Goal: Task Accomplishment & Management: Use online tool/utility

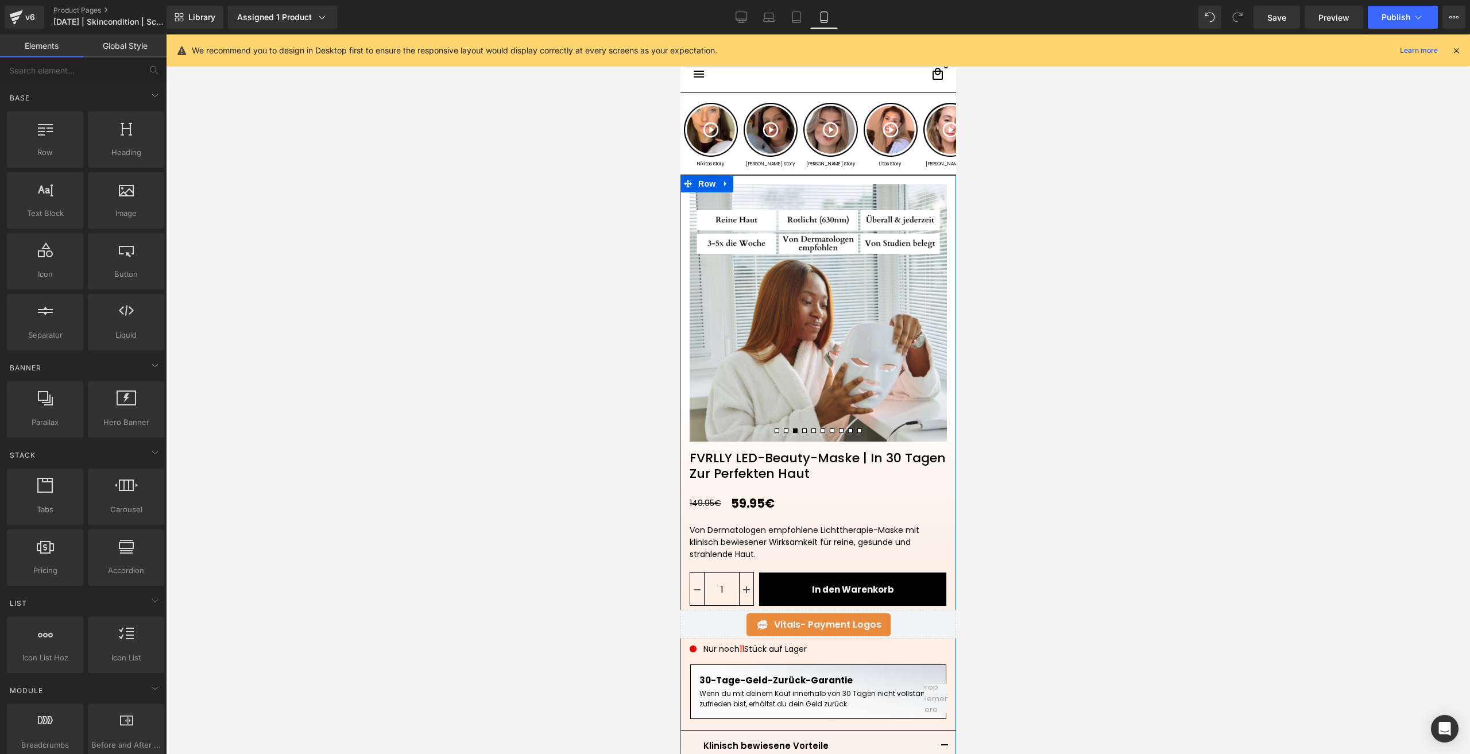
click at [774, 432] on button at bounding box center [776, 431] width 9 height 10
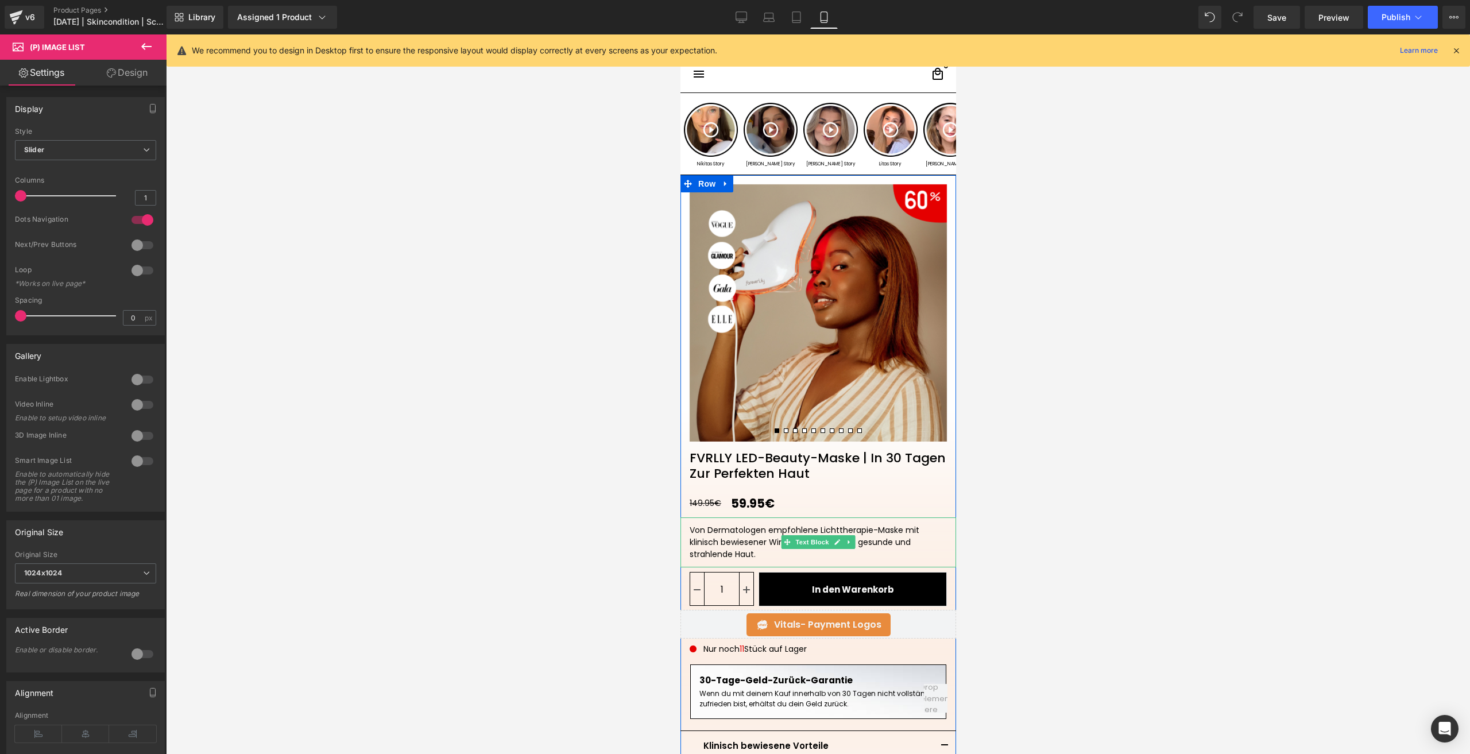
click at [903, 540] on div "Von Dermatologen empfohlene Lichttherapie-Maske mit klinisch bewiesener Wirksam…" at bounding box center [818, 542] width 276 height 50
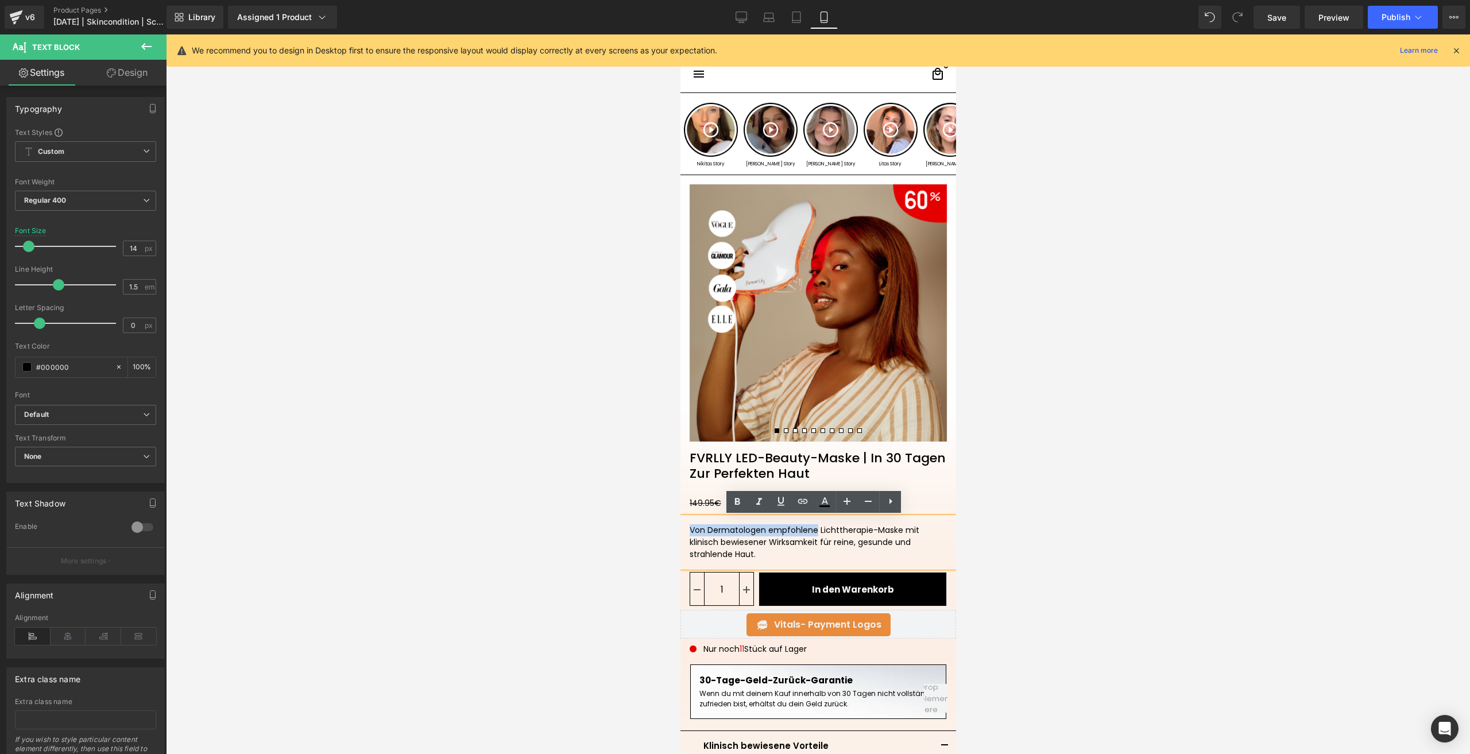
drag, startPoint x: 812, startPoint y: 534, endPoint x: 684, endPoint y: 535, distance: 128.1
click at [684, 535] on div "Von Dermatologen empfohlene Lichttherapie-Maske mit klinisch bewiesener Wirksam…" at bounding box center [818, 542] width 276 height 50
drag, startPoint x: 813, startPoint y: 544, endPoint x: 681, endPoint y: 539, distance: 132.2
click at [681, 539] on div "Von Dermatologen empfohlene Lichttherapie-Maske mit klinisch bewiesener Wirksam…" at bounding box center [818, 542] width 276 height 50
click at [722, 520] on div "Von Dermatologen empfohlene Lichttherapie-Maske mit nachweislichen Ergebnissen …" at bounding box center [818, 542] width 276 height 50
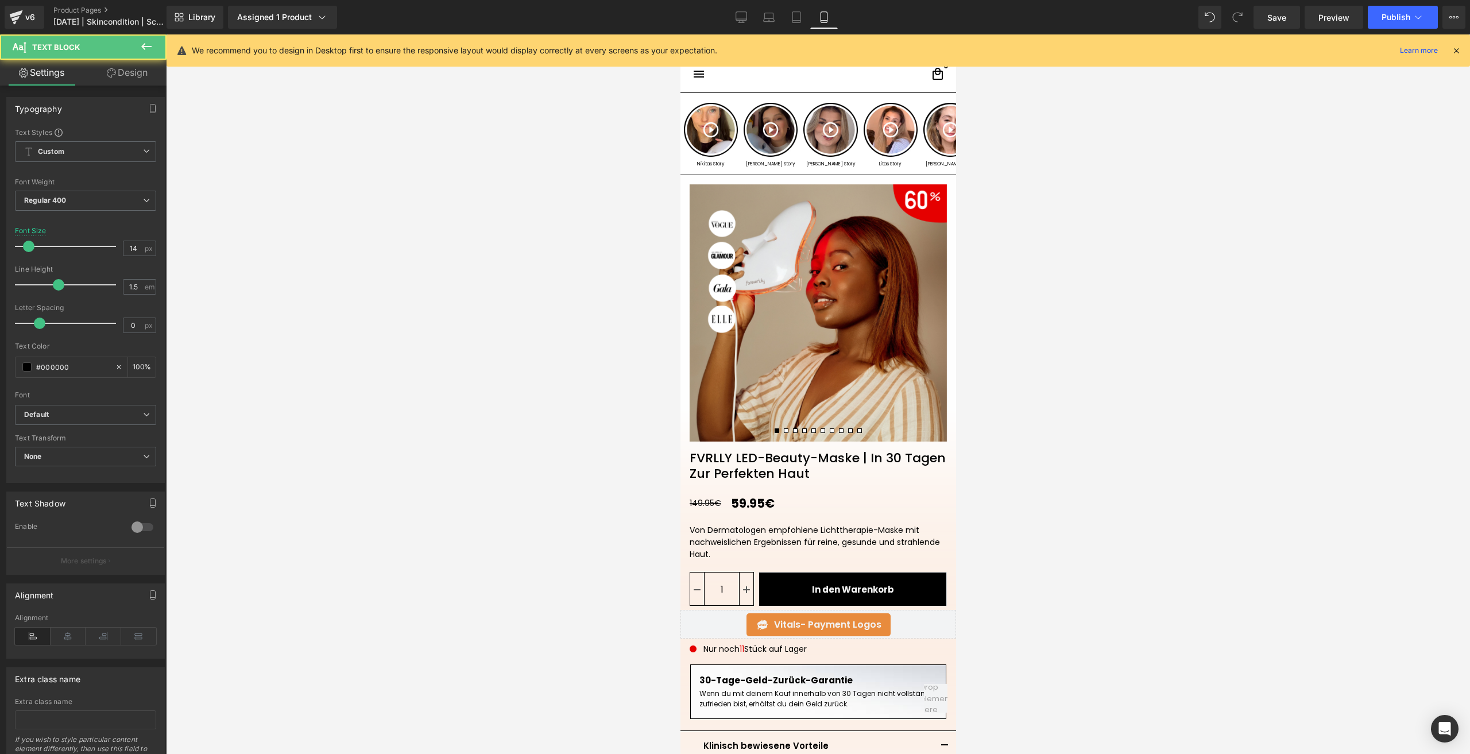
click at [103, 83] on div "Settings Design Typography Text Styles Custom Paragraph 1 Paragraph 2 Paragraph…" at bounding box center [83, 422] width 167 height 725
click at [103, 83] on link "Design" at bounding box center [127, 73] width 83 height 26
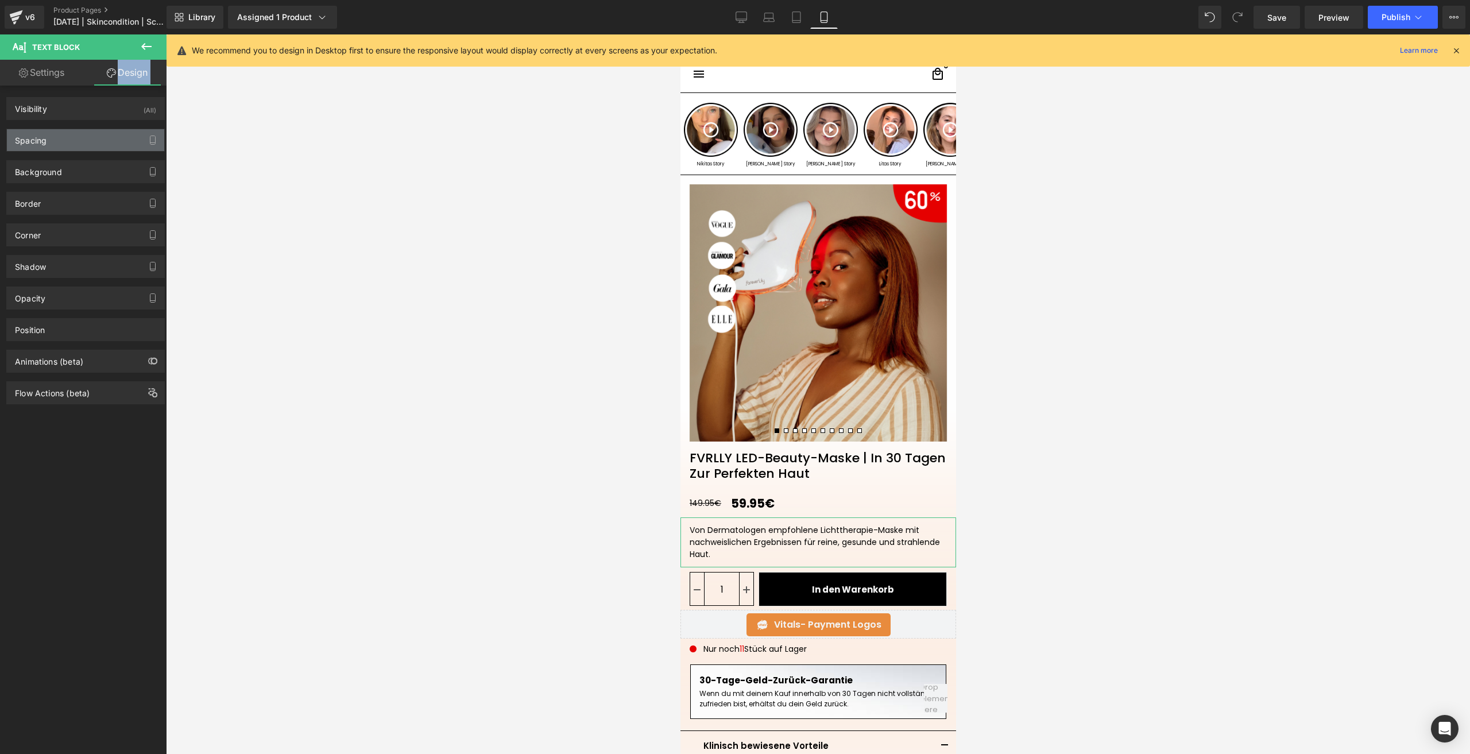
click at [63, 141] on div "Spacing" at bounding box center [85, 140] width 157 height 22
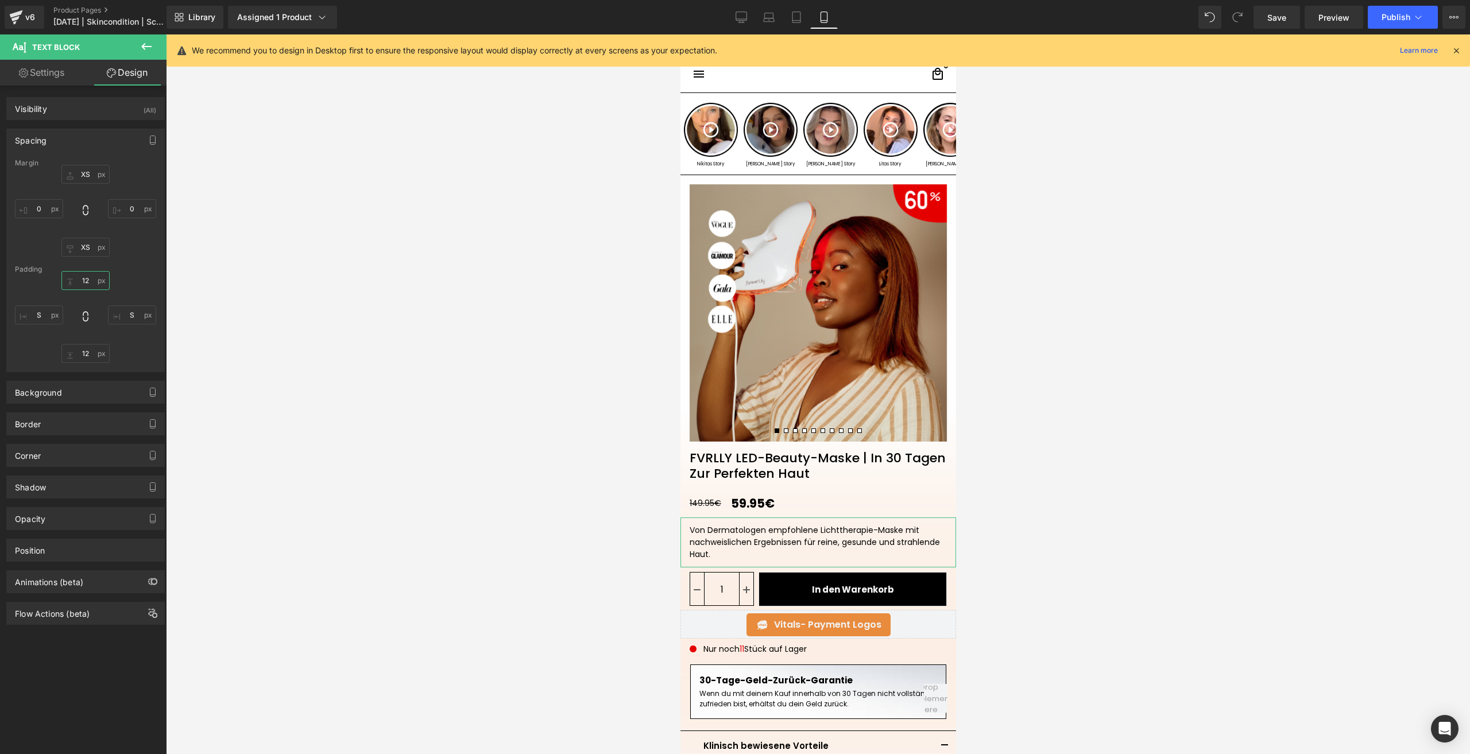
click at [83, 282] on input "12" at bounding box center [85, 280] width 48 height 19
type input "XS"
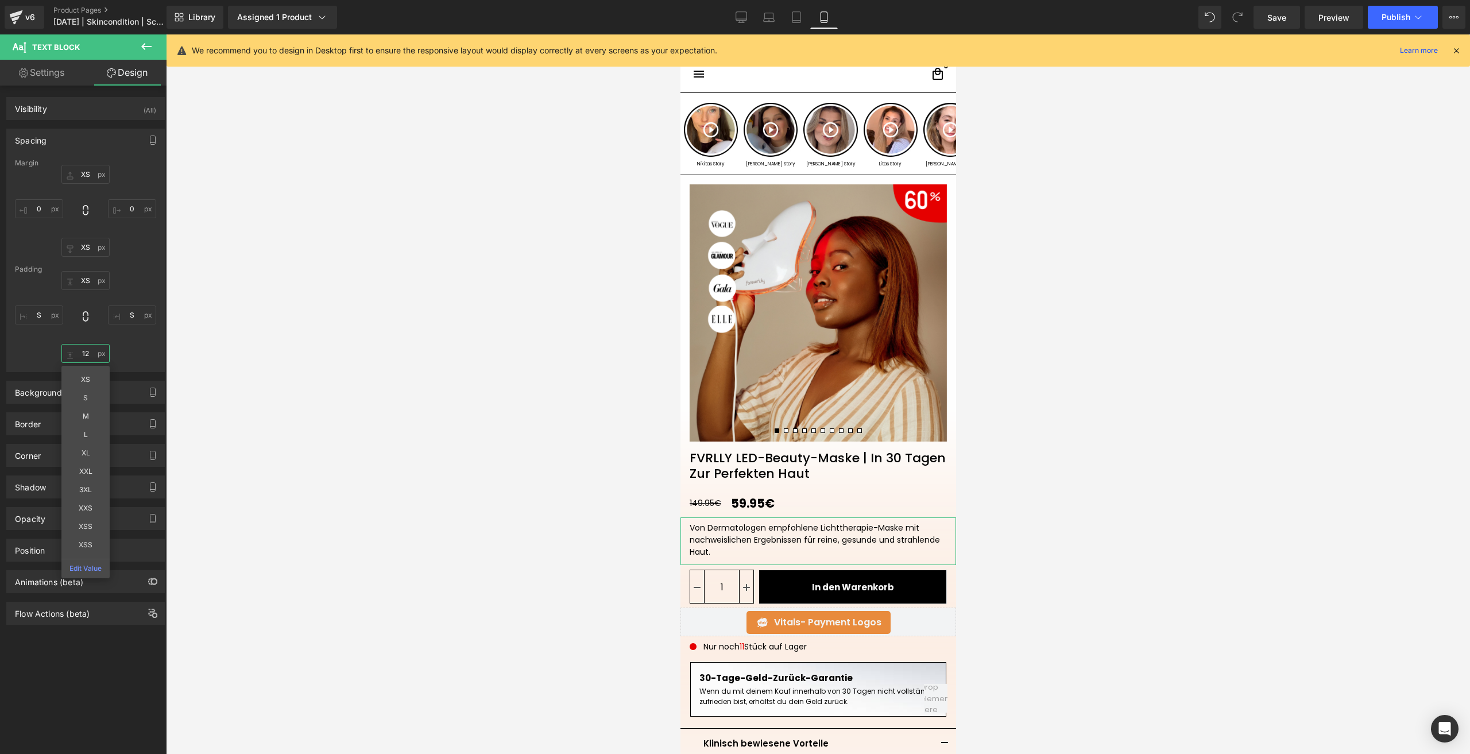
click at [87, 358] on input "12" at bounding box center [85, 353] width 48 height 19
type input "XS"
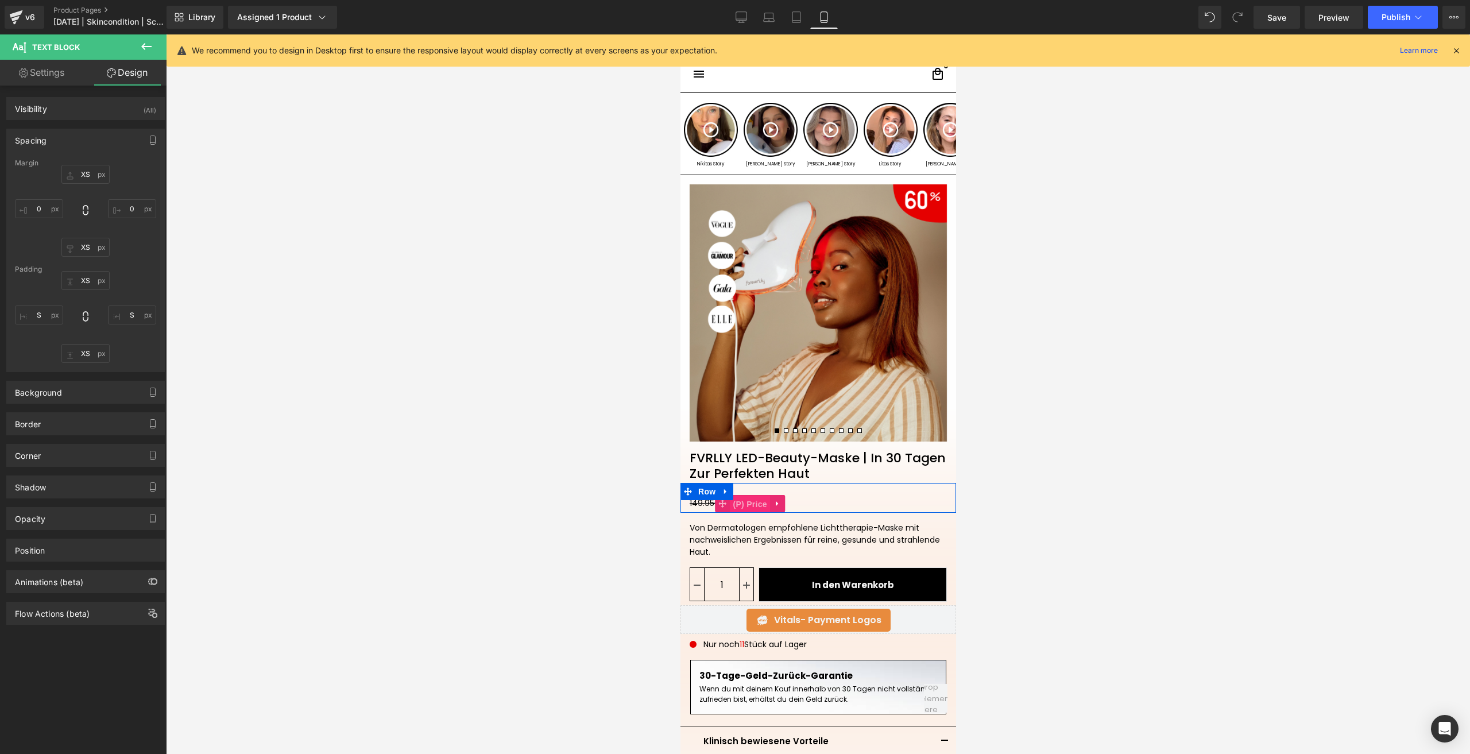
drag, startPoint x: 748, startPoint y: 504, endPoint x: 1068, endPoint y: 399, distance: 336.2
click at [748, 504] on span "(P) Price" at bounding box center [749, 504] width 40 height 17
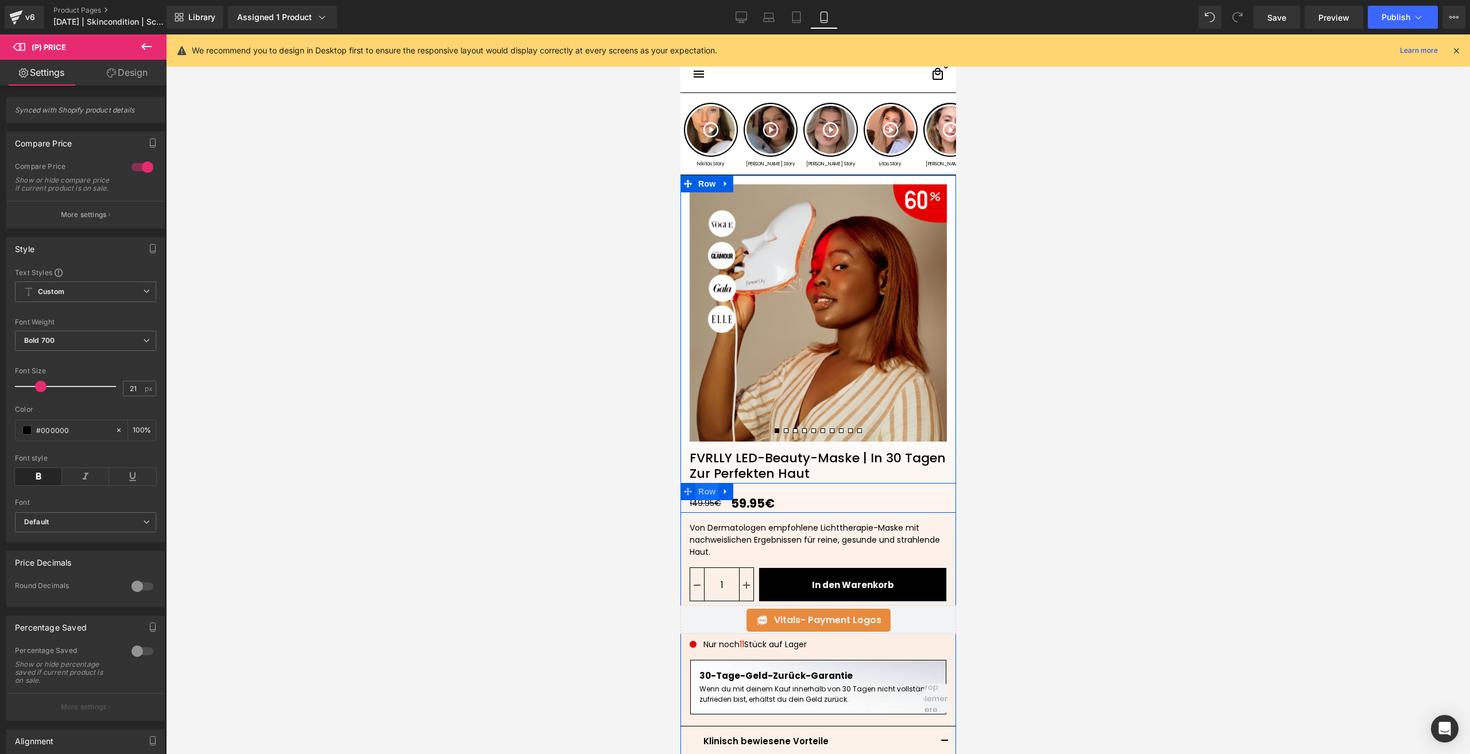
click at [698, 491] on span "Row" at bounding box center [706, 491] width 23 height 17
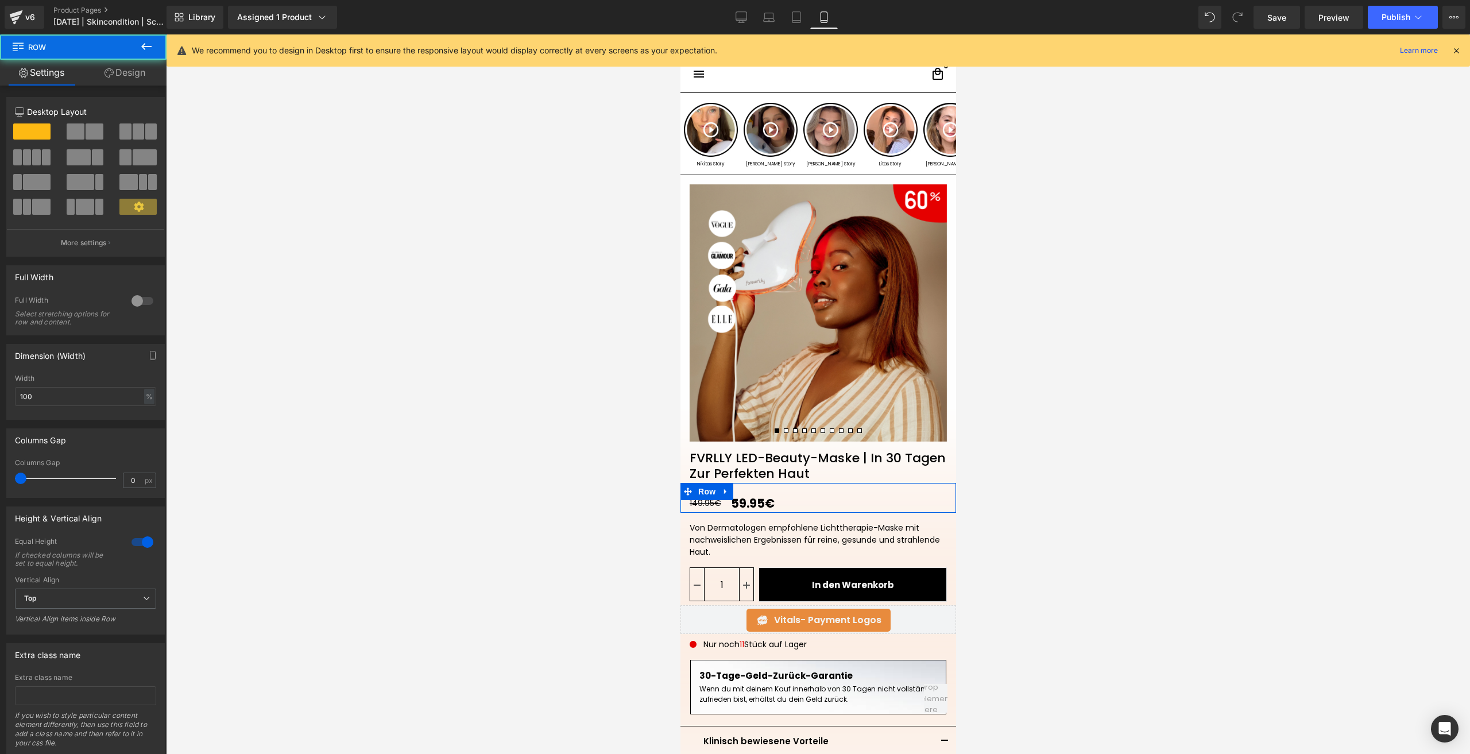
click at [121, 74] on link "Design" at bounding box center [124, 73] width 83 height 26
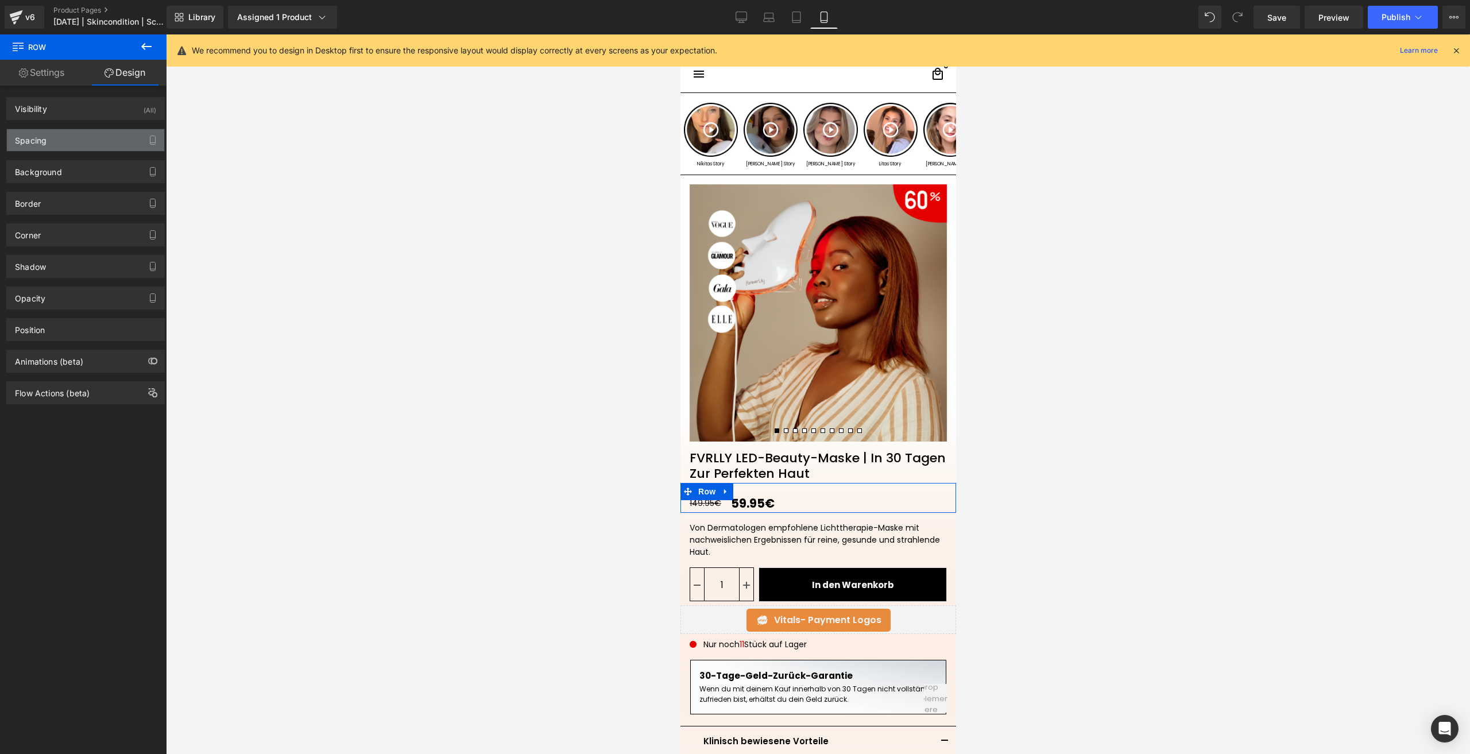
click at [105, 140] on div "Spacing" at bounding box center [85, 140] width 157 height 22
type input "0"
type input "20"
type input "0"
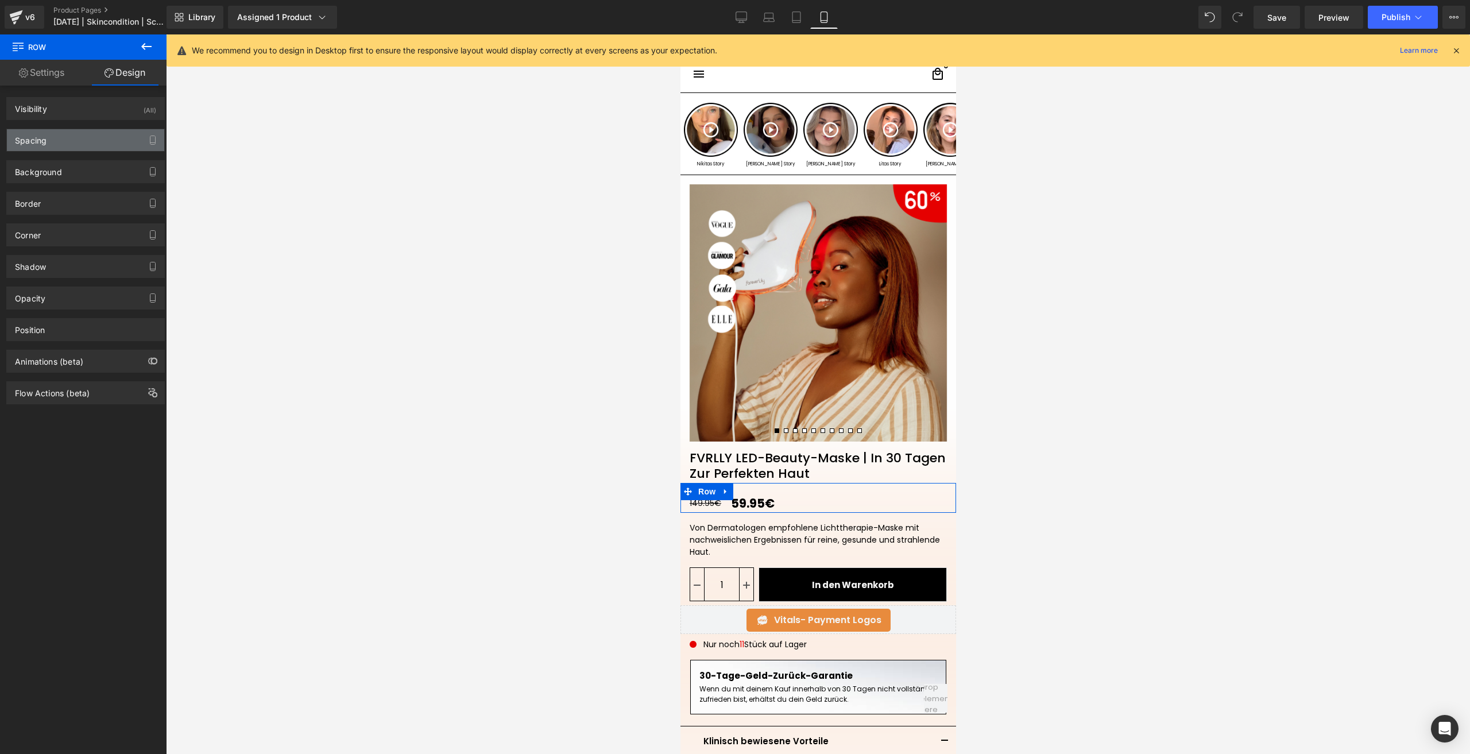
type input "0"
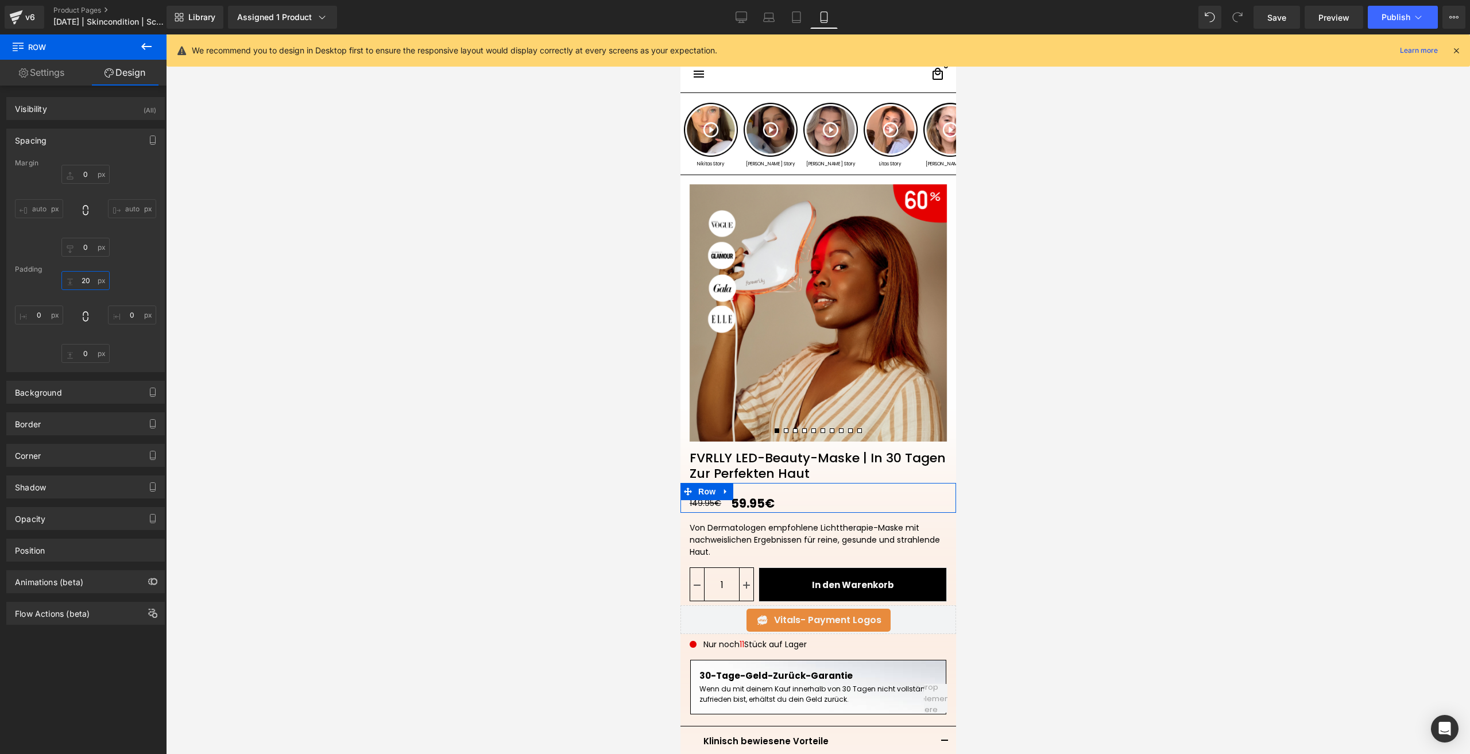
click at [82, 279] on input "20" at bounding box center [85, 280] width 48 height 19
type input "XS"
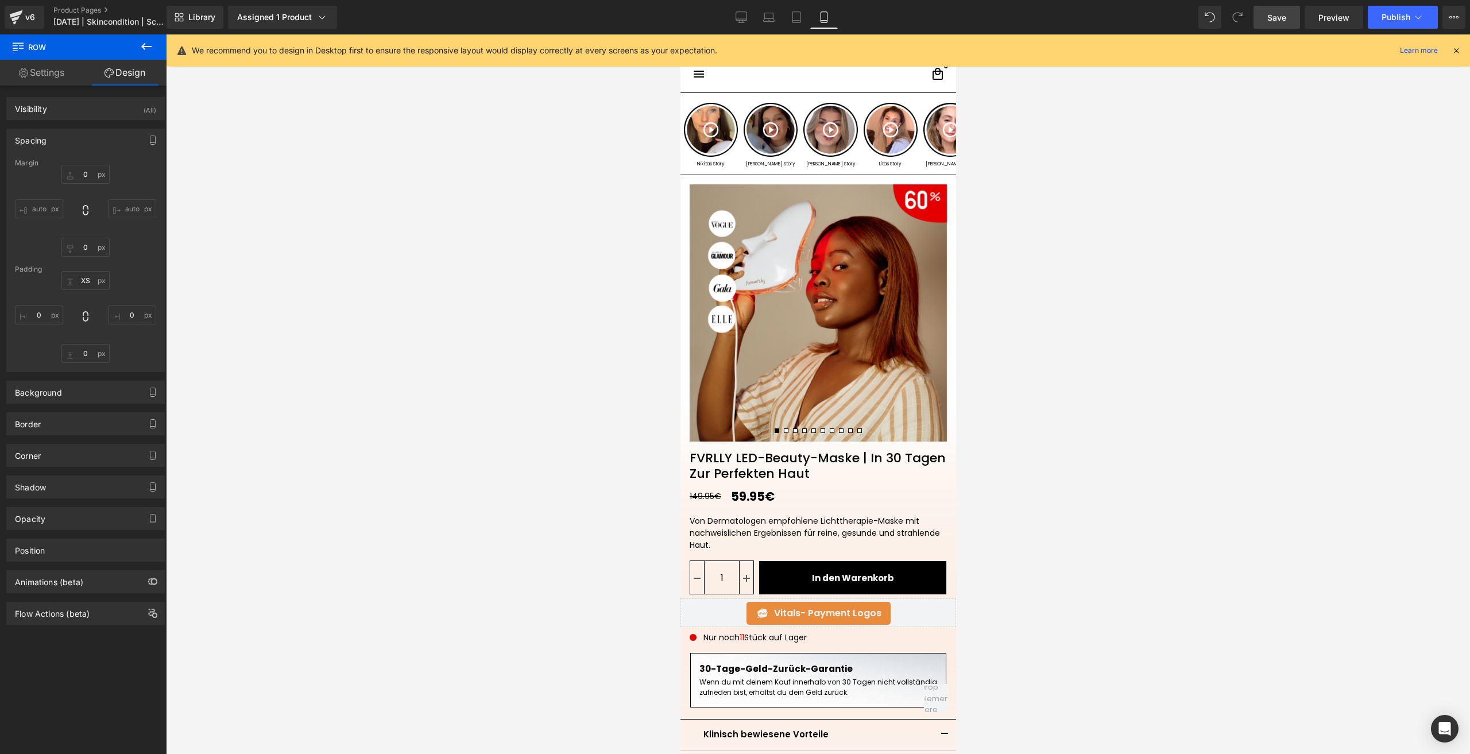
click at [1265, 24] on link "Save" at bounding box center [1277, 17] width 47 height 23
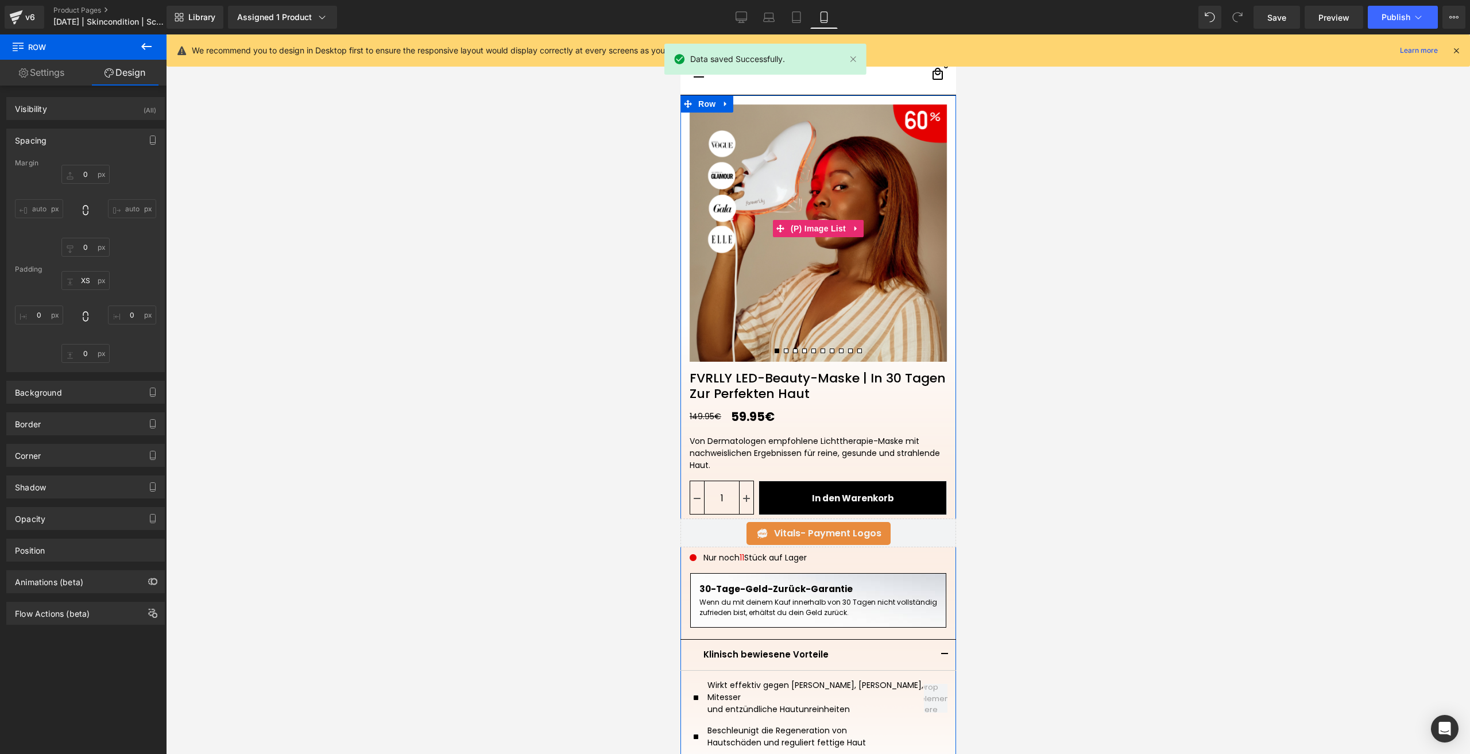
scroll to position [115, 0]
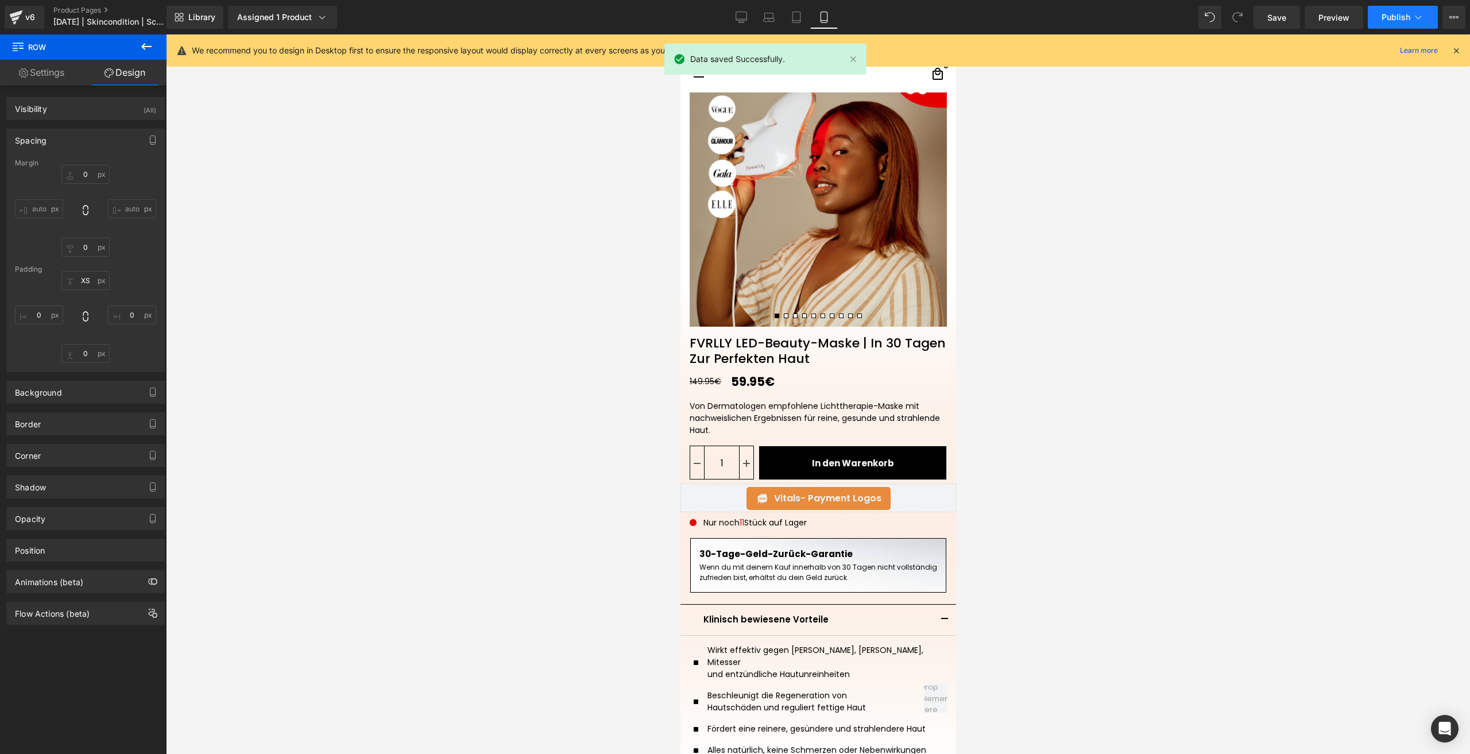
click at [1382, 20] on span "Publish" at bounding box center [1396, 17] width 29 height 9
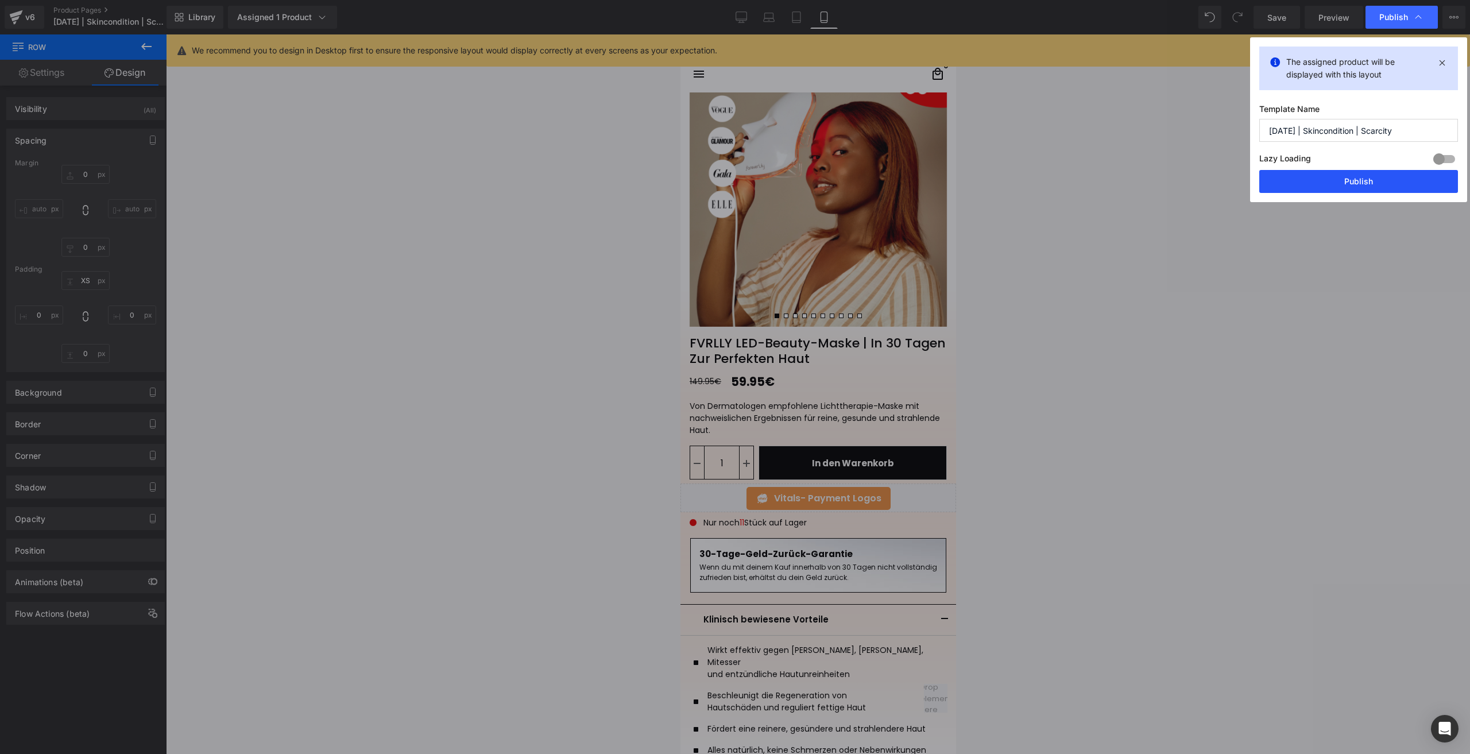
click at [1300, 180] on button "Publish" at bounding box center [1358, 181] width 199 height 23
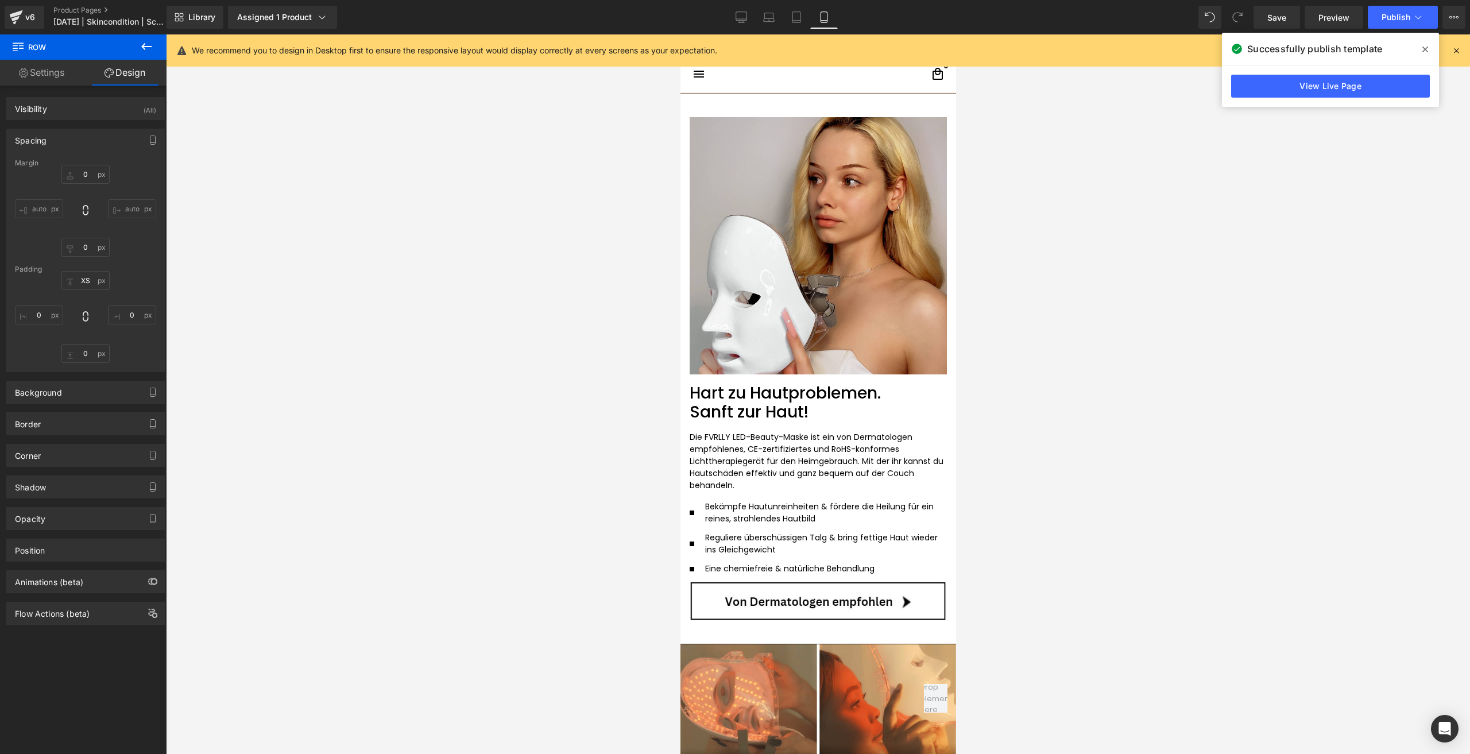
scroll to position [1723, 0]
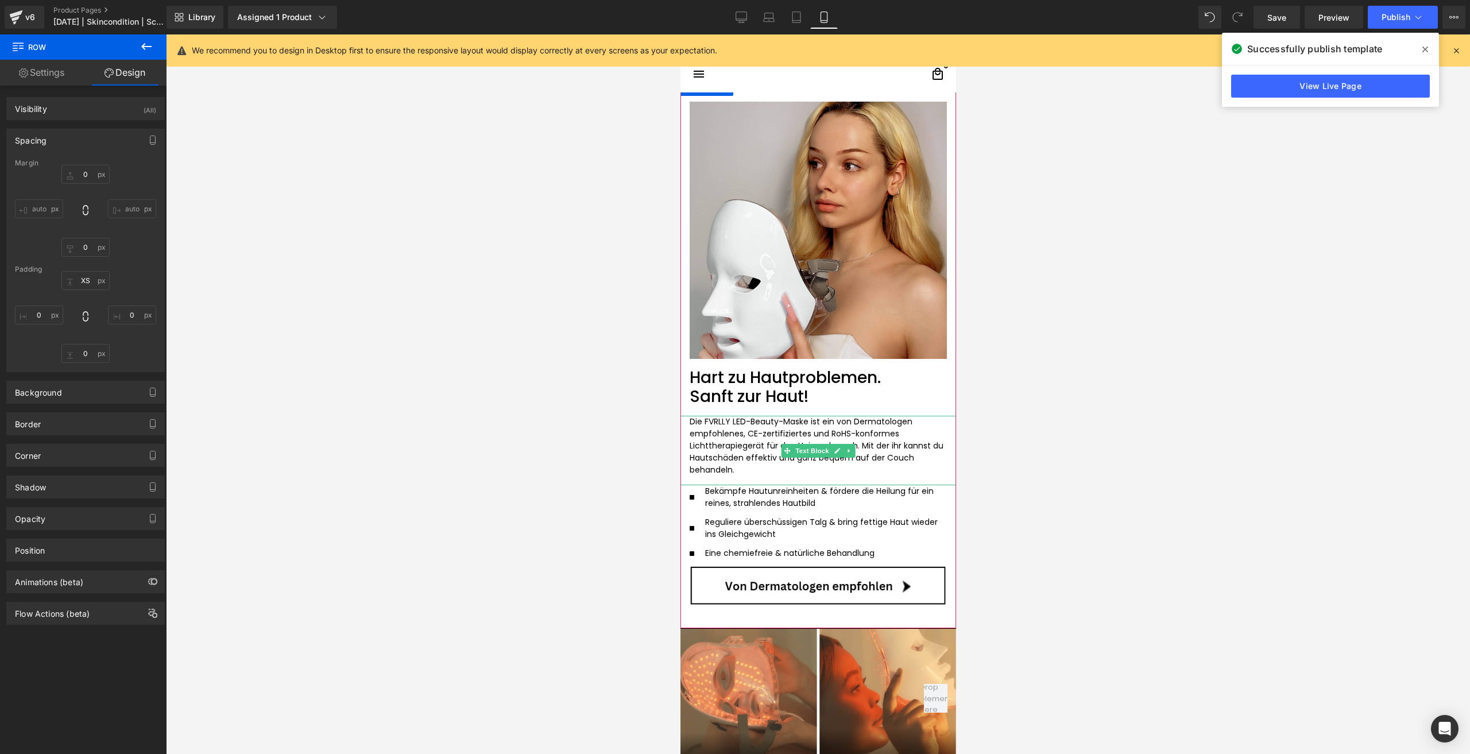
click at [884, 440] on span "Mit der ihr kannst du Hautschäden effektiv und ganz bequem auf der Couch behand…" at bounding box center [816, 458] width 254 height 36
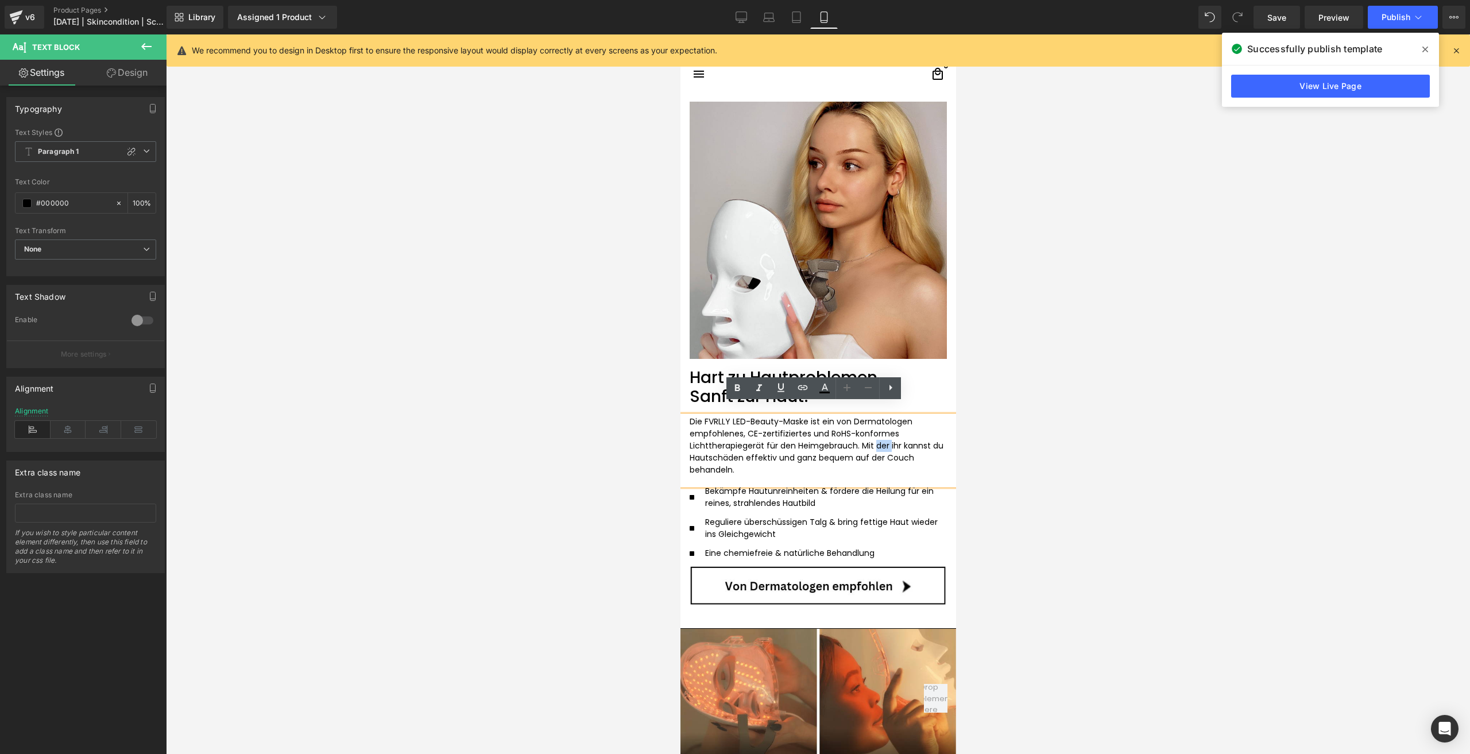
drag, startPoint x: 884, startPoint y: 437, endPoint x: 870, endPoint y: 436, distance: 14.4
click at [870, 440] on span "Mit der ihr kannst du Hautschäden effektiv und ganz bequem auf der Couch behand…" at bounding box center [816, 458] width 254 height 36
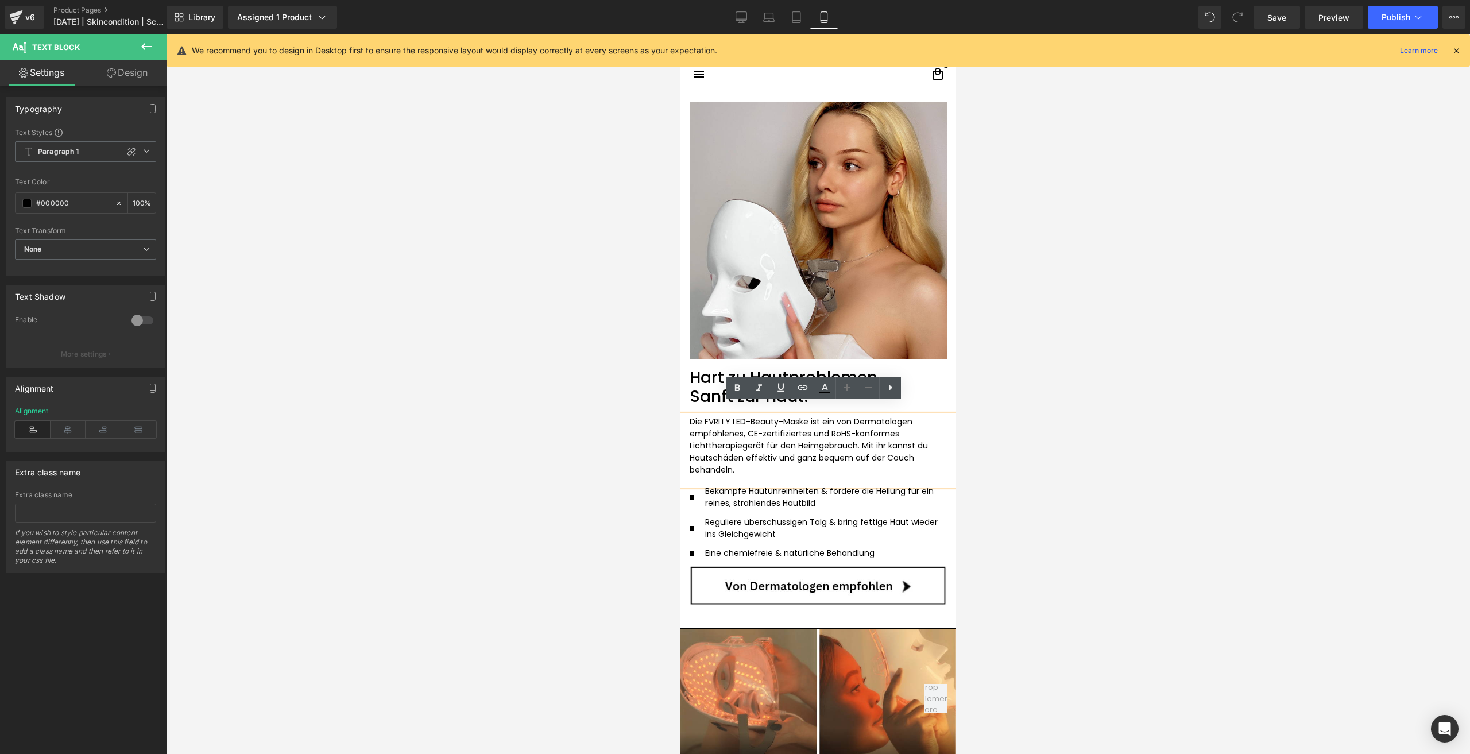
click at [1037, 531] on div at bounding box center [818, 394] width 1304 height 720
click at [741, 451] on span "Mit ihr kannst du Hautschäden effektiv und ganz bequem auf der Couch behandeln." at bounding box center [808, 458] width 238 height 36
click at [156, 73] on link "Design" at bounding box center [127, 73] width 83 height 26
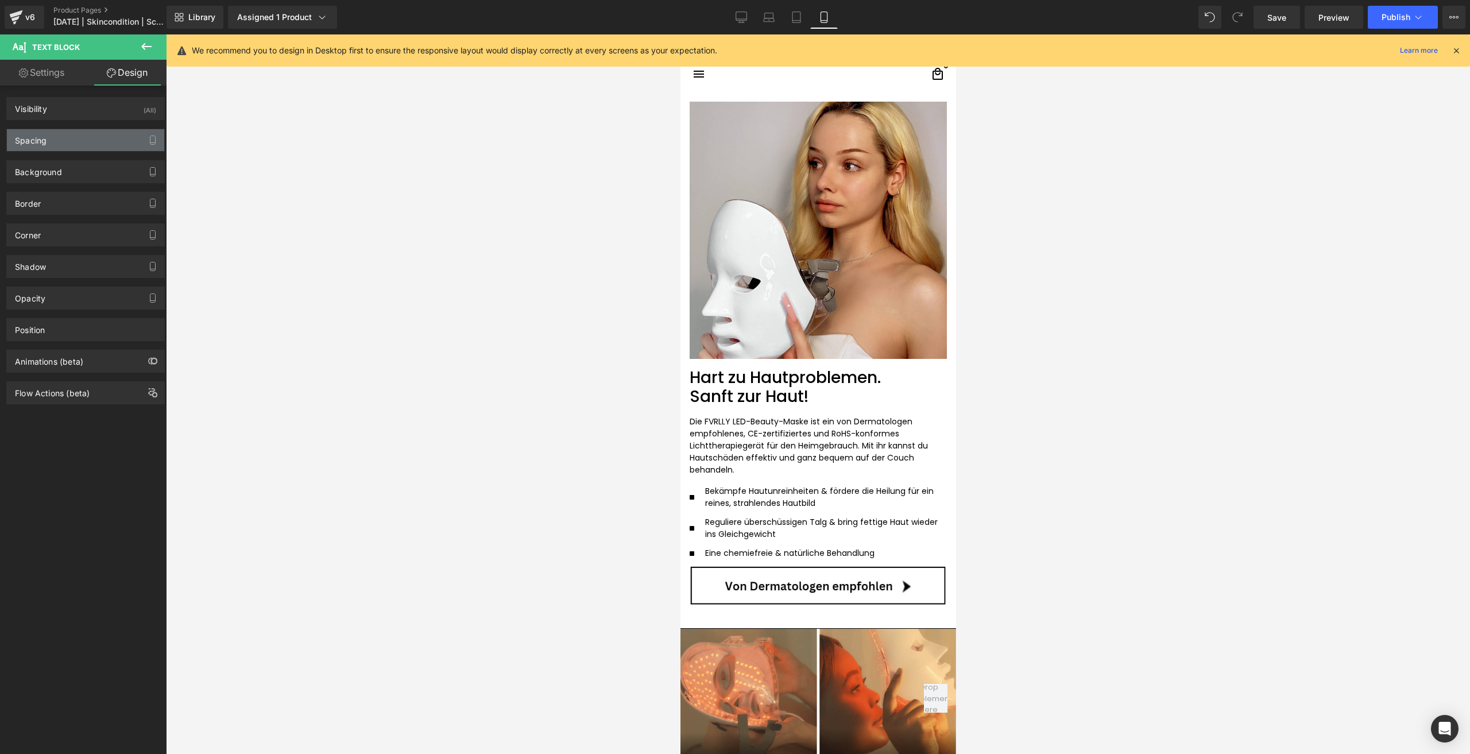
click at [69, 138] on div "Spacing" at bounding box center [85, 140] width 157 height 22
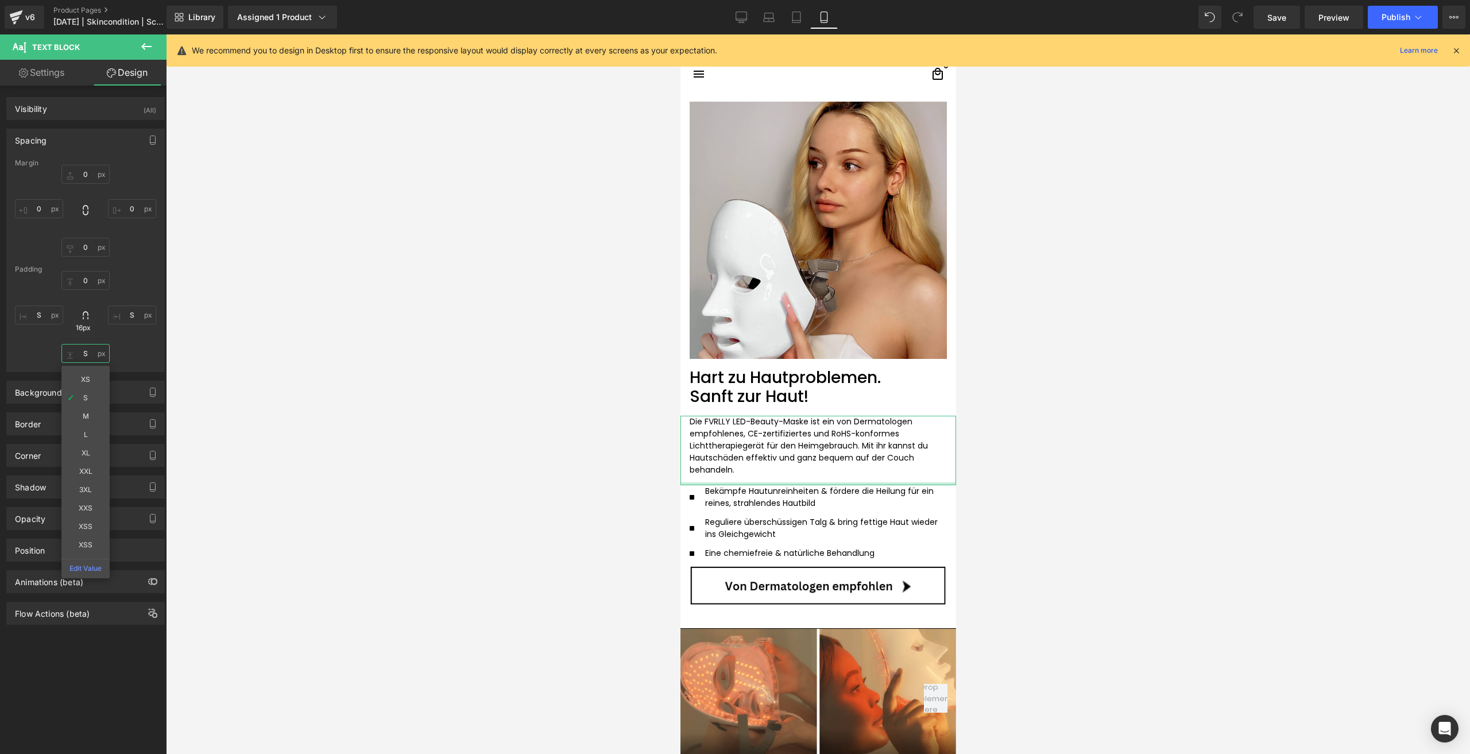
click at [84, 360] on input "S" at bounding box center [85, 353] width 48 height 19
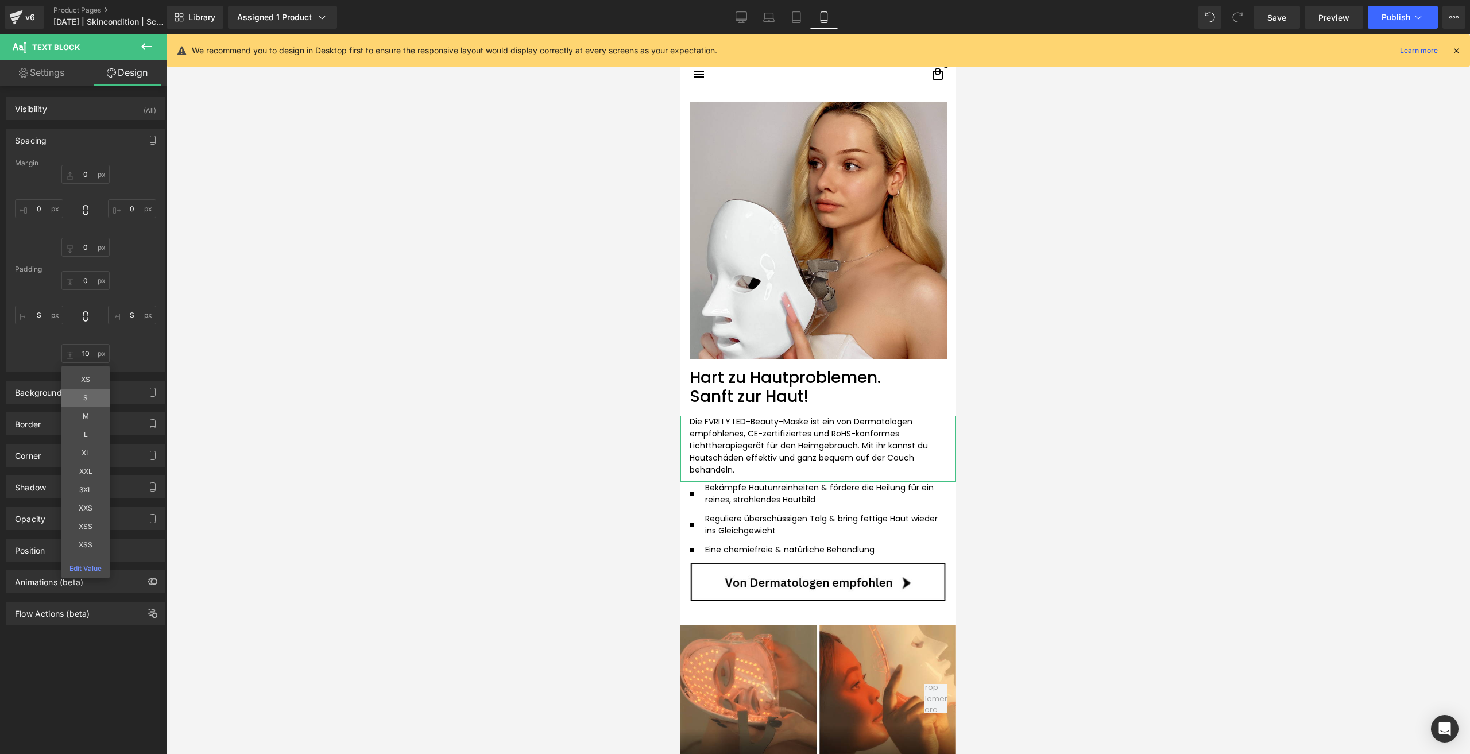
type input "S"
drag, startPoint x: 79, startPoint y: 397, endPoint x: 92, endPoint y: 365, distance: 34.5
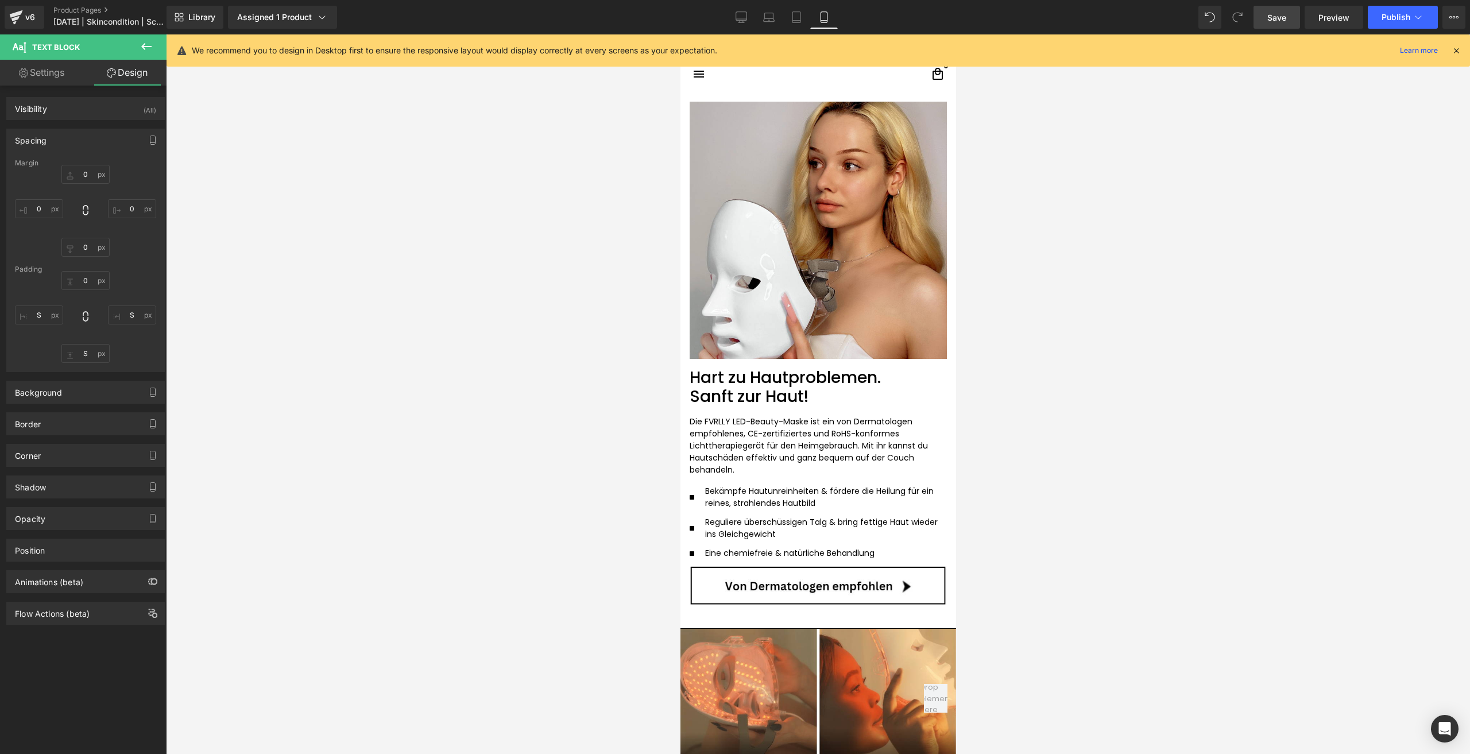
drag, startPoint x: 1261, startPoint y: 15, endPoint x: 163, endPoint y: 304, distance: 1135.0
click at [1261, 15] on link "Save" at bounding box center [1277, 17] width 47 height 23
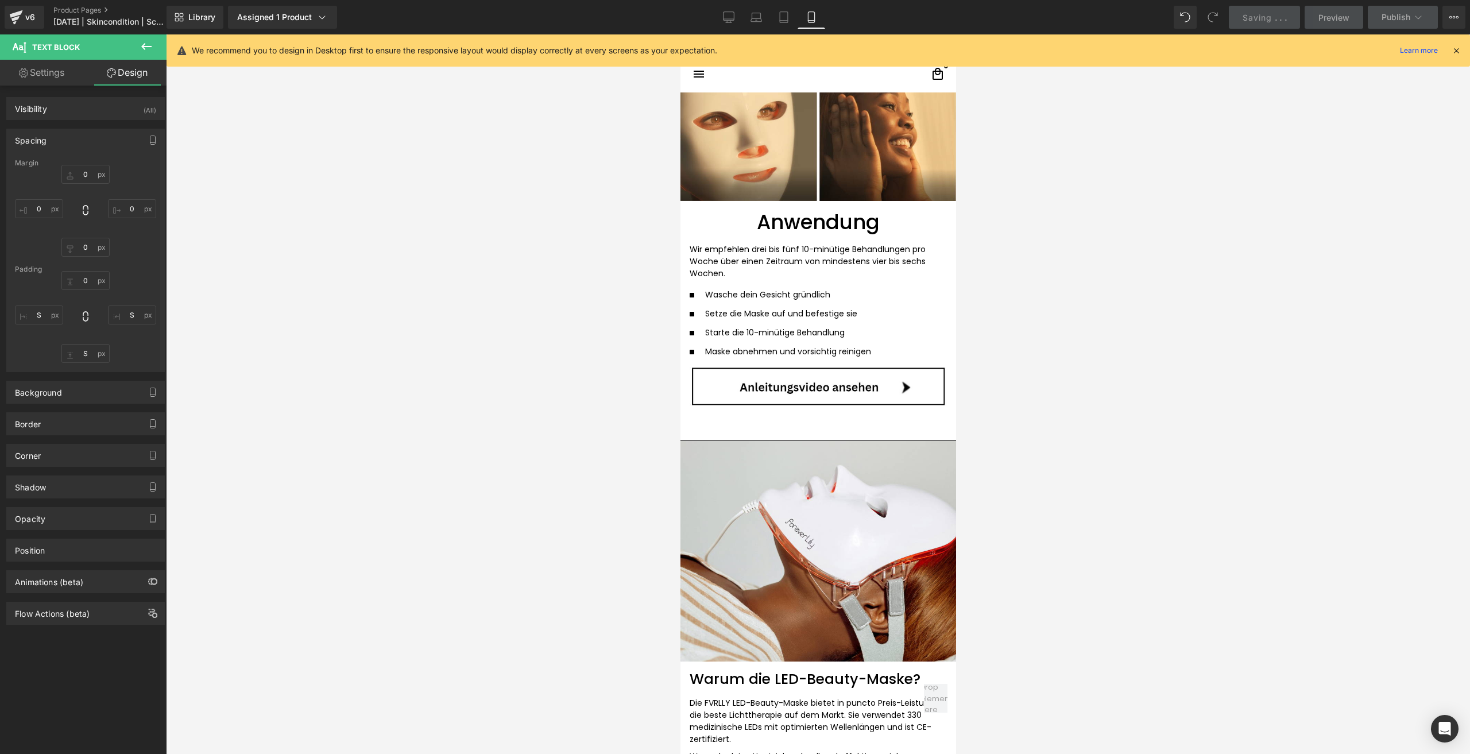
scroll to position [2527, 0]
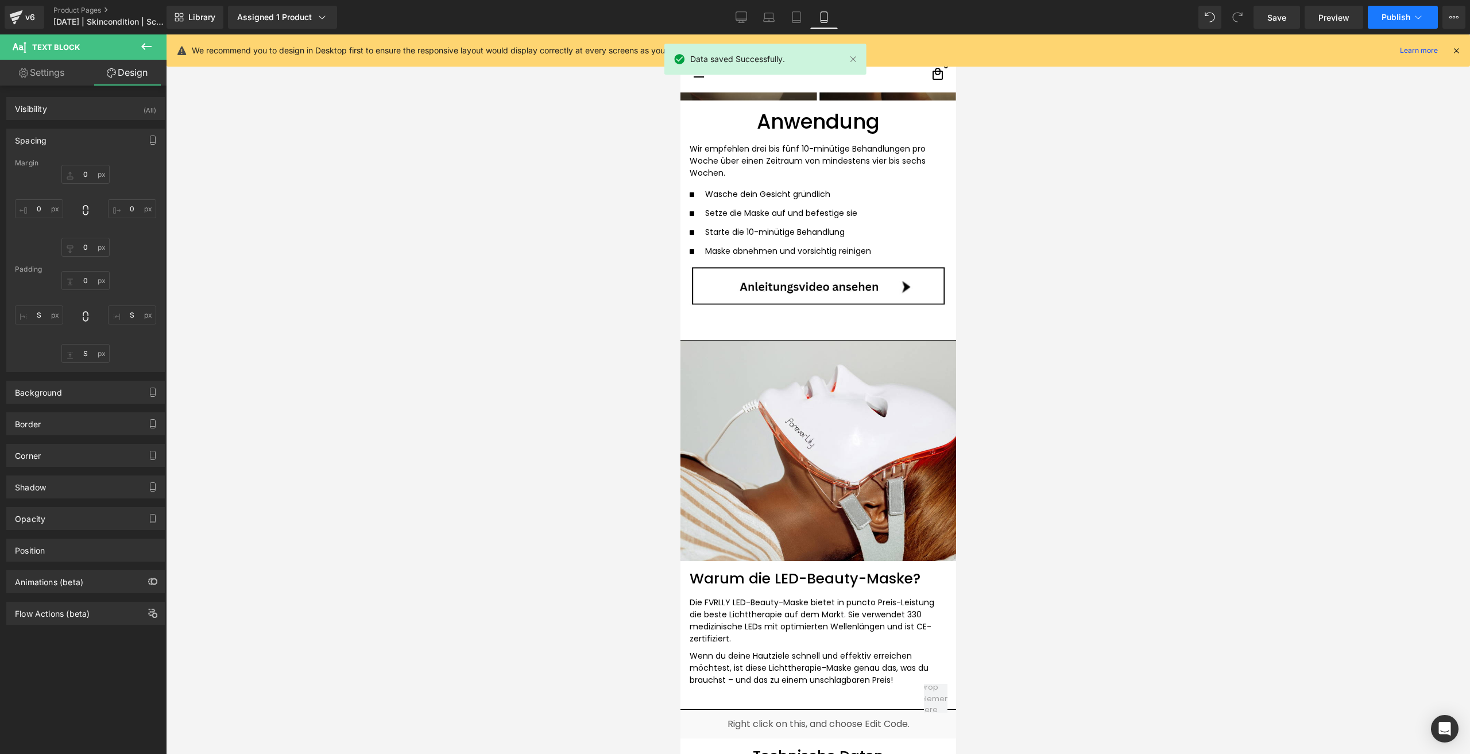
click at [1379, 21] on button "Publish" at bounding box center [1403, 17] width 70 height 23
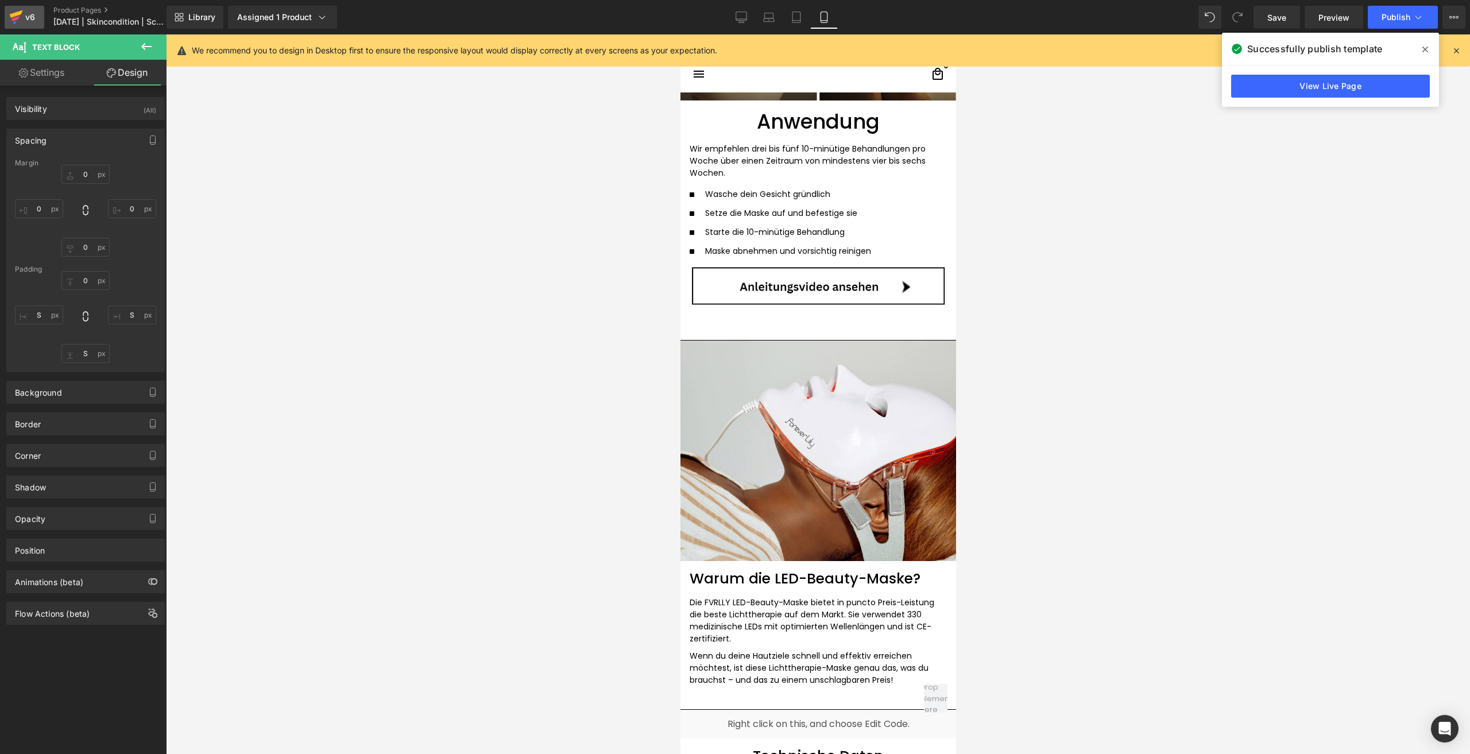
click at [22, 14] on icon at bounding box center [16, 17] width 14 height 29
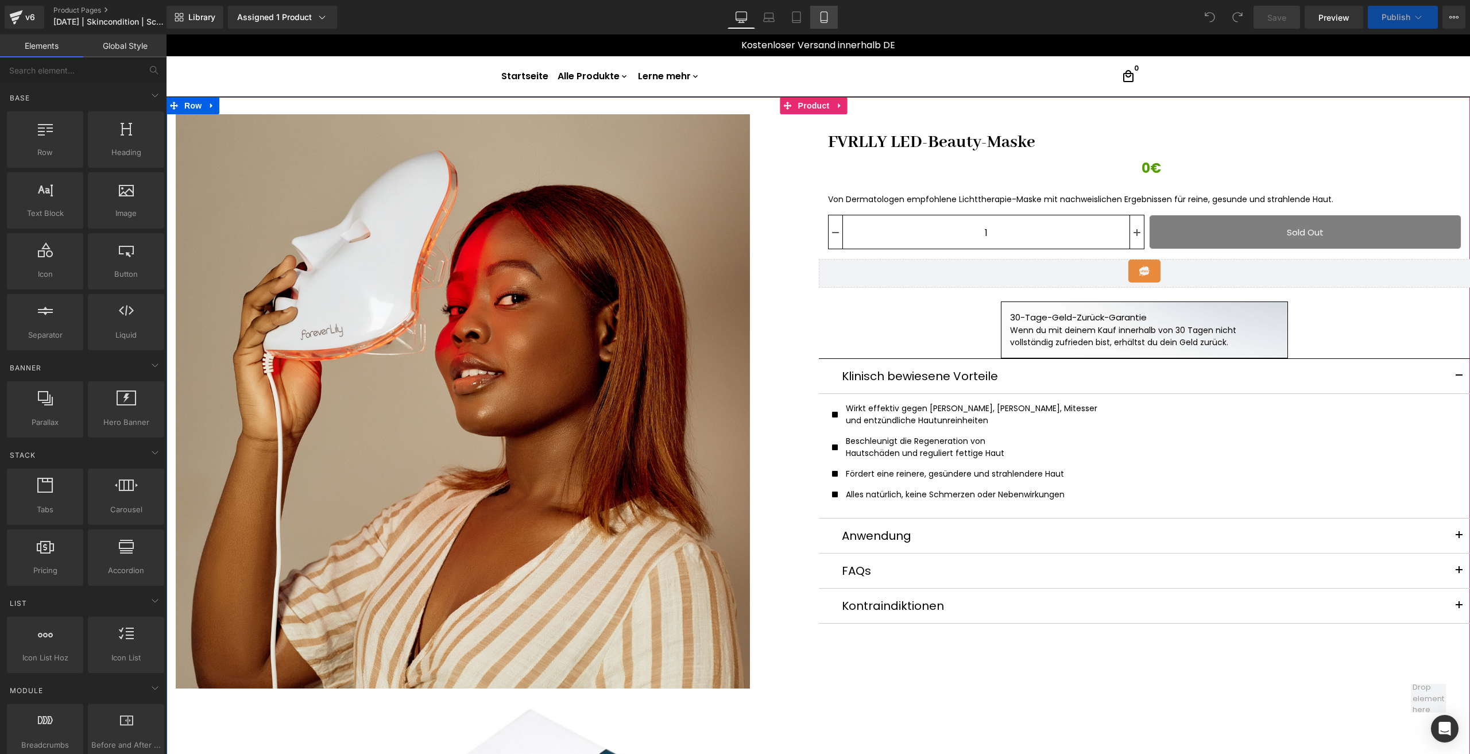
click at [812, 16] on link "Mobile" at bounding box center [824, 17] width 28 height 23
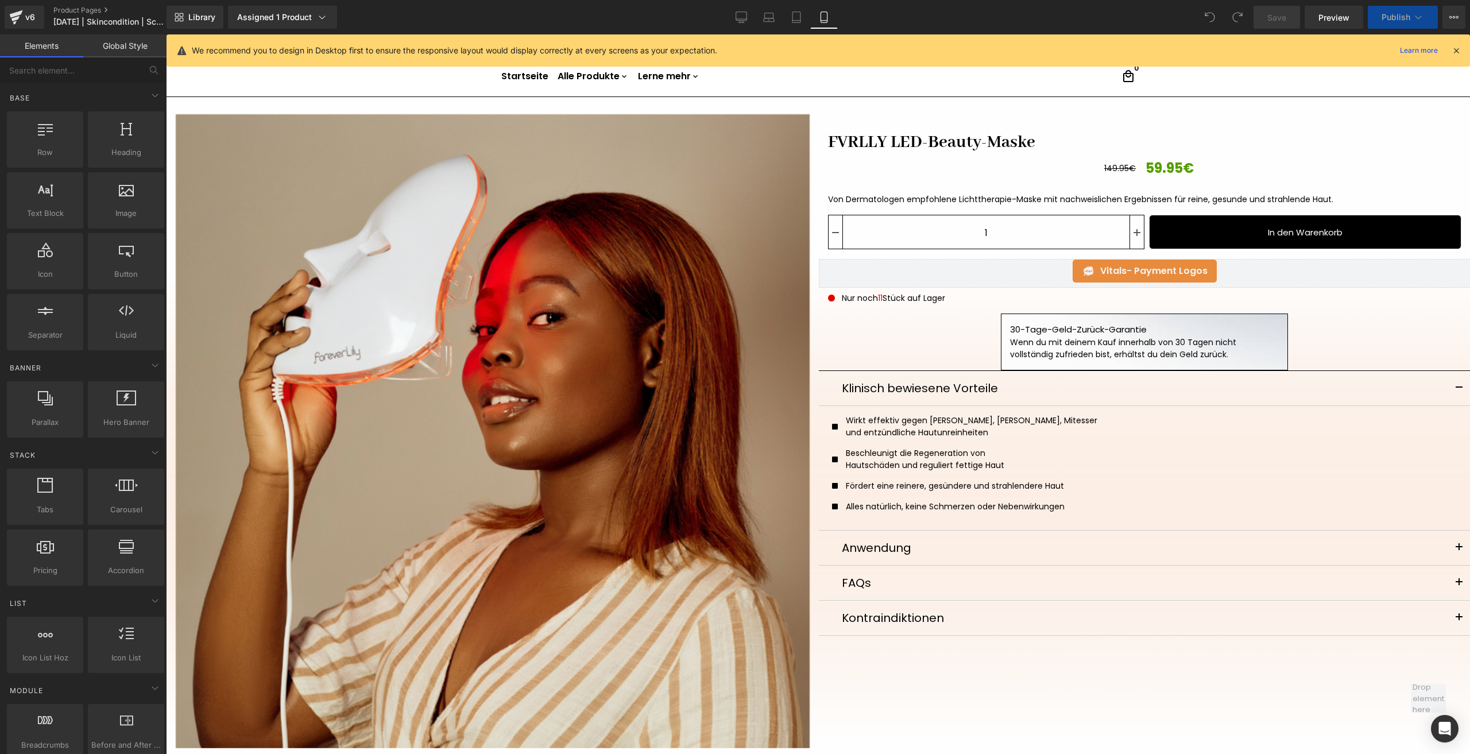
click at [822, 14] on icon at bounding box center [823, 16] width 11 height 11
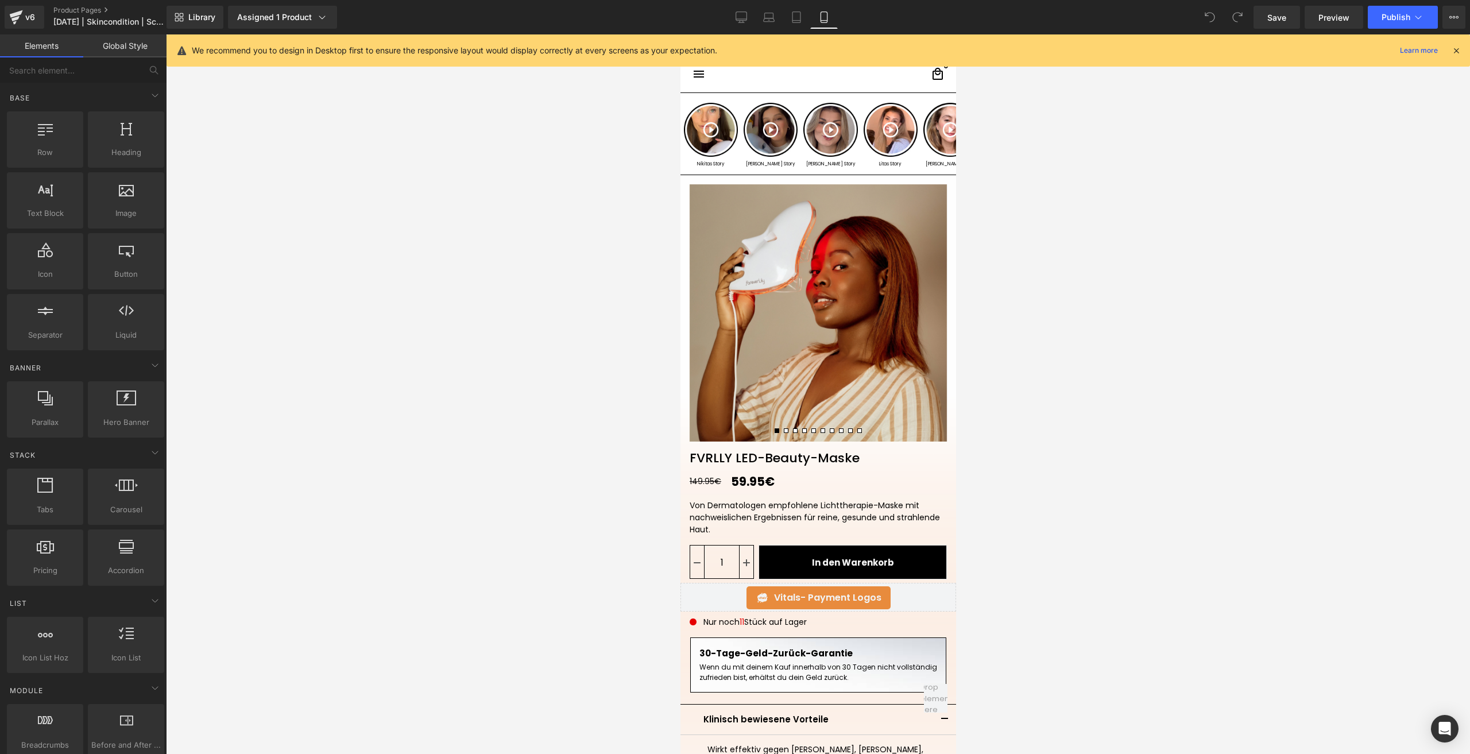
click at [191, 30] on div "Library Assigned 1 Product Product Preview FVRLLY LED-Beauty-Maske Manage assig…" at bounding box center [819, 17] width 1304 height 34
click at [206, 17] on span "Library" at bounding box center [201, 17] width 27 height 10
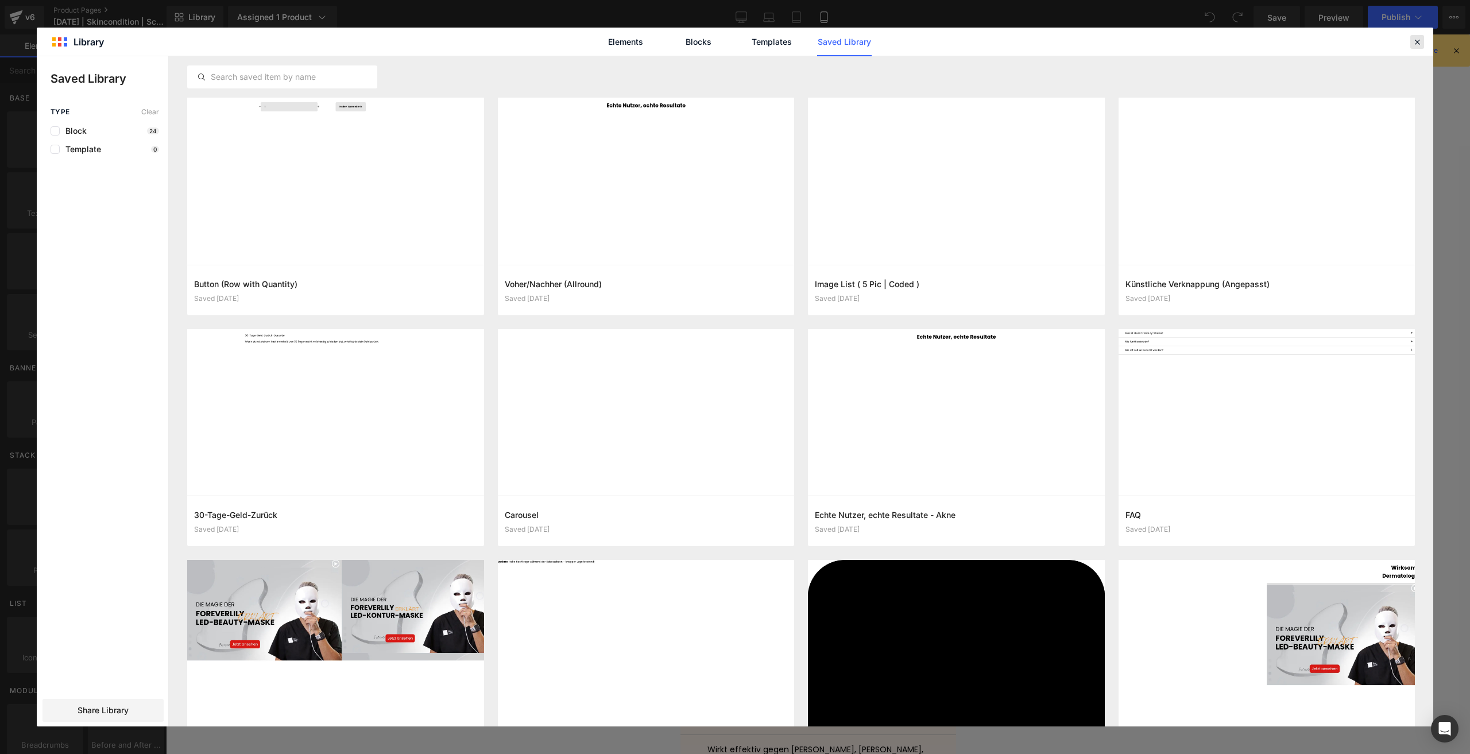
click at [1416, 42] on icon at bounding box center [1417, 42] width 10 height 10
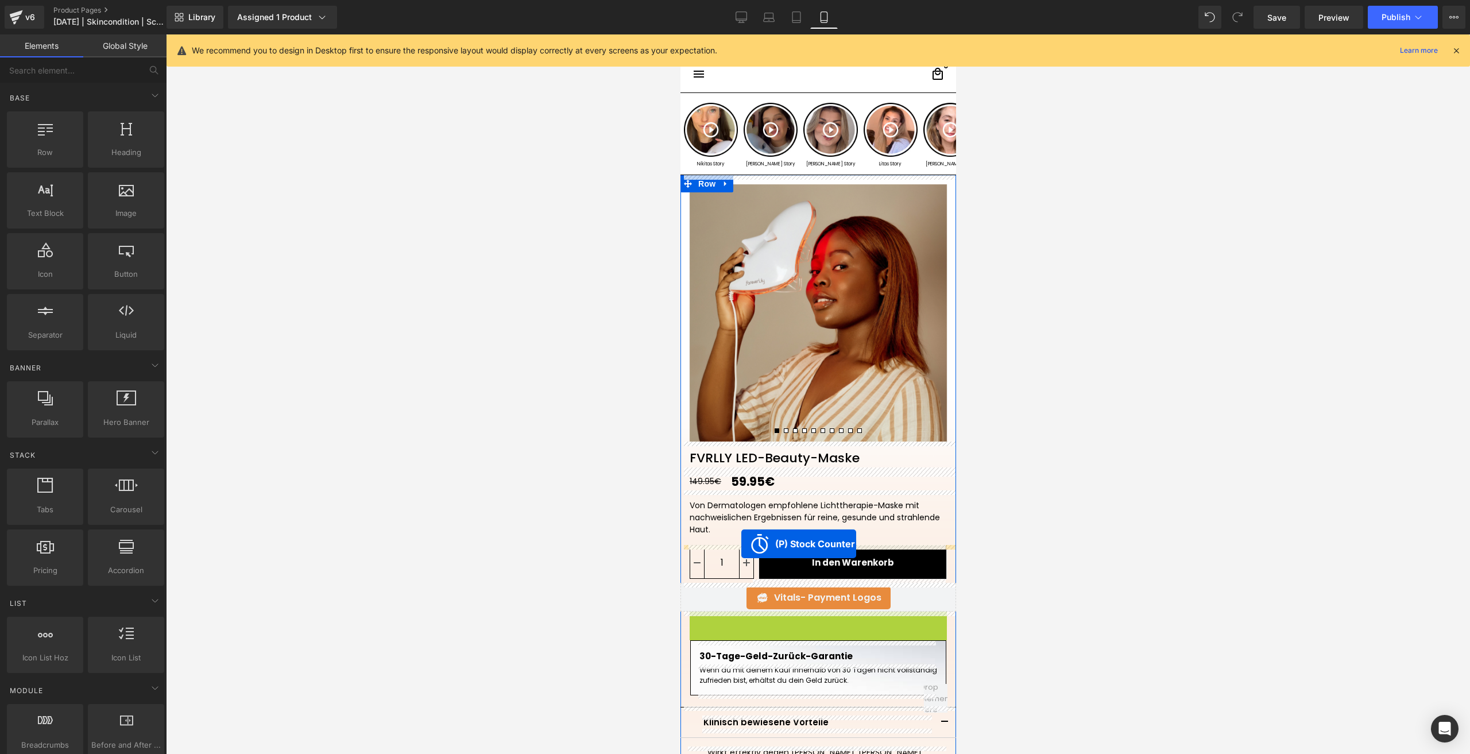
drag, startPoint x: 788, startPoint y: 614, endPoint x: 741, endPoint y: 544, distance: 84.7
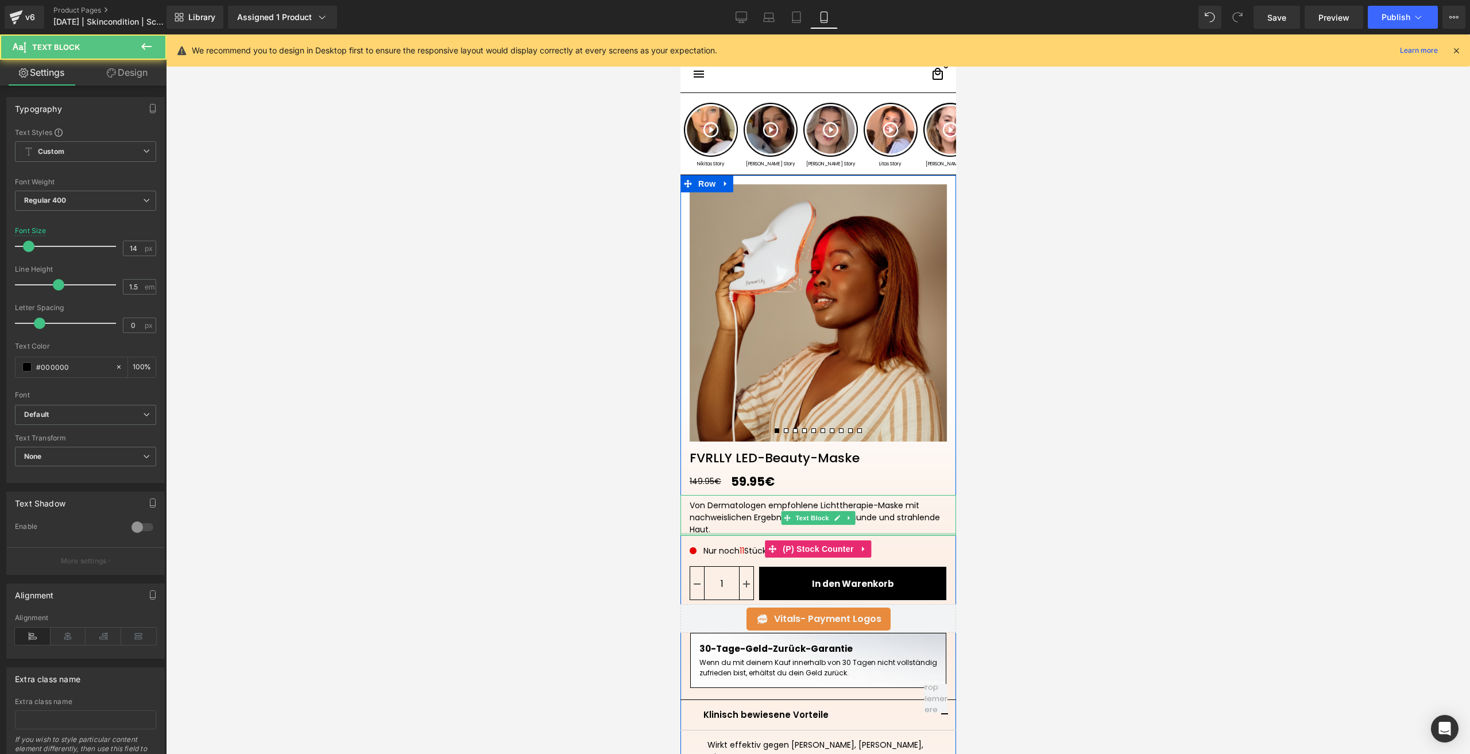
drag, startPoint x: 706, startPoint y: 540, endPoint x: 708, endPoint y: 505, distance: 34.5
click at [708, 505] on div "Von Dermatologen empfohlene Lichttherapie-Maske mit nachweislichen Ergebnissen …" at bounding box center [818, 515] width 276 height 41
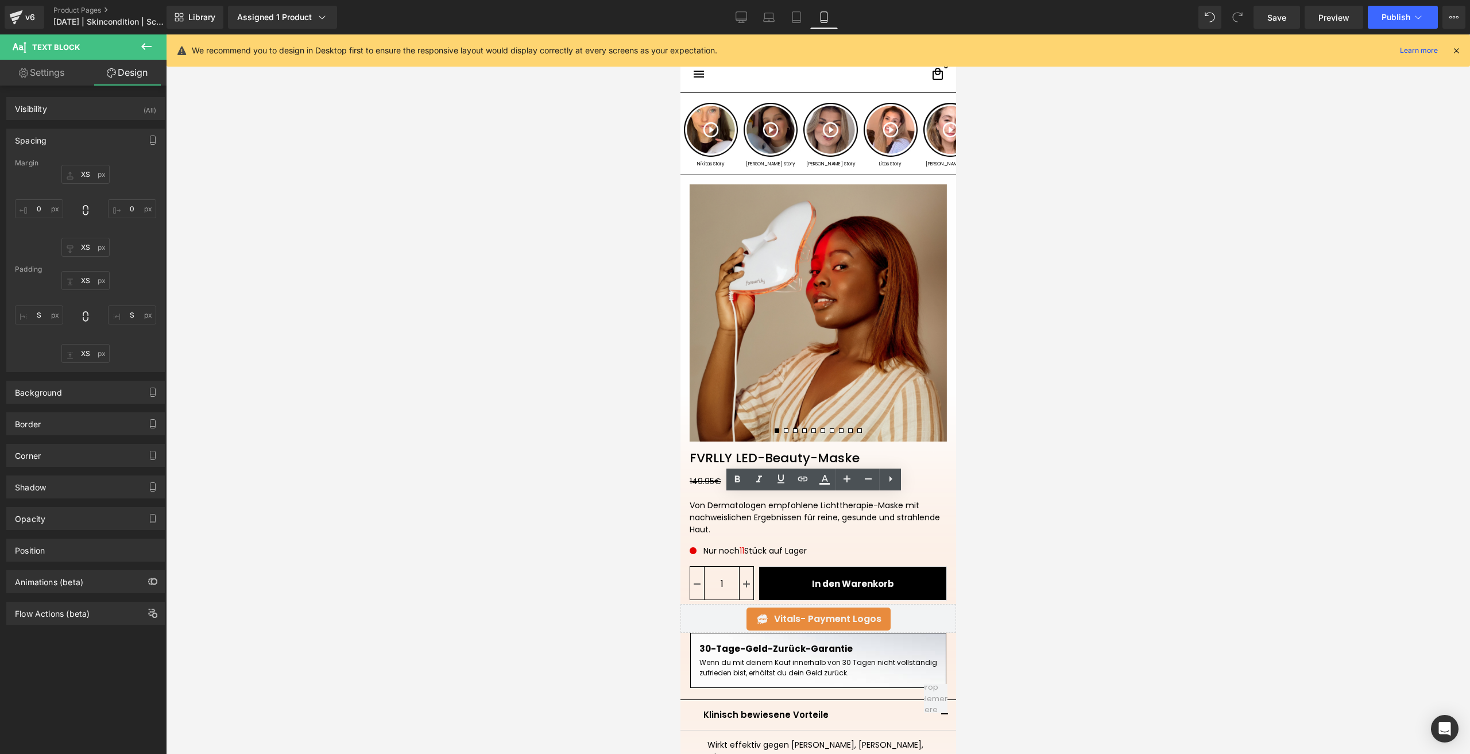
click at [1021, 512] on div at bounding box center [818, 394] width 1304 height 720
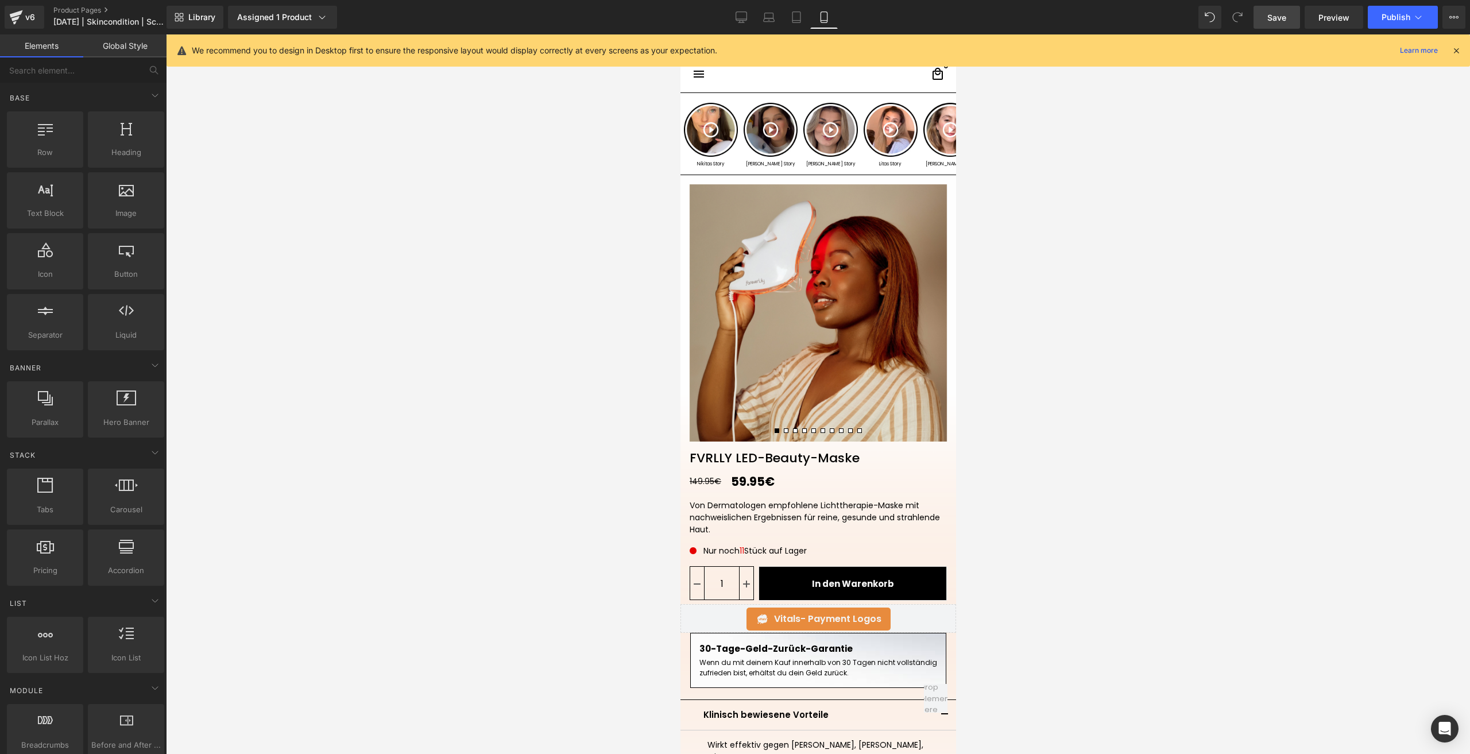
click at [1279, 16] on span "Save" at bounding box center [1276, 17] width 19 height 12
click at [1383, 13] on span "Publish" at bounding box center [1396, 17] width 29 height 9
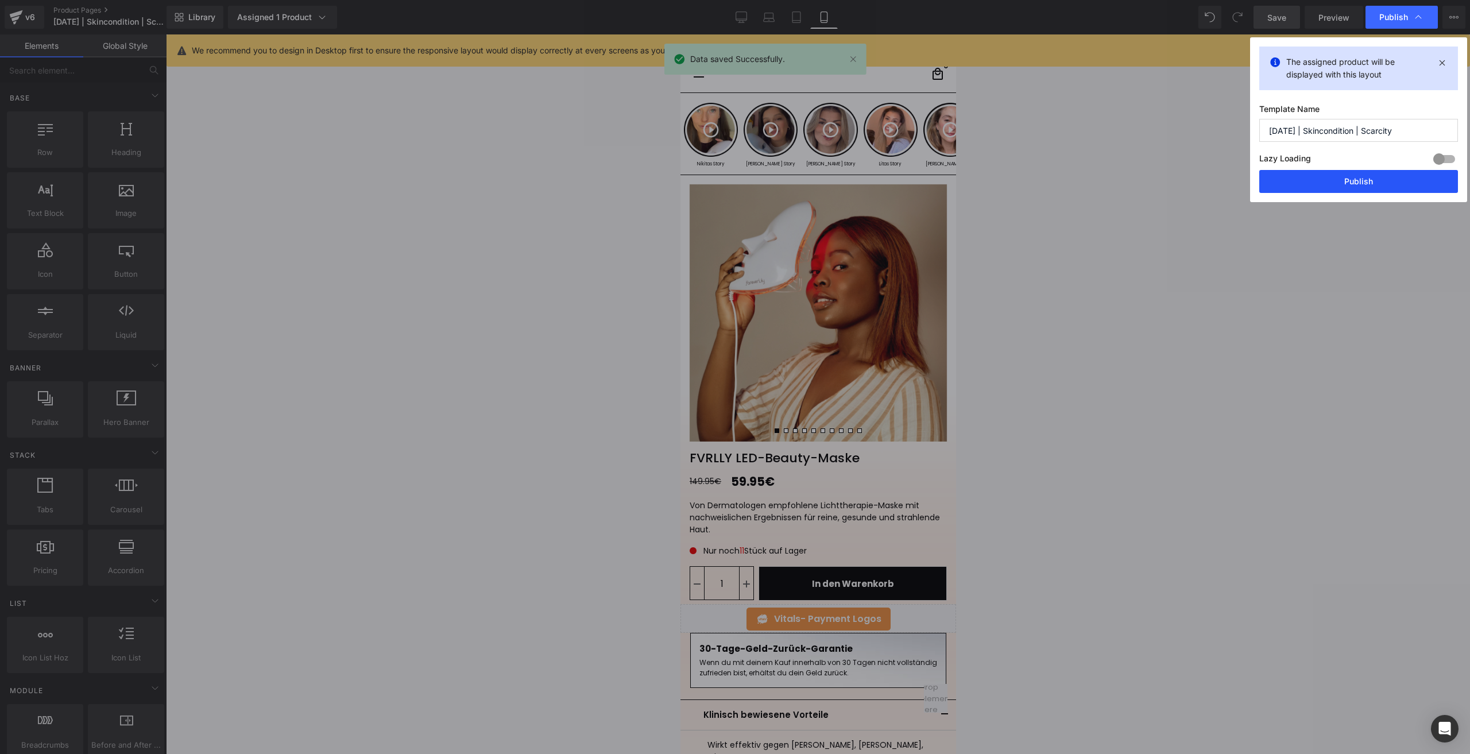
click at [1284, 188] on button "Publish" at bounding box center [1358, 181] width 199 height 23
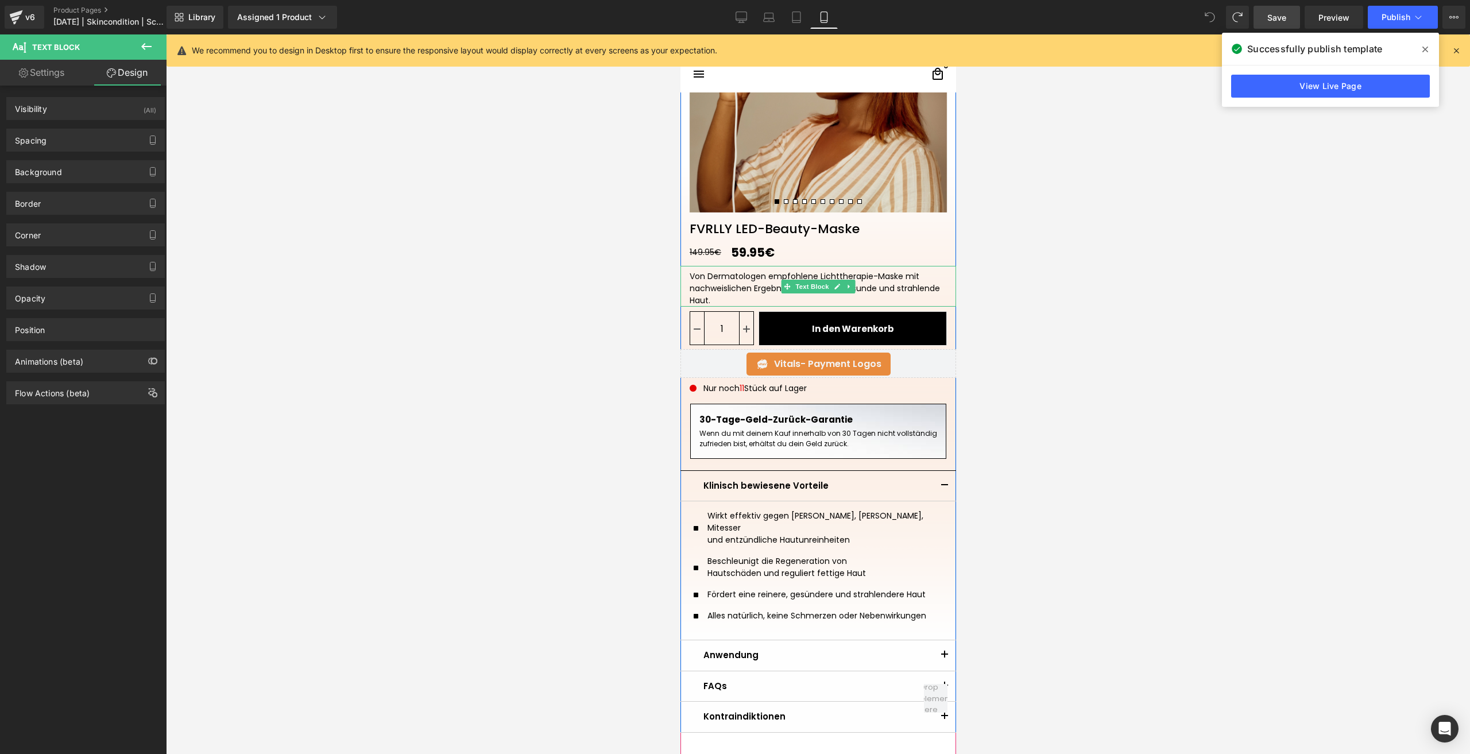
scroll to position [230, 0]
click at [730, 288] on div "Von Dermatologen empfohlene Lichttherapie-Maske mit nachweislichen Ergebnissen …" at bounding box center [818, 285] width 276 height 41
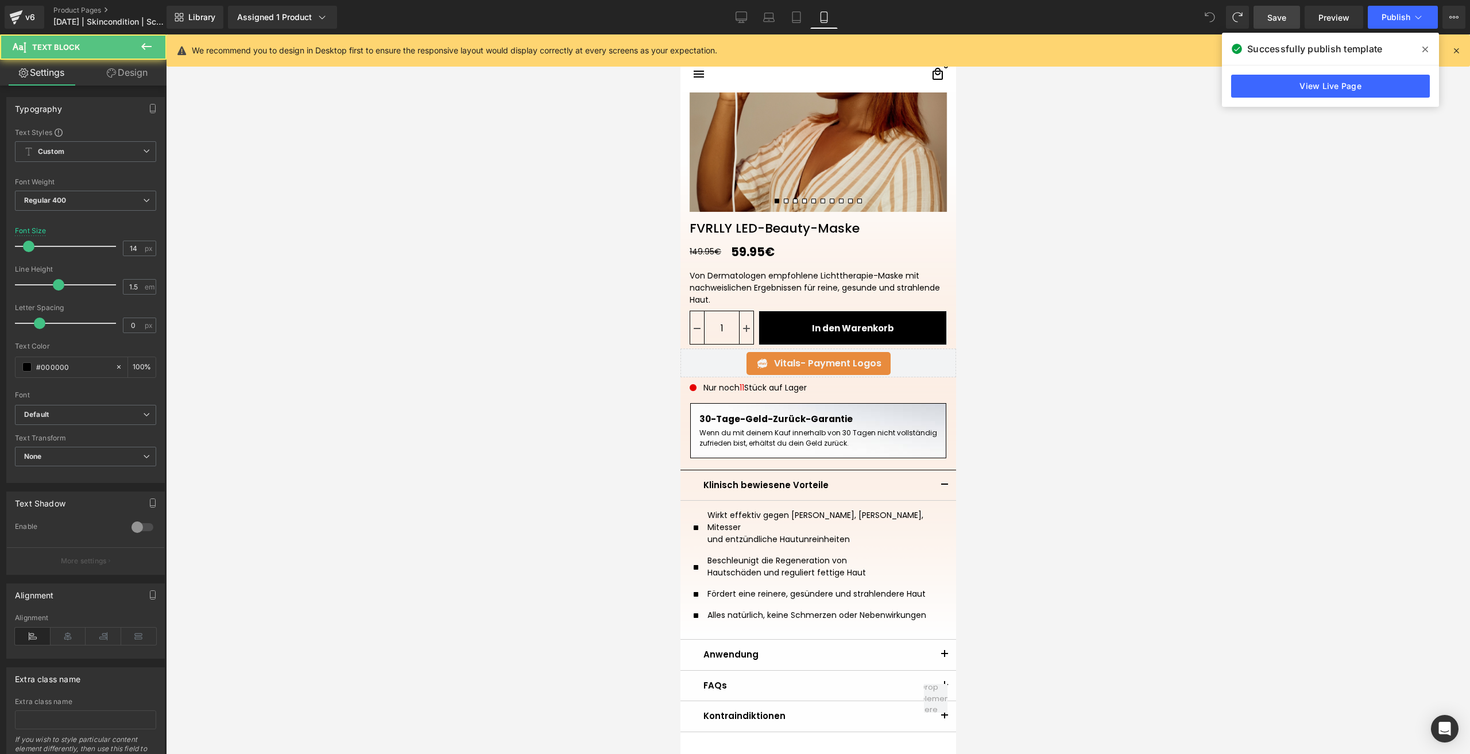
click at [127, 78] on link "Design" at bounding box center [127, 73] width 83 height 26
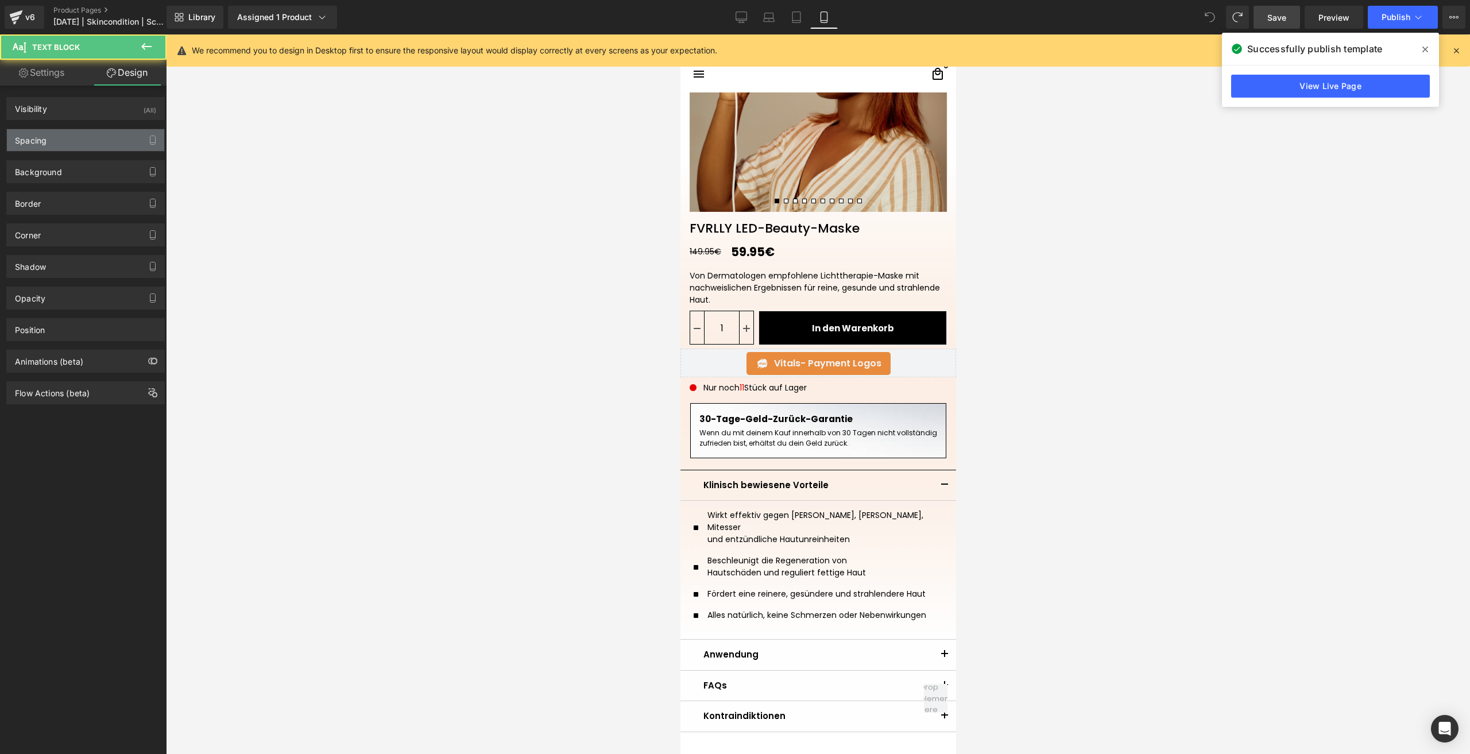
click at [52, 134] on div "Spacing" at bounding box center [85, 140] width 157 height 22
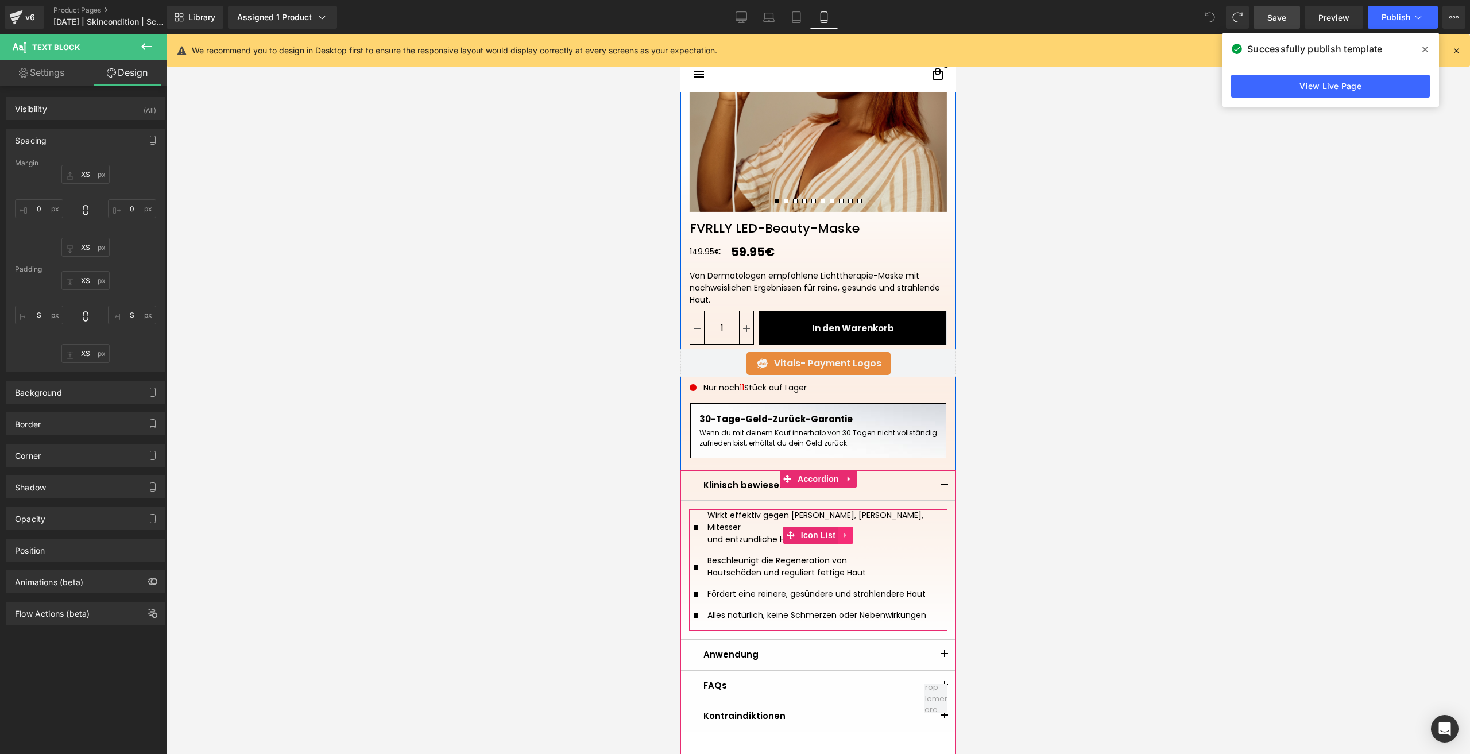
click at [844, 531] on icon at bounding box center [845, 535] width 8 height 9
click at [834, 538] on icon at bounding box center [838, 535] width 8 height 8
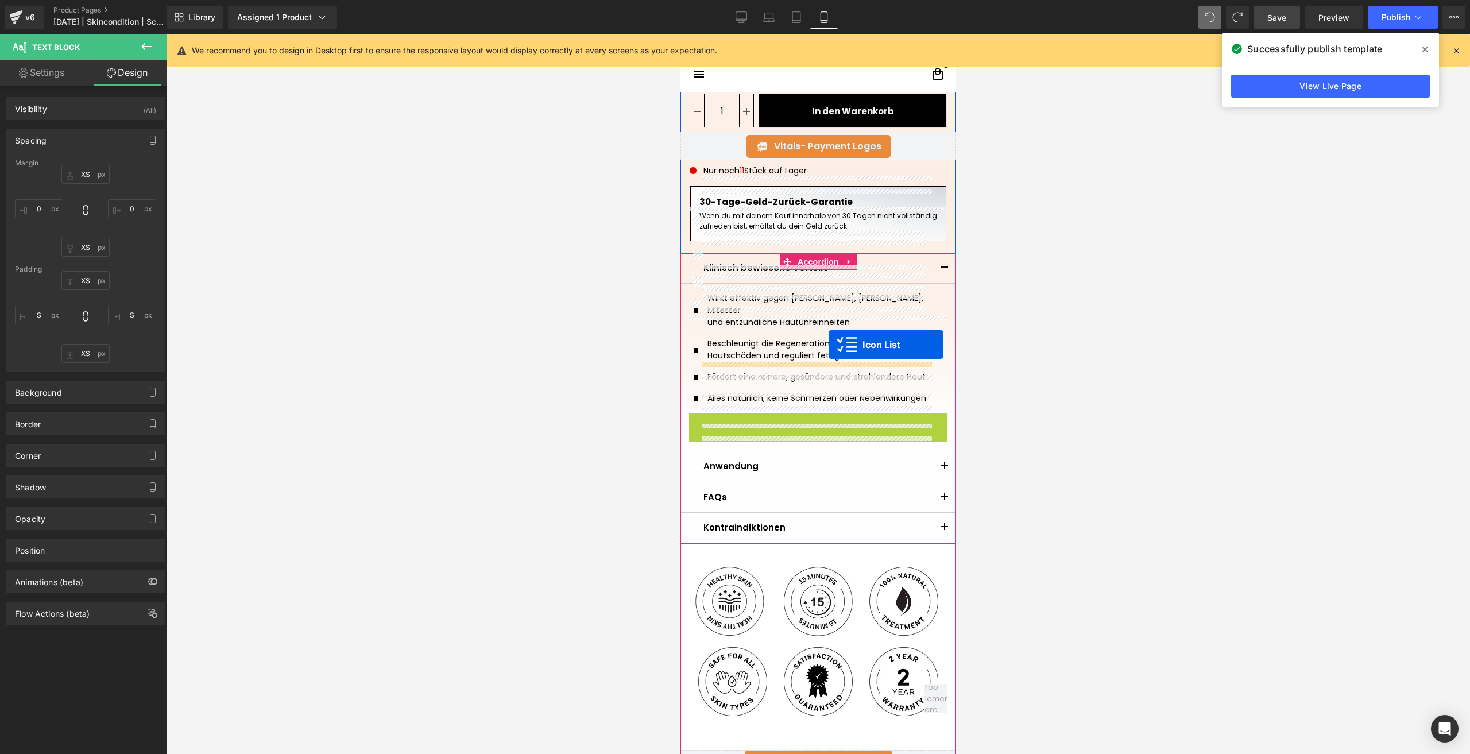
scroll to position [308, 0]
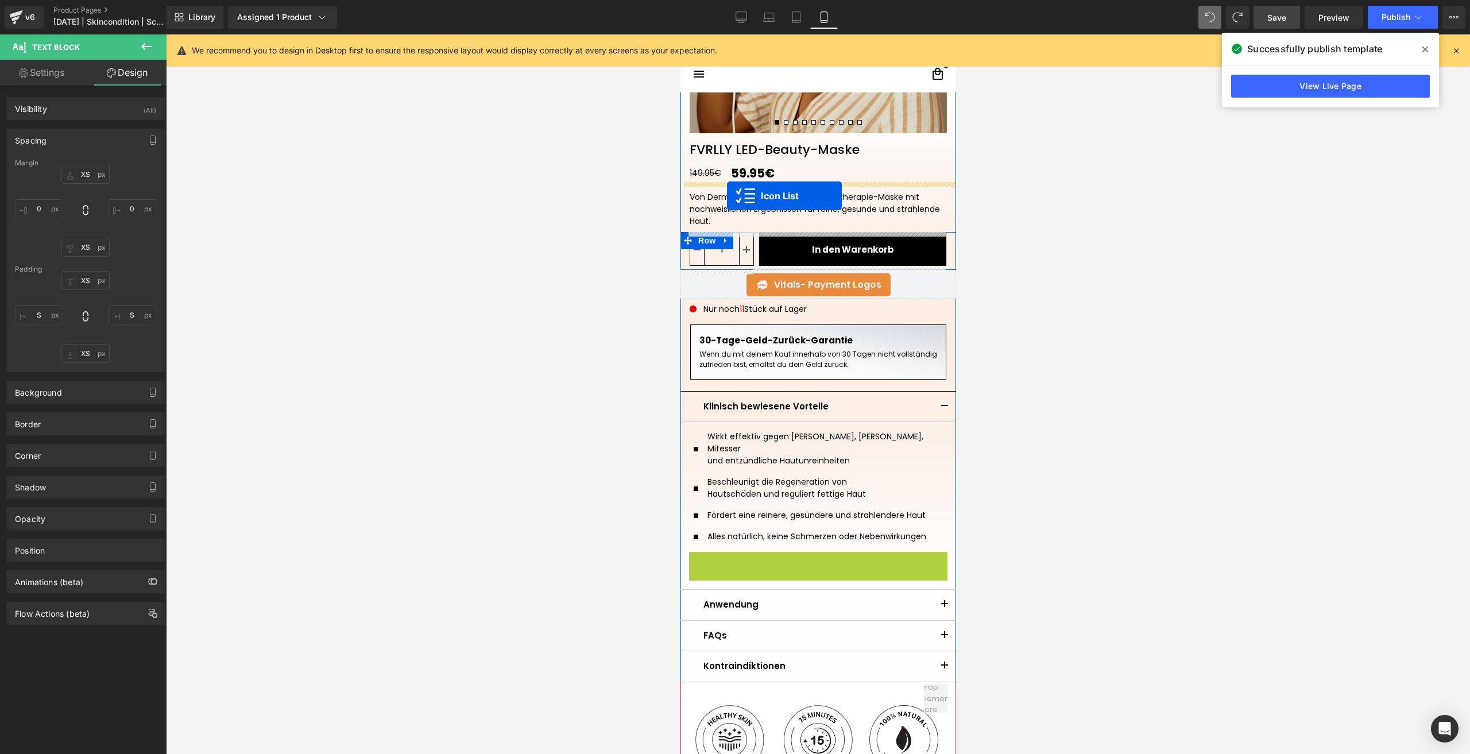
drag, startPoint x: 809, startPoint y: 330, endPoint x: 726, endPoint y: 196, distance: 157.5
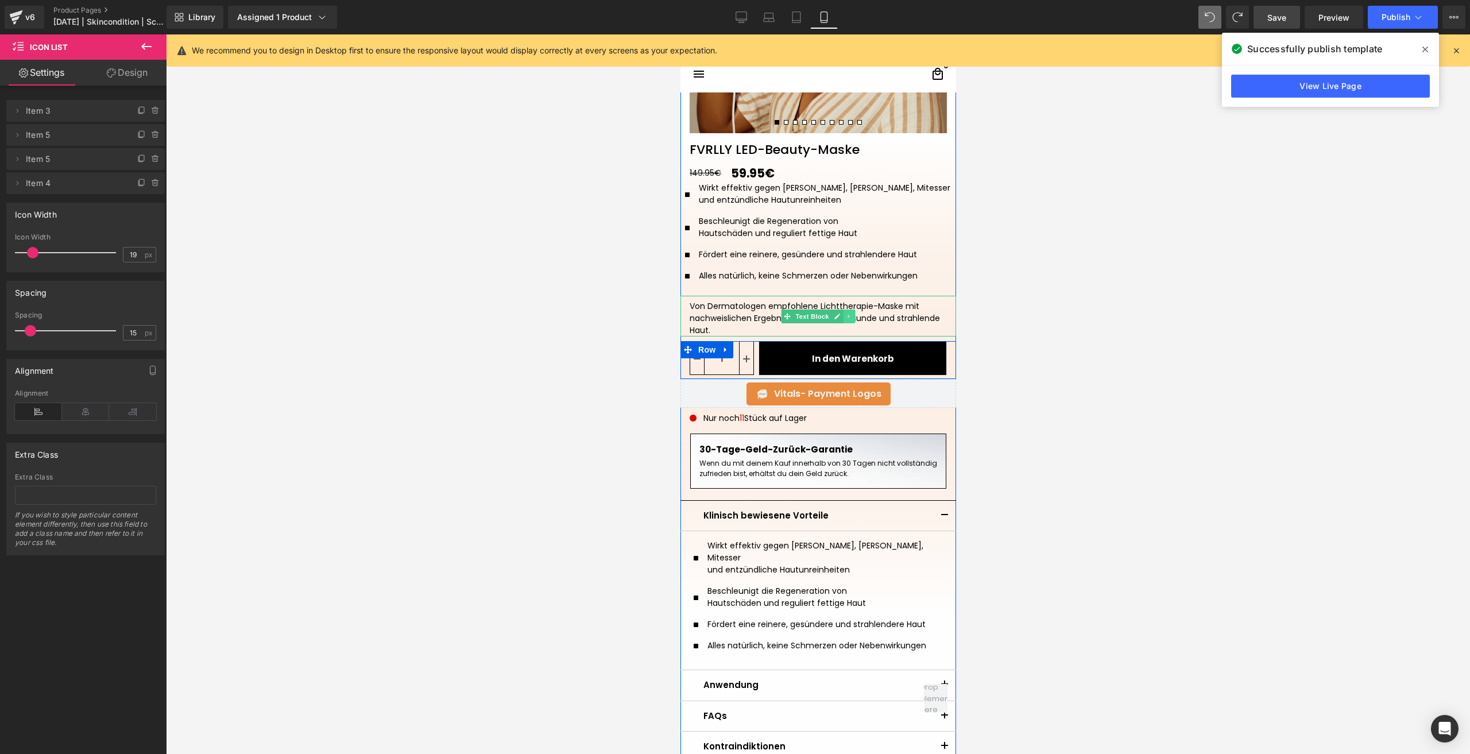
click at [845, 313] on icon at bounding box center [848, 316] width 6 height 7
click at [852, 314] on icon at bounding box center [855, 316] width 6 height 6
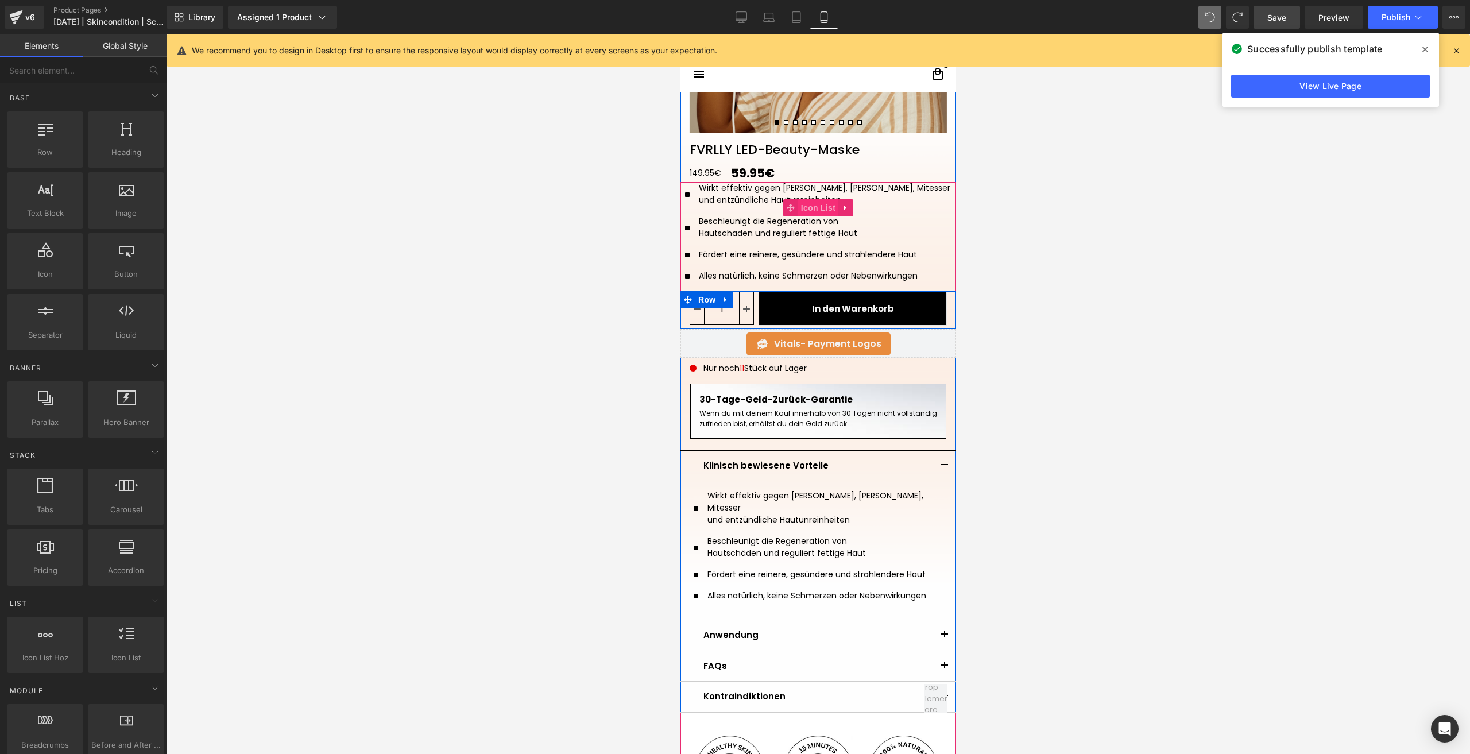
click at [801, 211] on span "Icon List" at bounding box center [818, 207] width 40 height 17
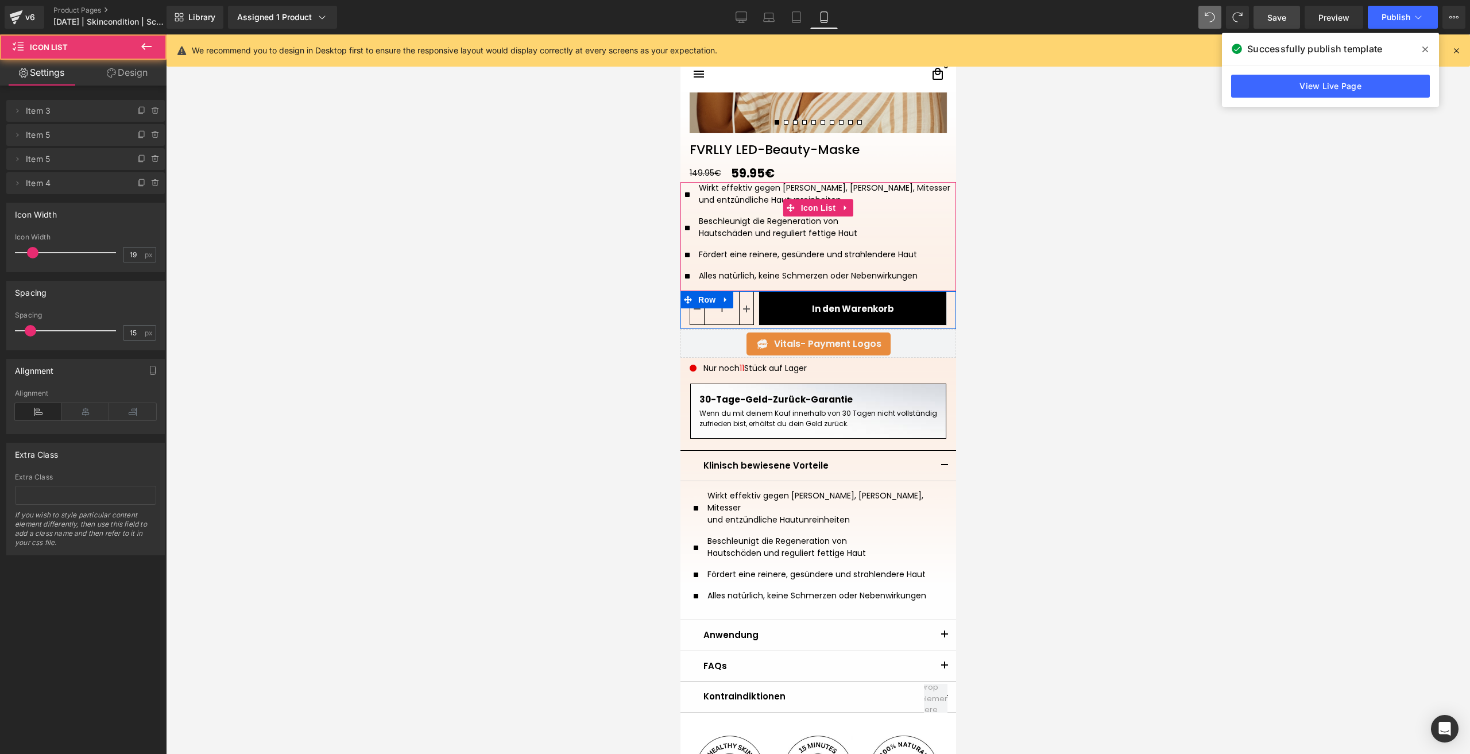
click at [140, 61] on link "Design" at bounding box center [127, 73] width 83 height 26
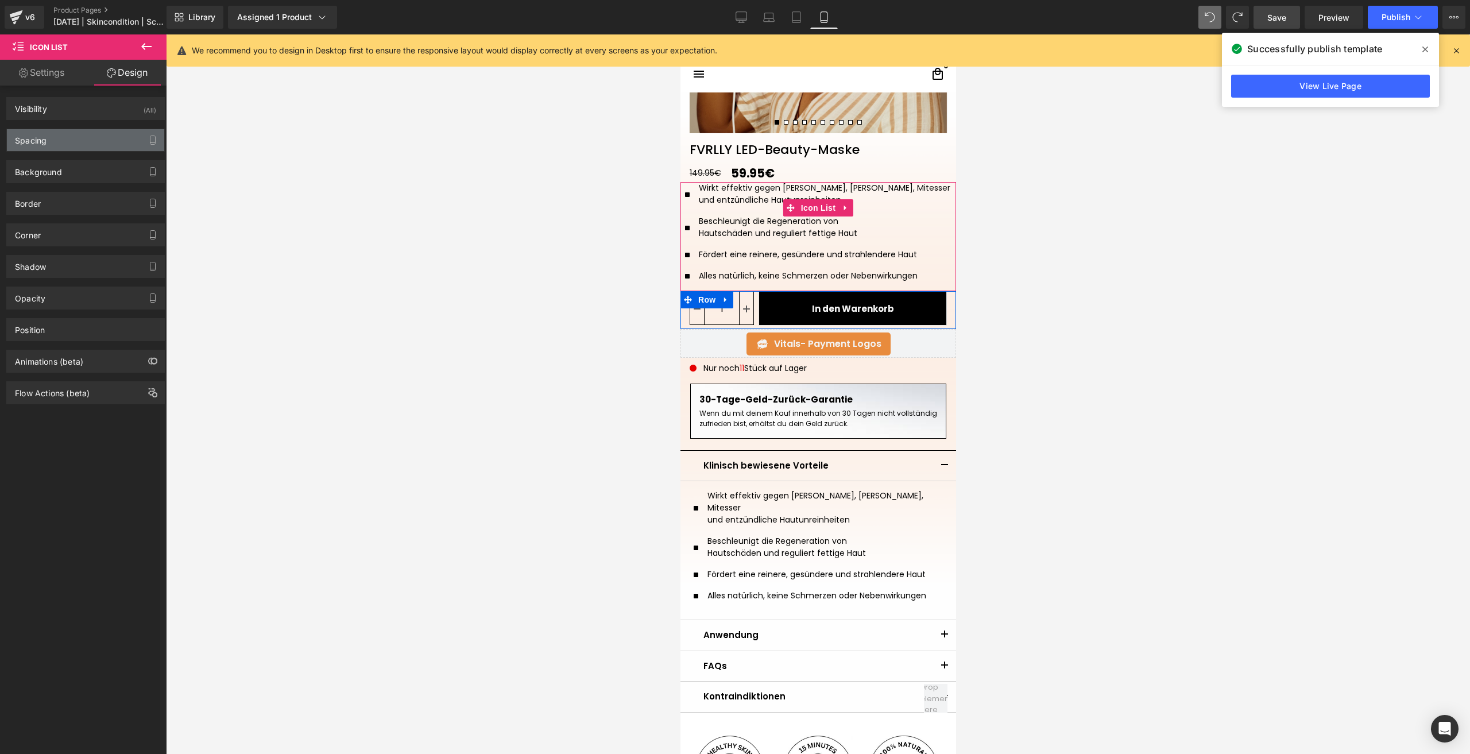
click at [42, 131] on div "Spacing" at bounding box center [31, 137] width 32 height 16
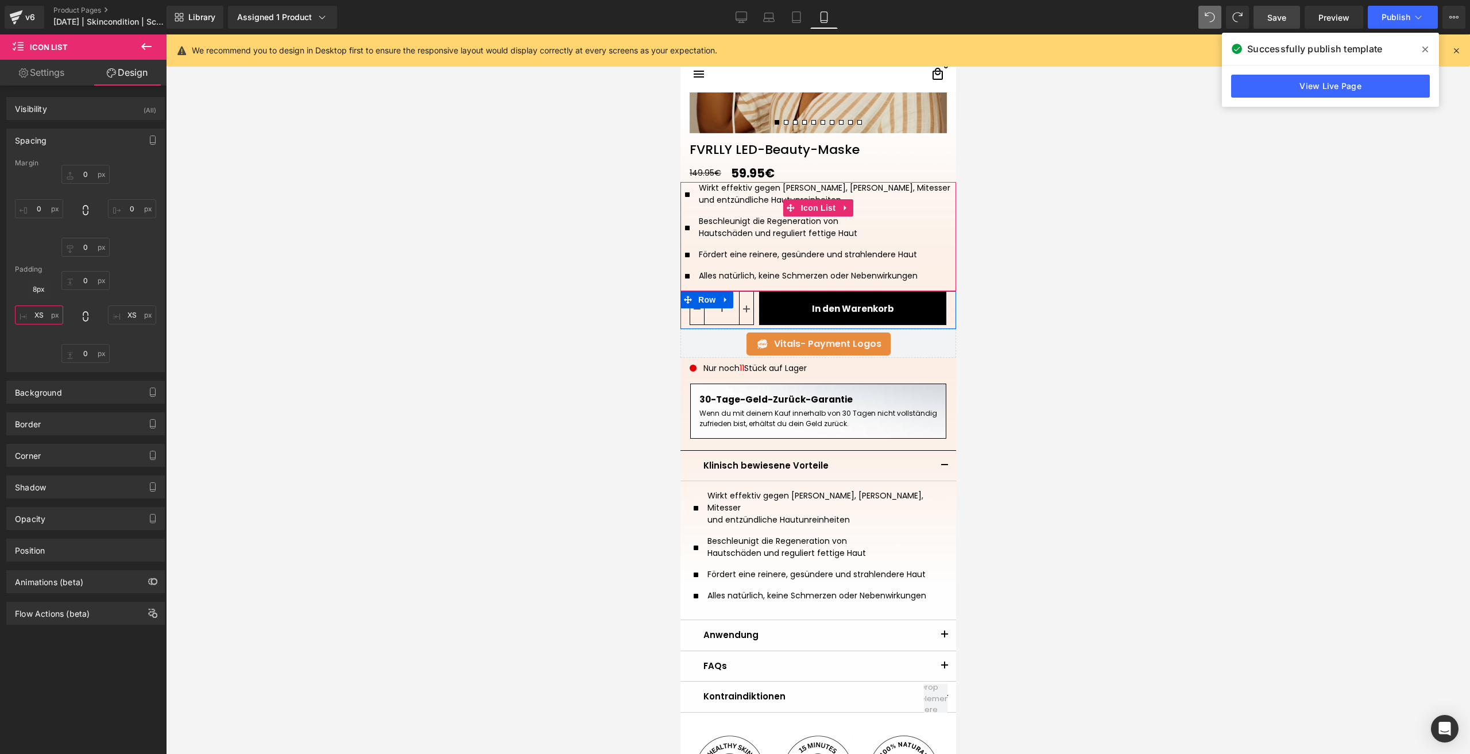
click at [54, 315] on input "XS" at bounding box center [39, 315] width 48 height 19
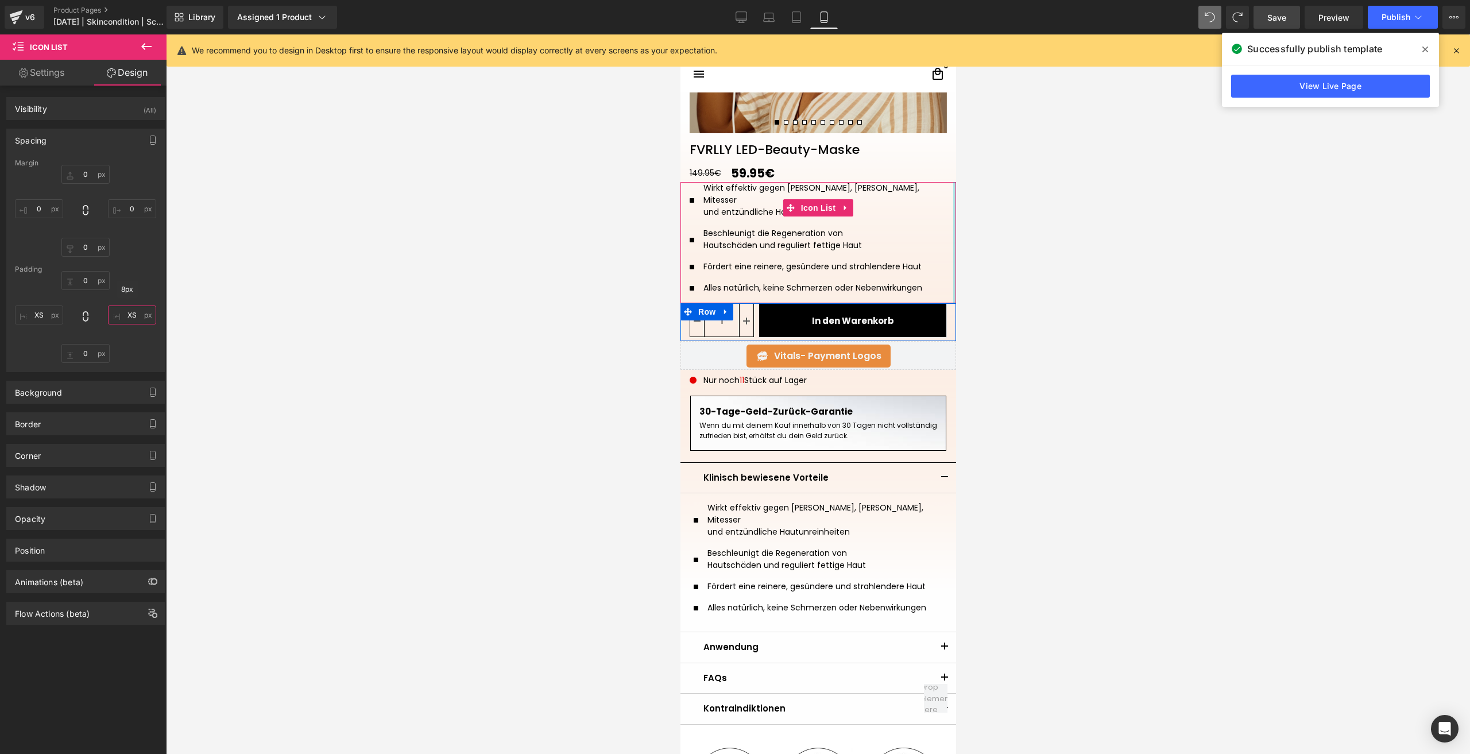
click at [143, 323] on input "XS" at bounding box center [132, 315] width 48 height 19
click at [92, 281] on input "0" at bounding box center [85, 280] width 48 height 19
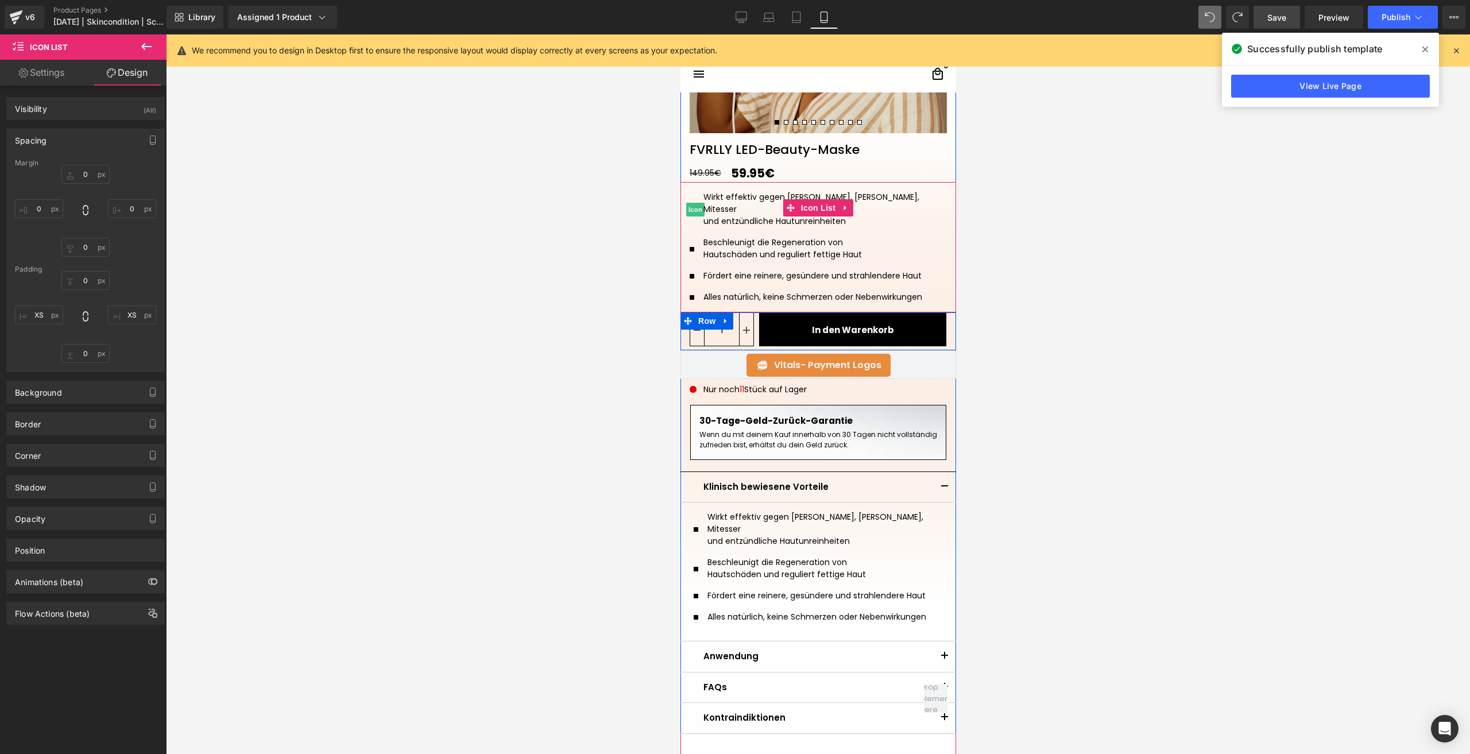
click at [686, 203] on span "Icon" at bounding box center [695, 210] width 18 height 14
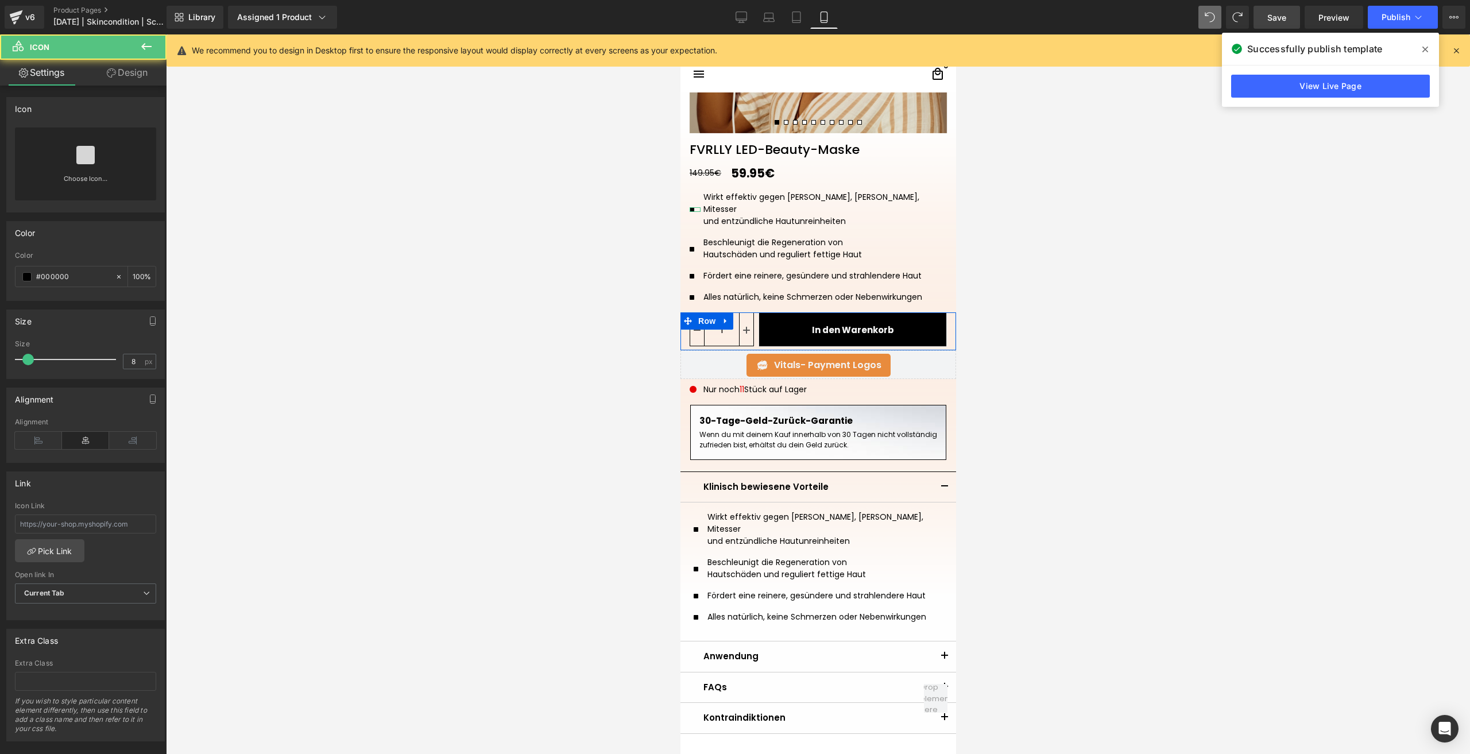
click at [49, 179] on link "Choose Icon..." at bounding box center [85, 186] width 141 height 27
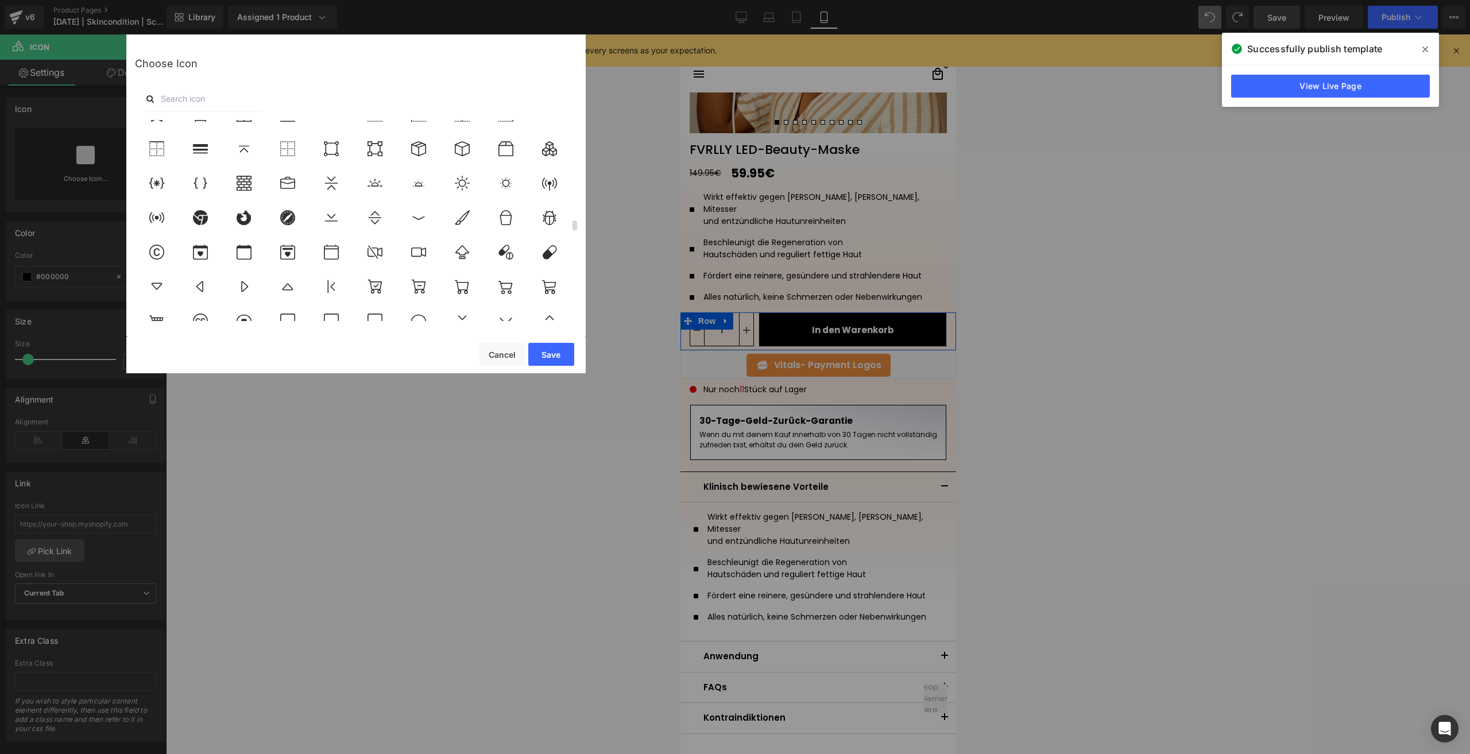
scroll to position [2067, 0]
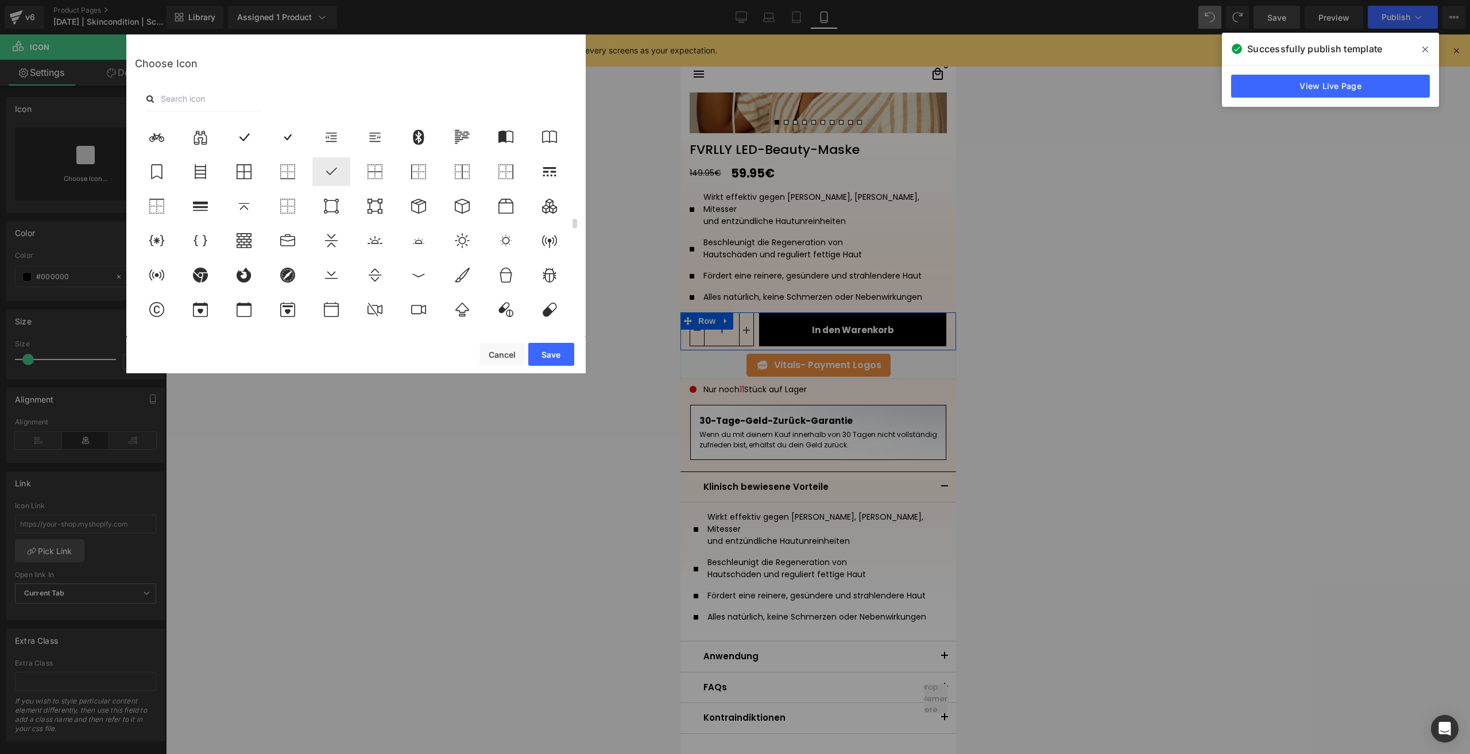
click at [0, 0] on icon at bounding box center [0, 0] width 0 height 0
click at [0, 0] on button "Save" at bounding box center [0, 0] width 0 height 0
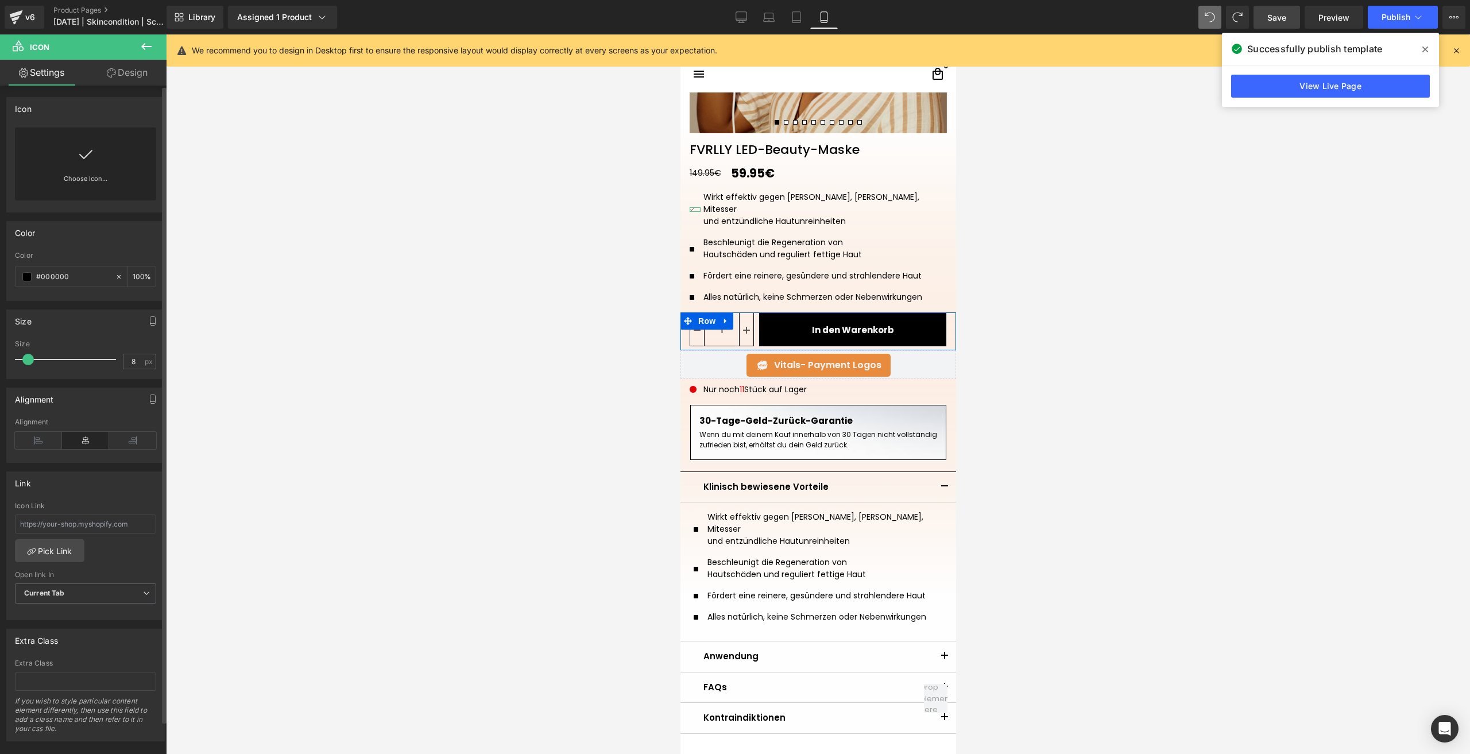
click at [51, 172] on div "Choose Icon..." at bounding box center [85, 163] width 141 height 73
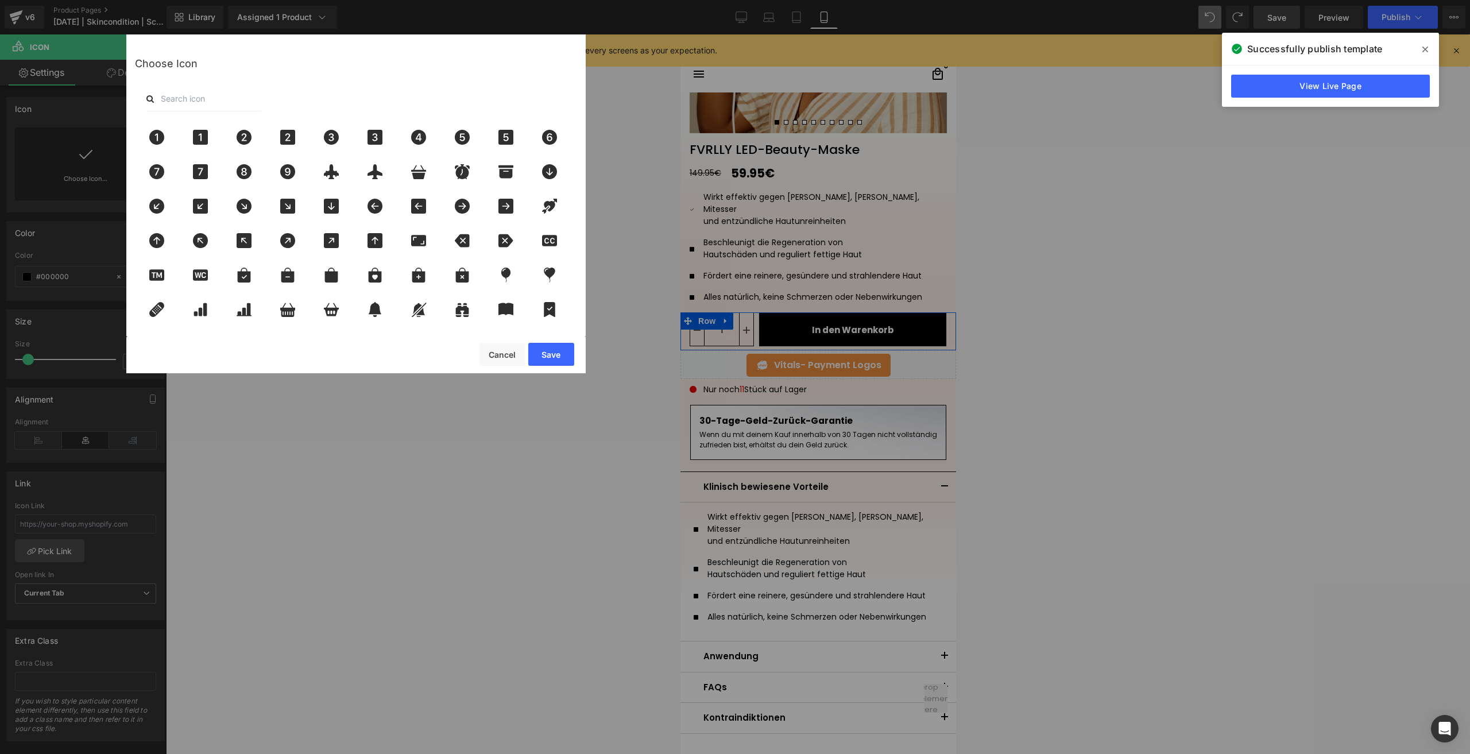
click at [174, 90] on input "text" at bounding box center [203, 98] width 115 height 25
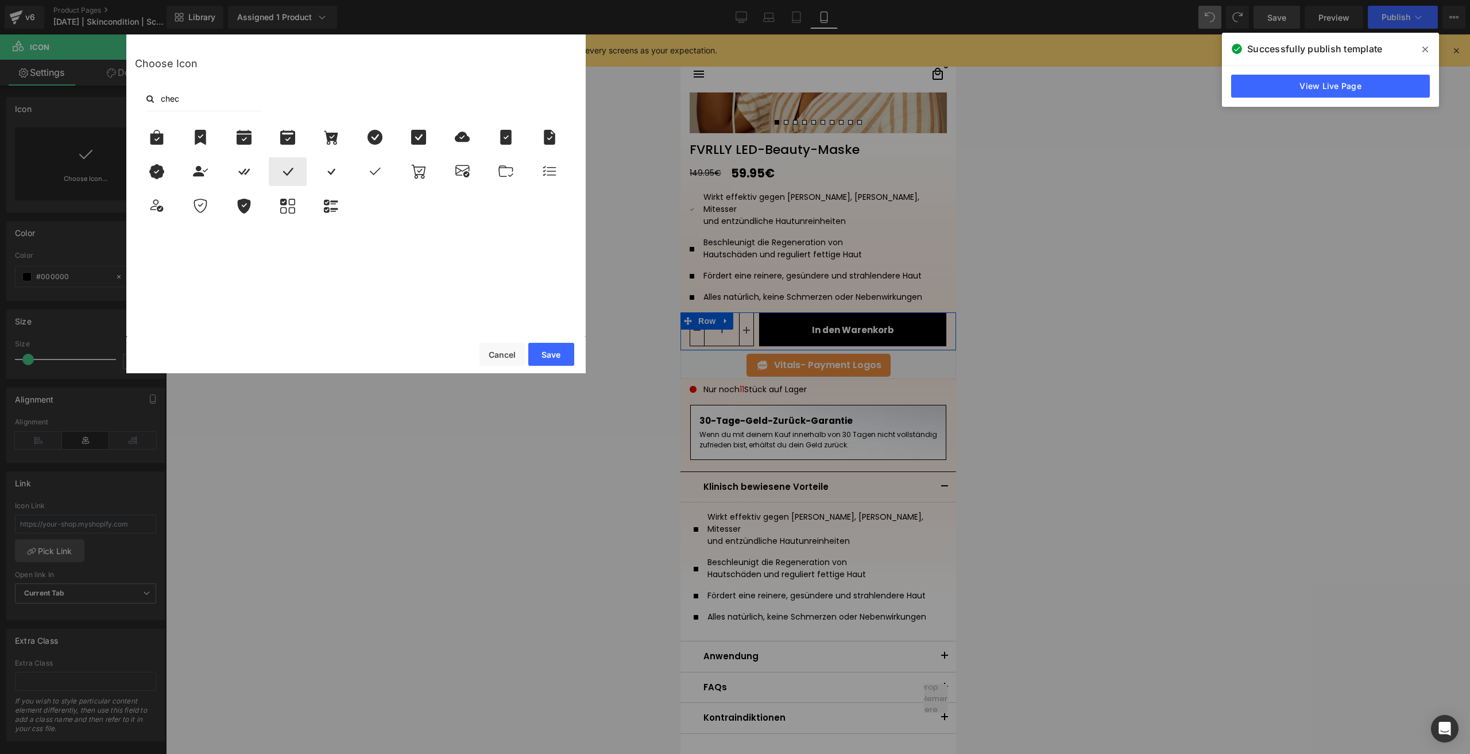
type input "chec"
click at [293, 177] on icon at bounding box center [288, 171] width 24 height 15
click at [550, 357] on button "Save" at bounding box center [551, 354] width 46 height 23
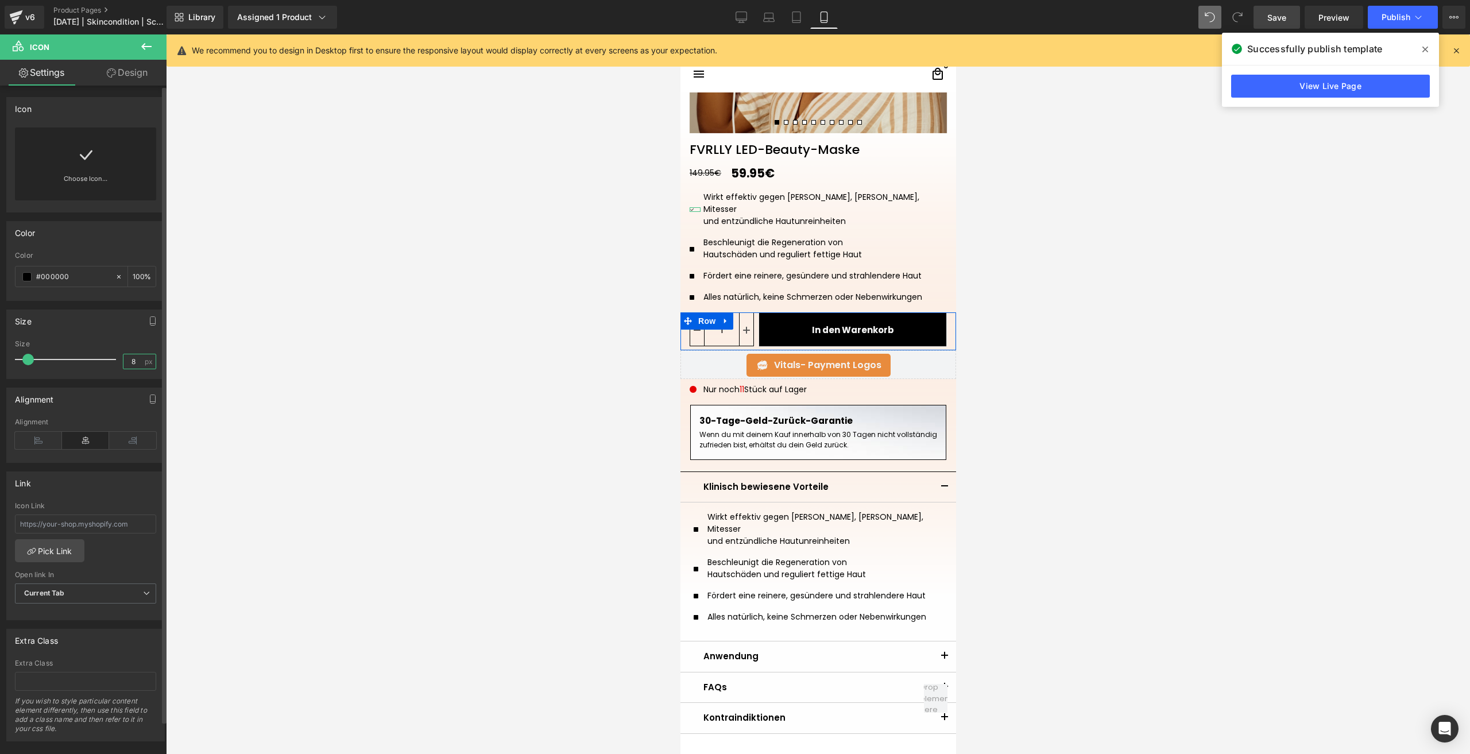
click at [135, 360] on input "8" at bounding box center [133, 361] width 20 height 14
type input "2"
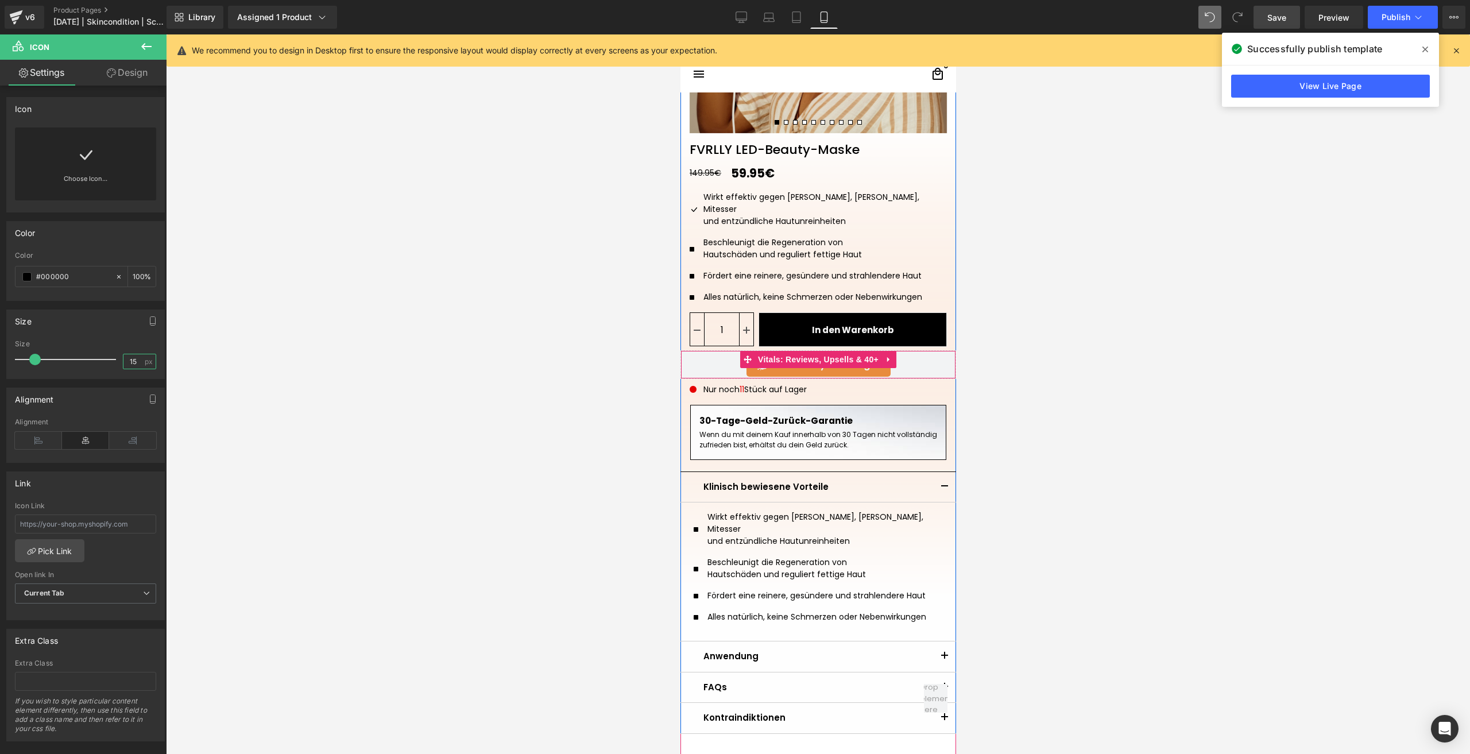
type input "1"
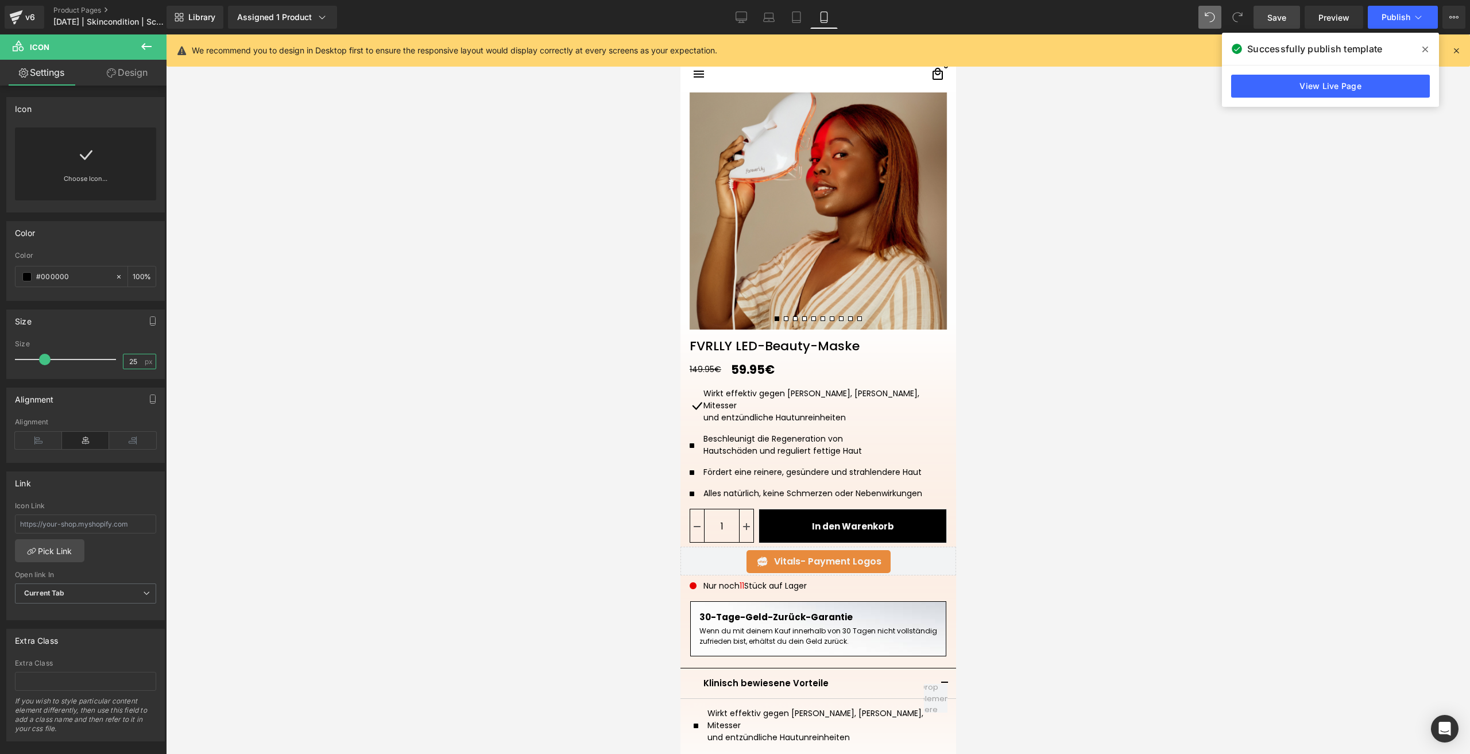
scroll to position [79, 0]
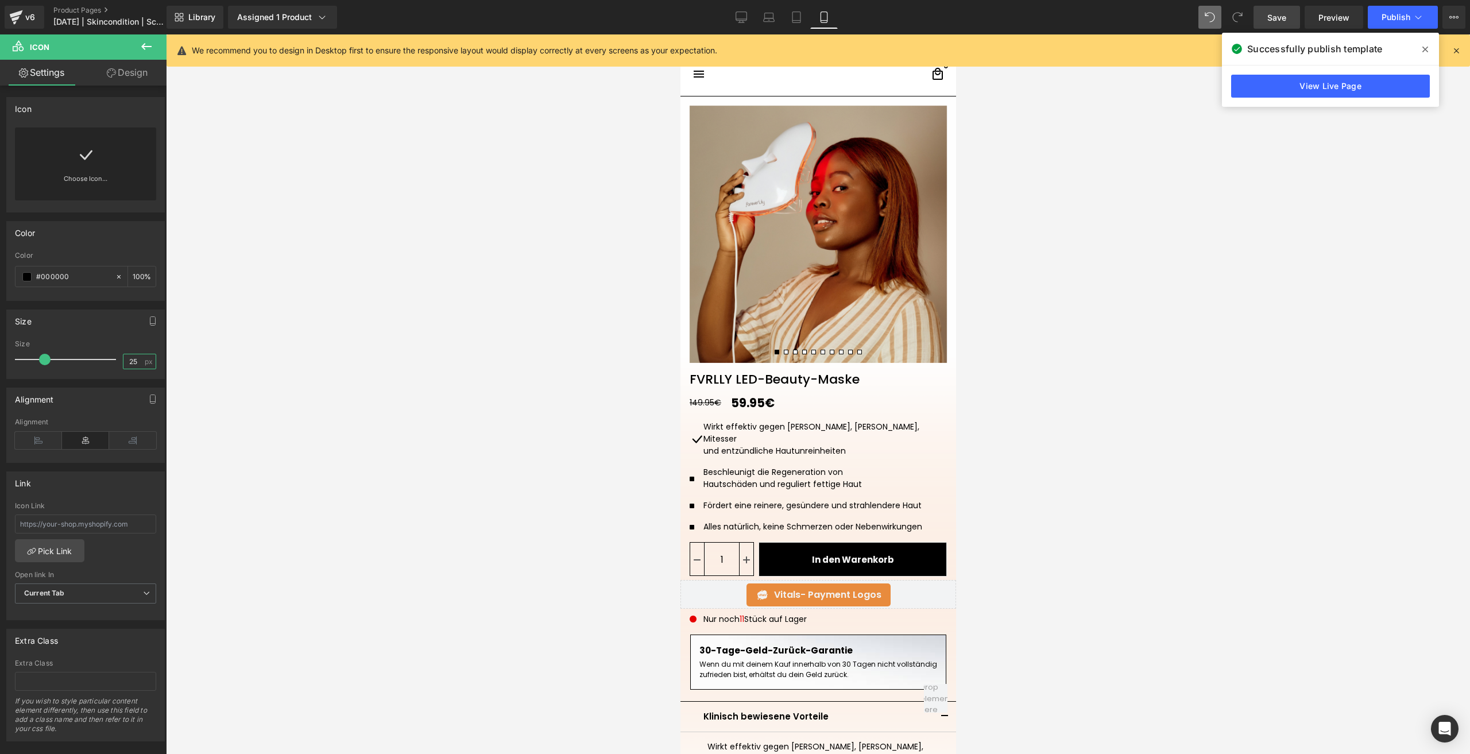
type input "25"
click at [721, 445] on div "und entzündliche Hautunreinheiten" at bounding box center [824, 451] width 243 height 12
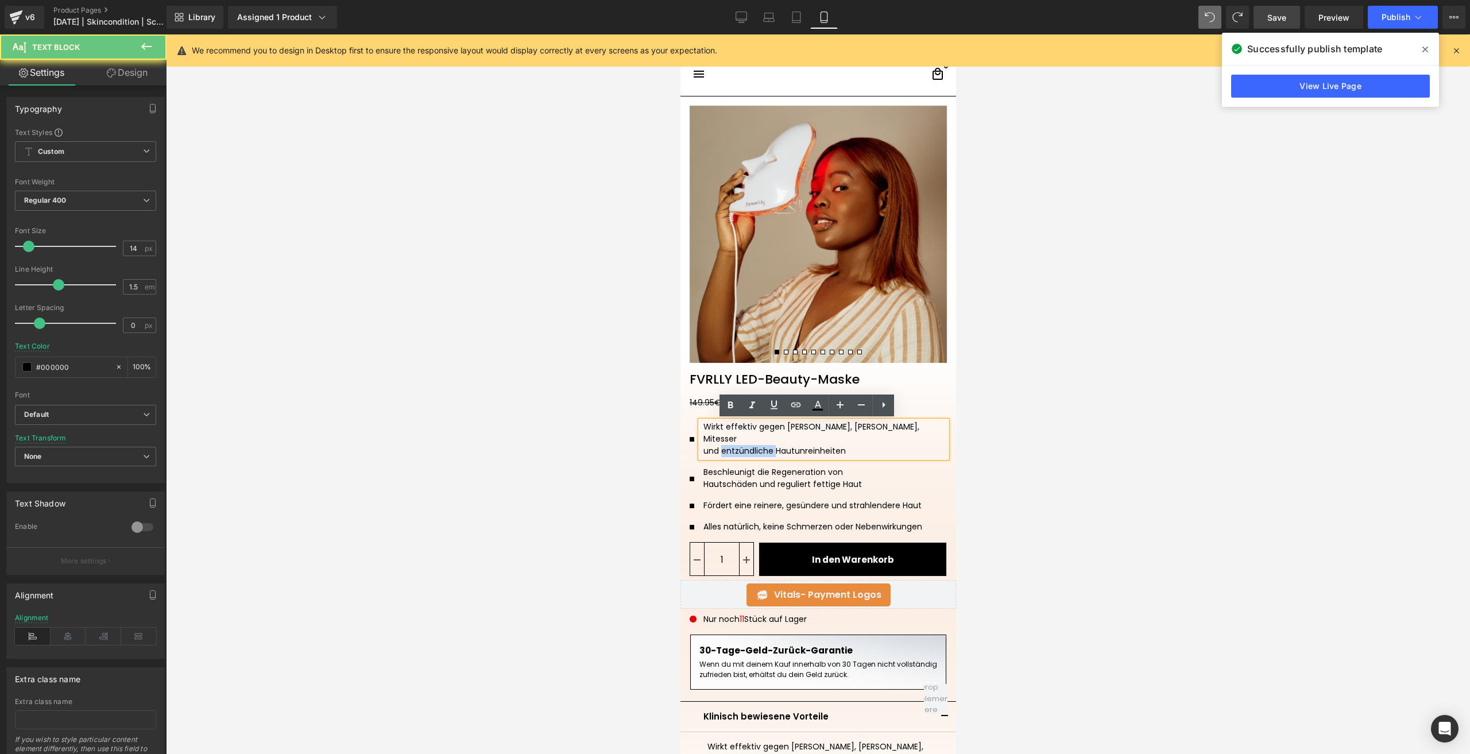
click at [721, 445] on div "und entzündliche Hautunreinheiten" at bounding box center [824, 451] width 243 height 12
click at [849, 445] on div "und entzündliche Hautunreinheiten" at bounding box center [824, 451] width 243 height 12
drag, startPoint x: 849, startPoint y: 438, endPoint x: 701, endPoint y: 423, distance: 148.3
click at [701, 423] on div "Wirkt effektiv gegen [PERSON_NAME], [PERSON_NAME], Mitesser und entzündliche Ha…" at bounding box center [823, 439] width 246 height 37
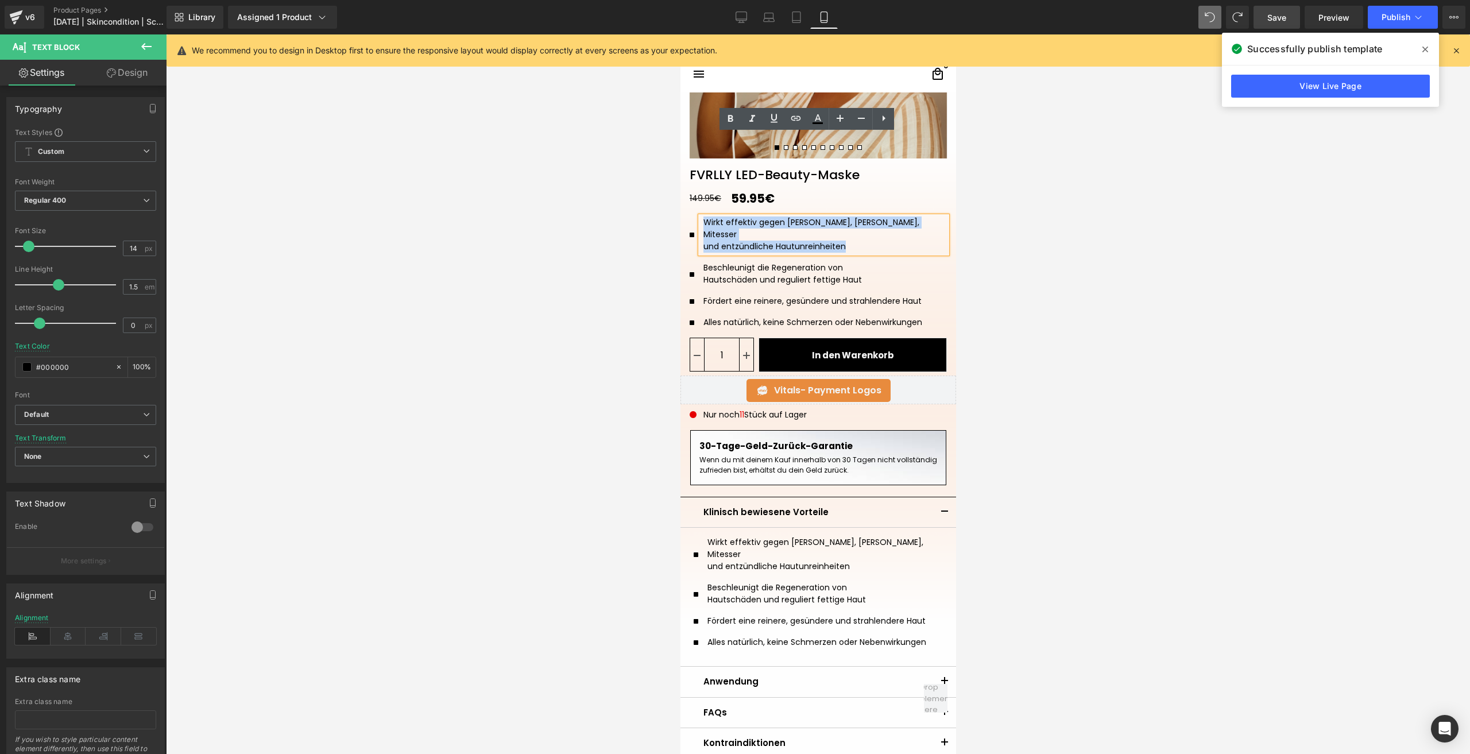
scroll to position [194, 0]
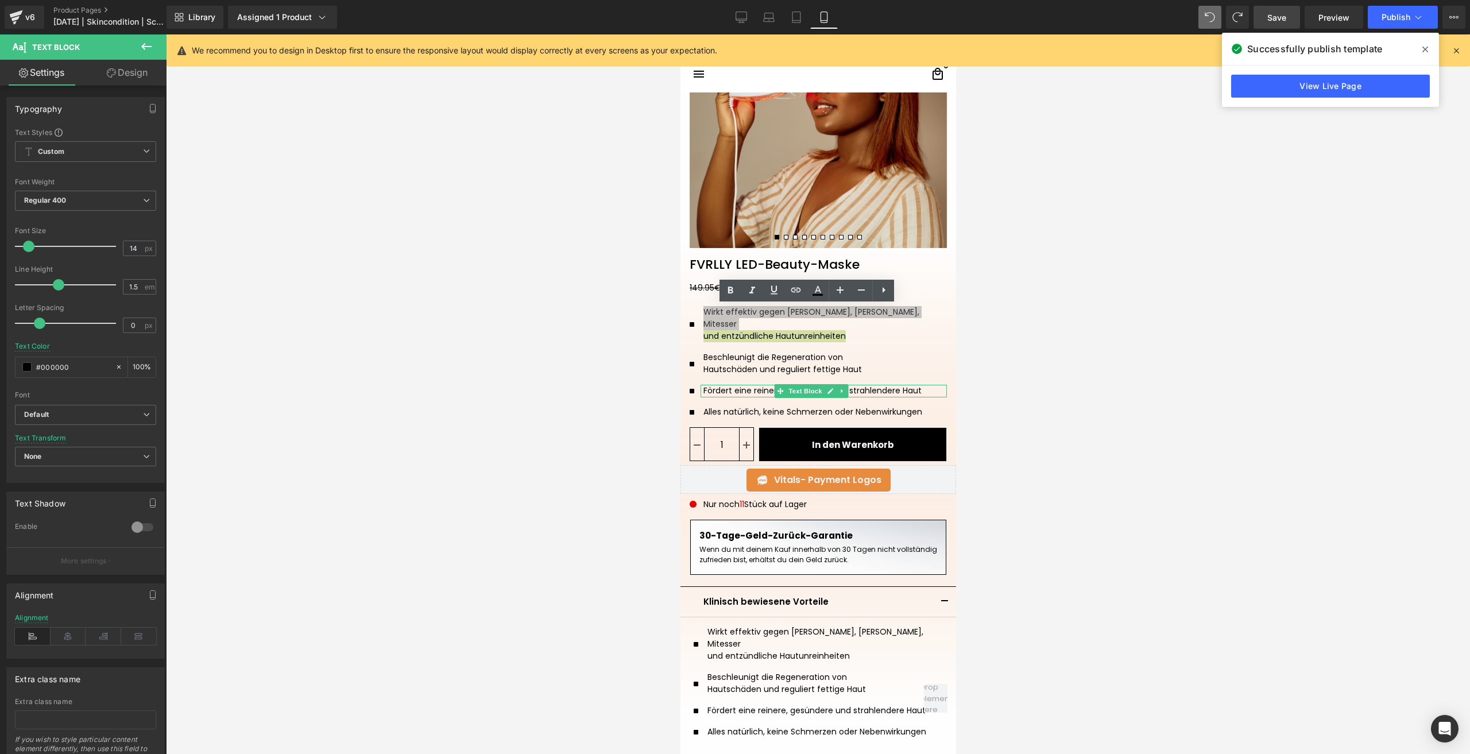
click at [1055, 345] on div at bounding box center [818, 394] width 1304 height 720
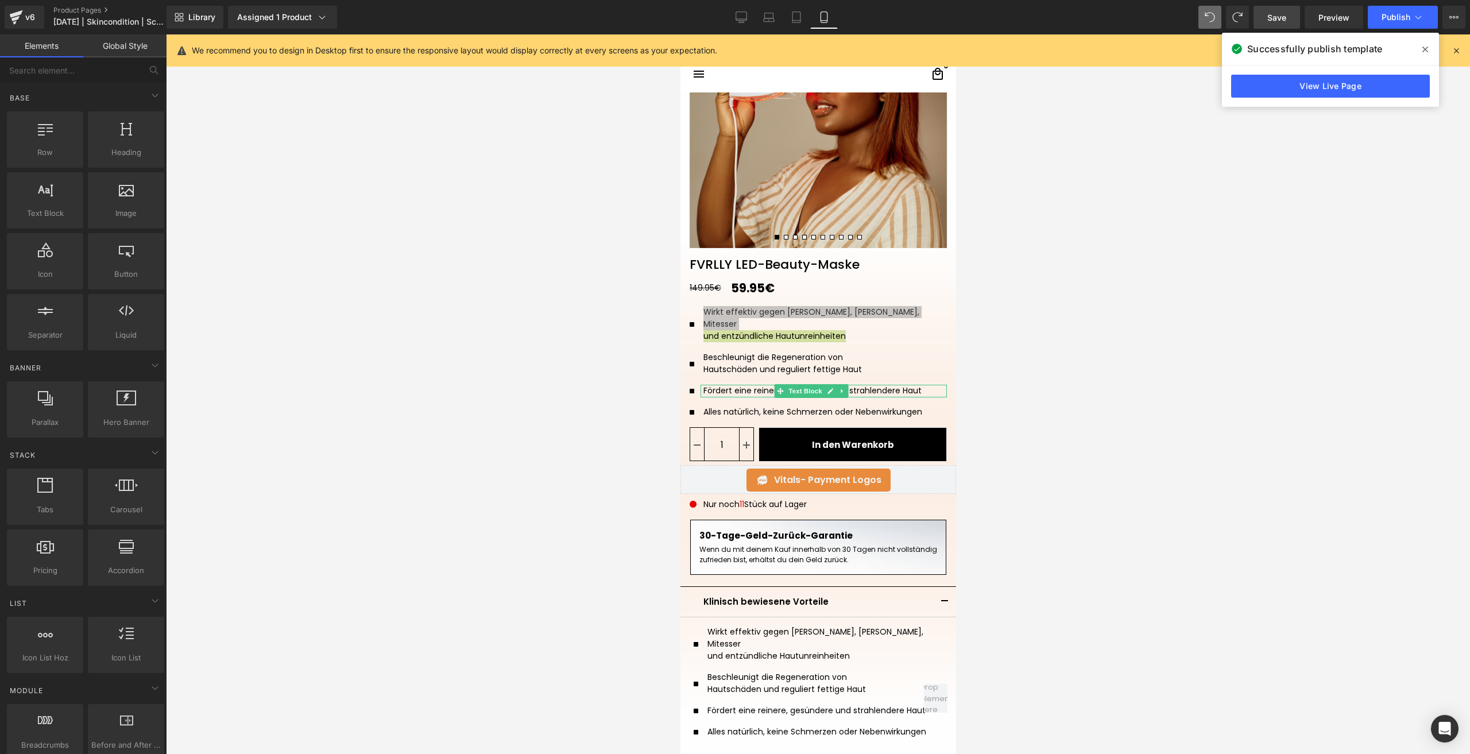
click at [988, 369] on div at bounding box center [818, 394] width 1304 height 720
click at [686, 318] on span "Icon" at bounding box center [695, 325] width 18 height 14
click at [1124, 385] on div at bounding box center [818, 394] width 1304 height 720
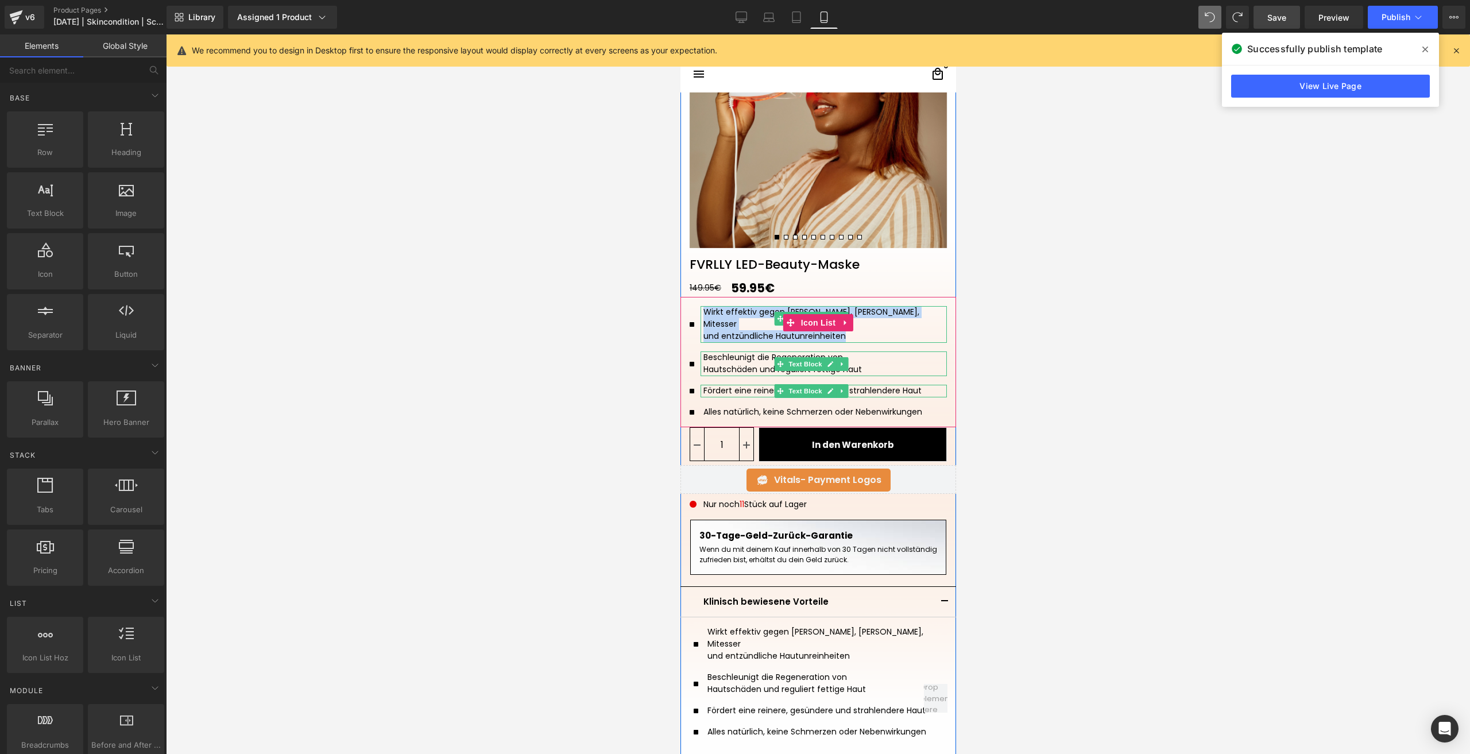
click at [896, 330] on div "und entzündliche Hautunreinheiten" at bounding box center [824, 336] width 243 height 12
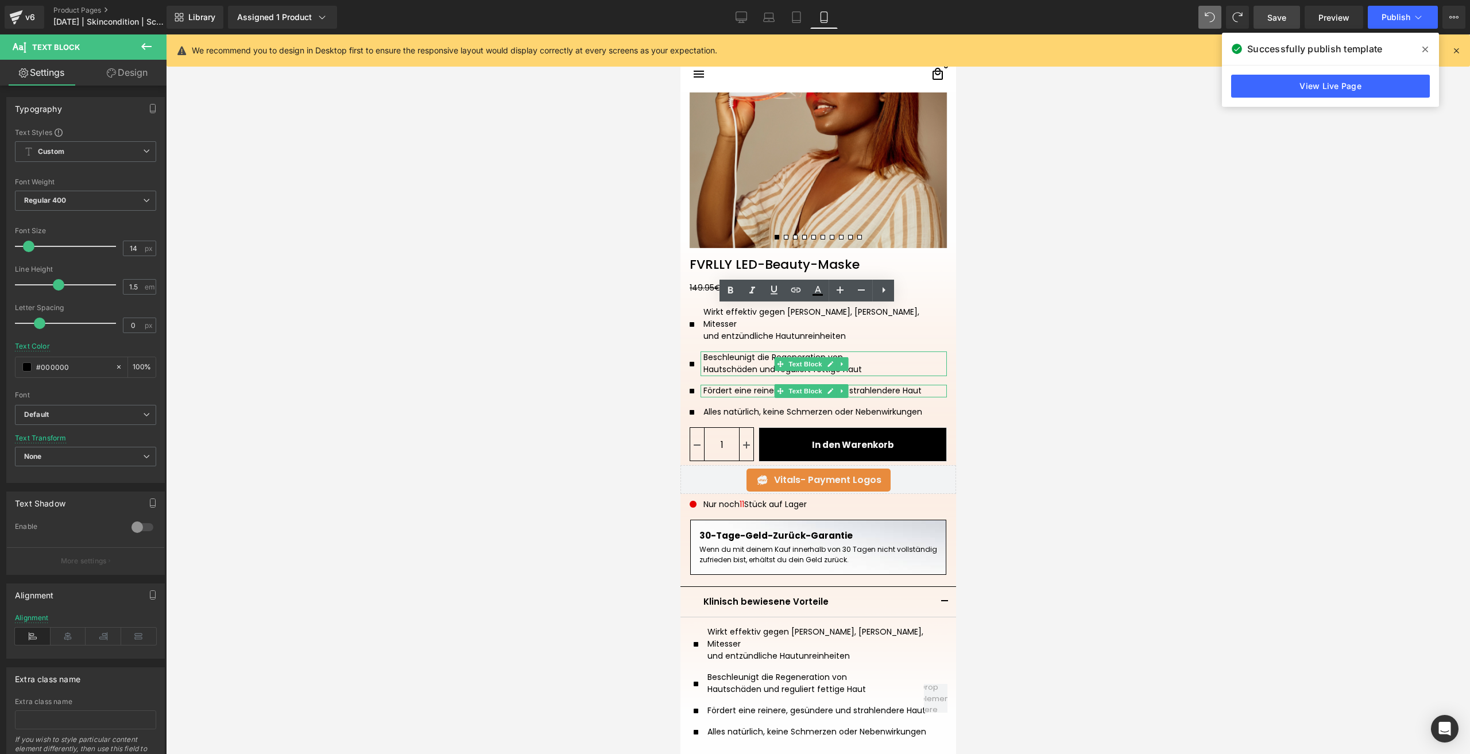
click at [1015, 351] on div at bounding box center [818, 394] width 1304 height 720
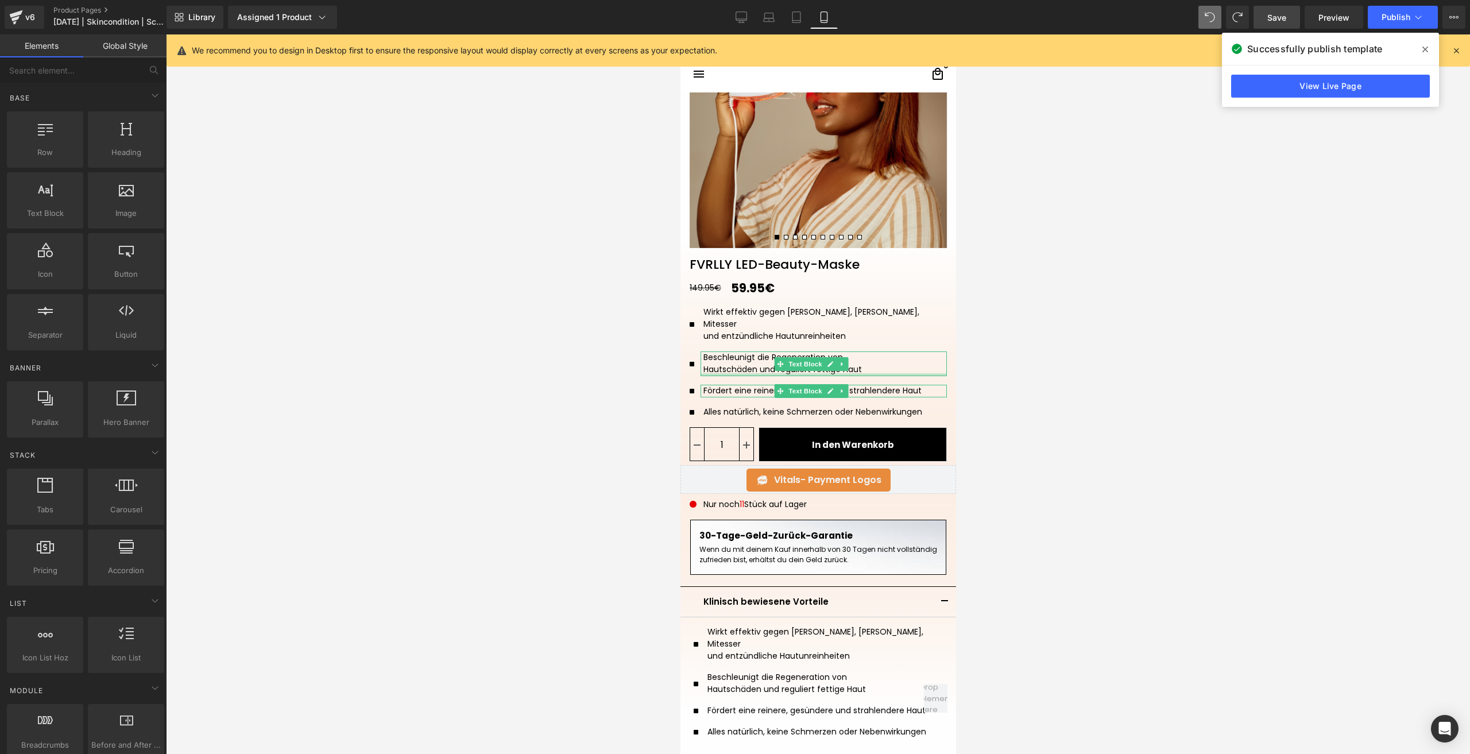
click at [905, 364] on div "Hautschäden und reguliert fettige Haut" at bounding box center [824, 370] width 243 height 12
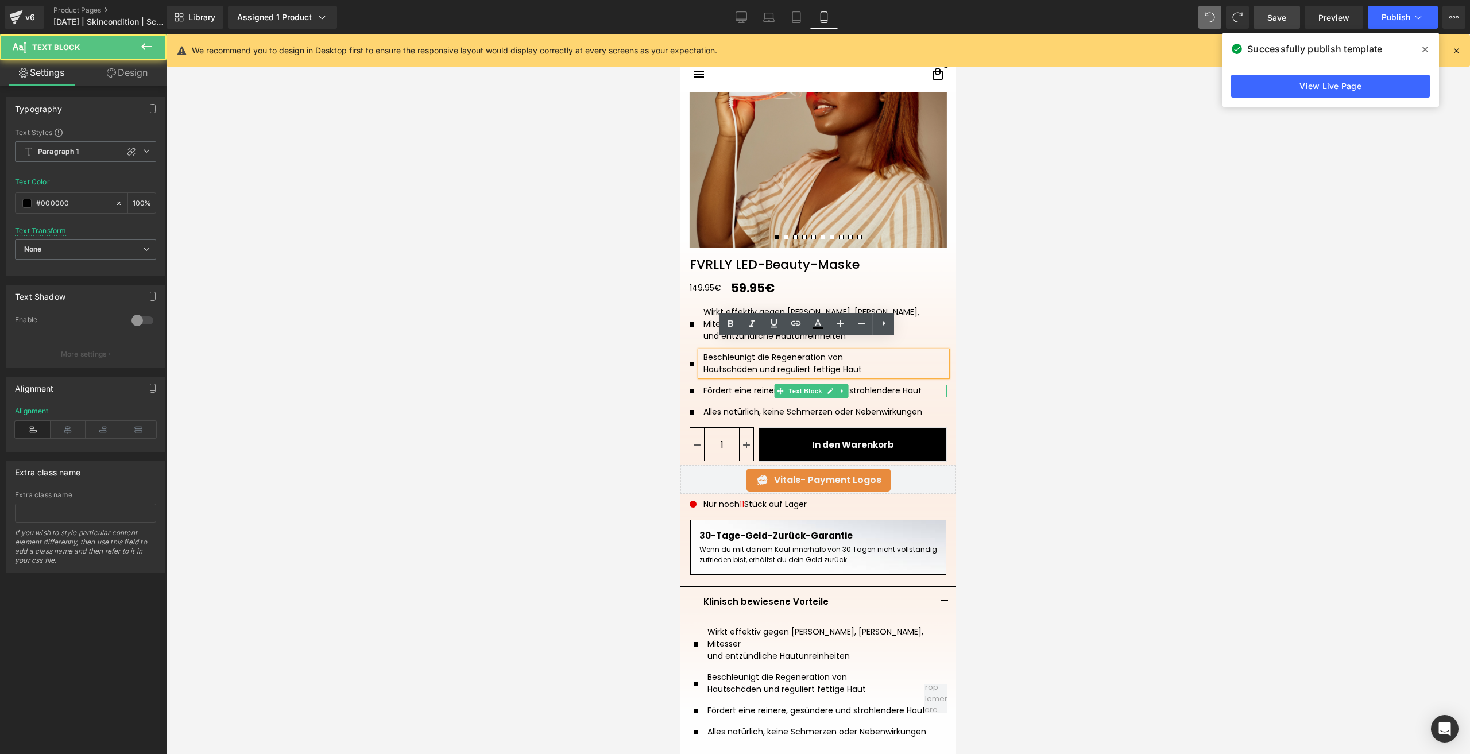
click at [911, 385] on p "Fördert eine reinere, gesündere und strahlendere Haut" at bounding box center [824, 391] width 243 height 12
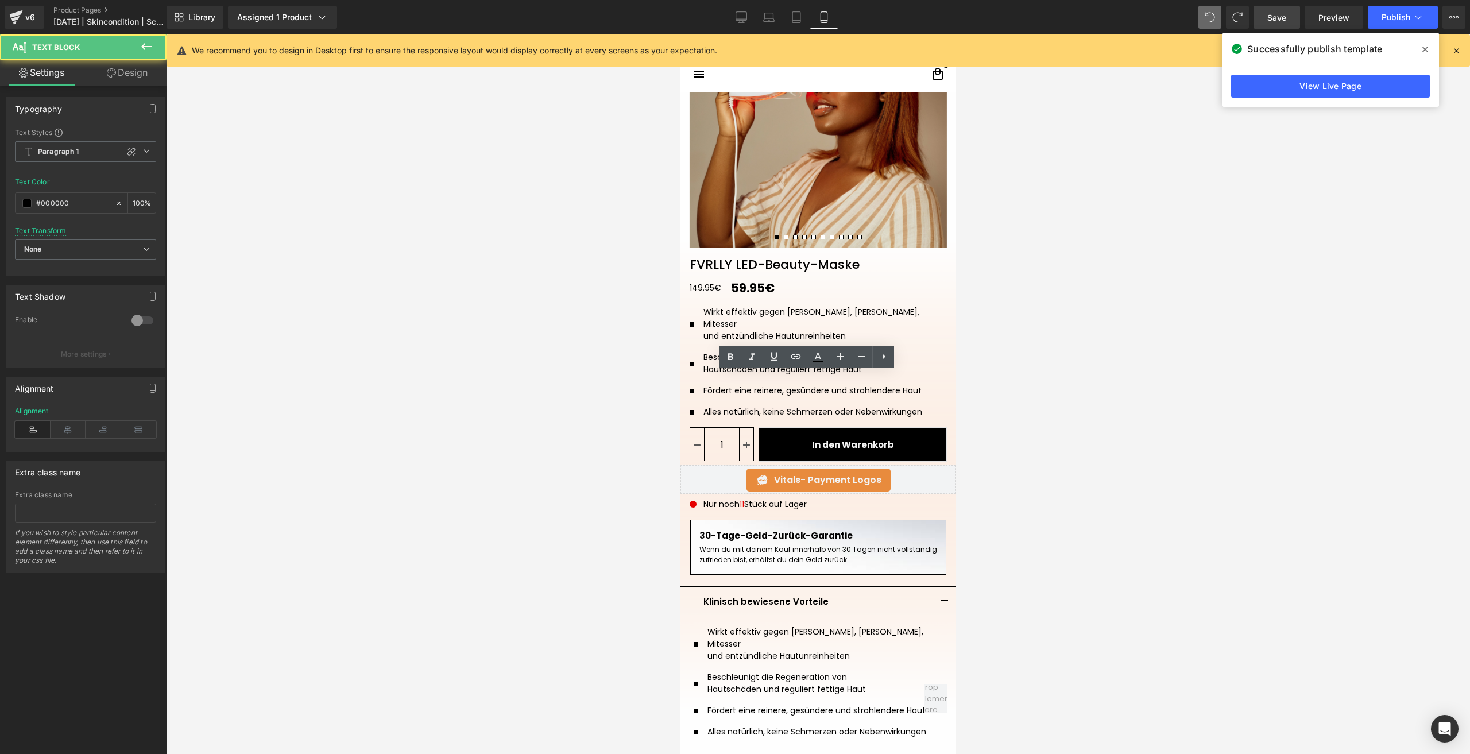
click at [1060, 377] on div at bounding box center [818, 394] width 1304 height 720
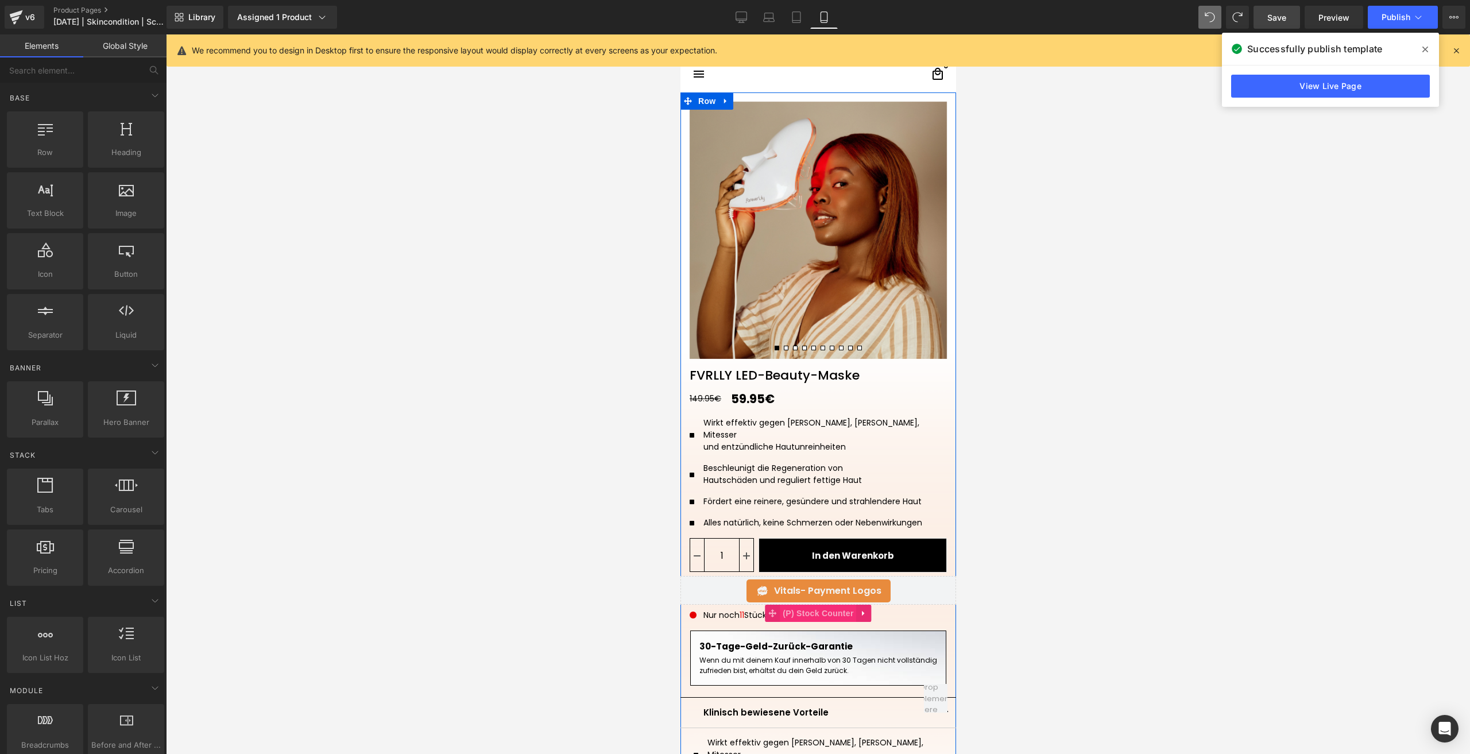
scroll to position [79, 0]
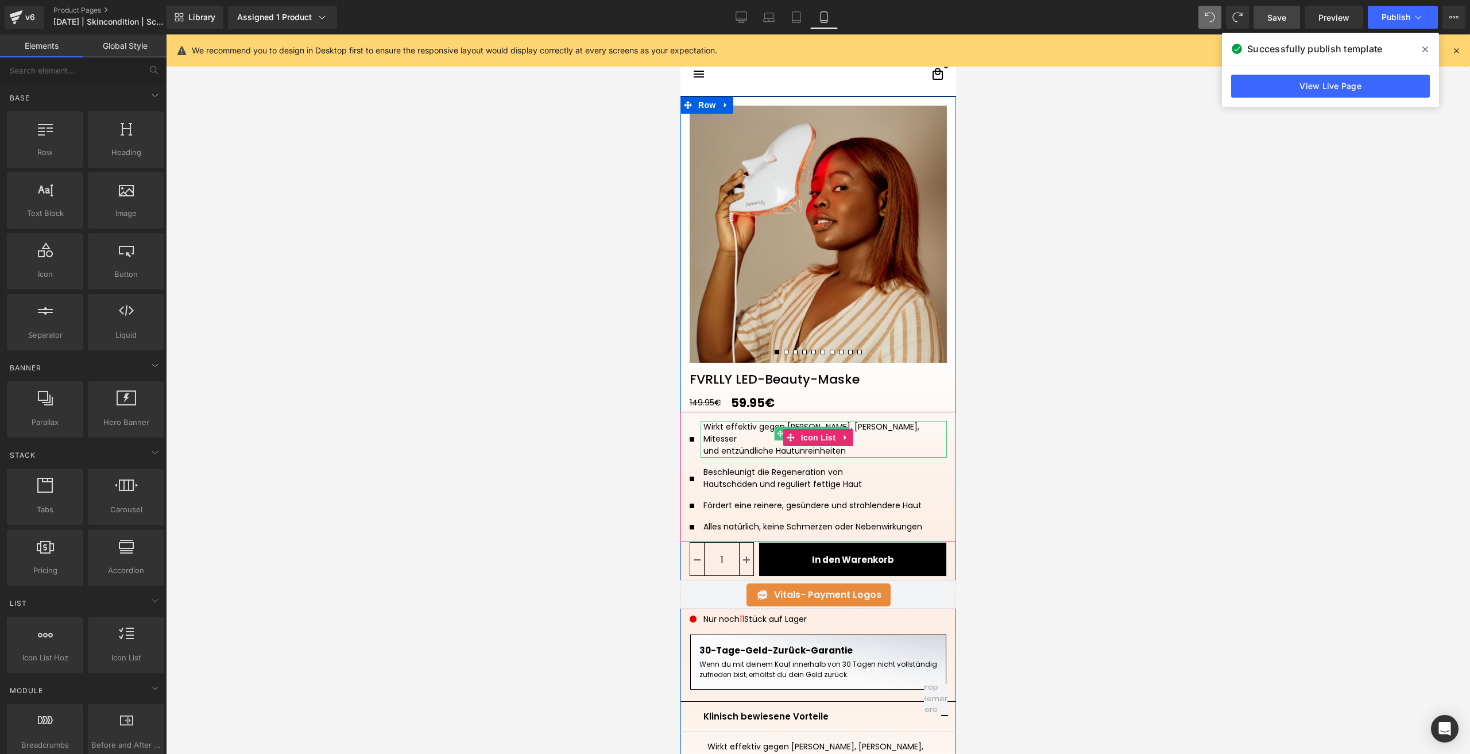
click at [721, 445] on div "und entzündliche Hautunreinheiten" at bounding box center [824, 451] width 243 height 12
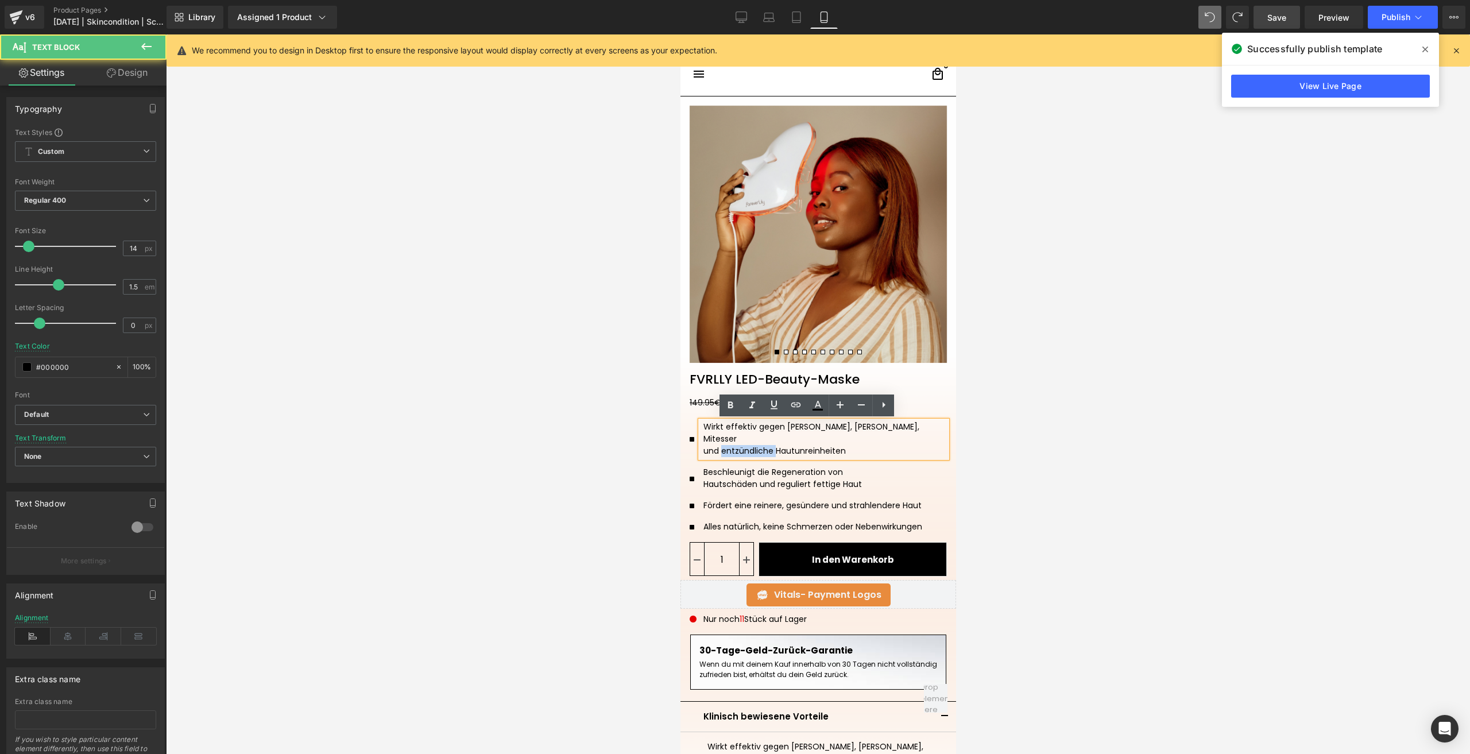
click at [721, 445] on div "und entzündliche Hautunreinheiten" at bounding box center [824, 451] width 243 height 12
click at [855, 445] on div "und entzündliche Hautunreinheiten" at bounding box center [824, 451] width 243 height 12
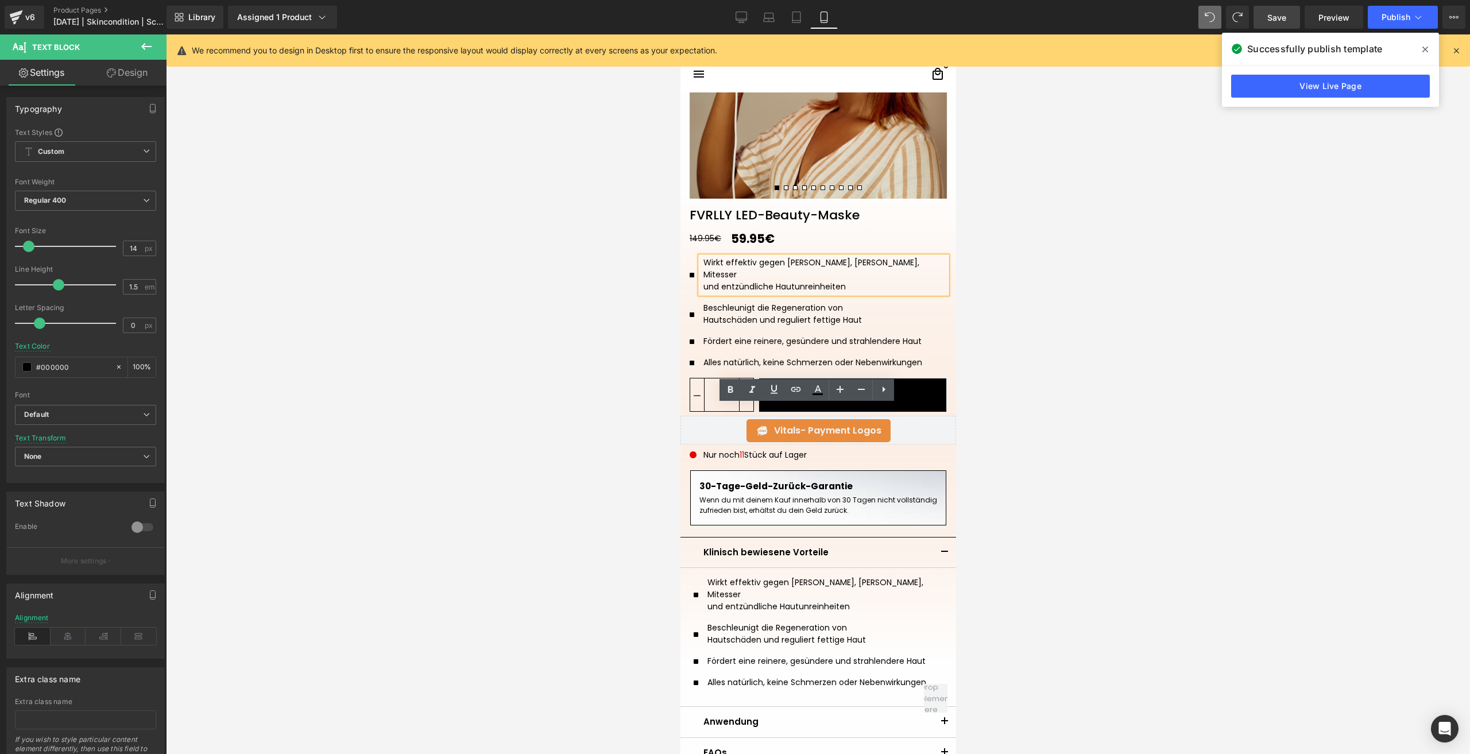
scroll to position [308, 0]
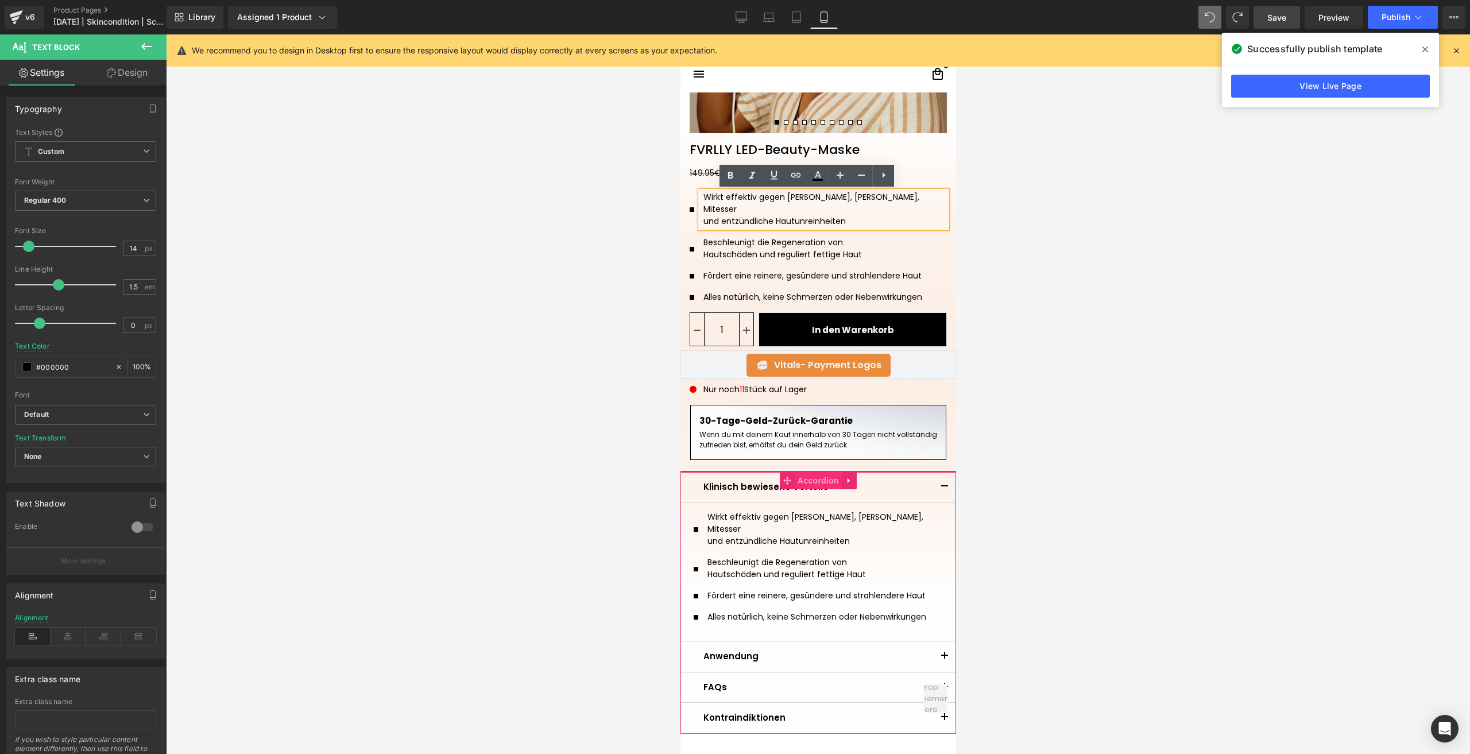
click at [808, 475] on span "Accordion" at bounding box center [817, 480] width 47 height 17
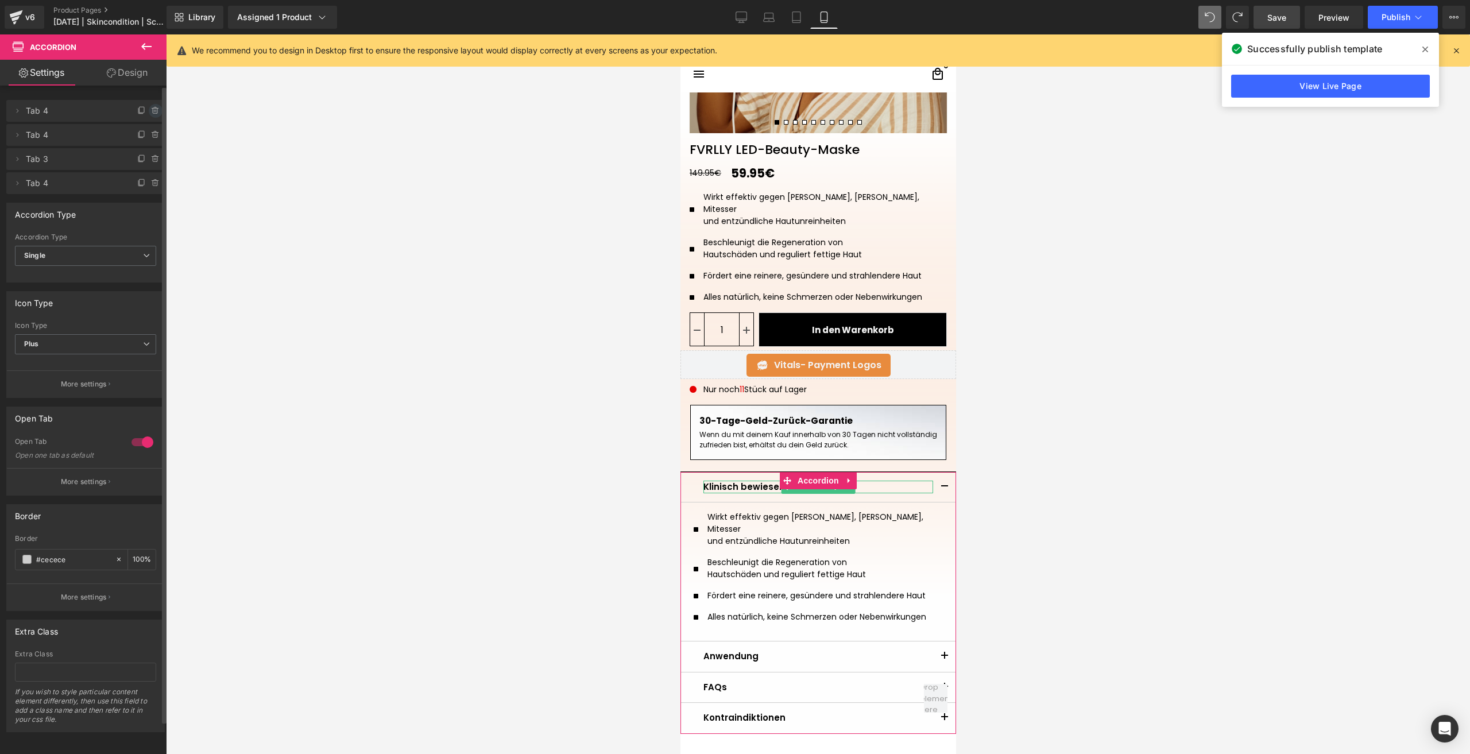
click at [151, 113] on icon at bounding box center [155, 110] width 9 height 9
click at [147, 113] on button "Delete" at bounding box center [143, 111] width 36 height 15
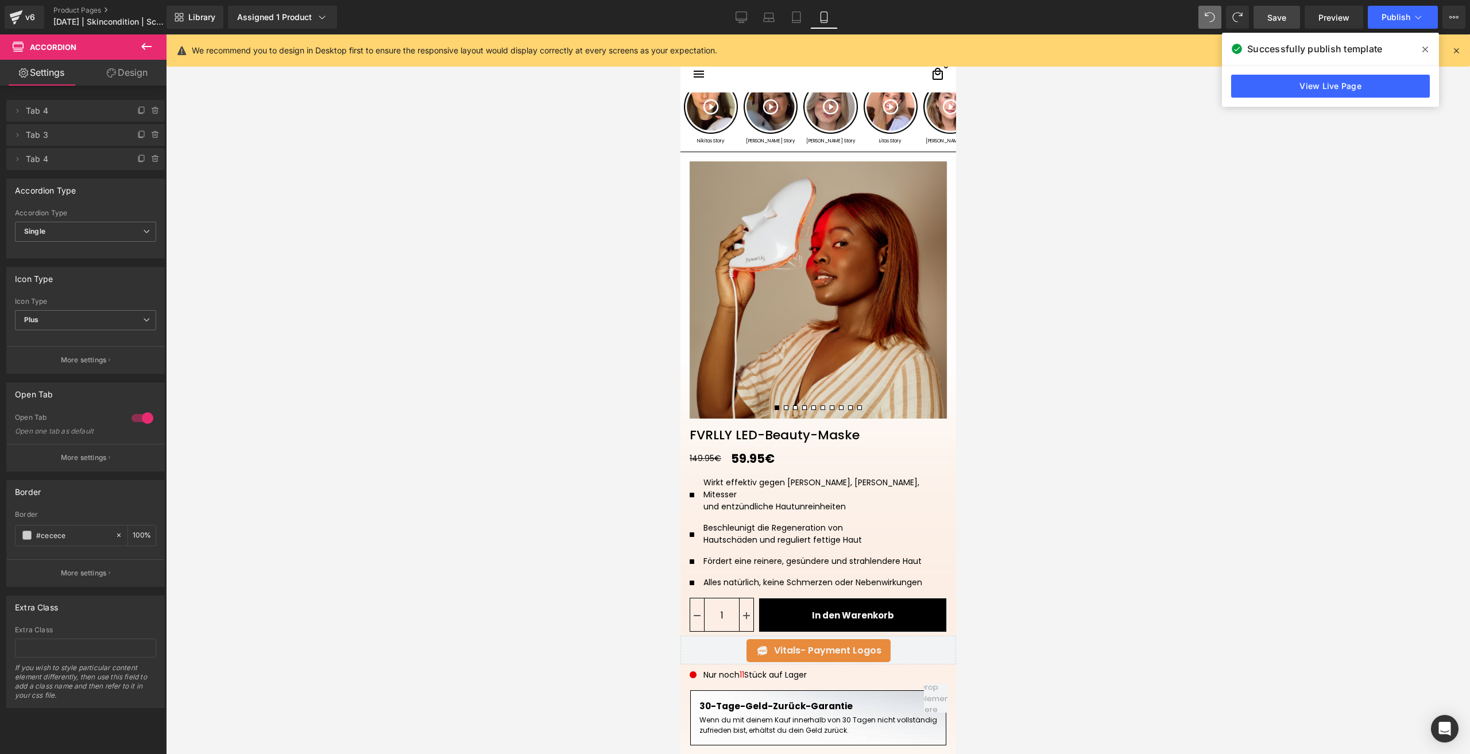
scroll to position [21, 0]
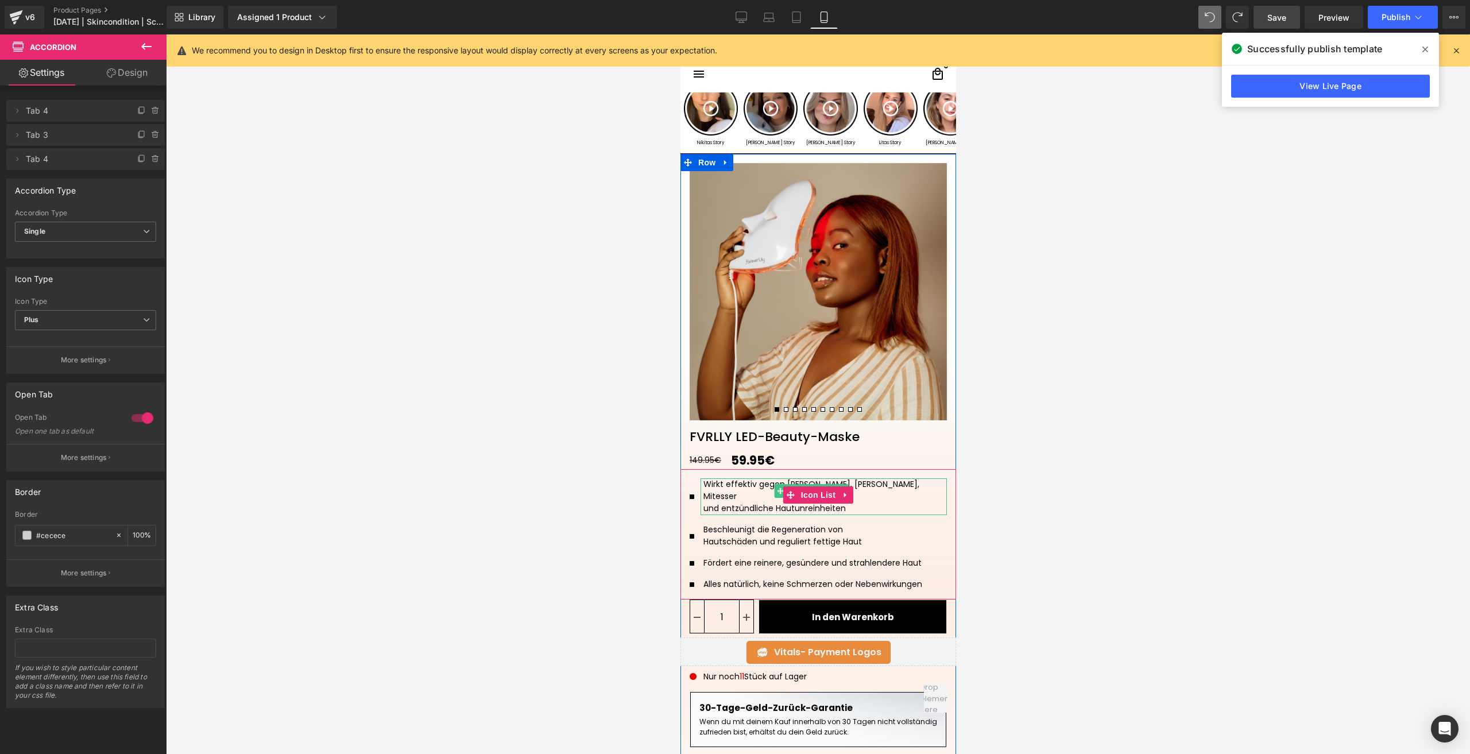
click at [724, 503] on div "und entzündliche Hautunreinheiten" at bounding box center [824, 509] width 243 height 12
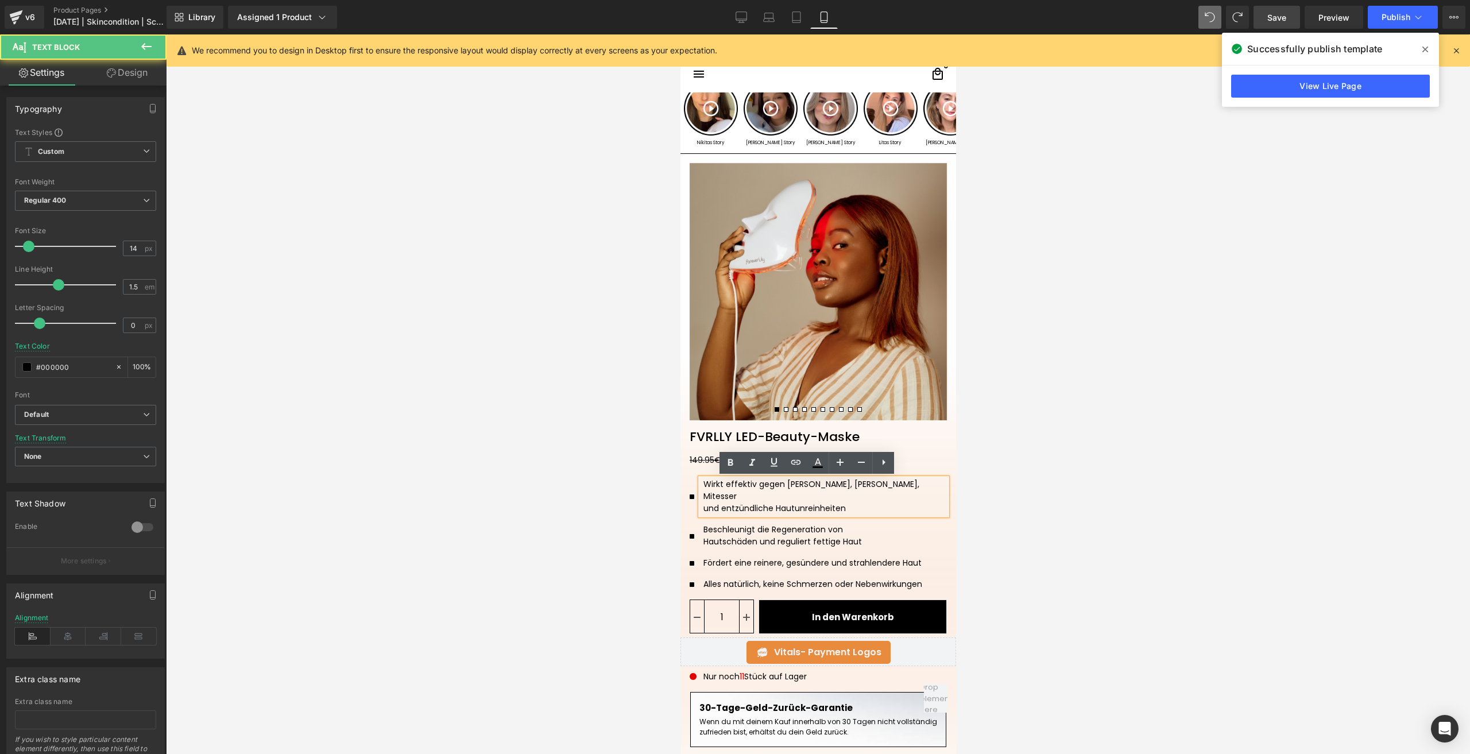
click at [775, 488] on div "Wirkt effektiv gegen [PERSON_NAME], [PERSON_NAME], Mitesser und entzündliche Ha…" at bounding box center [823, 496] width 246 height 37
drag, startPoint x: 775, startPoint y: 488, endPoint x: 699, endPoint y: 489, distance: 75.8
click at [700, 489] on div "Wirkt effektiv gegen [PERSON_NAME], [PERSON_NAME], Mitesser und entzündliche Ha…" at bounding box center [823, 496] width 246 height 37
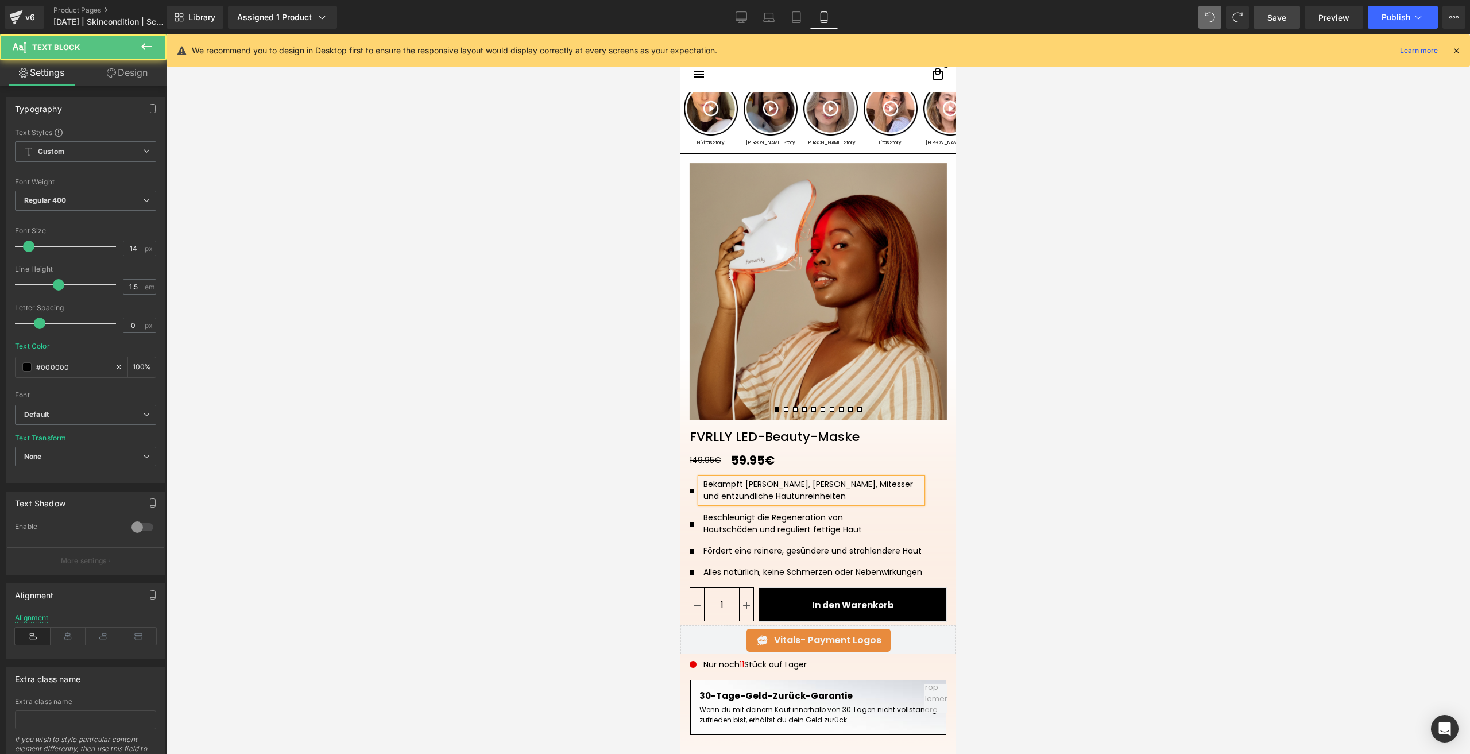
click at [872, 489] on div "Bekämpft Pickel, Akne, Mitesser und entzündliche Hautunreinheiten" at bounding box center [811, 490] width 222 height 25
click at [875, 496] on div "und entzündliche Hautunreinheiten" at bounding box center [812, 496] width 219 height 12
drag, startPoint x: 863, startPoint y: 496, endPoint x: 795, endPoint y: 485, distance: 69.2
click at [795, 485] on div "Bekämpft Pickel, Akne, Mitesser und entzündliche Hautunreinheiten" at bounding box center [811, 490] width 222 height 25
click at [833, 485] on div "Bekämpft Pickel, Akne, Mitesser und entzündliche Hautunreinheiten" at bounding box center [811, 490] width 222 height 25
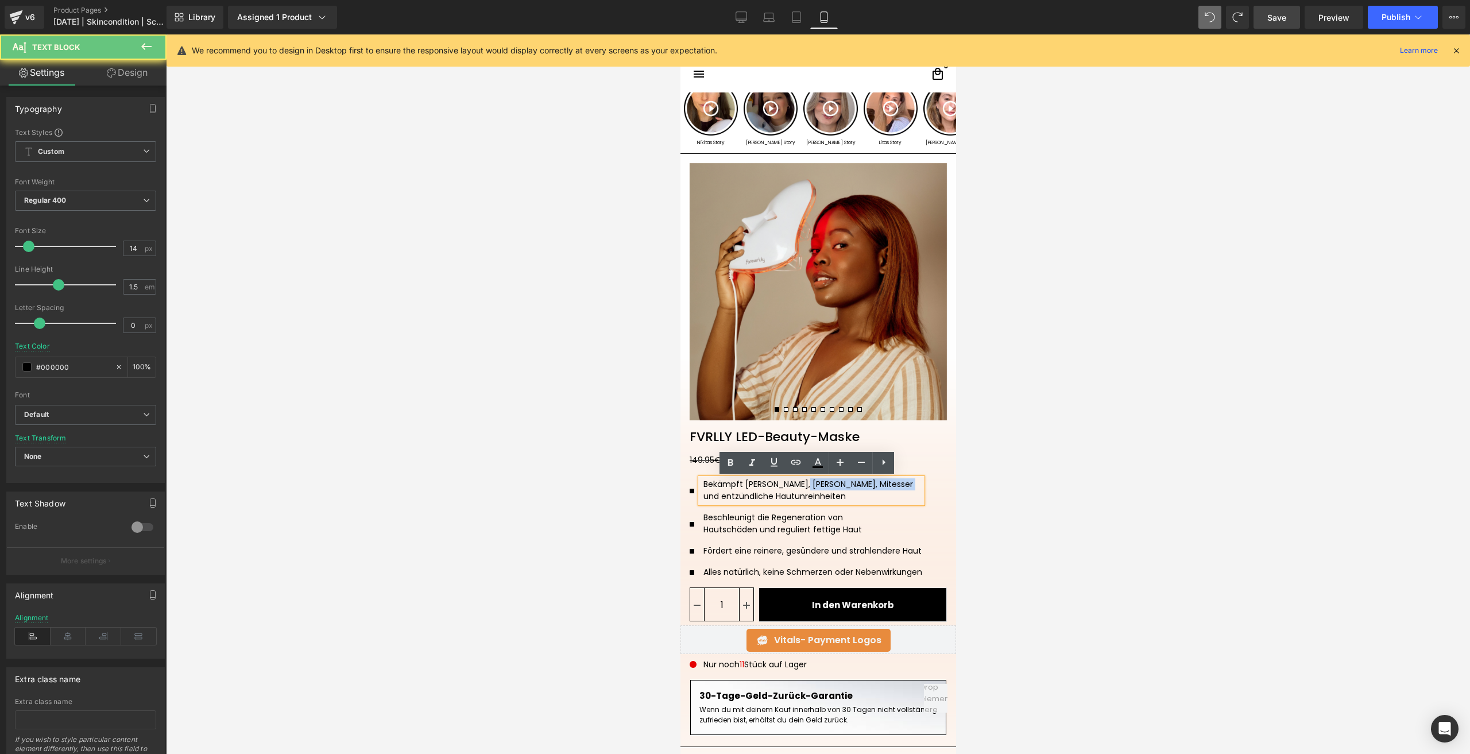
drag, startPoint x: 833, startPoint y: 485, endPoint x: 796, endPoint y: 485, distance: 37.3
click at [796, 485] on div "Bekämpft Pickel, Akne, Mitesser und entzündliche Hautunreinheiten" at bounding box center [811, 490] width 222 height 25
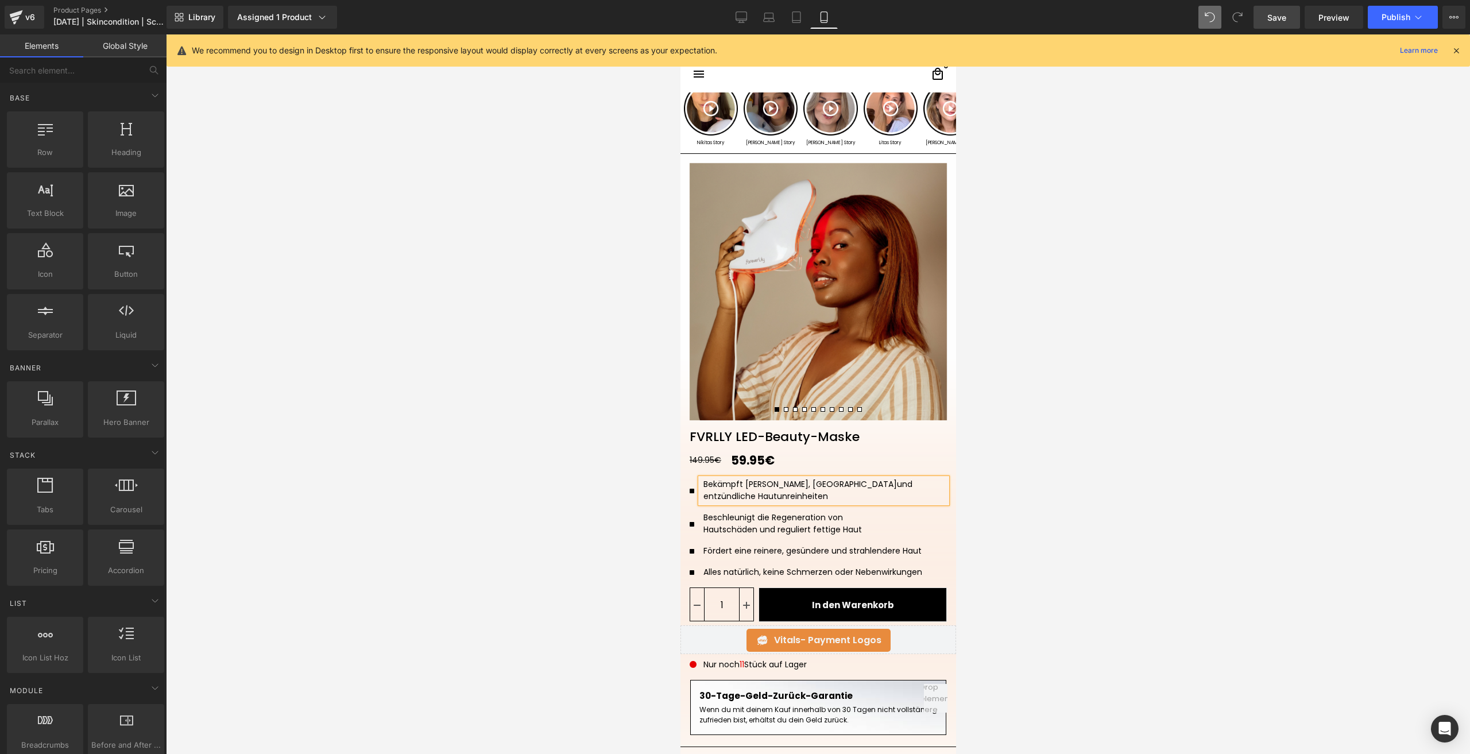
click at [1061, 547] on div at bounding box center [818, 394] width 1304 height 720
click at [687, 486] on span "Icon" at bounding box center [695, 492] width 18 height 14
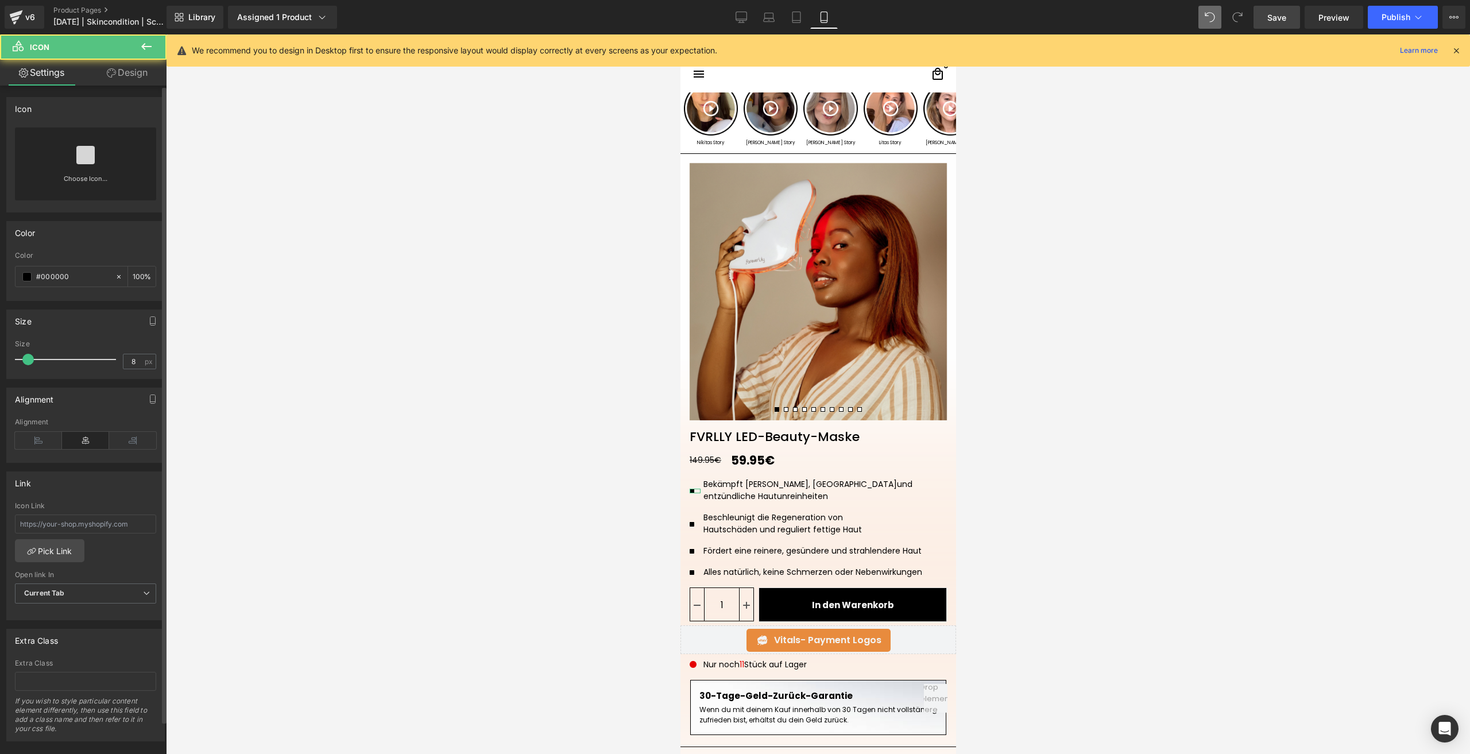
click at [80, 157] on icon at bounding box center [85, 155] width 18 height 18
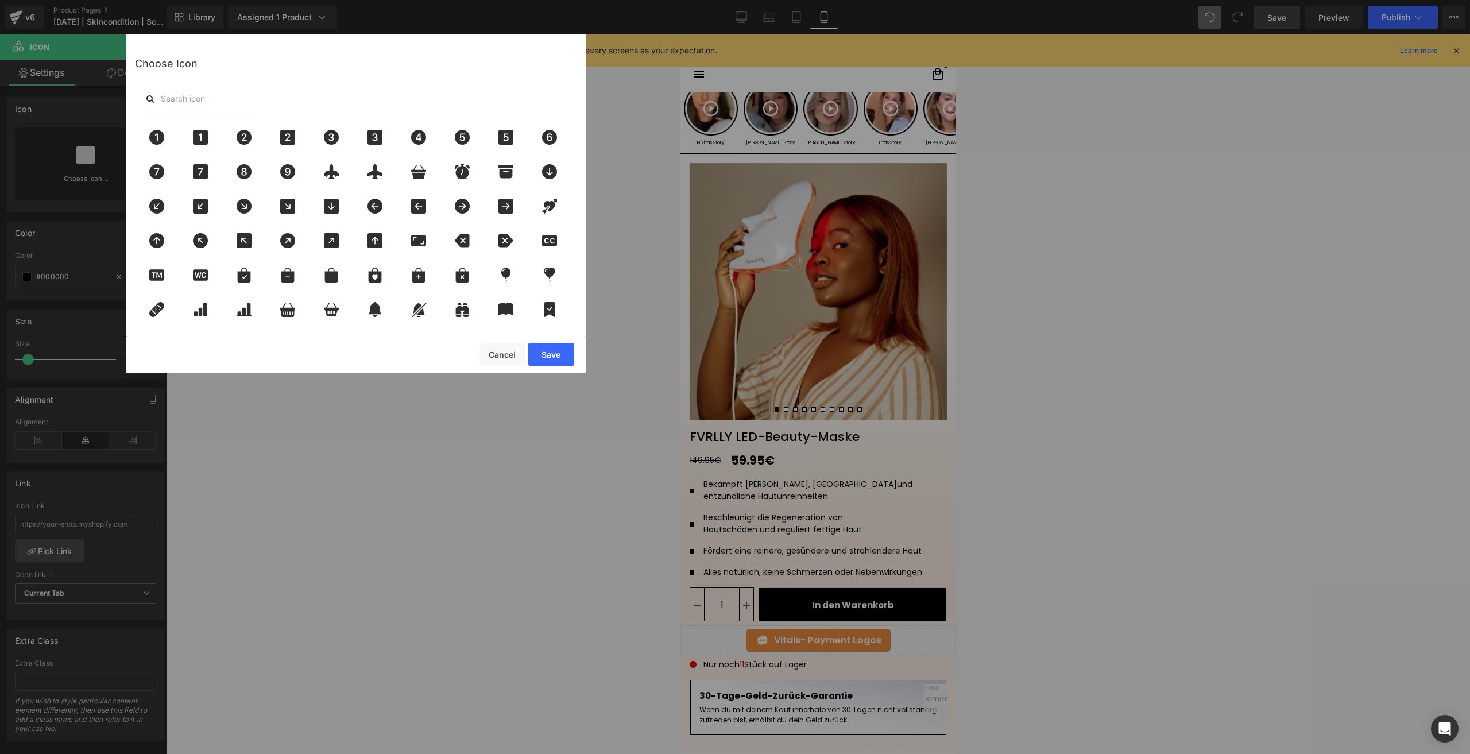
click at [219, 91] on input "text" at bounding box center [203, 98] width 115 height 25
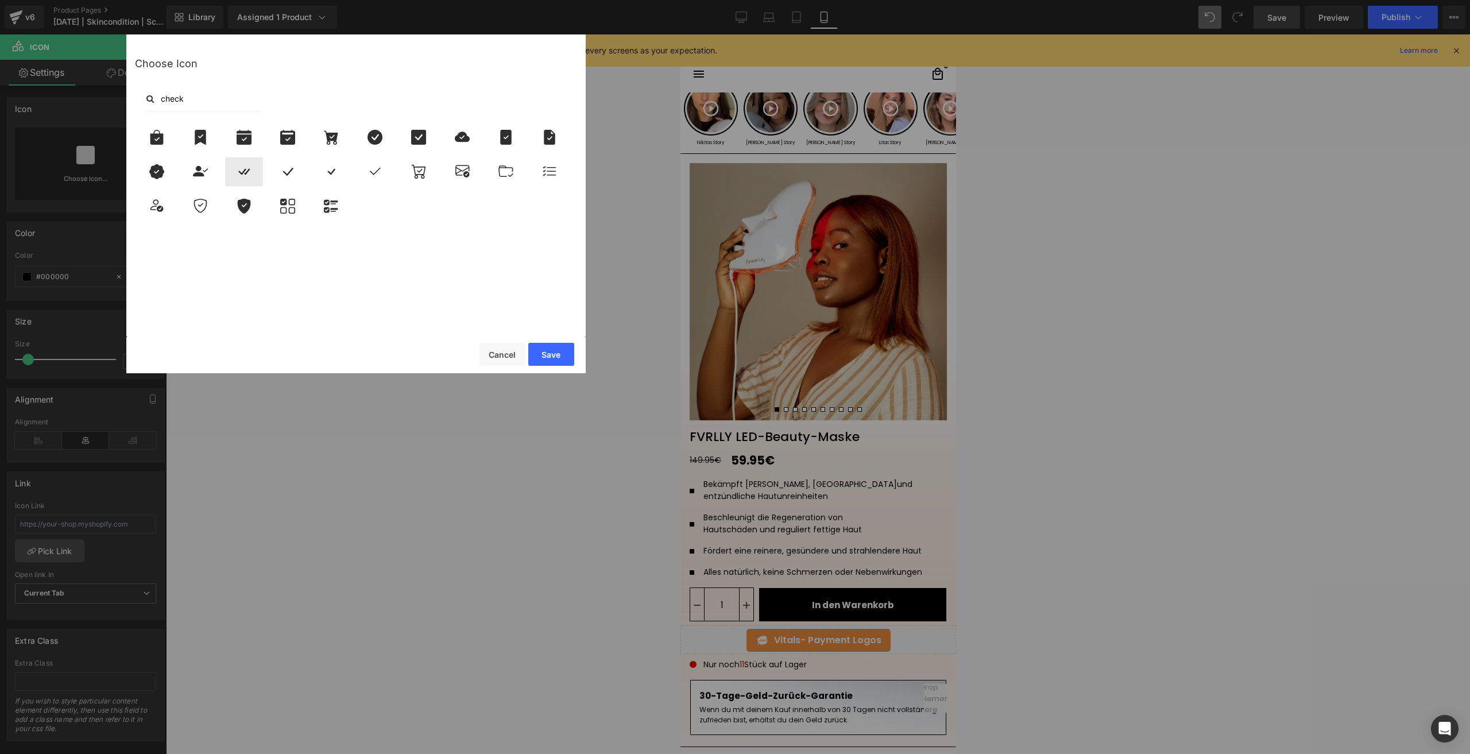
type input "check"
click at [252, 172] on icon at bounding box center [244, 171] width 24 height 15
click at [556, 358] on button "Save" at bounding box center [551, 354] width 46 height 23
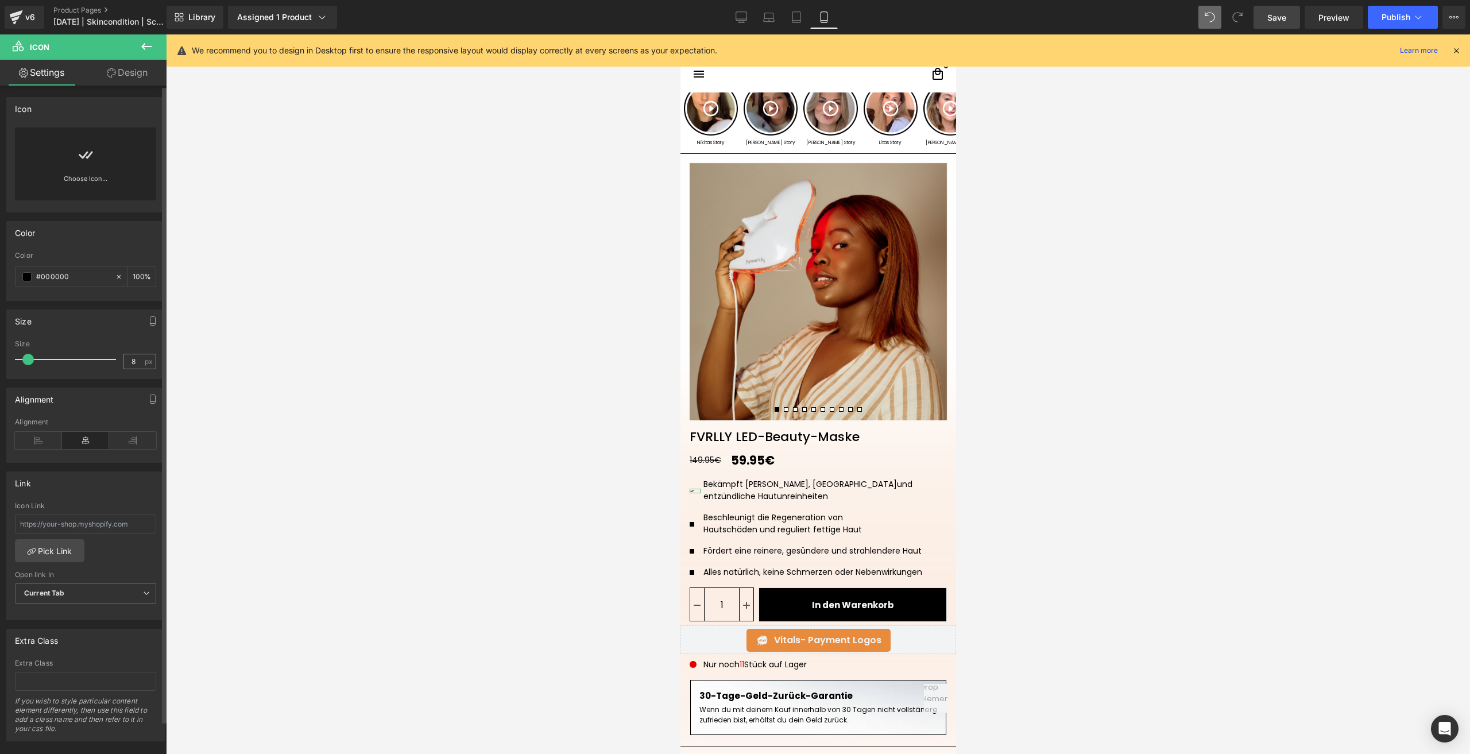
drag, startPoint x: 140, startPoint y: 353, endPoint x: 133, endPoint y: 358, distance: 9.1
click at [137, 355] on div "Size 8 px" at bounding box center [85, 359] width 141 height 38
click at [133, 358] on input "8" at bounding box center [133, 361] width 20 height 14
drag, startPoint x: 133, startPoint y: 358, endPoint x: 126, endPoint y: 360, distance: 6.5
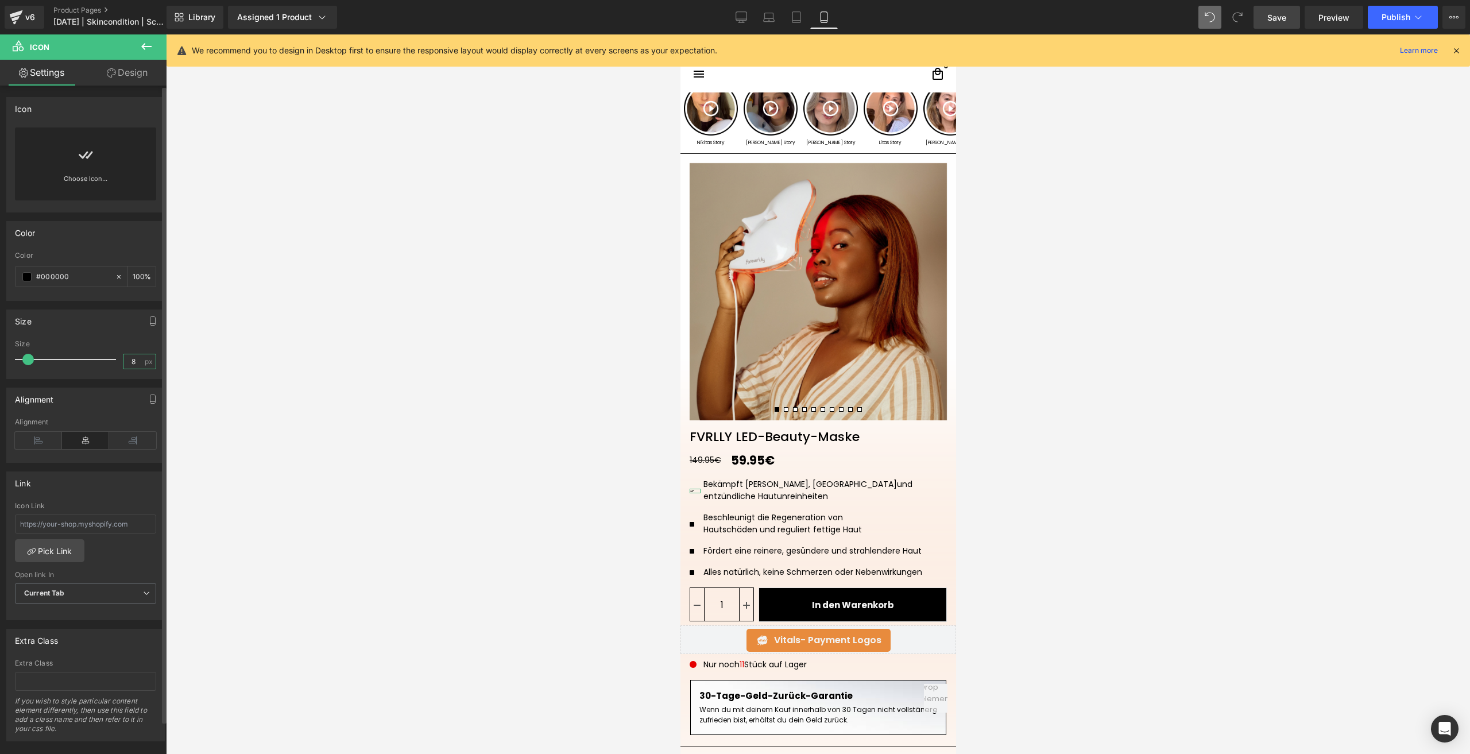
click at [126, 360] on input "8" at bounding box center [133, 361] width 20 height 14
type input "25"
click at [98, 167] on div "Choose Icon..." at bounding box center [85, 163] width 141 height 73
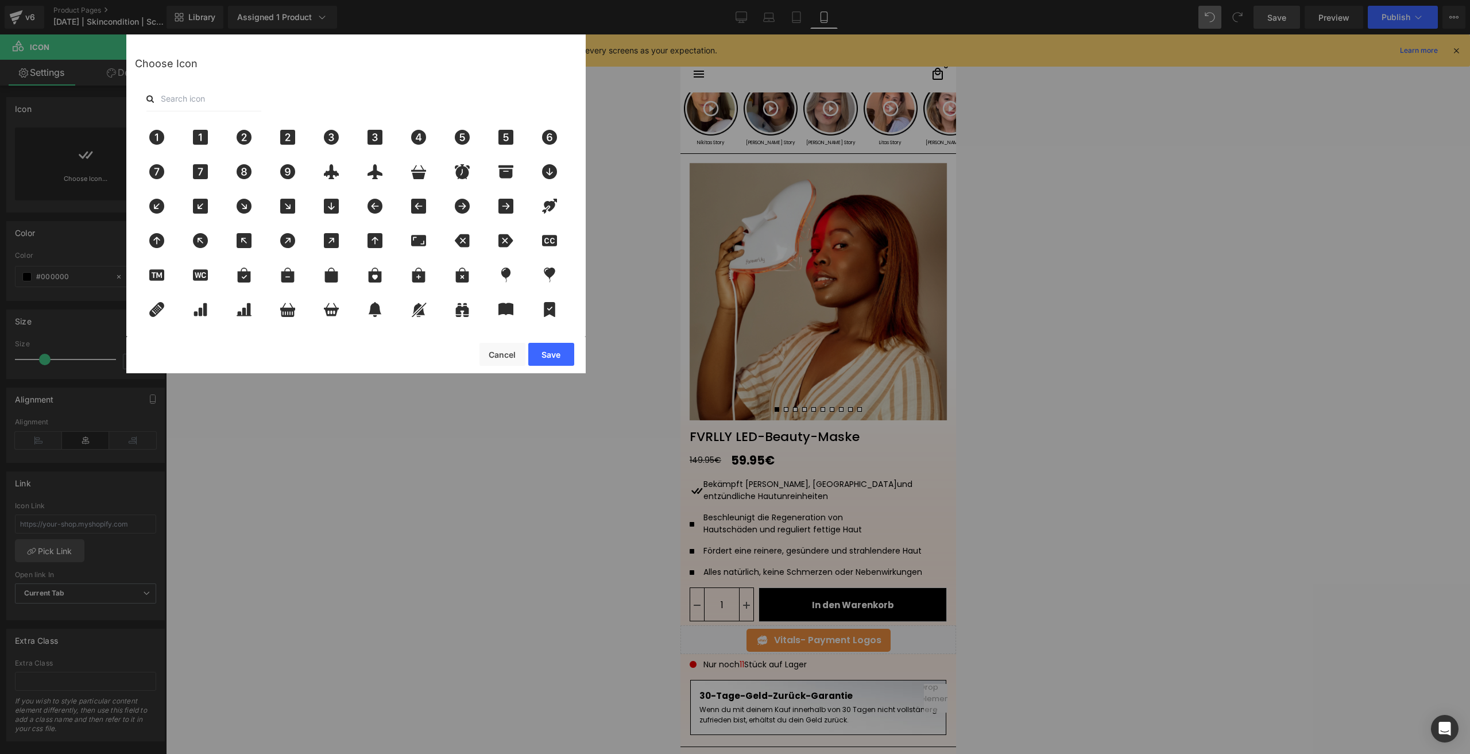
click at [179, 91] on input "text" at bounding box center [203, 98] width 115 height 25
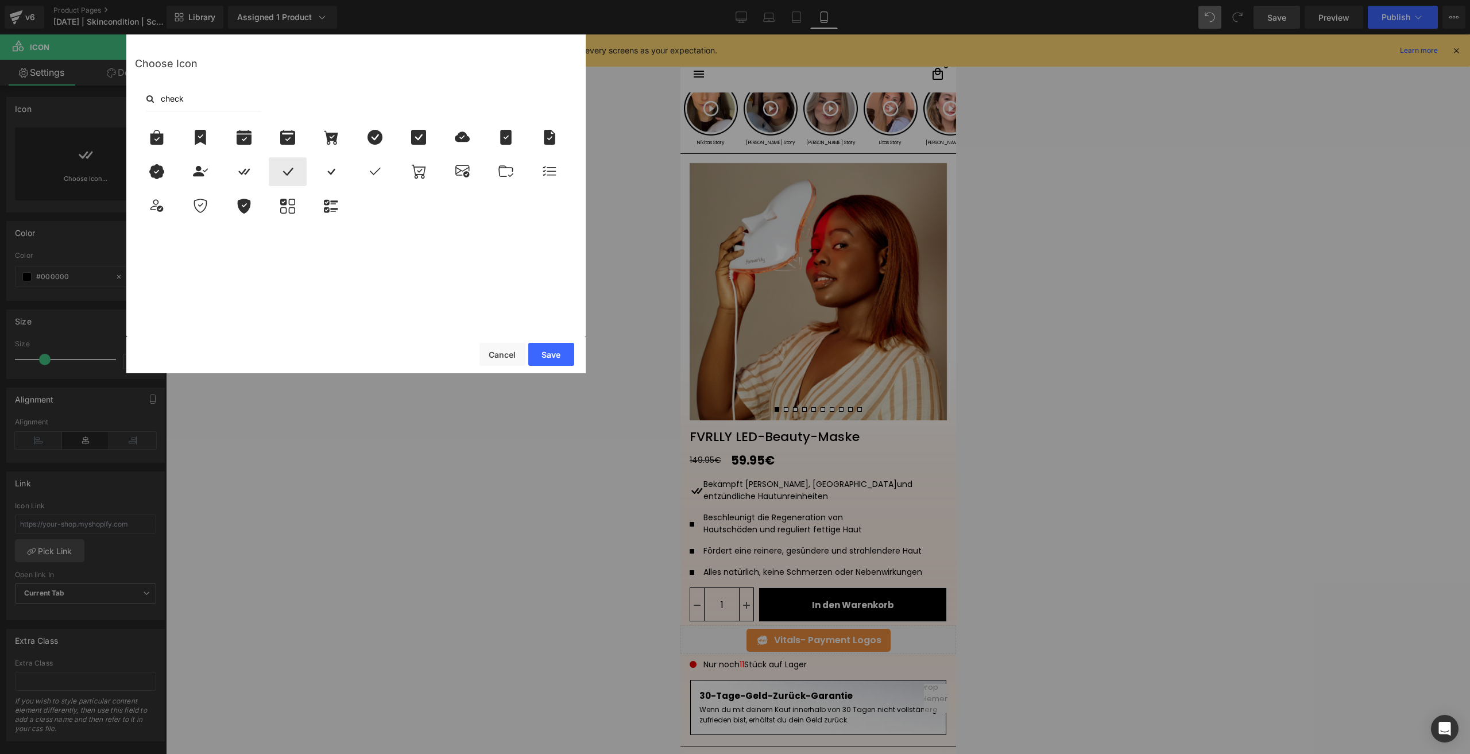
type input "check"
click at [277, 168] on icon at bounding box center [288, 171] width 24 height 15
click at [550, 349] on button "Save" at bounding box center [551, 354] width 46 height 23
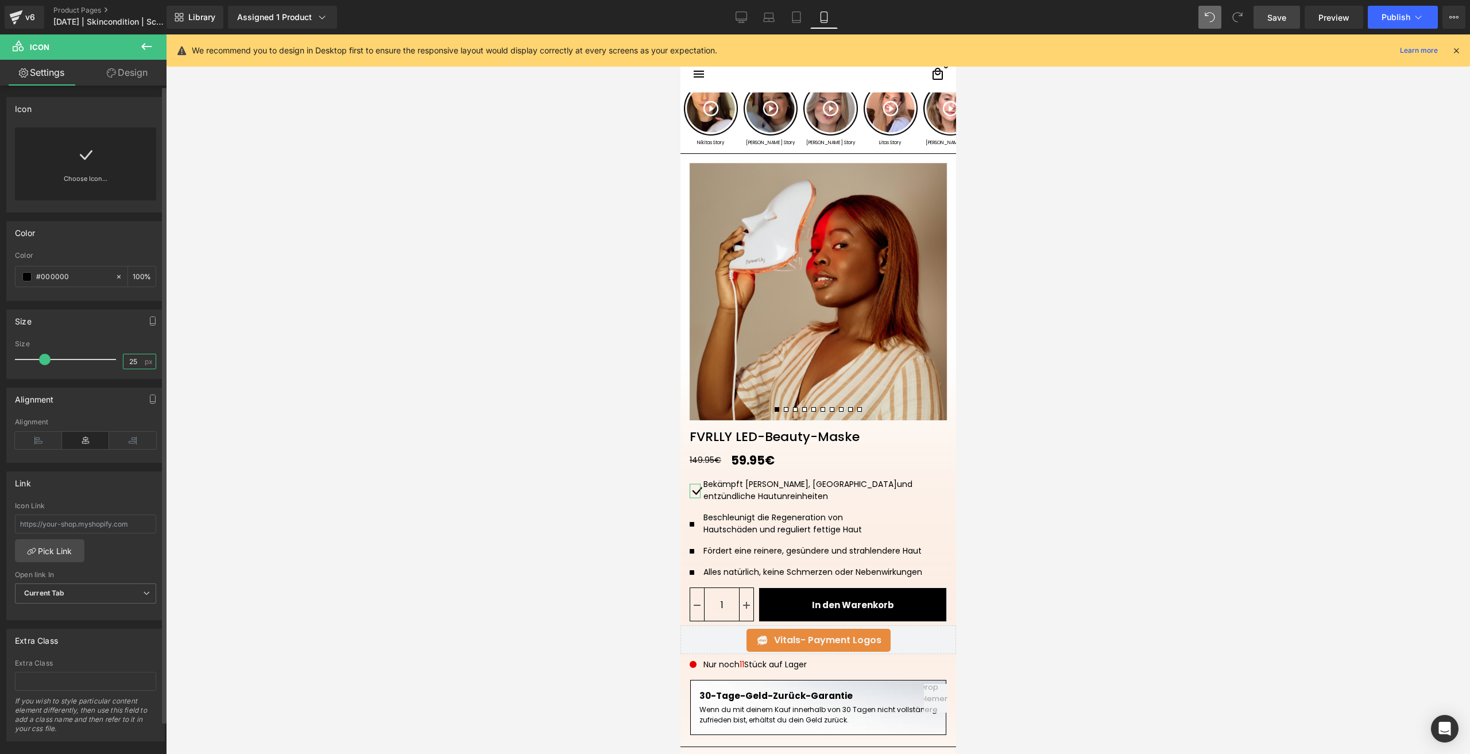
click at [135, 357] on input "25" at bounding box center [133, 361] width 20 height 14
type input "20"
click at [803, 492] on span "Icon List" at bounding box center [818, 495] width 40 height 17
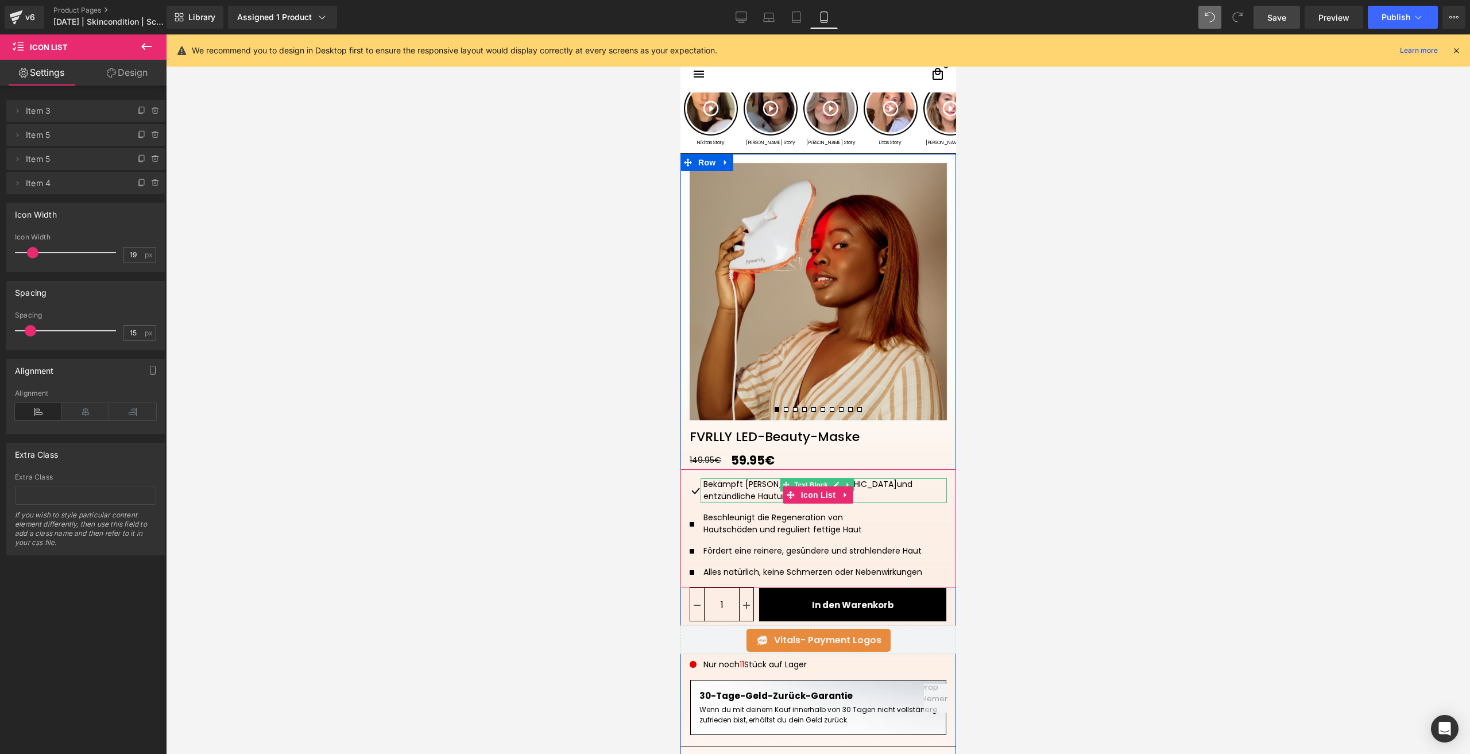
click at [716, 482] on div "Bekämpft Pickel, Akne und entzündliche Hautunreinheiten" at bounding box center [823, 490] width 246 height 25
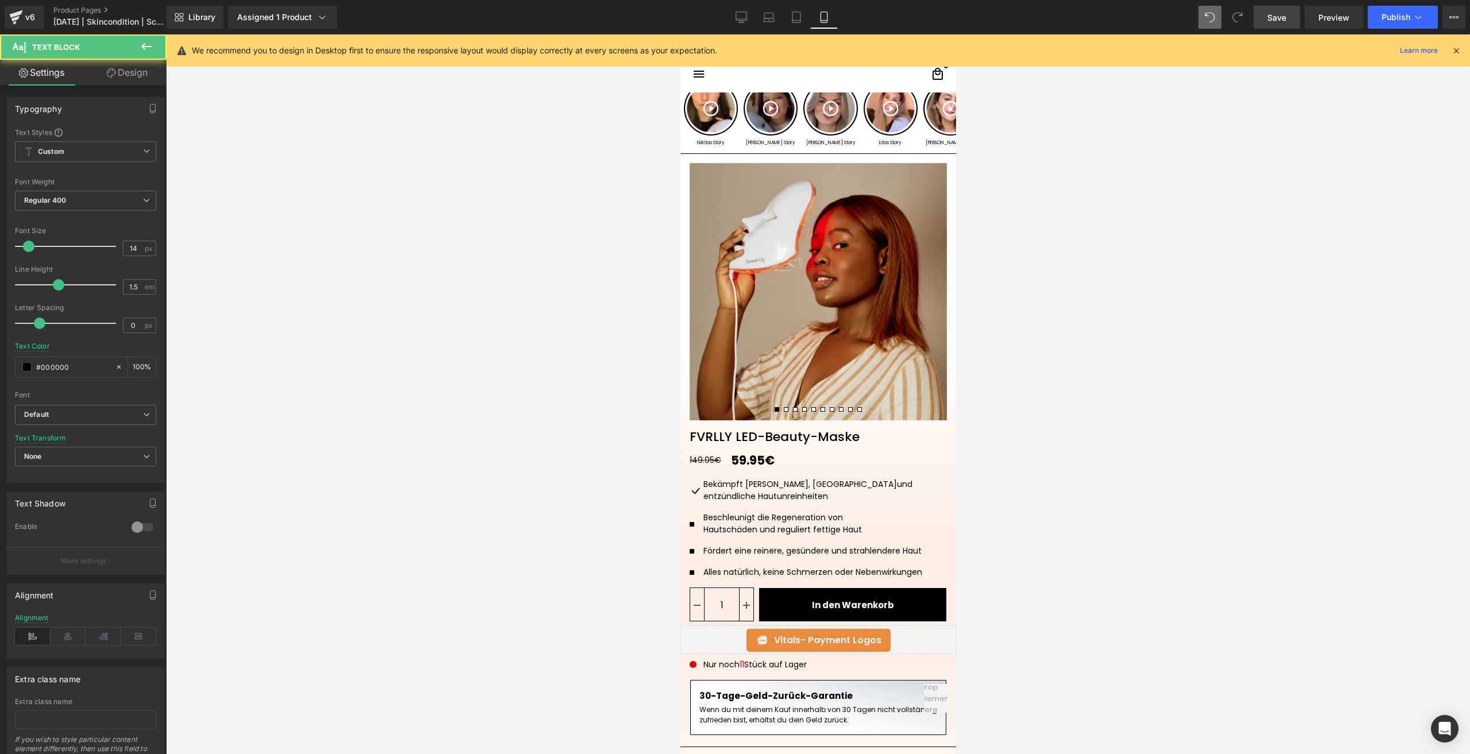
click at [137, 80] on link "Design" at bounding box center [127, 73] width 83 height 26
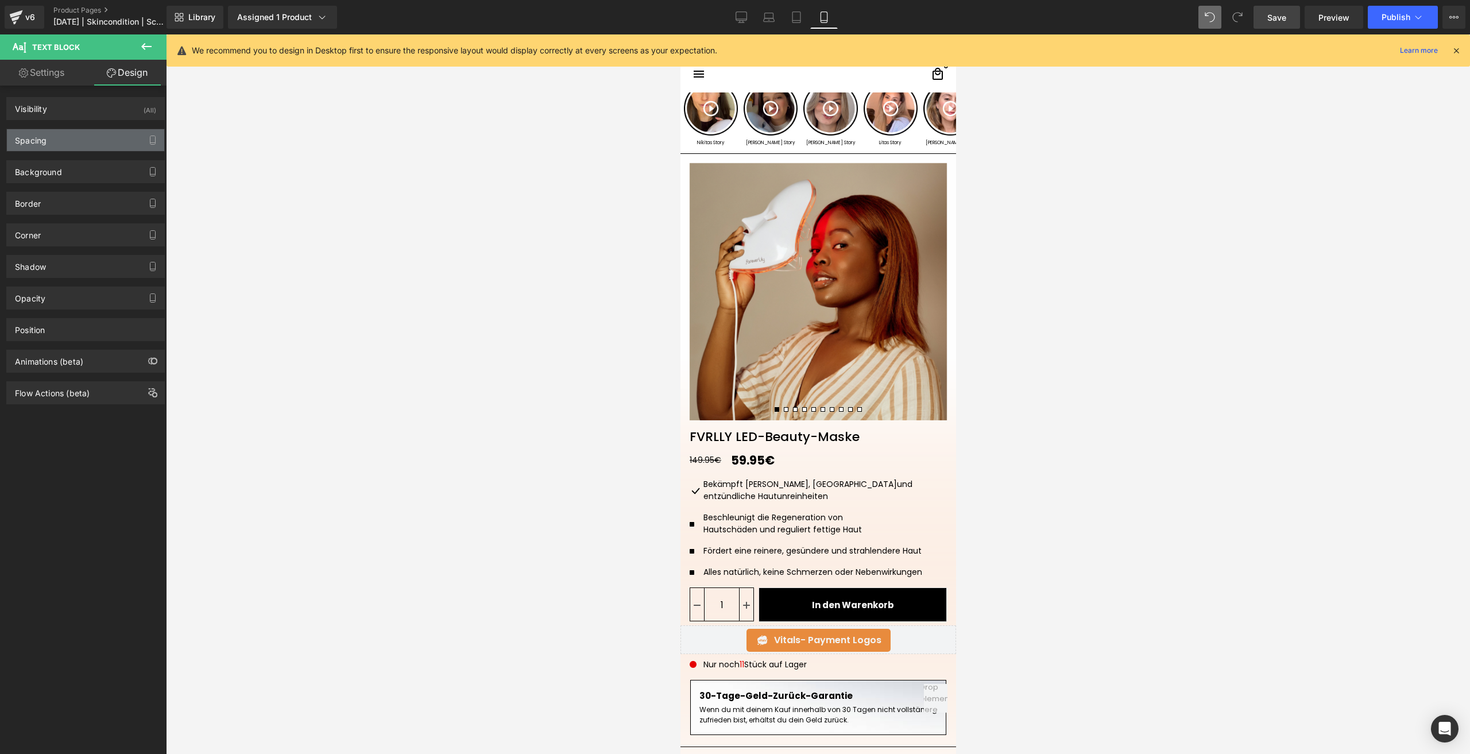
click at [42, 141] on div "Spacing" at bounding box center [31, 137] width 32 height 16
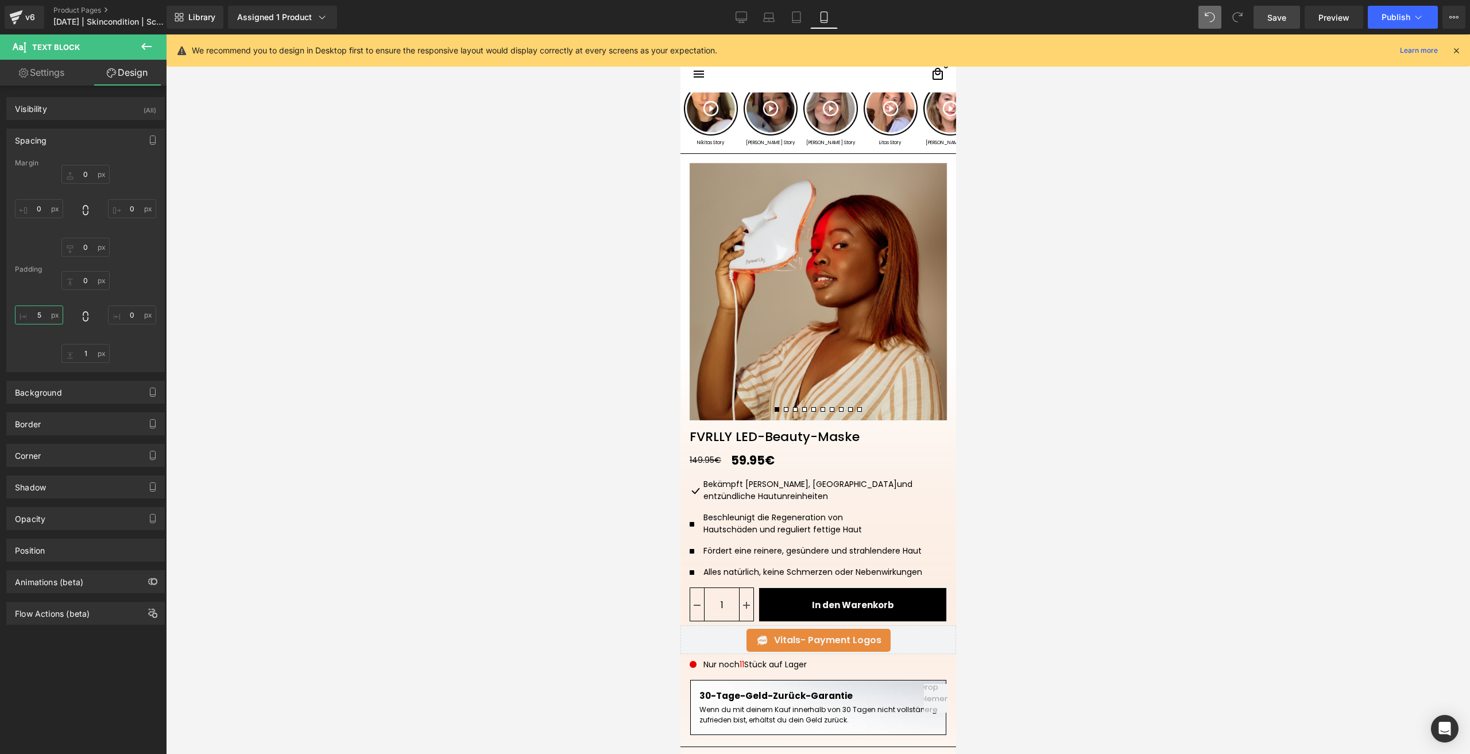
click at [41, 310] on input "5" at bounding box center [39, 315] width 48 height 19
click at [42, 317] on input "5" at bounding box center [39, 315] width 48 height 19
type input "5"
click at [42, 317] on input "5" at bounding box center [39, 315] width 48 height 19
click at [822, 494] on span "Icon List" at bounding box center [818, 494] width 40 height 17
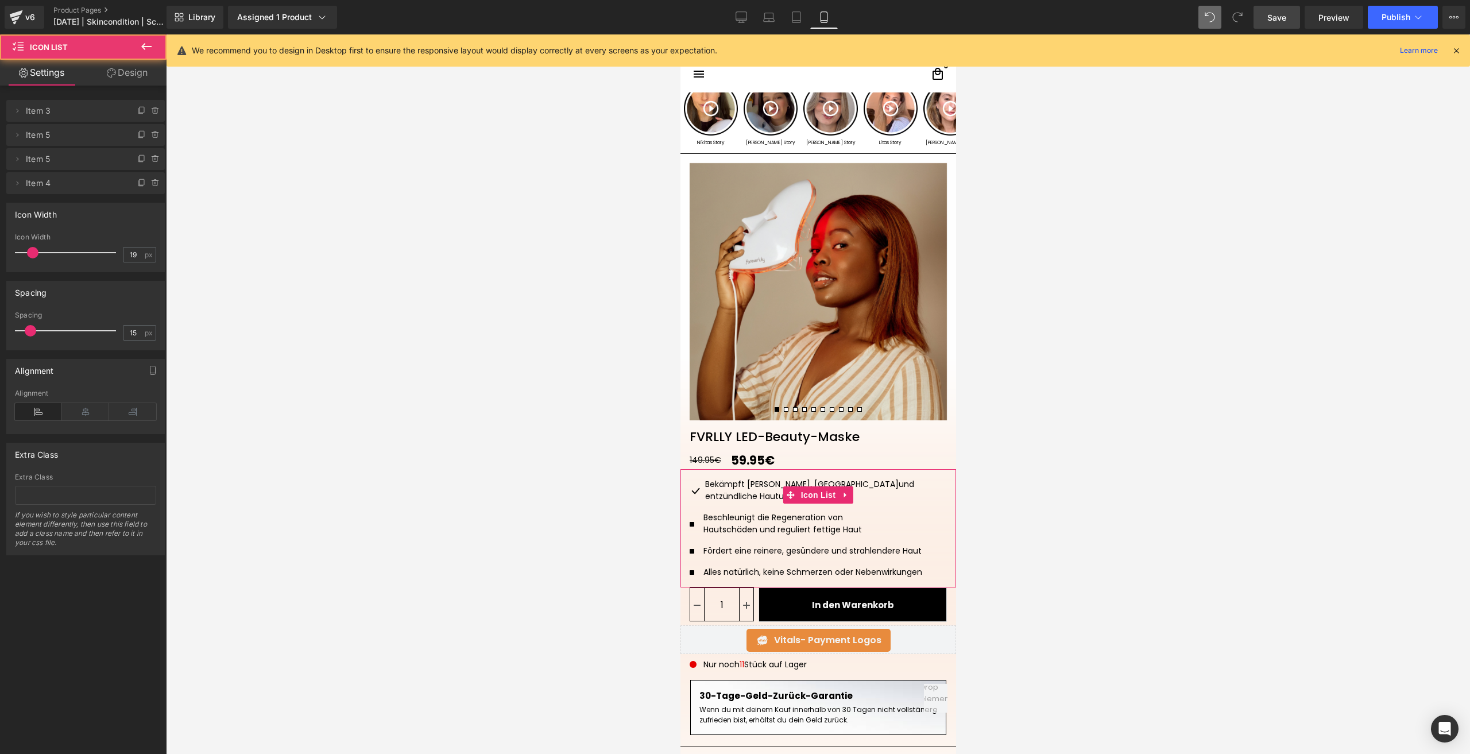
click at [140, 74] on link "Design" at bounding box center [127, 73] width 83 height 26
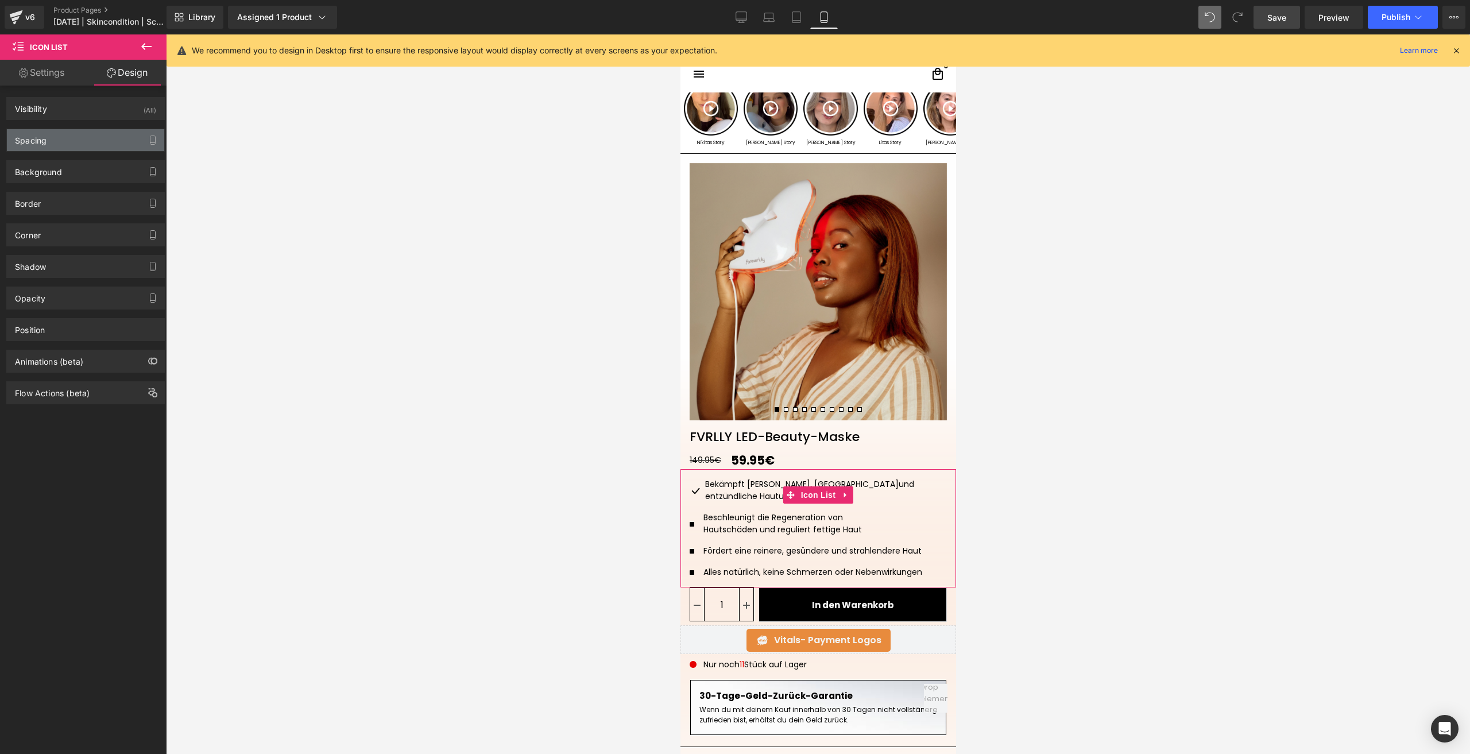
click at [57, 141] on div "Spacing" at bounding box center [85, 140] width 157 height 22
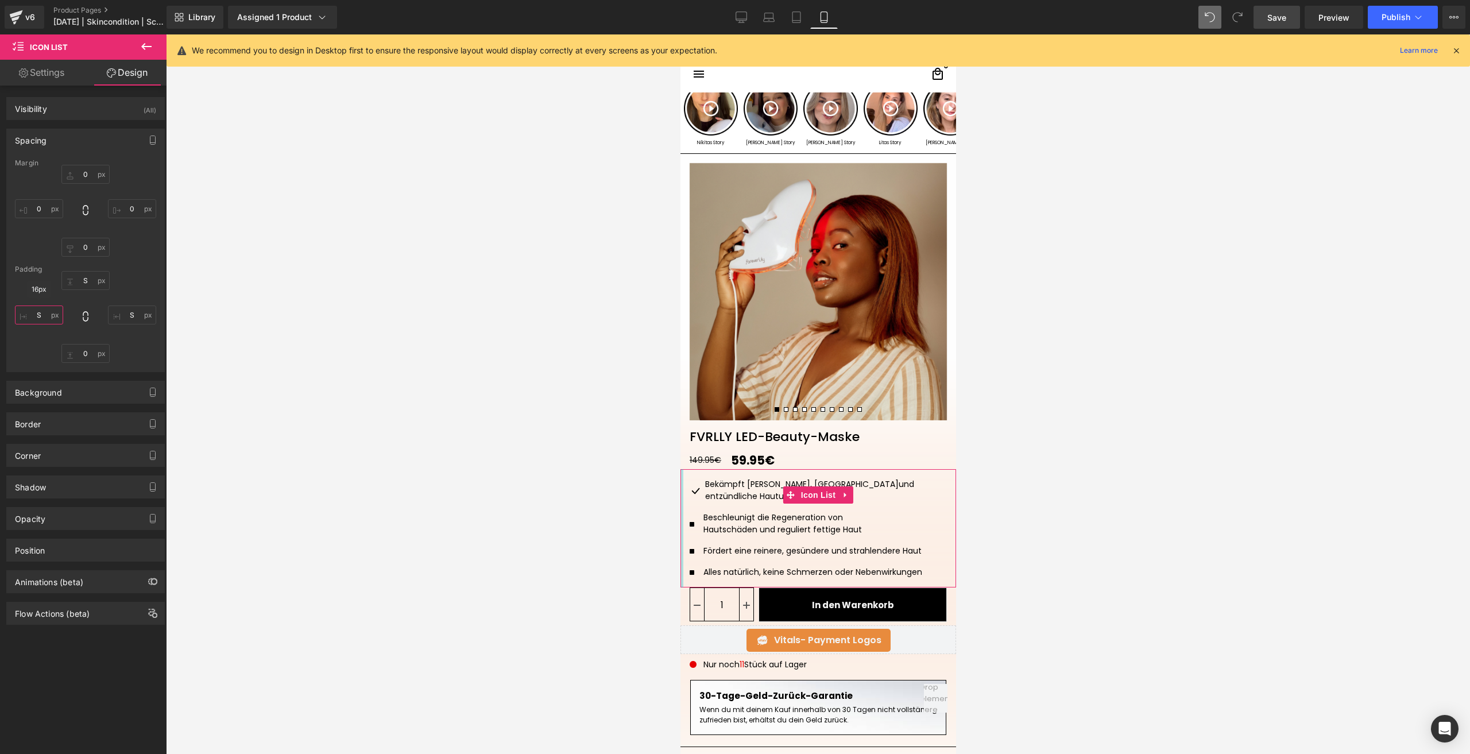
click at [35, 318] on input "text" at bounding box center [39, 315] width 48 height 19
type input "S"
type input "XS"
click at [36, 316] on input "XS" at bounding box center [39, 315] width 48 height 19
click at [38, 321] on input "XS" at bounding box center [39, 315] width 48 height 19
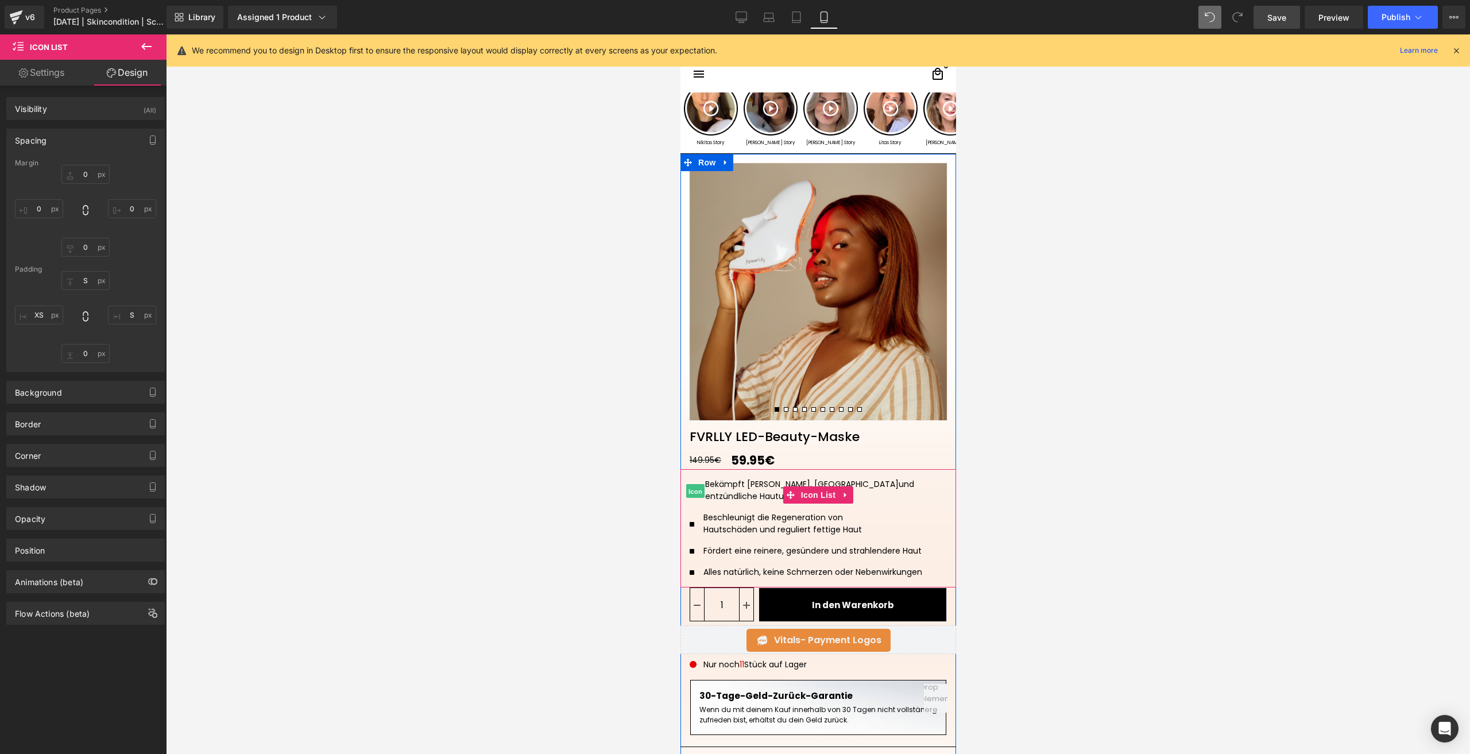
click at [693, 488] on span "Icon" at bounding box center [695, 492] width 18 height 14
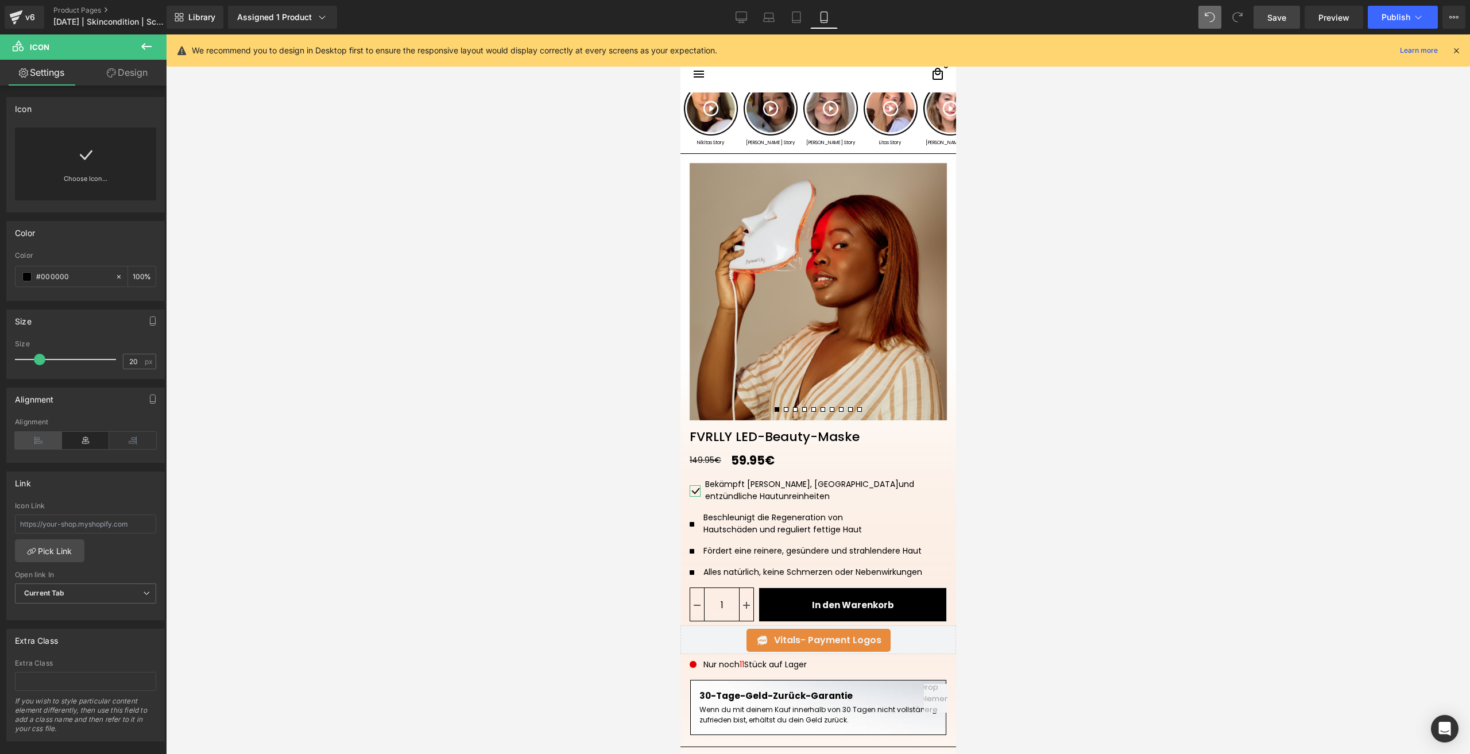
click at [33, 434] on icon at bounding box center [38, 440] width 47 height 17
click at [40, 437] on icon at bounding box center [38, 440] width 47 height 17
click at [116, 87] on div "Icon PHN2ZyBmaWxsPSJjdXJyZW50Q29sb3IiIGhlaWdodD0iMTAwJSIgY2xhc3M9ImdmX2ljb24iIG…" at bounding box center [86, 414] width 172 height 656
click at [111, 79] on link "Design" at bounding box center [127, 73] width 83 height 26
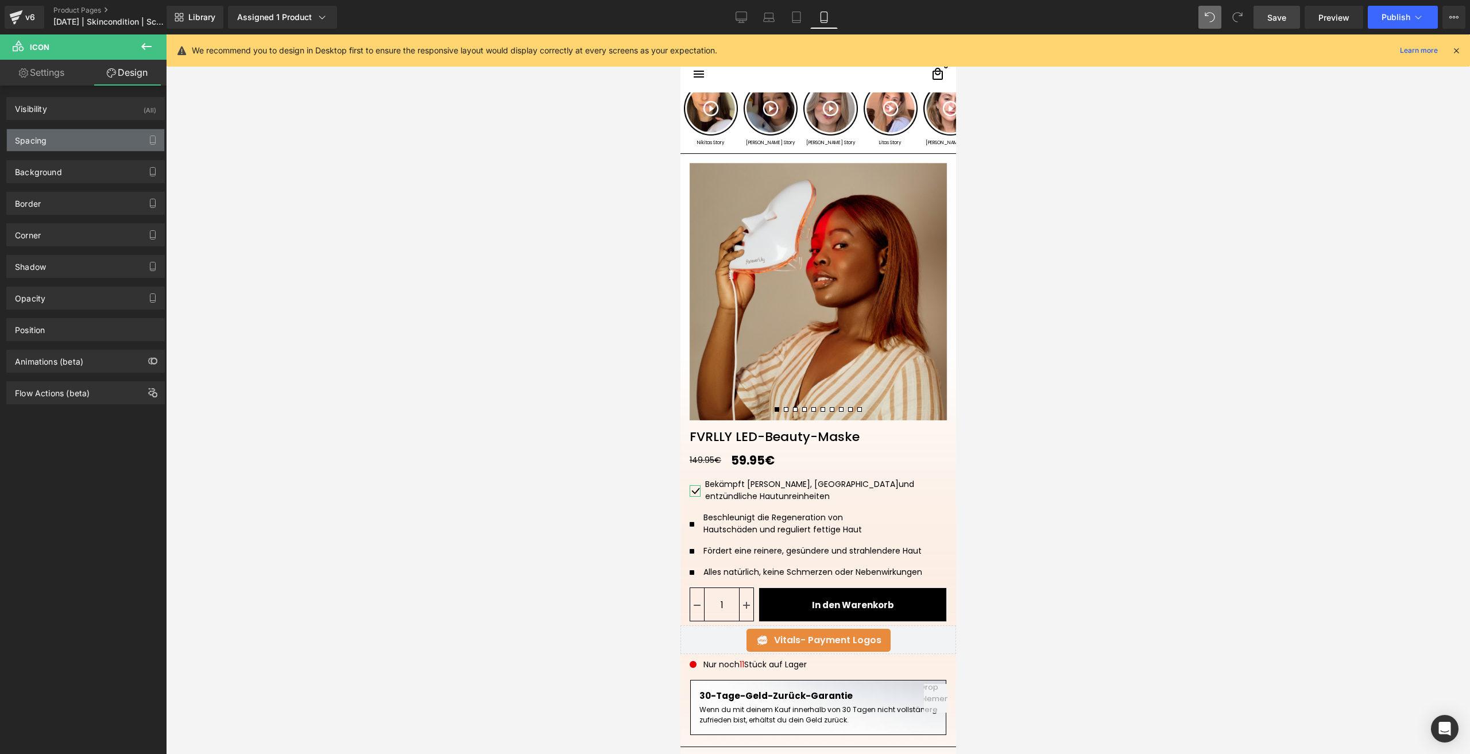
click at [63, 139] on div "Spacing" at bounding box center [85, 140] width 157 height 22
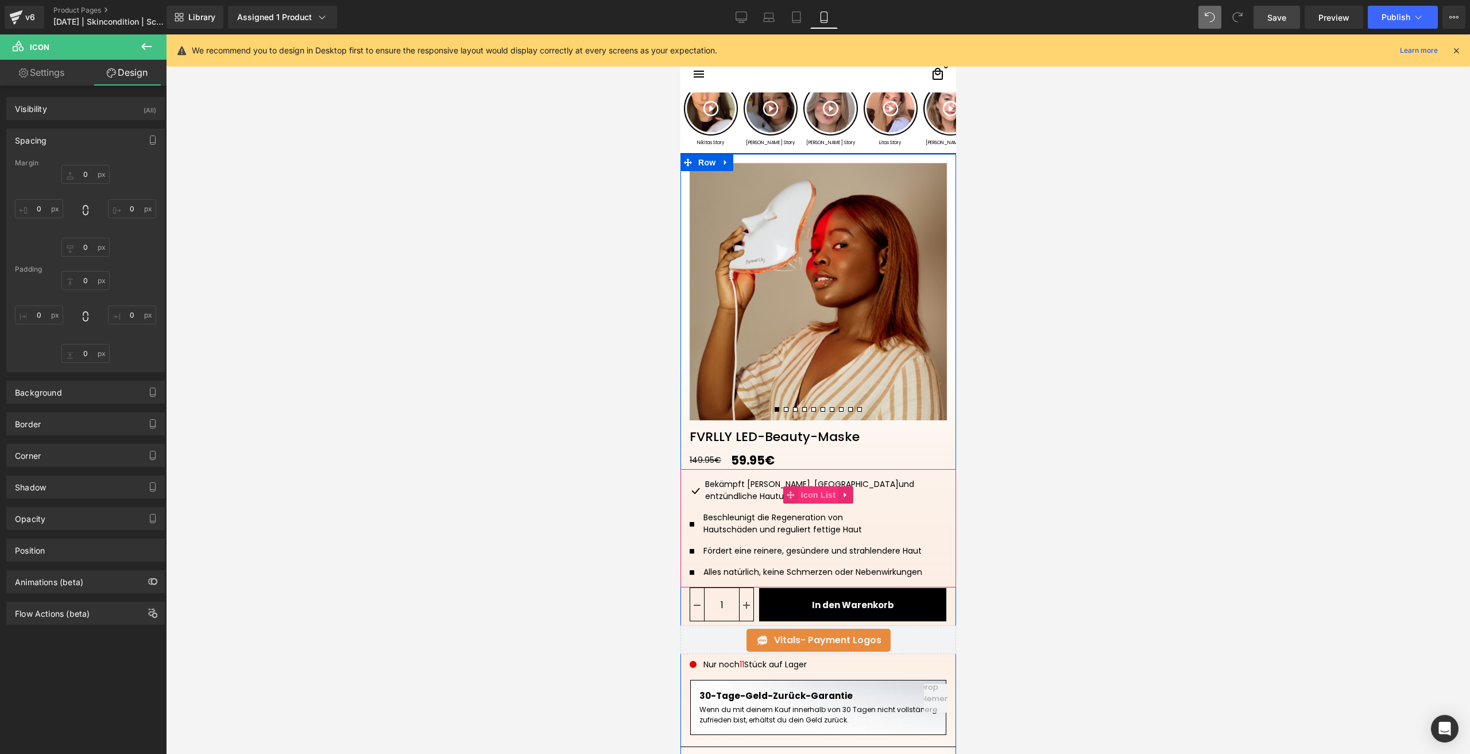
click at [802, 496] on span "Icon List" at bounding box center [818, 494] width 40 height 17
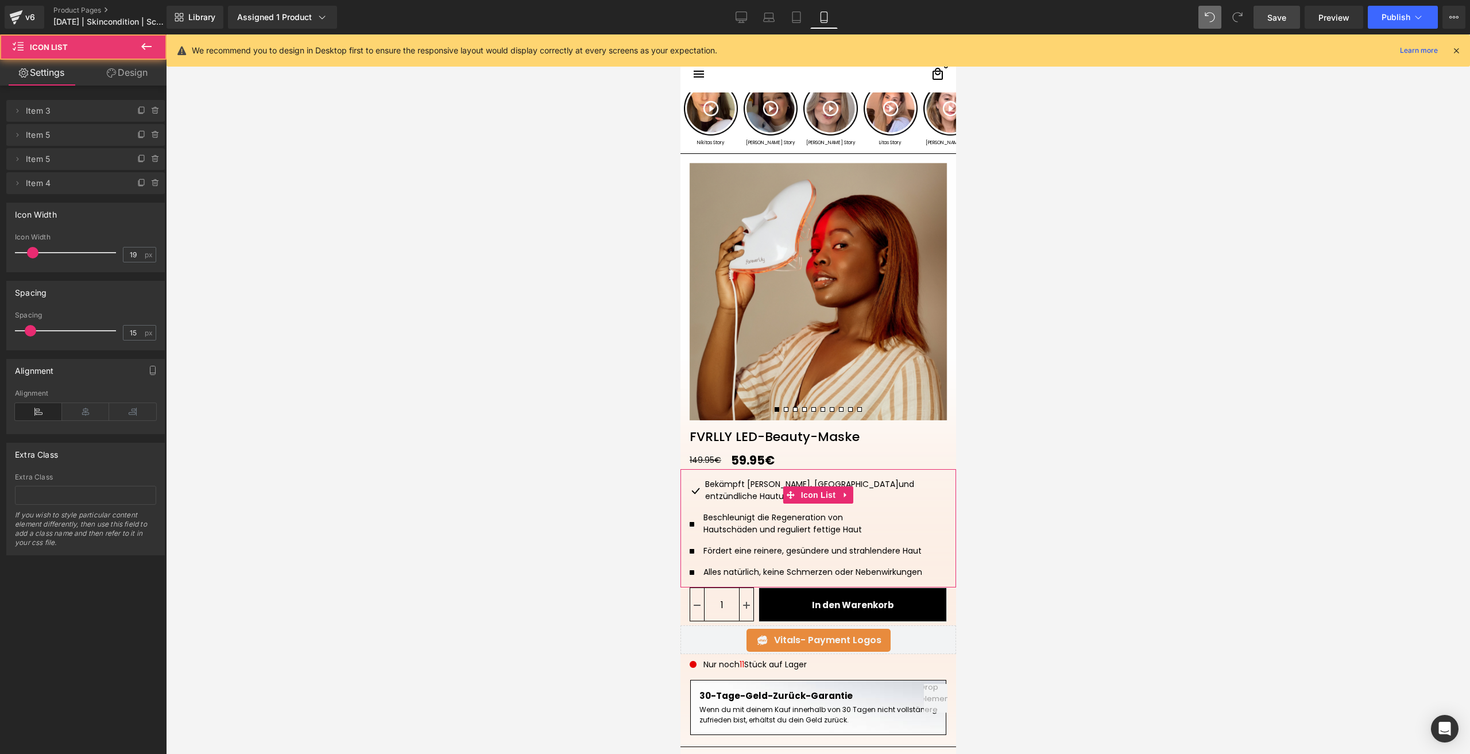
click at [132, 78] on link "Design" at bounding box center [127, 73] width 83 height 26
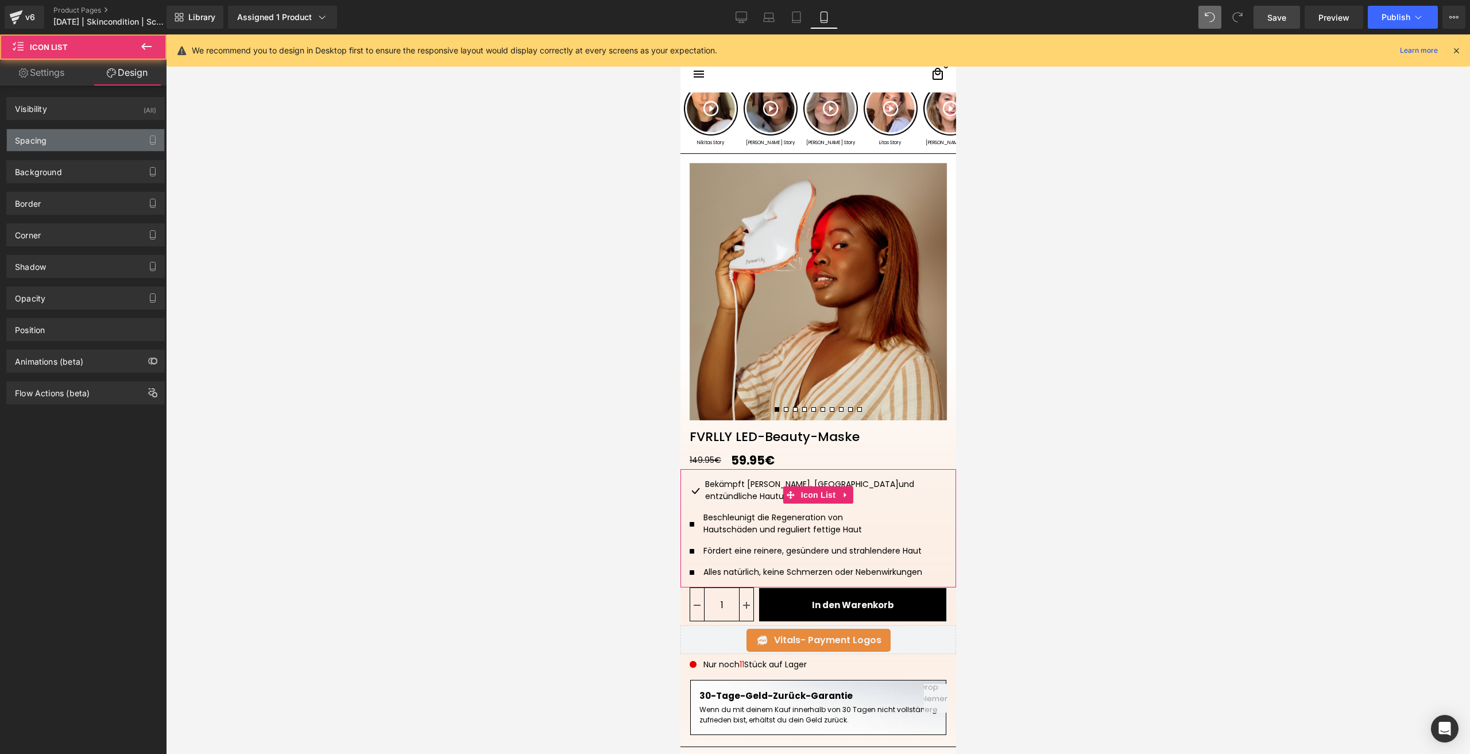
click at [63, 129] on div "Spacing" at bounding box center [85, 140] width 157 height 22
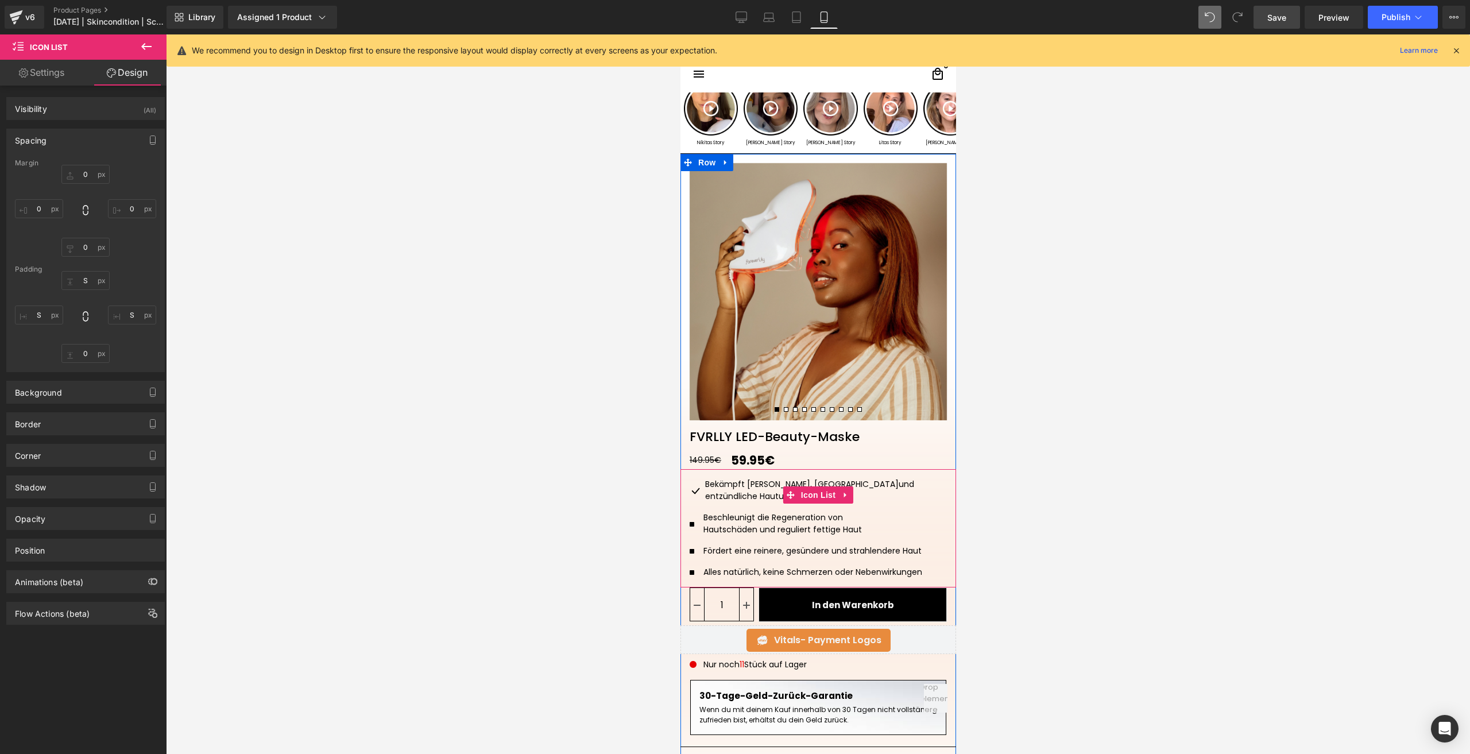
click at [716, 486] on div "Bekämpft Pickel, Akne und entzündliche Hautunreinheiten" at bounding box center [823, 490] width 246 height 25
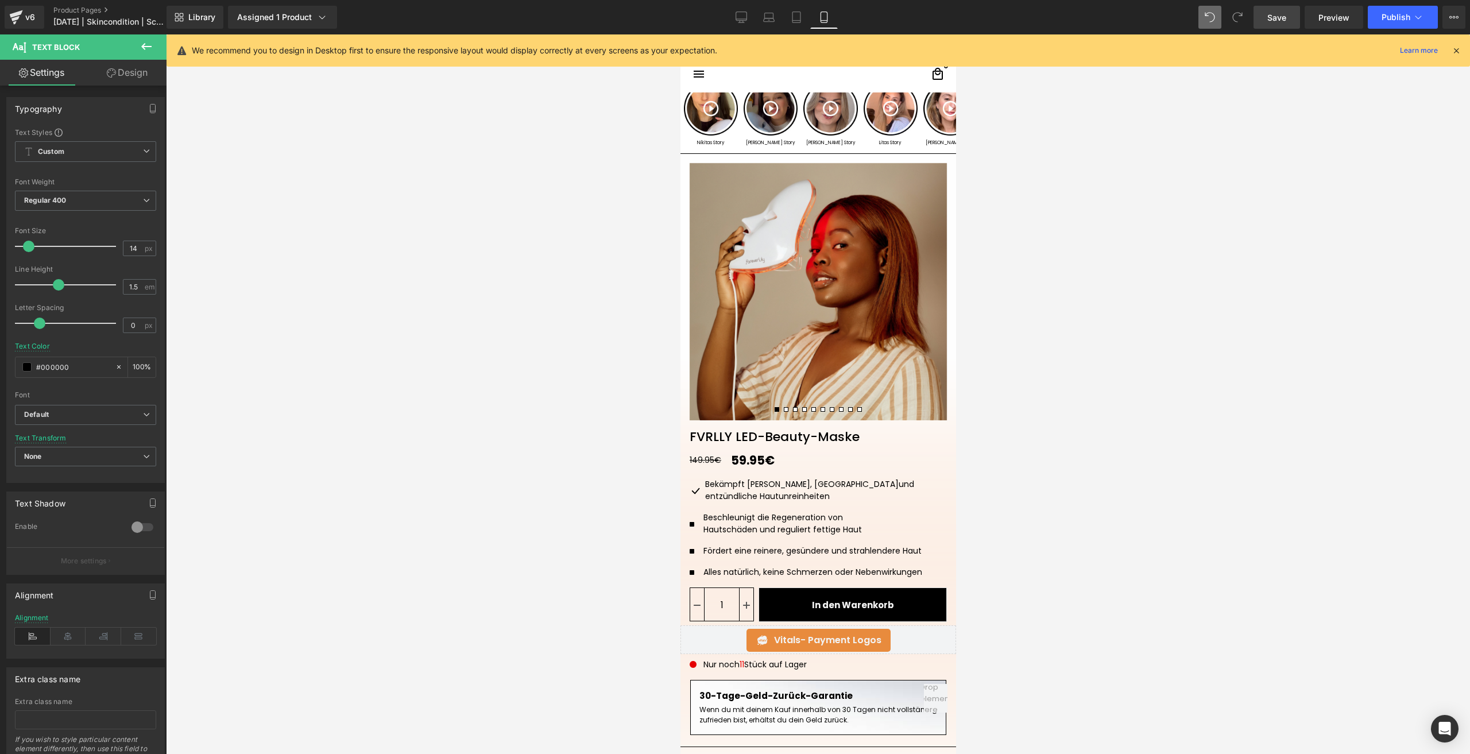
click at [125, 65] on link "Design" at bounding box center [127, 73] width 83 height 26
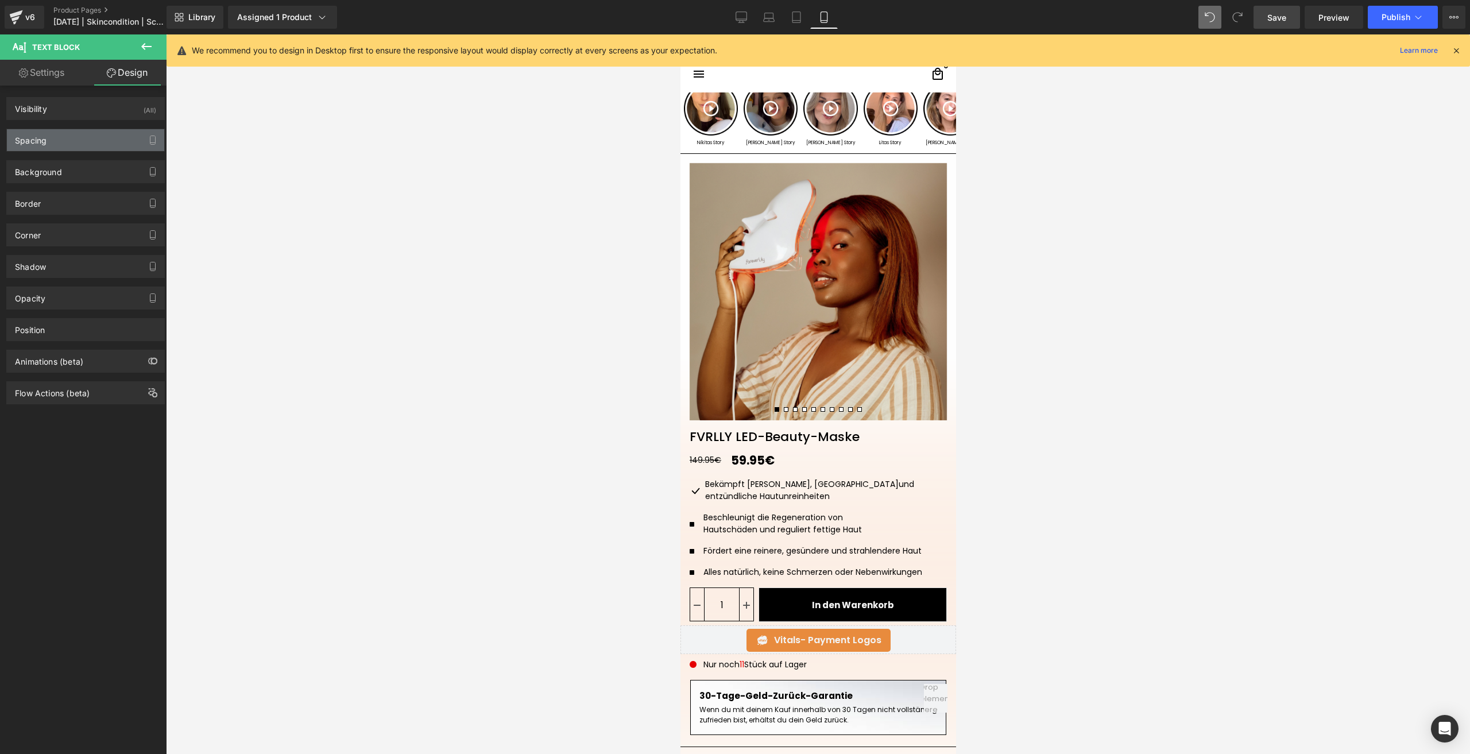
click at [41, 141] on div "Spacing" at bounding box center [31, 137] width 32 height 16
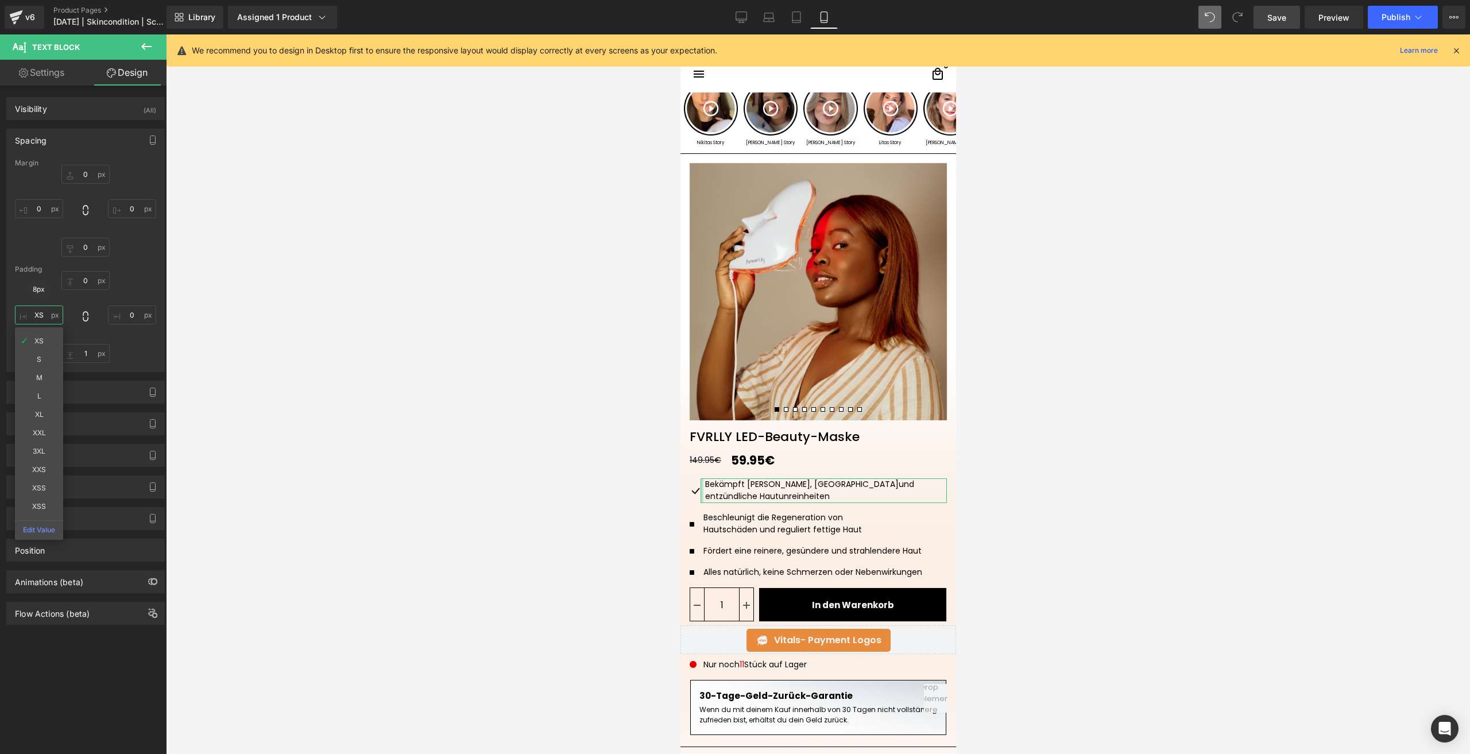
click at [44, 317] on input "XS" at bounding box center [39, 315] width 48 height 19
type input "10"
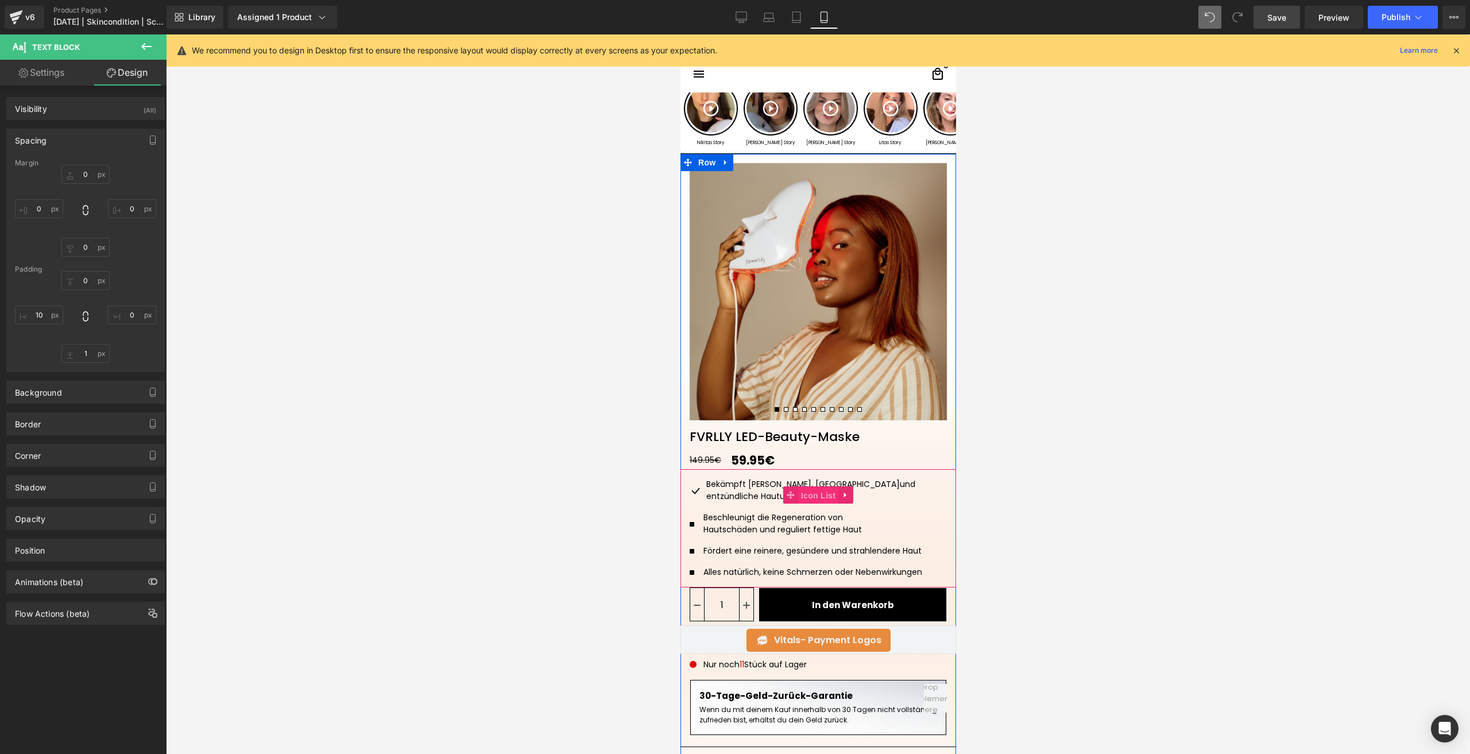
click at [815, 496] on span "Icon List" at bounding box center [818, 495] width 40 height 17
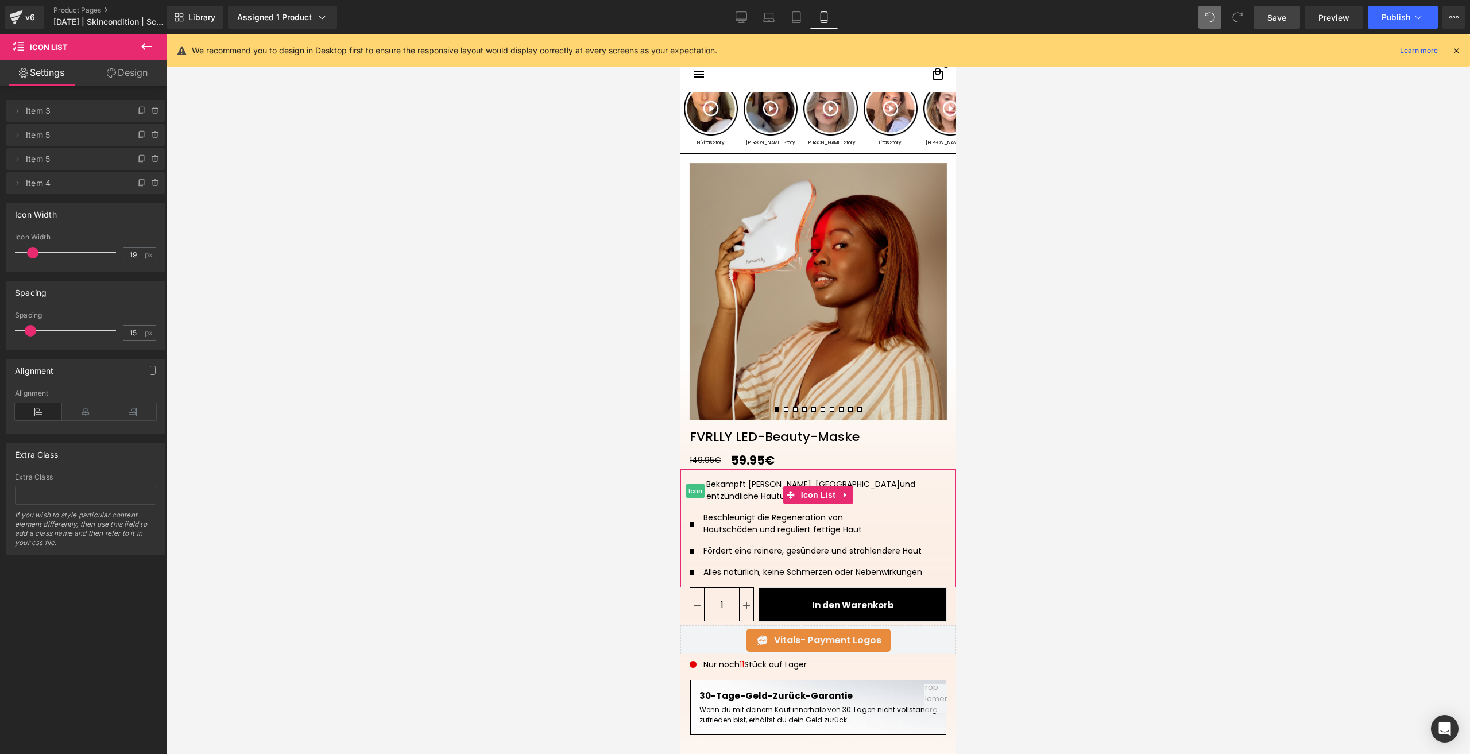
click at [131, 115] on li "Delete Cancel Item 3 Item 3 Name Item 3" at bounding box center [85, 111] width 159 height 22
click at [137, 114] on icon at bounding box center [141, 110] width 9 height 9
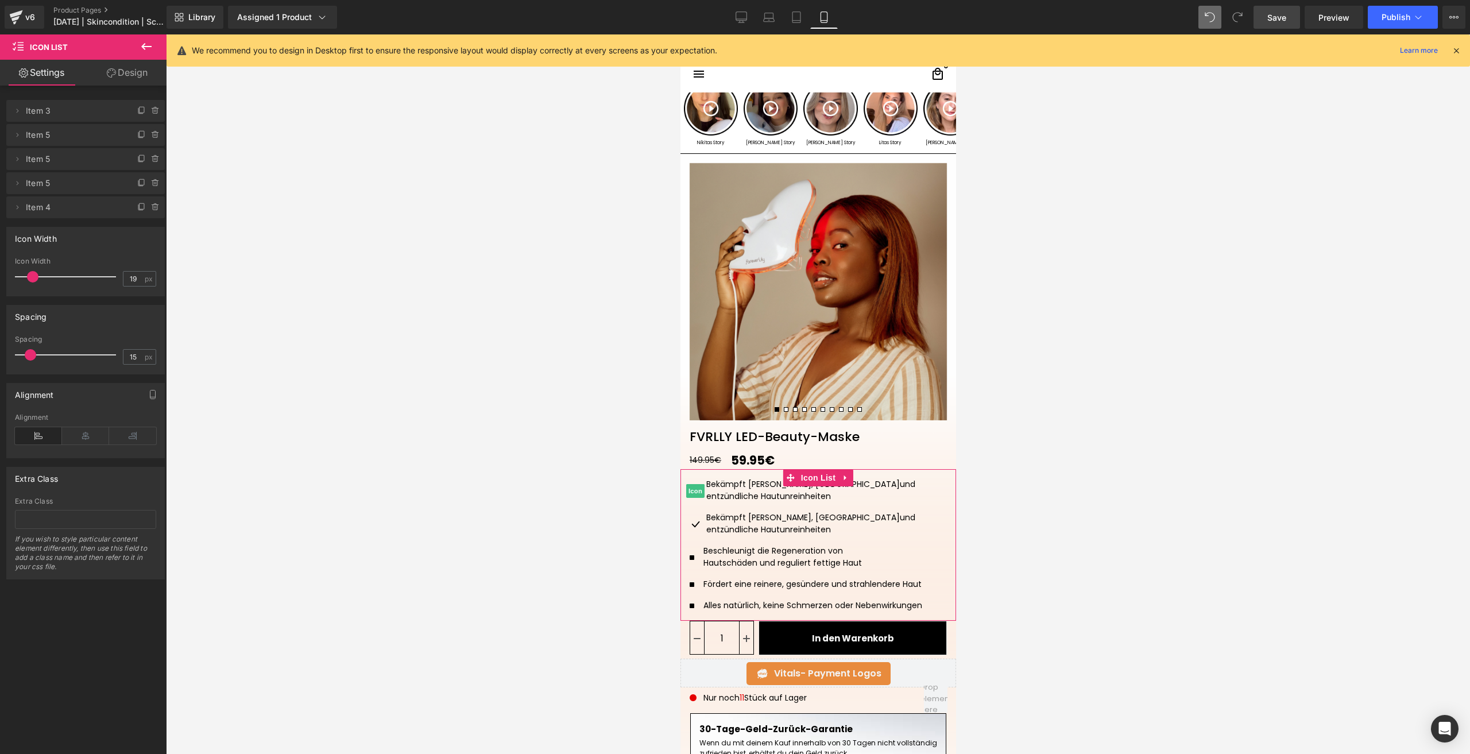
click at [137, 114] on icon at bounding box center [141, 110] width 9 height 9
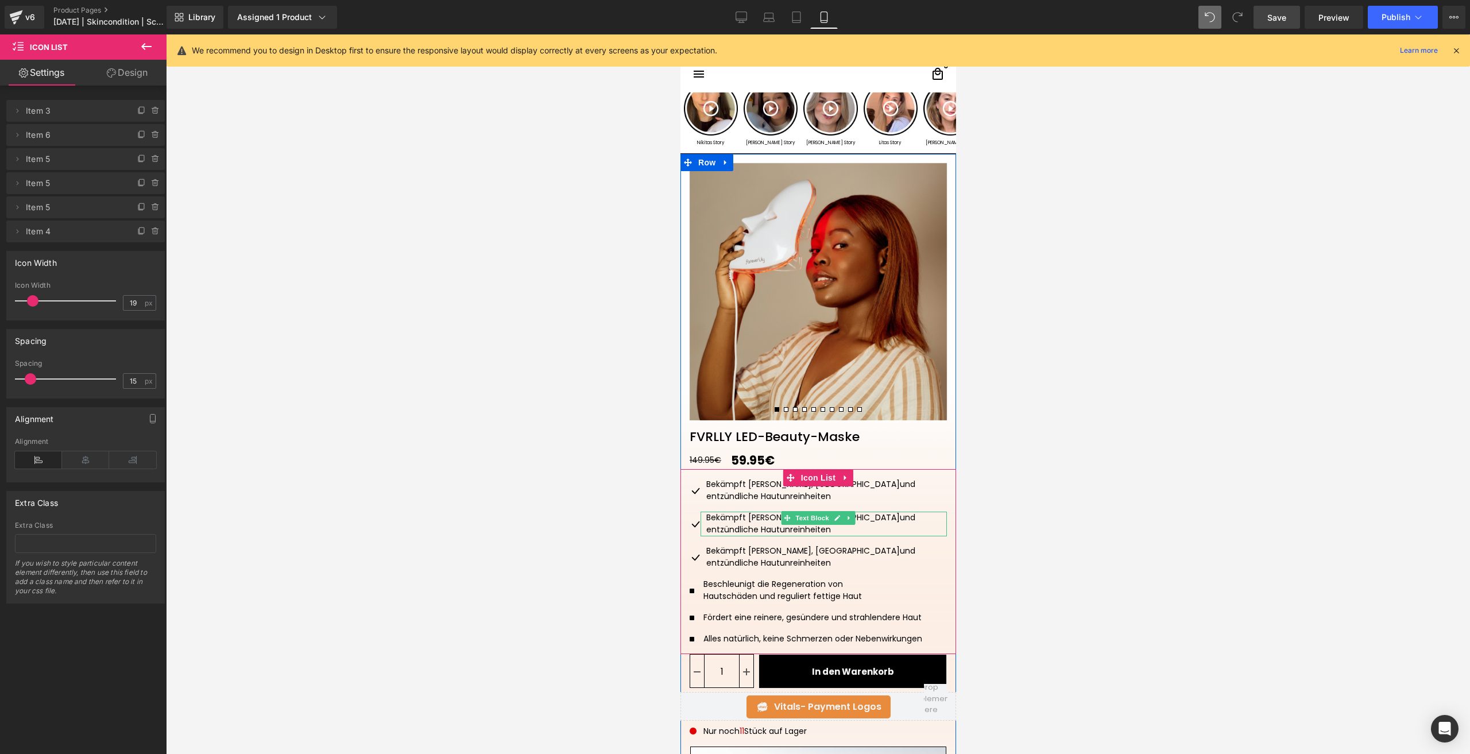
click at [725, 512] on div "Bekämpft Pickel, Akne und entzündliche Hautunreinheiten" at bounding box center [823, 524] width 246 height 25
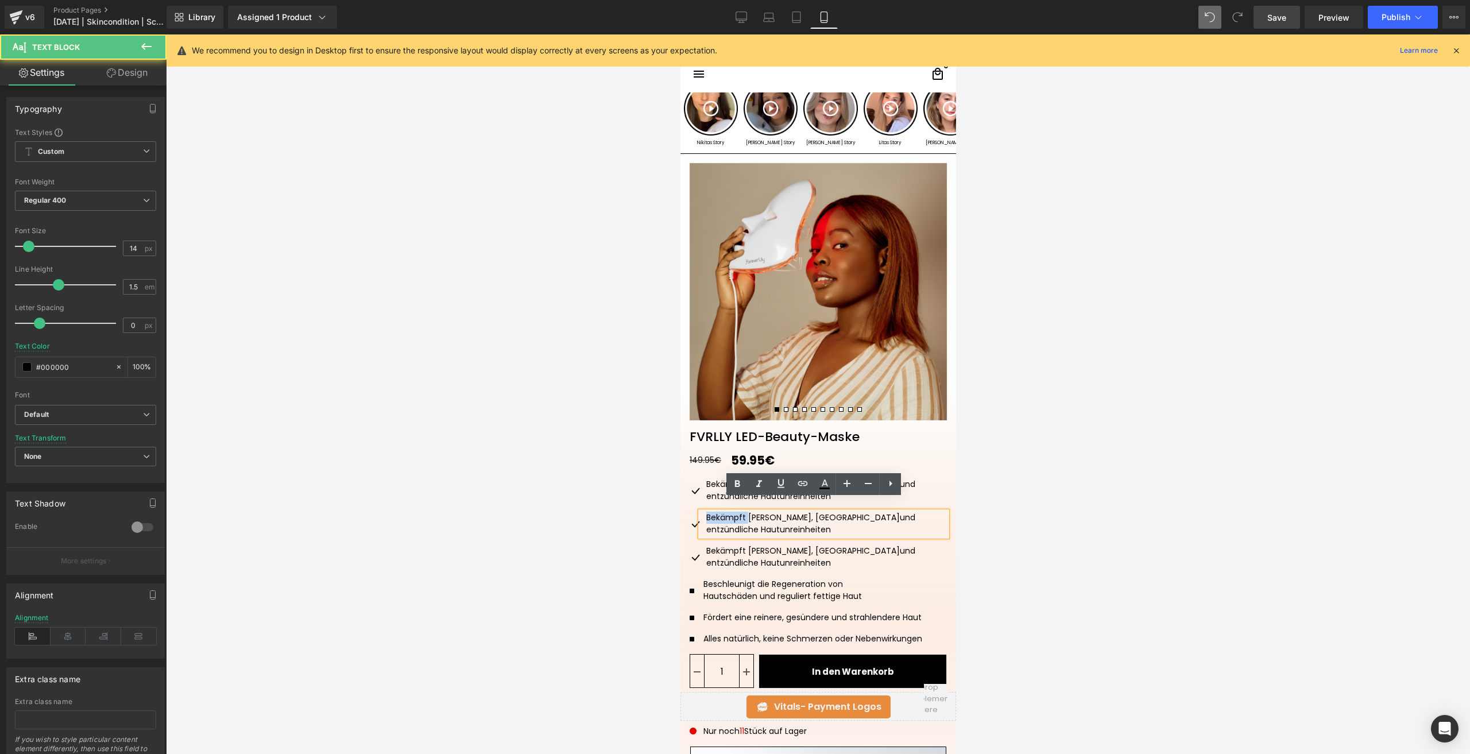
click at [725, 512] on div "Bekämpft Pickel, Akne und entzündliche Hautunreinheiten" at bounding box center [823, 524] width 246 height 25
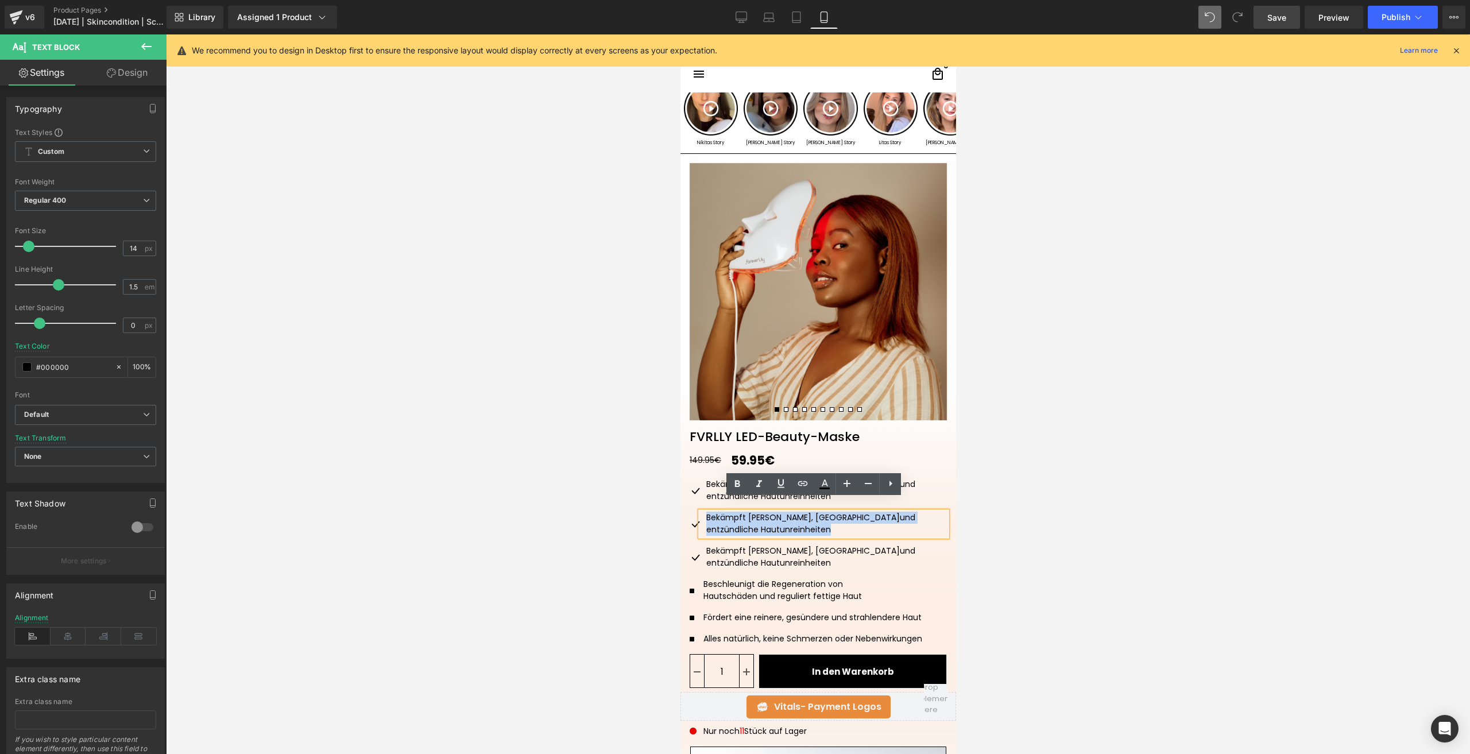
click at [725, 512] on div "Bekämpft Pickel, Akne und entzündliche Hautunreinheiten" at bounding box center [823, 524] width 246 height 25
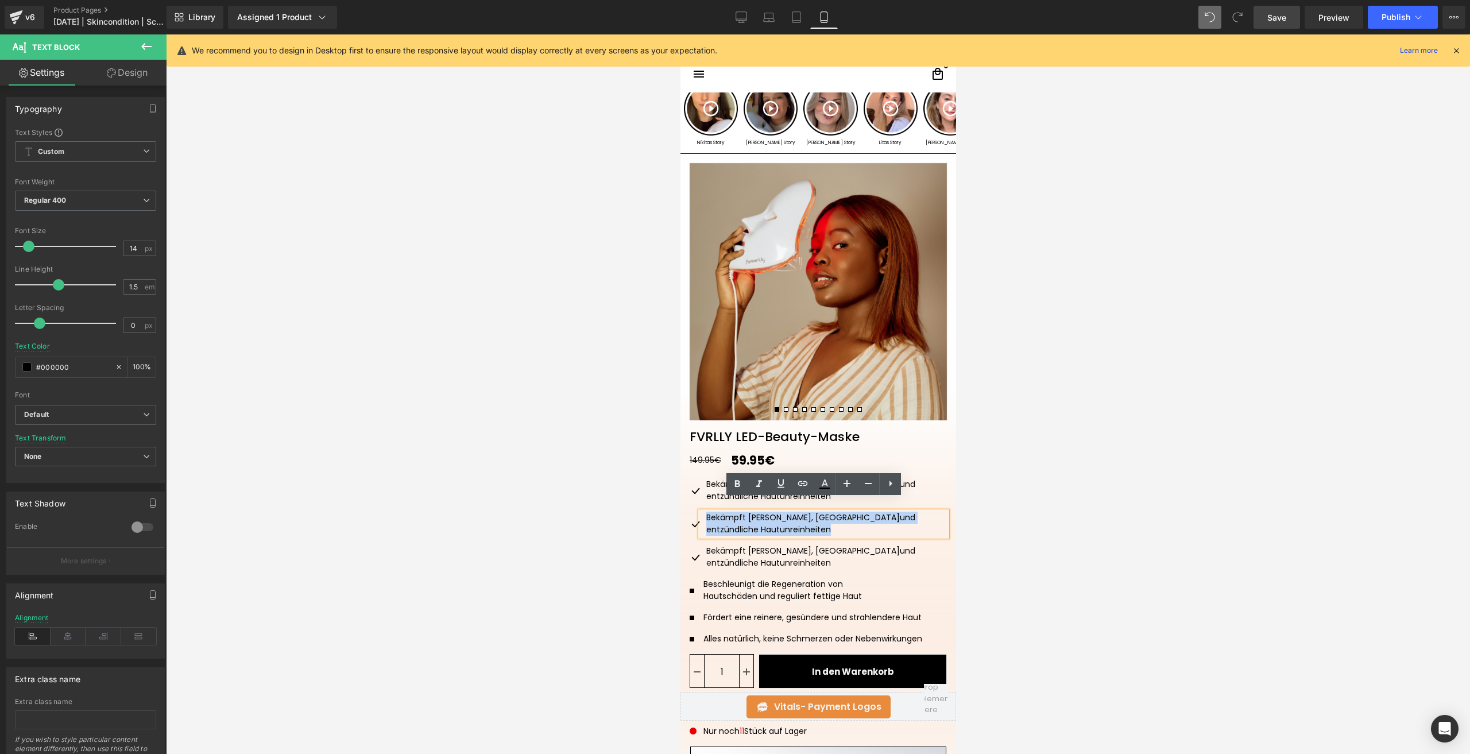
click at [725, 512] on div "Bekämpft Pickel, Akne und entzündliche Hautunreinheiten" at bounding box center [823, 524] width 246 height 25
click at [920, 512] on div "Bekämpft Pickel, Akne und entzündliche Hautunreinheiten" at bounding box center [823, 524] width 246 height 25
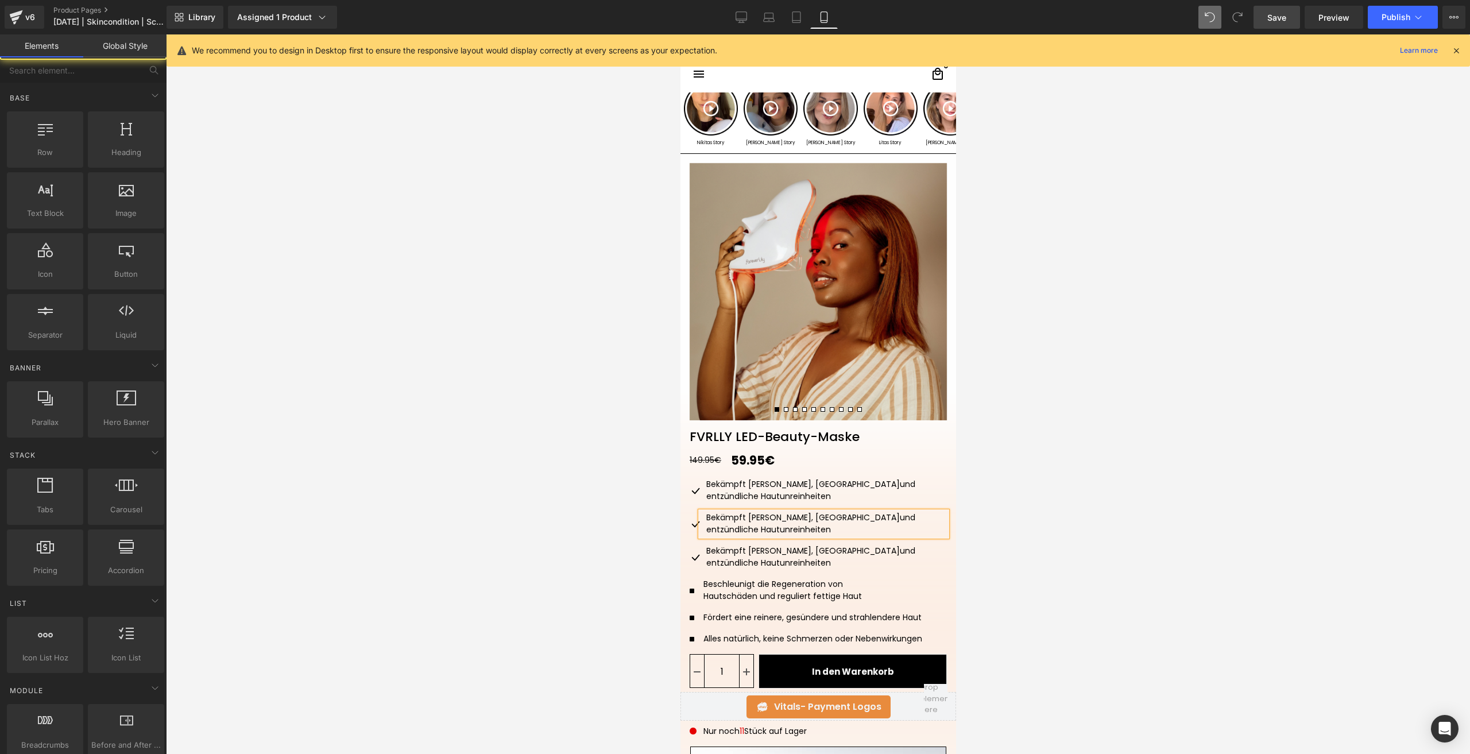
click at [1027, 507] on div at bounding box center [818, 394] width 1304 height 720
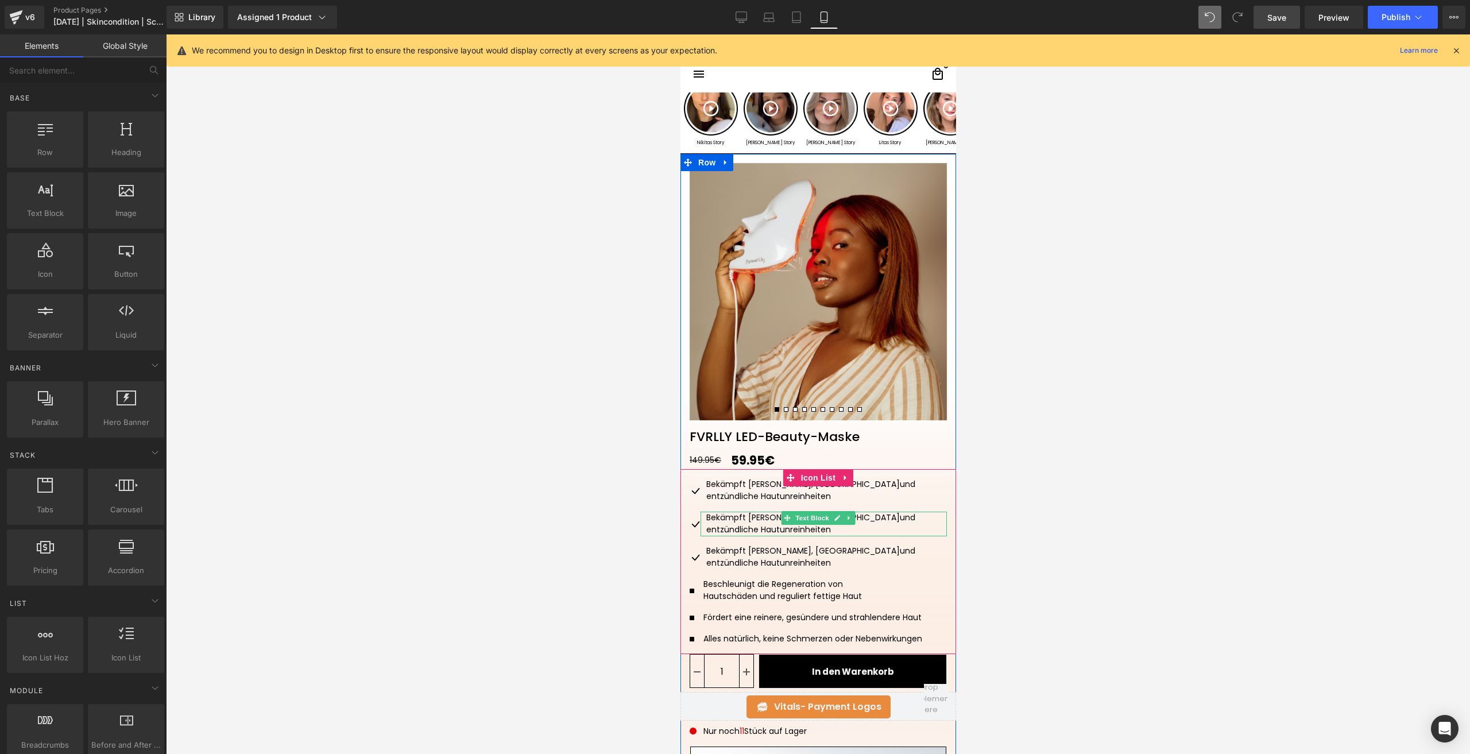
click at [915, 512] on span "und entzündliche Hautunreinheiten" at bounding box center [810, 524] width 209 height 24
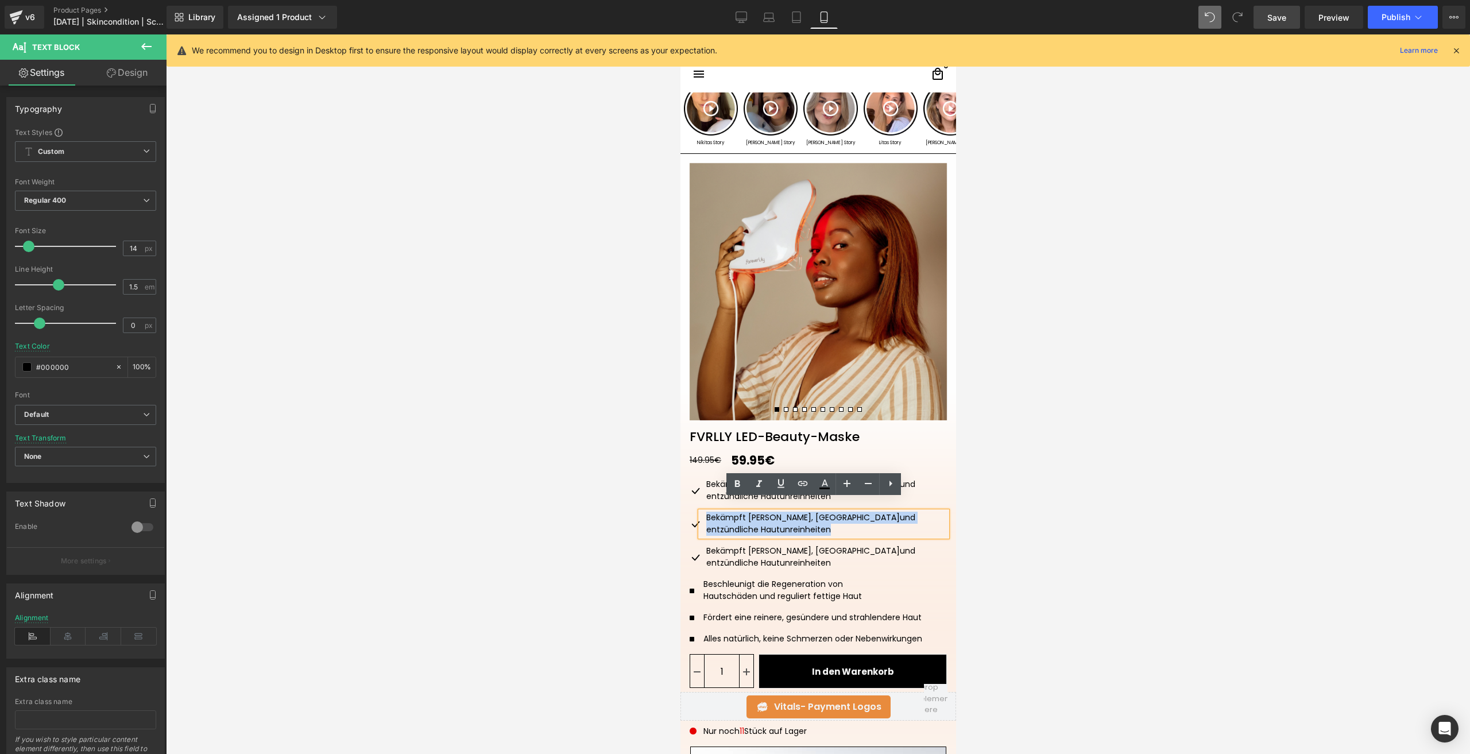
drag, startPoint x: 931, startPoint y: 508, endPoint x: 703, endPoint y: 504, distance: 228.6
click at [703, 512] on div "Bekämpft Pickel, Akne und entzündliche Hautunreinheiten" at bounding box center [823, 524] width 246 height 25
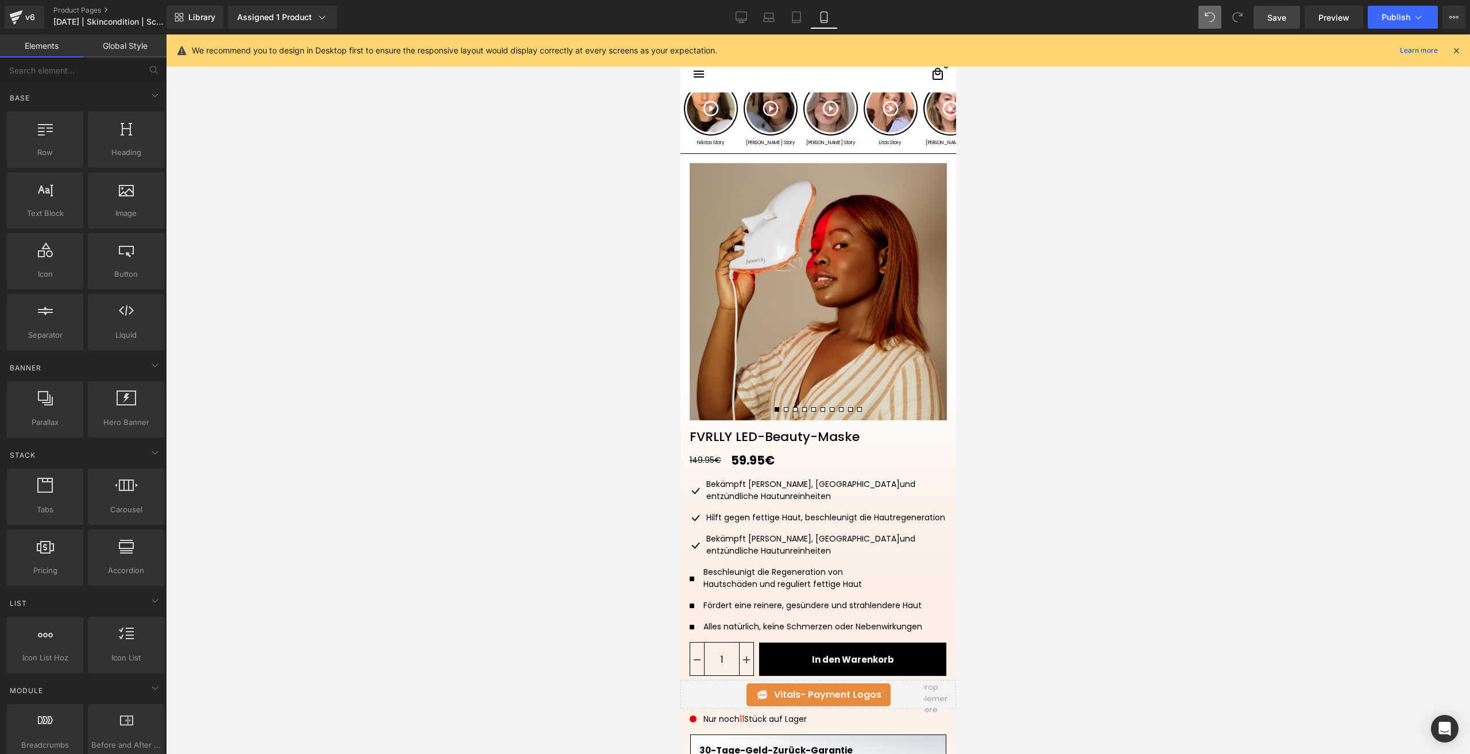
click at [1282, 555] on div at bounding box center [818, 394] width 1304 height 720
click at [747, 512] on div "Hilft gegen fettige Haut, beschleunigt die Hautregeneration" at bounding box center [823, 518] width 246 height 13
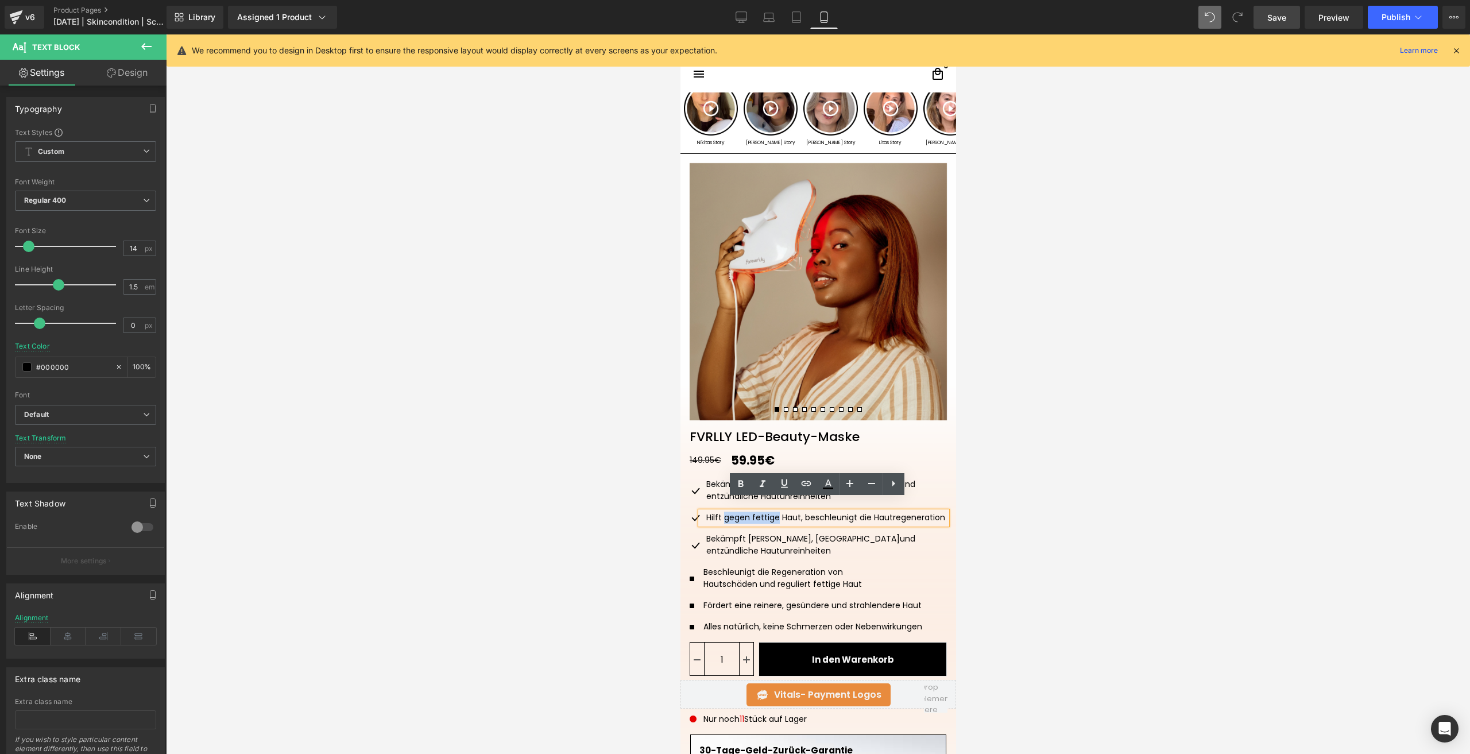
drag, startPoint x: 772, startPoint y: 508, endPoint x: 718, endPoint y: 508, distance: 54.0
click at [718, 512] on div "Hilft gegen fettige Haut, beschleunigt die Hautregeneration" at bounding box center [823, 518] width 246 height 13
drag, startPoint x: 753, startPoint y: 507, endPoint x: 699, endPoint y: 508, distance: 54.0
click at [700, 512] on div "Hilft bei Haut, beschleunigt die Hautregeneration" at bounding box center [823, 518] width 246 height 13
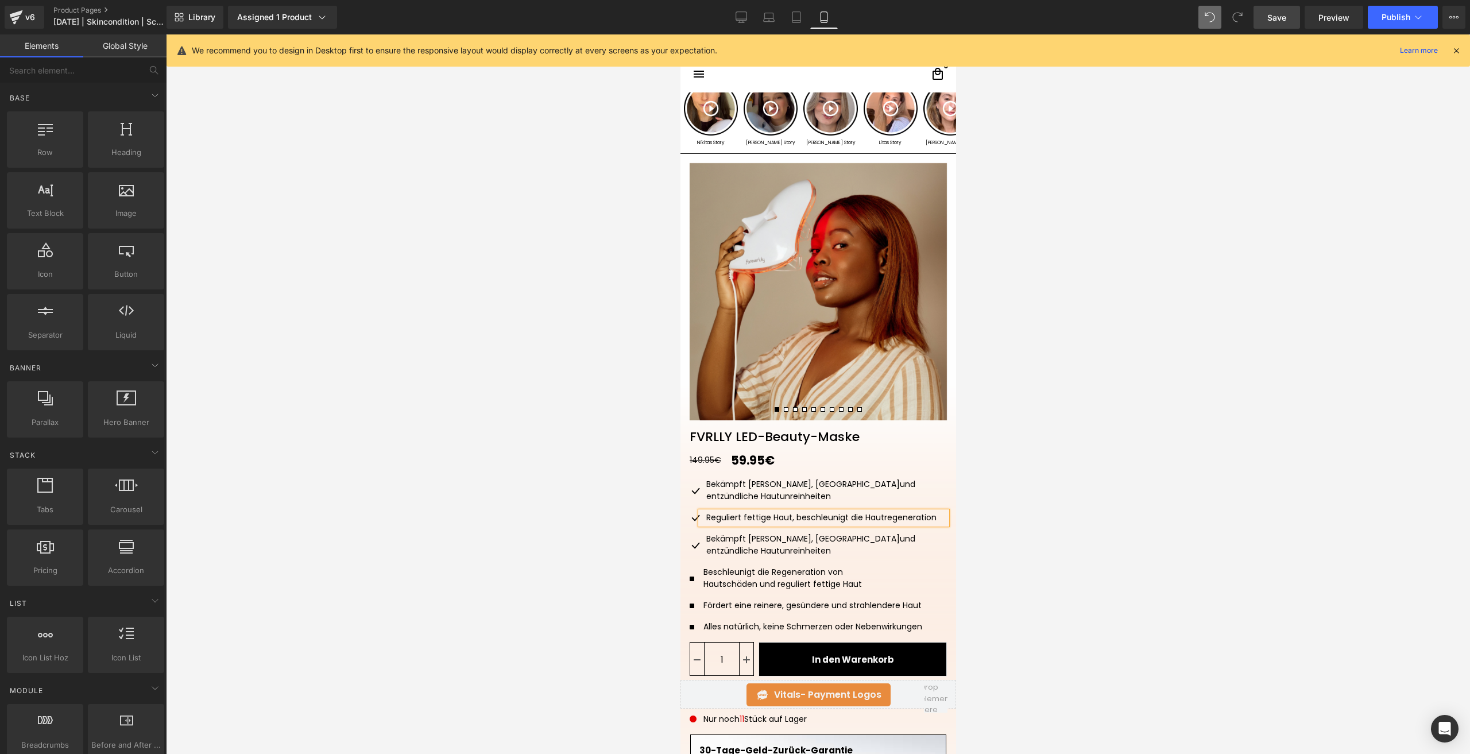
click at [1017, 517] on div at bounding box center [818, 394] width 1304 height 720
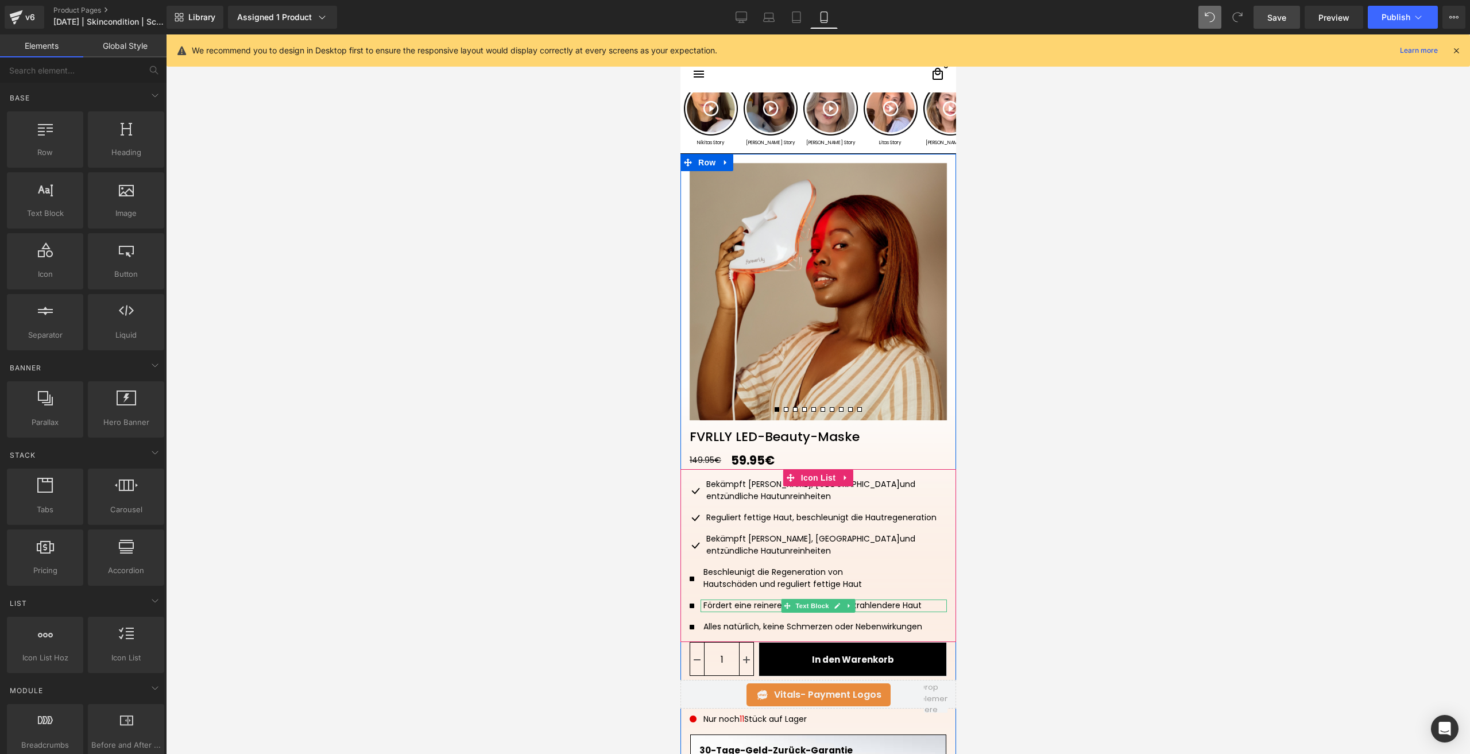
click at [764, 600] on p "Fördert eine reinere, gesündere und strahlendere Haut" at bounding box center [824, 606] width 243 height 12
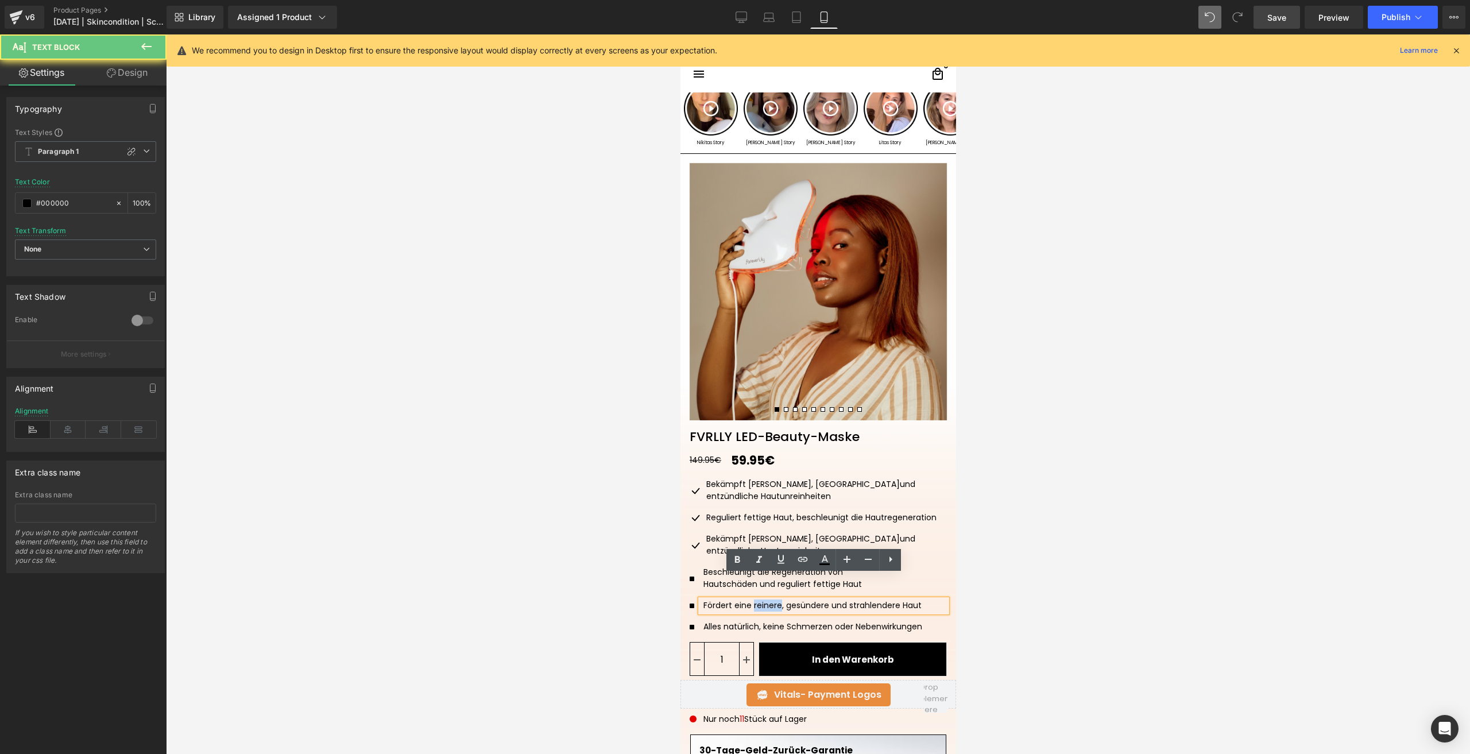
click at [764, 600] on p "Fördert eine reinere, gesündere und strahlendere Haut" at bounding box center [824, 606] width 243 height 12
copy p "Fördert eine reinere, gesündere und strahlendere Haut"
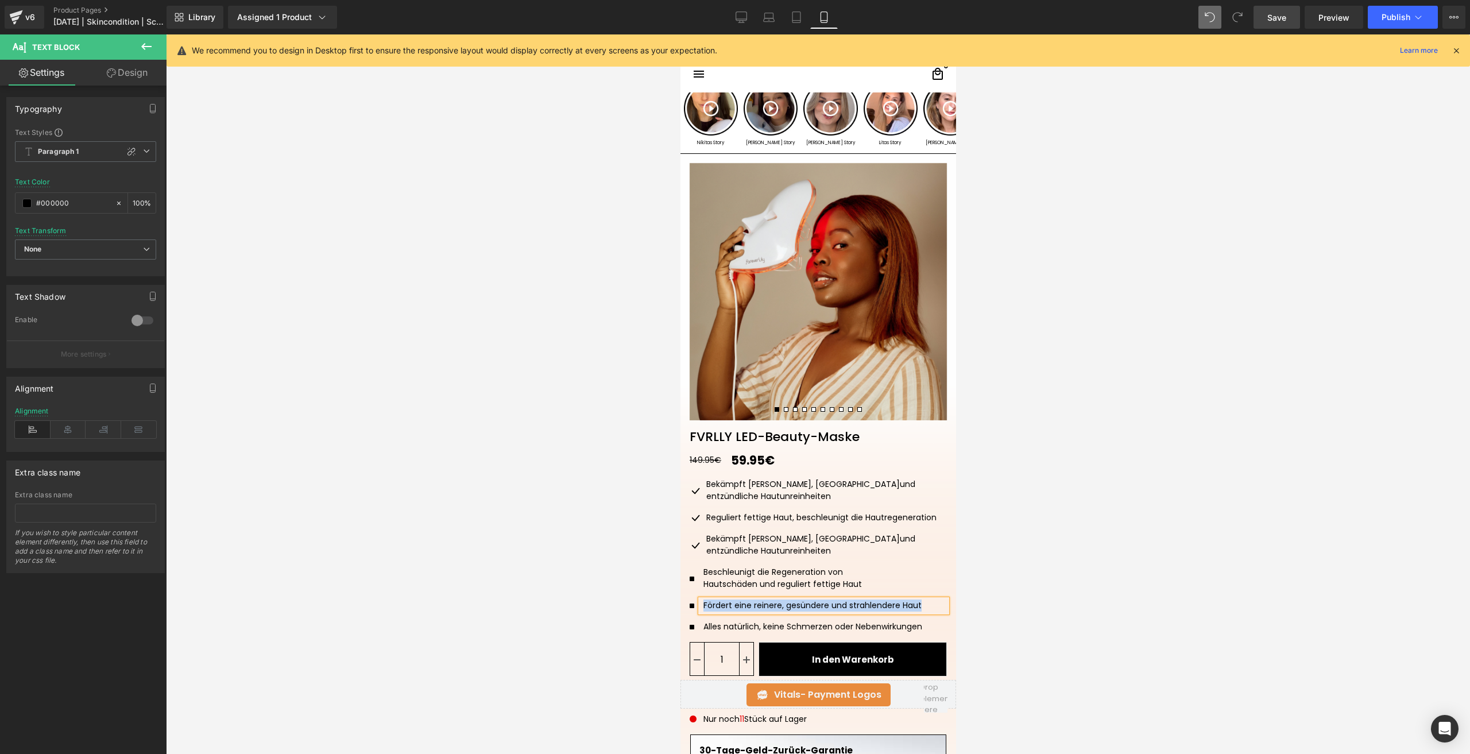
click at [722, 533] on div "Bekämpft Pickel, Akne und entzündliche Hautunreinheiten" at bounding box center [823, 545] width 246 height 25
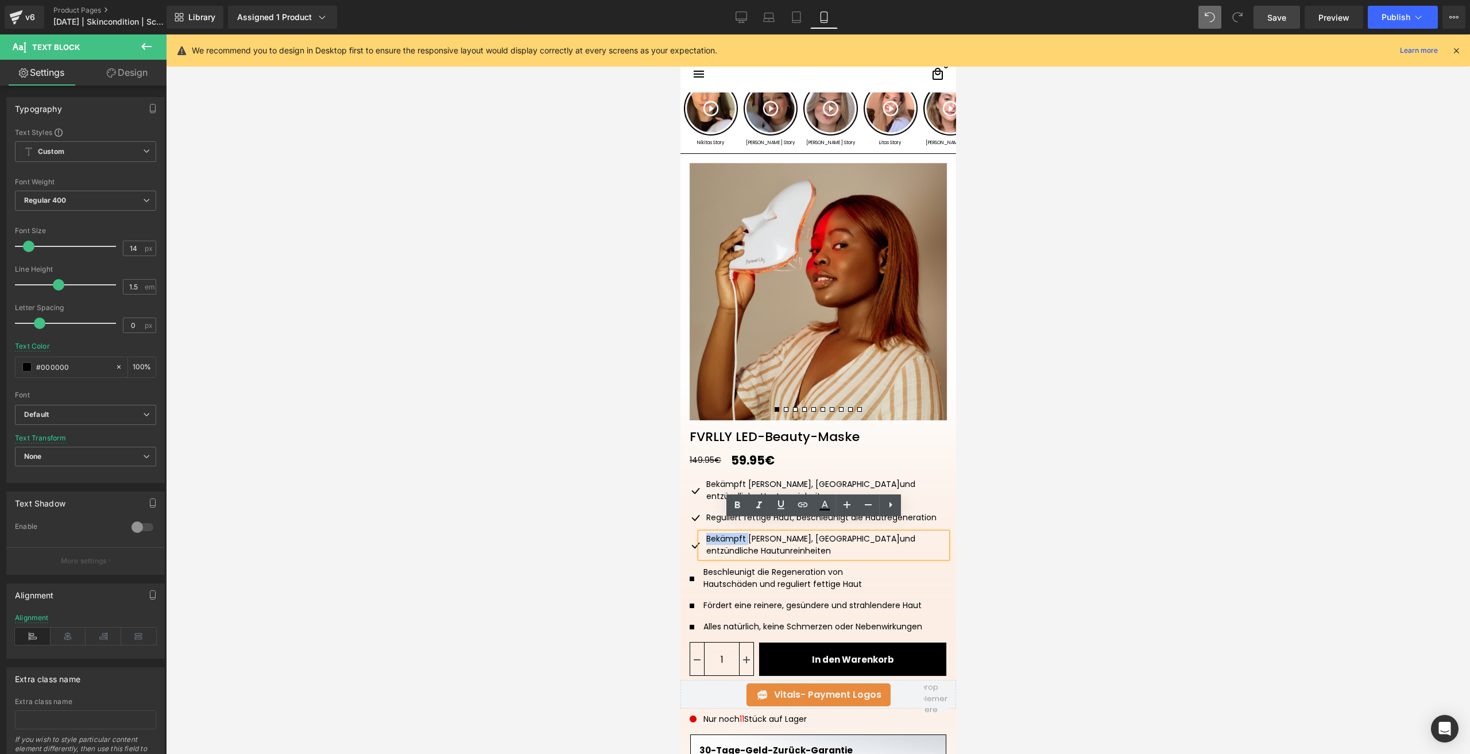
click at [722, 533] on div "Bekämpft Pickel, Akne und entzündliche Hautunreinheiten" at bounding box center [823, 545] width 246 height 25
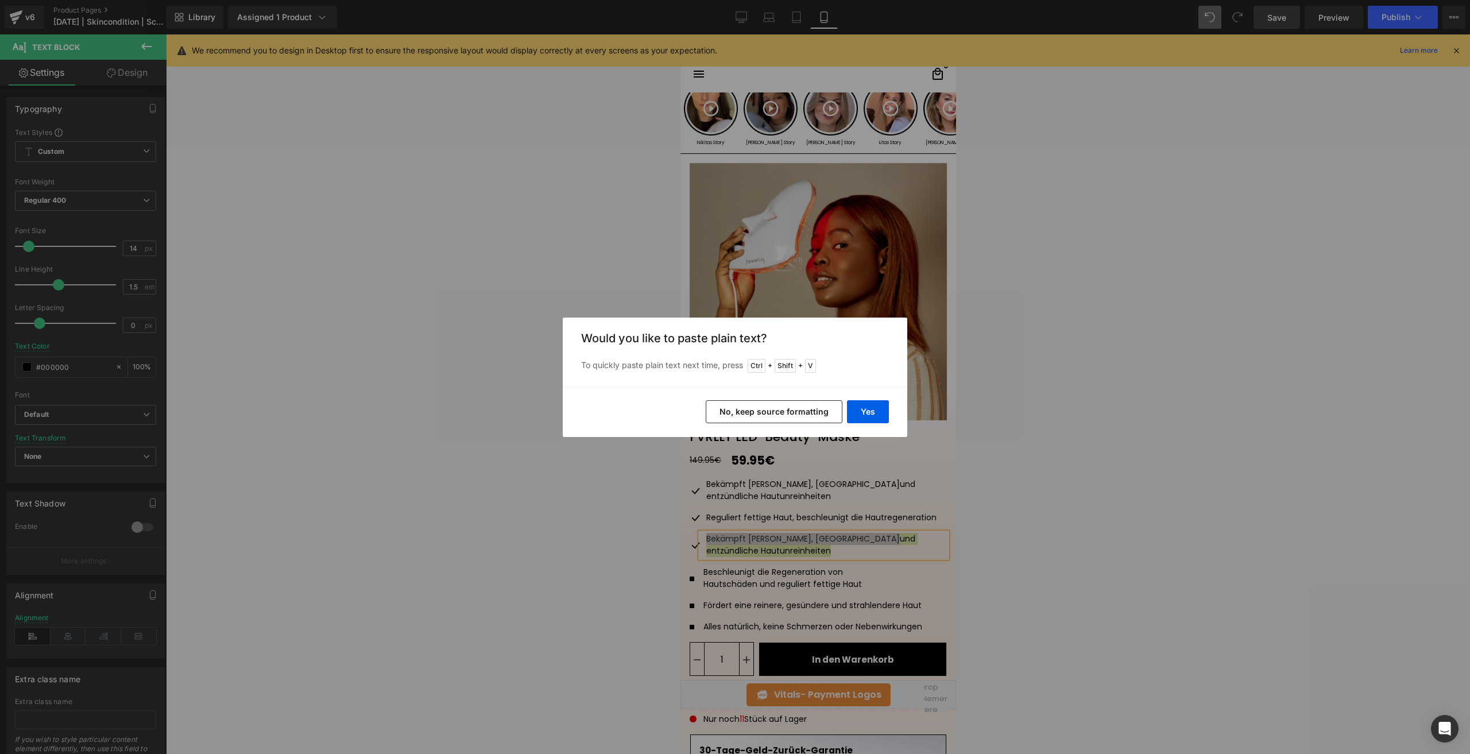
click at [1014, 465] on div "Back to Library Insert Would you like to paste plain text? To quickly paste pla…" at bounding box center [735, 377] width 1470 height 754
click at [953, 486] on div "Back to Library Insert Would you like to paste plain text? To quickly paste pla…" at bounding box center [735, 377] width 1470 height 754
drag, startPoint x: 874, startPoint y: 413, endPoint x: 191, endPoint y: 396, distance: 683.0
click at [874, 413] on button "Yes" at bounding box center [868, 411] width 42 height 23
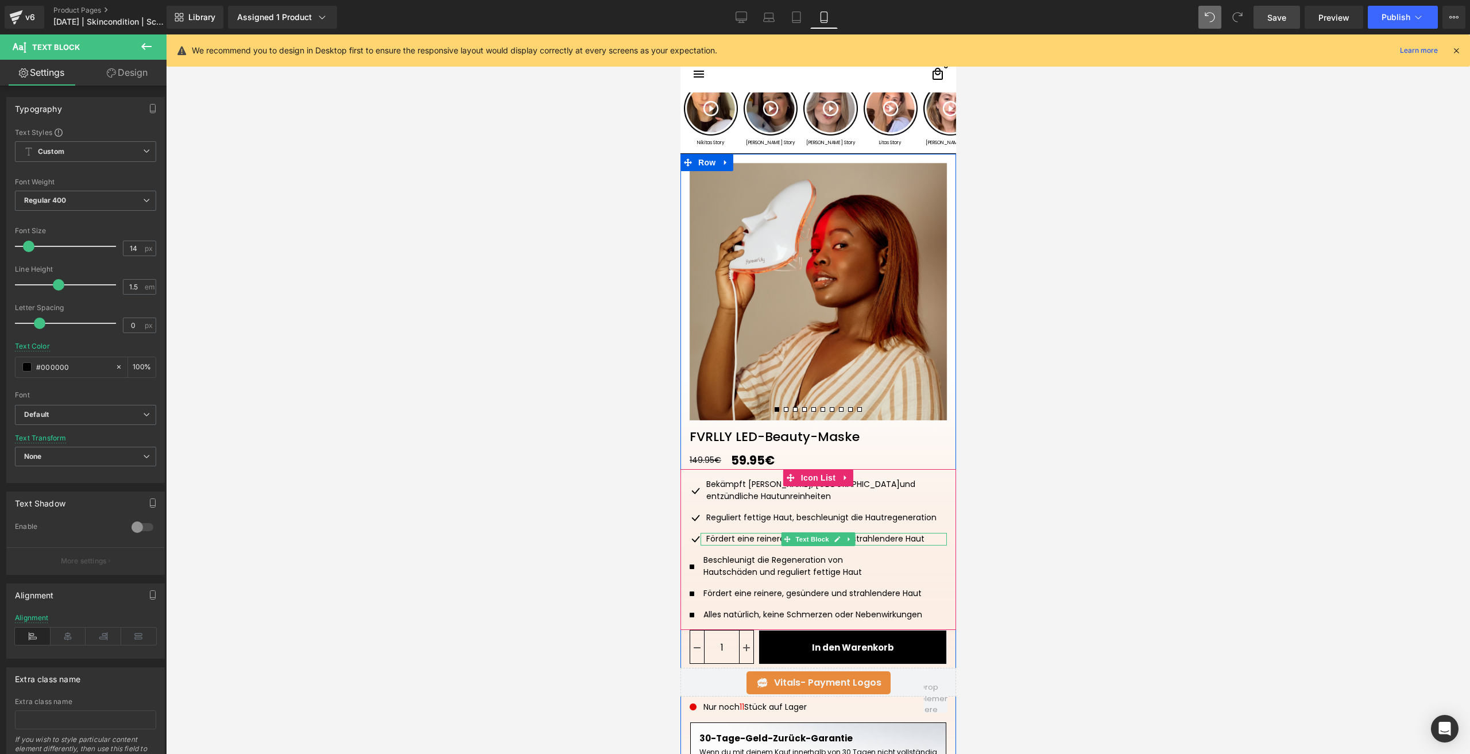
click at [865, 533] on div "Fördert eine reinere, gesündere und strahlendere Haut" at bounding box center [823, 539] width 246 height 13
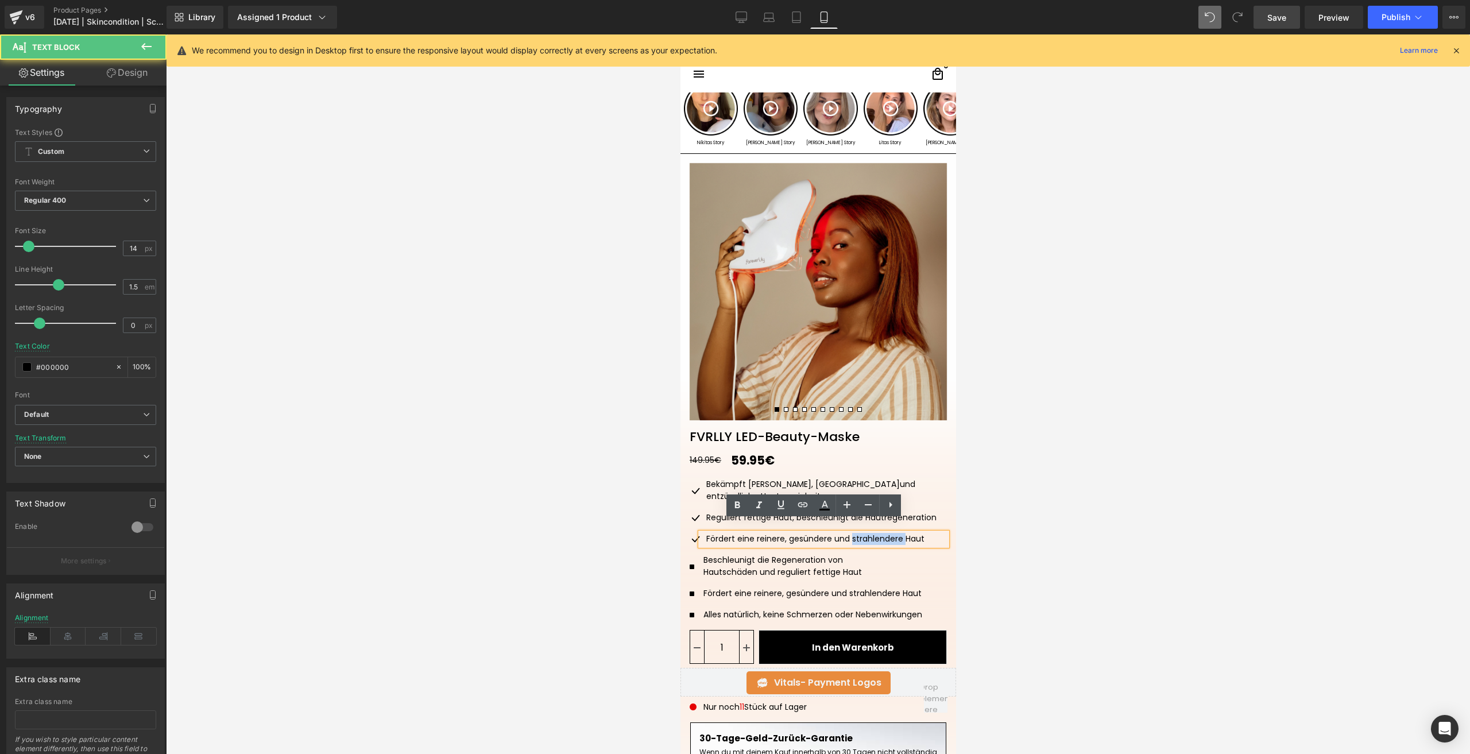
click at [865, 533] on div "Fördert eine reinere, gesündere und strahlendere Haut" at bounding box center [823, 539] width 246 height 13
click at [1033, 536] on div at bounding box center [818, 394] width 1304 height 720
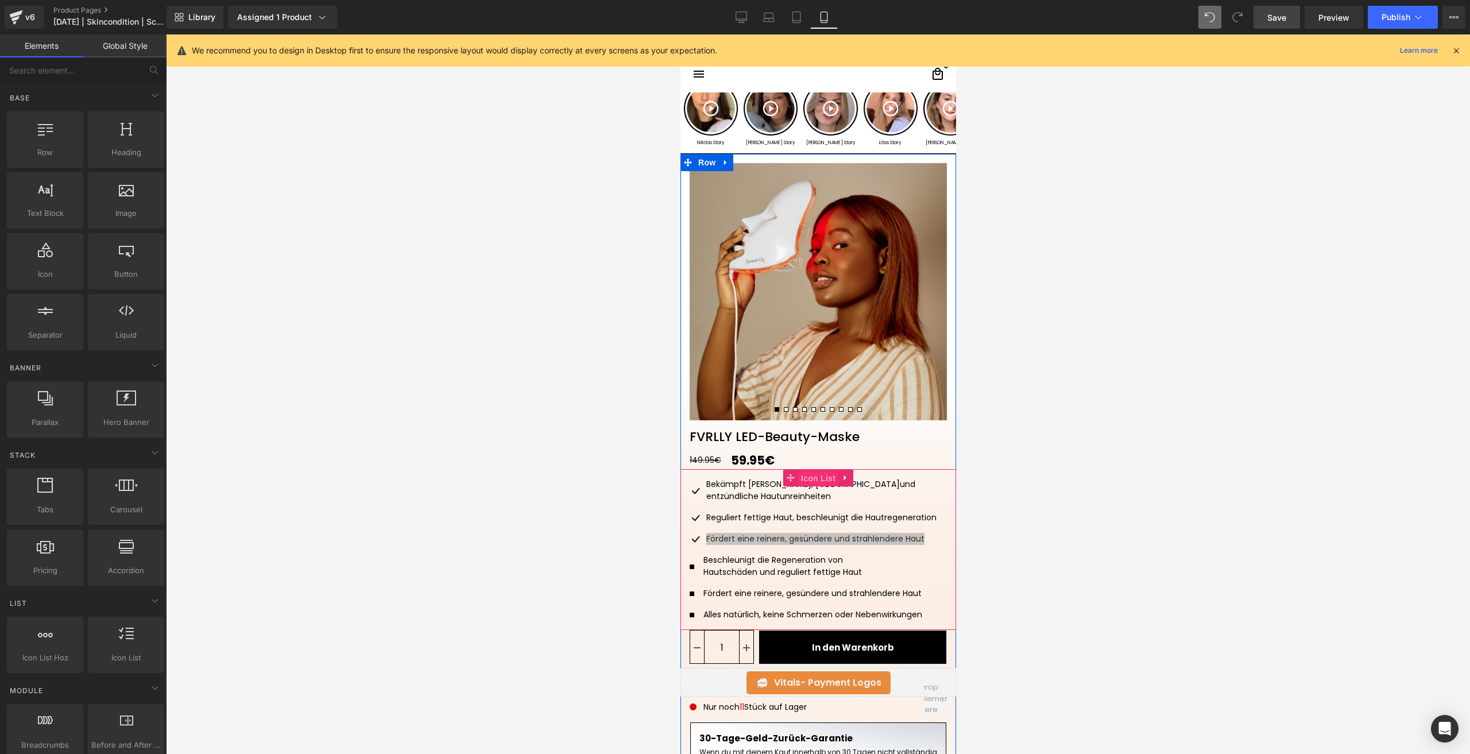
click at [808, 480] on span "Icon List" at bounding box center [818, 478] width 40 height 17
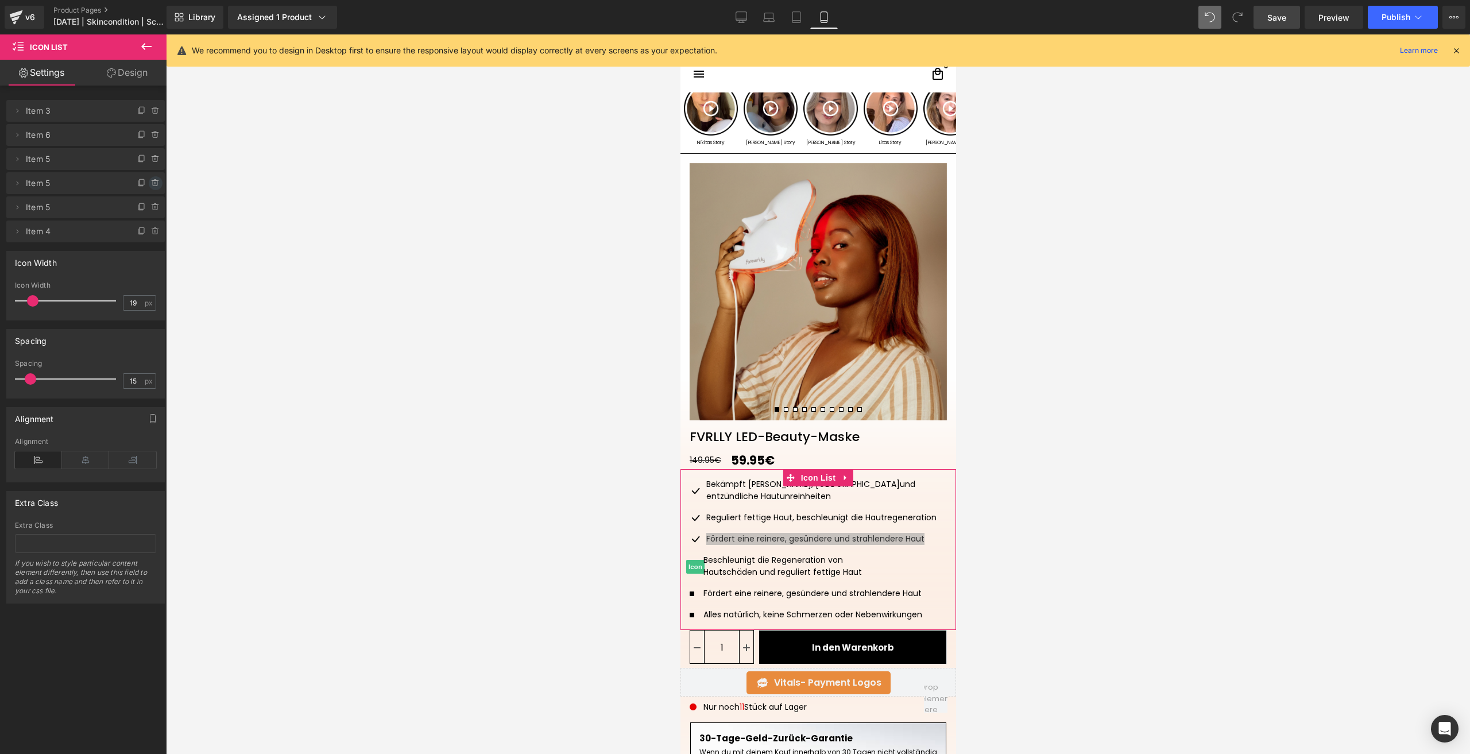
click at [151, 186] on icon at bounding box center [155, 183] width 9 height 9
click at [149, 186] on button "Delete" at bounding box center [143, 183] width 36 height 15
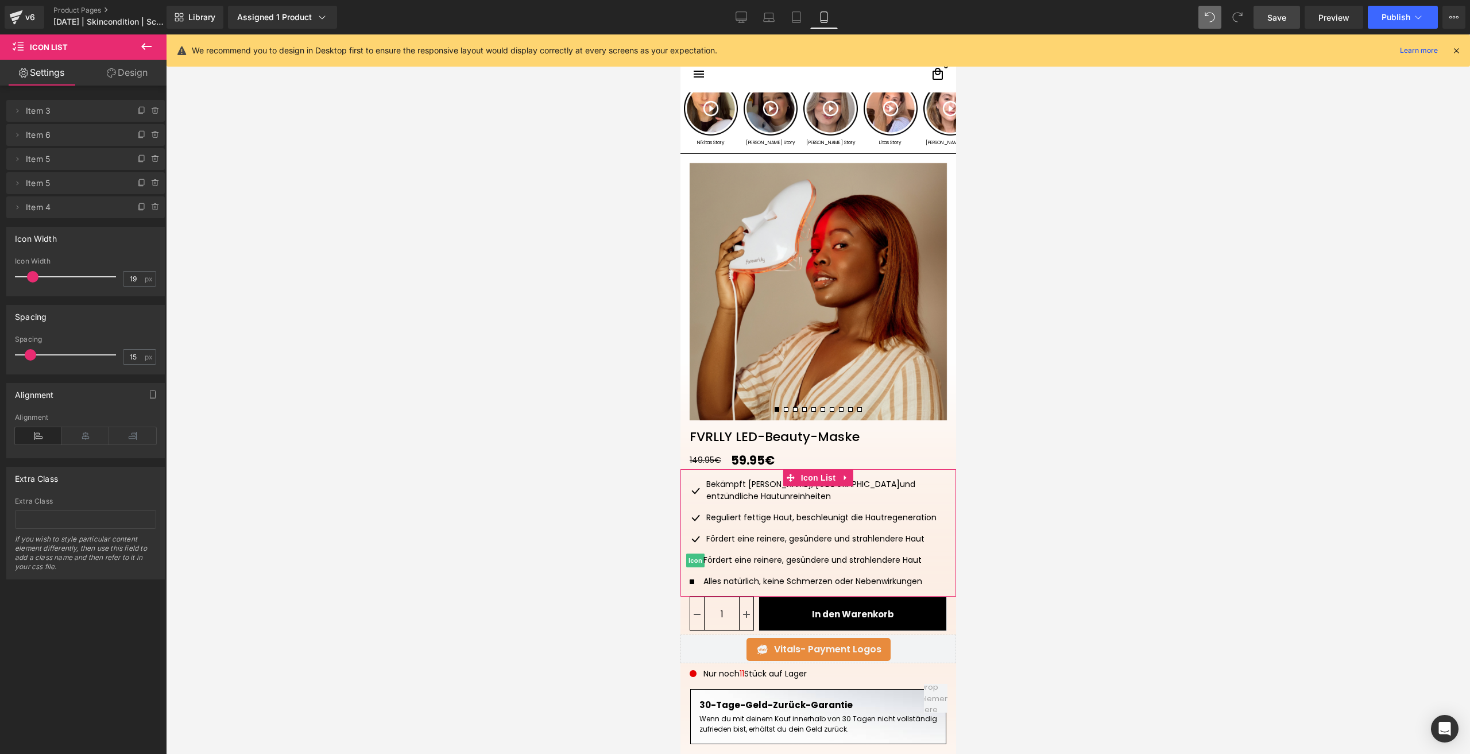
click at [151, 186] on icon at bounding box center [155, 183] width 9 height 9
click at [149, 186] on button "Delete" at bounding box center [143, 183] width 36 height 15
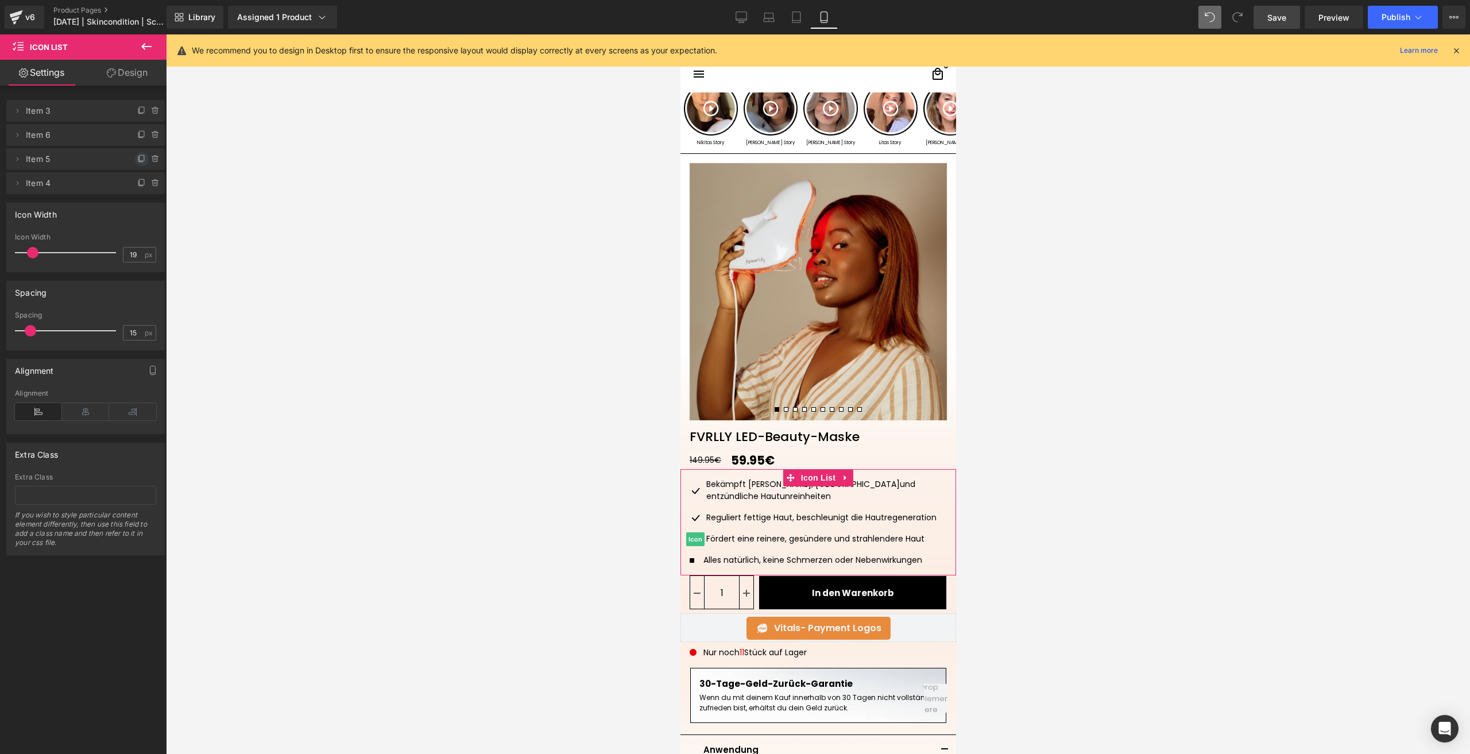
click at [132, 163] on li "Delete Cancel Item 5 Item 5" at bounding box center [85, 159] width 159 height 22
click at [140, 156] on icon at bounding box center [142, 158] width 5 height 6
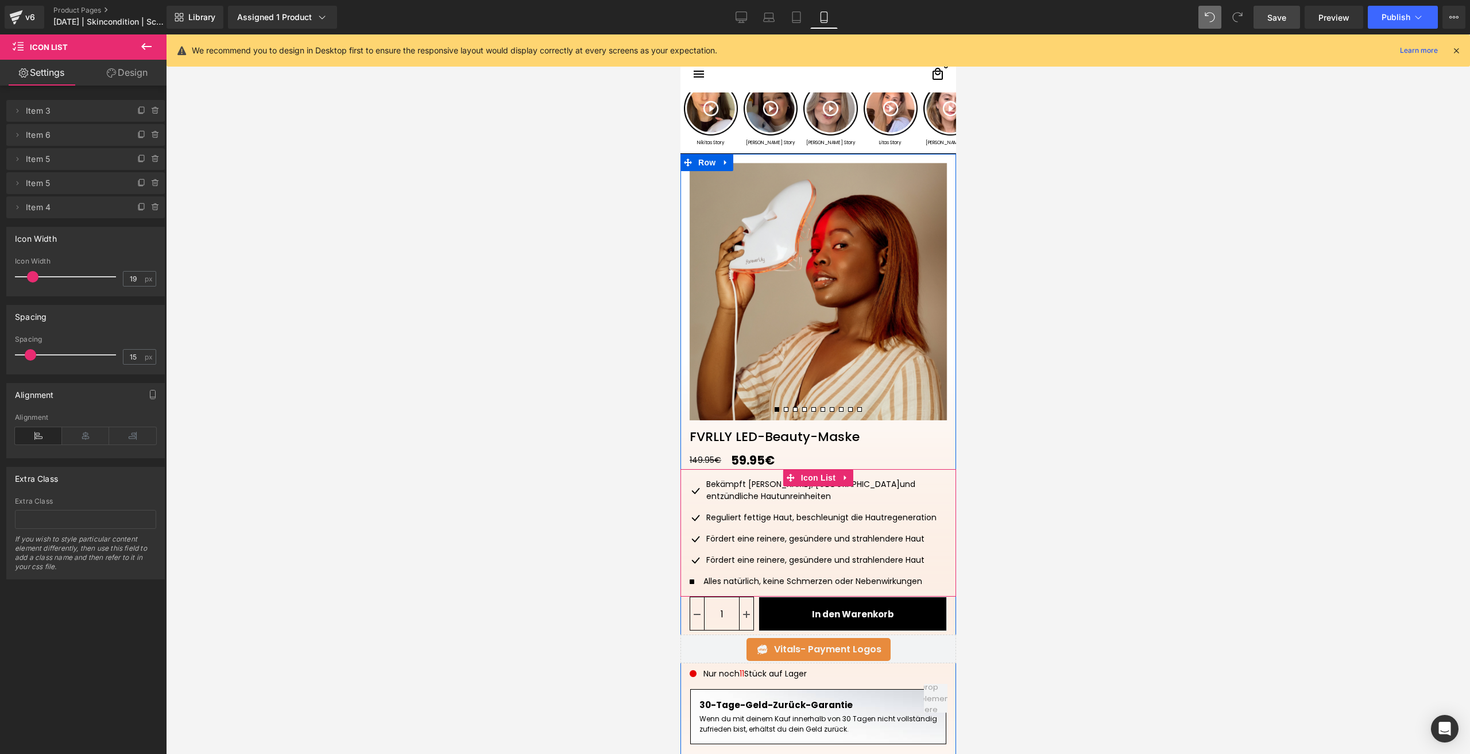
click at [713, 575] on p "Alles natürlich, keine Schmerzen oder Nebenwirkungen" at bounding box center [824, 581] width 243 height 12
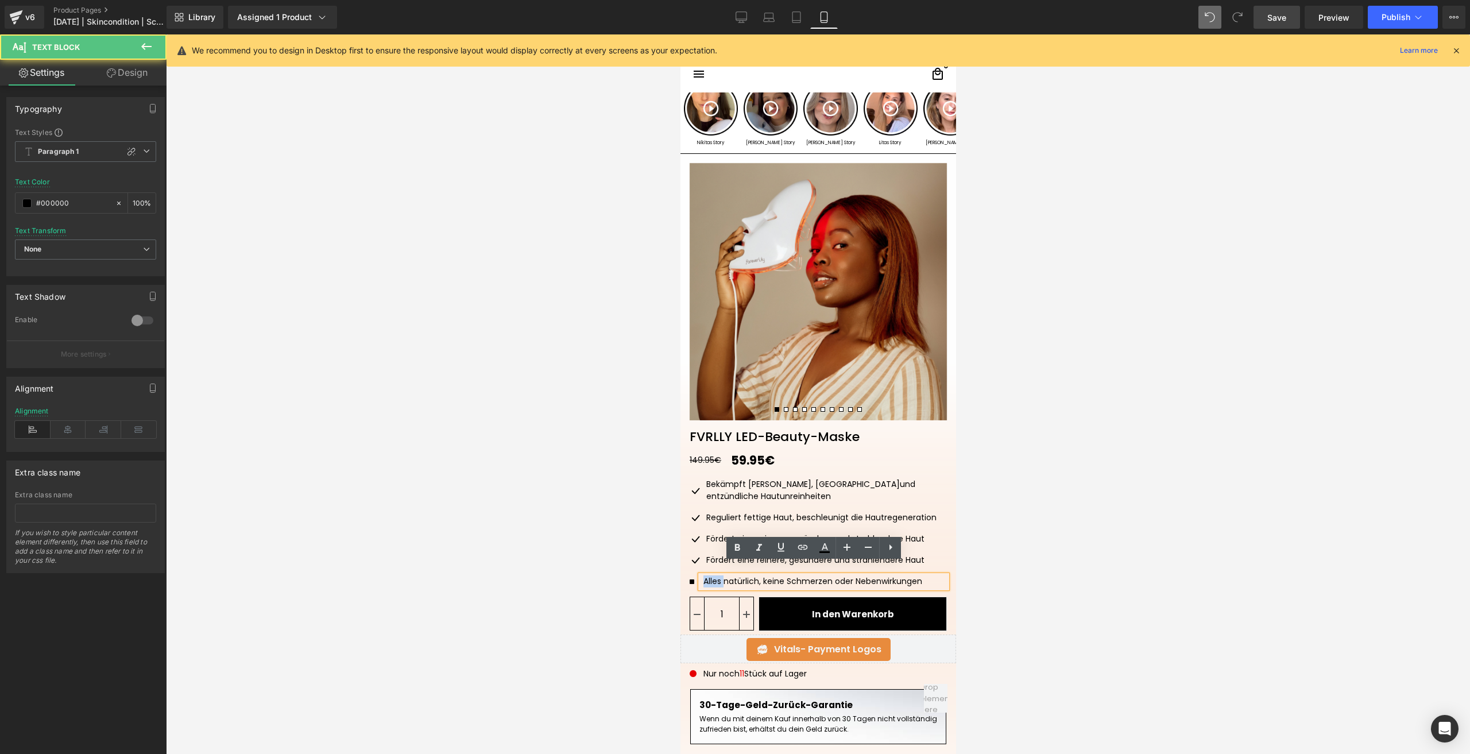
click at [713, 575] on p "Alles natürlich, keine Schmerzen oder Nebenwirkungen" at bounding box center [824, 581] width 243 height 12
copy p "Alles natürlich, keine Schmerzen oder Nebenwirkungen"
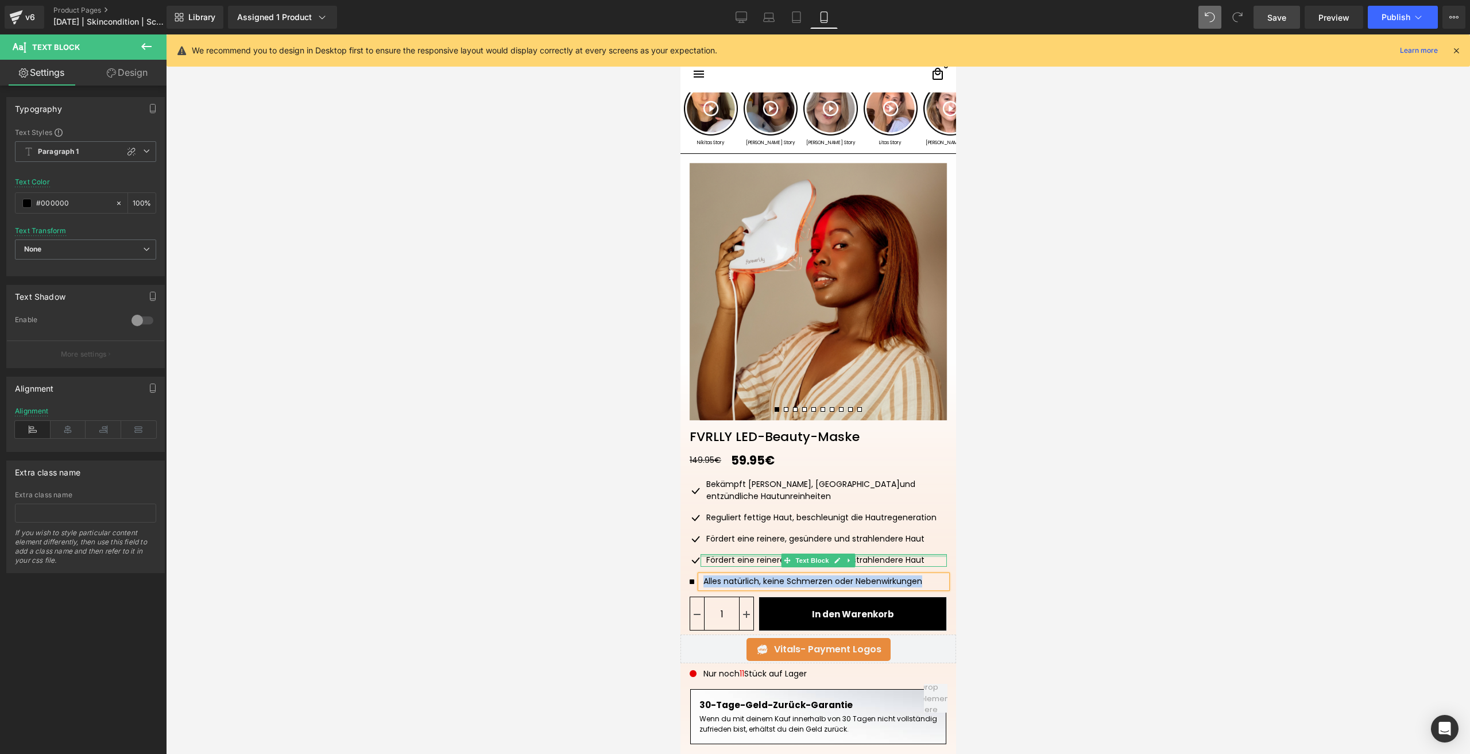
click at [715, 554] on div at bounding box center [823, 555] width 246 height 3
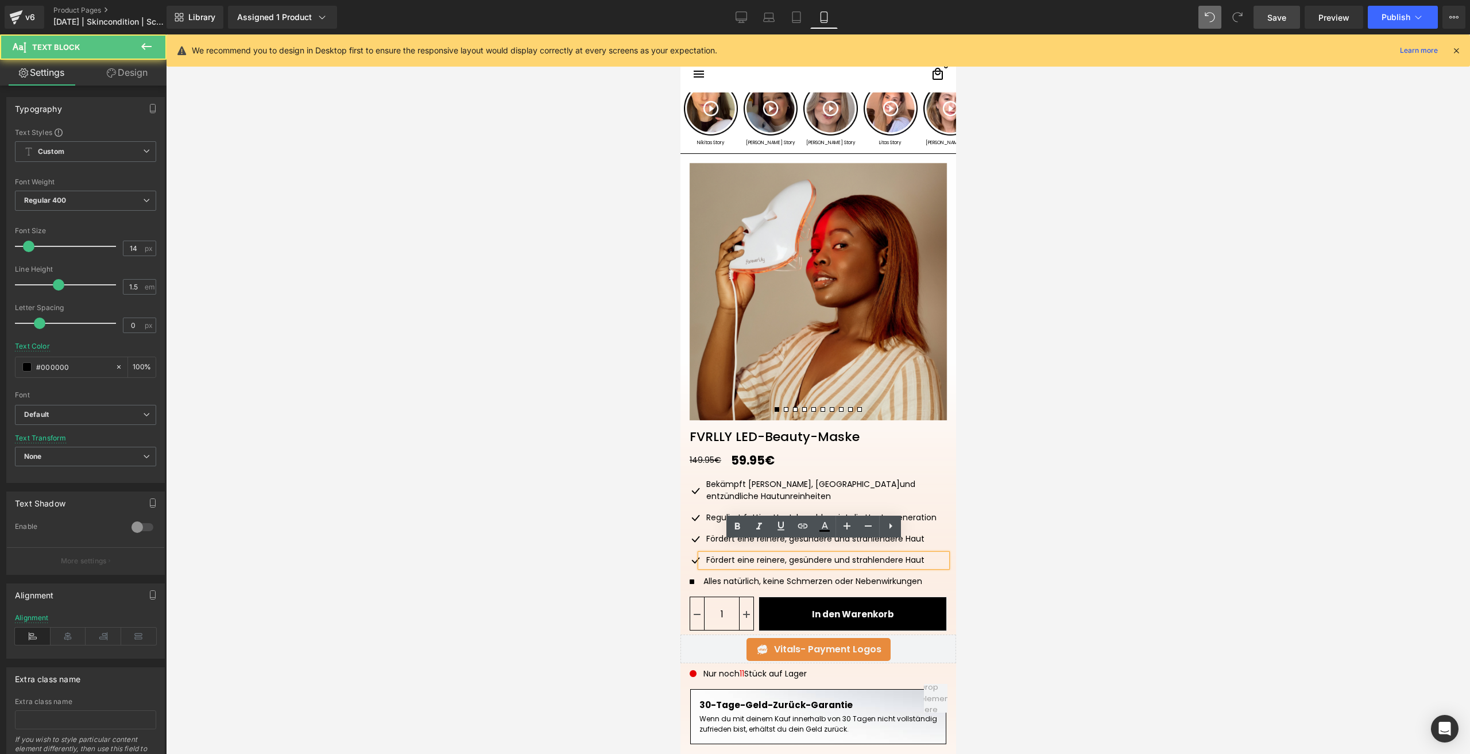
click at [715, 554] on div "Fördert eine reinere, gesündere und strahlendere Haut" at bounding box center [823, 560] width 246 height 13
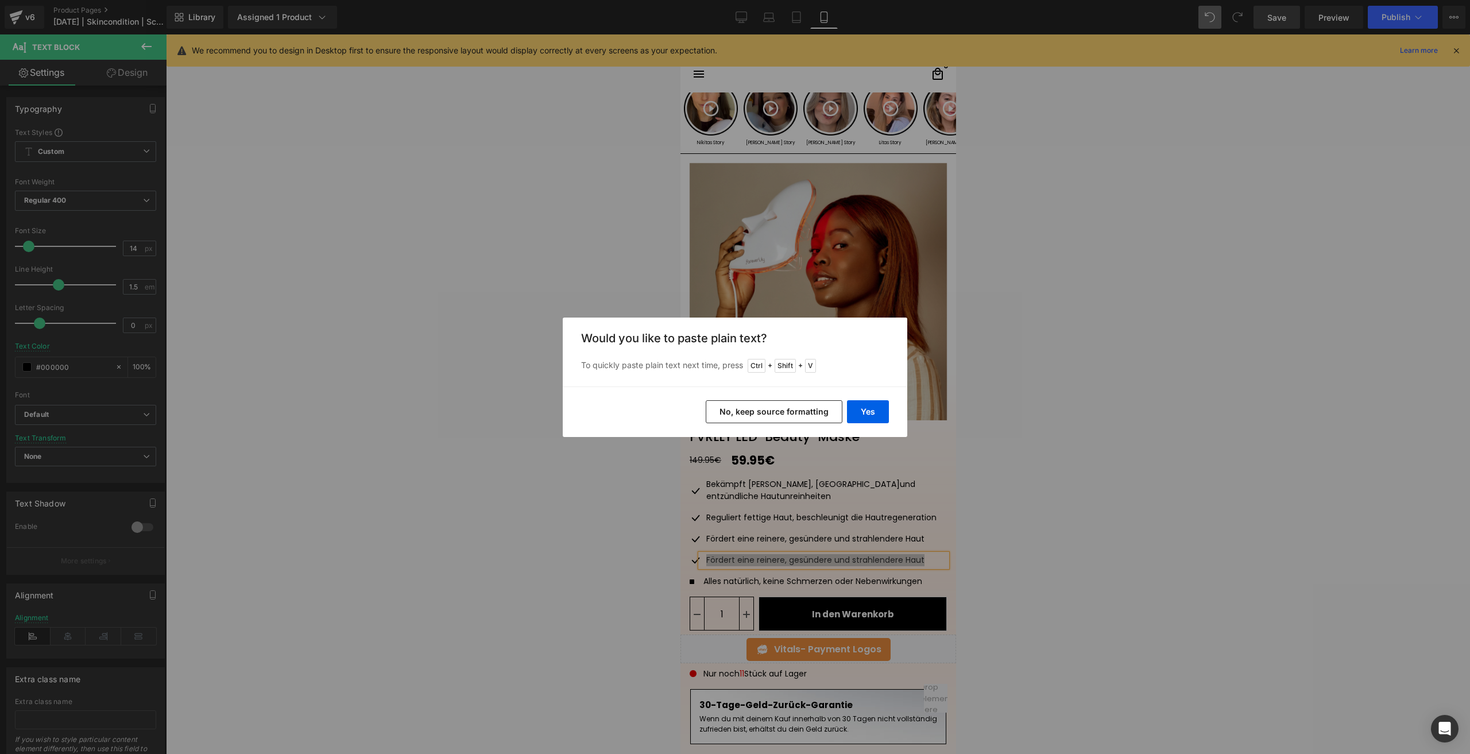
click at [742, 412] on button "No, keep source formatting" at bounding box center [774, 411] width 137 height 23
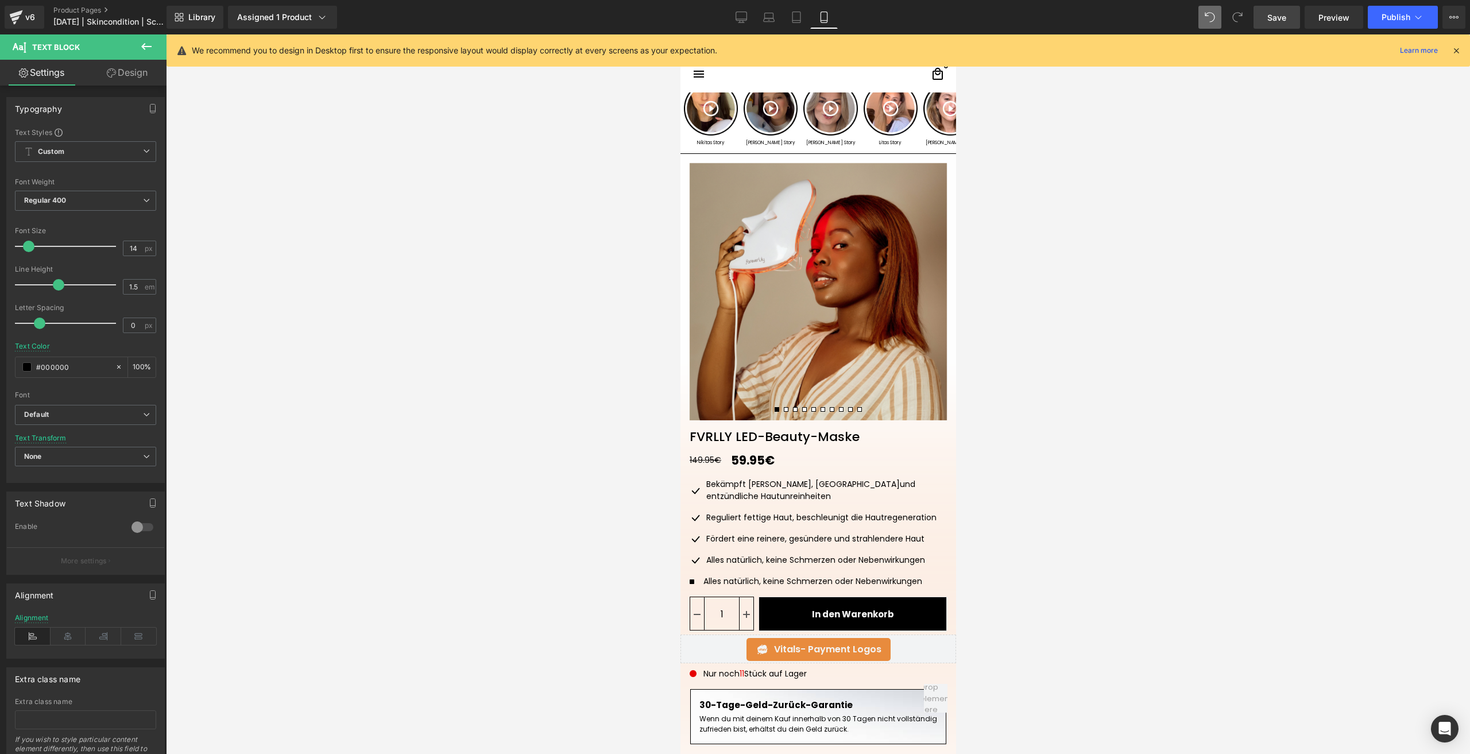
click at [1024, 508] on div at bounding box center [818, 394] width 1304 height 720
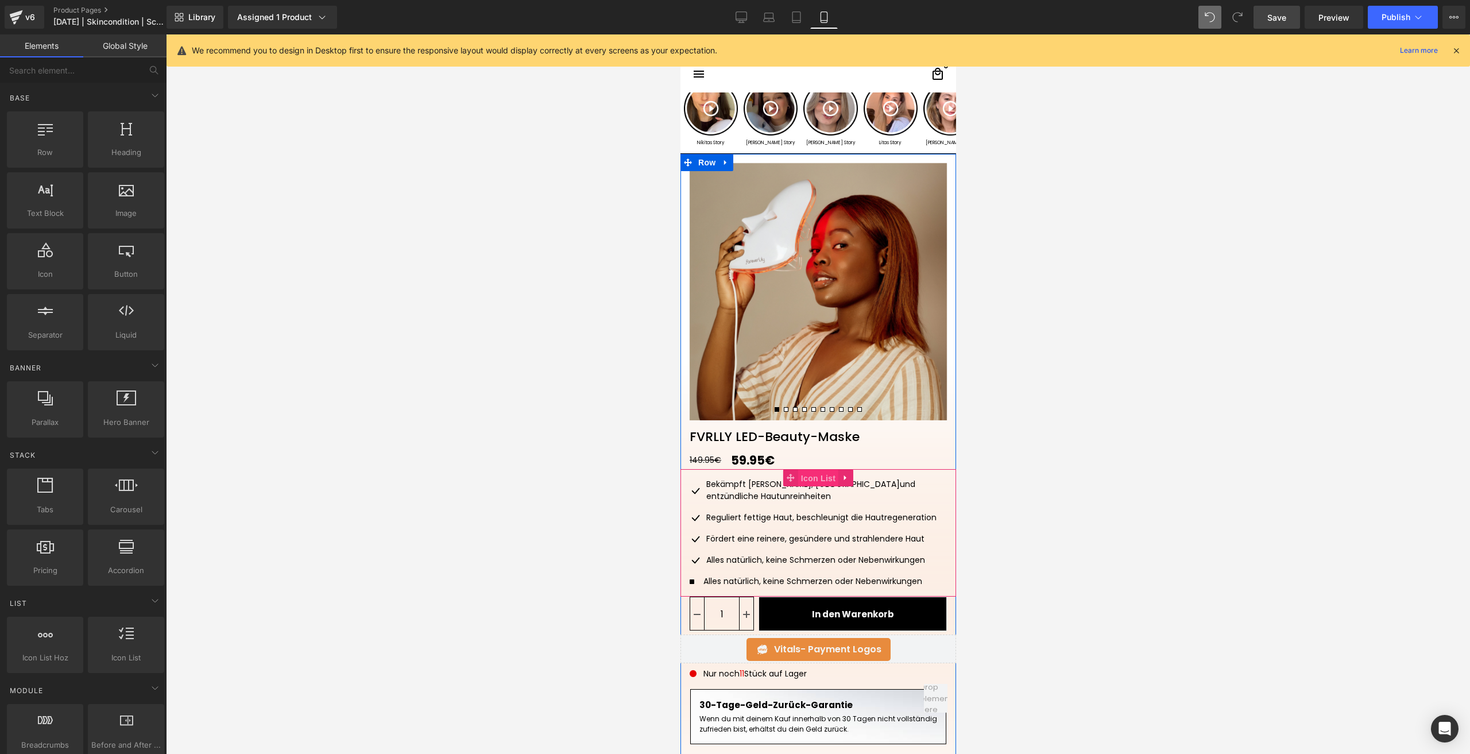
click at [808, 482] on span "Icon List" at bounding box center [818, 478] width 40 height 17
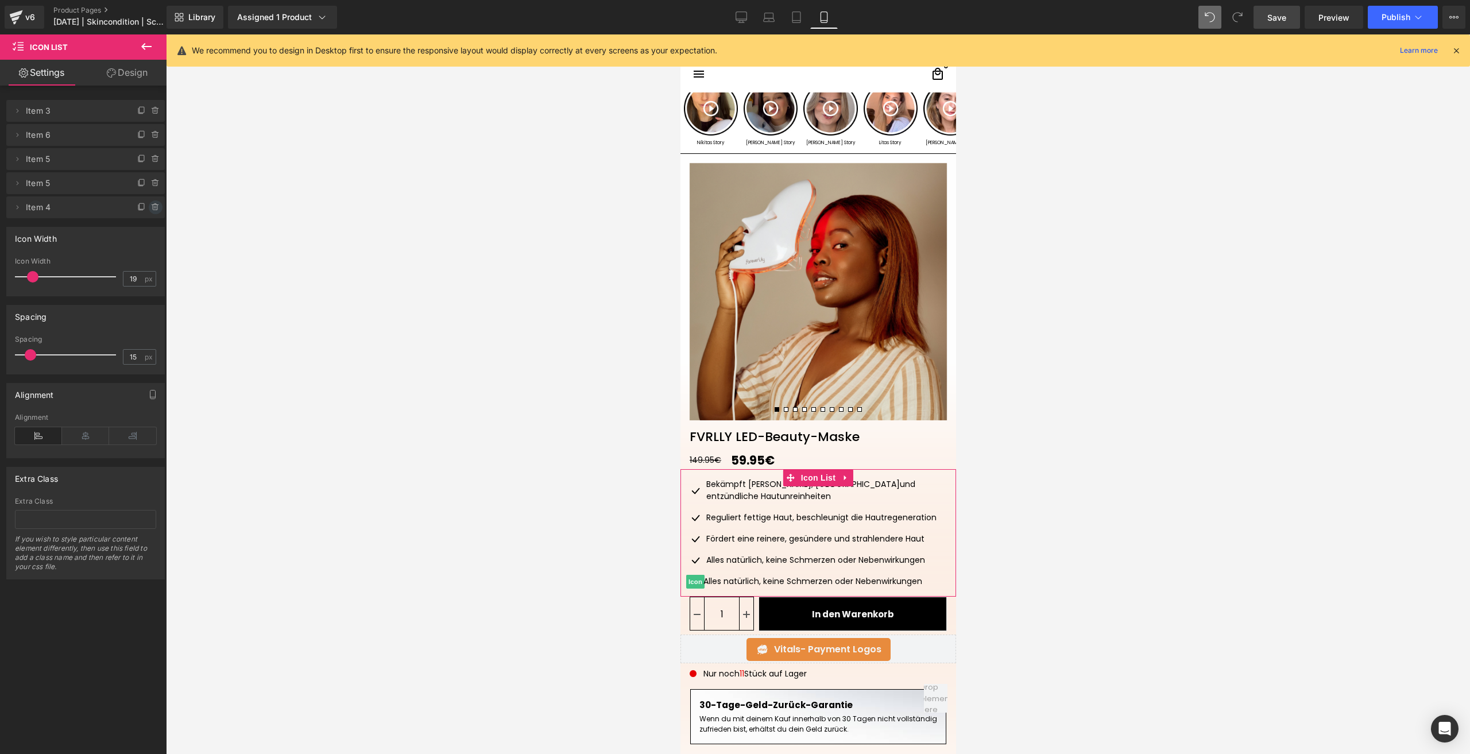
click at [153, 210] on icon at bounding box center [155, 207] width 5 height 5
click at [152, 210] on button "Delete" at bounding box center [143, 207] width 36 height 15
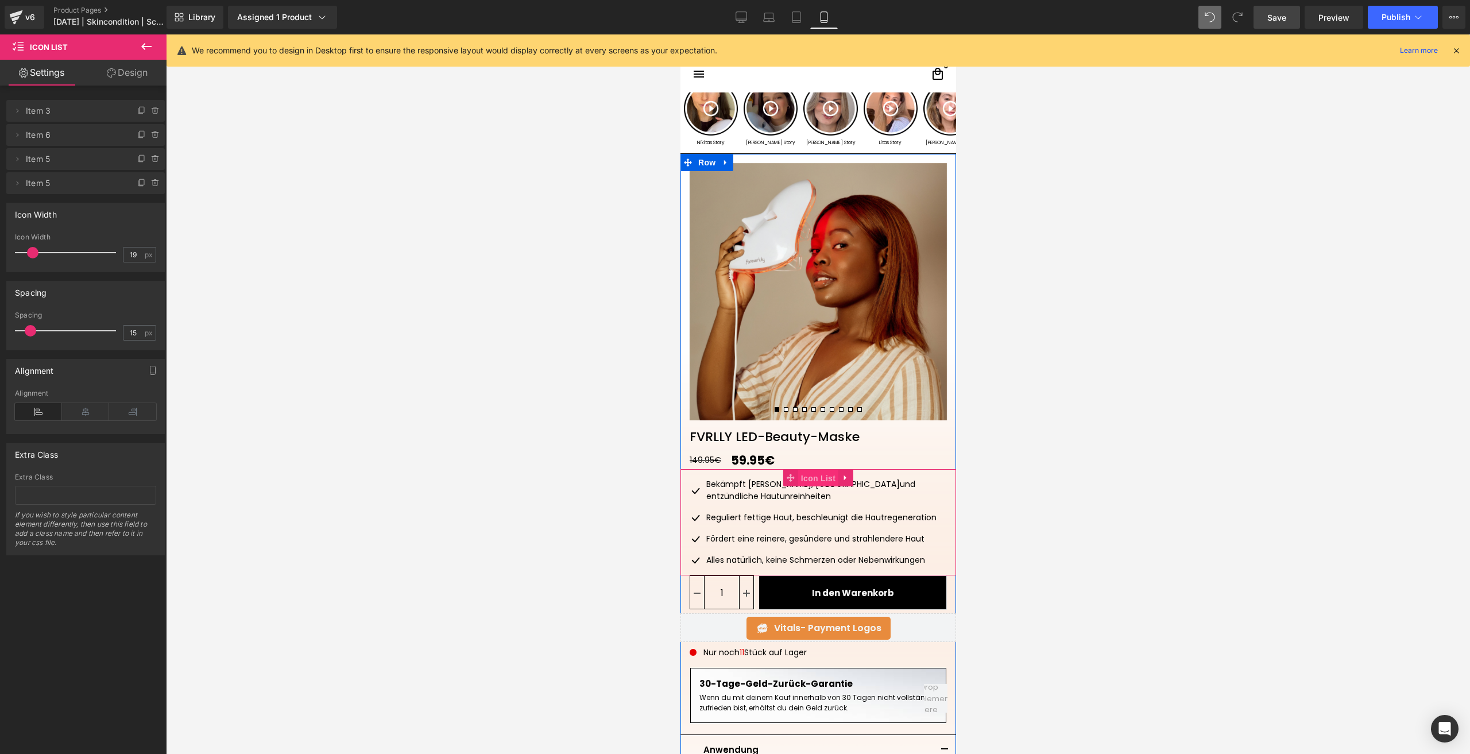
click at [806, 480] on span "Icon List" at bounding box center [818, 478] width 40 height 17
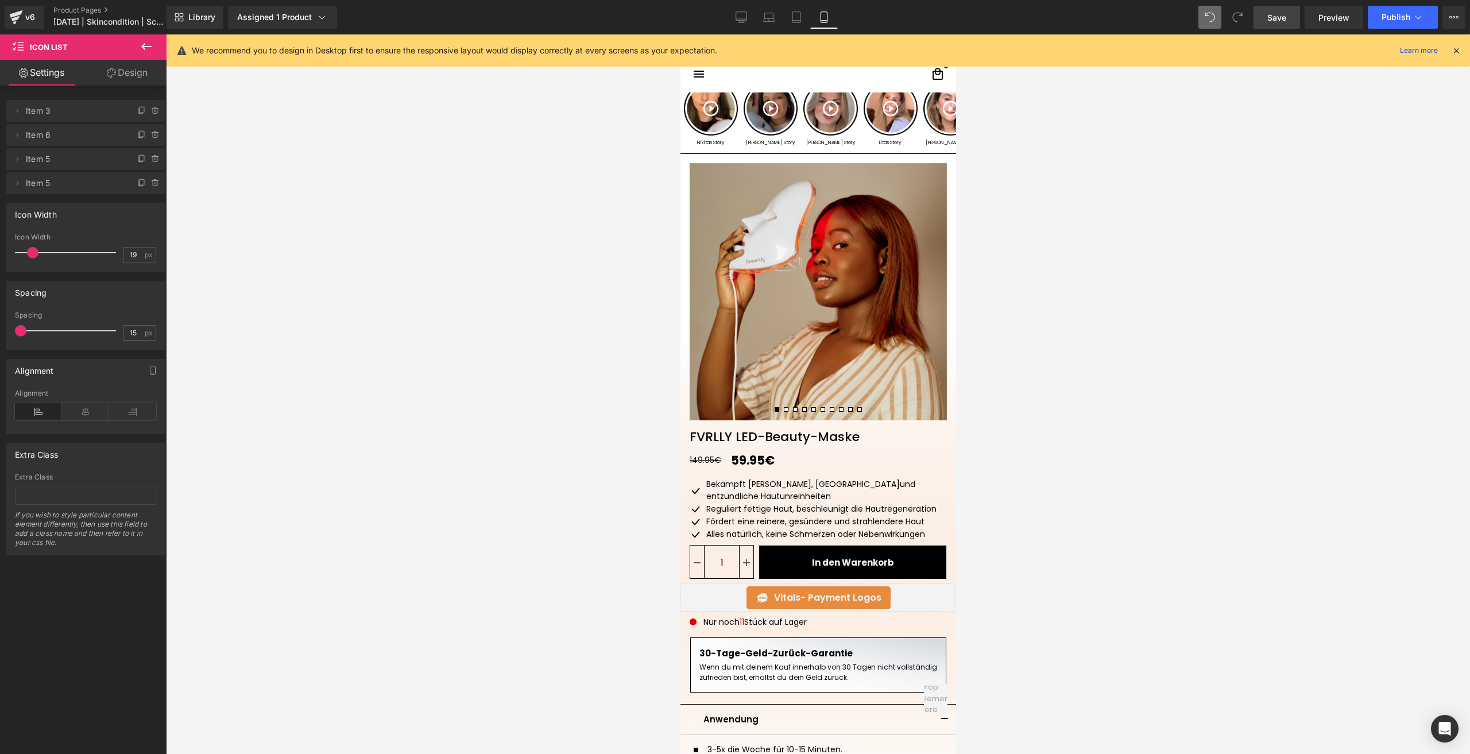
drag, startPoint x: 29, startPoint y: 331, endPoint x: 13, endPoint y: 331, distance: 16.1
click at [13, 331] on div "15px Spacing 15 px" at bounding box center [85, 330] width 157 height 38
click at [127, 328] on input "15" at bounding box center [133, 333] width 20 height 14
type input "10"
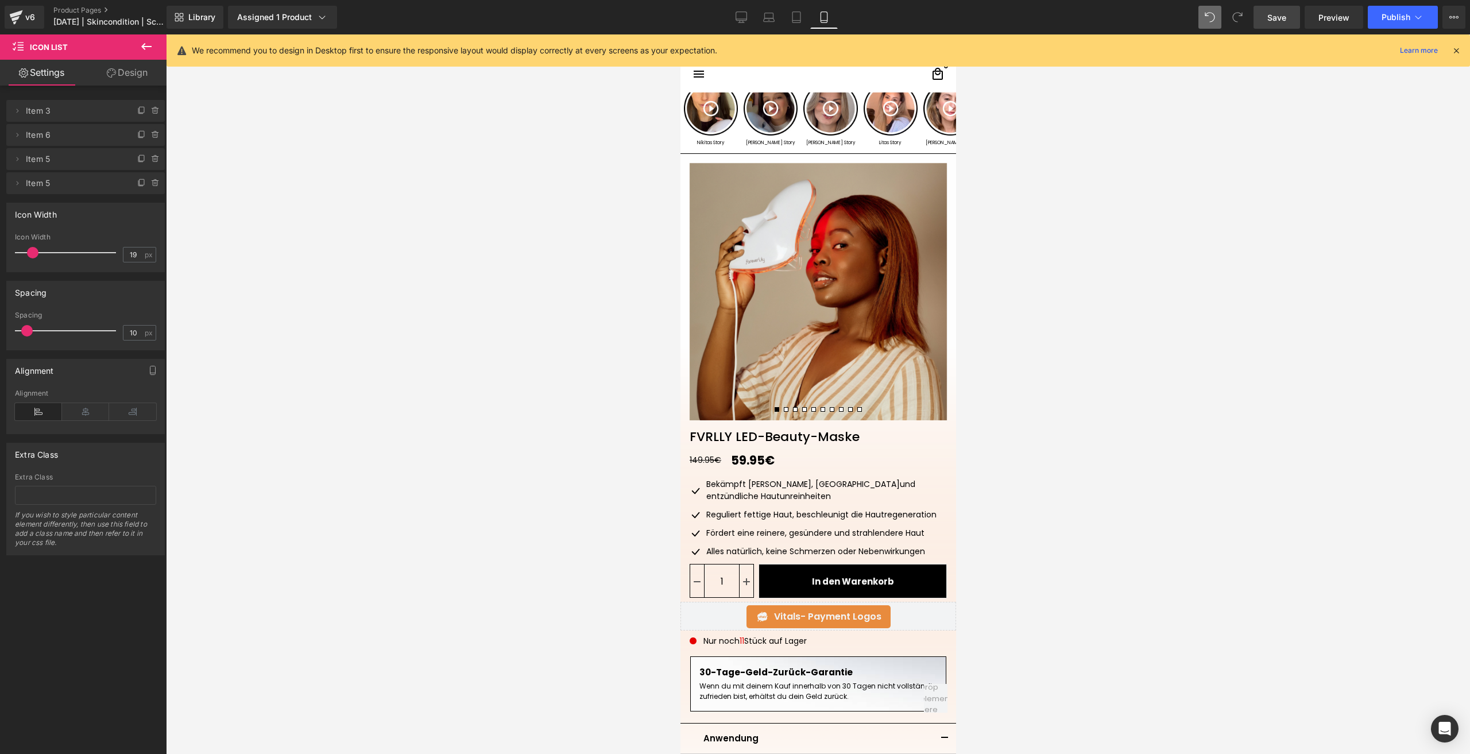
click at [118, 78] on link "Design" at bounding box center [127, 73] width 83 height 26
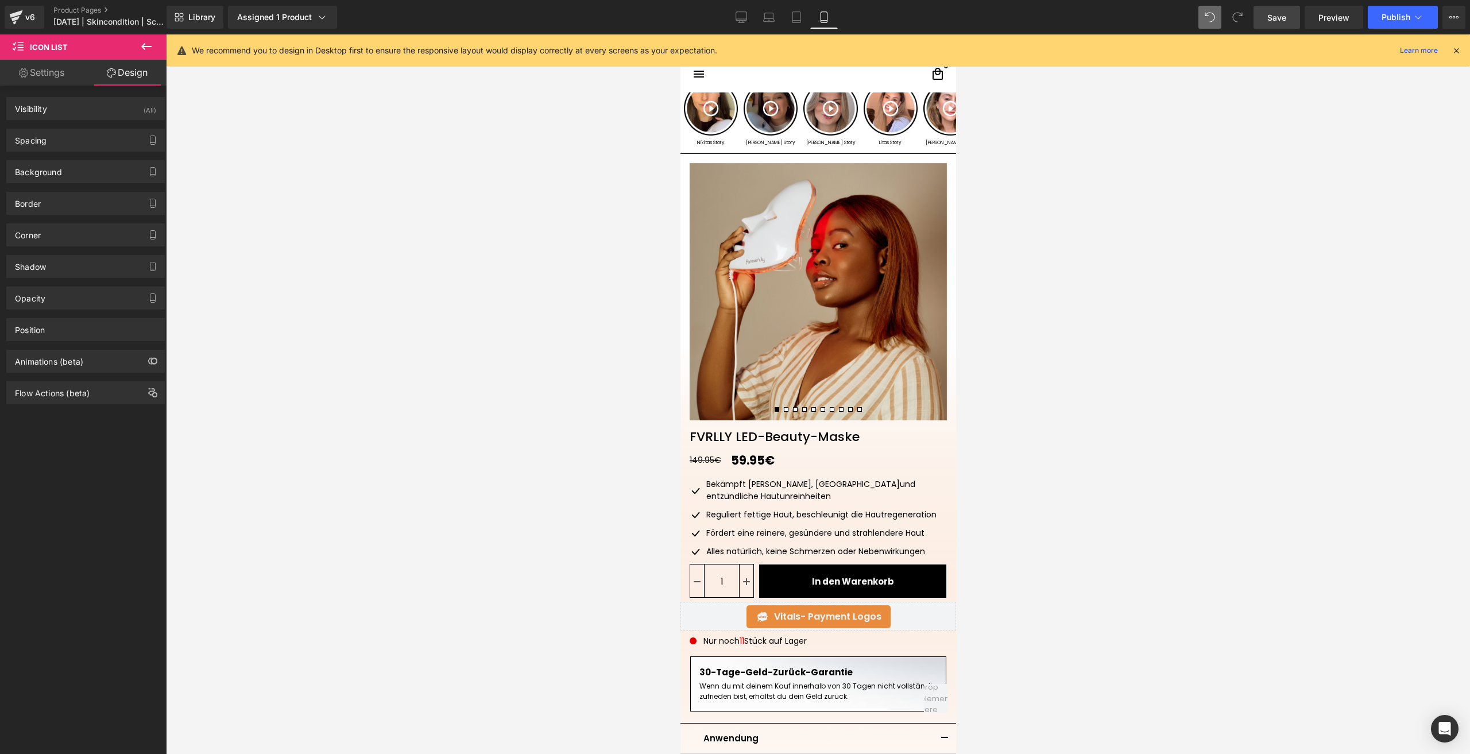
click at [68, 127] on div "Spacing Margin 0 0 0 0 Padding S S 0 S" at bounding box center [86, 136] width 172 height 32
click at [73, 137] on div "Spacing" at bounding box center [85, 140] width 157 height 22
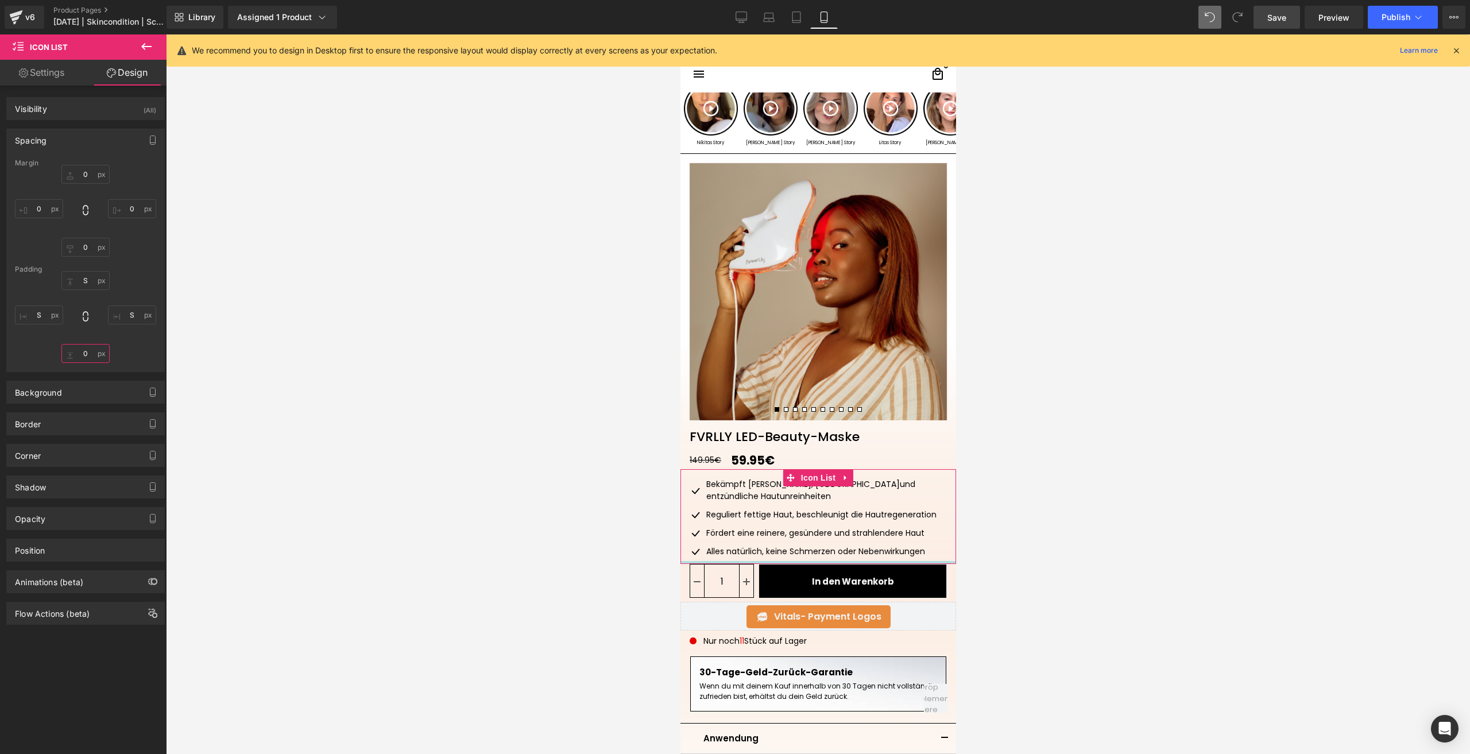
click at [86, 360] on input "0" at bounding box center [85, 353] width 48 height 19
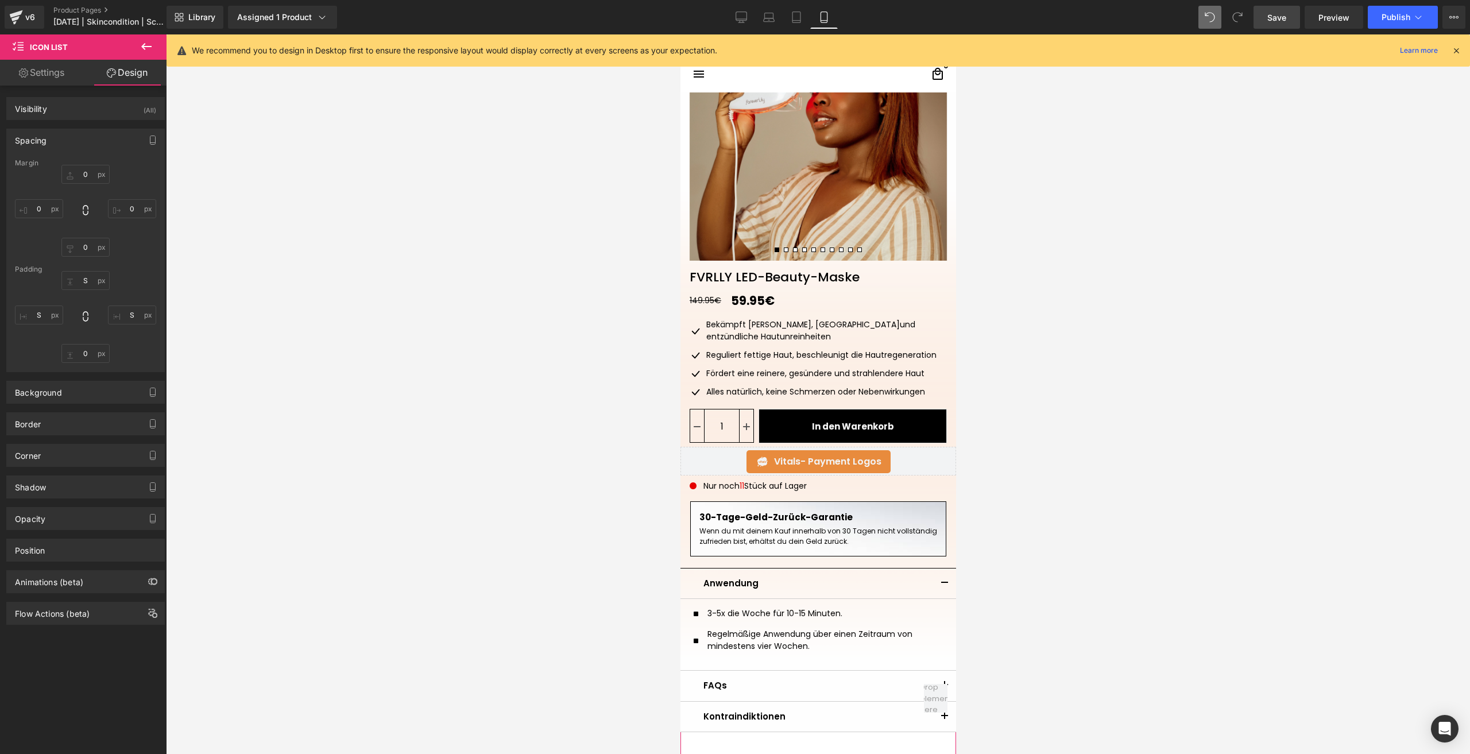
scroll to position [194, 0]
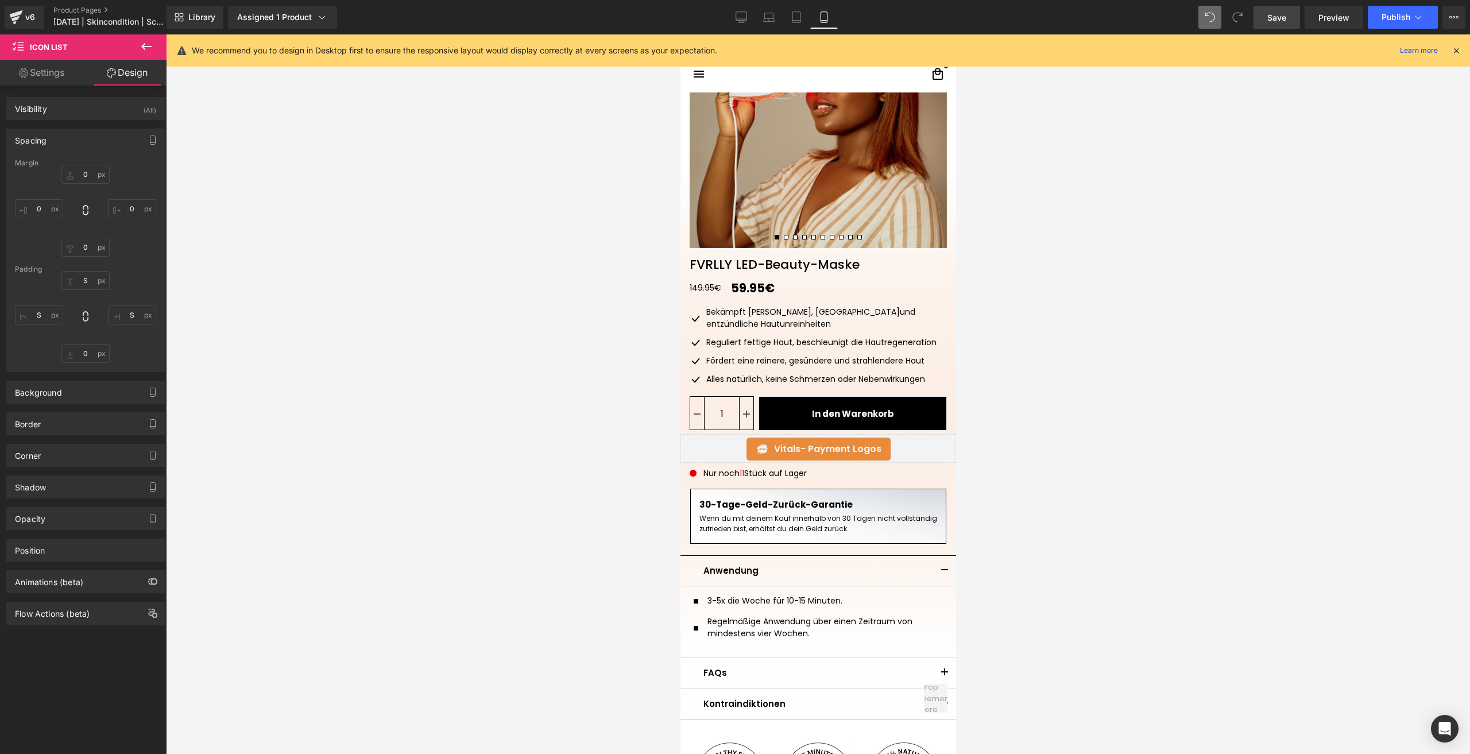
click at [1279, 12] on span "Save" at bounding box center [1276, 17] width 19 height 12
click at [1386, 13] on span "Publish" at bounding box center [1396, 17] width 29 height 9
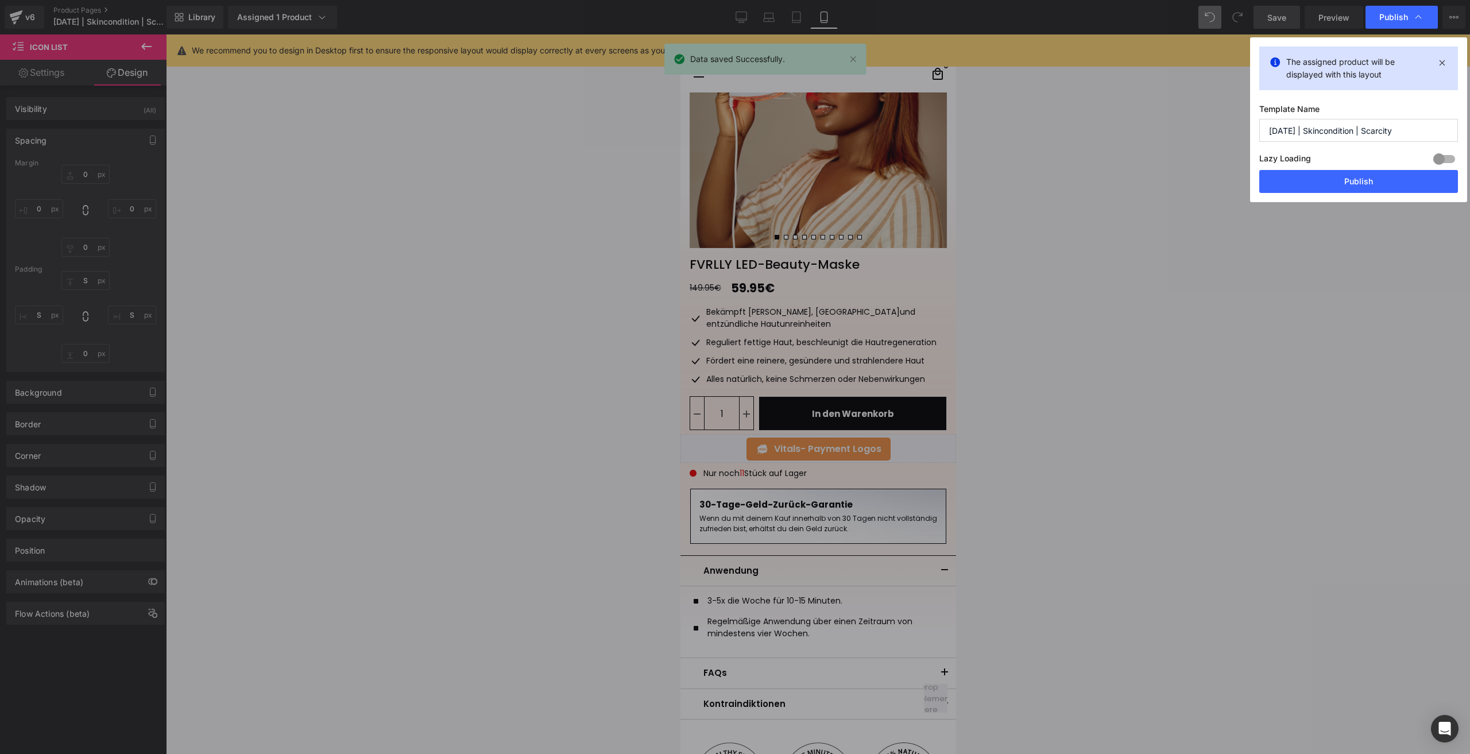
click at [1357, 175] on button "Publish" at bounding box center [1358, 181] width 199 height 23
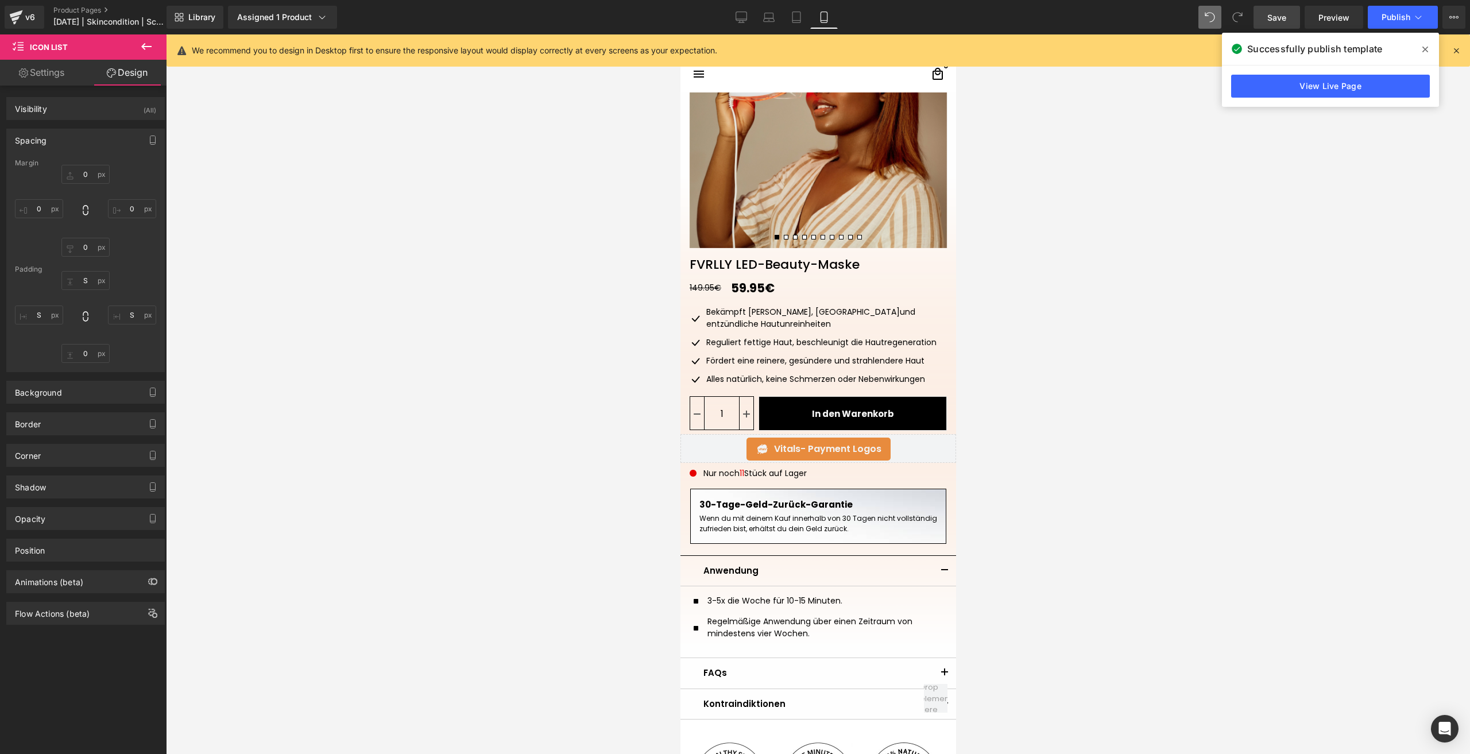
click at [1196, 16] on div "Library Assigned 1 Product Product Preview FVRLLY LED-Beauty-Maske Manage assig…" at bounding box center [819, 17] width 1304 height 23
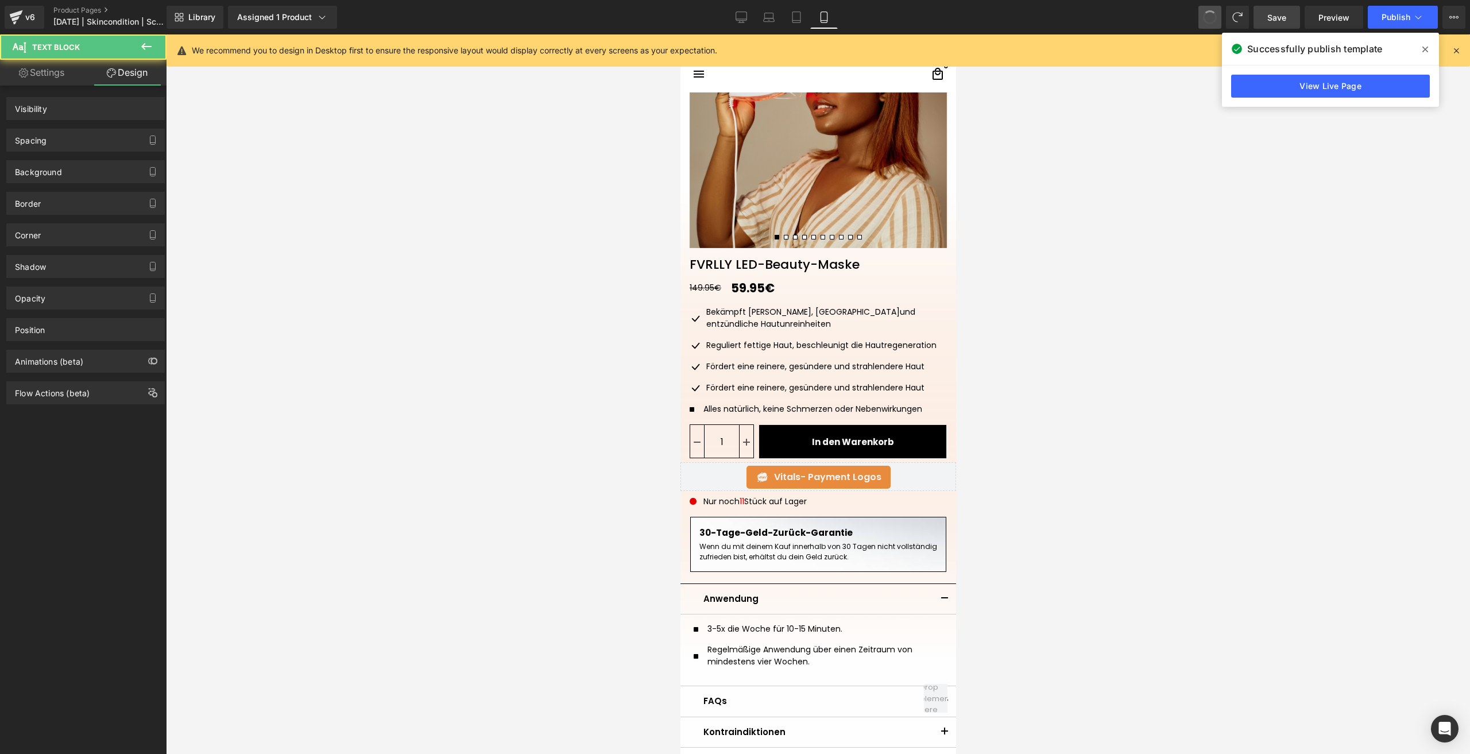
click at [1212, 18] on span at bounding box center [1210, 17] width 16 height 16
click at [1212, 18] on span at bounding box center [1209, 17] width 17 height 17
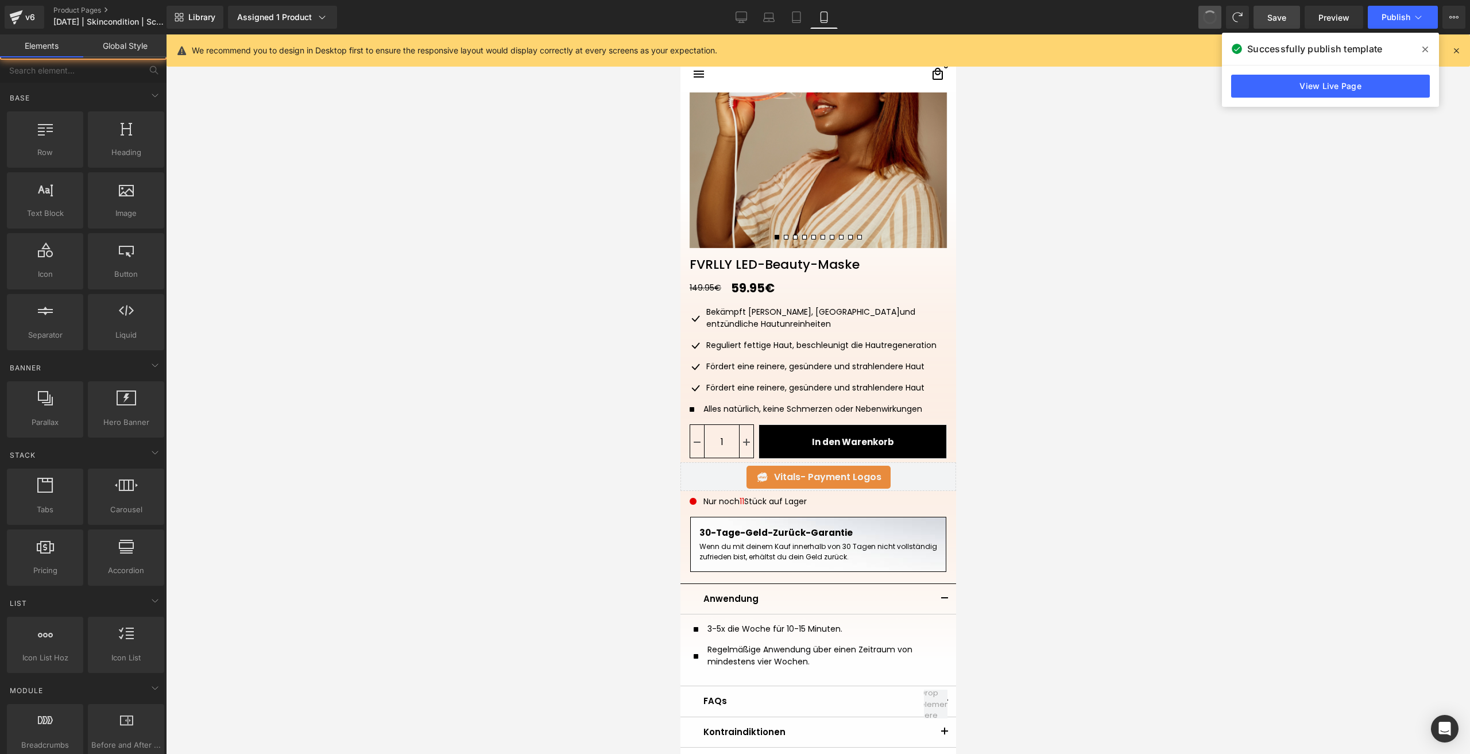
click at [1212, 18] on span at bounding box center [1210, 17] width 18 height 18
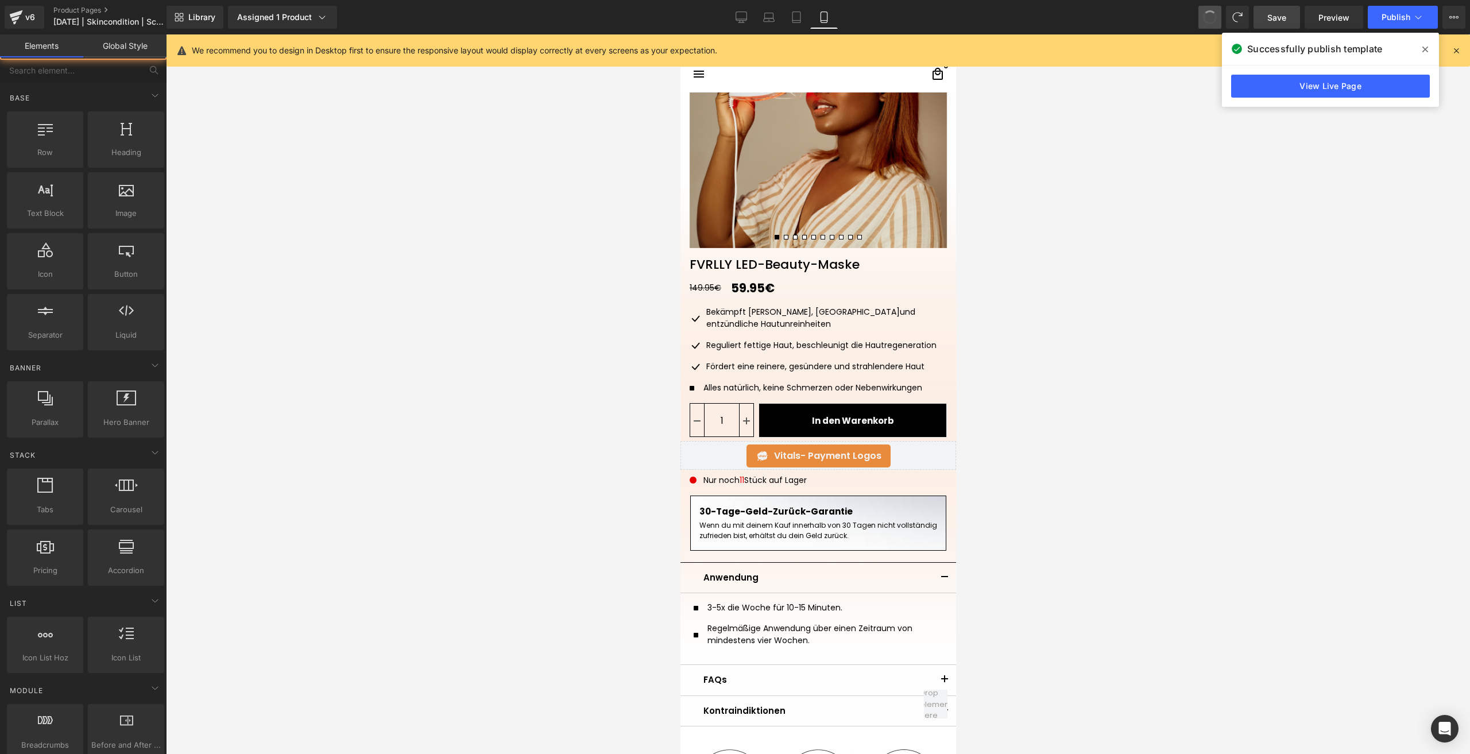
click at [1212, 18] on span at bounding box center [1210, 17] width 18 height 18
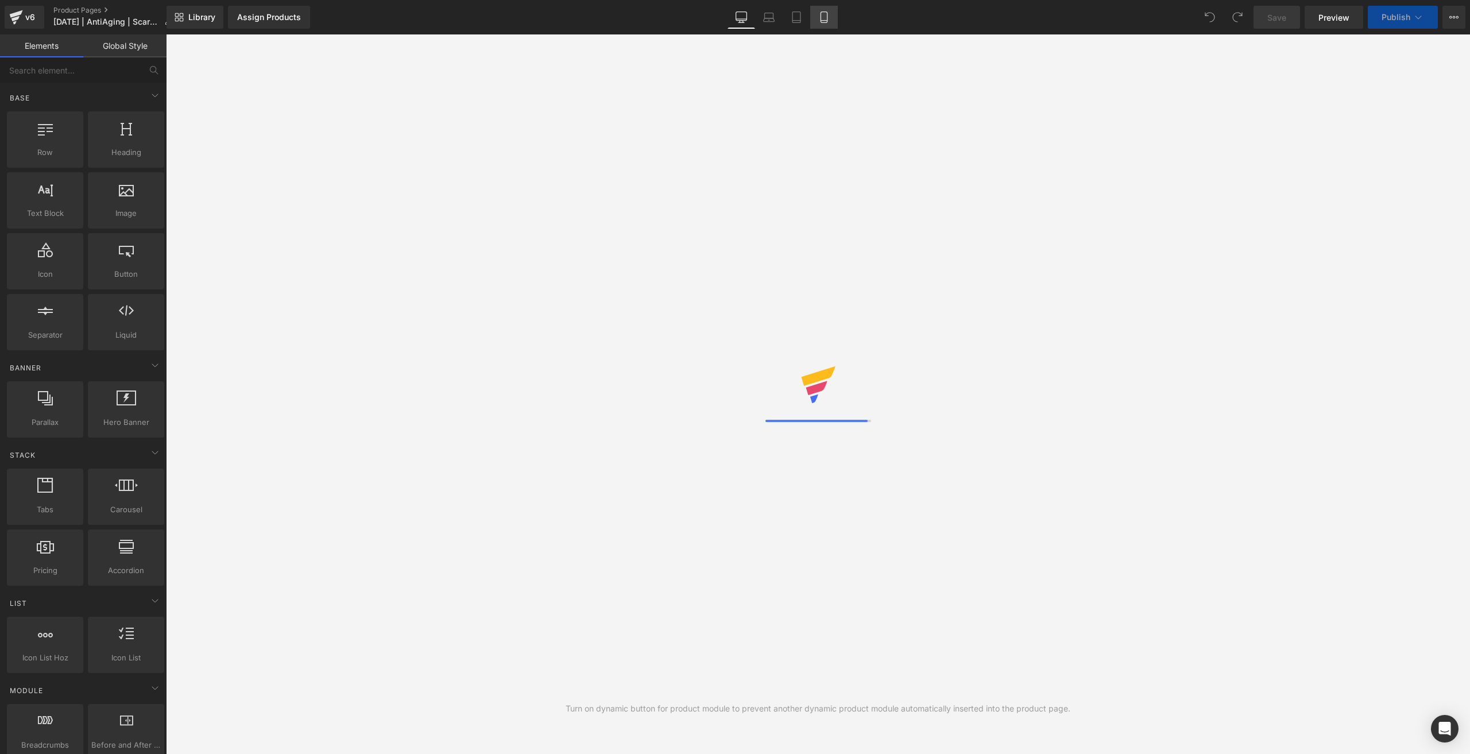
click at [829, 18] on icon at bounding box center [823, 16] width 11 height 11
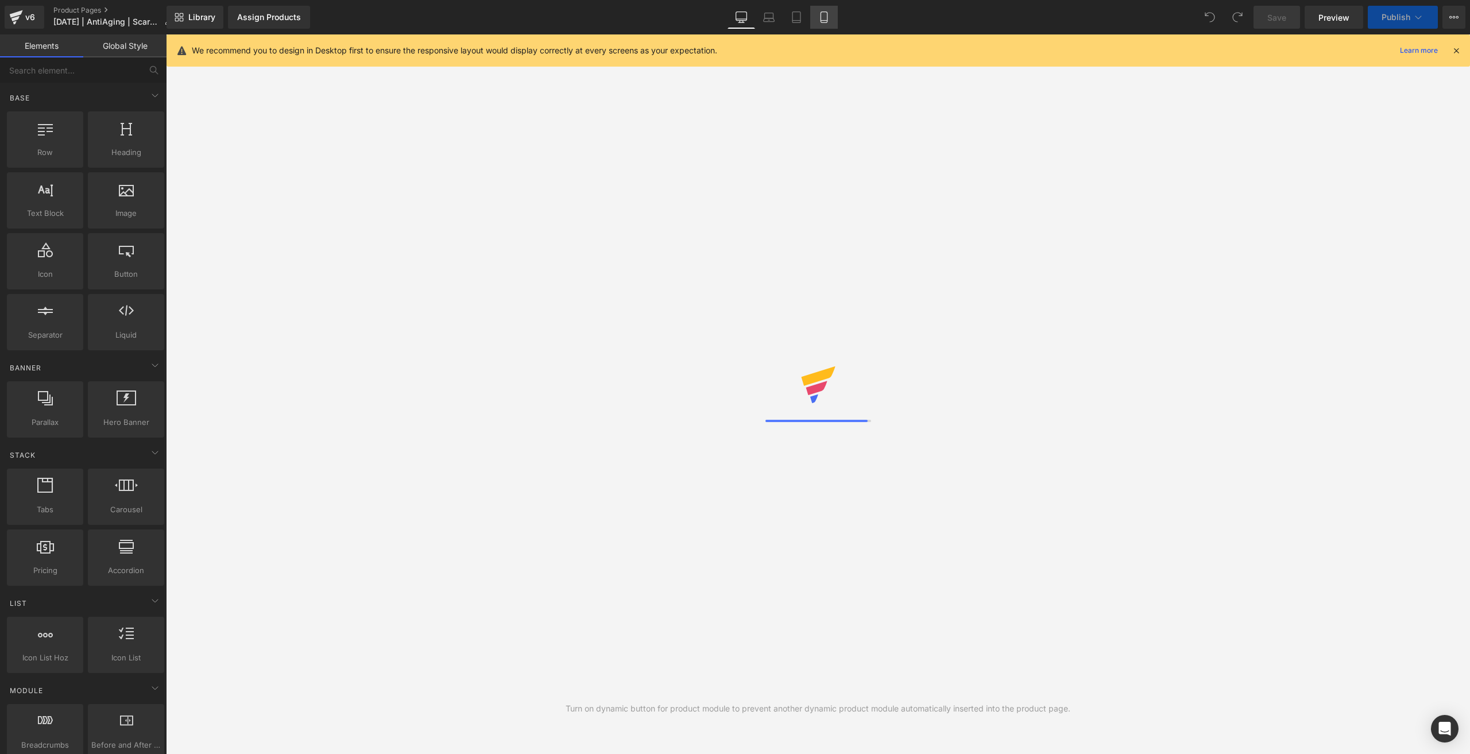
click at [829, 18] on icon at bounding box center [823, 16] width 11 height 11
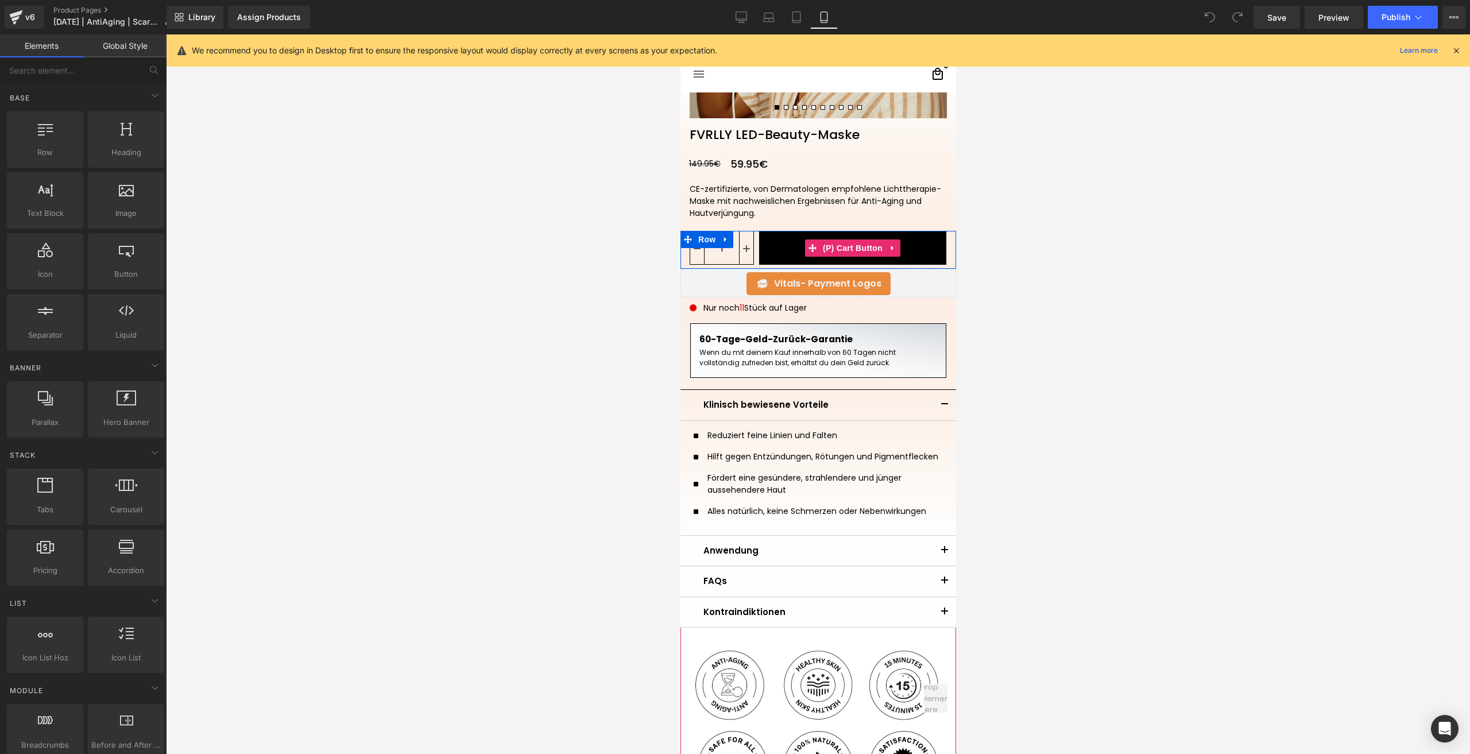
scroll to position [287, 0]
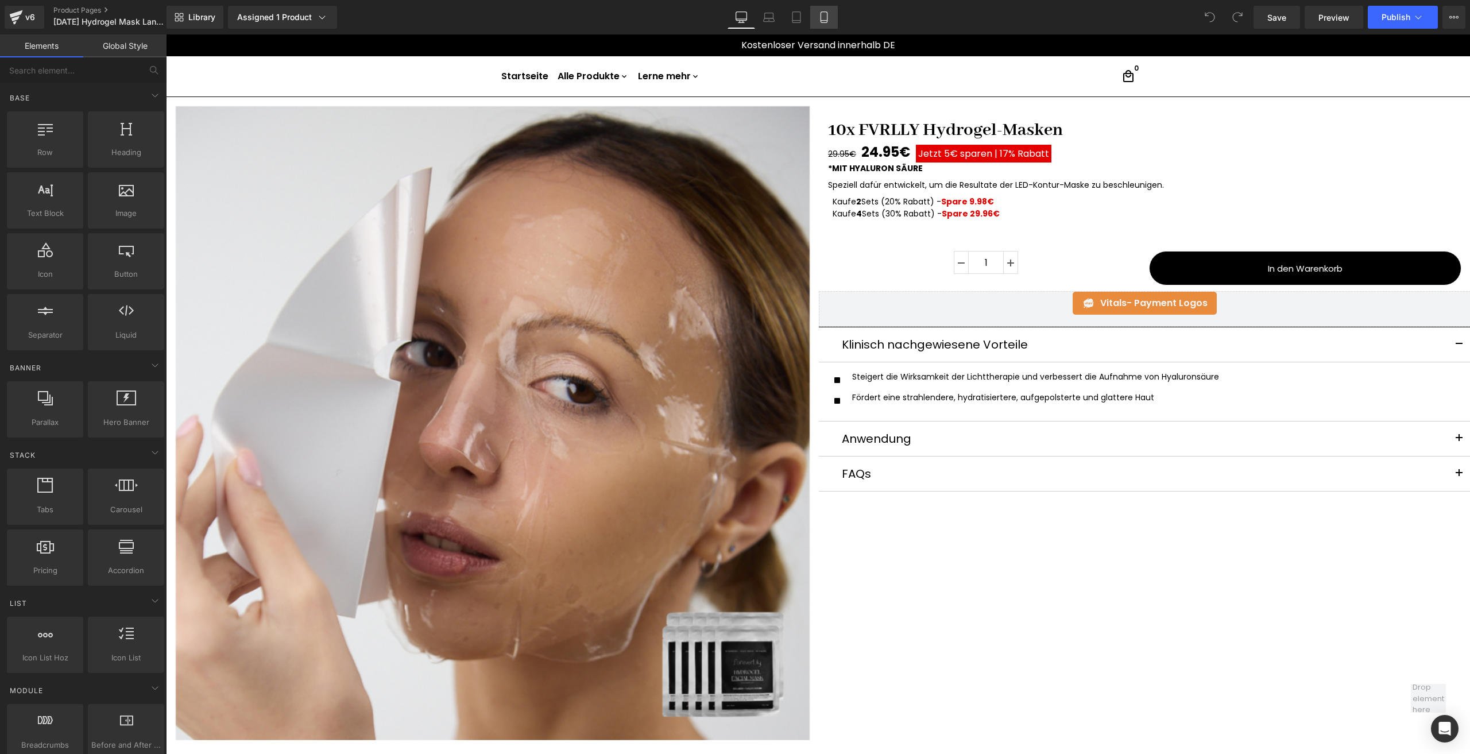
click at [825, 13] on icon at bounding box center [823, 16] width 11 height 11
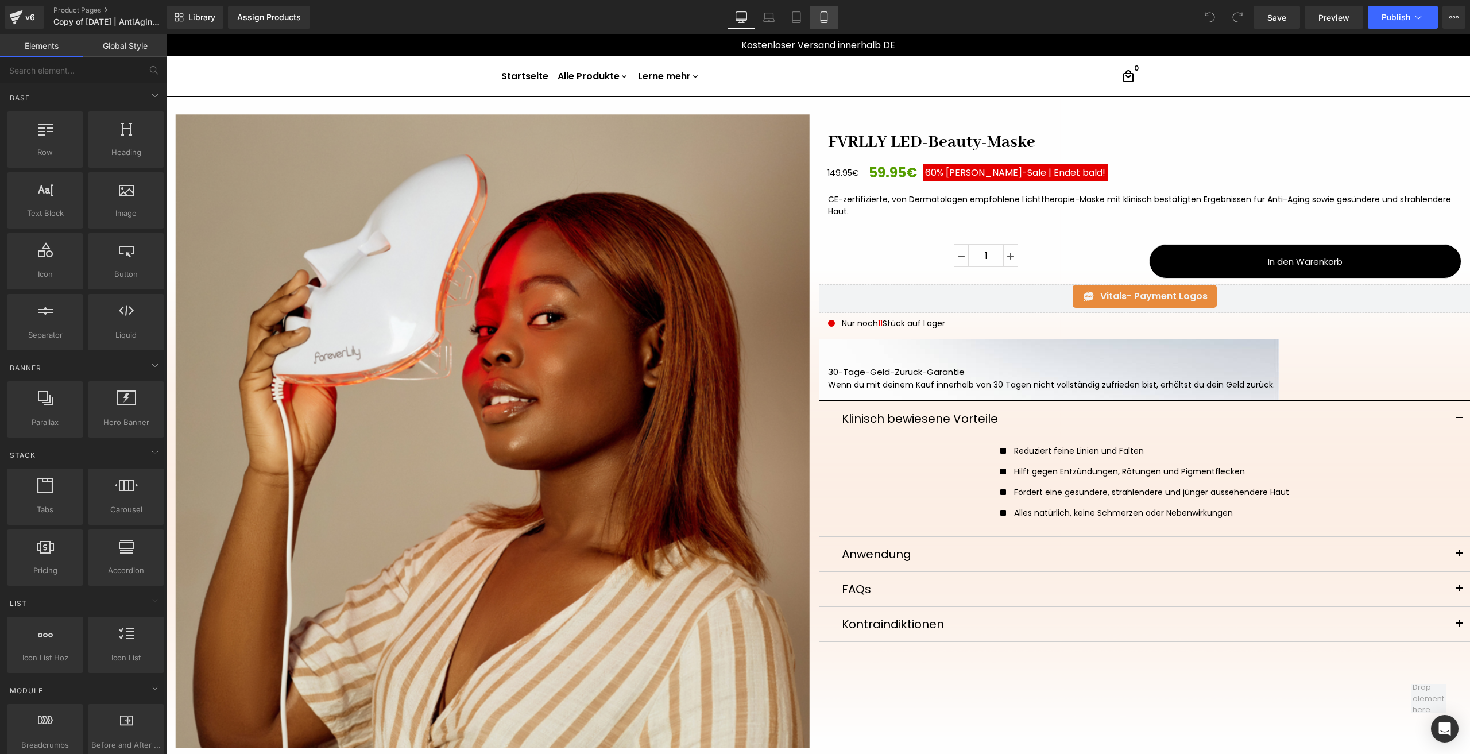
click at [826, 22] on icon at bounding box center [824, 17] width 6 height 11
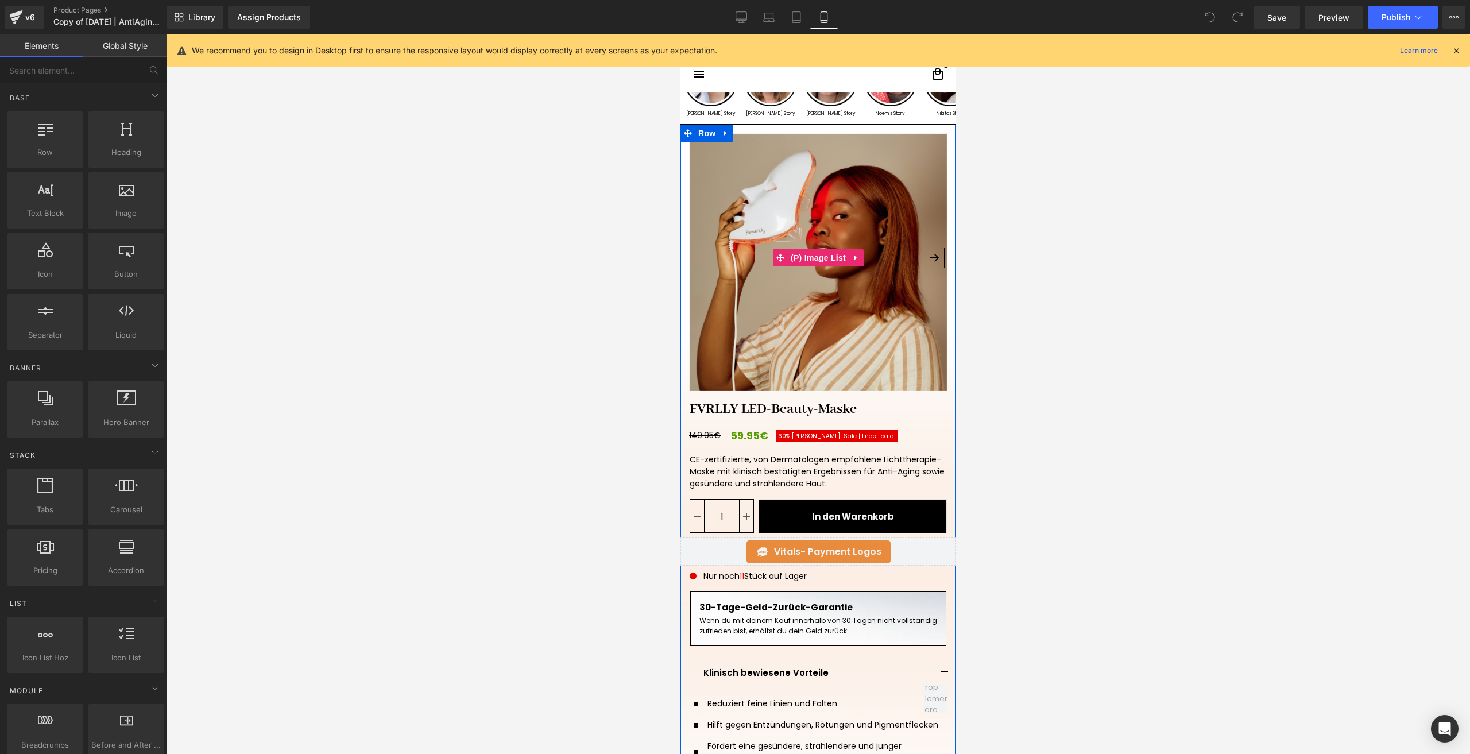
scroll to position [57, 0]
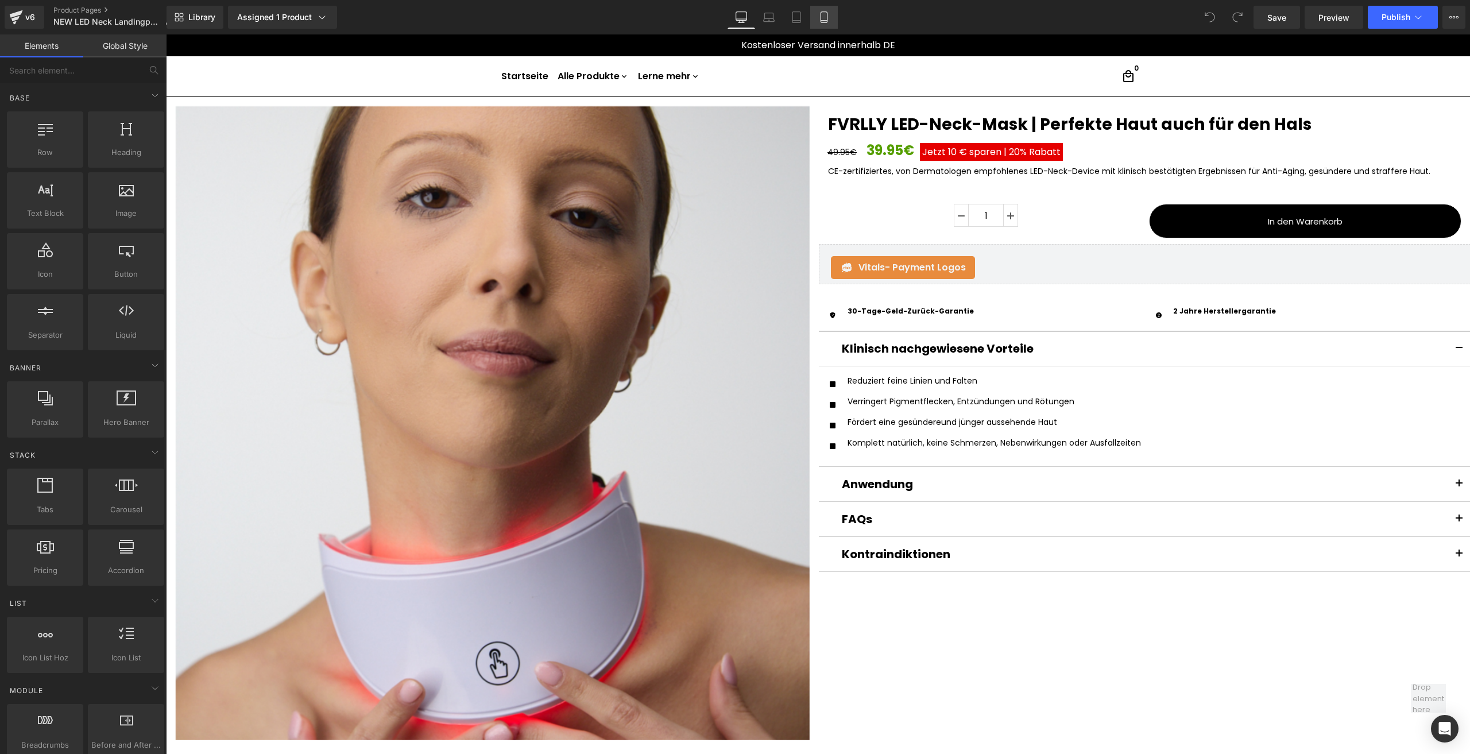
click at [822, 10] on link "Mobile" at bounding box center [824, 17] width 28 height 23
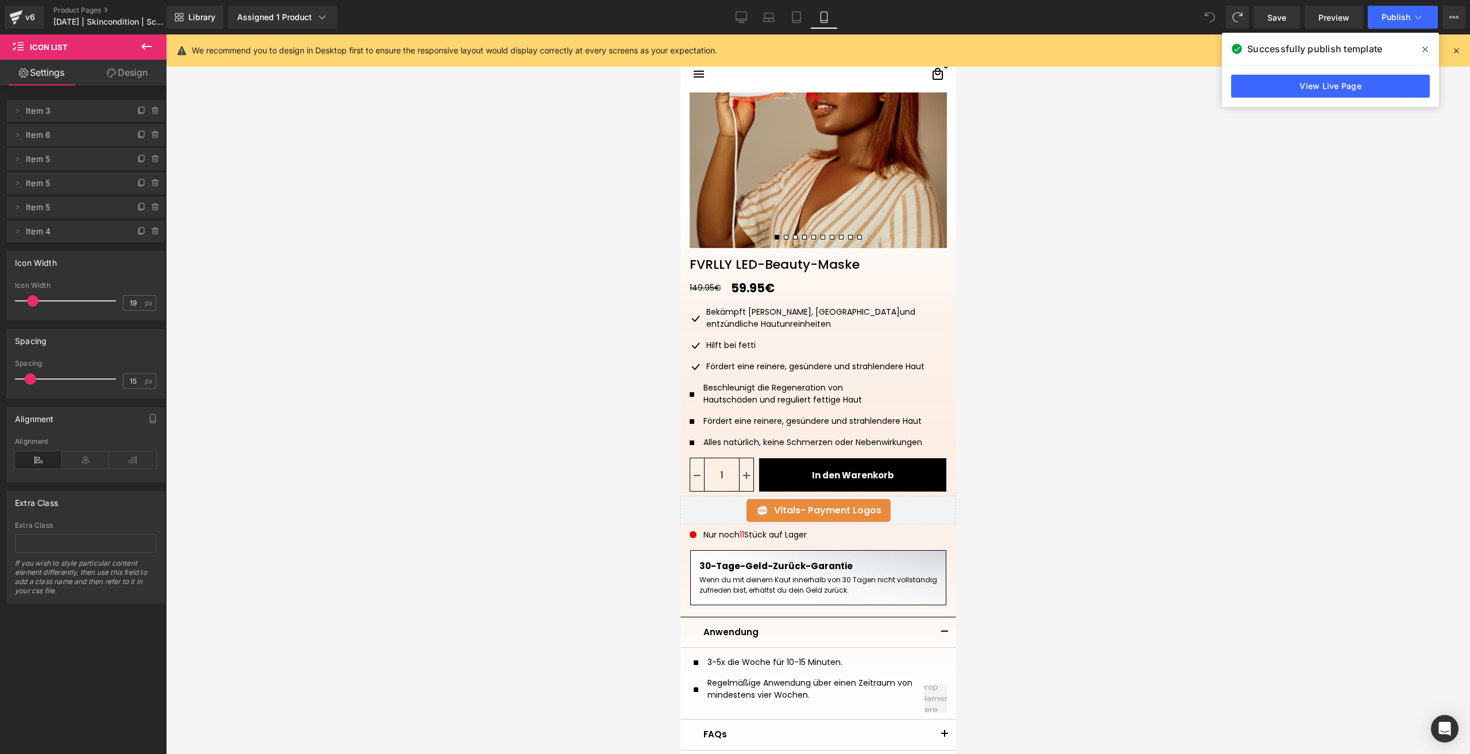
click at [1212, 18] on icon at bounding box center [1210, 17] width 10 height 10
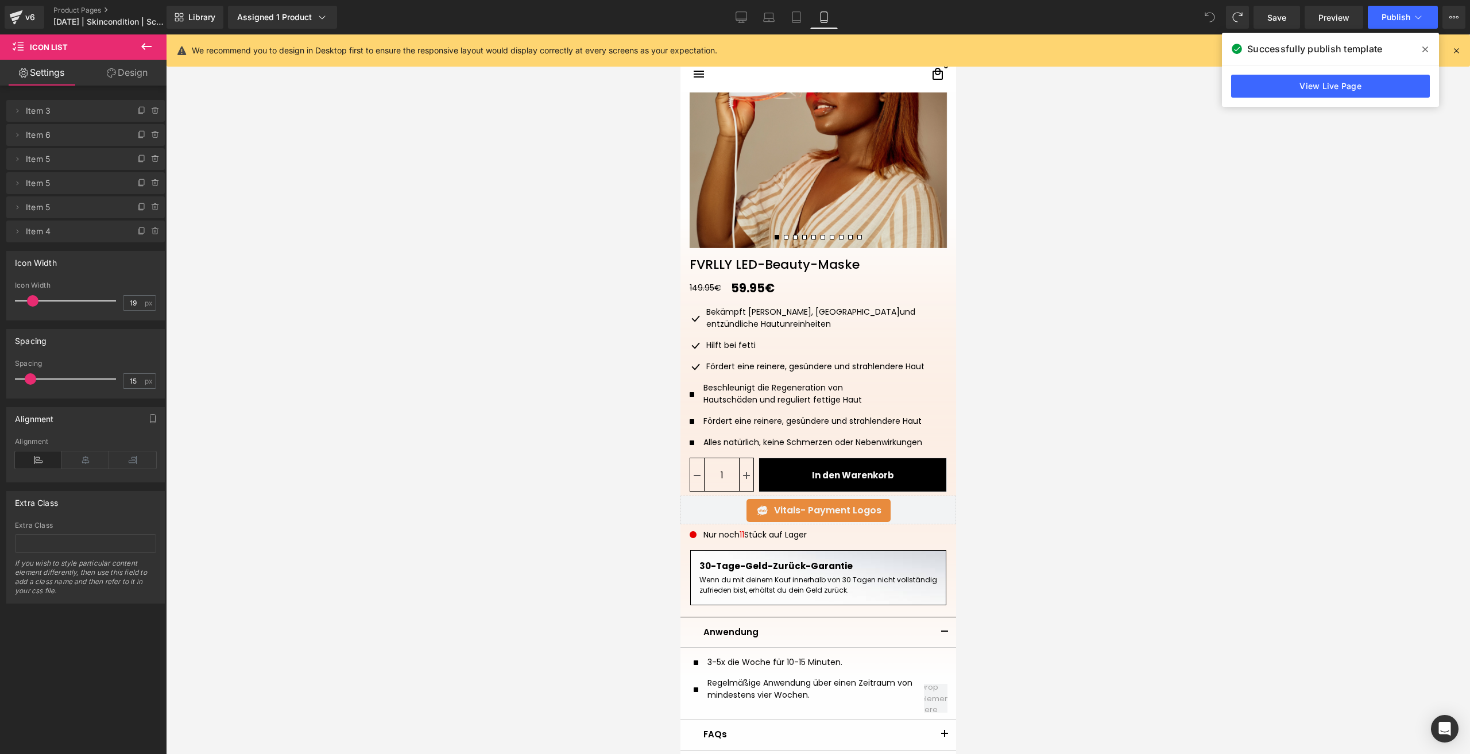
click at [1212, 18] on icon at bounding box center [1210, 17] width 10 height 10
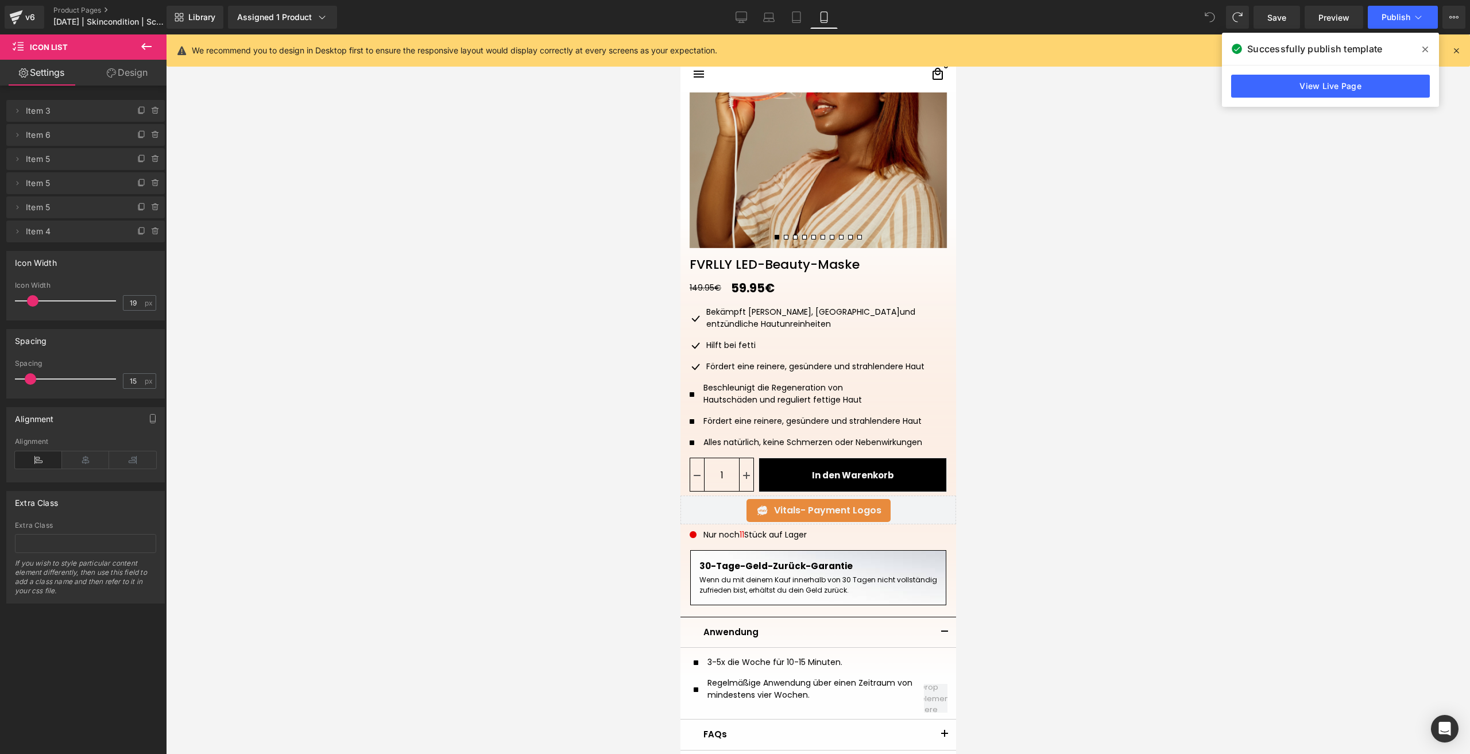
click at [1212, 18] on icon at bounding box center [1210, 17] width 10 height 10
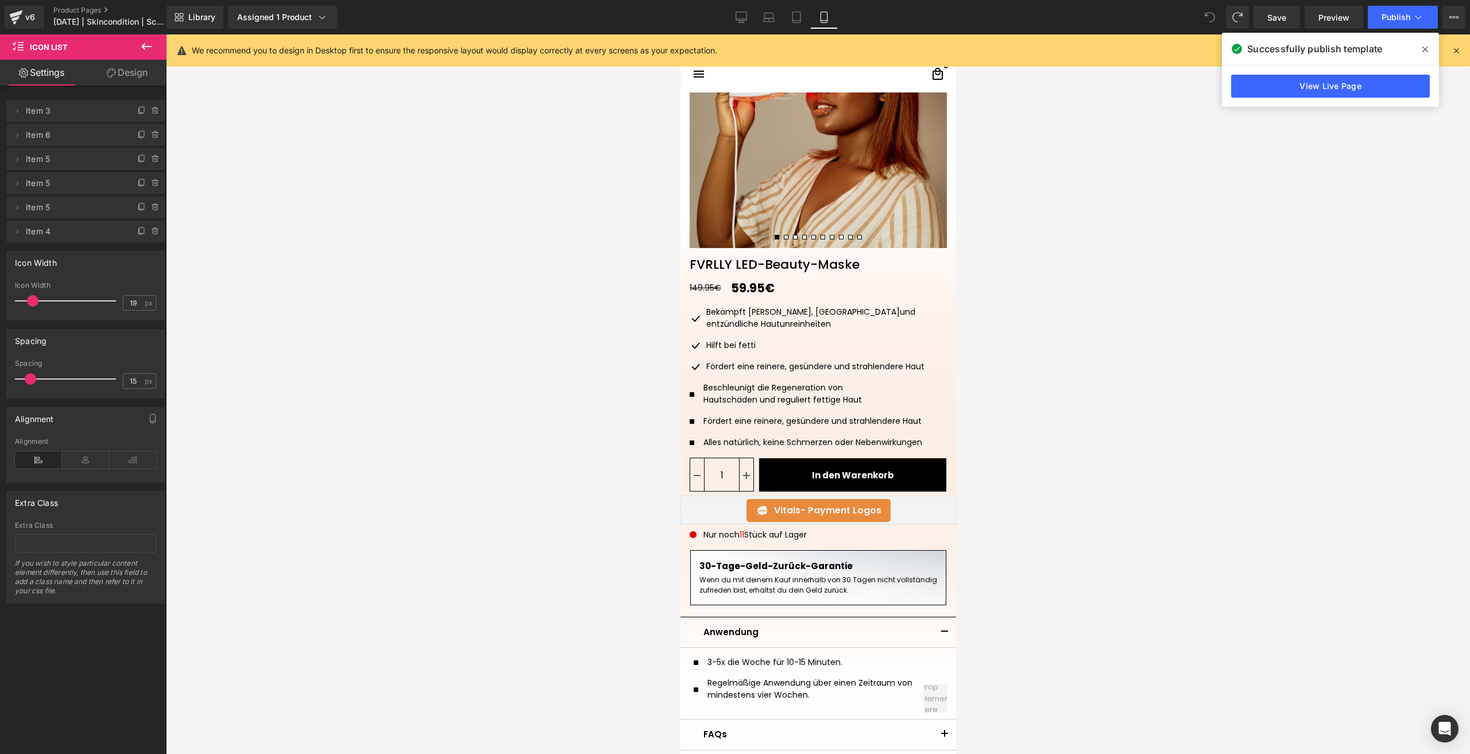
click at [1212, 18] on icon at bounding box center [1210, 17] width 10 height 10
click at [33, 15] on div "v6" at bounding box center [30, 17] width 14 height 15
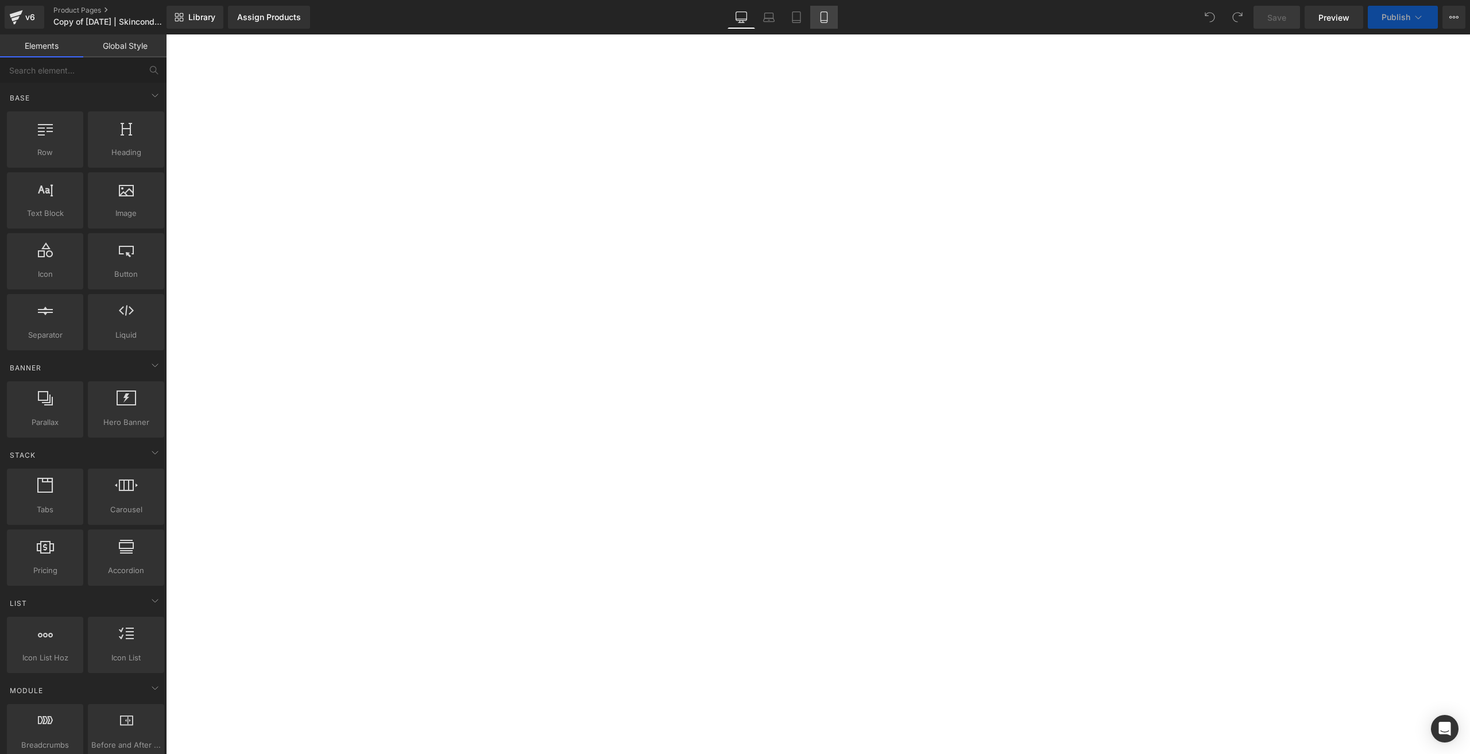
click at [821, 16] on icon at bounding box center [823, 16] width 11 height 11
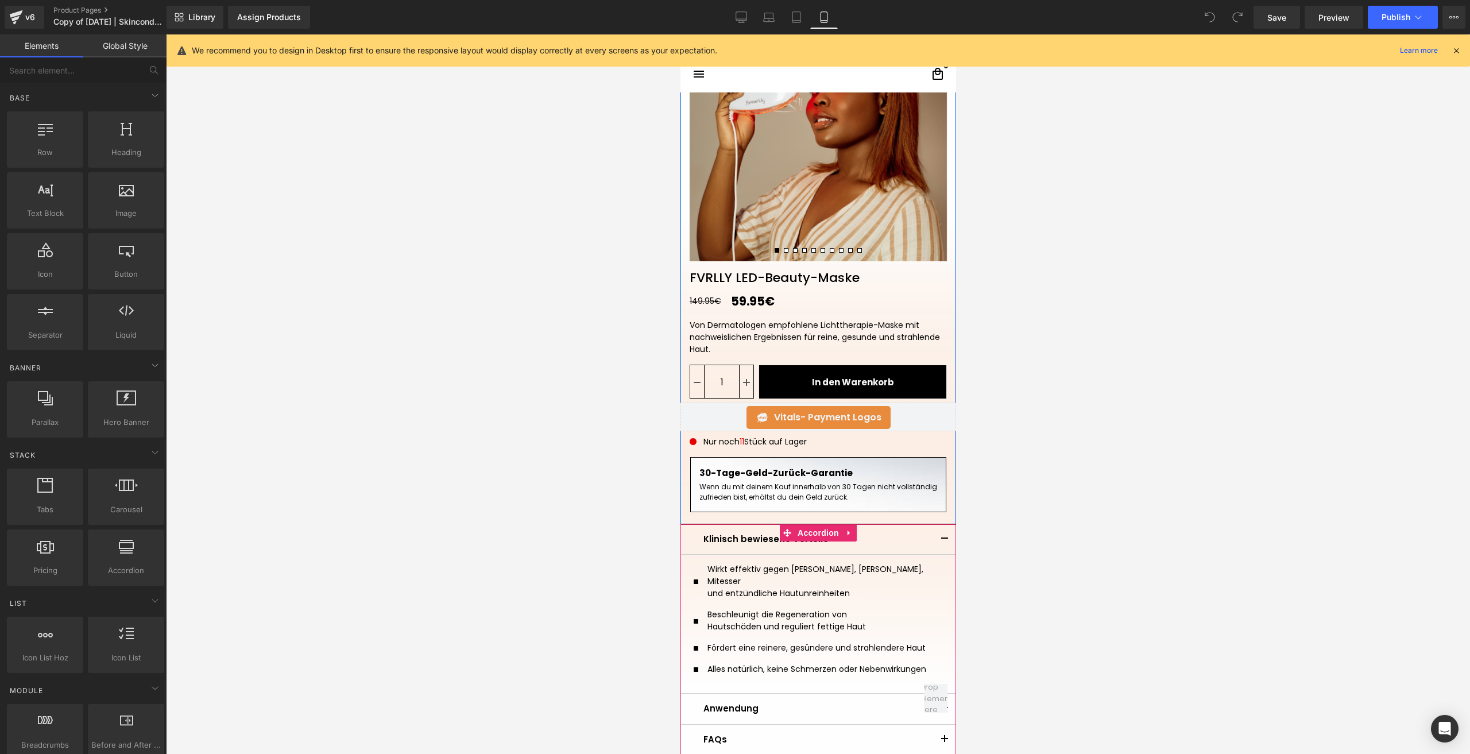
scroll to position [172, 0]
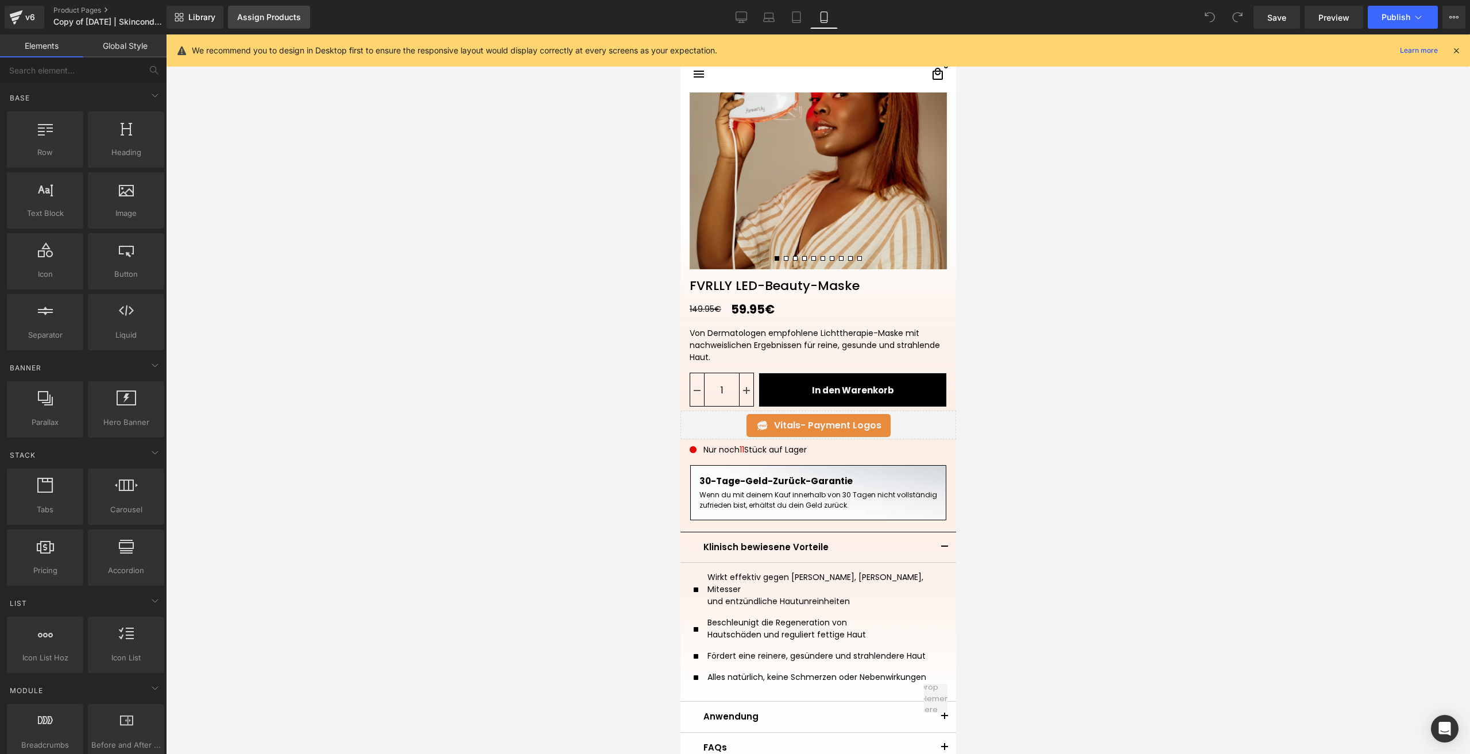
click at [262, 14] on div "Assign Products" at bounding box center [269, 17] width 64 height 9
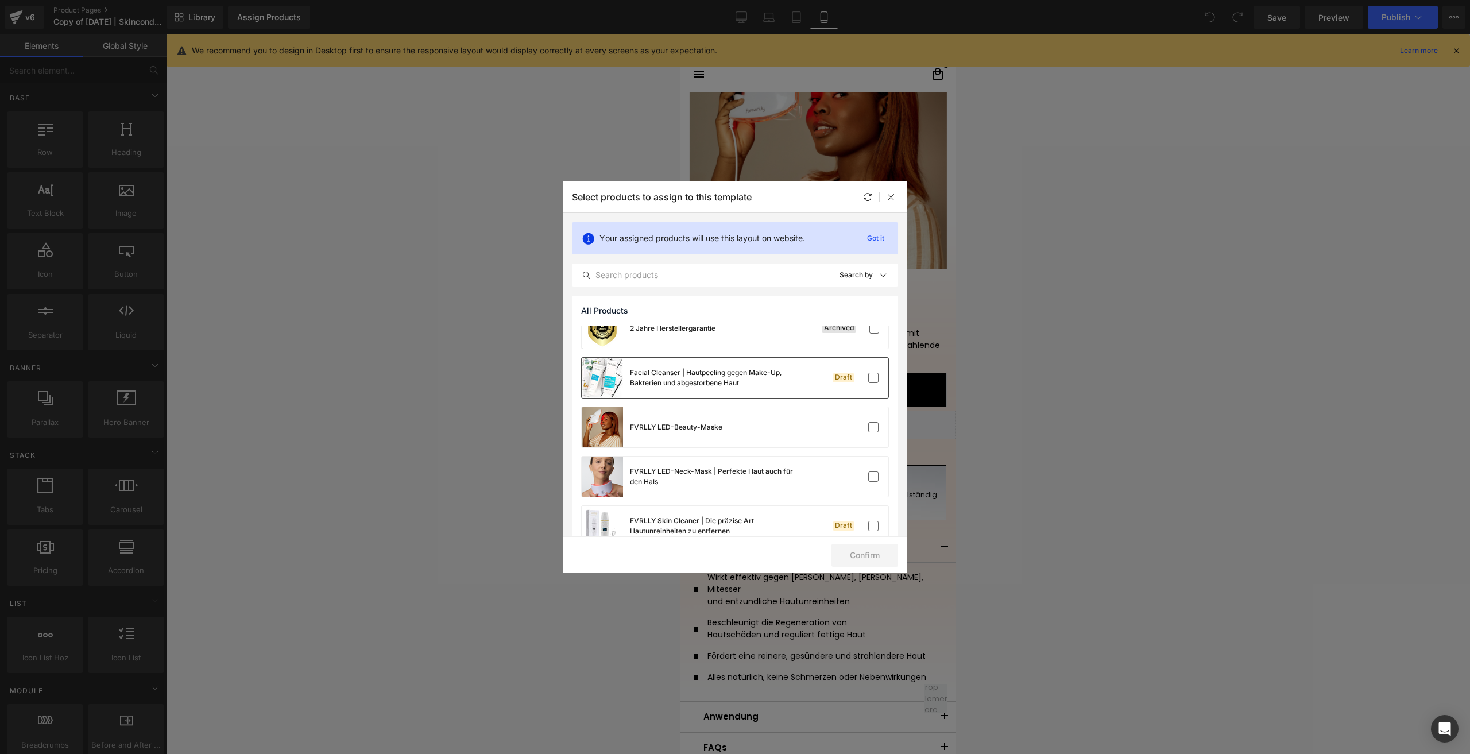
scroll to position [94, 0]
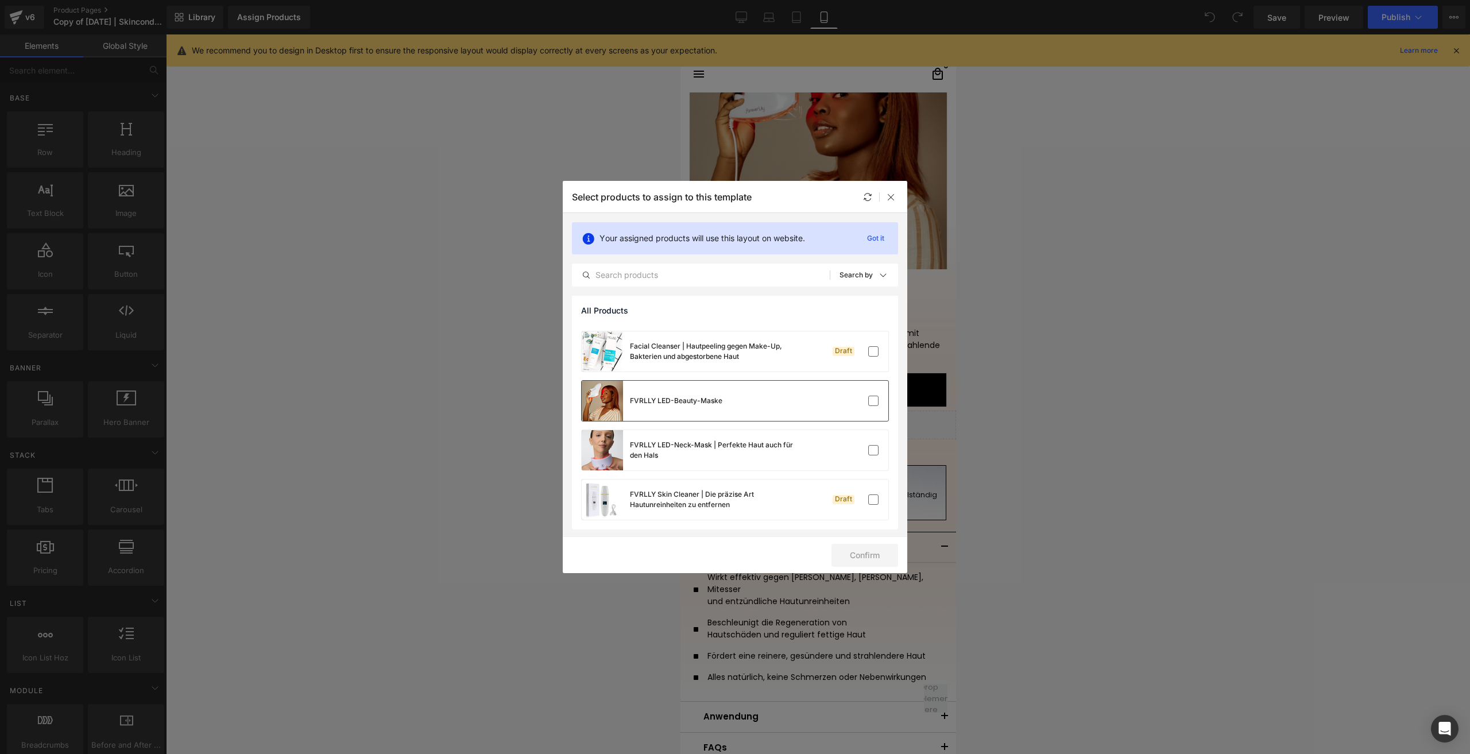
click at [763, 404] on div "FVRLLY LED-Beauty-Maske" at bounding box center [735, 401] width 307 height 40
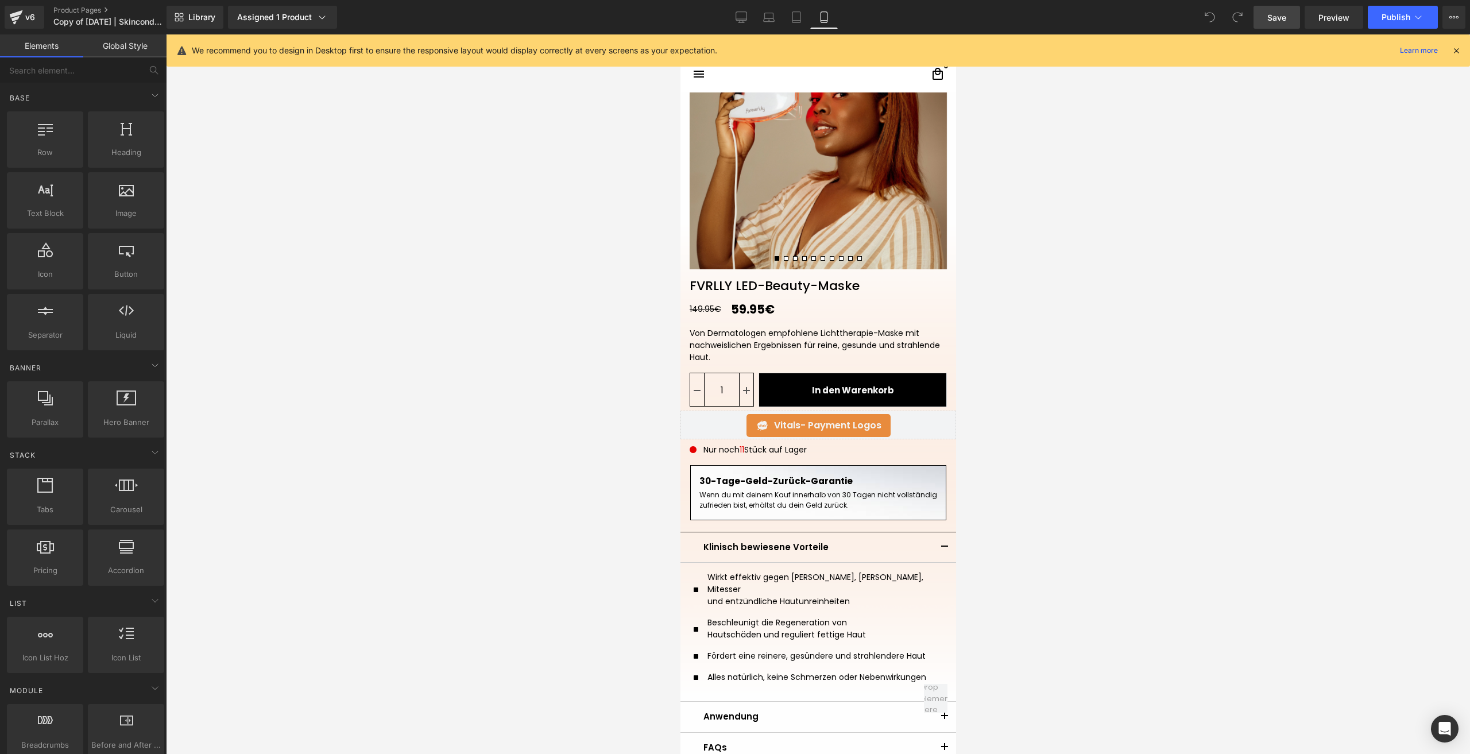
click at [1265, 16] on link "Save" at bounding box center [1277, 17] width 47 height 23
click at [1379, 14] on button "Publish" at bounding box center [1403, 17] width 70 height 23
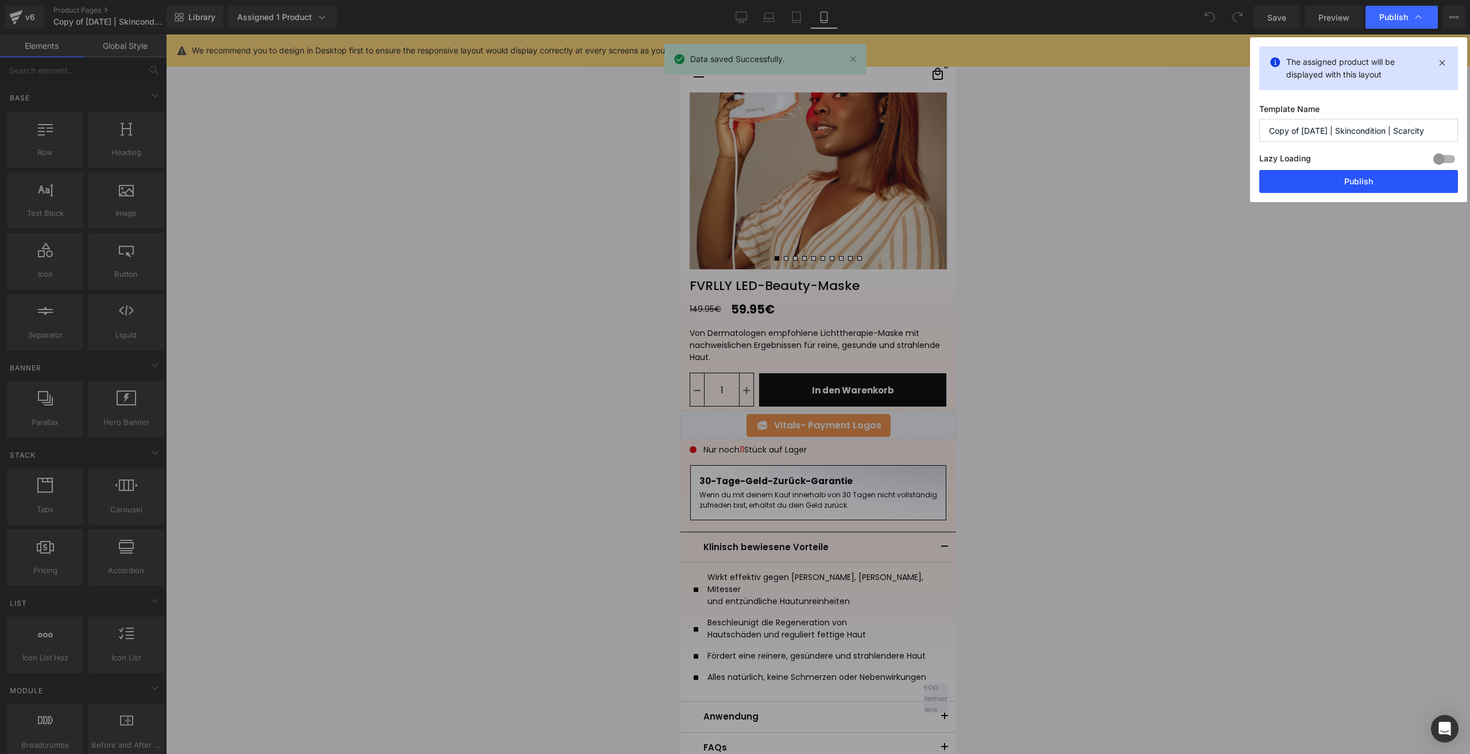
click at [276, 235] on button "Publish" at bounding box center [138, 248] width 276 height 26
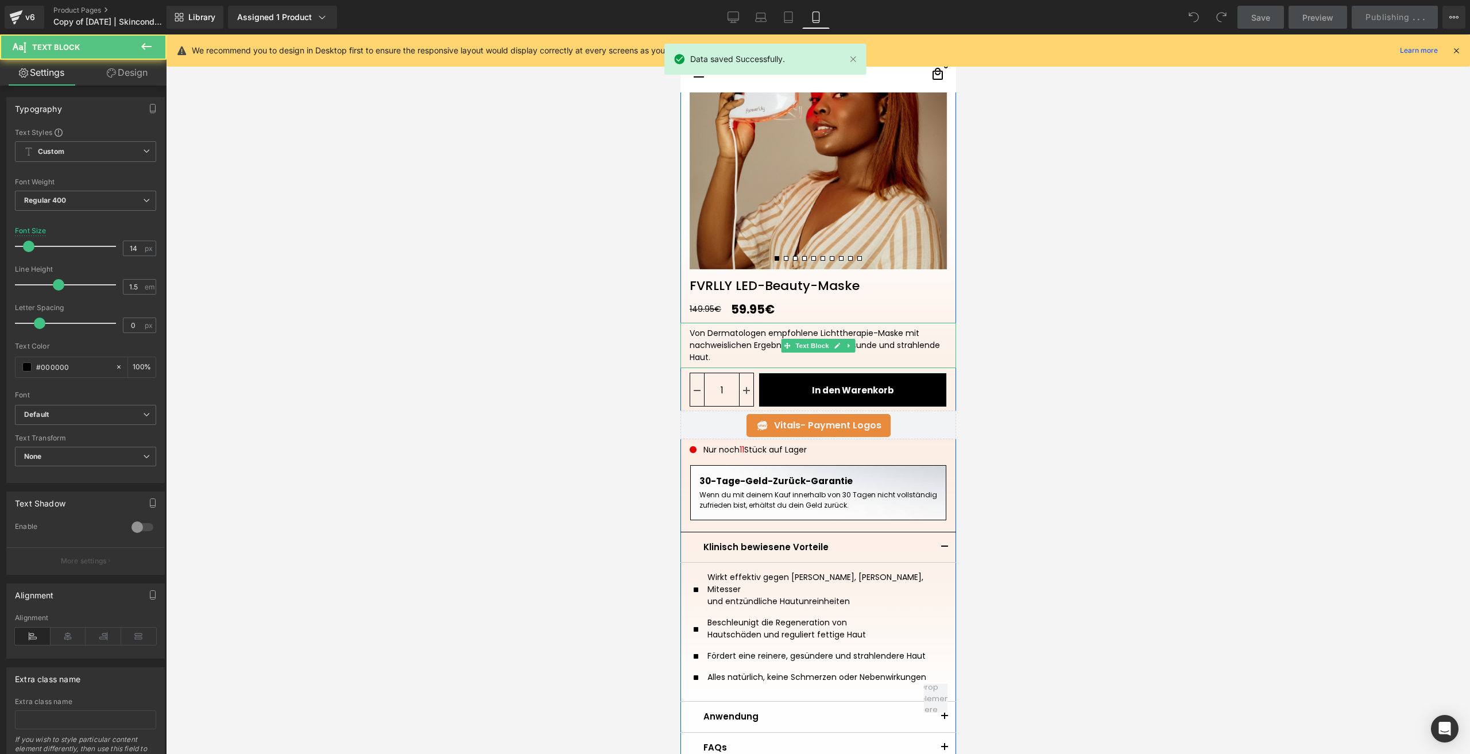
click at [810, 347] on div "Von Dermatologen empfohlene Lichttherapie-Maske mit nachweislichen Ergebnissen …" at bounding box center [818, 345] width 276 height 45
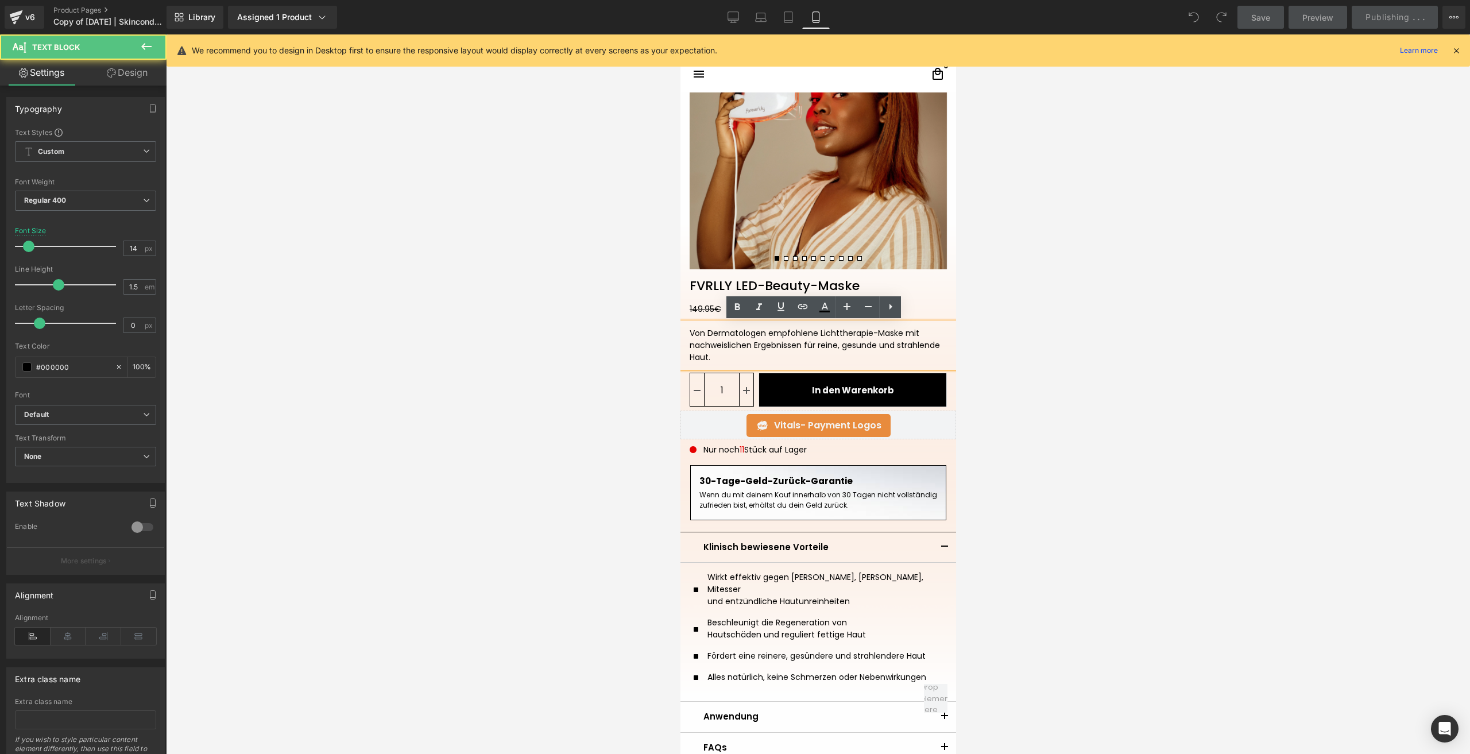
click at [748, 348] on div "Von Dermatologen empfohlene Lichttherapie-Maske mit nachweislichen Ergebnissen …" at bounding box center [818, 345] width 276 height 45
drag, startPoint x: 742, startPoint y: 346, endPoint x: 794, endPoint y: 346, distance: 51.7
click at [794, 346] on div "Von Dermatologen empfohlene Lichttherapie-Maske mit nachweislichen Ergebnissen …" at bounding box center [818, 345] width 276 height 45
click at [793, 346] on div "Von Dermatologen empfohlene Lichttherapie-Maske mit nachweislichen Ergebnissen …" at bounding box center [818, 345] width 276 height 45
drag, startPoint x: 774, startPoint y: 354, endPoint x: 898, endPoint y: 338, distance: 124.6
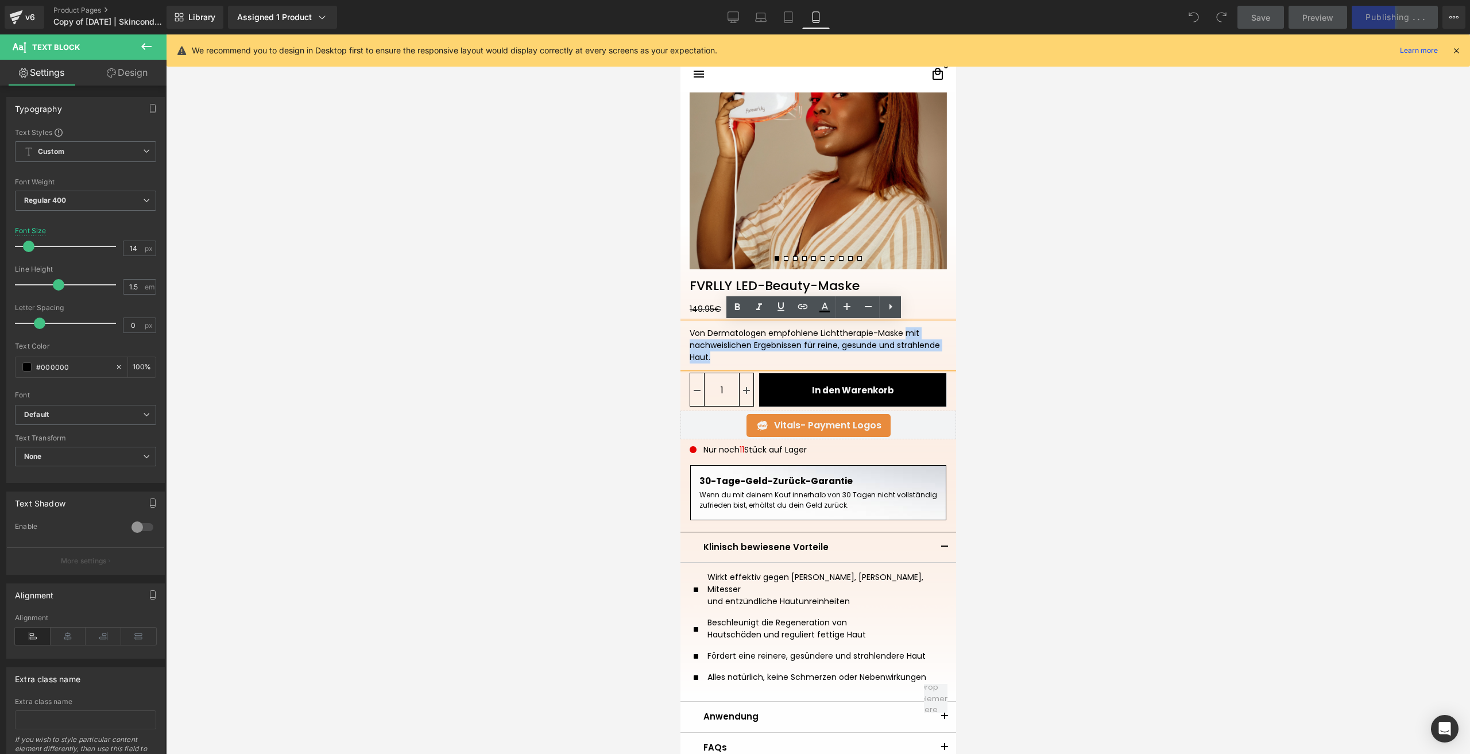
click at [898, 338] on div "Von Dermatologen empfohlene Lichttherapie-Maske mit nachweislichen Ergebnissen …" at bounding box center [818, 345] width 276 height 45
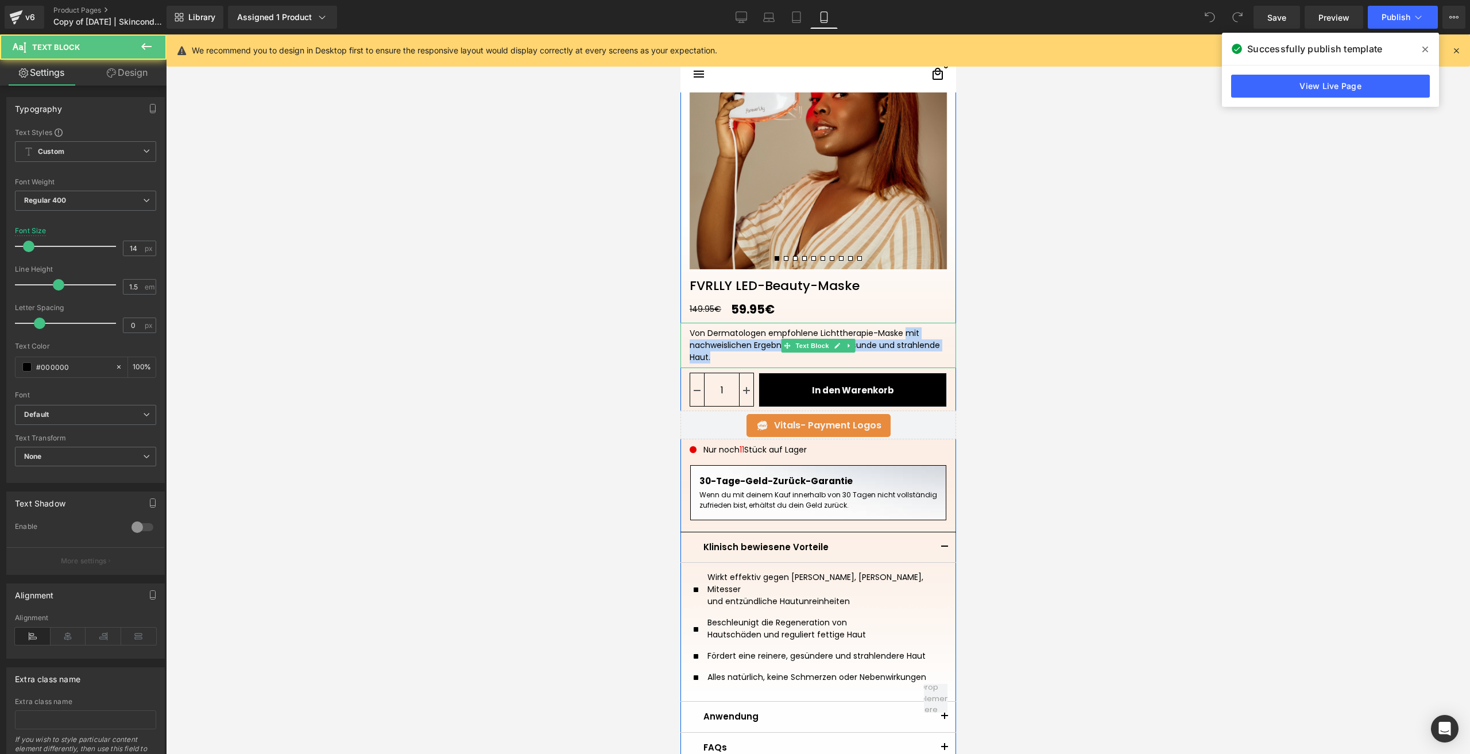
click at [735, 349] on div "Von Dermatologen empfohlene Lichttherapie-Maske mit nachweislichen Ergebnissen …" at bounding box center [818, 345] width 276 height 45
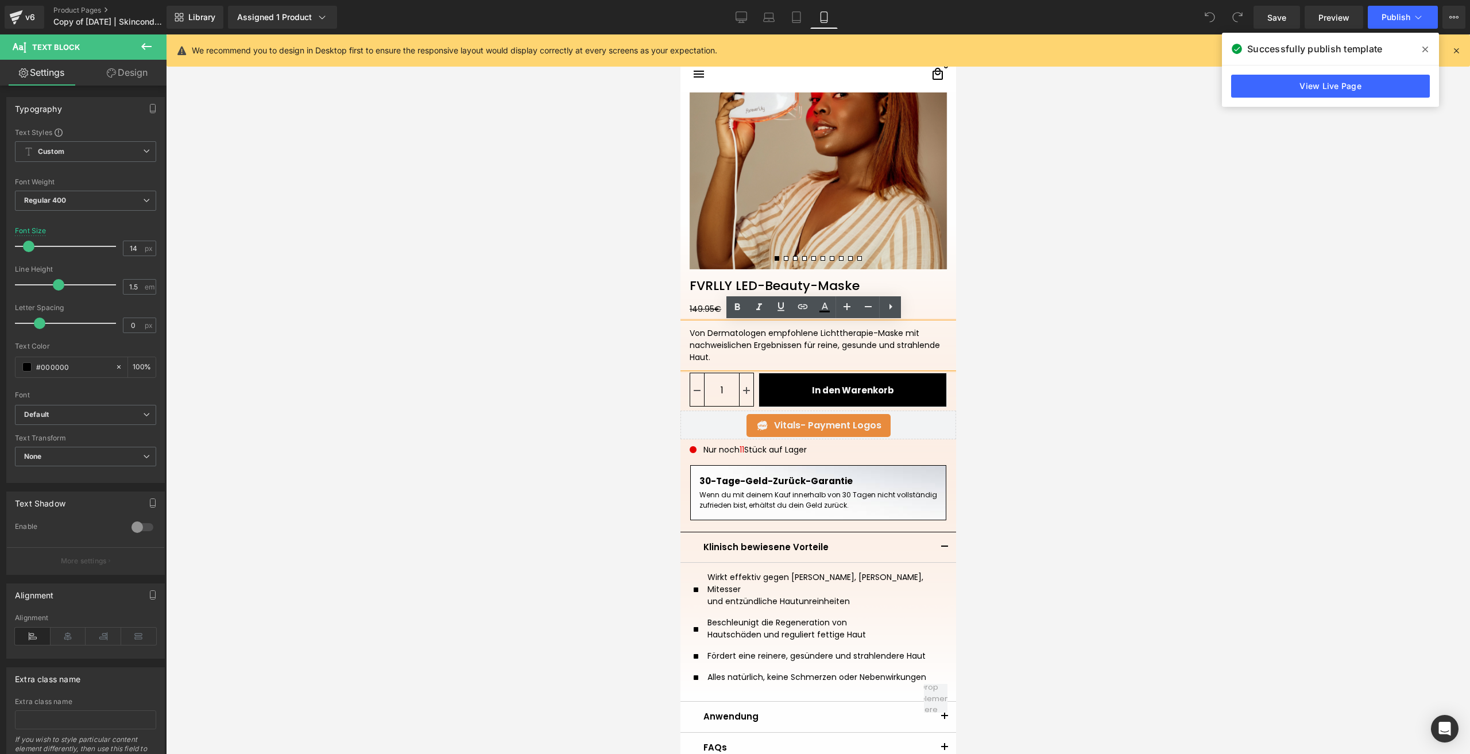
click at [695, 334] on div "Von Dermatologen empfohlene Lichttherapie-Maske mit nachweislichen Ergebnissen …" at bounding box center [818, 345] width 276 height 45
drag, startPoint x: 701, startPoint y: 335, endPoint x: 688, endPoint y: 334, distance: 12.6
click at [688, 334] on div "Von Dermatologen empfohlene Lichttherapie-Maske mit nachweislichen Ergebnissen …" at bounding box center [818, 345] width 276 height 45
click at [691, 334] on div "Von Dermatologen empfohlene Lichttherapie-Maske mit nachweislichen Ergebnissen …" at bounding box center [818, 345] width 276 height 45
click at [687, 331] on div "Von Dermatologen empfohlene Lichttherapie-Maske mit nachweislichen Ergebnissen …" at bounding box center [818, 345] width 276 height 45
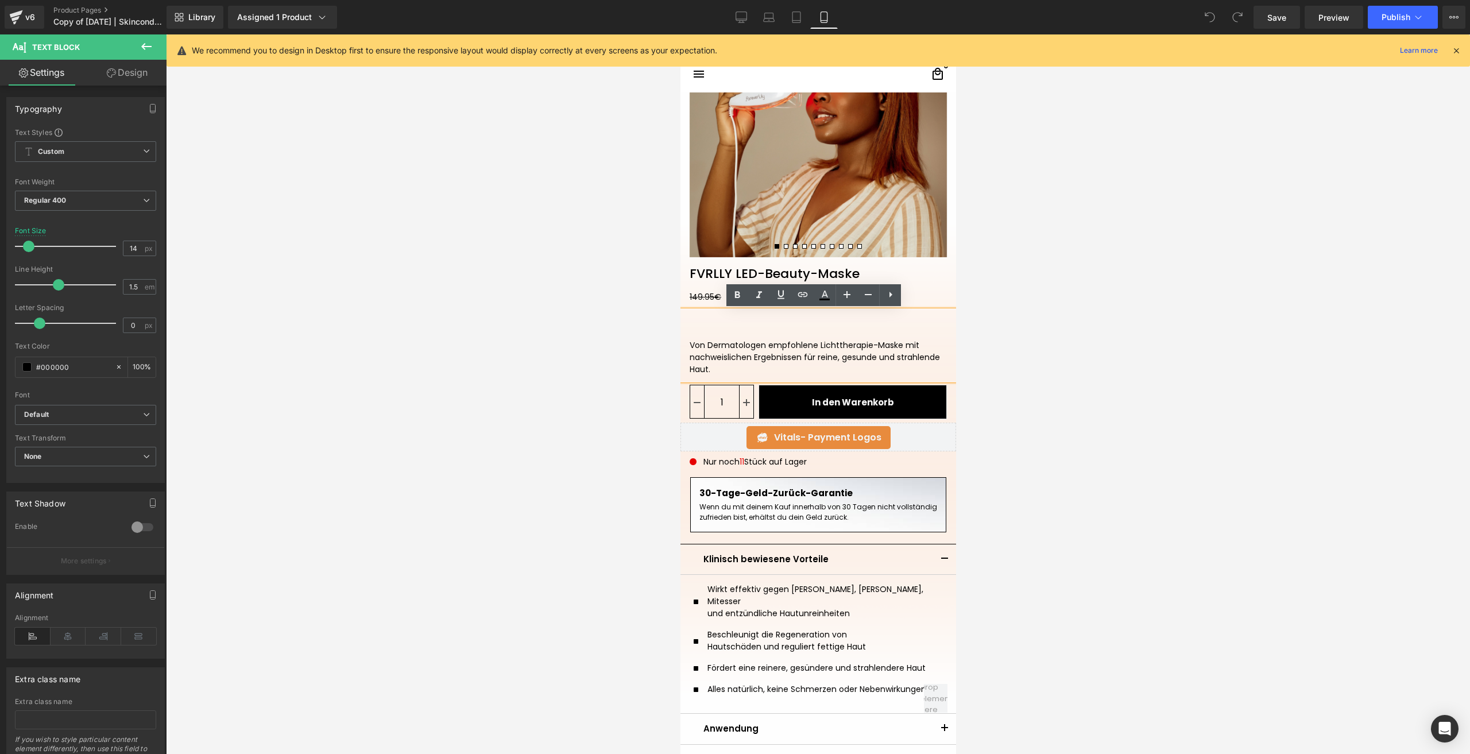
scroll to position [196, 0]
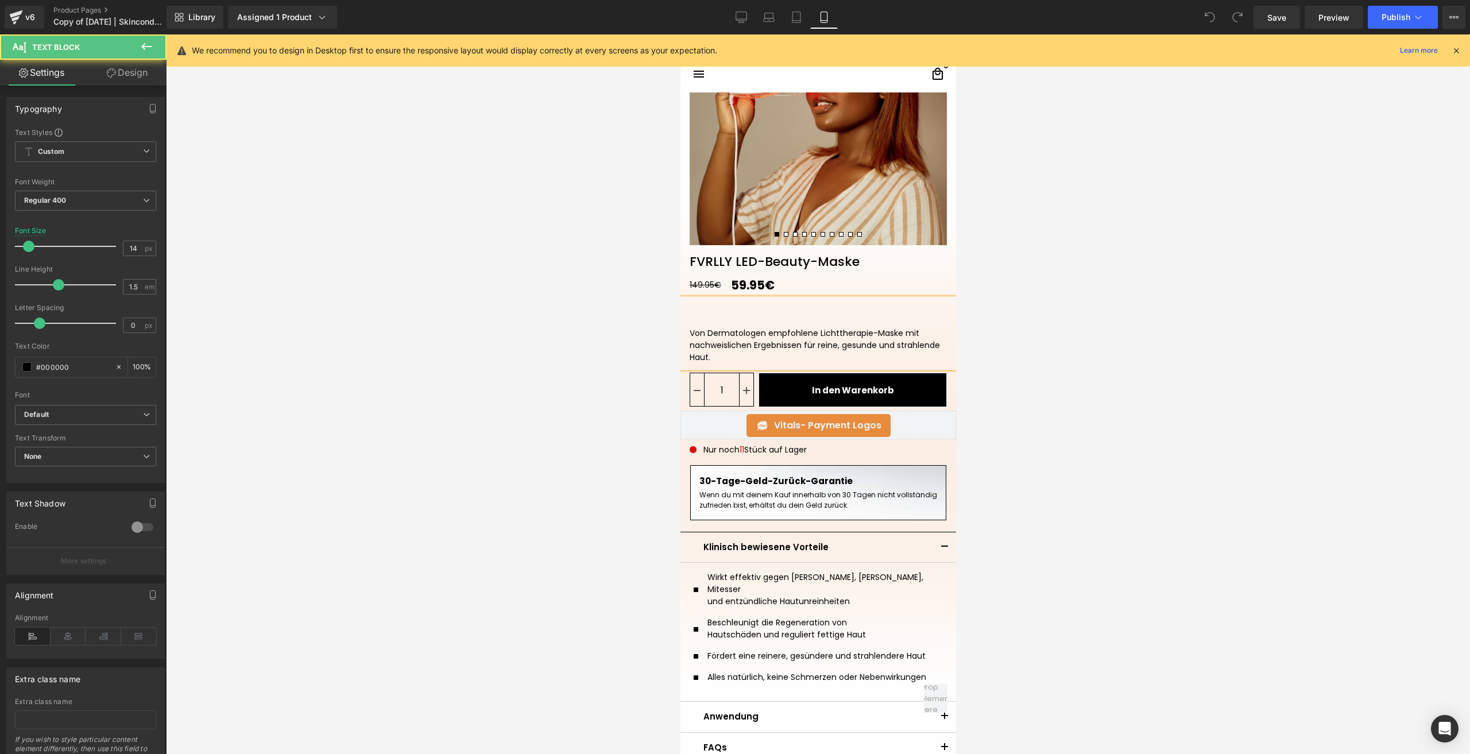
click at [694, 311] on div at bounding box center [817, 309] width 257 height 12
click at [709, 311] on div "Die #1 empfohlene" at bounding box center [817, 309] width 257 height 12
click at [849, 312] on div "Die #1 von Dermatologen empfohlene" at bounding box center [817, 309] width 257 height 12
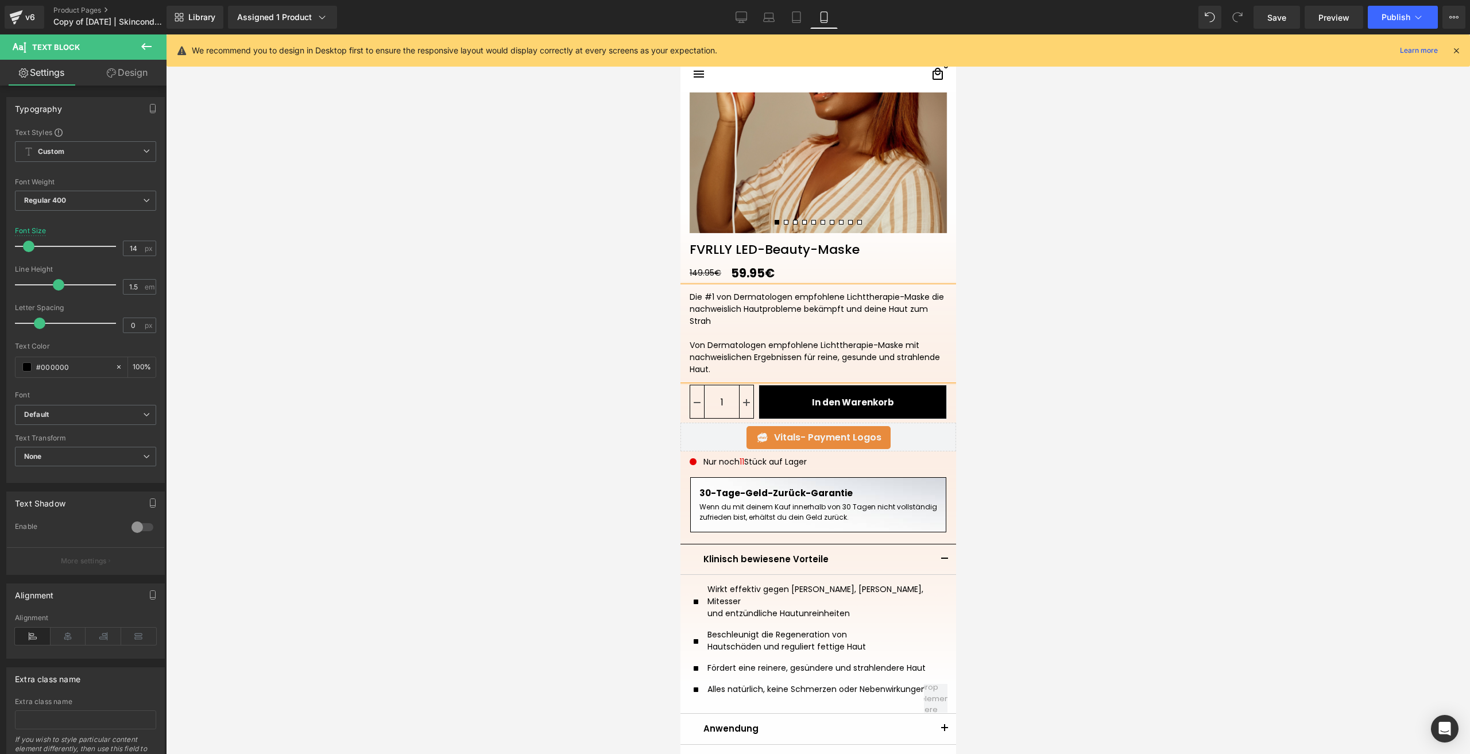
scroll to position [221, 0]
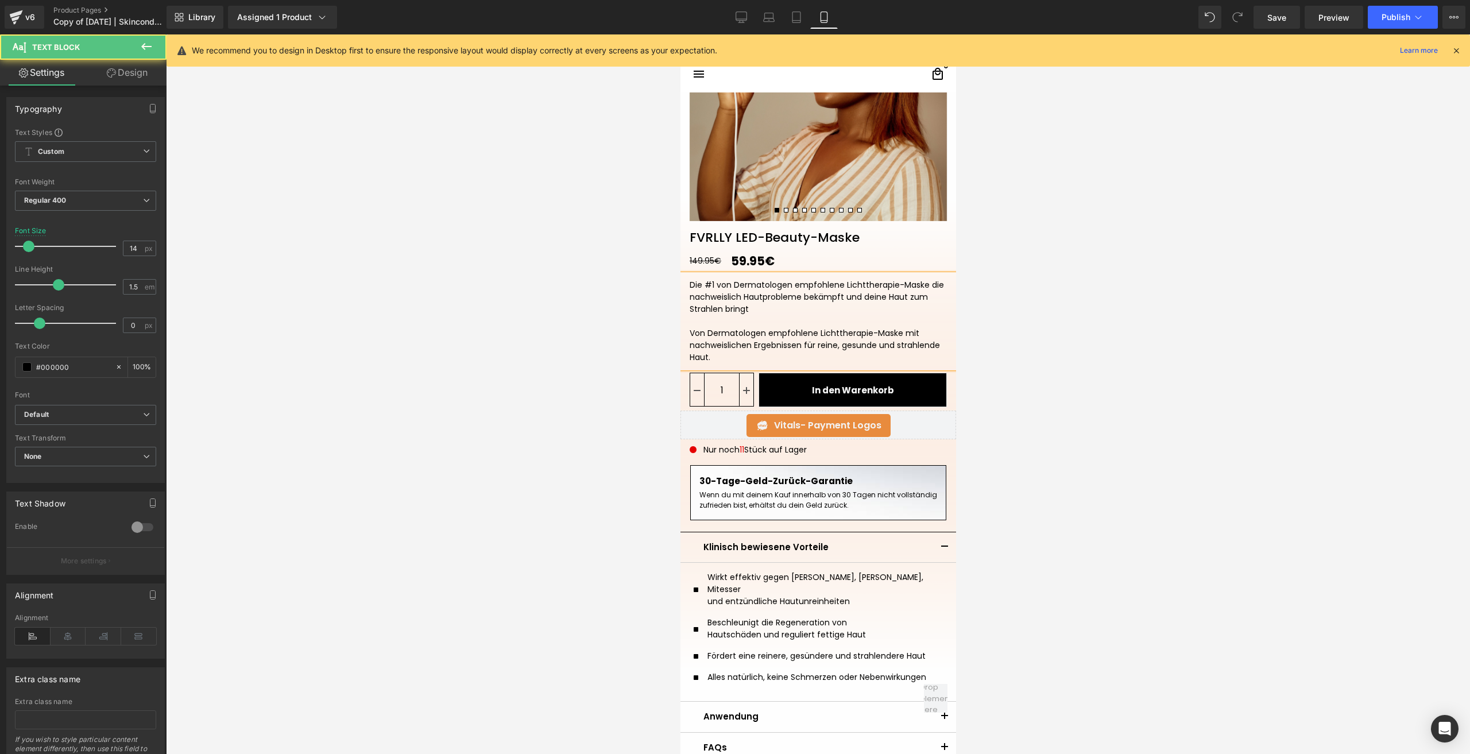
click at [736, 293] on div "Die #1 von Dermatologen empfohlene Lichttherapie-Maske die nachweislich Hautpro…" at bounding box center [817, 297] width 257 height 36
click at [749, 312] on div "Die #1 von Dermatologen empfohlene Lichttherapie-Maske die nachweislich Hautpro…" at bounding box center [817, 297] width 257 height 36
drag, startPoint x: 718, startPoint y: 358, endPoint x: 752, endPoint y: 310, distance: 59.8
click at [752, 310] on div "Die #1 von Dermatologen empfohlene Lichttherapie-Maske die nachweislich Hautpro…" at bounding box center [818, 322] width 276 height 94
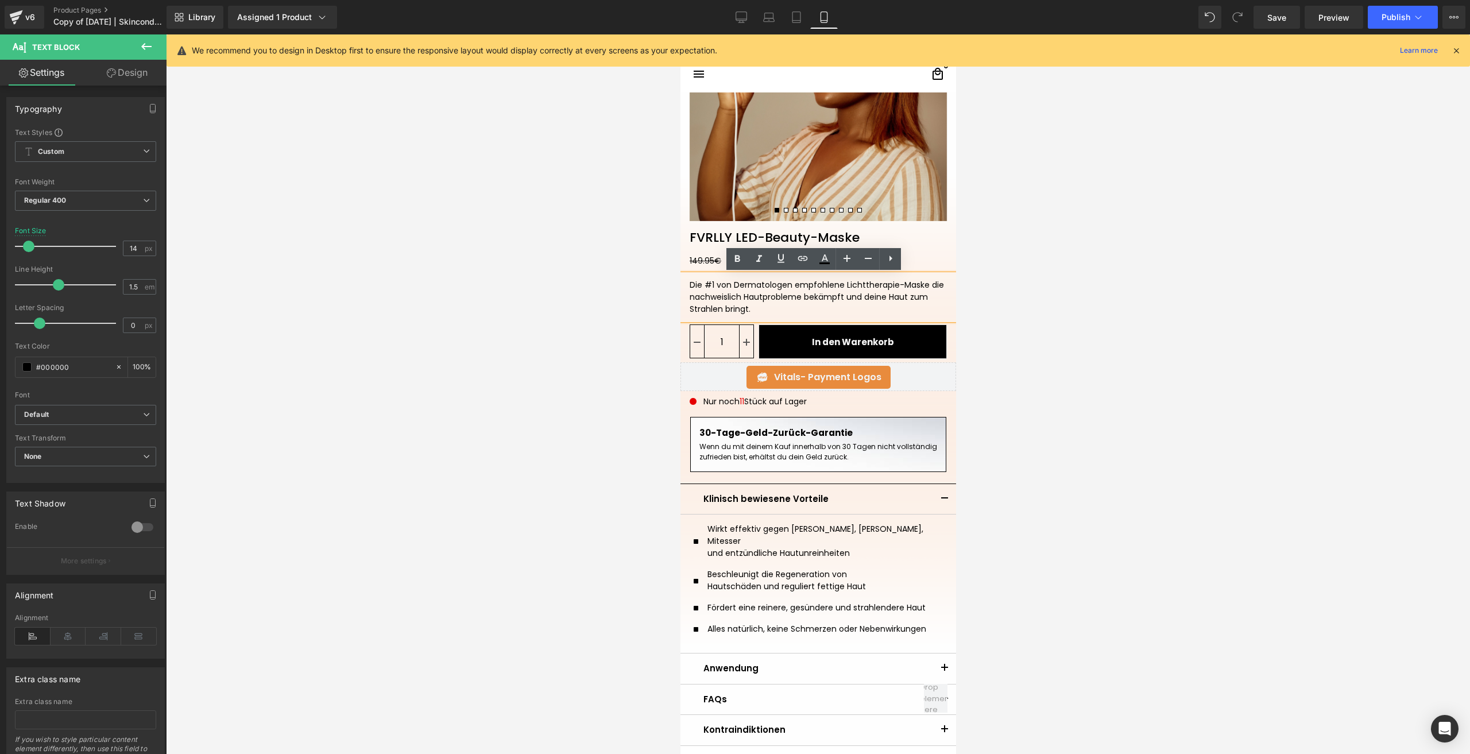
scroll to position [208, 0]
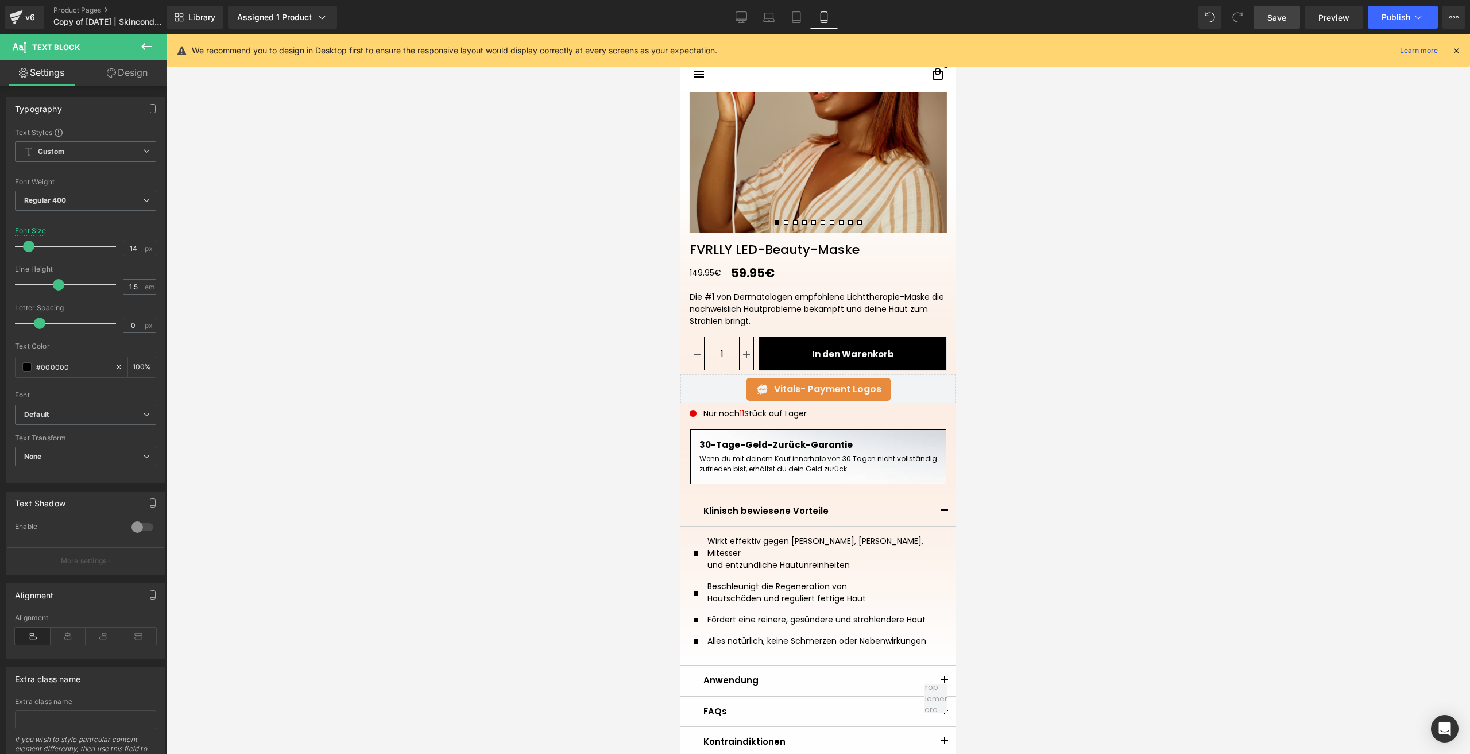
drag, startPoint x: 1267, startPoint y: 20, endPoint x: 193, endPoint y: 333, distance: 1118.4
click at [1267, 20] on link "Save" at bounding box center [1277, 17] width 47 height 23
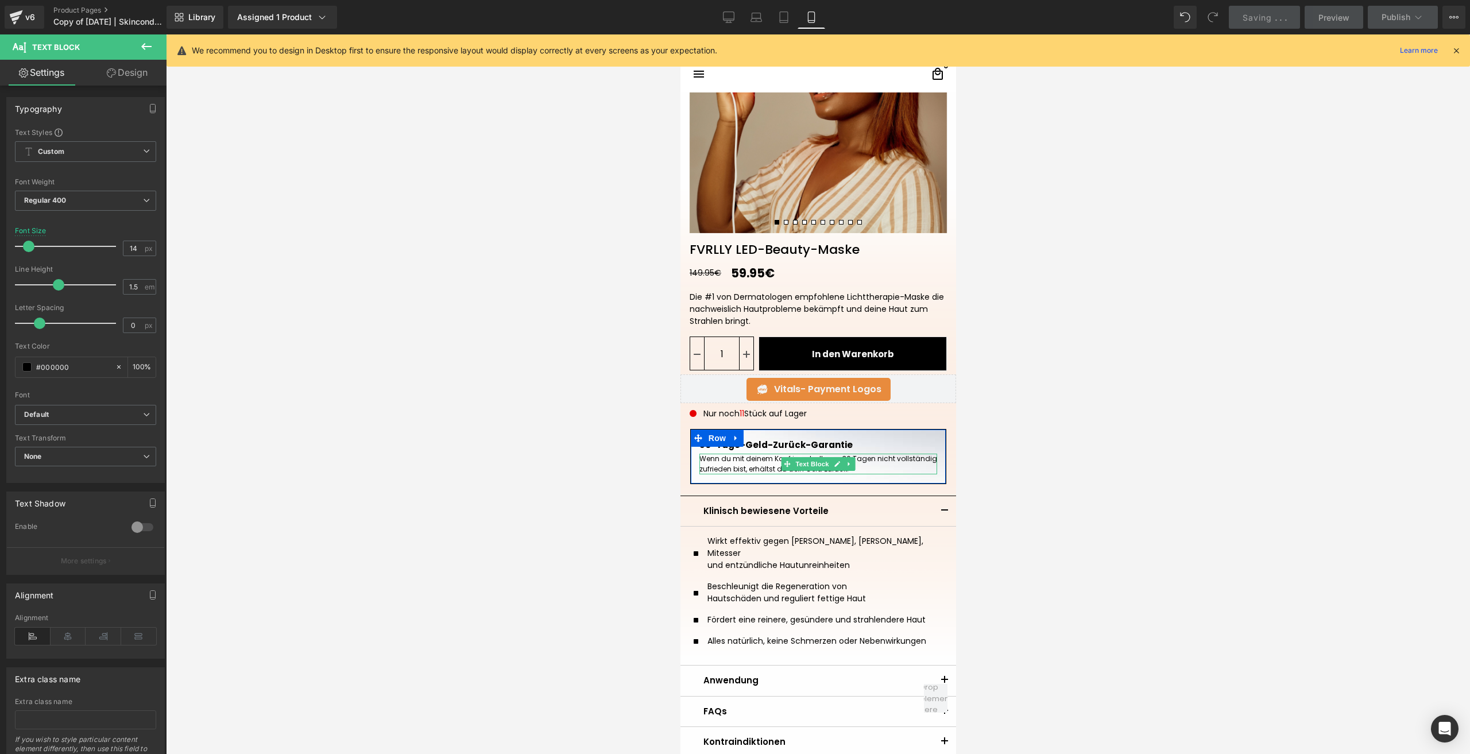
click at [879, 467] on p "Wenn du mit deinem Kauf innerhalb von 30 Tagen nicht vollständig zufrieden bist…" at bounding box center [818, 464] width 238 height 21
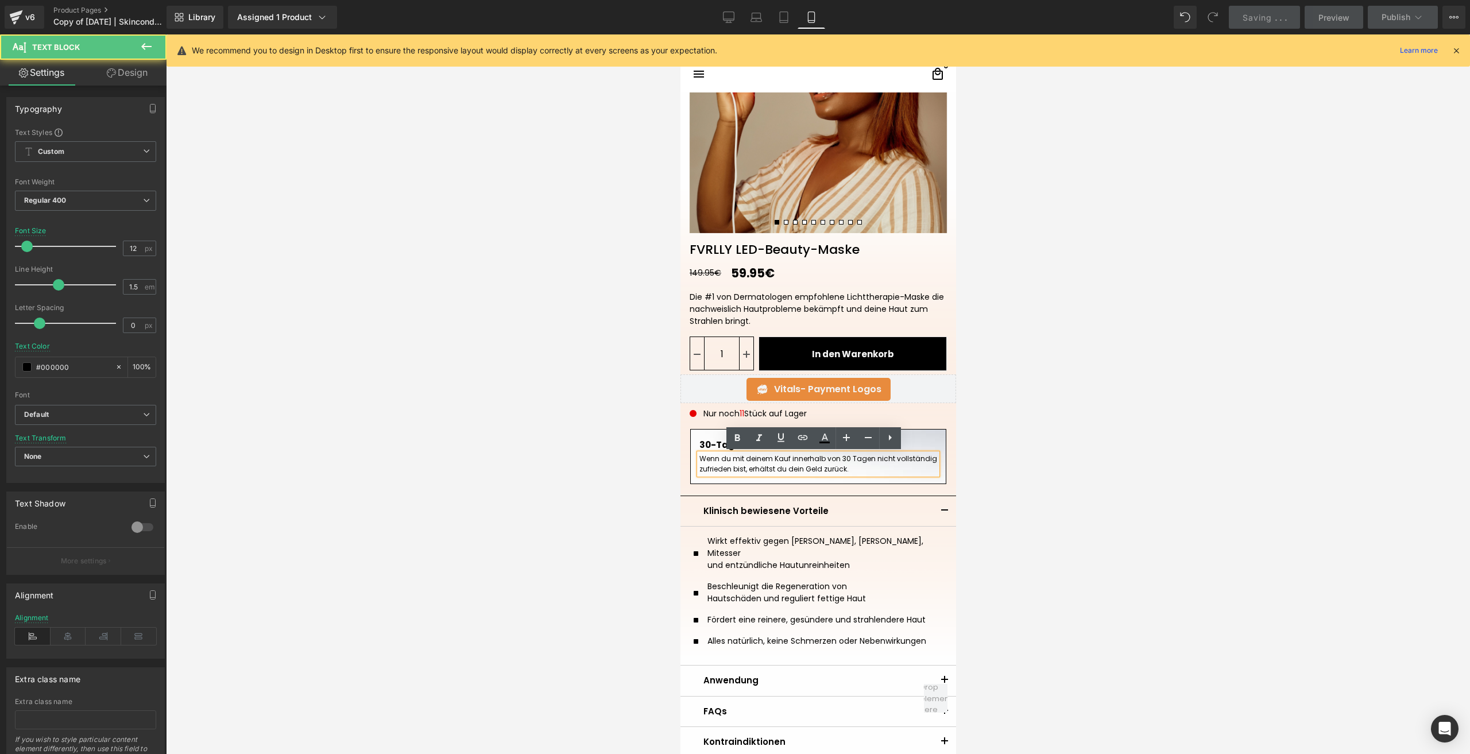
click at [882, 473] on p "Wenn du mit deinem Kauf innerhalb von 30 Tagen nicht vollständig zufrieden bist…" at bounding box center [818, 464] width 238 height 21
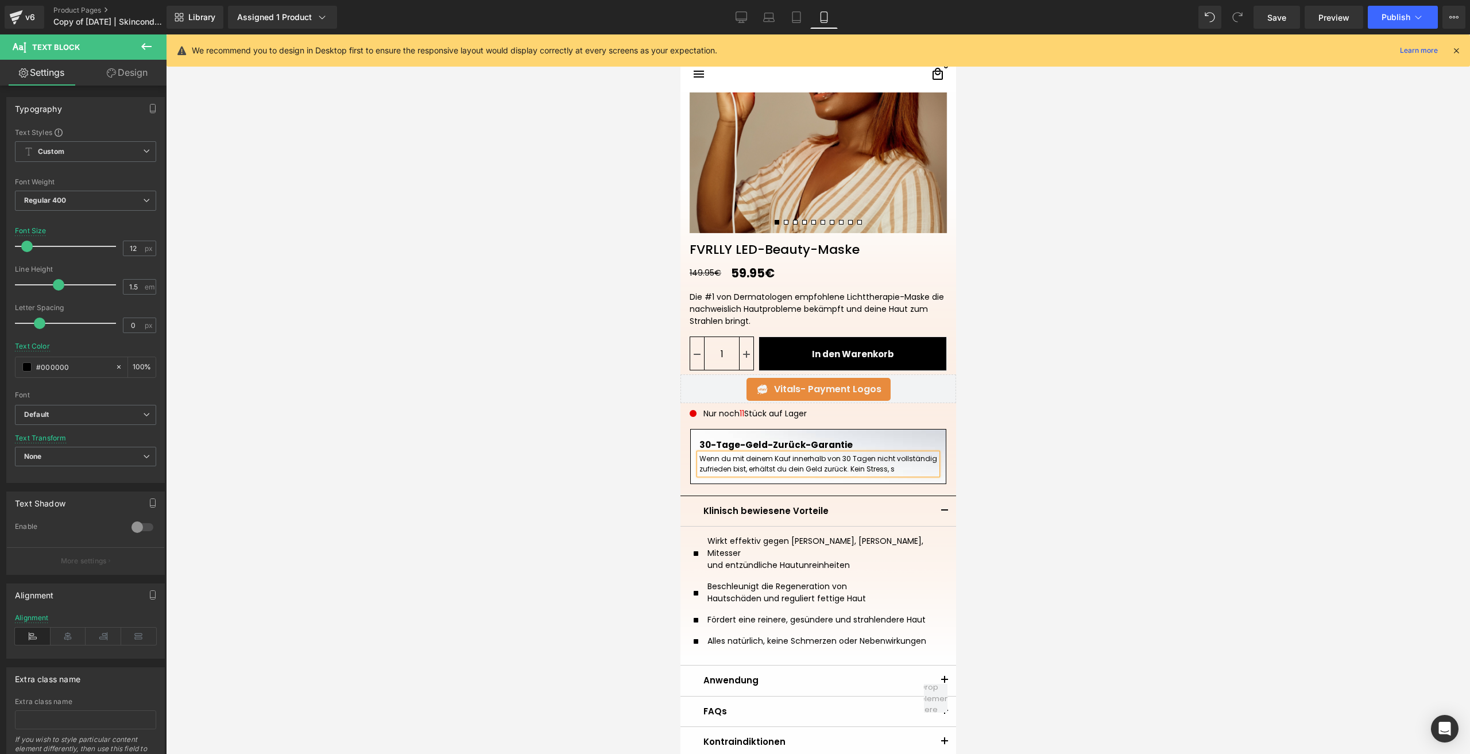
drag, startPoint x: 896, startPoint y: 472, endPoint x: 840, endPoint y: 462, distance: 56.7
click at [840, 462] on p "Wenn du mit deinem Kauf innerhalb von 30 Tagen nicht vollständig zufrieden bist…" at bounding box center [818, 464] width 238 height 21
click at [898, 472] on p "Wenn du mit deinem Kauf innerhalb von 30 Tagen nicht vollständig zufrieden bist…" at bounding box center [818, 464] width 238 height 21
drag, startPoint x: 898, startPoint y: 472, endPoint x: 843, endPoint y: 469, distance: 55.2
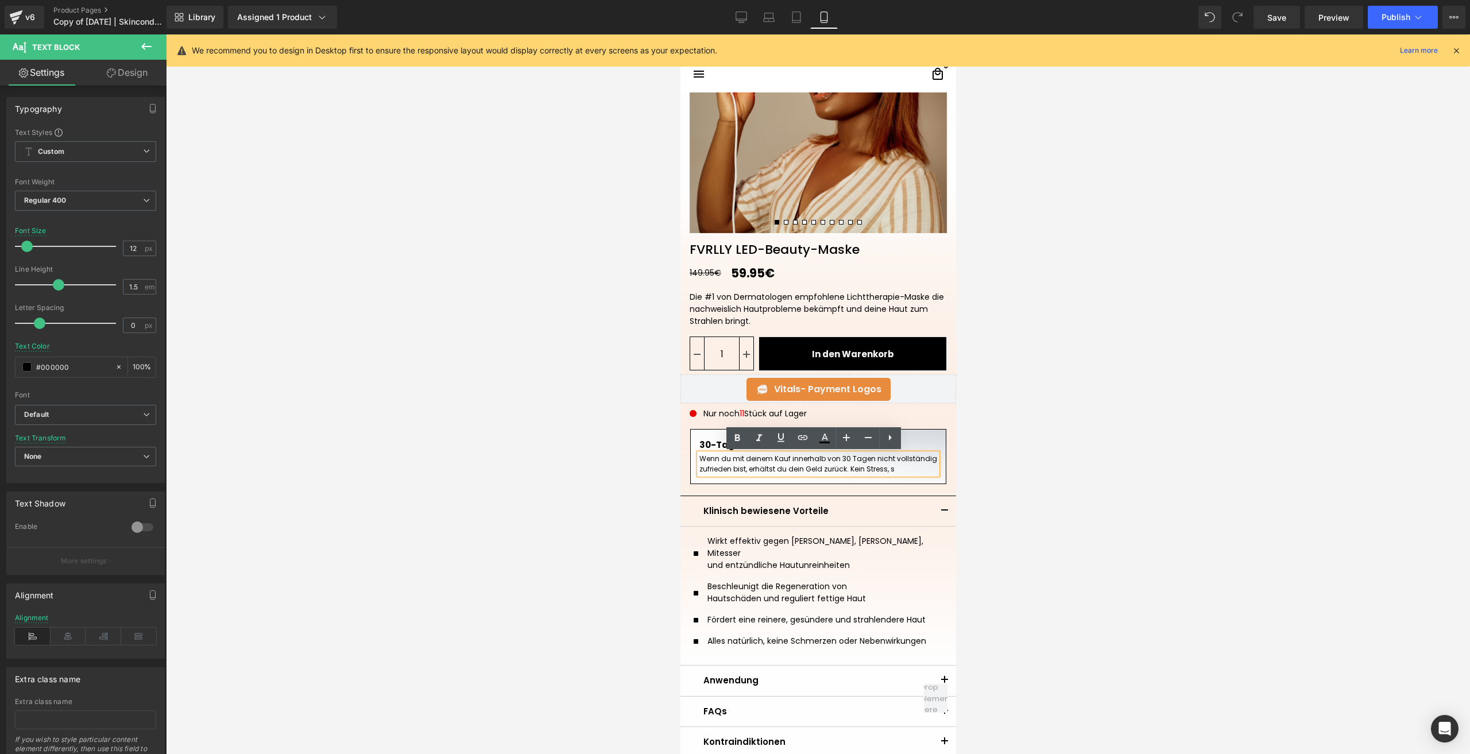
click at [843, 469] on p "Wenn du mit deinem Kauf innerhalb von 30 Tagen nicht vollständig zufrieden bist…" at bounding box center [818, 464] width 238 height 21
click at [840, 467] on p "Wenn du mit deinem Kauf innerhalb von 30 Tagen nicht vollständig zufrieden bist…" at bounding box center [818, 464] width 238 height 21
drag, startPoint x: 895, startPoint y: 466, endPoint x: 847, endPoint y: 472, distance: 48.7
click at [847, 472] on p "Wenn du mit deinem Kauf innerhalb von 30 Tagen nicht vollständig zufrieden bist…" at bounding box center [818, 464] width 238 height 21
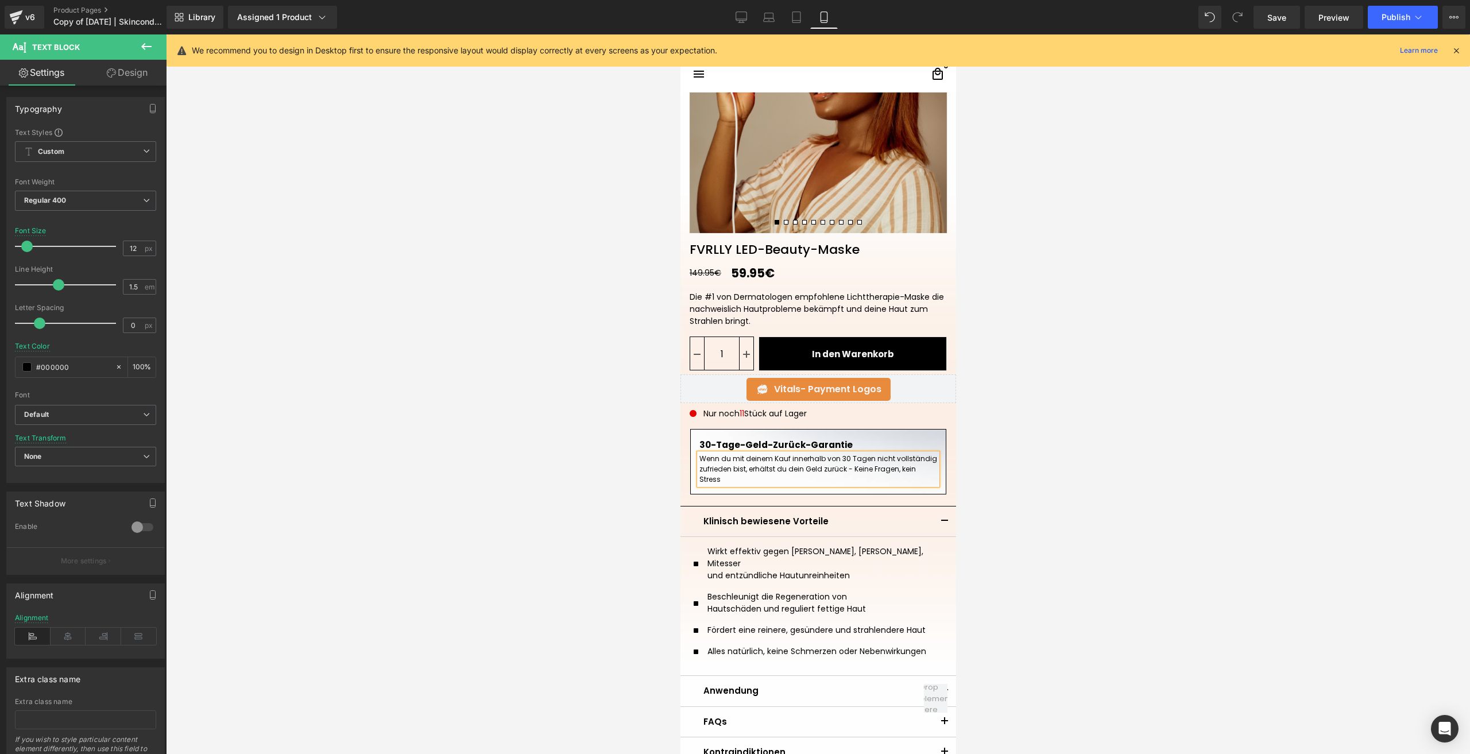
click at [847, 472] on p "Wenn du mit deinem Kauf innerhalb von 30 Tagen nicht vollständig zufrieden bist…" at bounding box center [818, 469] width 238 height 31
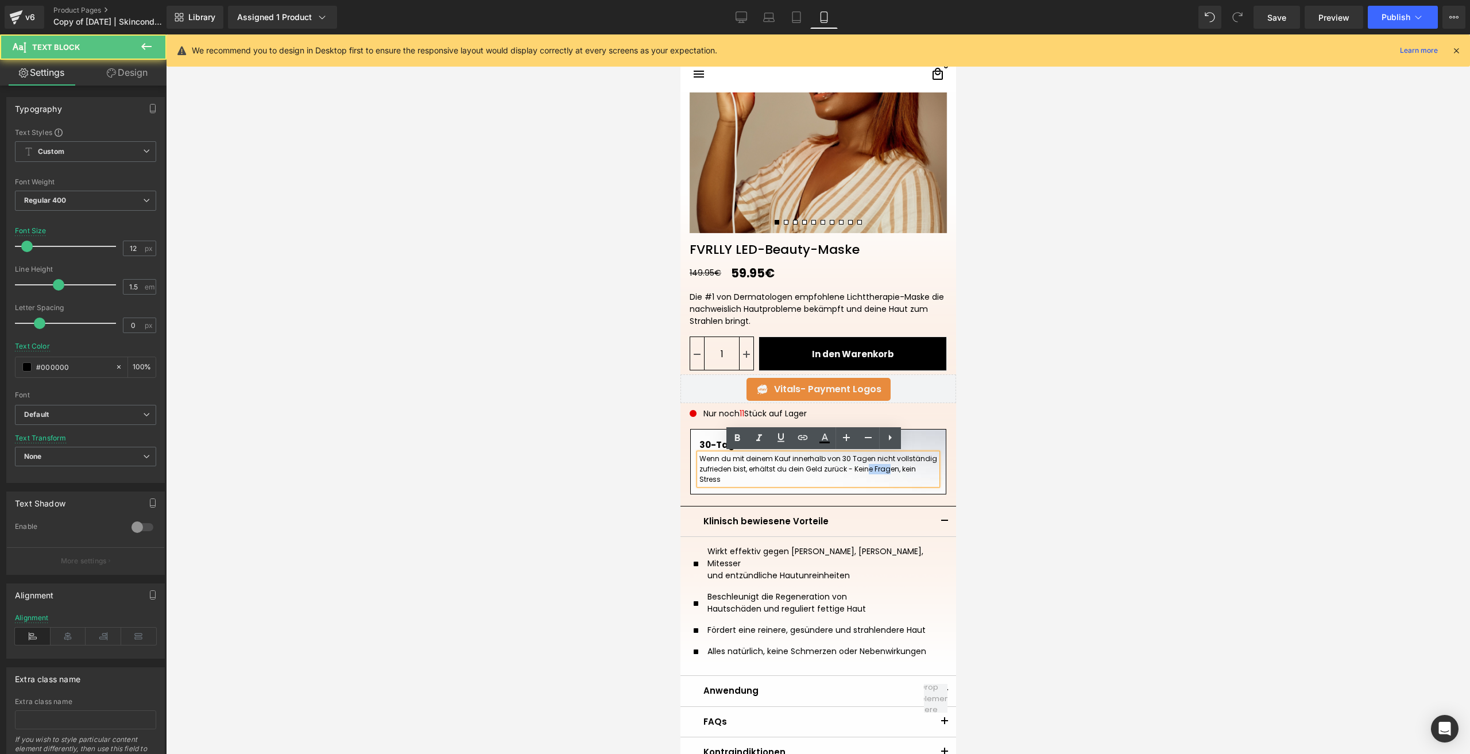
click at [847, 472] on p "Wenn du mit deinem Kauf innerhalb von 30 Tagen nicht vollständig zufrieden bist…" at bounding box center [818, 469] width 238 height 31
copy p "Wenn du mit deinem Kauf innerhalb von 30 Tagen nicht vollständig zufrieden bist…"
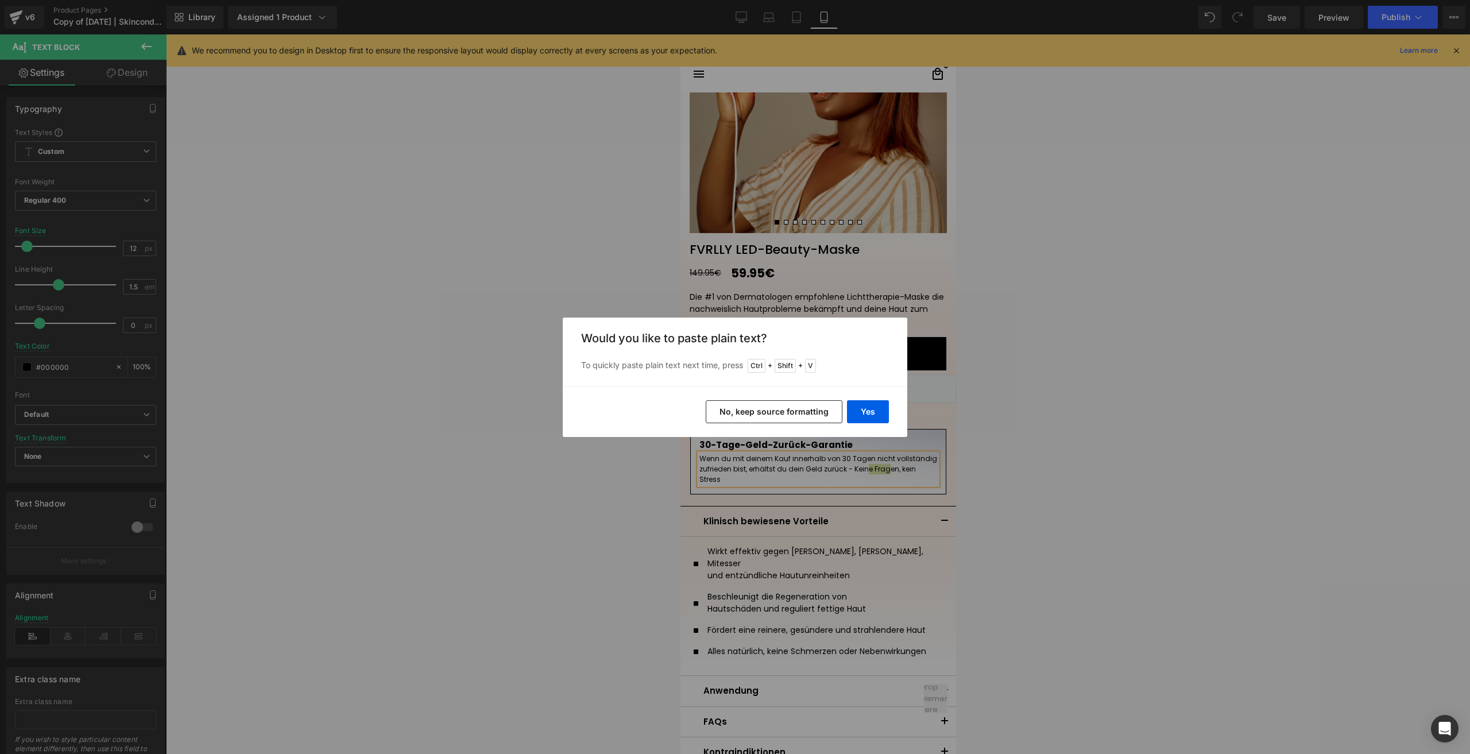
click at [0, 0] on button "No, keep source formatting" at bounding box center [0, 0] width 0 height 0
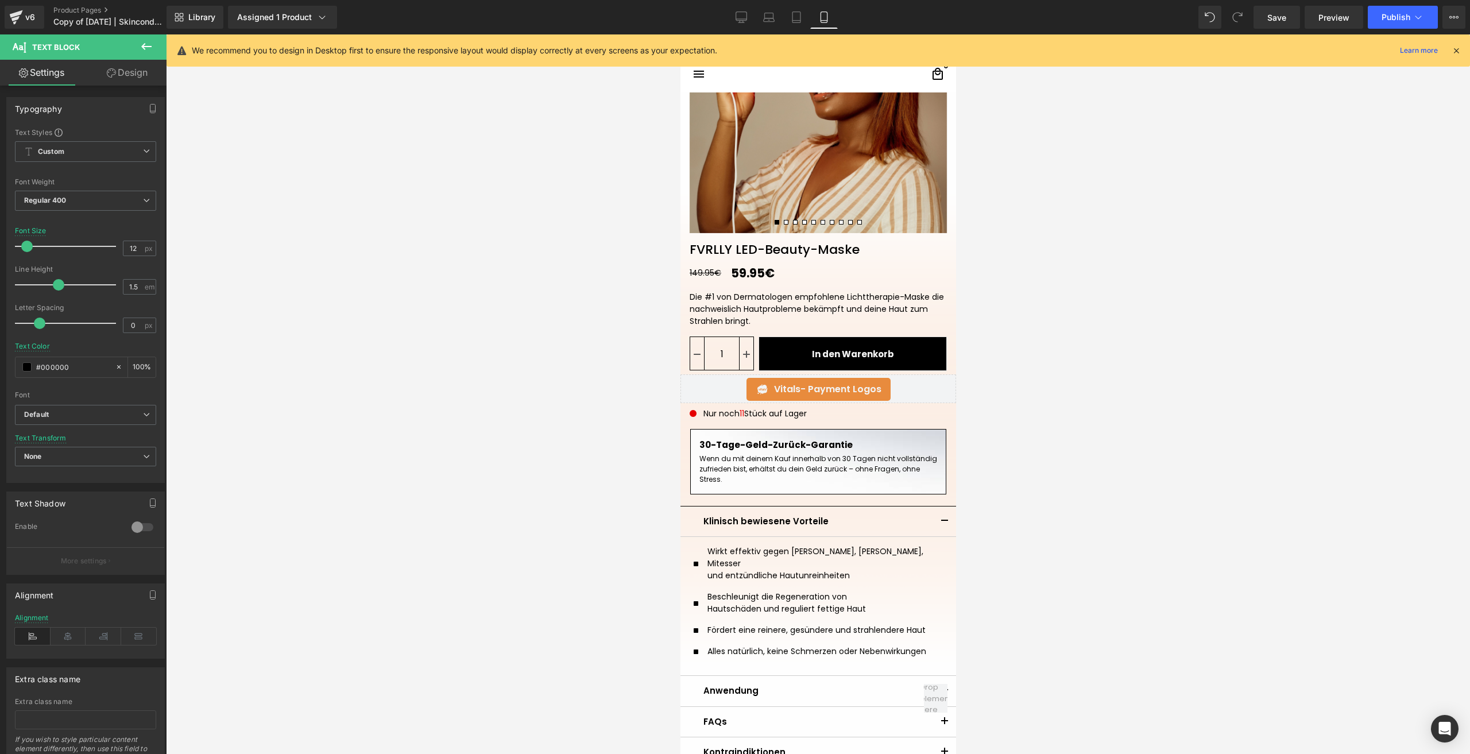
click at [1011, 501] on div at bounding box center [818, 394] width 1304 height 720
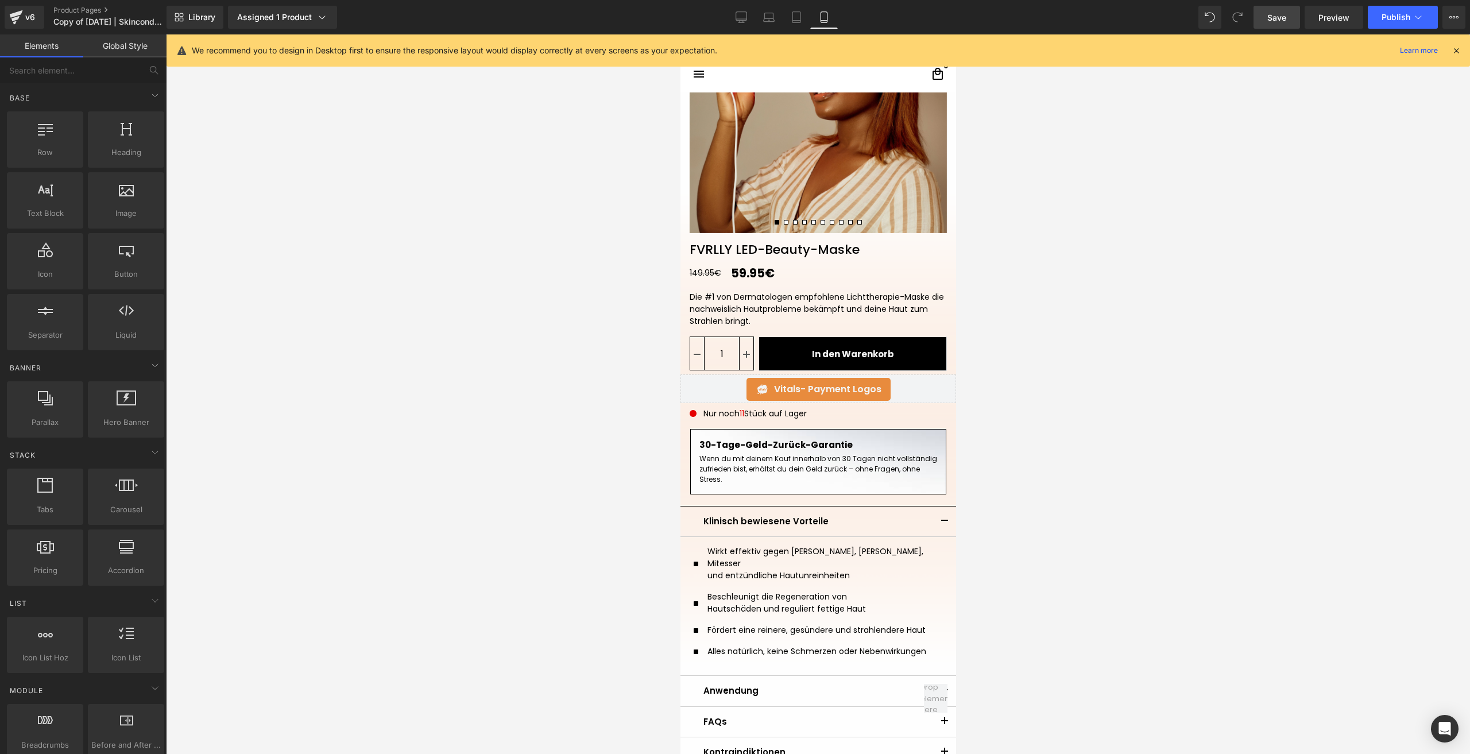
click at [1259, 14] on link "Save" at bounding box center [1277, 17] width 47 height 23
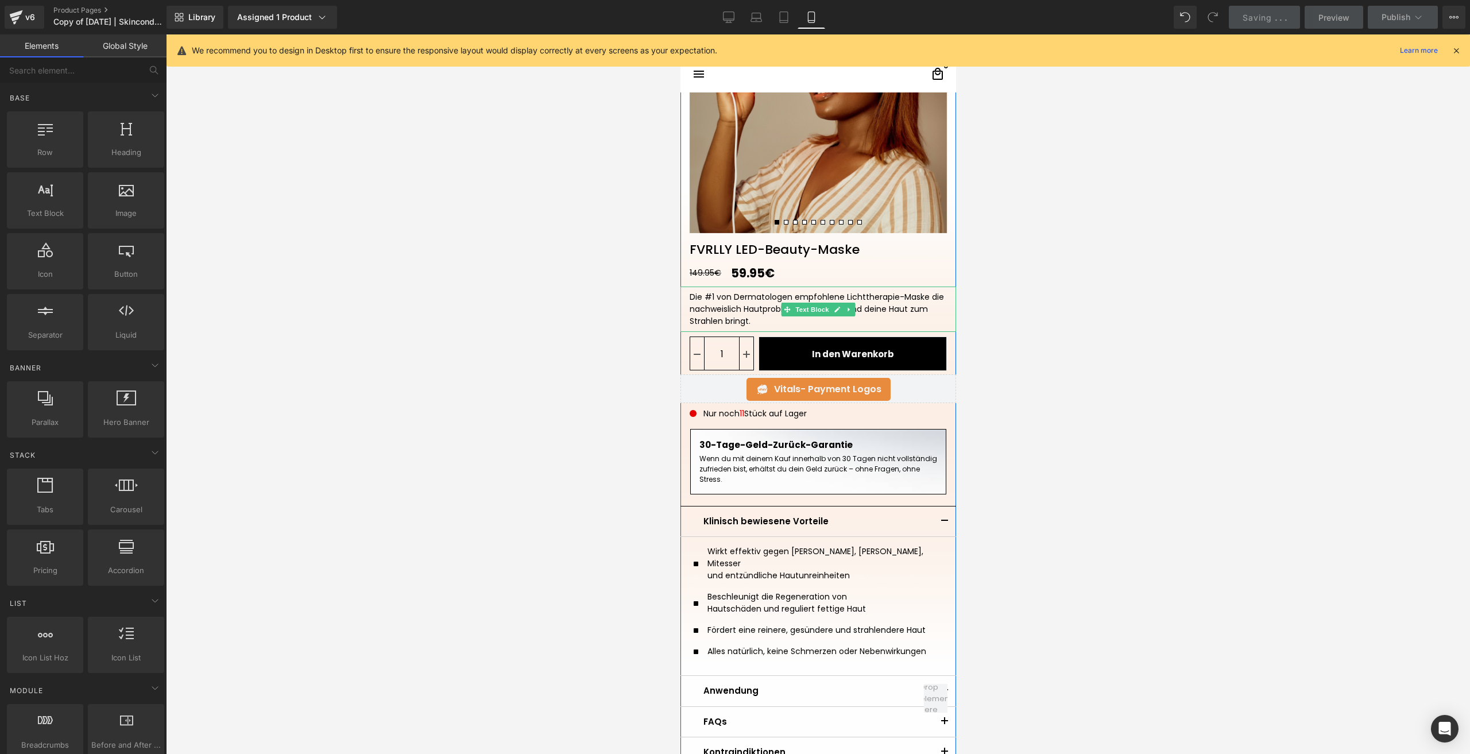
click at [746, 311] on div "Die #1 von Dermatologen empfohlene Lichttherapie-Maske die nachweislich Hautpro…" at bounding box center [817, 309] width 257 height 36
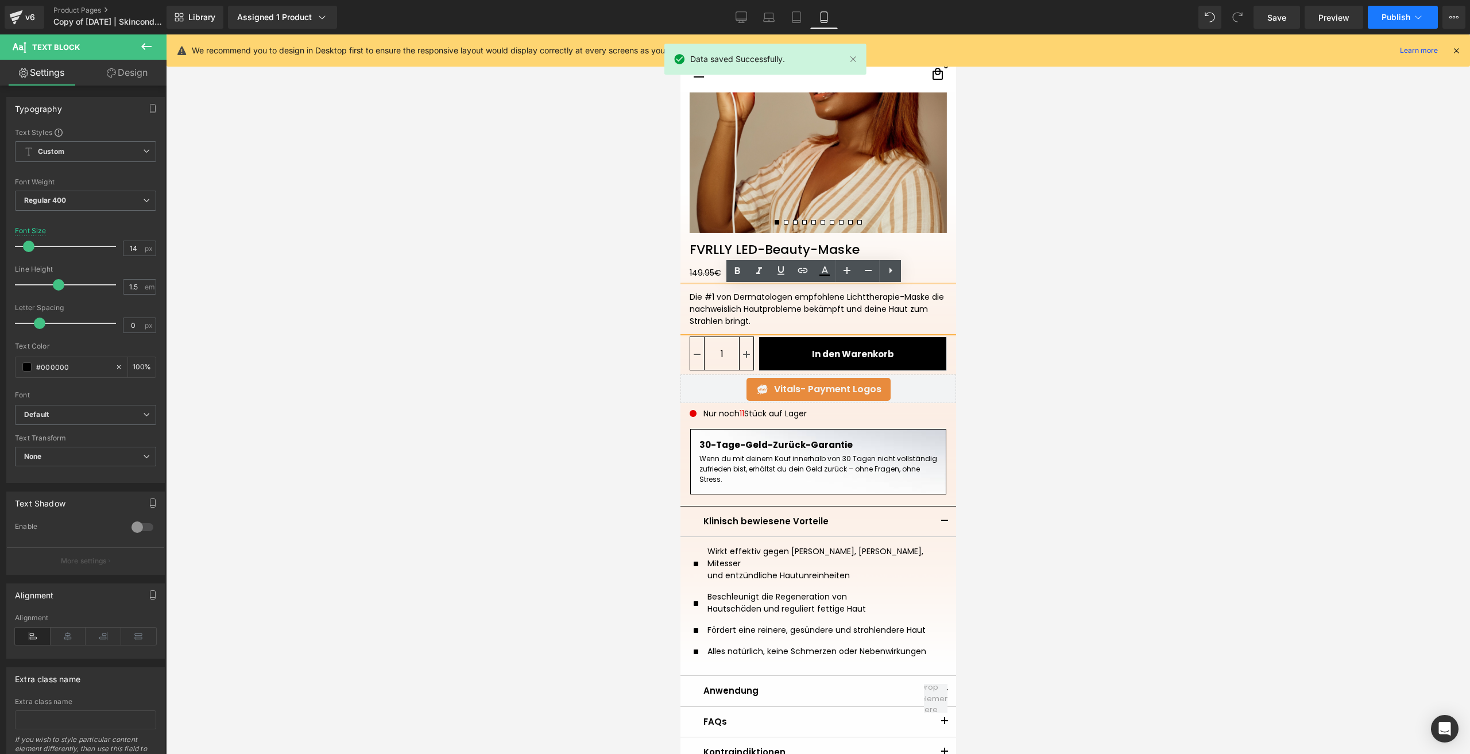
click at [1385, 19] on span "Publish" at bounding box center [1396, 17] width 29 height 9
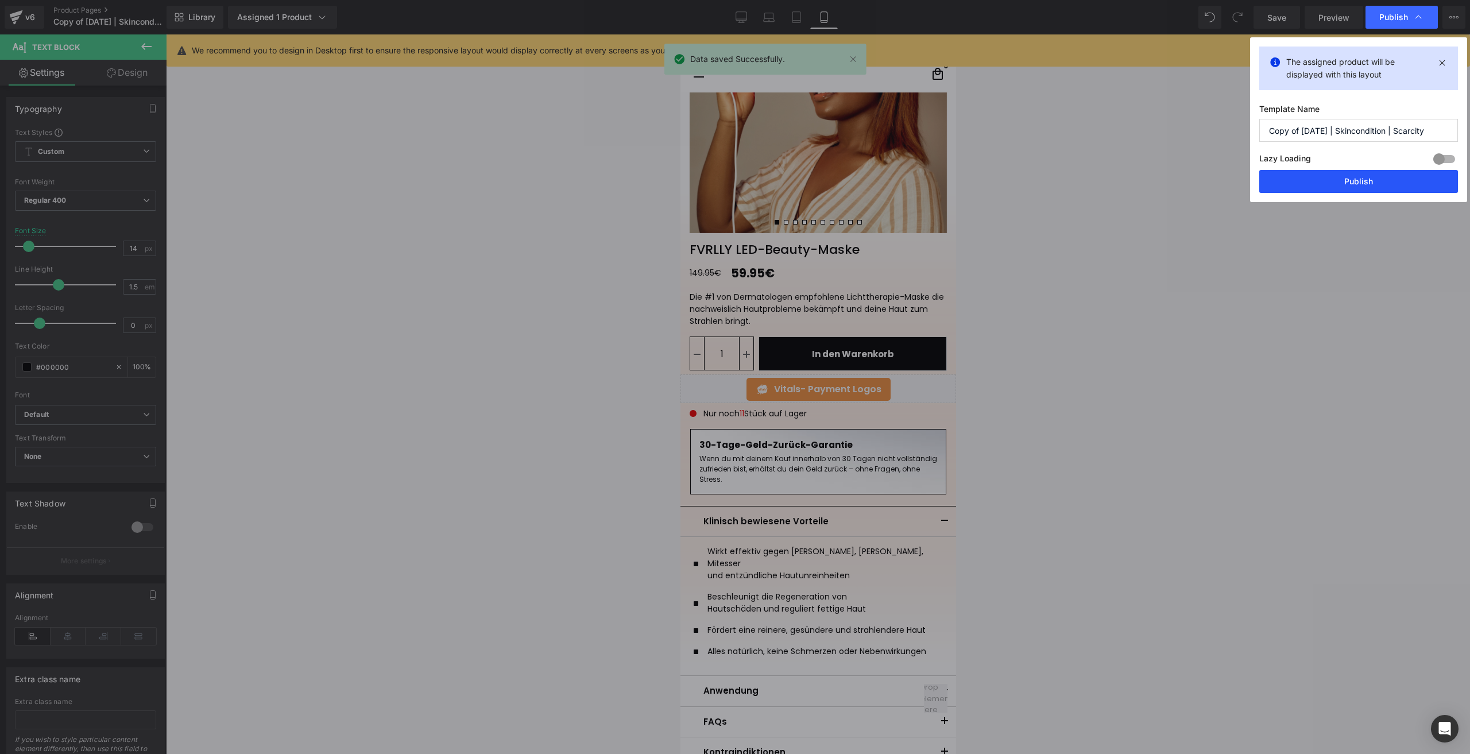
click at [1265, 187] on button "Publish" at bounding box center [1358, 181] width 199 height 23
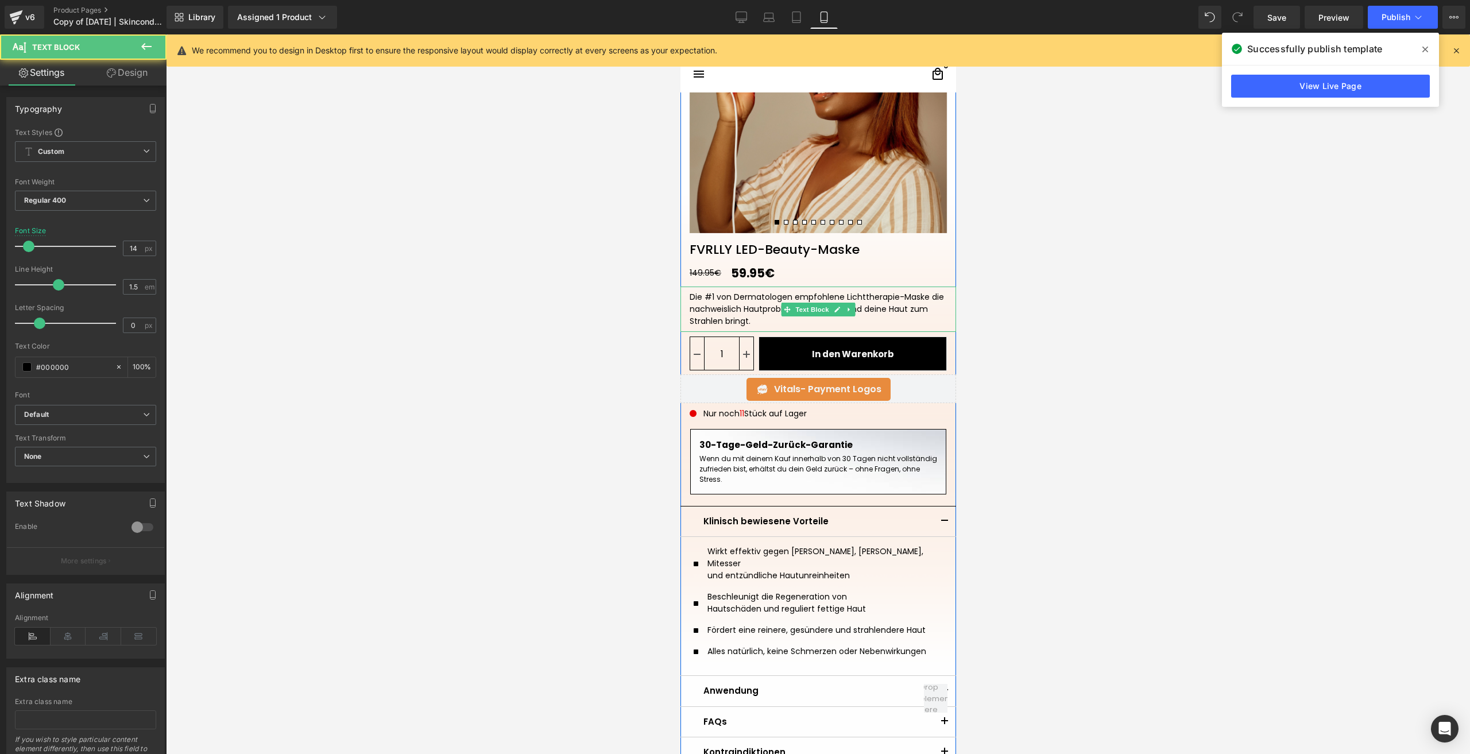
click at [754, 326] on div "Die #1 von Dermatologen empfohlene Lichttherapie-Maske die nachweislich Hautpro…" at bounding box center [817, 309] width 257 height 36
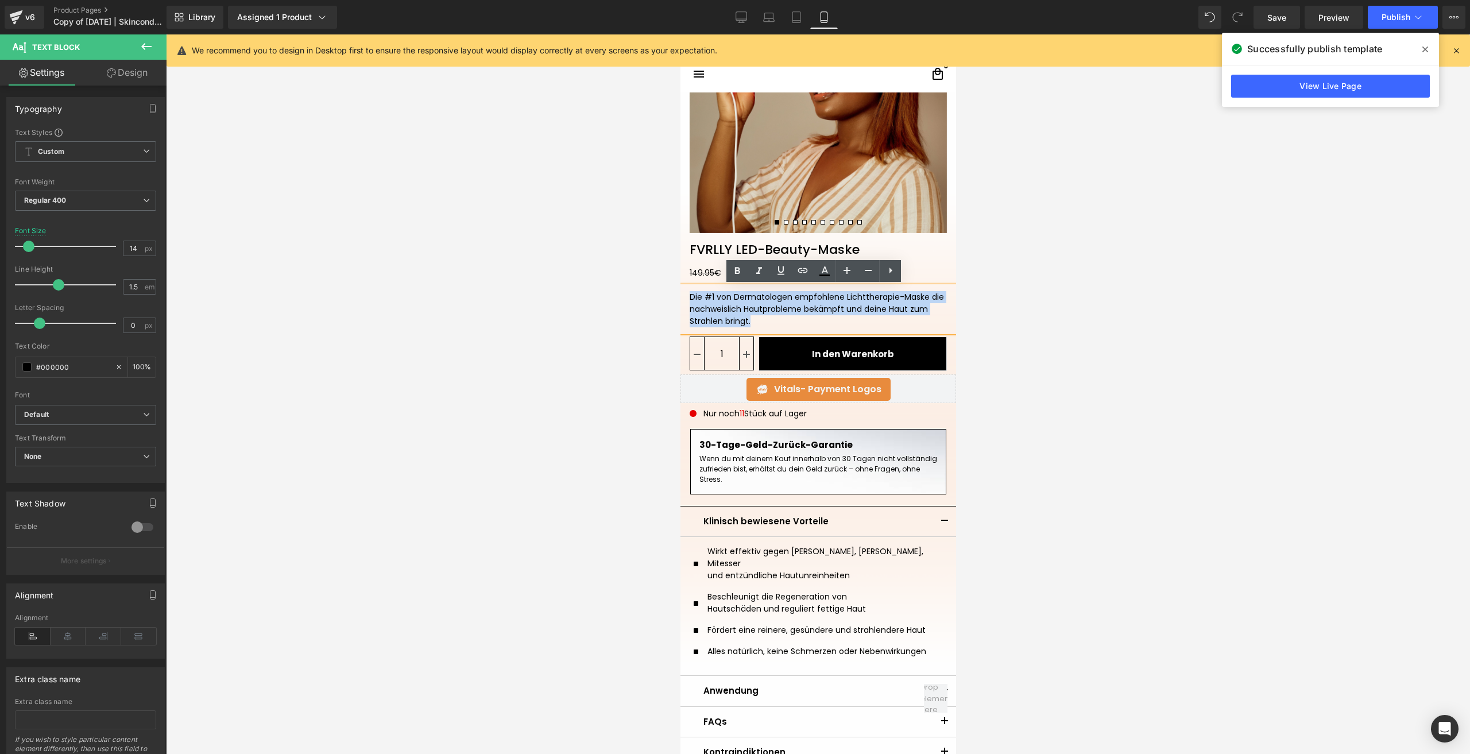
drag, startPoint x: 752, startPoint y: 325, endPoint x: 1358, endPoint y: 323, distance: 605.9
click at [680, 289] on html "□ search close menu Menu close Startseite Alle Produkte add" at bounding box center [818, 186] width 276 height 720
click at [751, 459] on p "Wenn du mit deinem Kauf innerhalb von 30 Tagen nicht vollständig zufrieden bist…" at bounding box center [818, 469] width 238 height 31
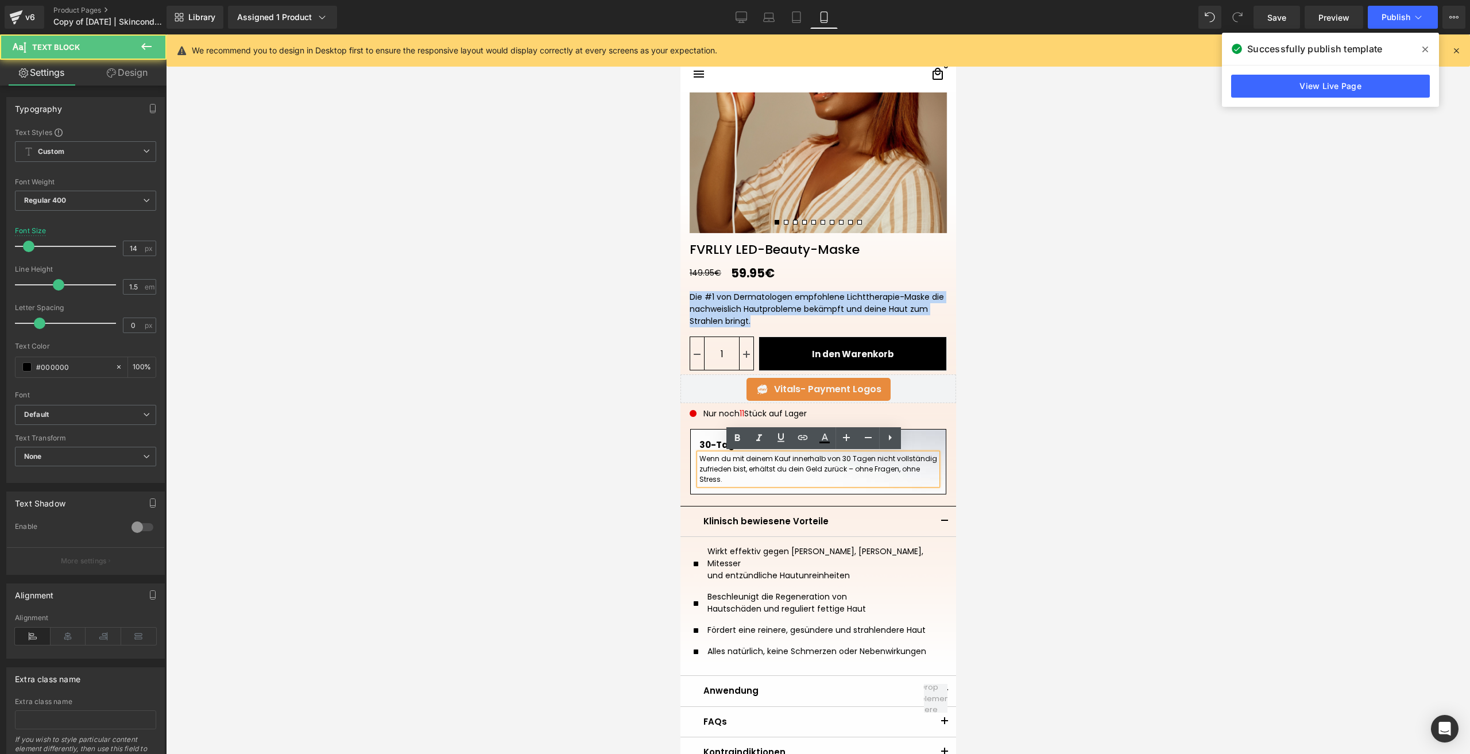
drag, startPoint x: 745, startPoint y: 320, endPoint x: 672, endPoint y: 303, distance: 74.9
click at [680, 303] on html "□ search close menu Menu close Startseite Alle Produkte add" at bounding box center [818, 186] width 276 height 720
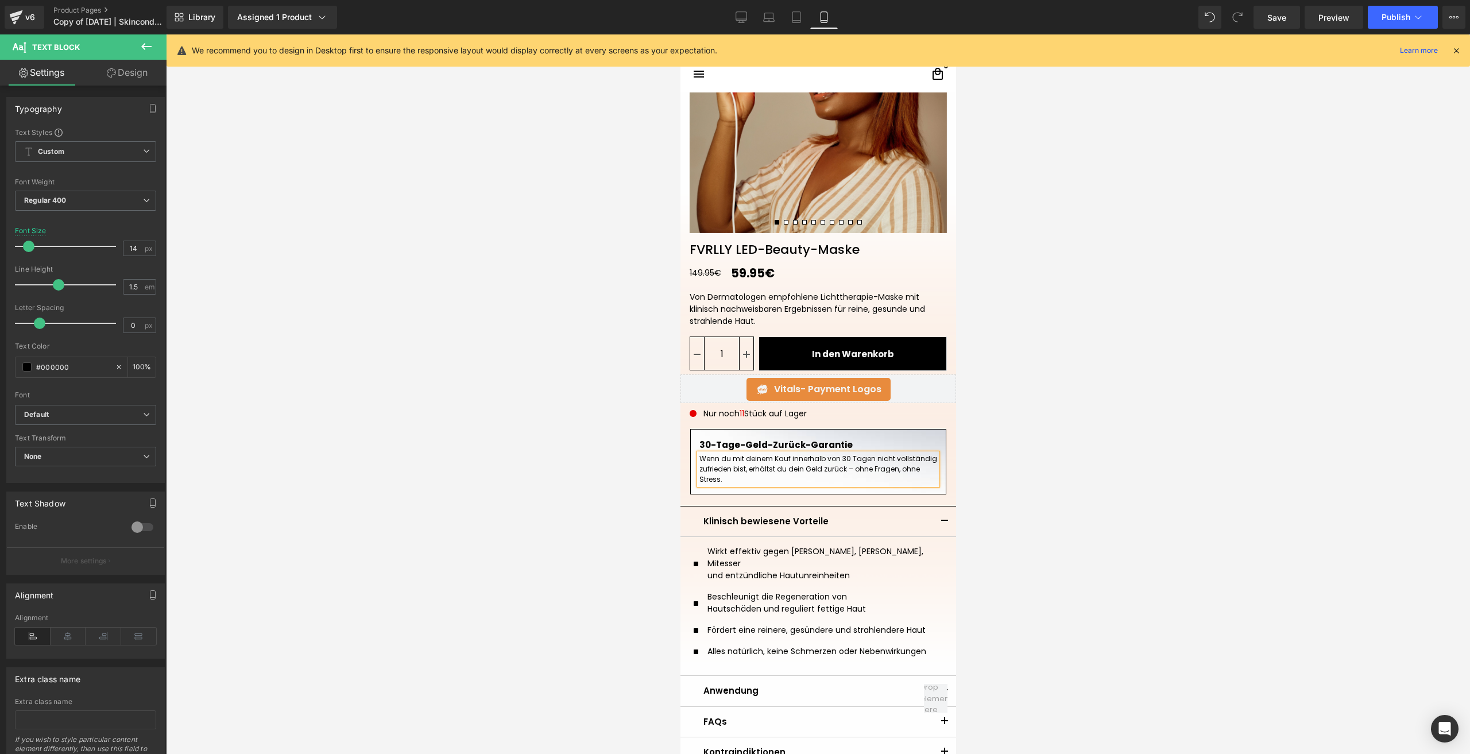
click at [1037, 490] on div at bounding box center [818, 394] width 1304 height 720
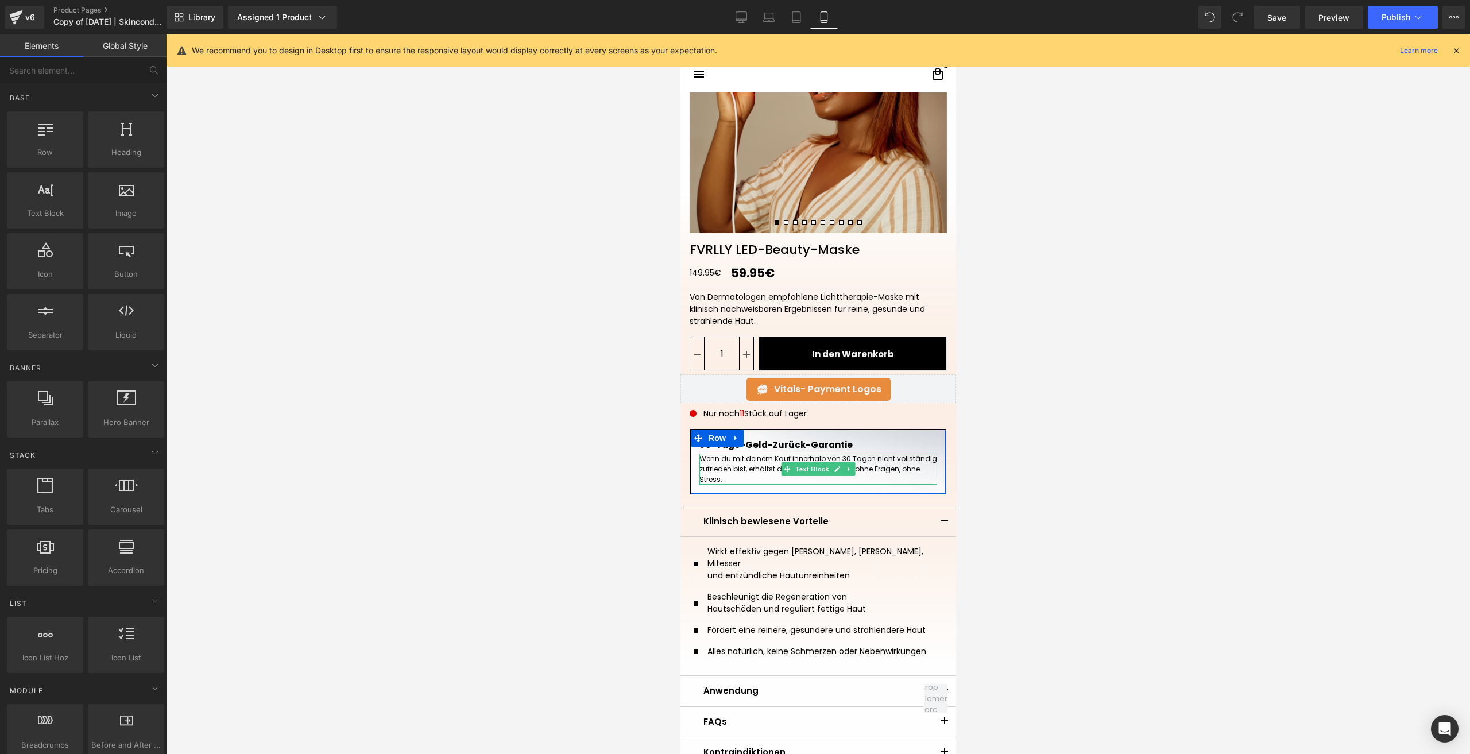
click at [752, 462] on p "Wenn du mit deinem Kauf innerhalb von 30 Tagen nicht vollständig zufrieden bist…" at bounding box center [818, 469] width 238 height 31
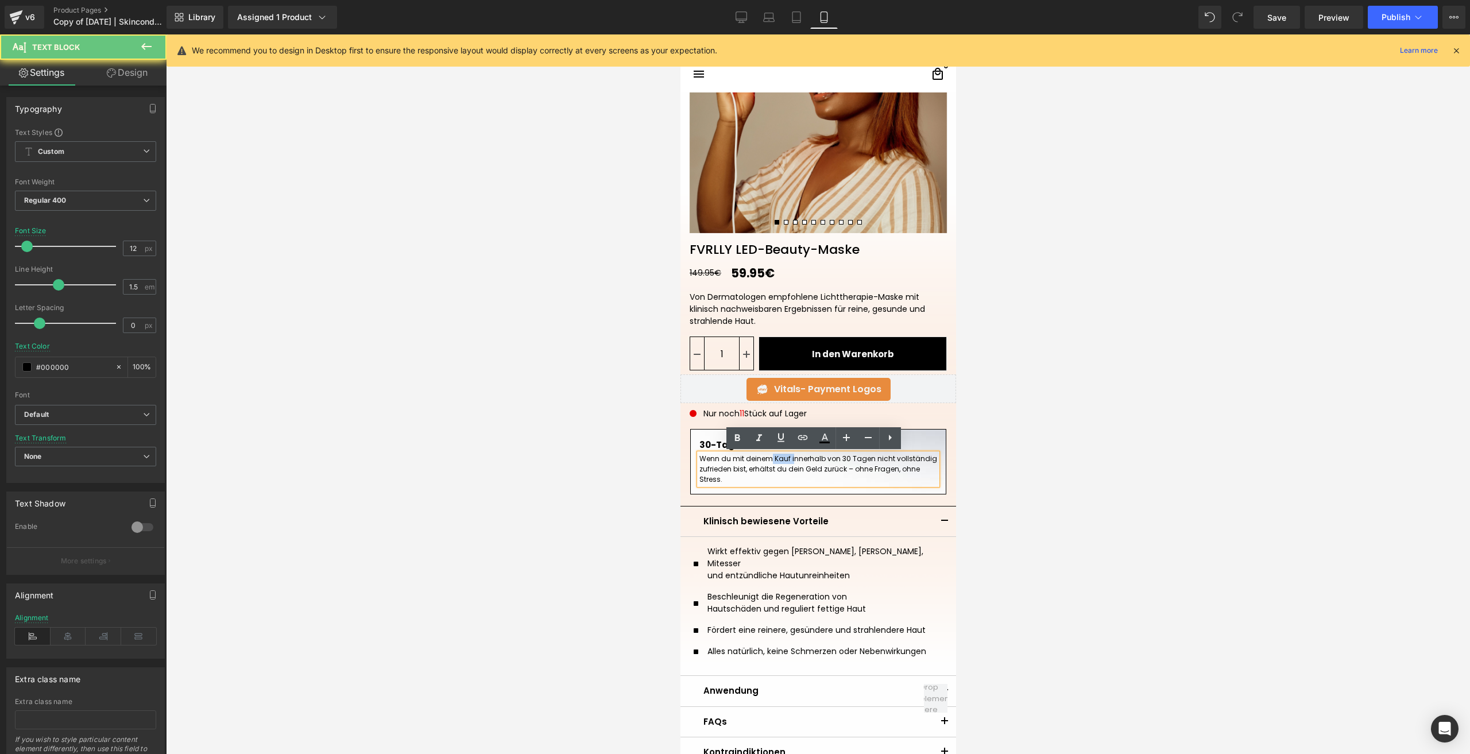
click at [752, 462] on p "Wenn du mit deinem Kauf innerhalb von 30 Tagen nicht vollständig zufrieden bist…" at bounding box center [818, 469] width 238 height 31
click at [828, 466] on p "Wenn du mit deinem Kauf innerhalb von 30 Tagen nicht vollständig zufrieden bist…" at bounding box center [818, 469] width 238 height 31
click at [781, 478] on p "Wenn du mit deinem Kauf innerhalb von 30 Tagen nicht vollständig zufrieden bist…" at bounding box center [818, 469] width 238 height 31
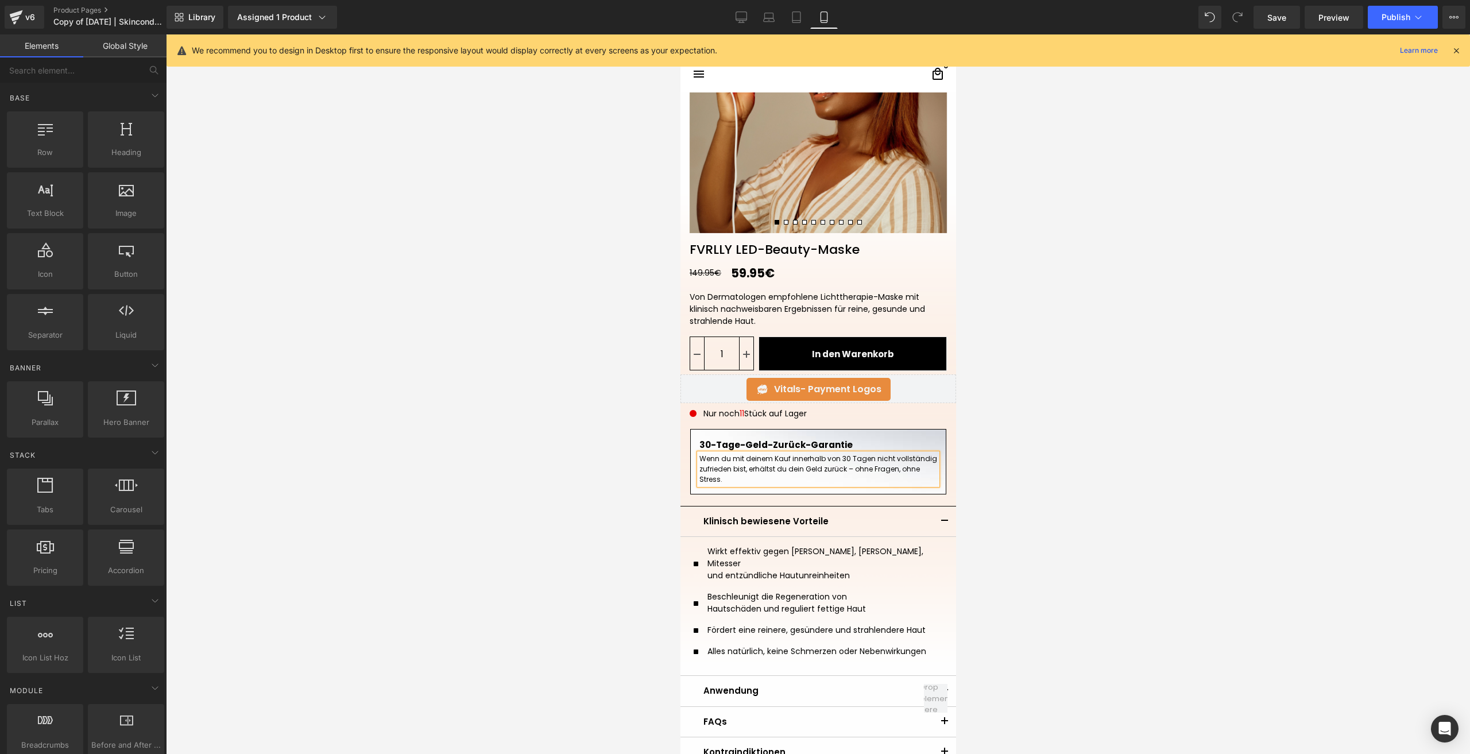
click at [1043, 453] on div at bounding box center [818, 394] width 1304 height 720
click at [869, 458] on p "Wenn du mit deinem Kauf innerhalb von 30 Tagen nicht vollständig zufrieden bist…" at bounding box center [818, 469] width 238 height 31
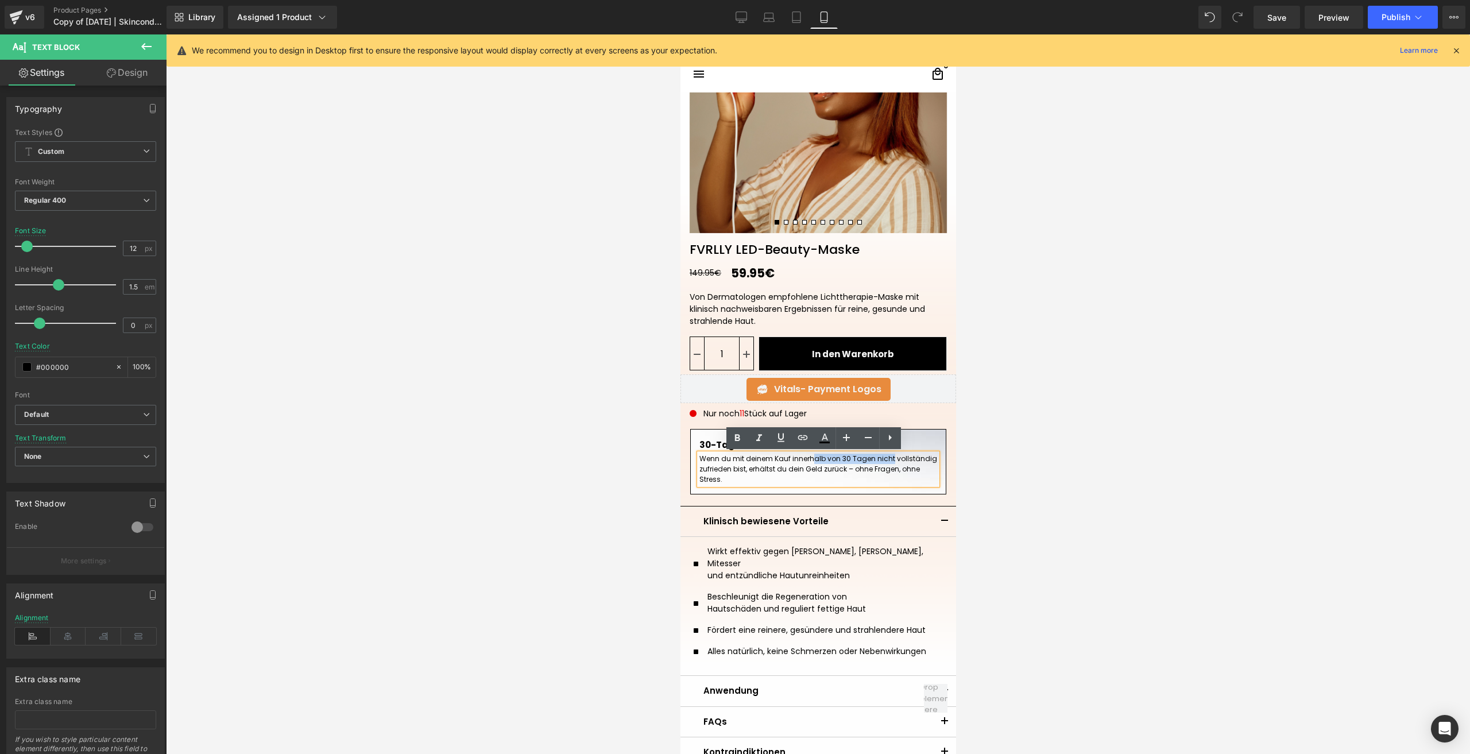
drag, startPoint x: 867, startPoint y: 458, endPoint x: 785, endPoint y: 459, distance: 82.1
click at [785, 459] on p "Wenn du mit deinem Kauf innerhalb von 30 Tagen nicht vollständig zufrieden bist…" at bounding box center [818, 469] width 238 height 31
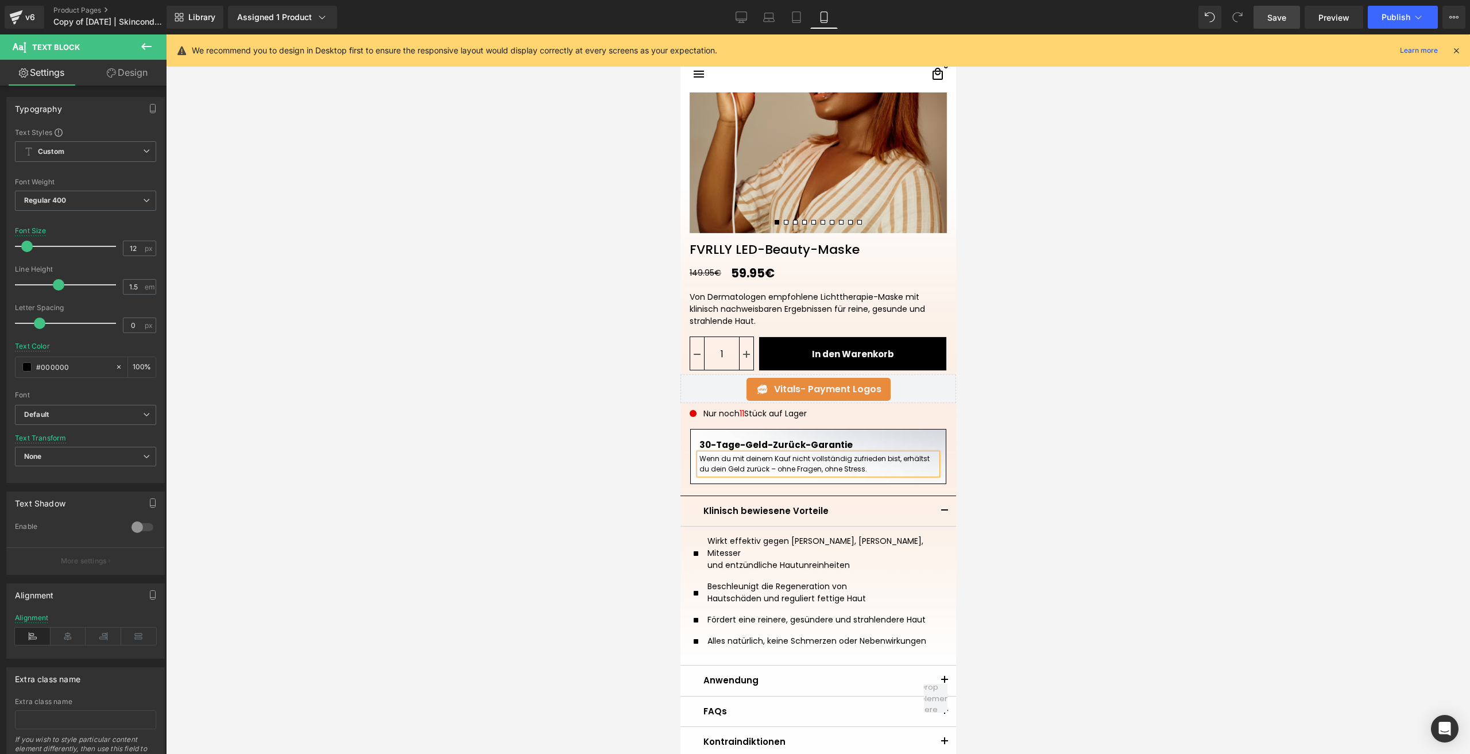
click at [1272, 21] on span "Save" at bounding box center [1276, 17] width 19 height 12
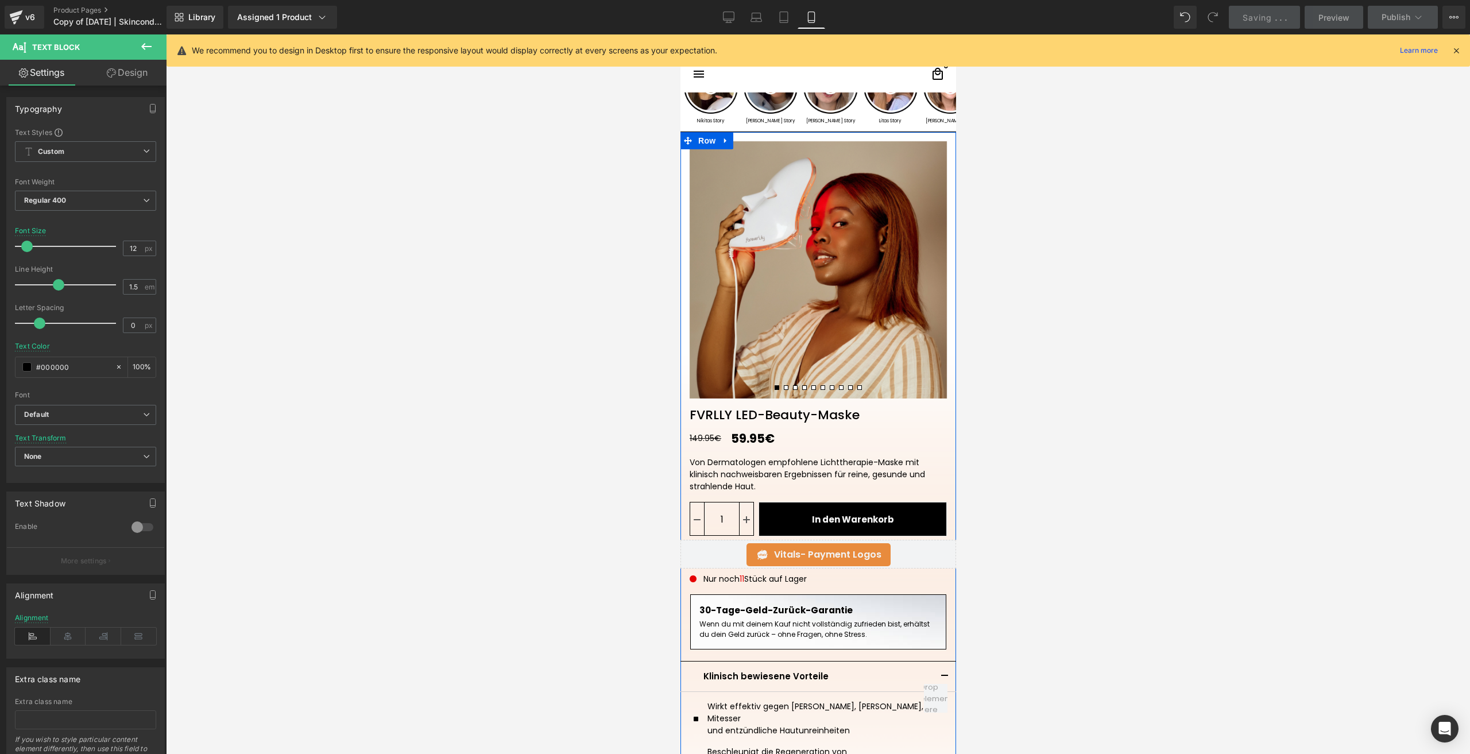
scroll to position [36, 0]
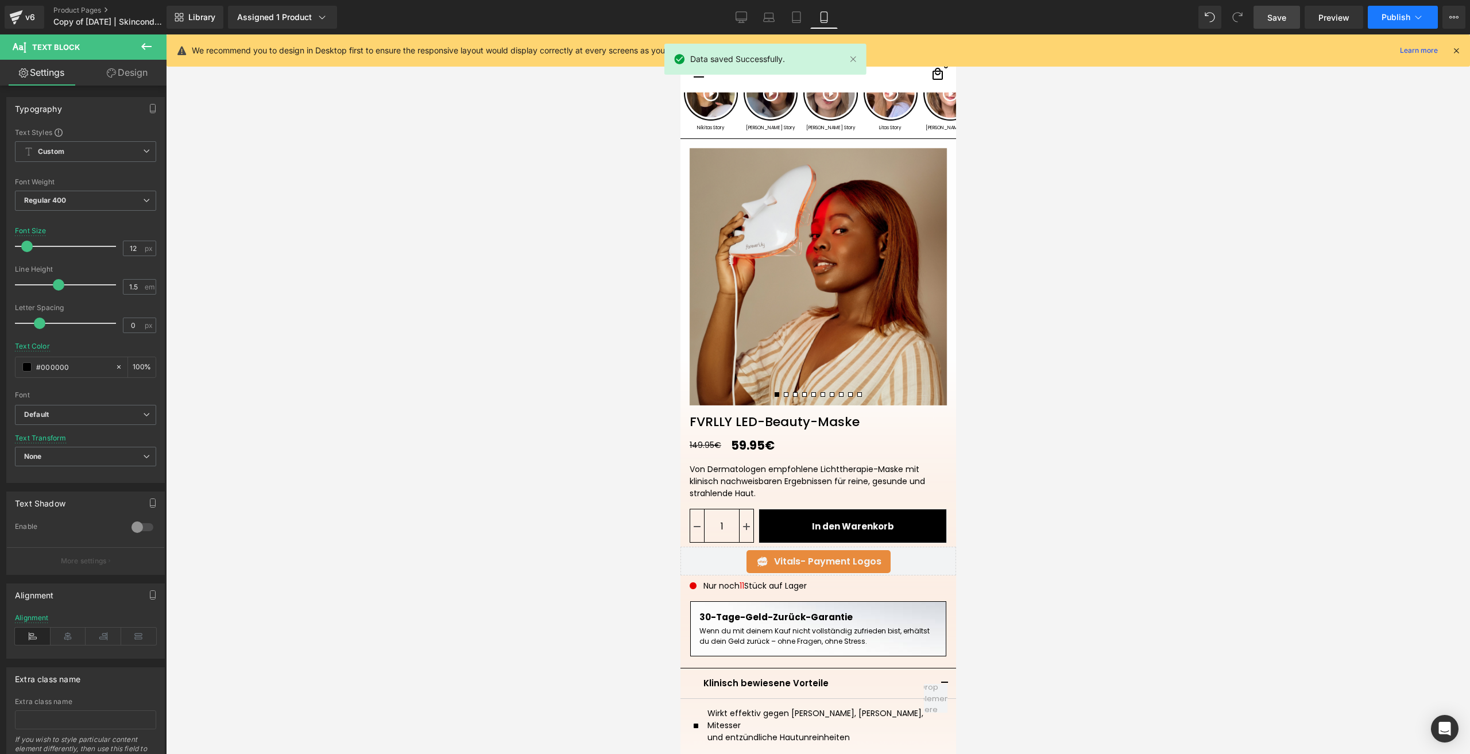
click at [1386, 15] on span "Publish" at bounding box center [1396, 17] width 29 height 9
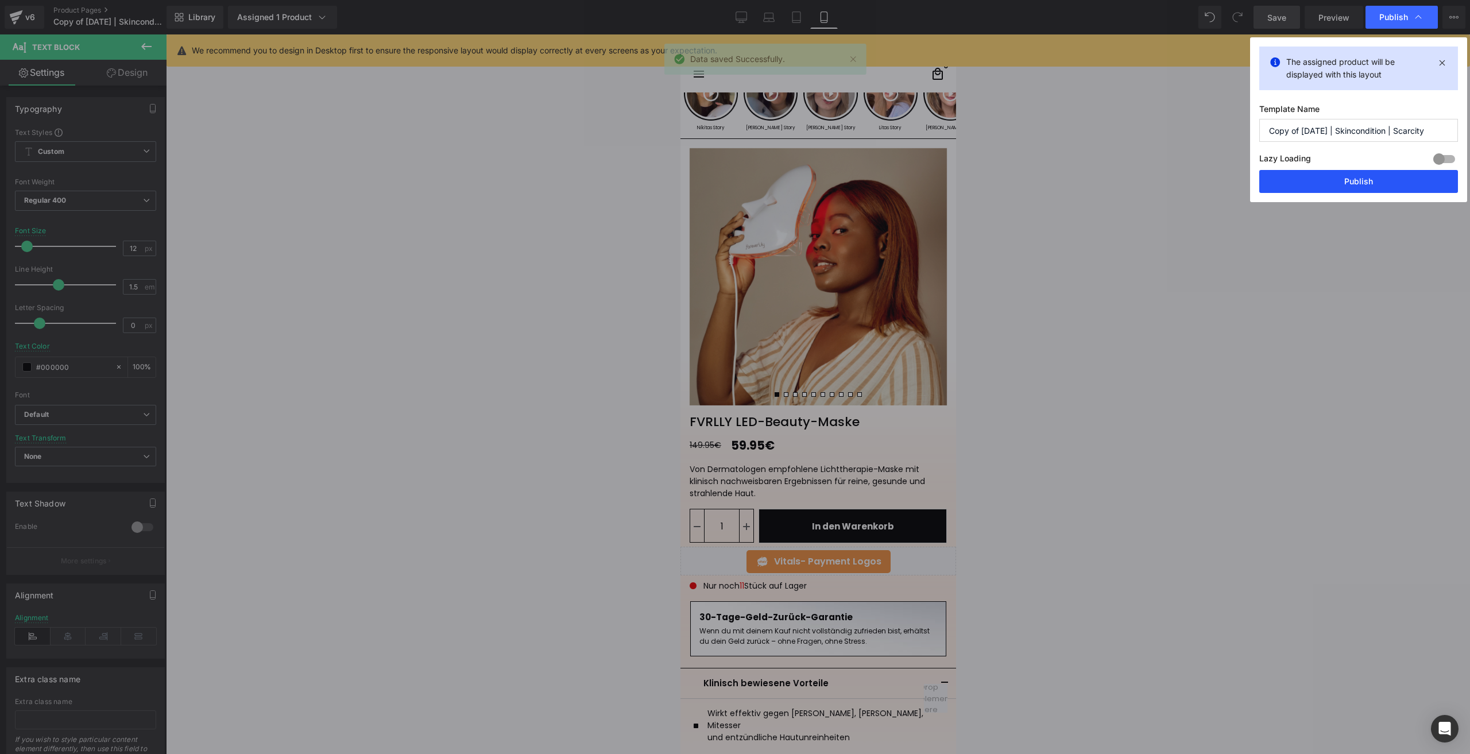
click at [0, 0] on button "Publish" at bounding box center [0, 0] width 0 height 0
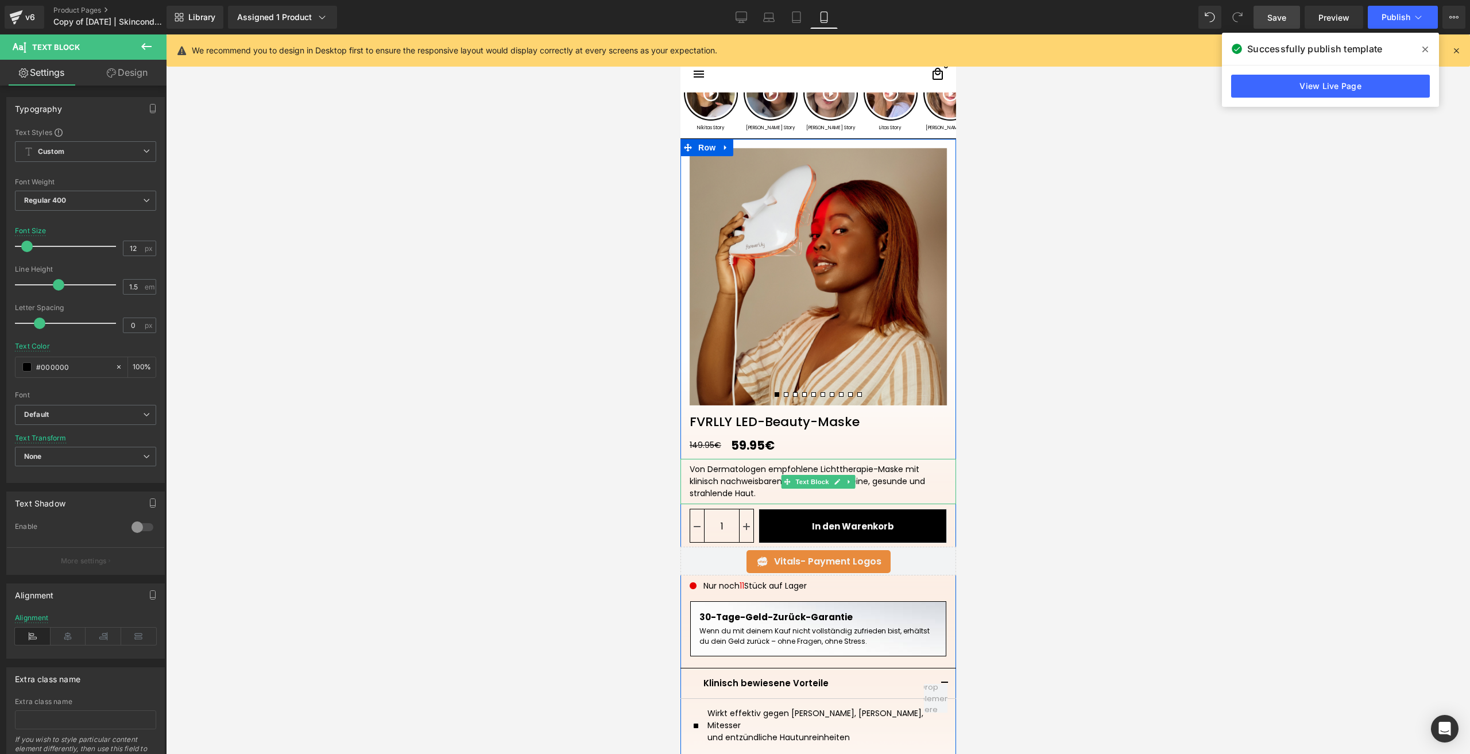
click at [721, 478] on div "Von Dermatologen empfohlene Lichttherapie-Maske mit klinisch nachweisbaren Erge…" at bounding box center [817, 481] width 257 height 36
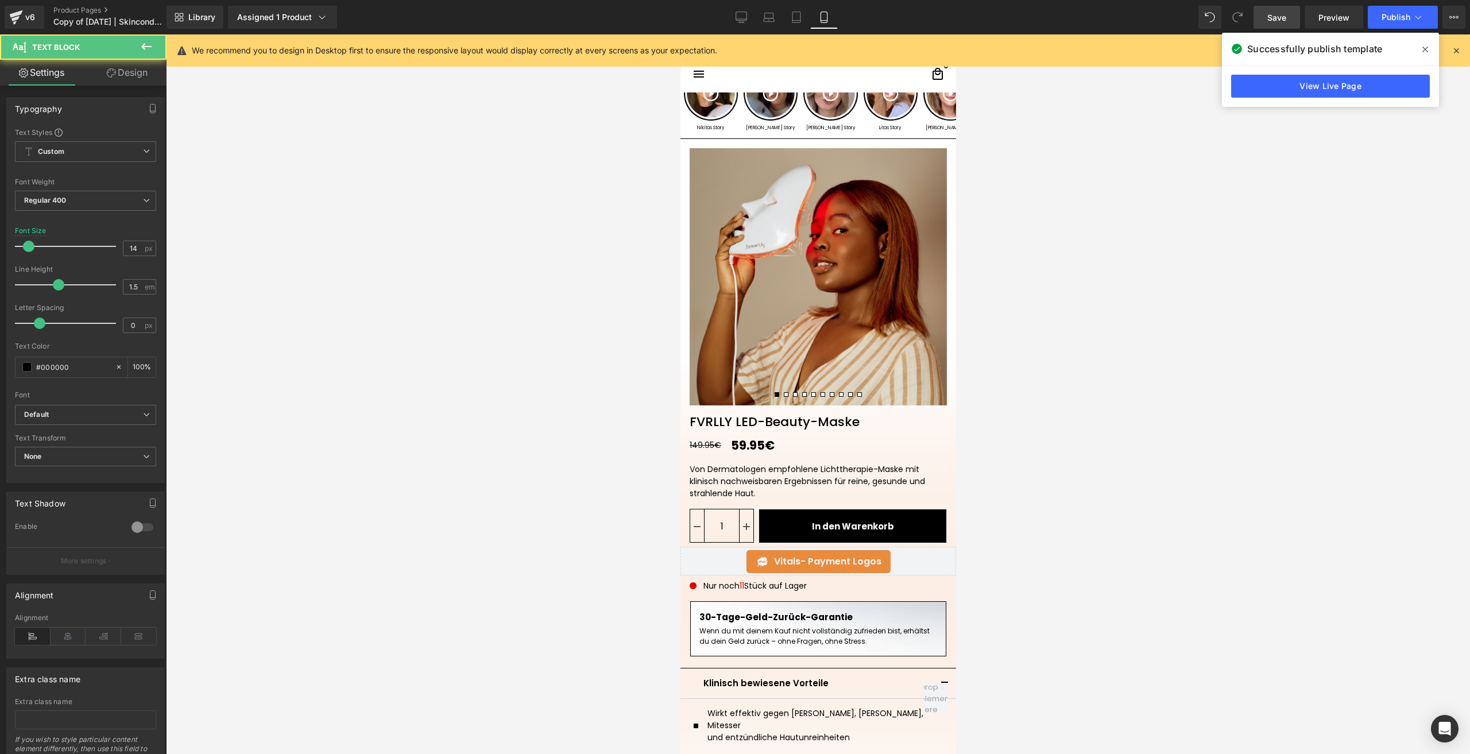
click at [122, 77] on link "Design" at bounding box center [127, 73] width 83 height 26
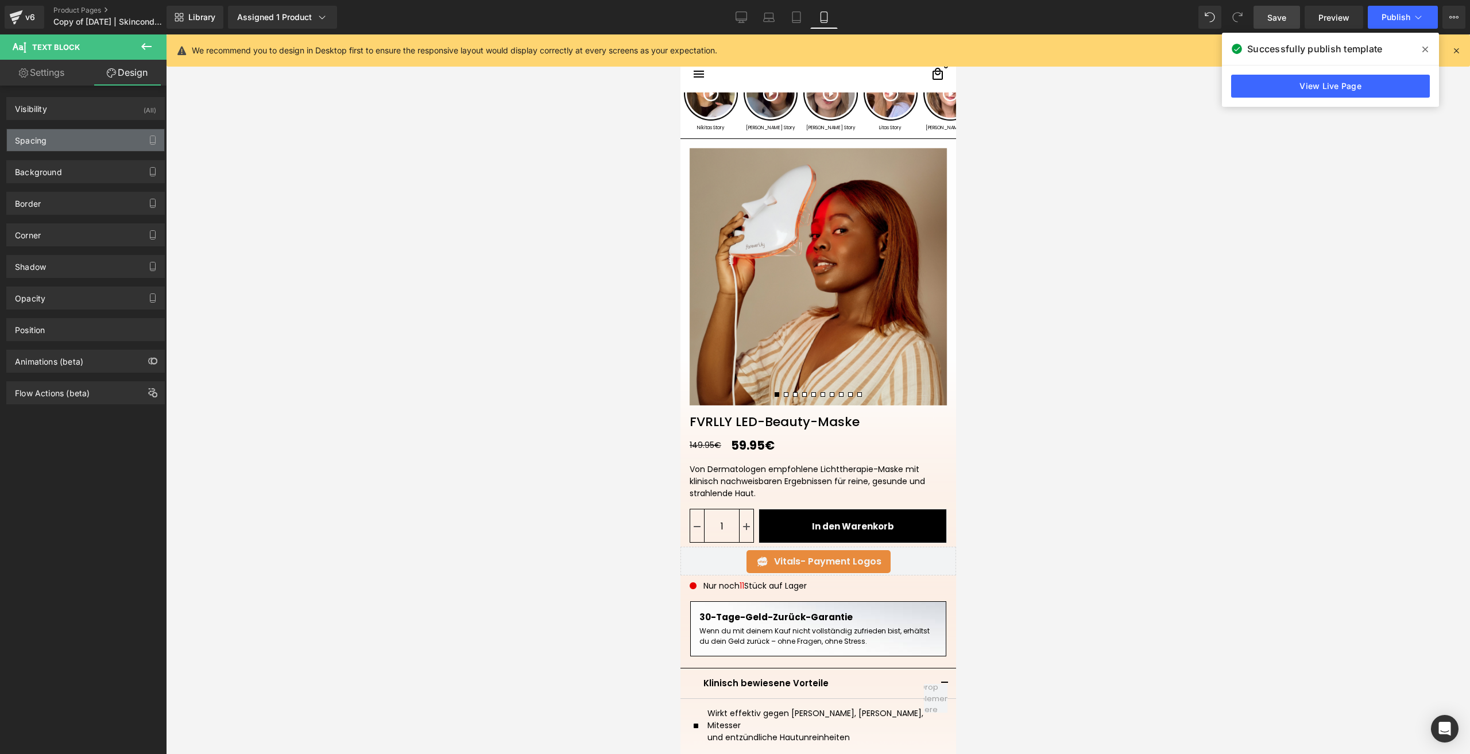
click at [93, 131] on div "Spacing" at bounding box center [85, 140] width 157 height 22
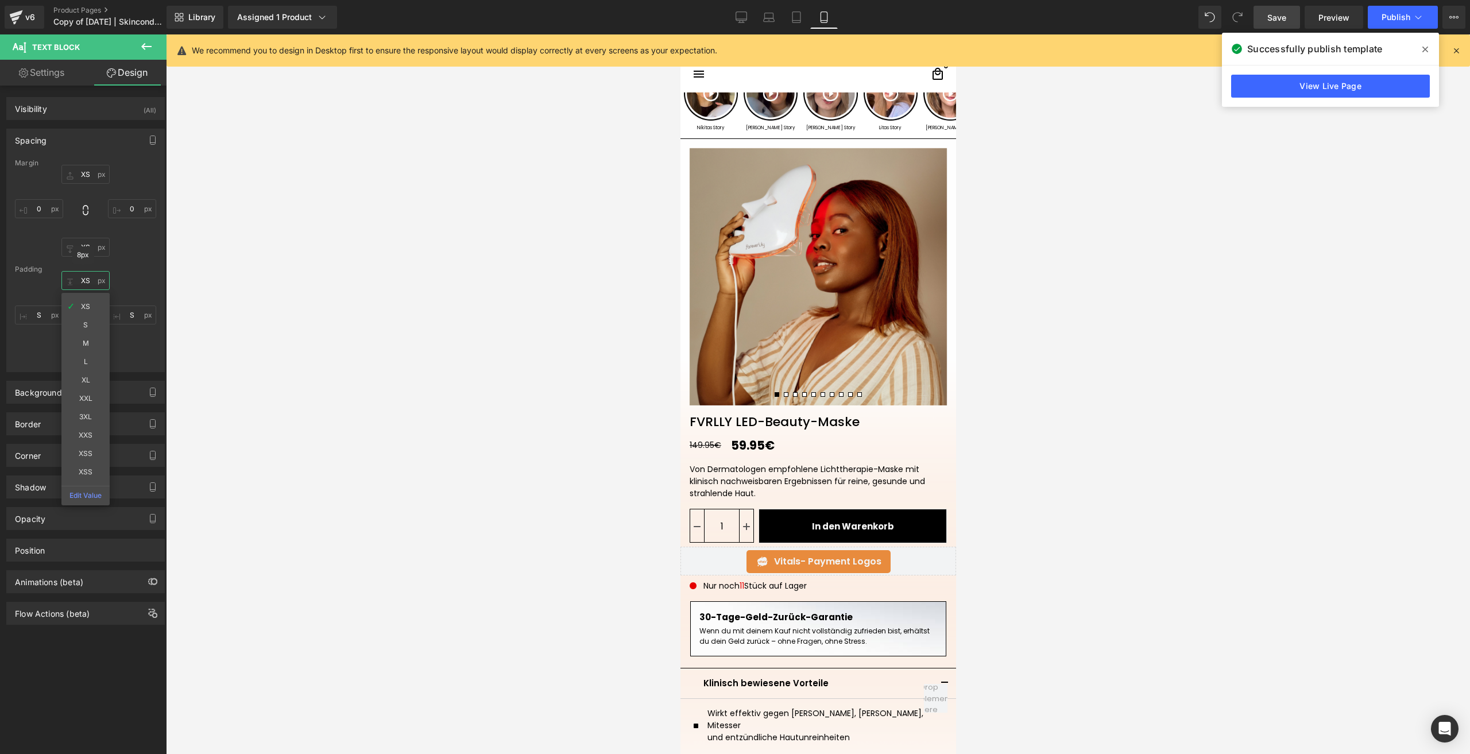
click at [79, 278] on input "XS" at bounding box center [85, 280] width 48 height 19
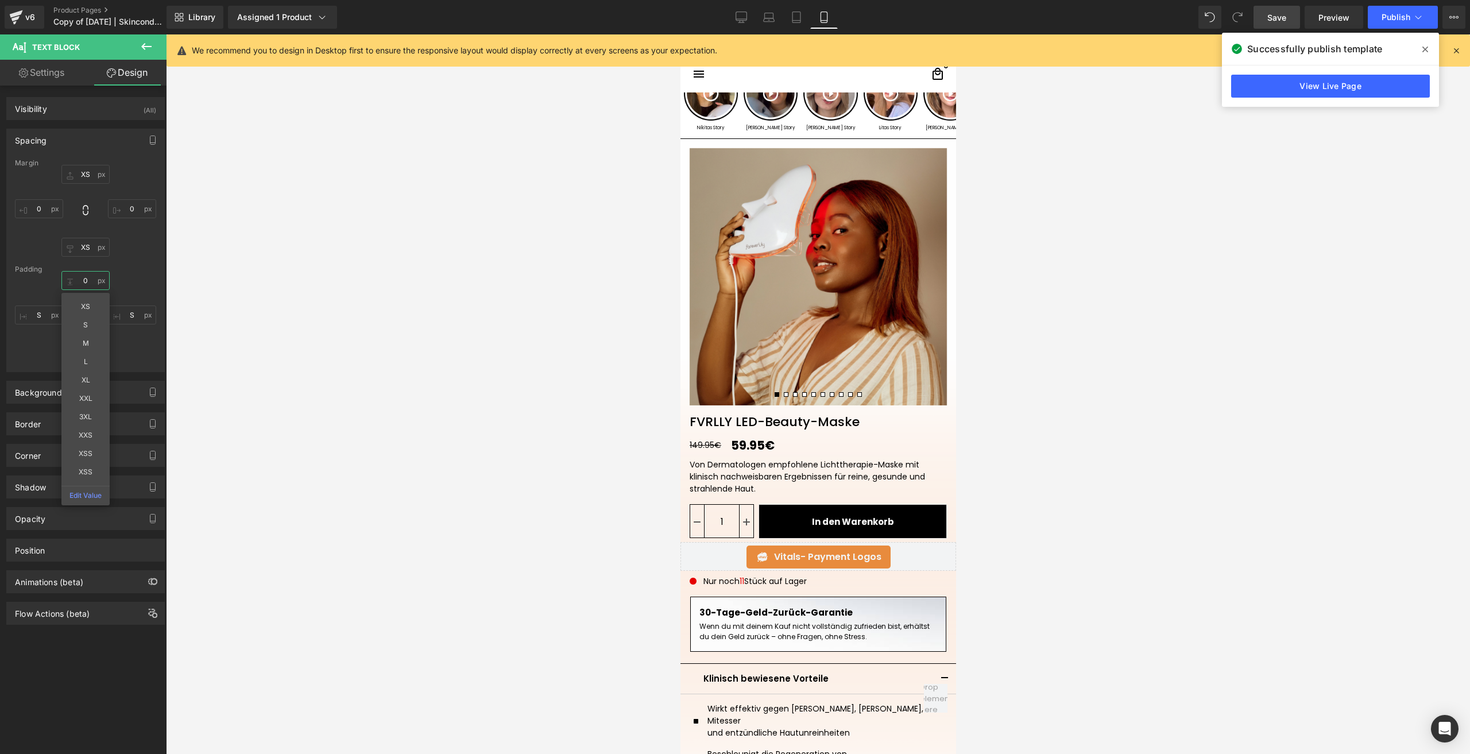
type input "0"
click at [1261, 16] on link "Save" at bounding box center [1277, 17] width 47 height 23
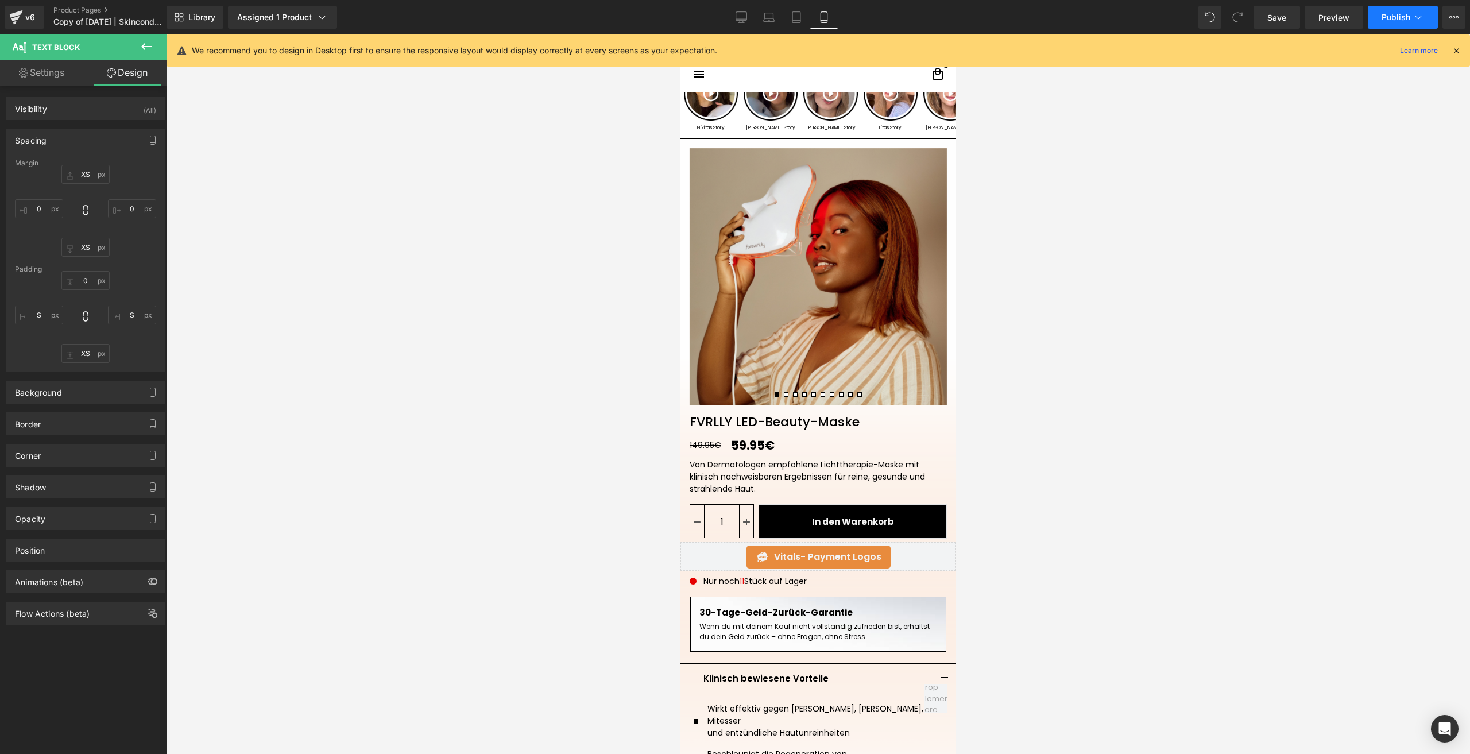
click at [1396, 16] on span "Publish" at bounding box center [1396, 17] width 29 height 9
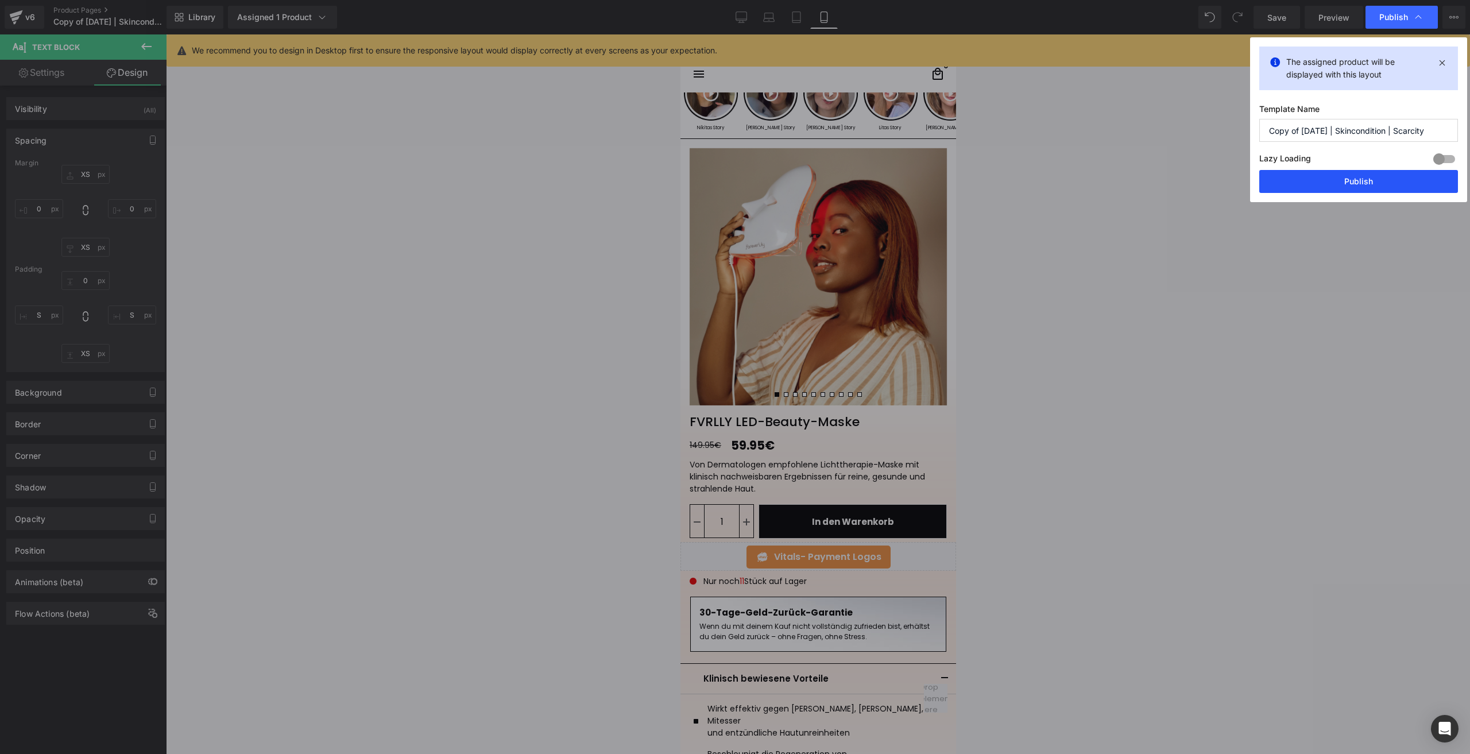
click at [0, 0] on button "Publish" at bounding box center [0, 0] width 0 height 0
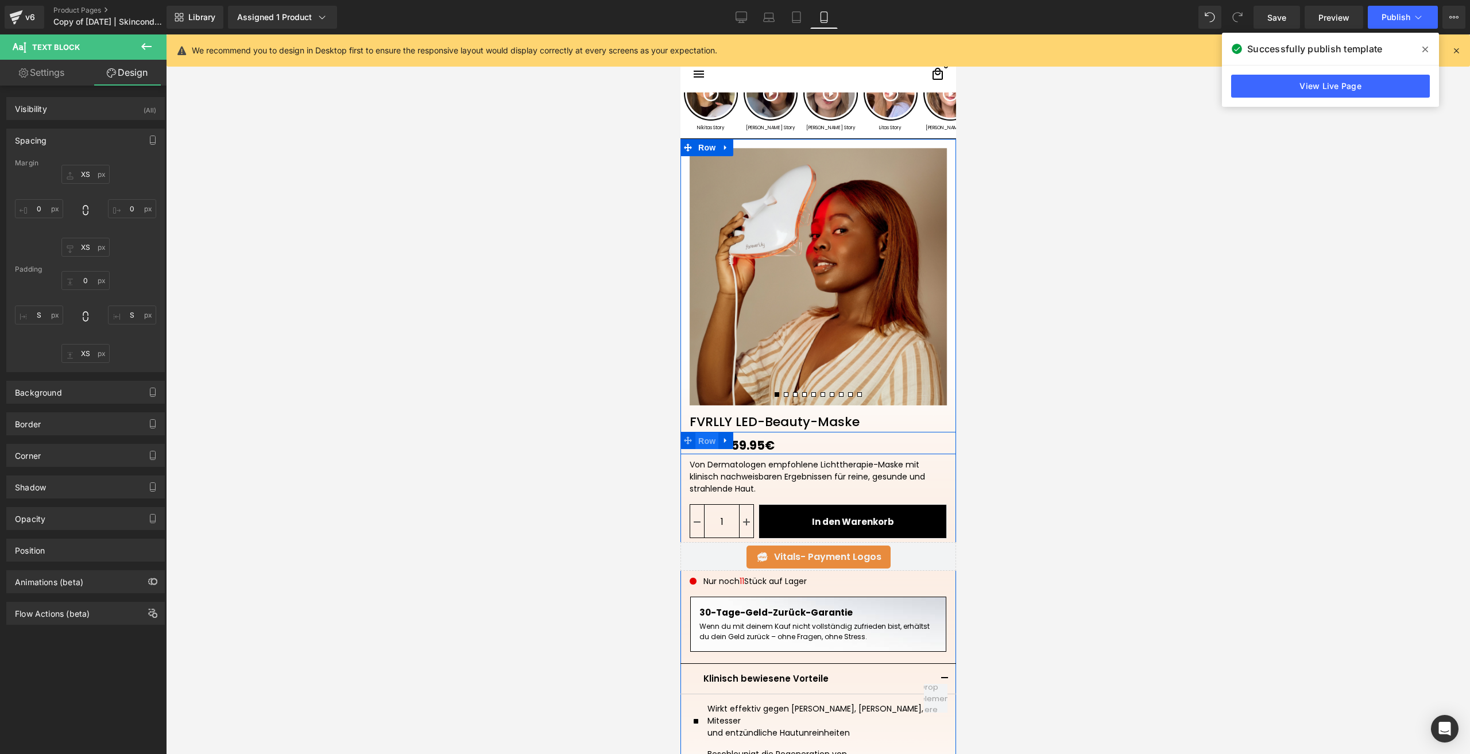
click at [704, 441] on span "Row" at bounding box center [706, 440] width 23 height 17
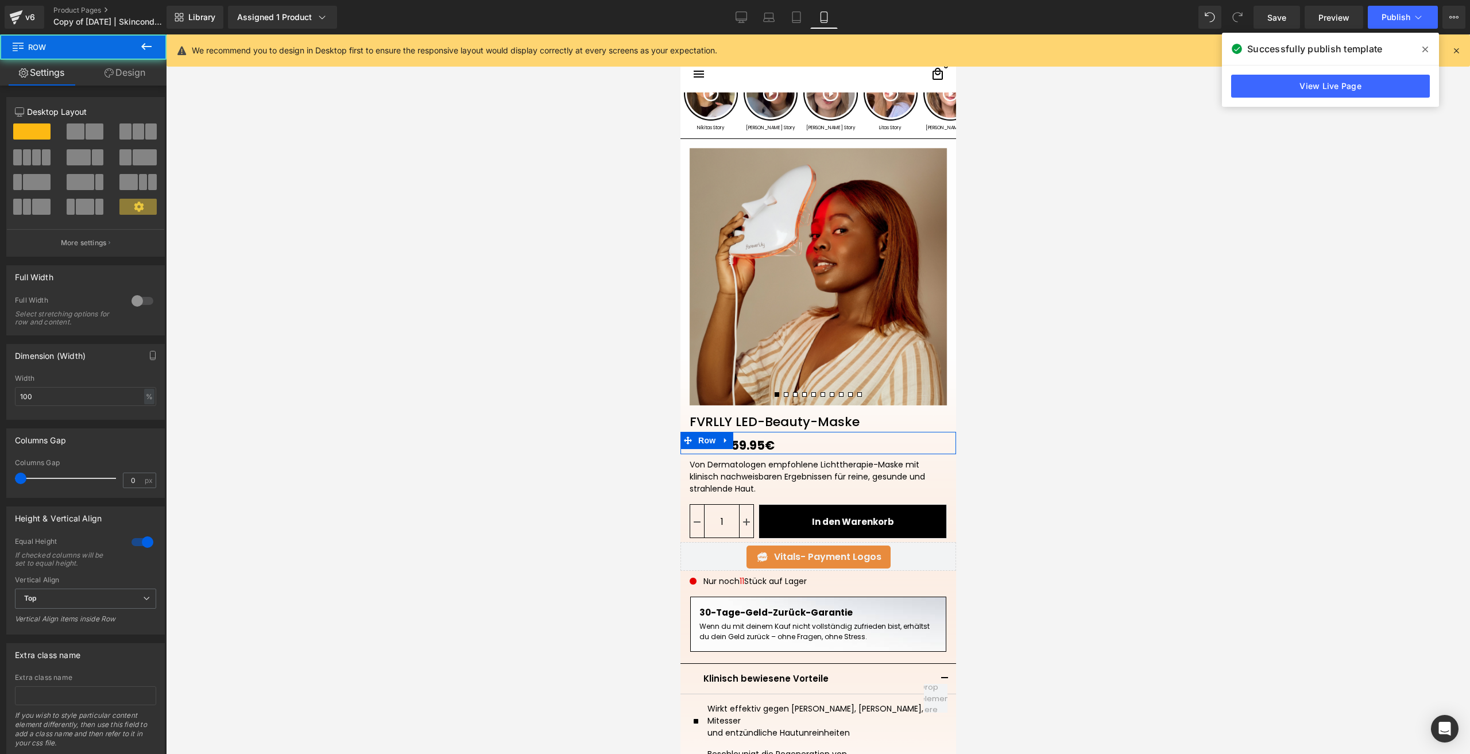
click at [135, 73] on link "Design" at bounding box center [124, 73] width 83 height 26
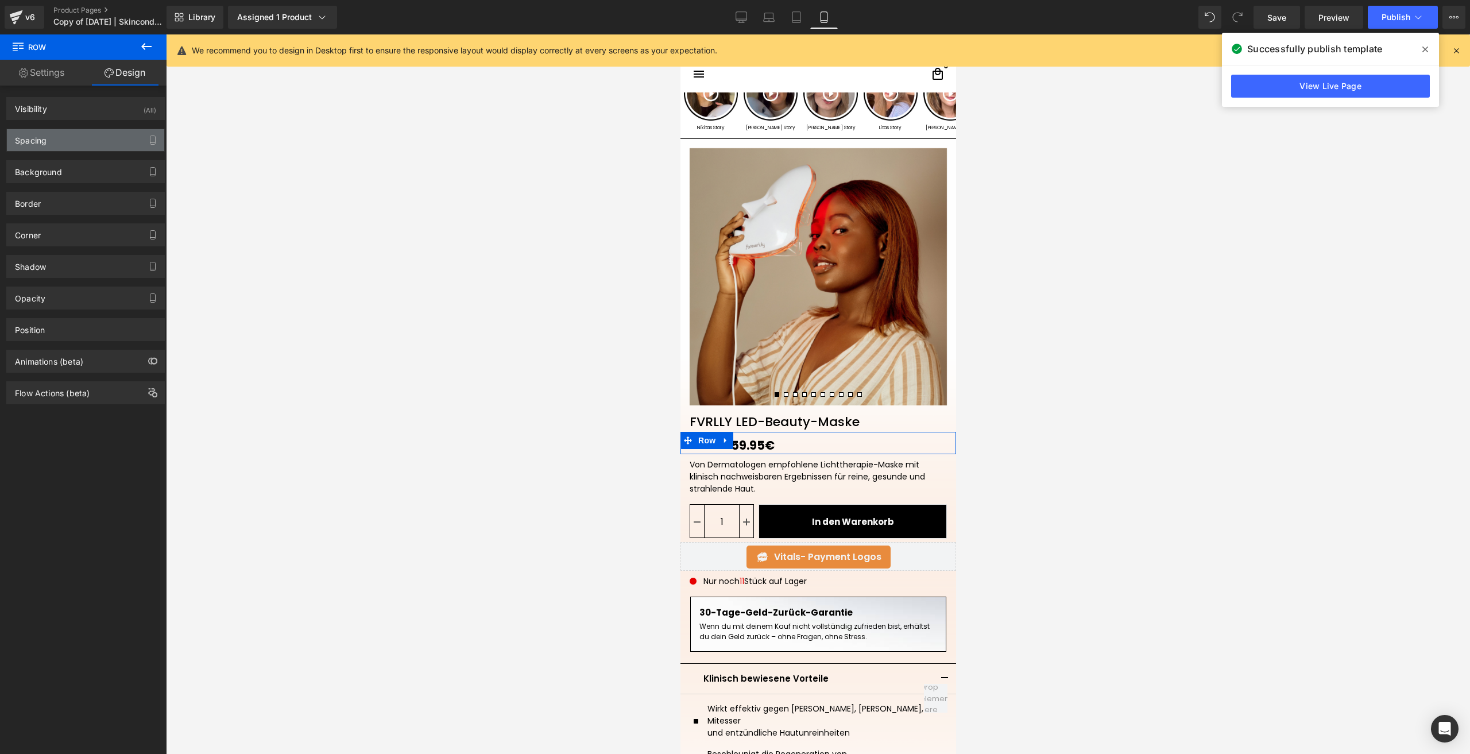
click at [80, 140] on div "Spacing" at bounding box center [85, 140] width 157 height 22
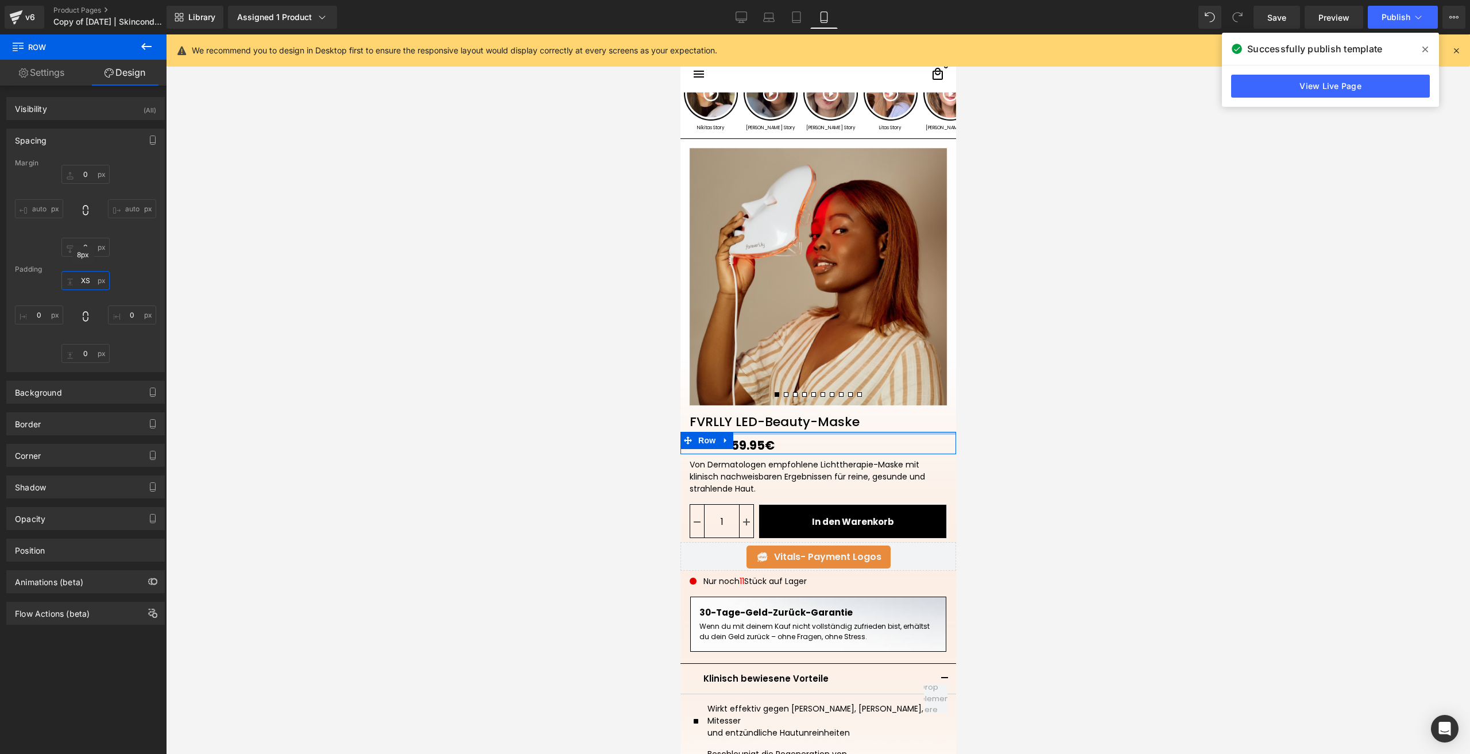
click at [83, 282] on input "XS" at bounding box center [85, 280] width 48 height 19
click at [84, 286] on input "XS" at bounding box center [85, 280] width 48 height 19
type input "X12S"
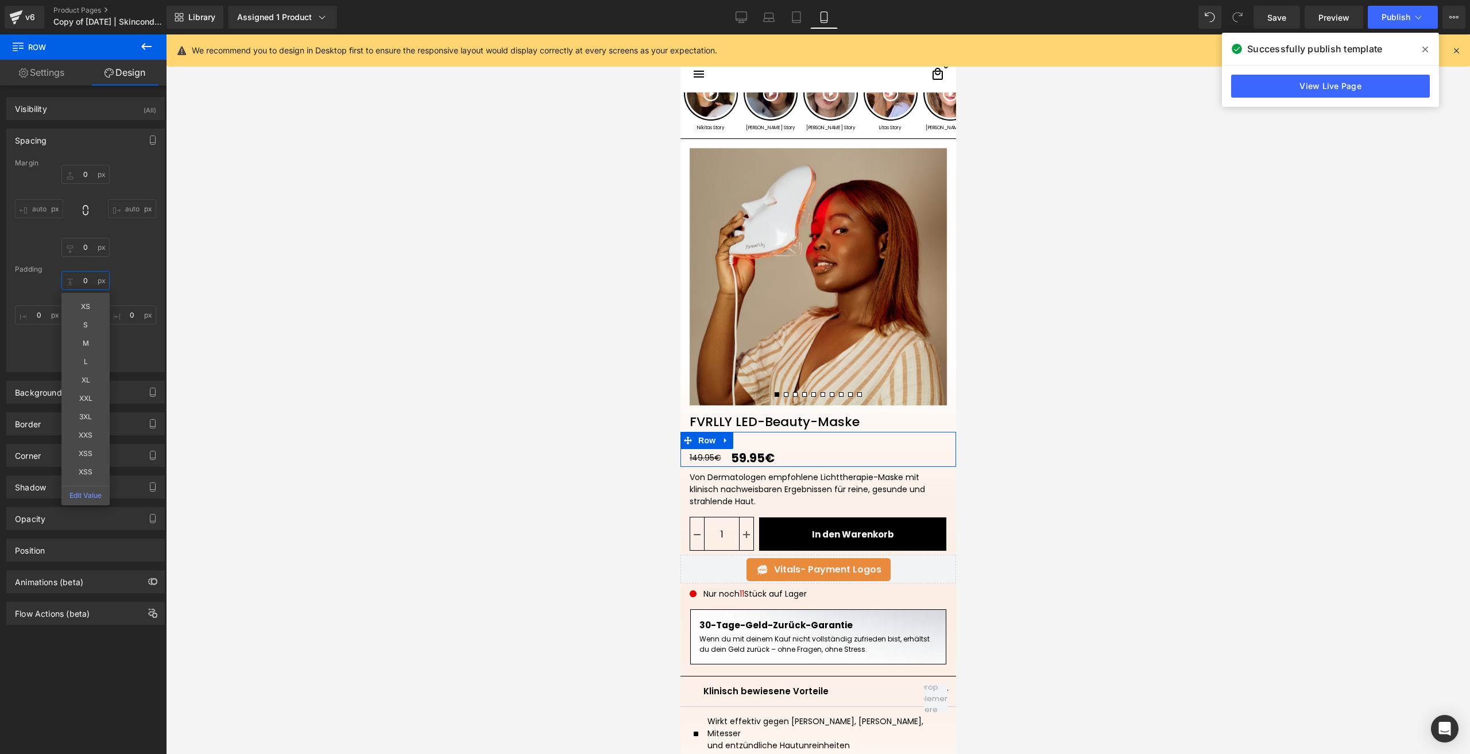
click at [86, 276] on input "text" at bounding box center [85, 280] width 48 height 19
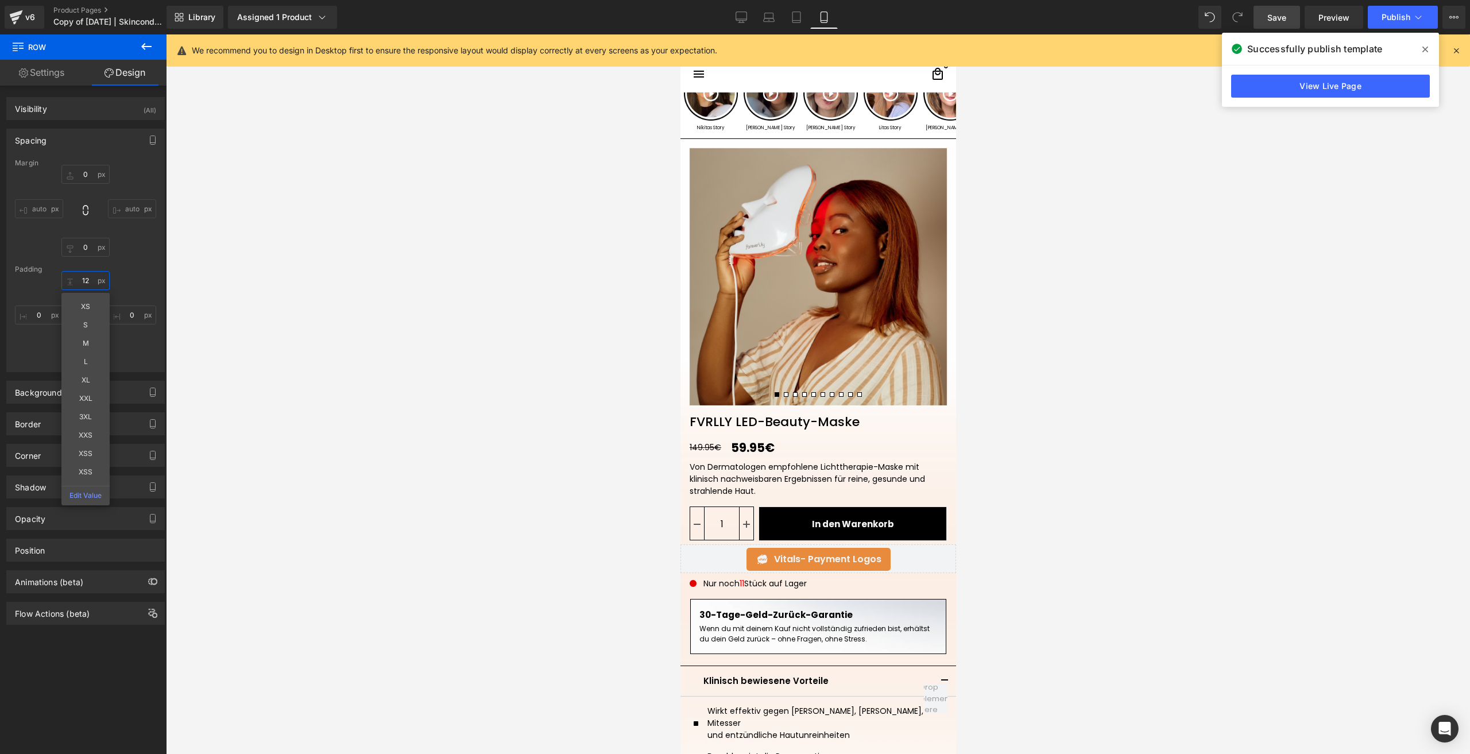
type input "12"
click at [1272, 17] on span "Save" at bounding box center [1276, 17] width 19 height 12
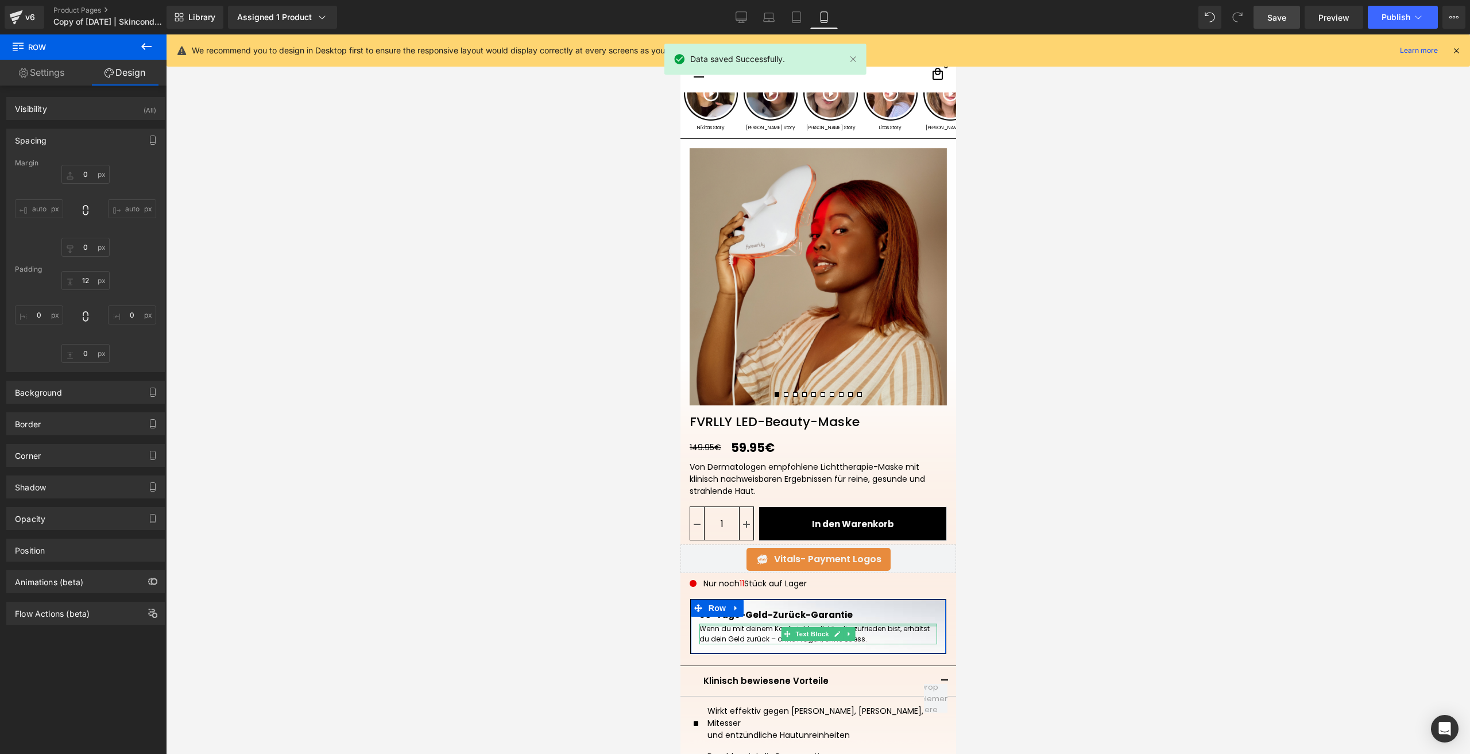
click at [766, 625] on div at bounding box center [818, 625] width 238 height 3
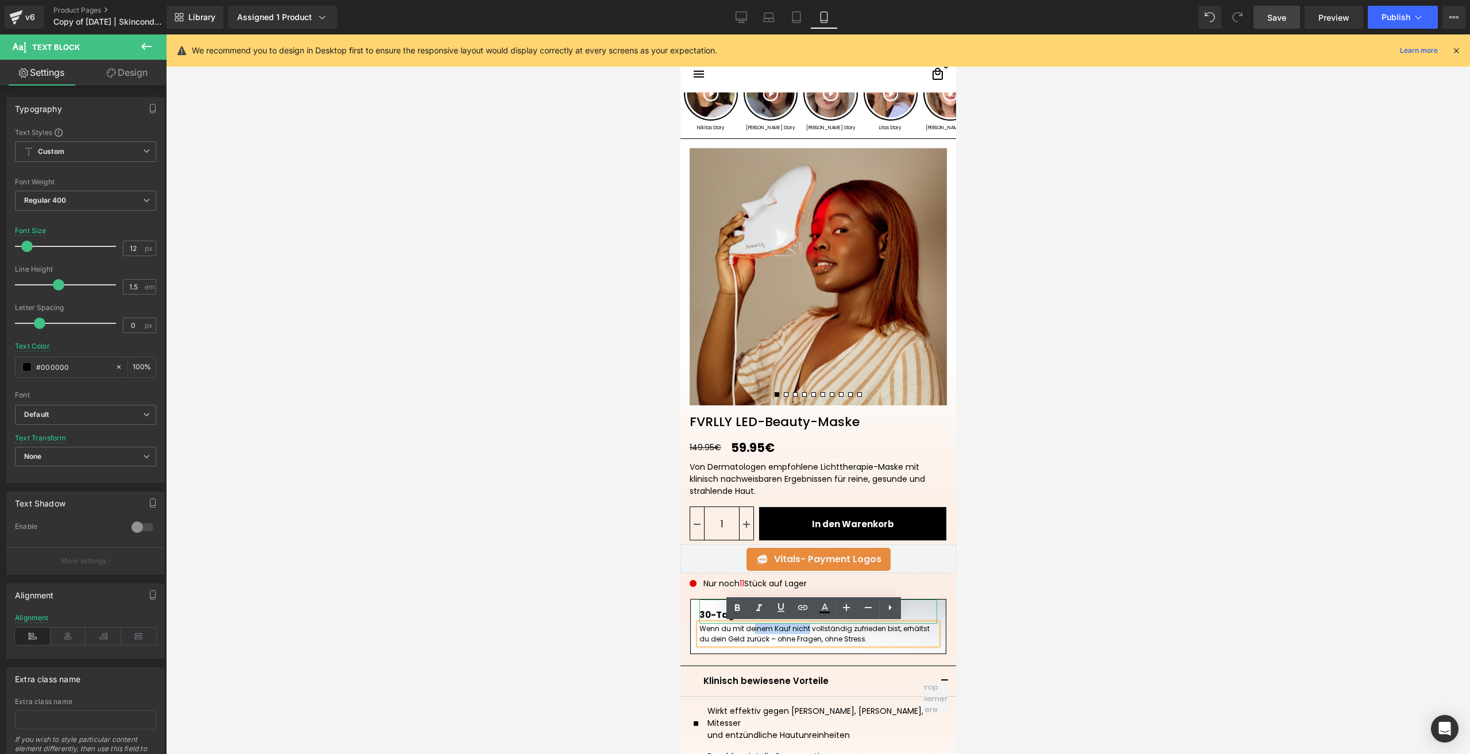
drag, startPoint x: 726, startPoint y: 628, endPoint x: 784, endPoint y: 619, distance: 58.7
click at [784, 619] on div "30-Tage-Geld-Zurück-Garantie Text Block Wenn du mit deinem Kauf nicht vollständ…" at bounding box center [817, 627] width 255 height 54
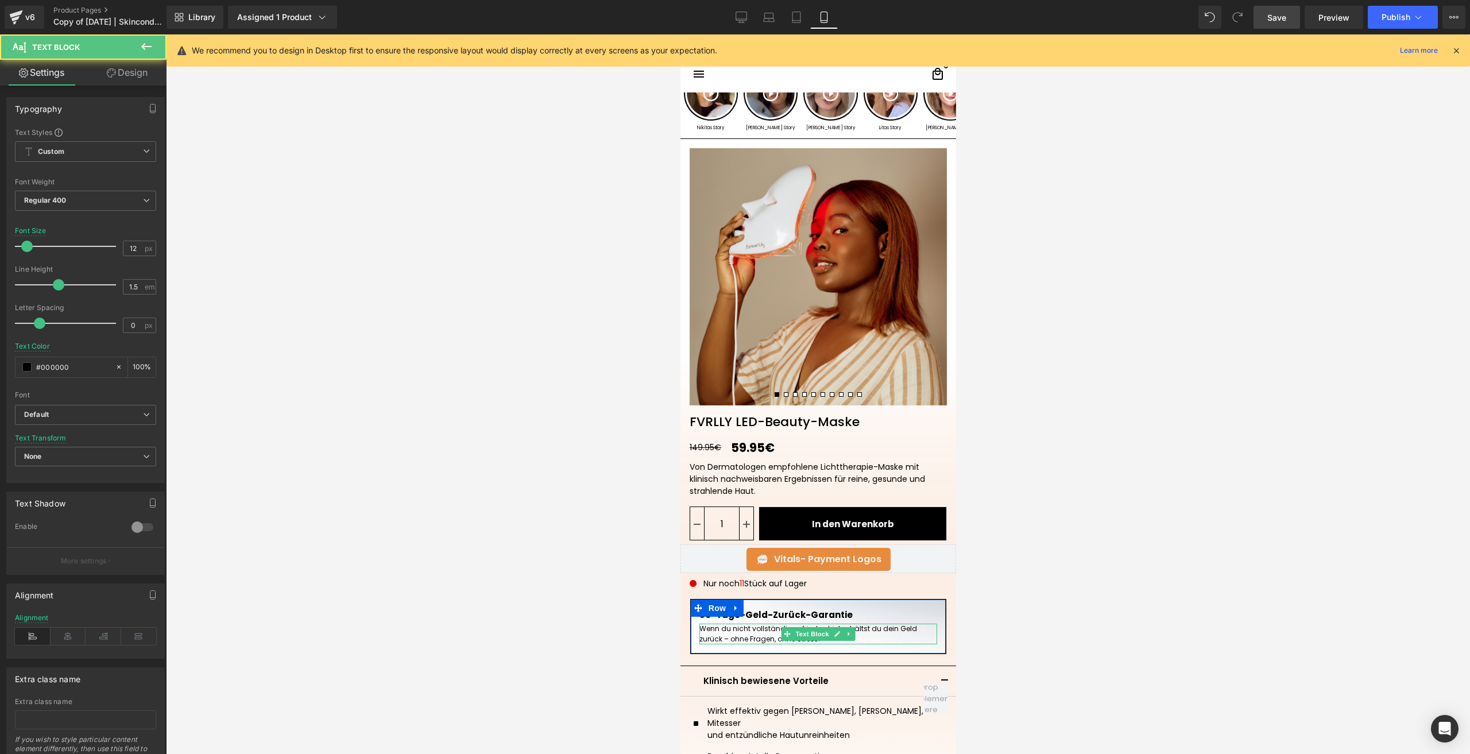
click at [884, 638] on p "Wenn du nicht vollständig zufrieden bist, erhältst du dein Geld zurück – ohne F…" at bounding box center [818, 634] width 238 height 21
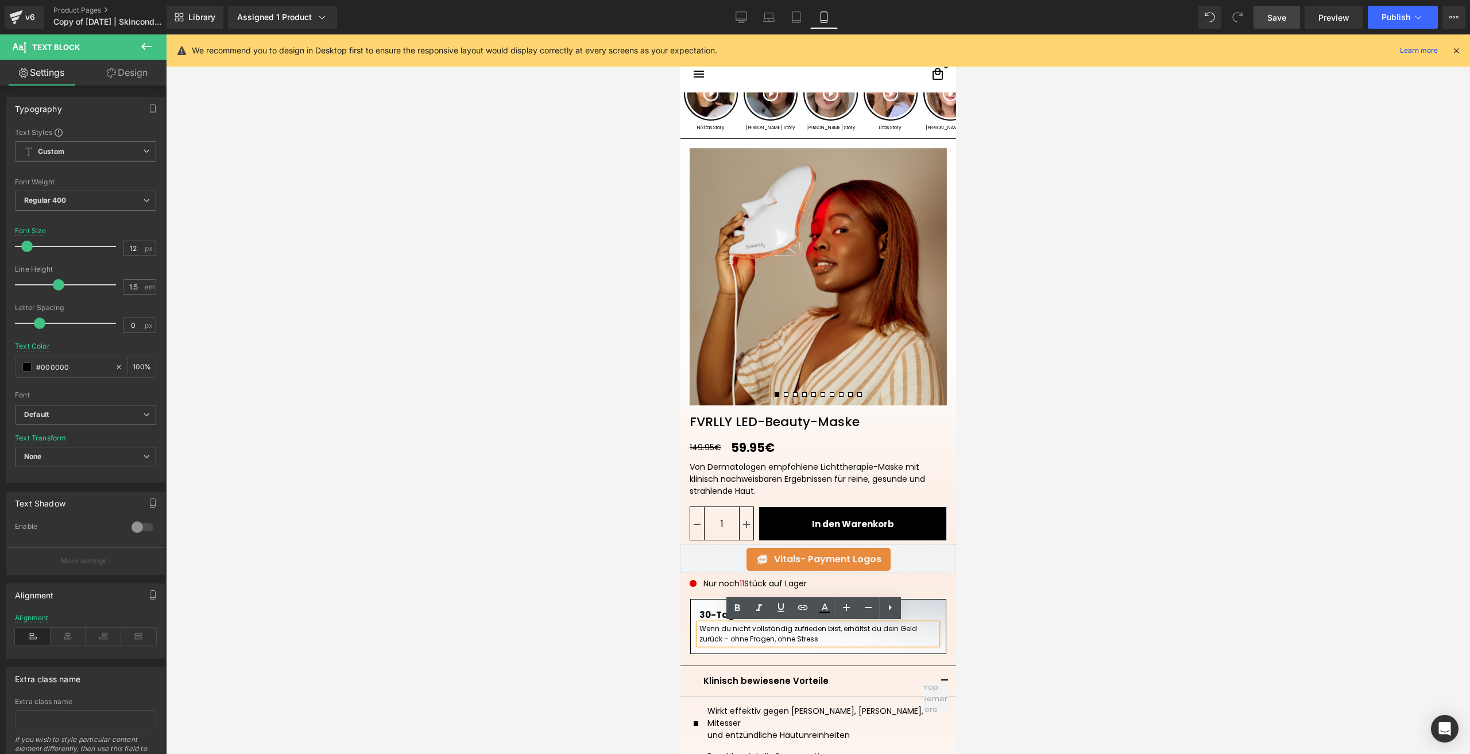
drag, startPoint x: 884, startPoint y: 638, endPoint x: 687, endPoint y: 627, distance: 197.3
click at [690, 627] on div "30-Tage-Geld-Zurück-Garantie Text Block Wenn du nicht vollständig zufrieden bis…" at bounding box center [817, 627] width 255 height 54
click at [138, 242] on input "12" at bounding box center [133, 248] width 20 height 14
type input "13"
click at [711, 480] on div "Von Dermatologen empfohlene Lichttherapie-Maske mit klinisch nachweisbaren Erge…" at bounding box center [817, 479] width 257 height 36
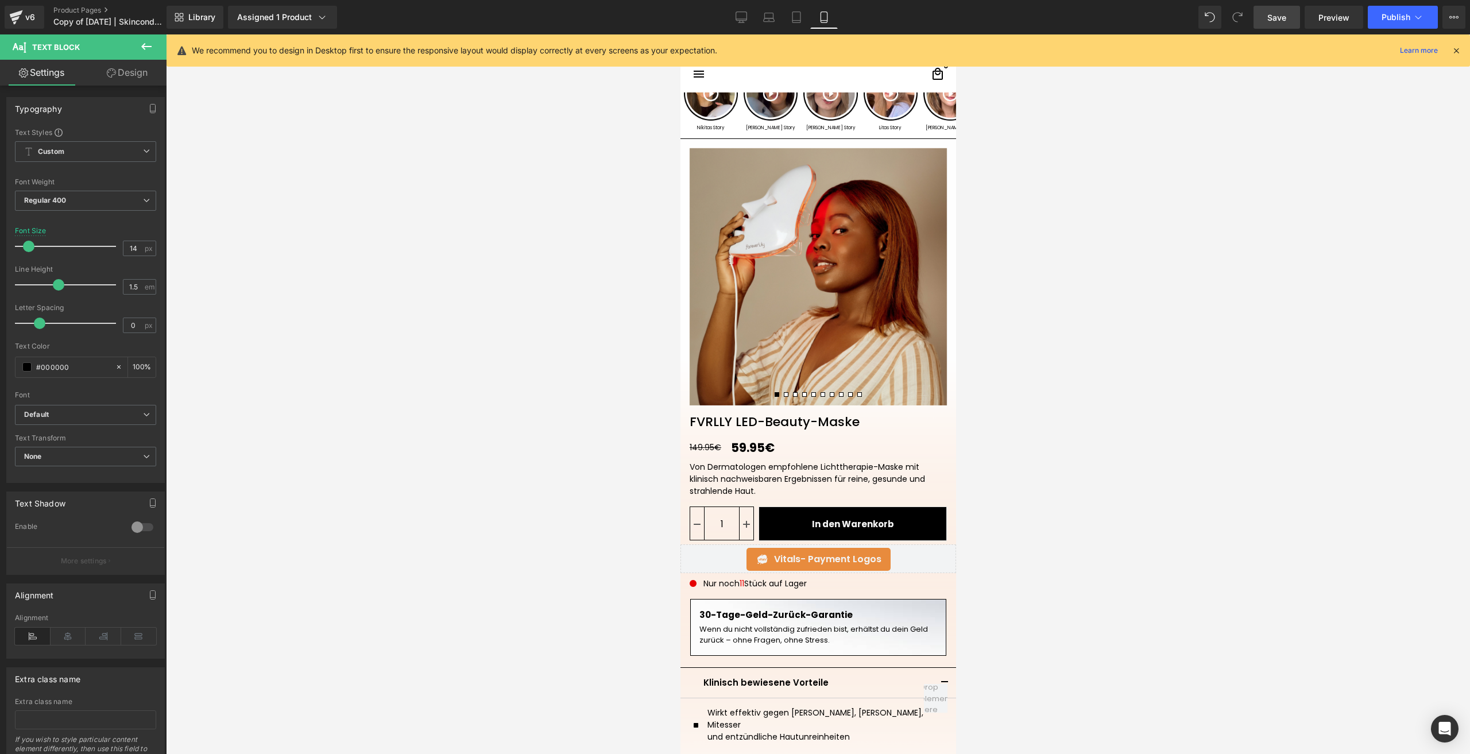
click at [1285, 14] on span "Save" at bounding box center [1276, 17] width 19 height 12
click at [1371, 22] on button "Publish" at bounding box center [1403, 17] width 70 height 23
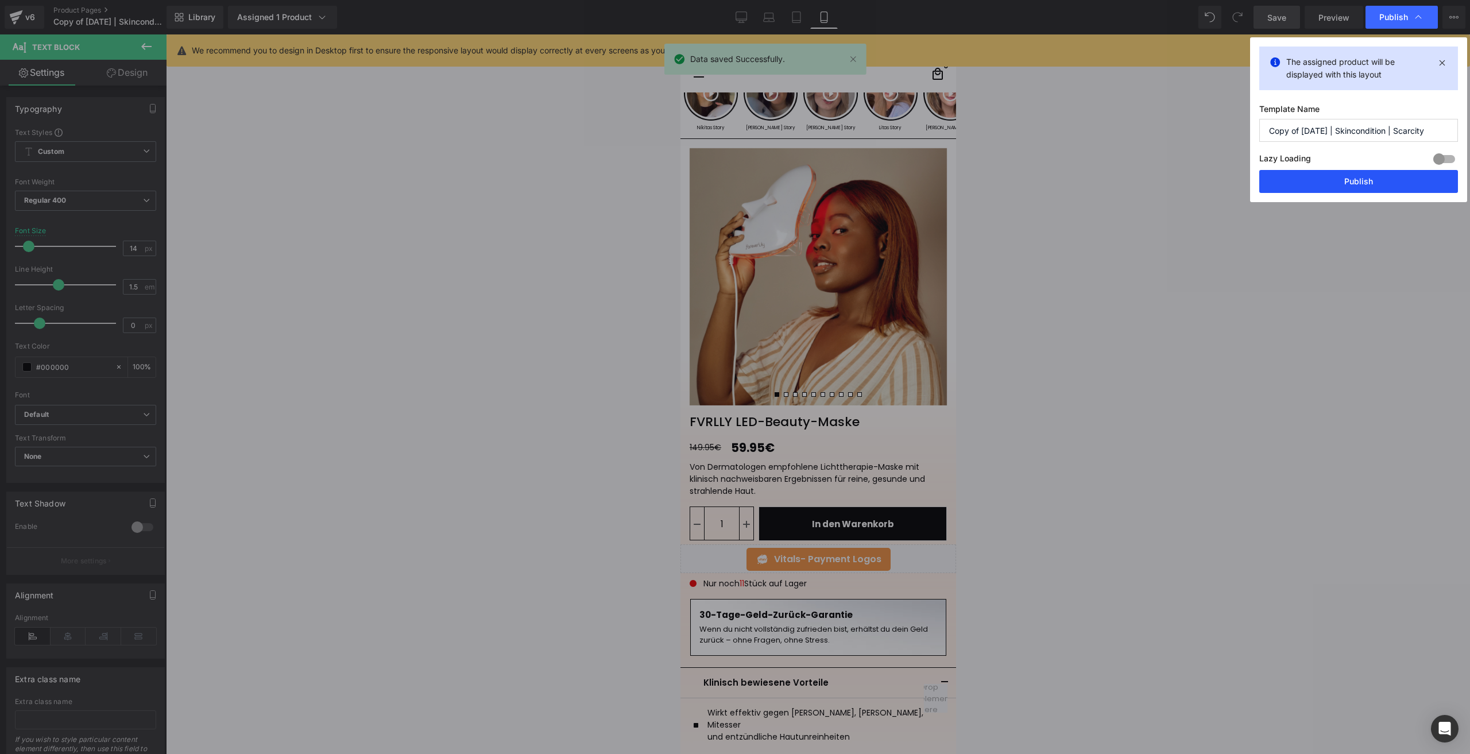
click at [1297, 177] on button "Publish" at bounding box center [1358, 181] width 199 height 23
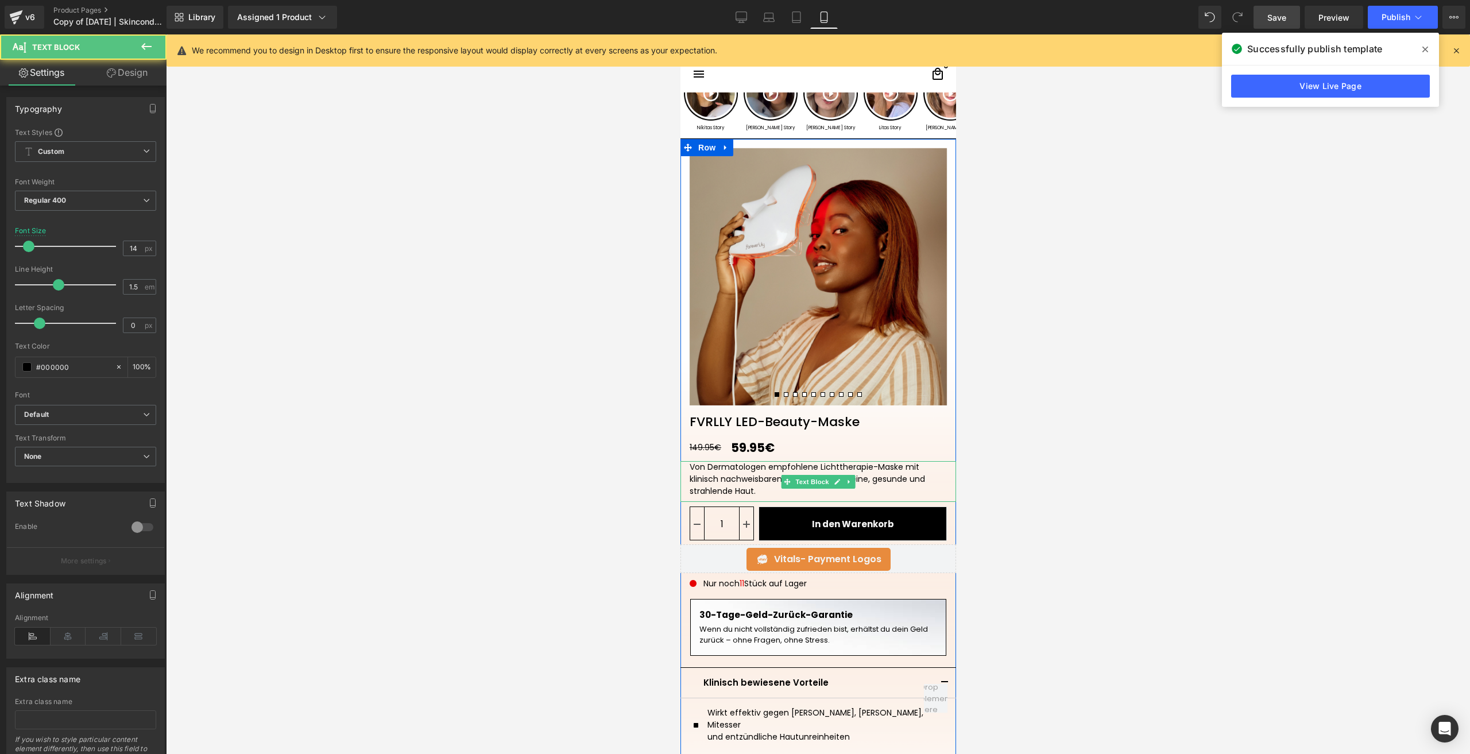
click at [689, 466] on div "Von Dermatologen empfohlene Lichttherapie-Maske mit klinisch nachweisbaren Erge…" at bounding box center [817, 479] width 257 height 36
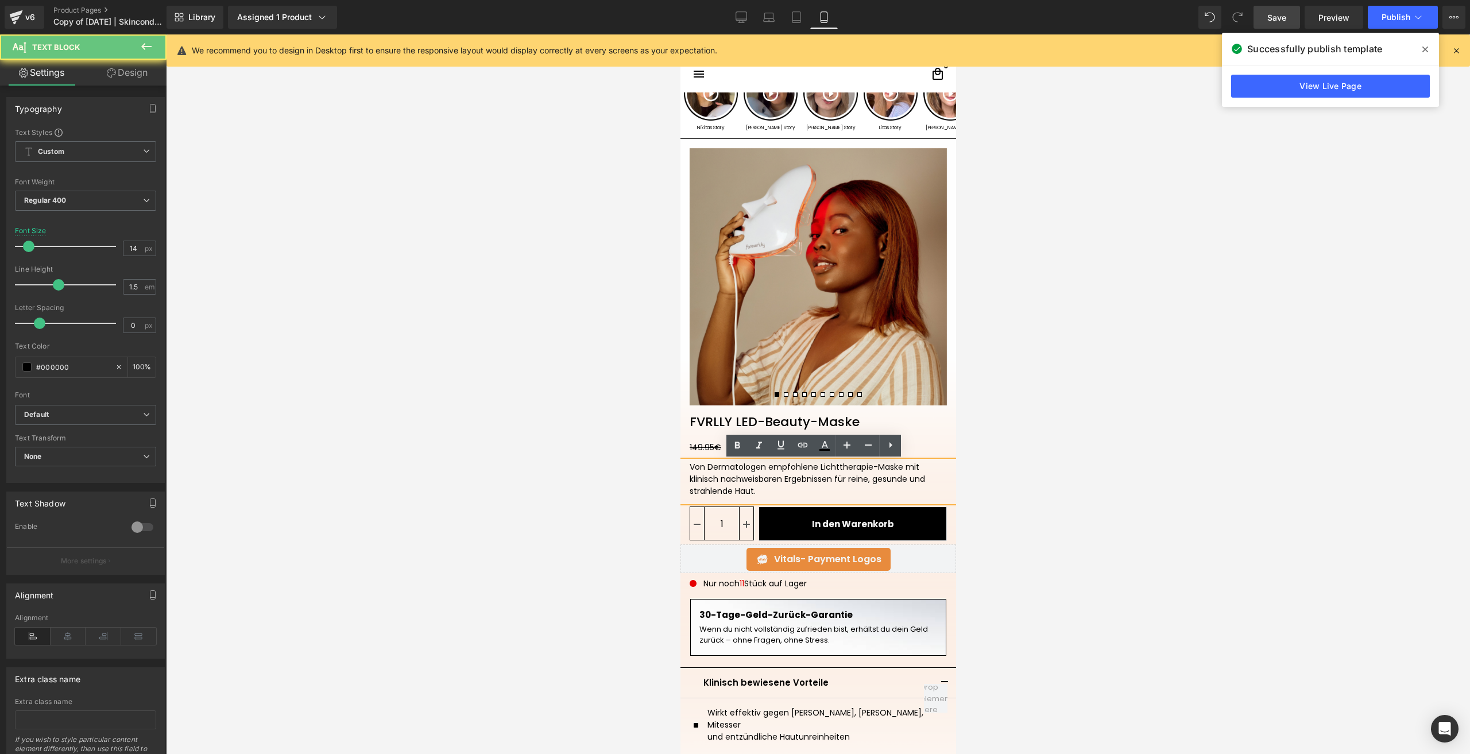
click at [689, 466] on div "Von Dermatologen empfohlene Lichttherapie-Maske mit klinisch nachweisbaren Erge…" at bounding box center [817, 479] width 257 height 36
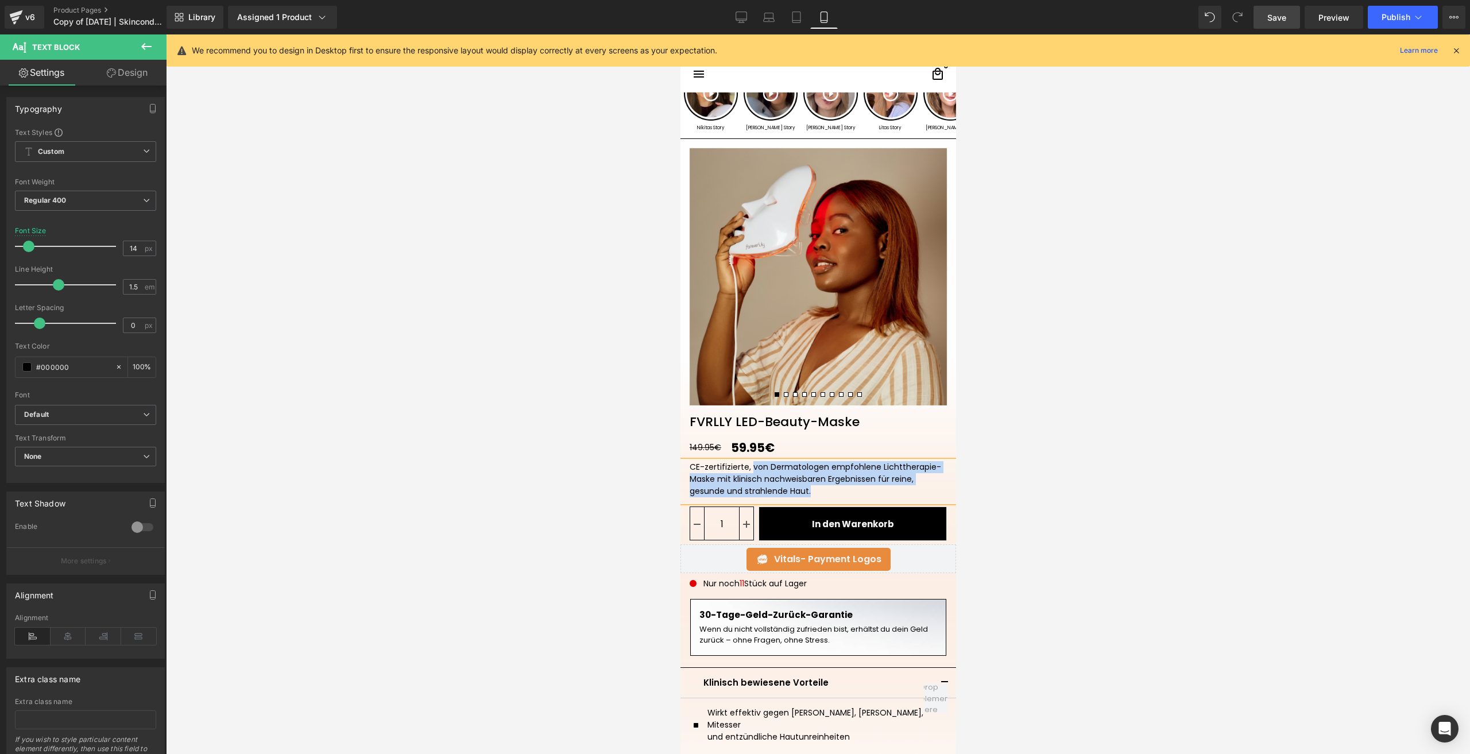
drag, startPoint x: 745, startPoint y: 464, endPoint x: 873, endPoint y: 493, distance: 131.8
click at [873, 493] on div "CE-zertifizierte, von Dermatologen empfohlene Lichttherapie-Maske mit klinisch …" at bounding box center [817, 479] width 257 height 36
drag, startPoint x: 723, startPoint y: 491, endPoint x: 688, endPoint y: 465, distance: 43.9
click at [689, 465] on div "CE-zertifizierte, von Dermatologen empfohlene Blau- und Rotlichtthearpie-Maske …" at bounding box center [817, 479] width 257 height 36
click at [717, 482] on div "CE-zertifizierte, von Dermatologen empfohlene Blau- und Rotlichtthearpie-Maske …" at bounding box center [817, 479] width 257 height 36
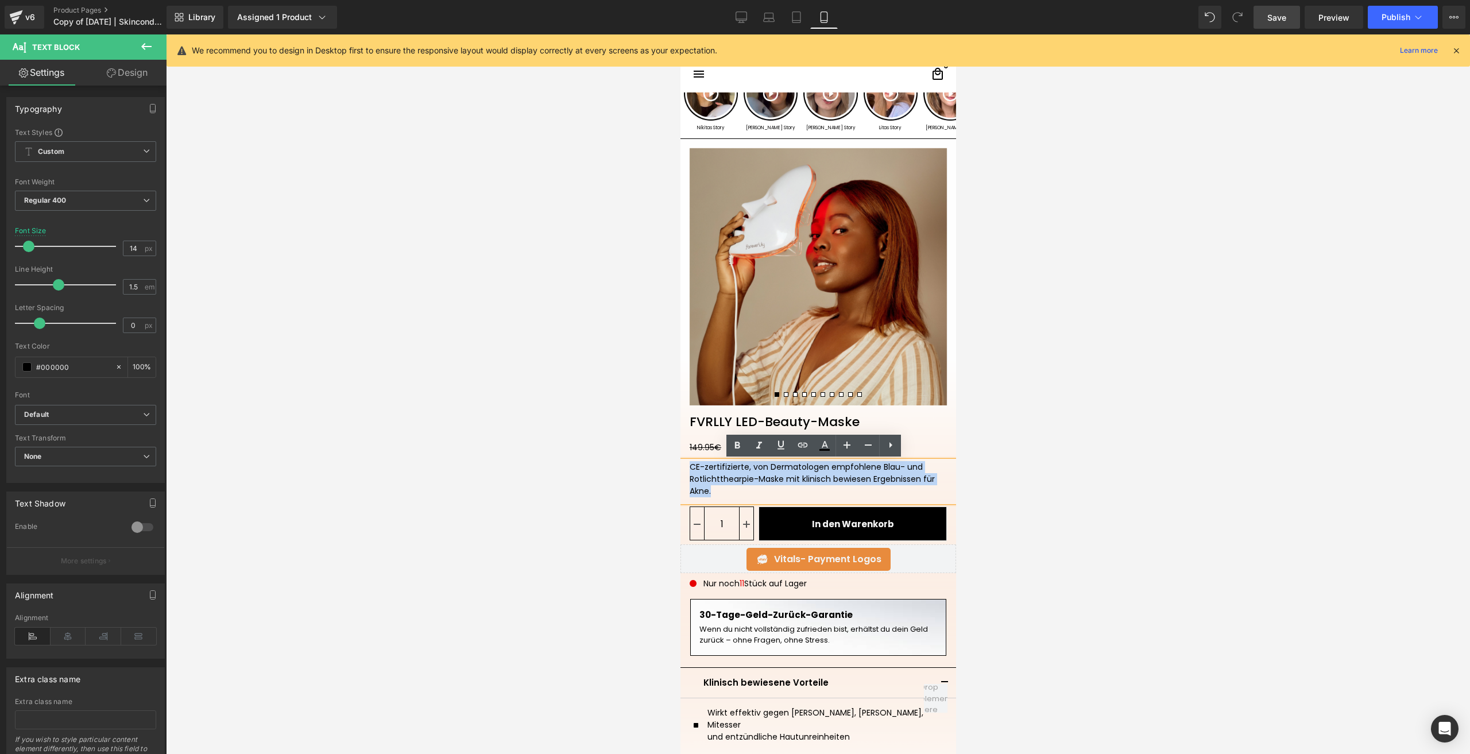
drag, startPoint x: 721, startPoint y: 489, endPoint x: 682, endPoint y: 463, distance: 47.0
click at [682, 463] on div "CE-zertifizierte, von Dermatologen empfohlene Blau- und Rotlichtthearpie-Maske …" at bounding box center [818, 481] width 276 height 41
copy div "CE-zertifizierte, von Dermatologen empfohlene Blau- und Rotlichtthearpie-Maske …"
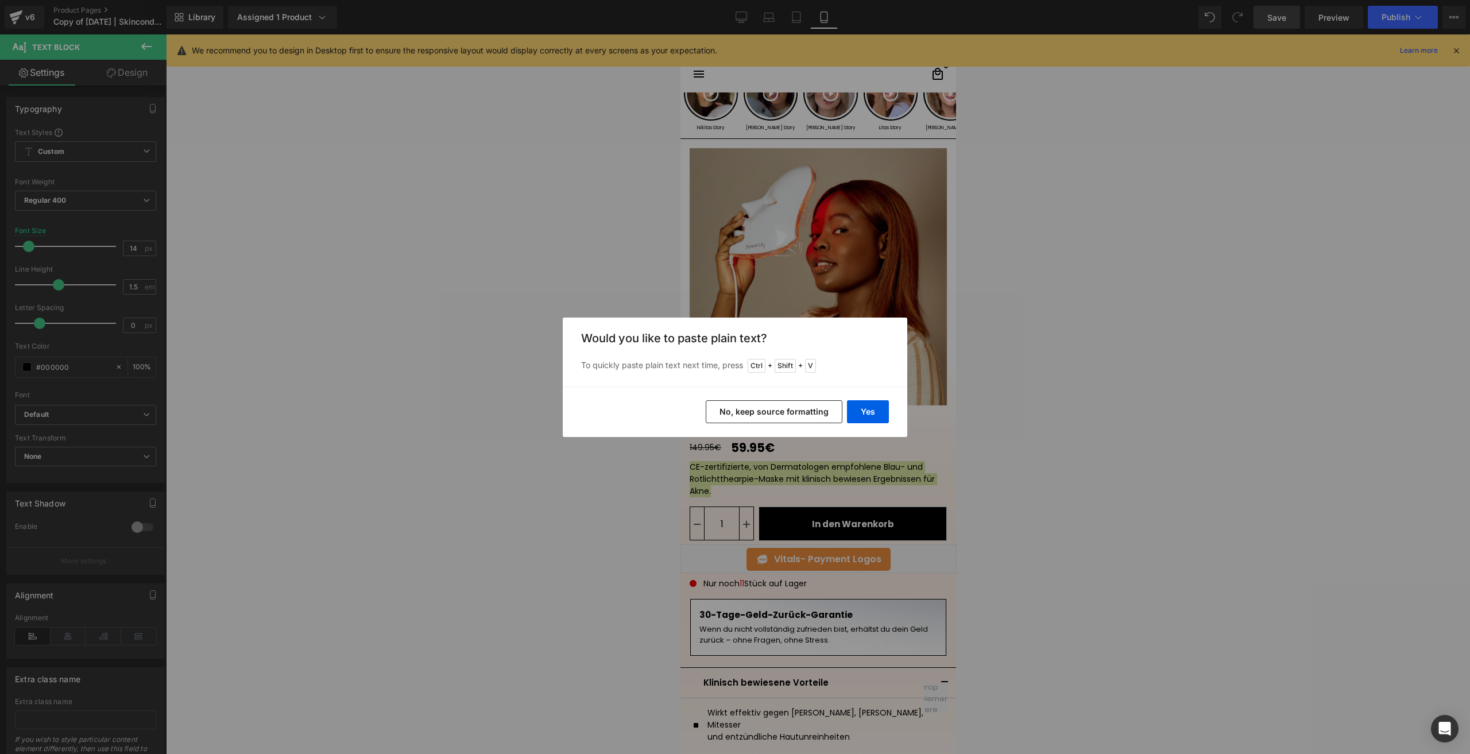
click at [731, 405] on button "No, keep source formatting" at bounding box center [774, 411] width 137 height 23
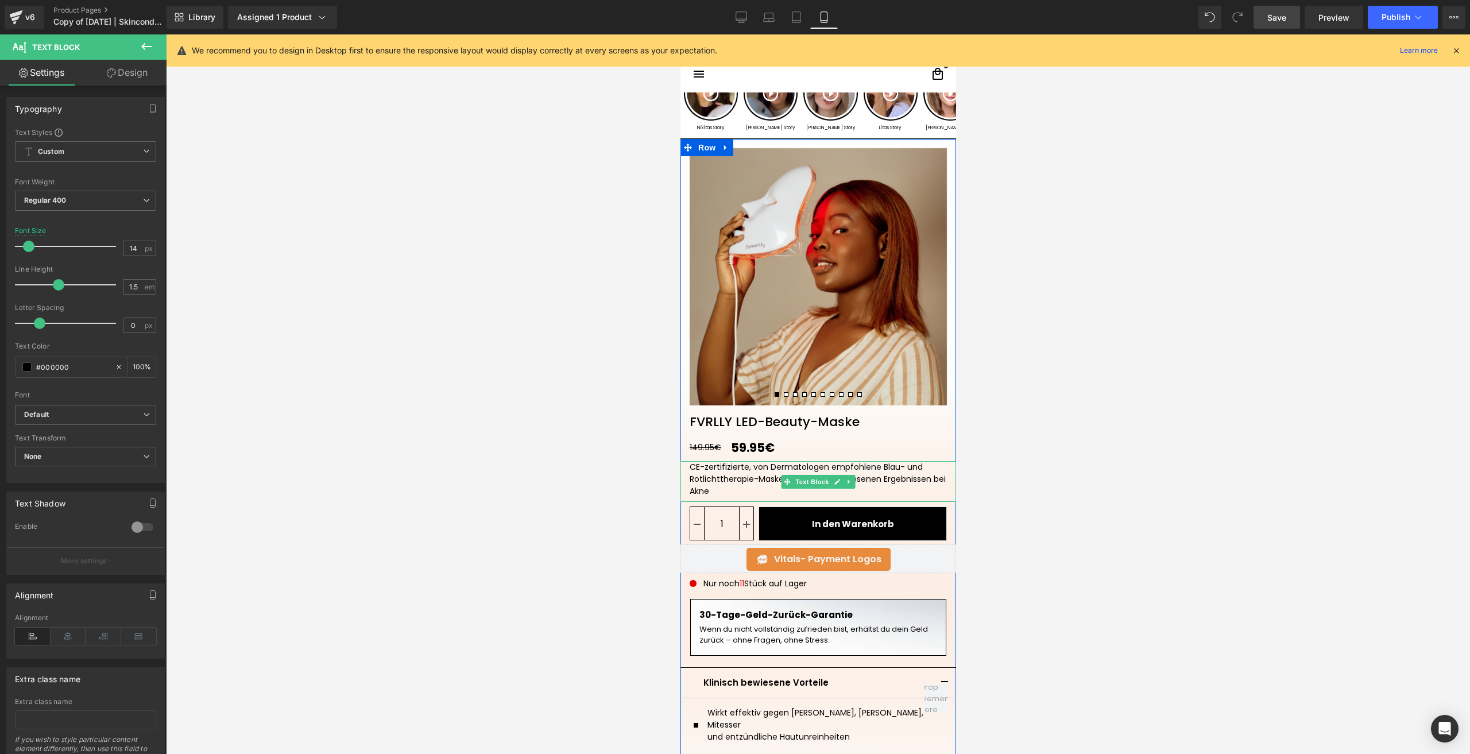
click at [720, 493] on div "CE-zertifizierte, von Dermatologen empfohlene Blau- und Rotlichttherapie-Maske …" at bounding box center [817, 479] width 257 height 36
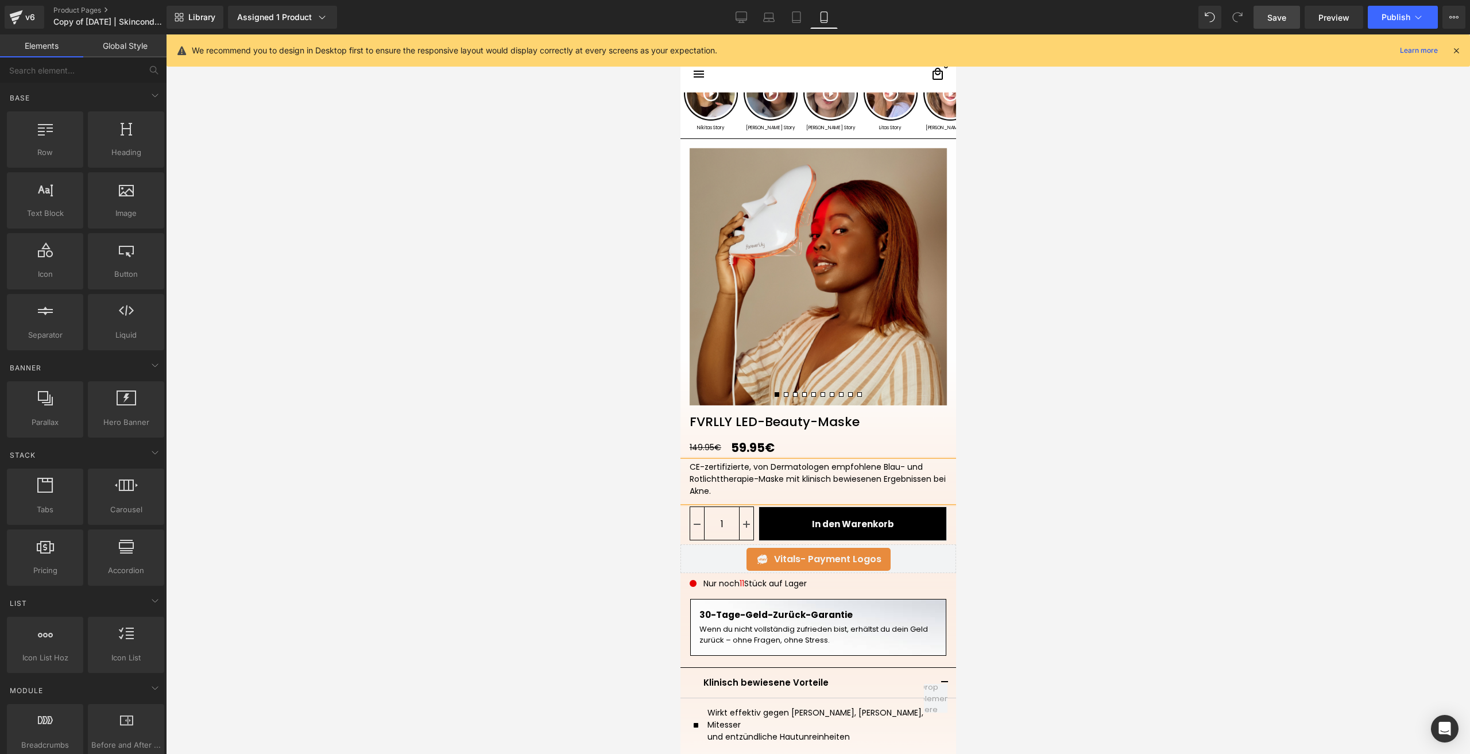
click at [1056, 468] on div at bounding box center [818, 394] width 1304 height 720
click at [704, 617] on p "30-Tage-Geld-Zurück-Garantie" at bounding box center [818, 615] width 238 height 13
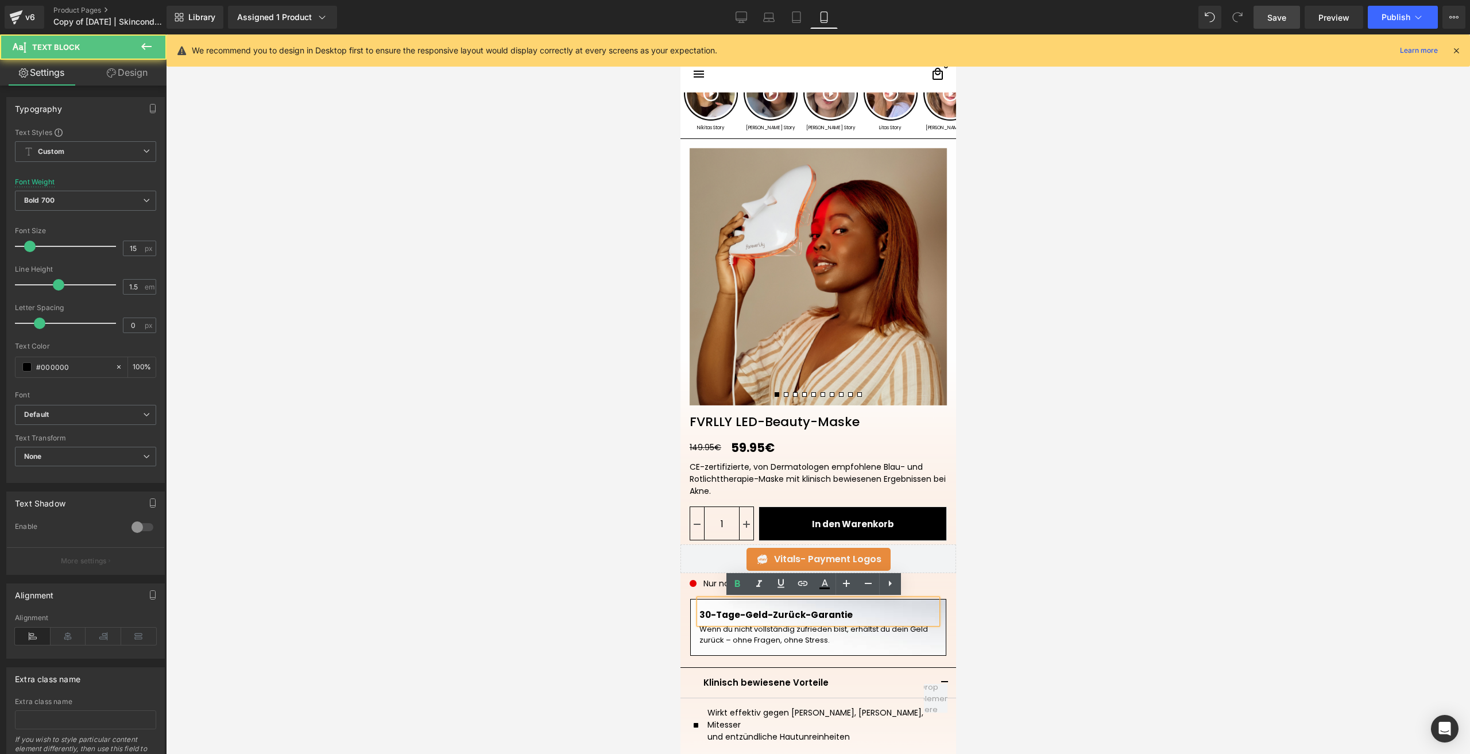
click at [704, 617] on p "30-Tage-Geld-Zurück-Garantie" at bounding box center [818, 615] width 238 height 13
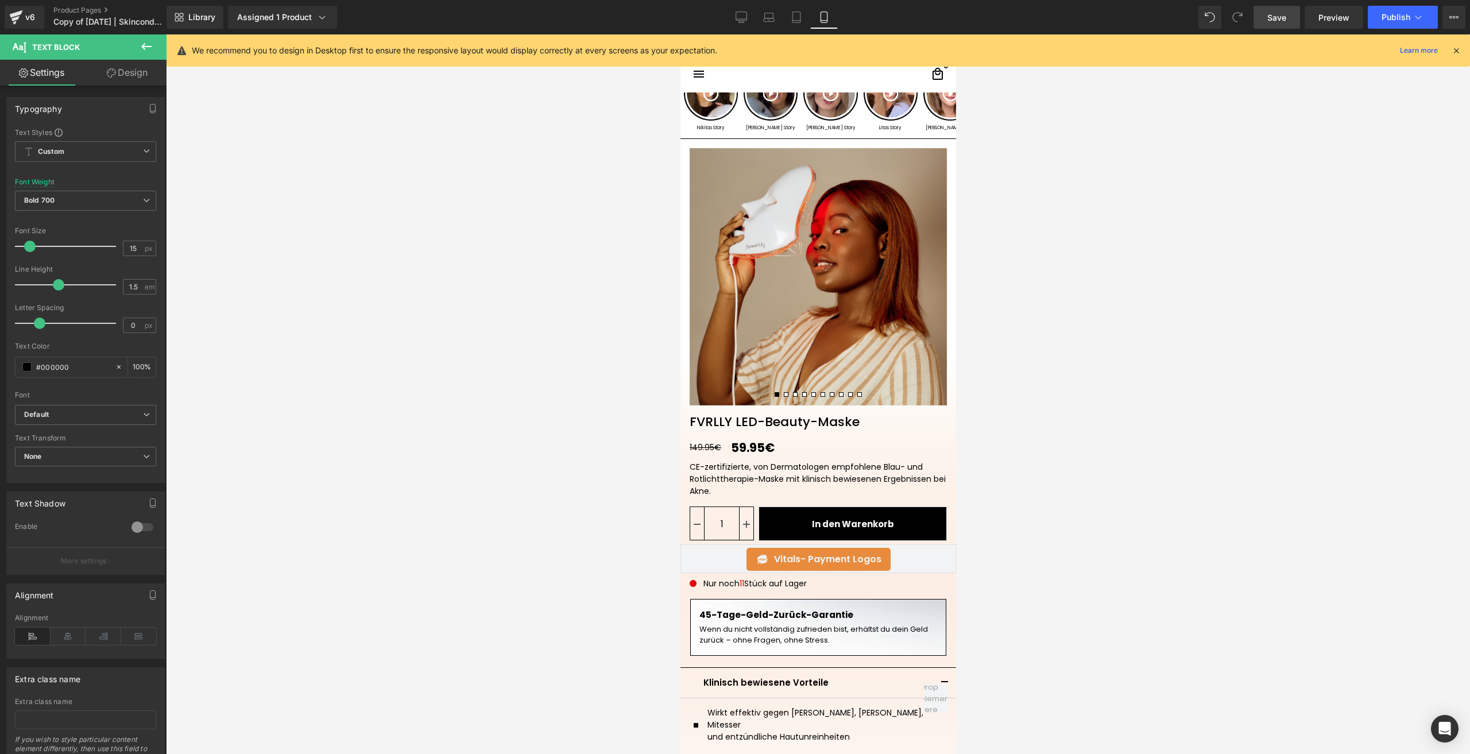
click at [1271, 20] on span "Save" at bounding box center [1276, 17] width 19 height 12
click at [1385, 22] on button "Publish" at bounding box center [1403, 17] width 70 height 23
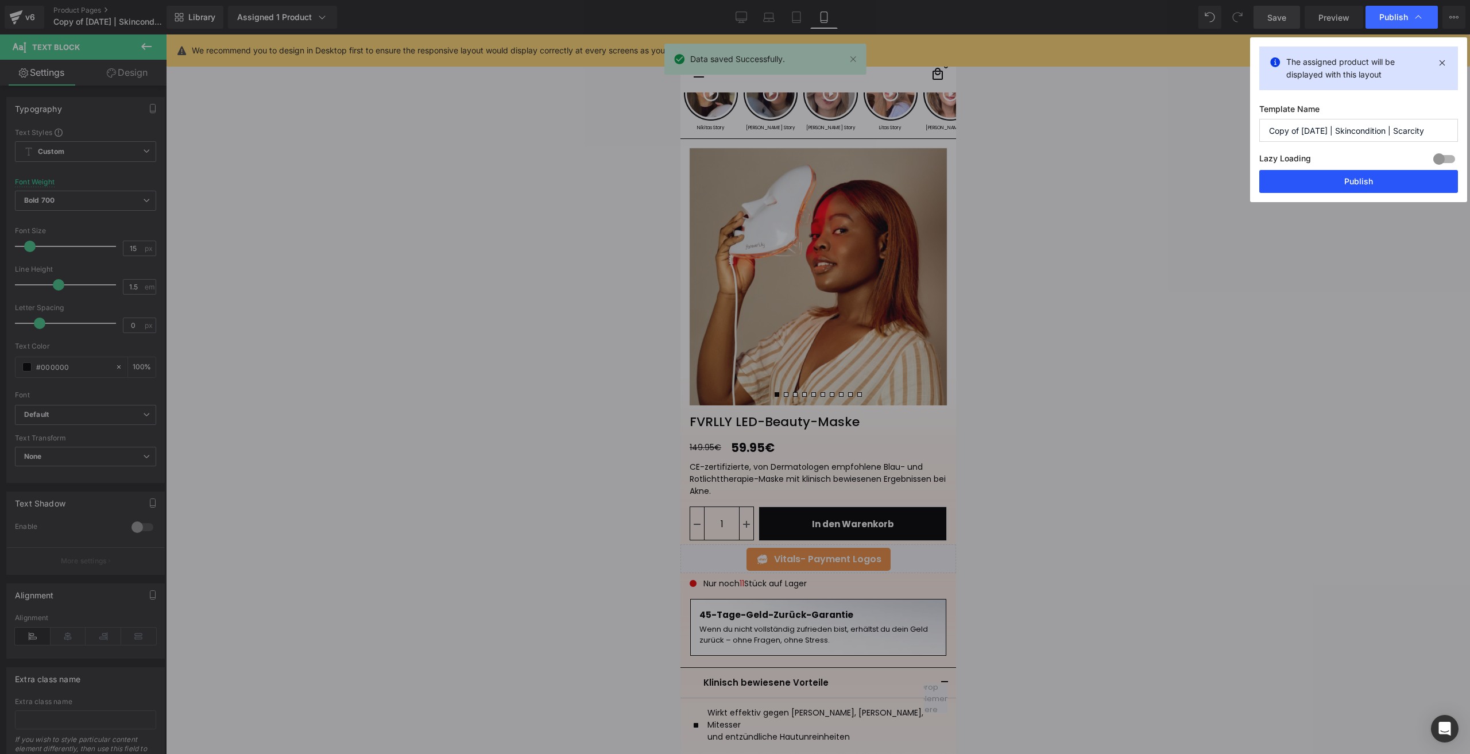
click at [1319, 188] on button "Publish" at bounding box center [1358, 181] width 199 height 23
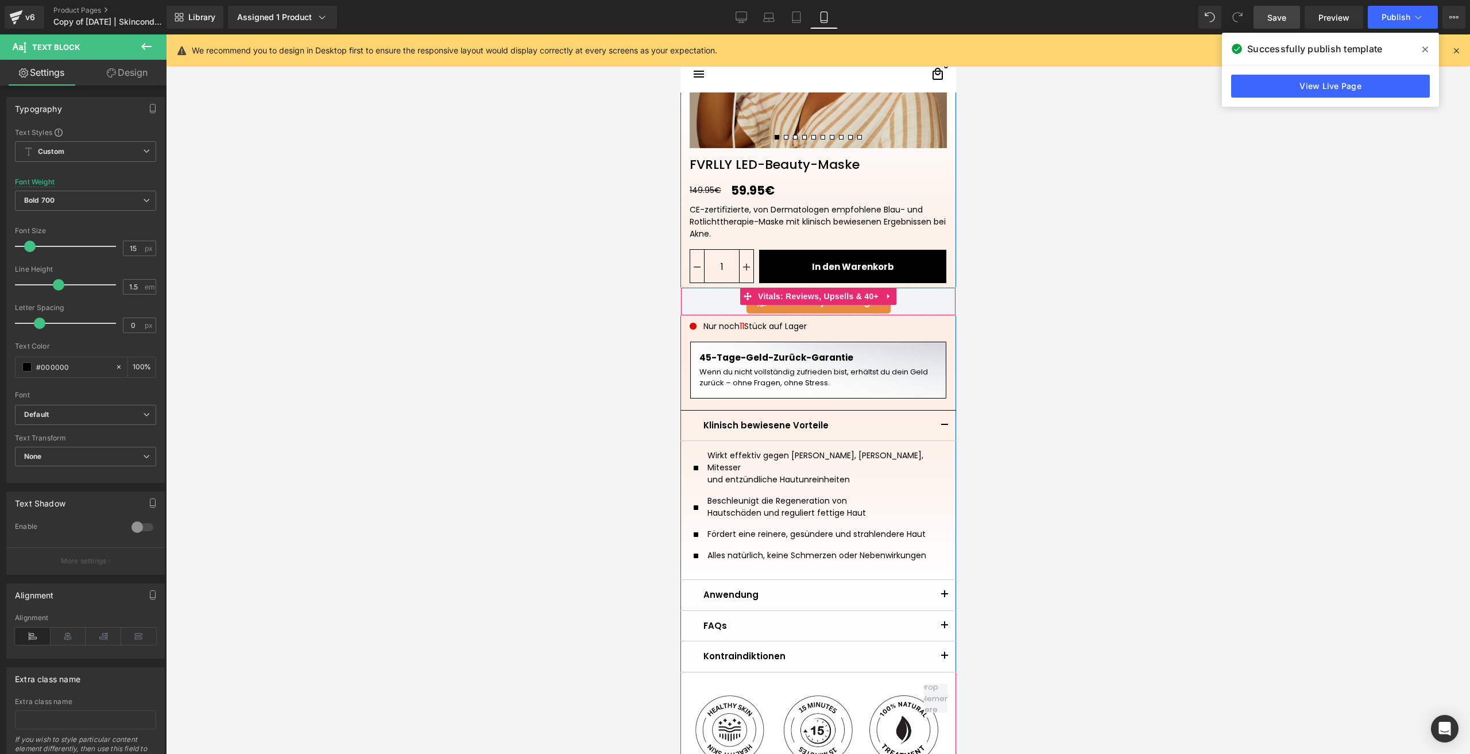
scroll to position [323, 0]
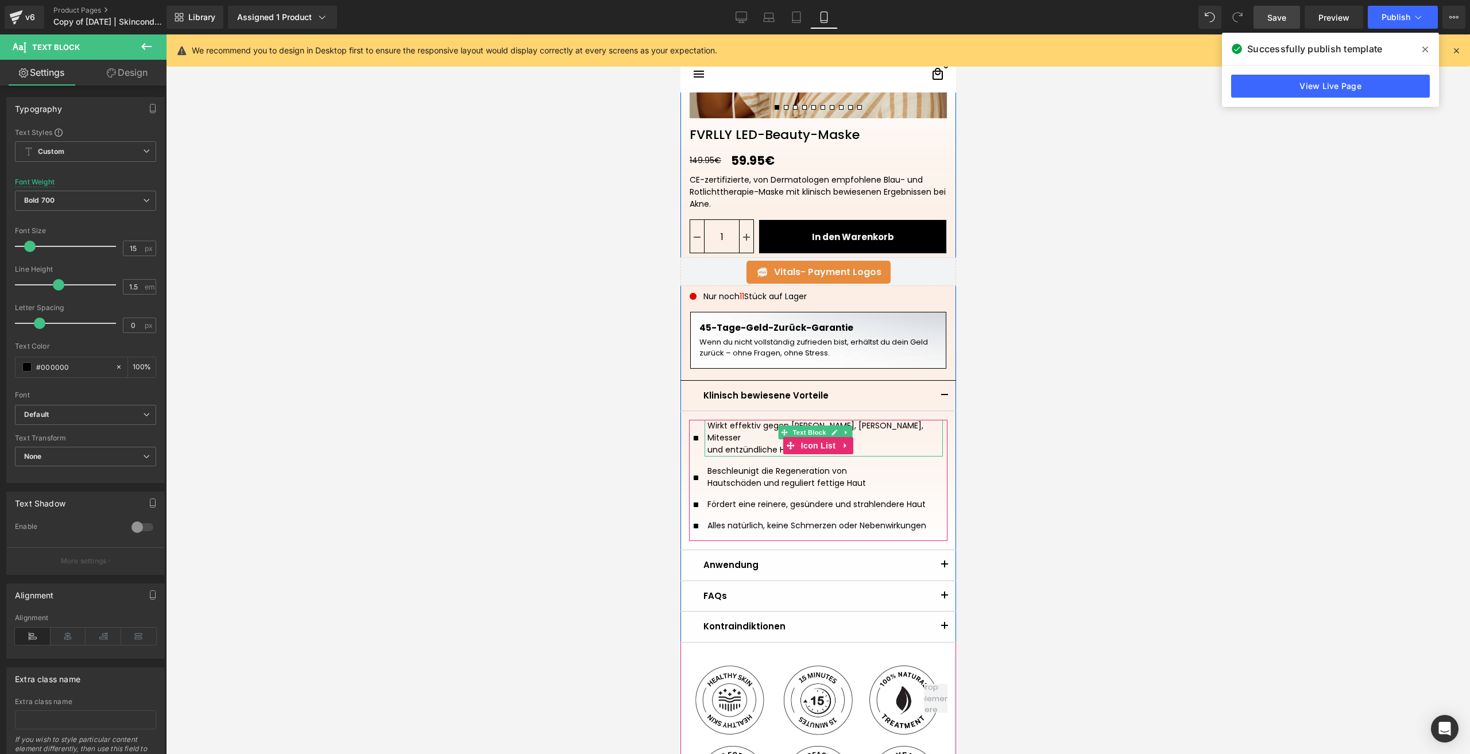
click at [740, 429] on div "Wirkt effektiv gegen [PERSON_NAME], [PERSON_NAME], Mitesser und entzündliche Ha…" at bounding box center [823, 438] width 238 height 37
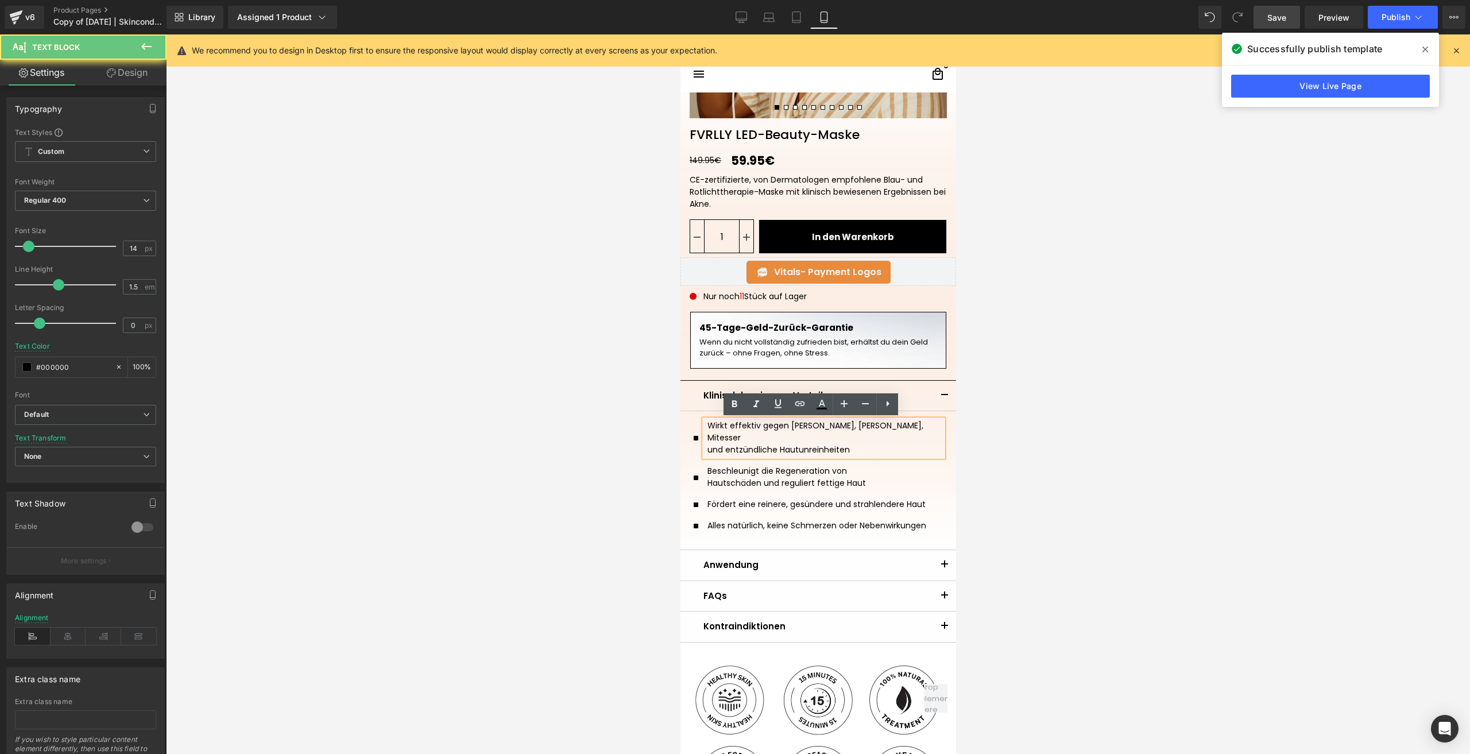
click at [740, 429] on div "Wirkt effektiv gegen [PERSON_NAME], [PERSON_NAME], Mitesser und entzündliche Ha…" at bounding box center [823, 438] width 238 height 37
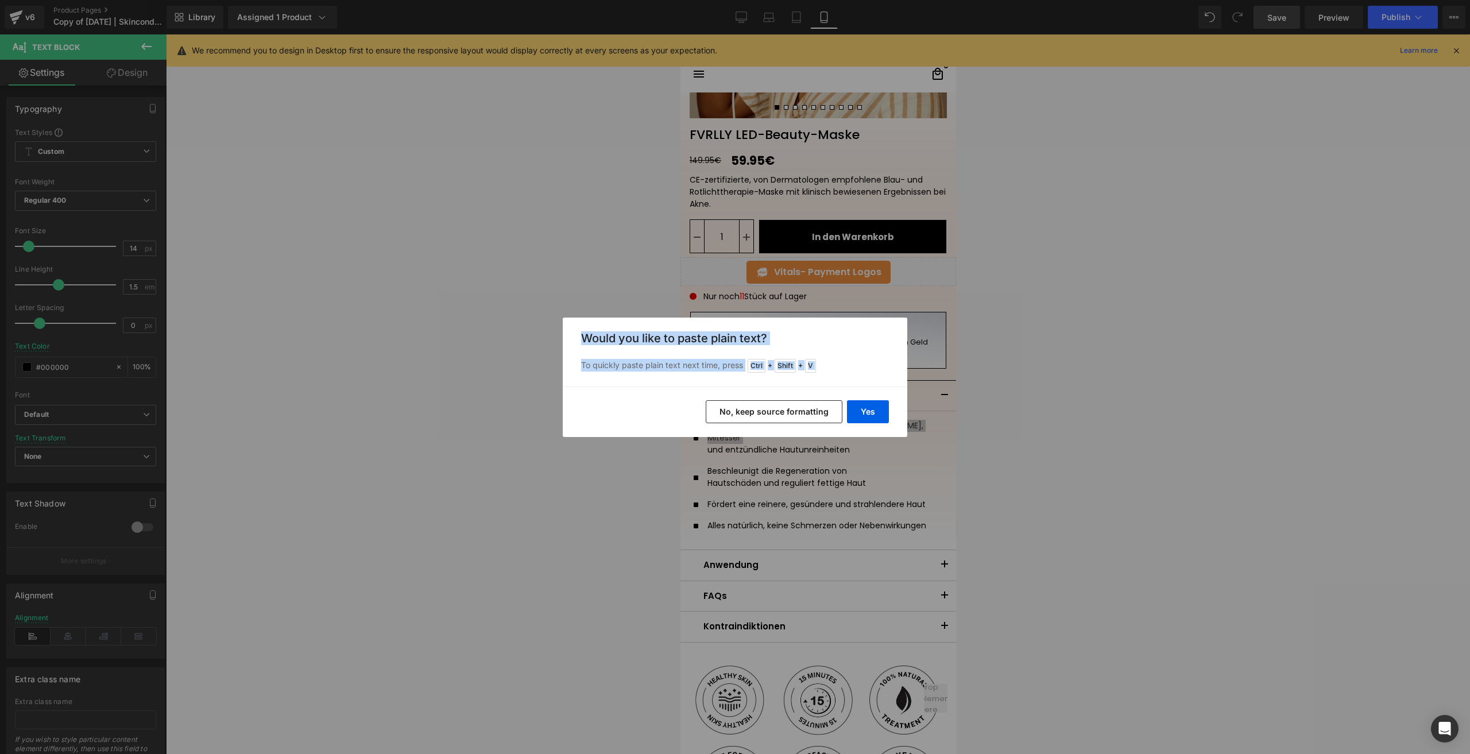
click at [841, 436] on div "Back to Library Insert Would you like to paste plain text? To quickly paste pla…" at bounding box center [735, 377] width 1470 height 754
click at [857, 395] on div "Yes No, keep source formatting" at bounding box center [735, 411] width 345 height 51
click at [869, 405] on button "Yes" at bounding box center [868, 411] width 42 height 23
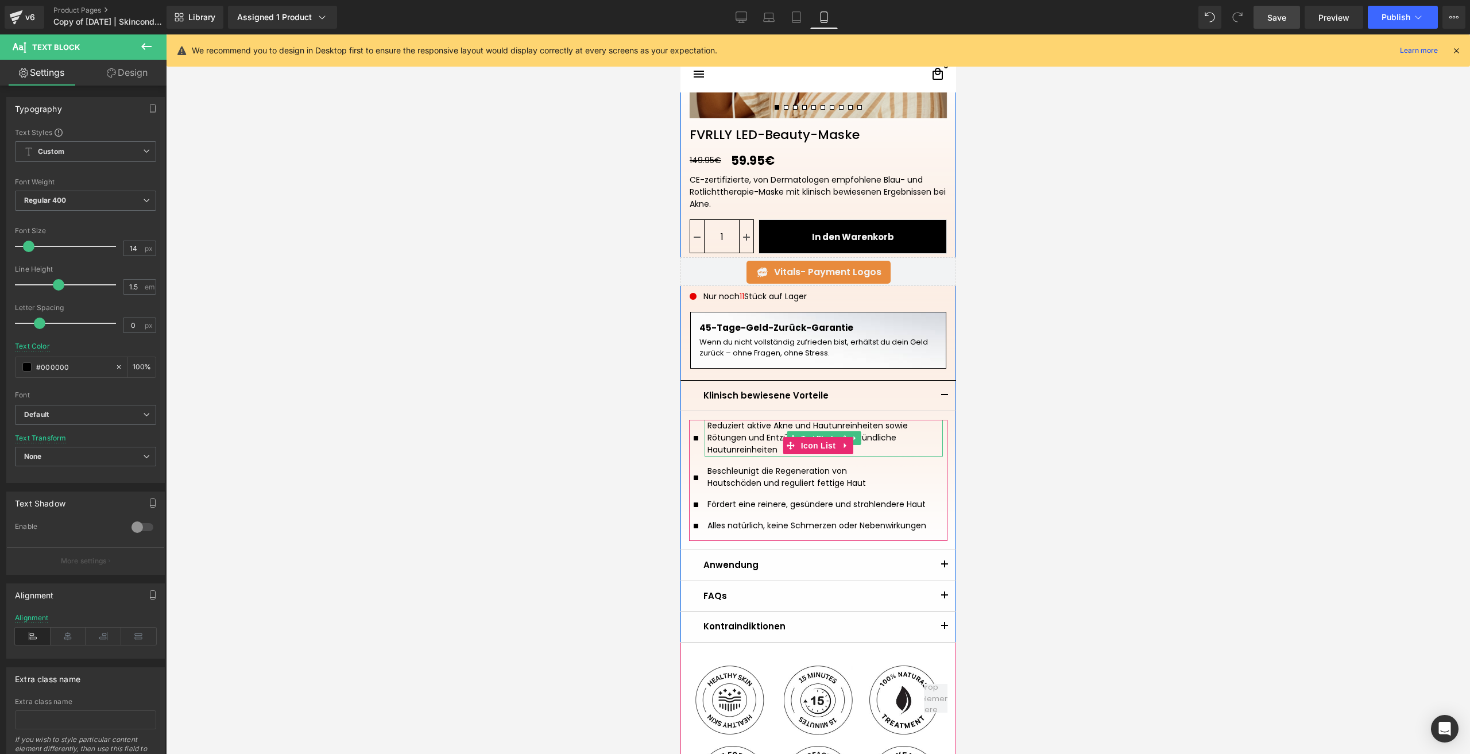
click at [745, 453] on div "Reduziert aktive Akne und Hautunreinheiten sowie Rötungen und Entzündungen.und …" at bounding box center [824, 438] width 235 height 36
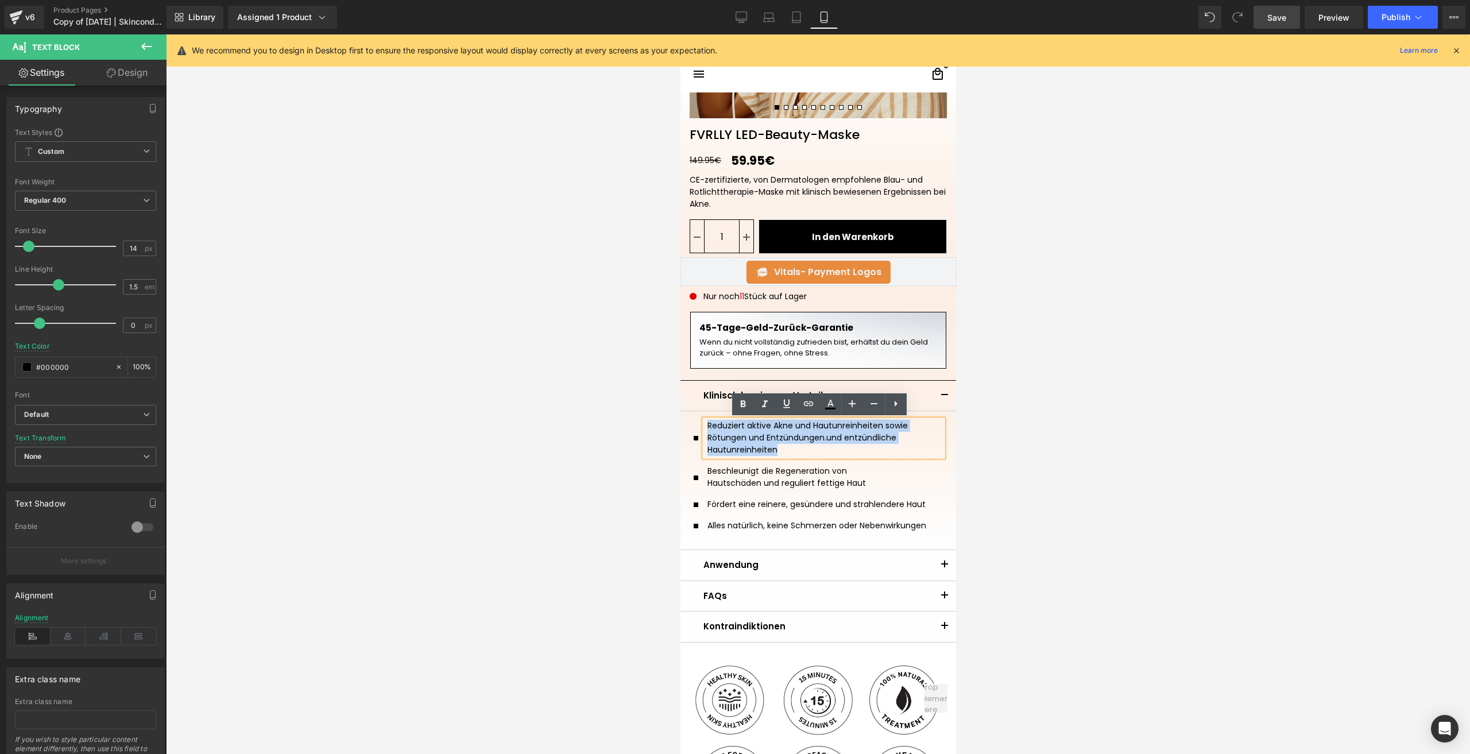
drag, startPoint x: 788, startPoint y: 453, endPoint x: 692, endPoint y: 426, distance: 100.2
click at [693, 426] on div "Reduziert aktive Akne und Hautunreinheiten sowie Rötungen und Entzündungen.und …" at bounding box center [817, 438] width 249 height 37
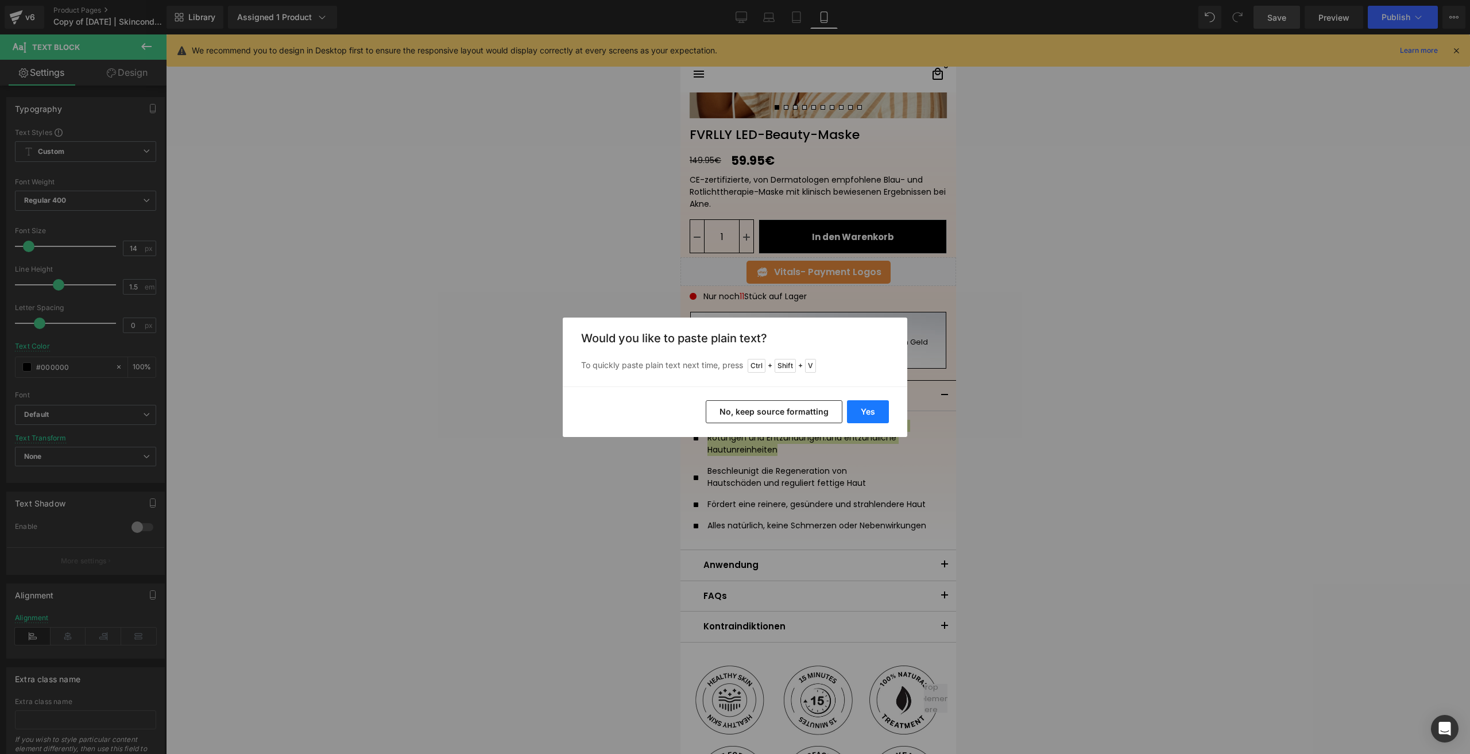
click at [864, 420] on button "Yes" at bounding box center [868, 411] width 42 height 23
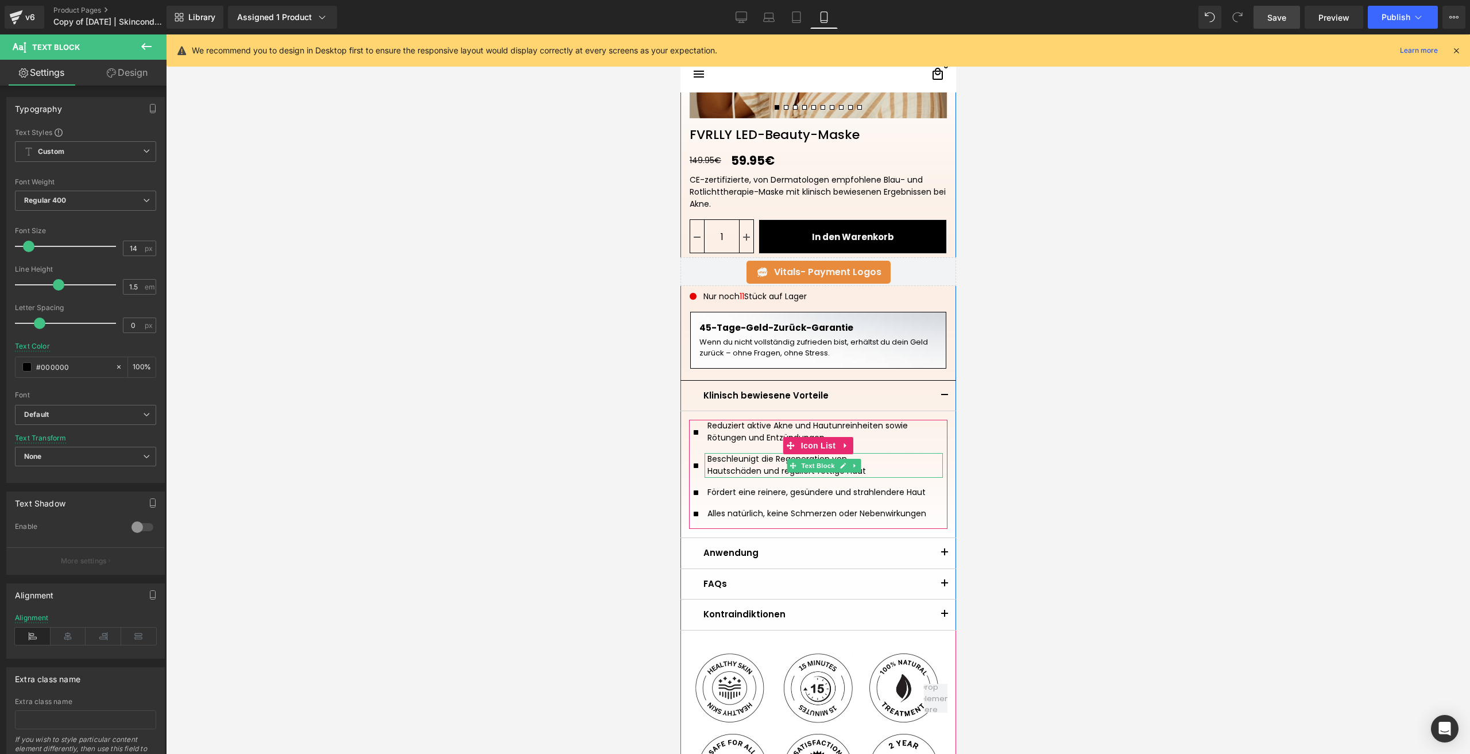
click at [739, 467] on div "Hautschäden und reguliert fettige Haut" at bounding box center [824, 471] width 235 height 12
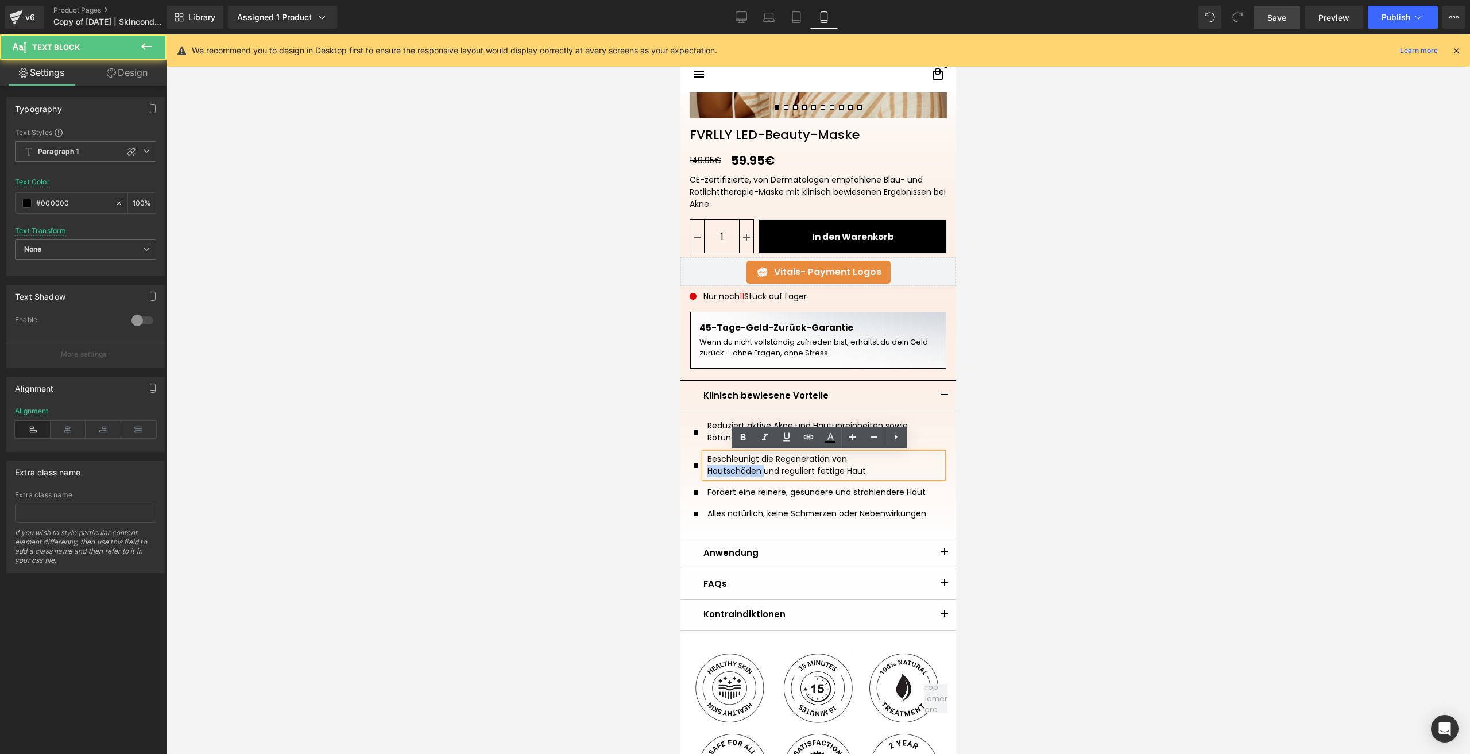
click at [739, 467] on div "Hautschäden und reguliert fettige Haut" at bounding box center [824, 471] width 235 height 12
click at [866, 471] on div "Hautschäden und reguliert fettige Haut" at bounding box center [824, 471] width 235 height 12
drag, startPoint x: 866, startPoint y: 471, endPoint x: 703, endPoint y: 456, distance: 163.8
click at [704, 456] on div "Beschleunigt die Regeneration von Hautschäden und reguliert fettige Haut" at bounding box center [823, 465] width 238 height 25
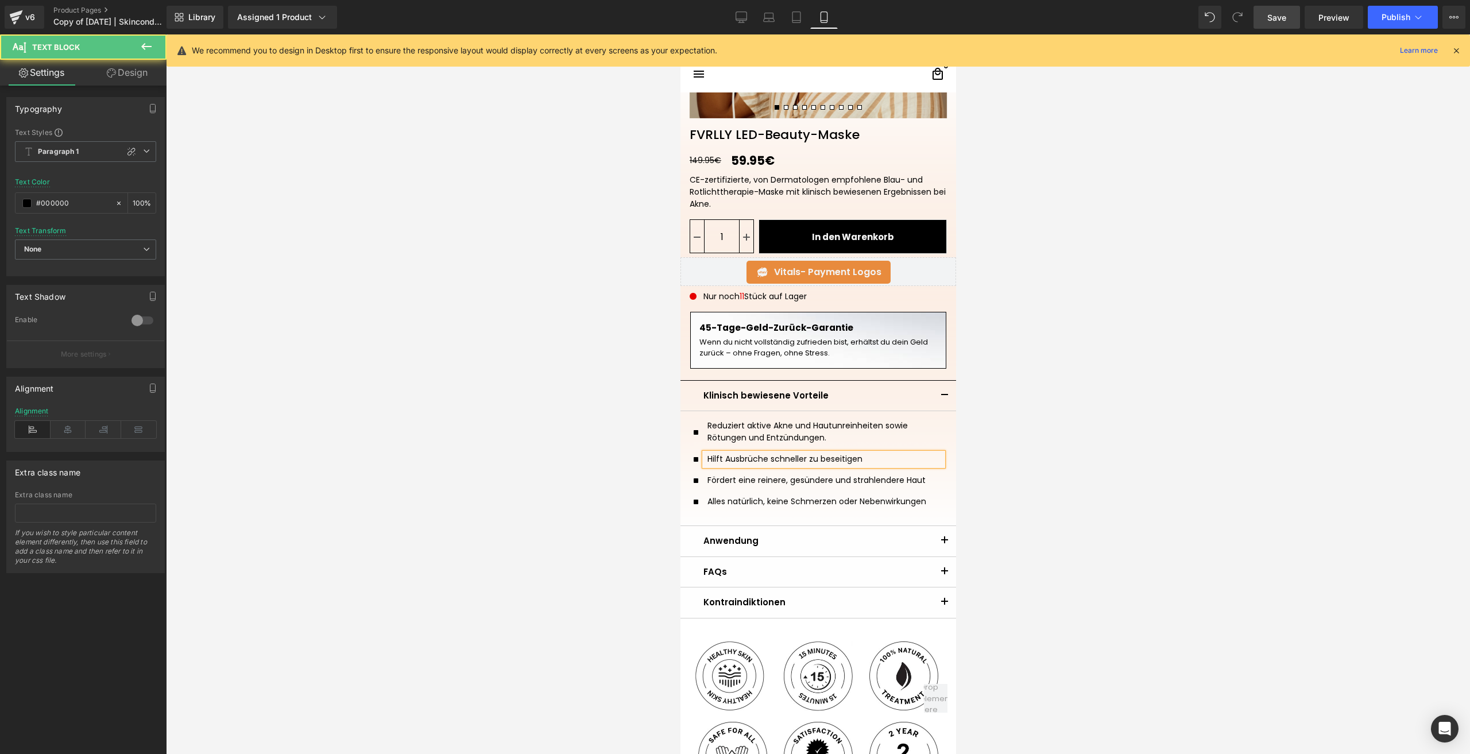
click at [720, 458] on div "Hilft Ausbrüche schneller zu beseitigen" at bounding box center [823, 459] width 238 height 13
click at [726, 478] on p "Fördert eine reinere, gesündere und strahlendere Haut" at bounding box center [824, 480] width 235 height 12
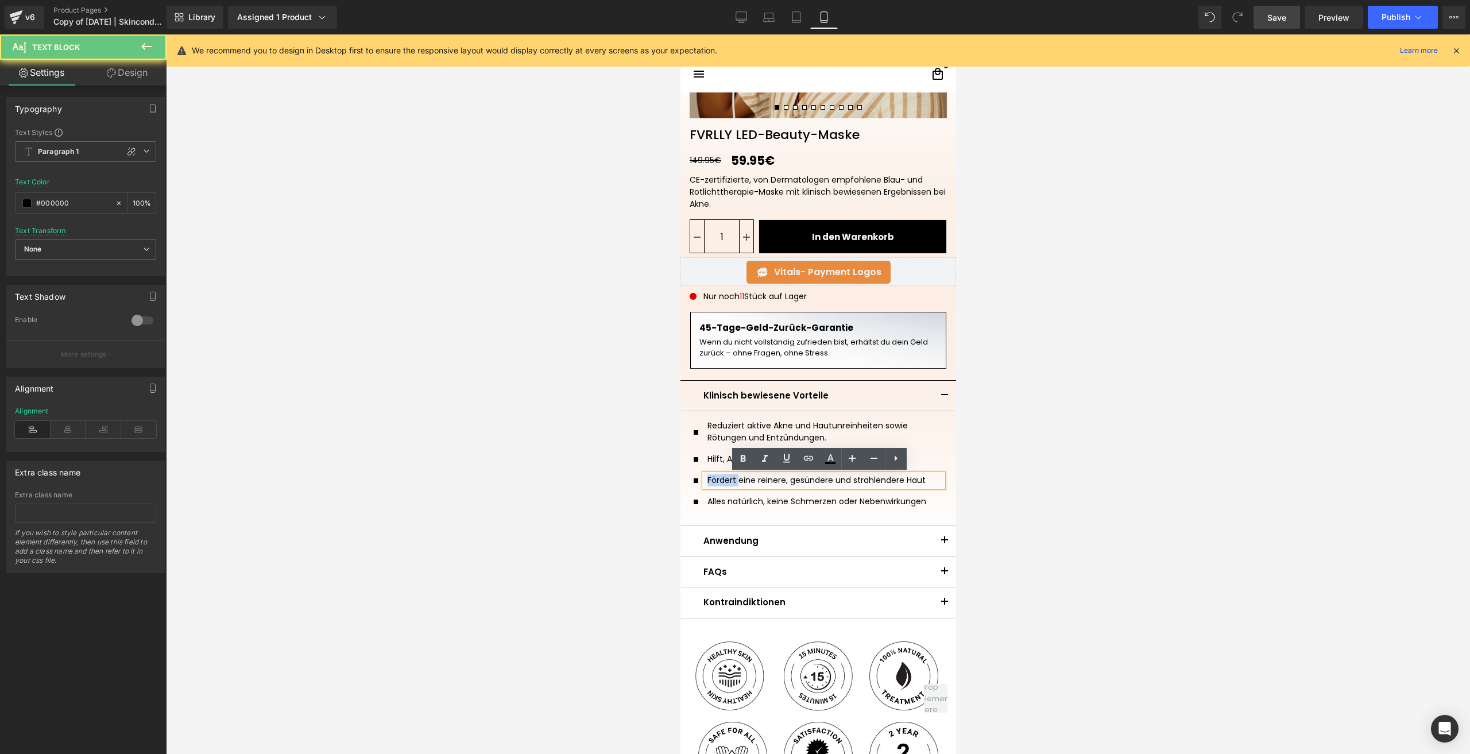
click at [726, 478] on p "Fördert eine reinere, gesündere und strahlendere Haut" at bounding box center [824, 480] width 235 height 12
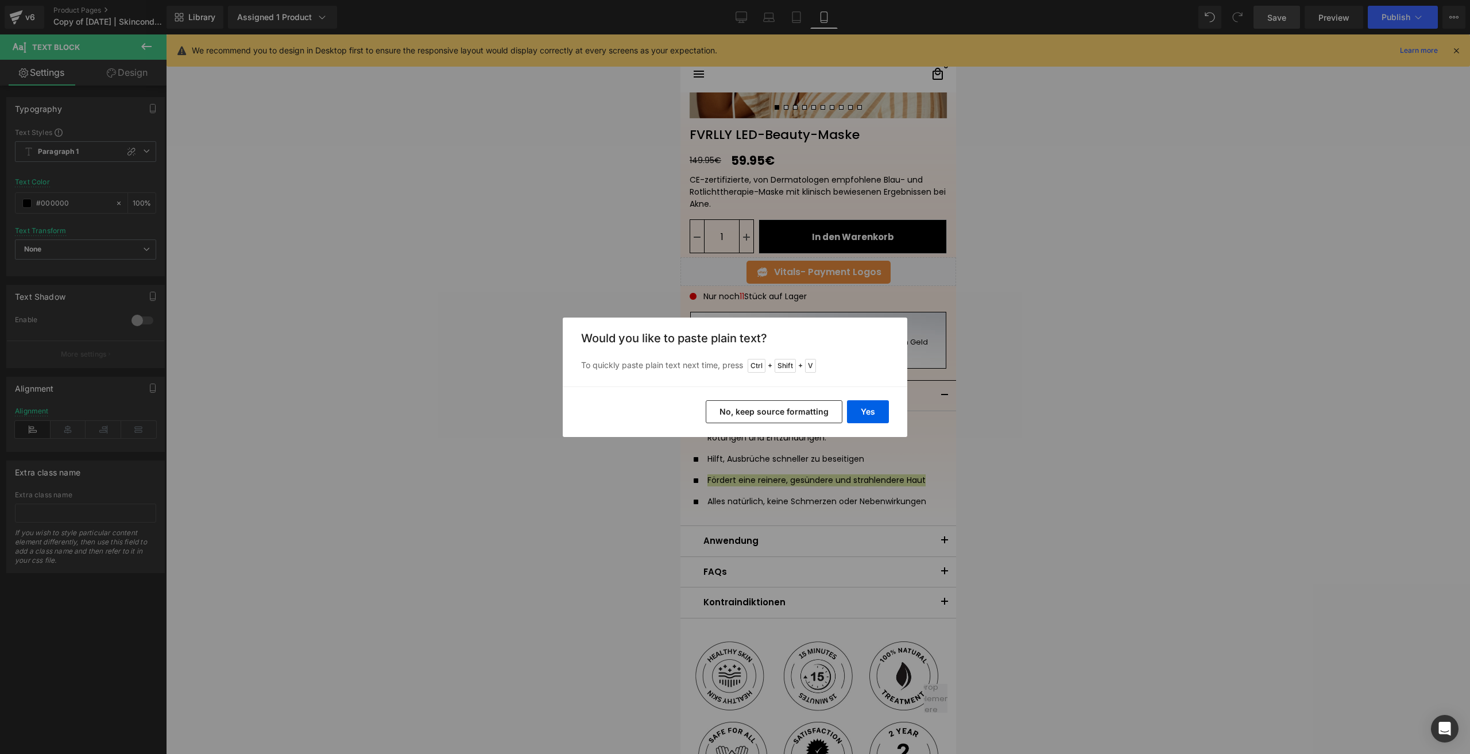
click at [770, 420] on button "No, keep source formatting" at bounding box center [774, 411] width 137 height 23
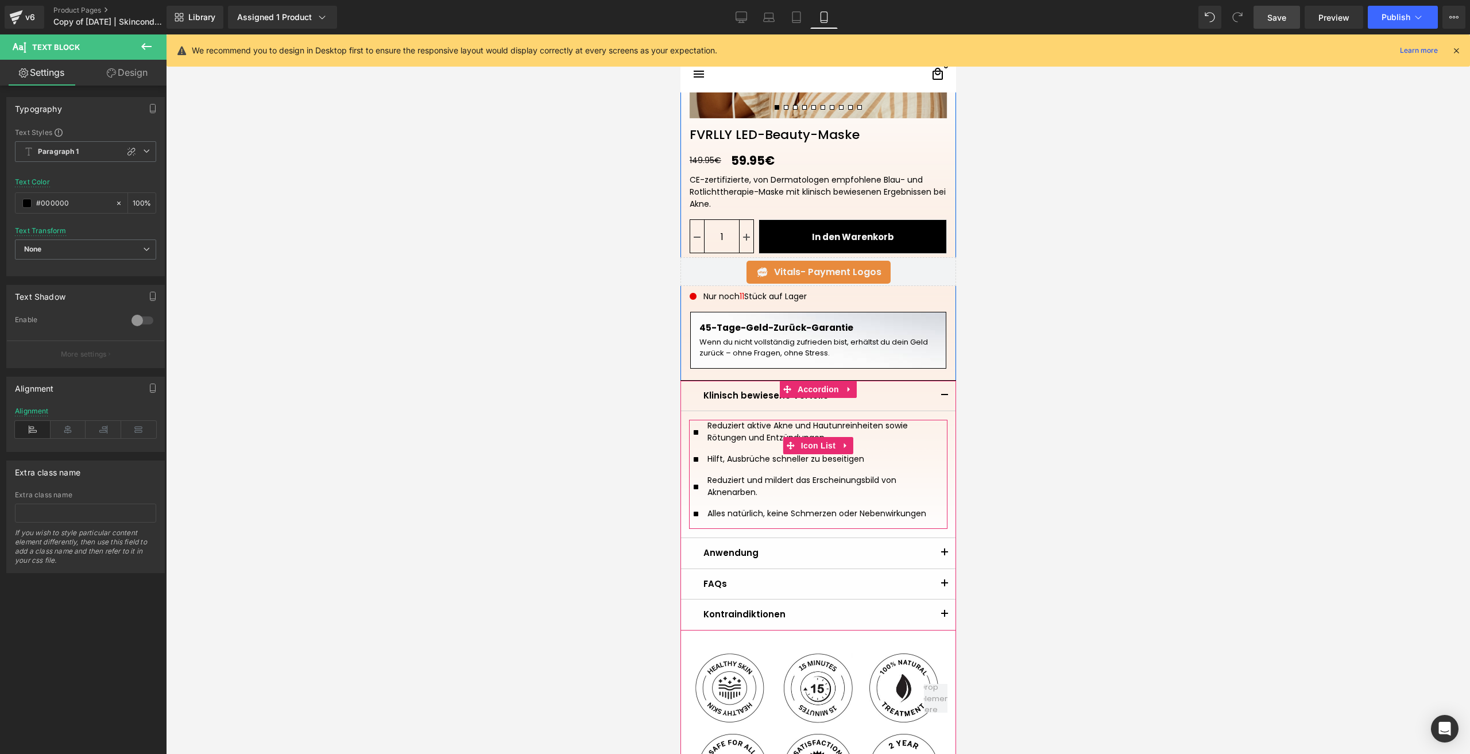
click at [720, 513] on p "Alles natürlich, keine Schmerzen oder Nebenwirkungen" at bounding box center [824, 514] width 235 height 12
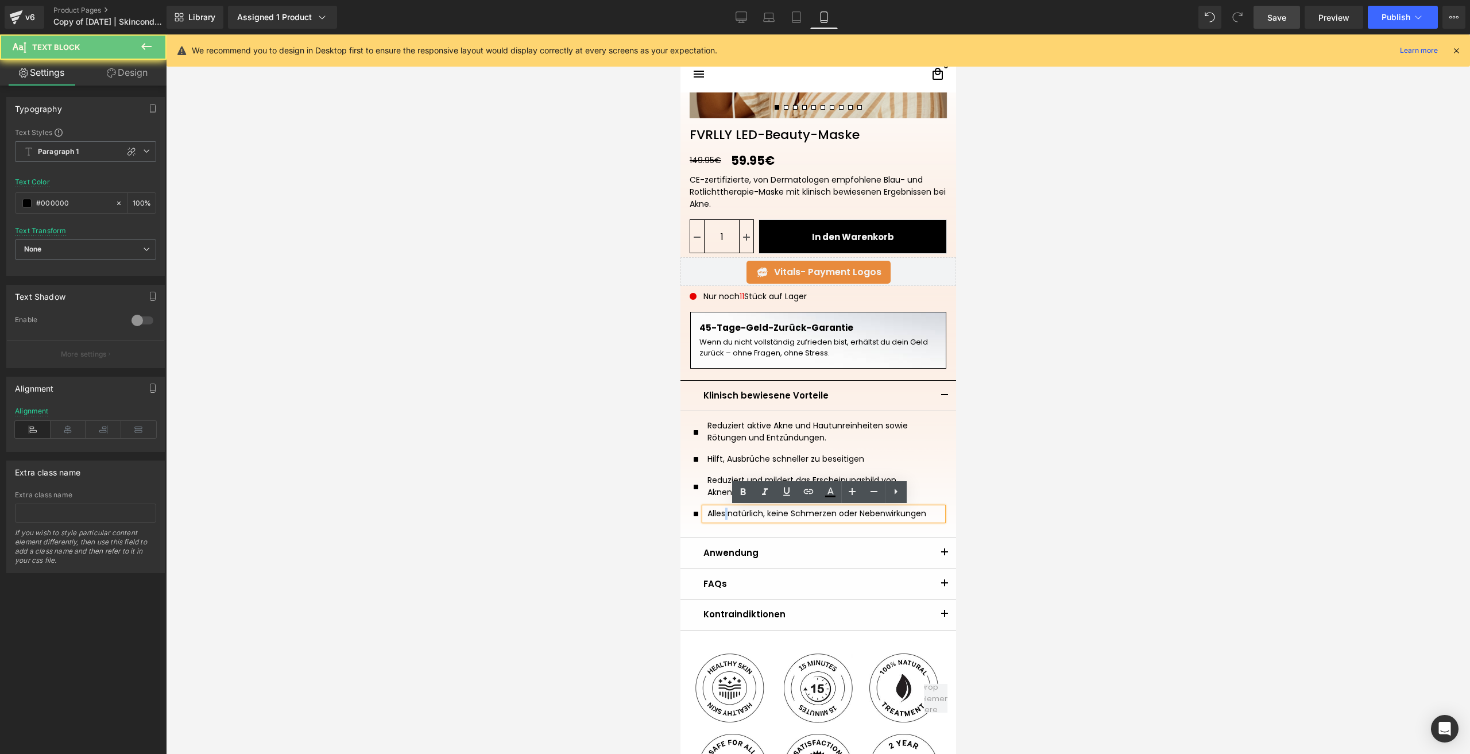
click at [720, 513] on p "Alles natürlich, keine Schmerzen oder Nebenwirkungen" at bounding box center [824, 514] width 235 height 12
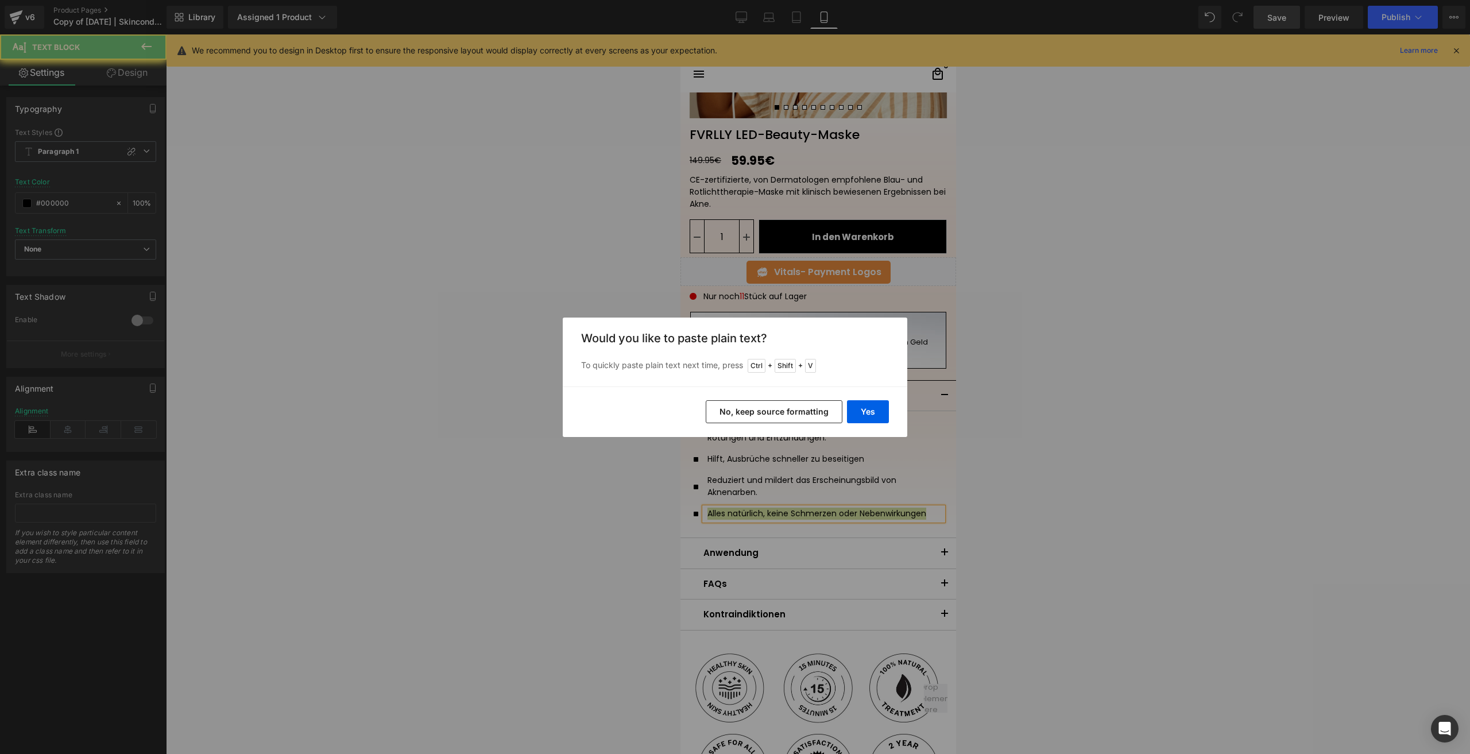
click at [780, 410] on button "No, keep source formatting" at bounding box center [774, 411] width 137 height 23
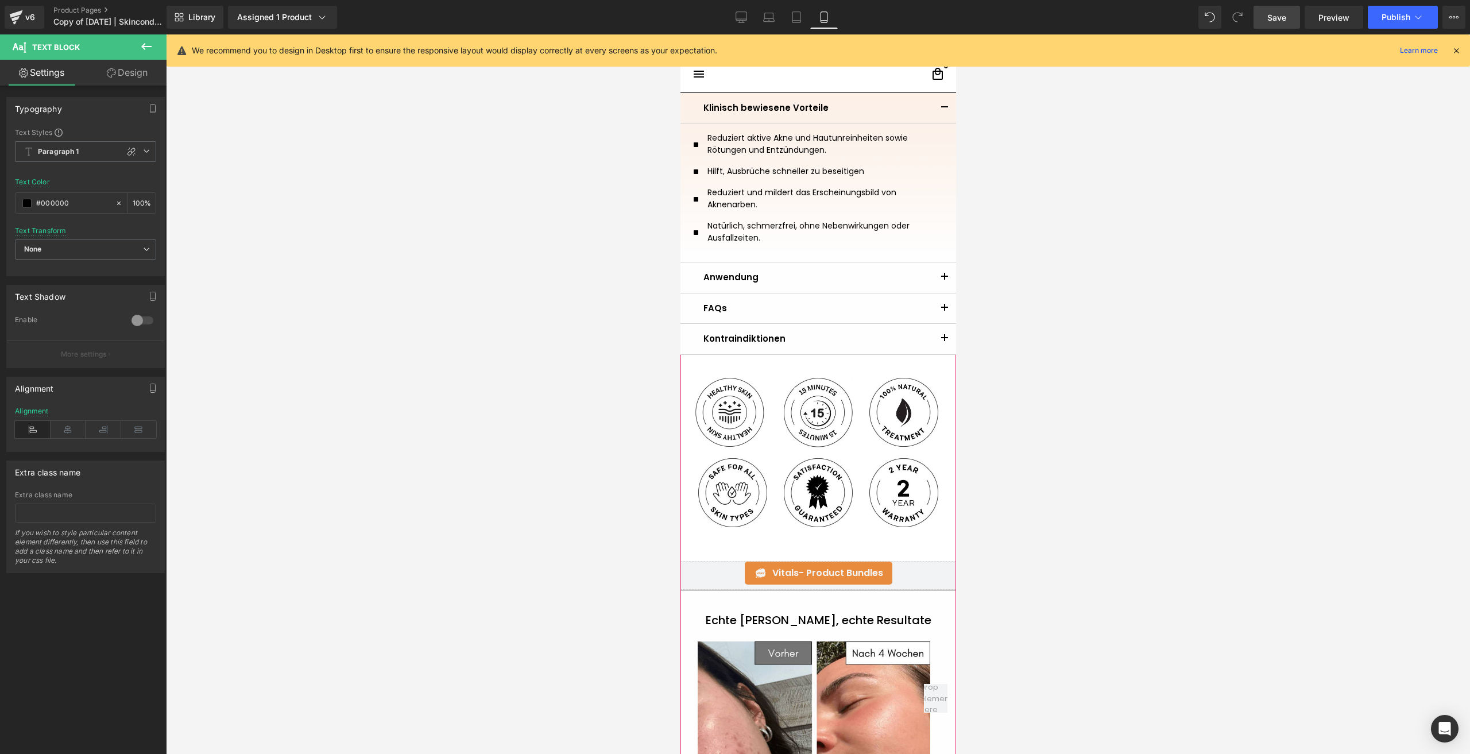
scroll to position [610, 0]
click at [941, 303] on button "button" at bounding box center [944, 309] width 23 height 30
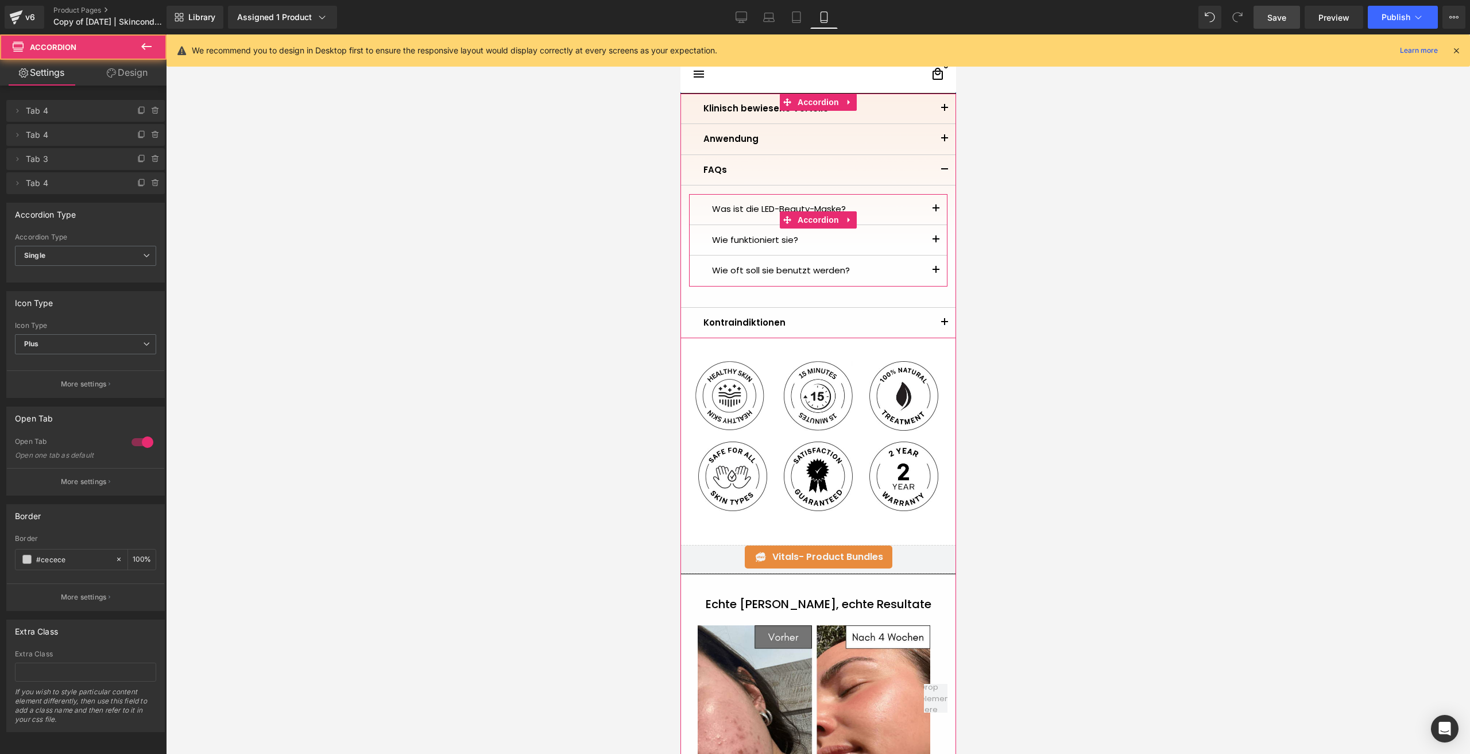
click at [928, 206] on button "button" at bounding box center [935, 209] width 23 height 30
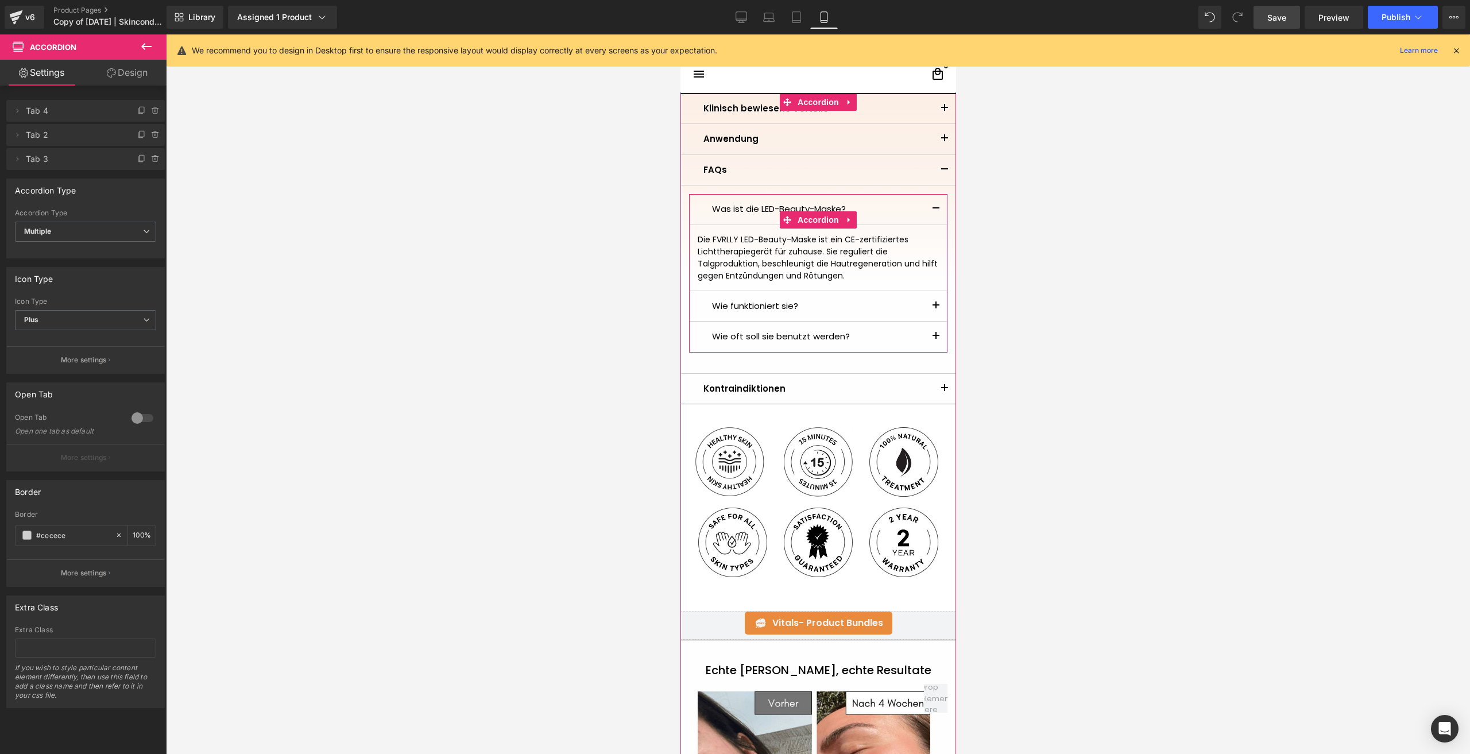
click at [931, 312] on button "button" at bounding box center [935, 306] width 23 height 30
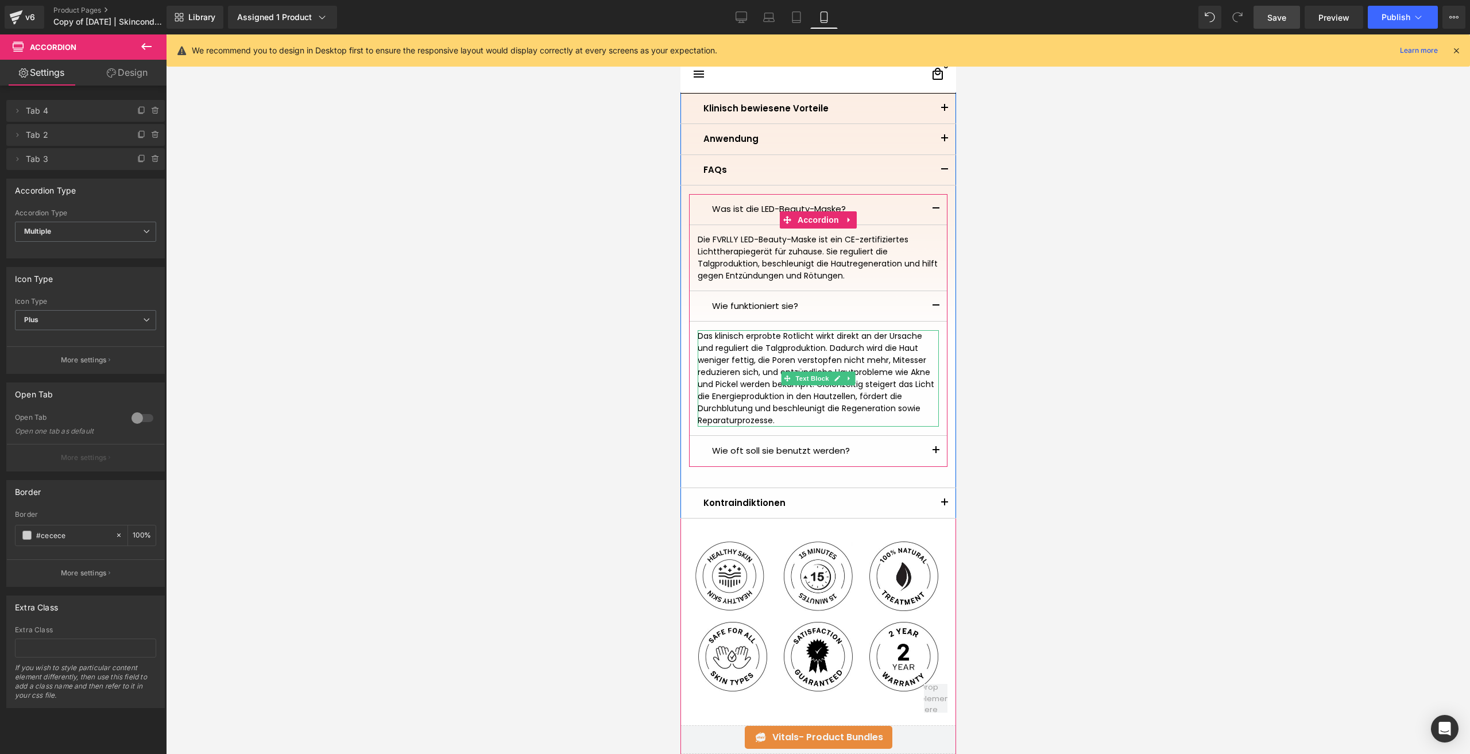
click at [785, 416] on div "Das klinisch erprobte Rotlicht wirkt direkt an der Ursache und reguliert die Ta…" at bounding box center [817, 378] width 241 height 96
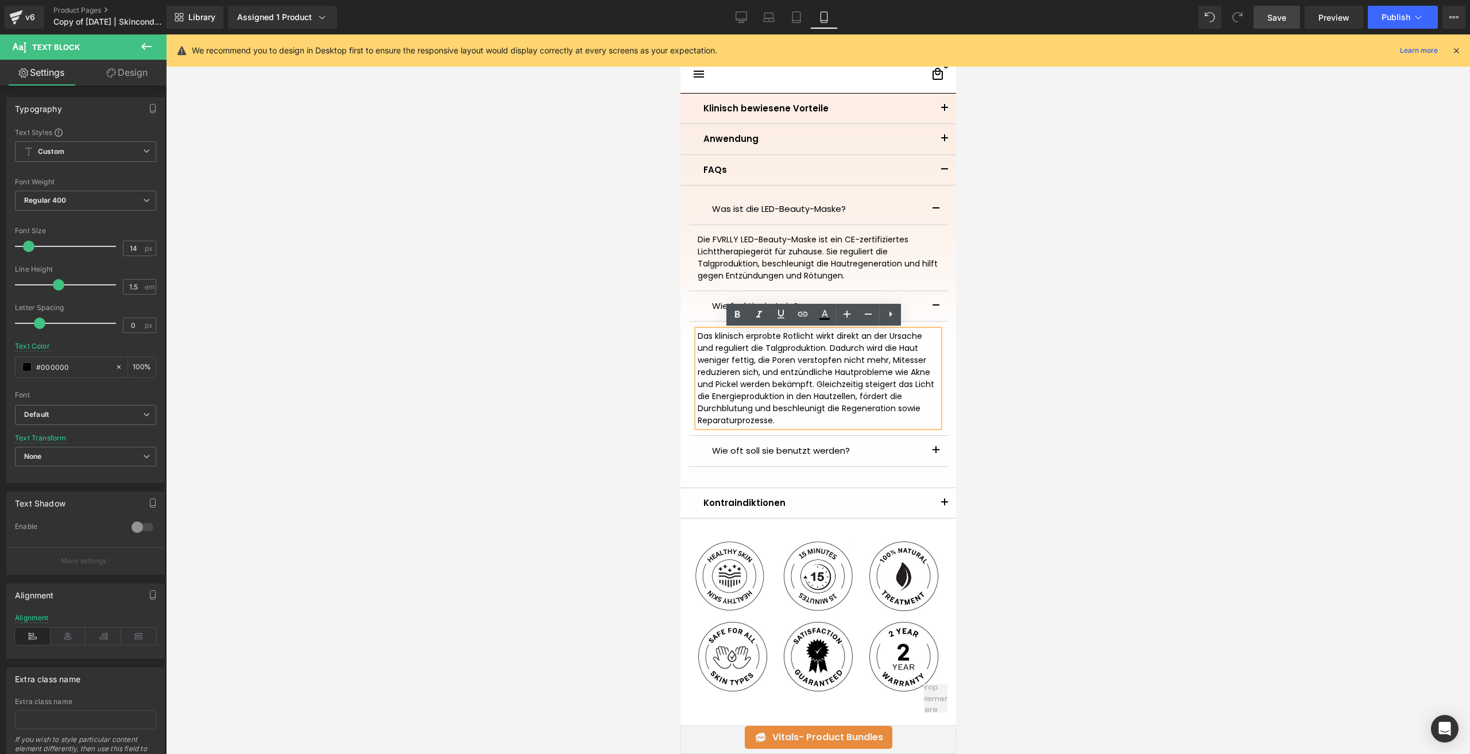
drag, startPoint x: 782, startPoint y: 416, endPoint x: 1359, endPoint y: 367, distance: 578.7
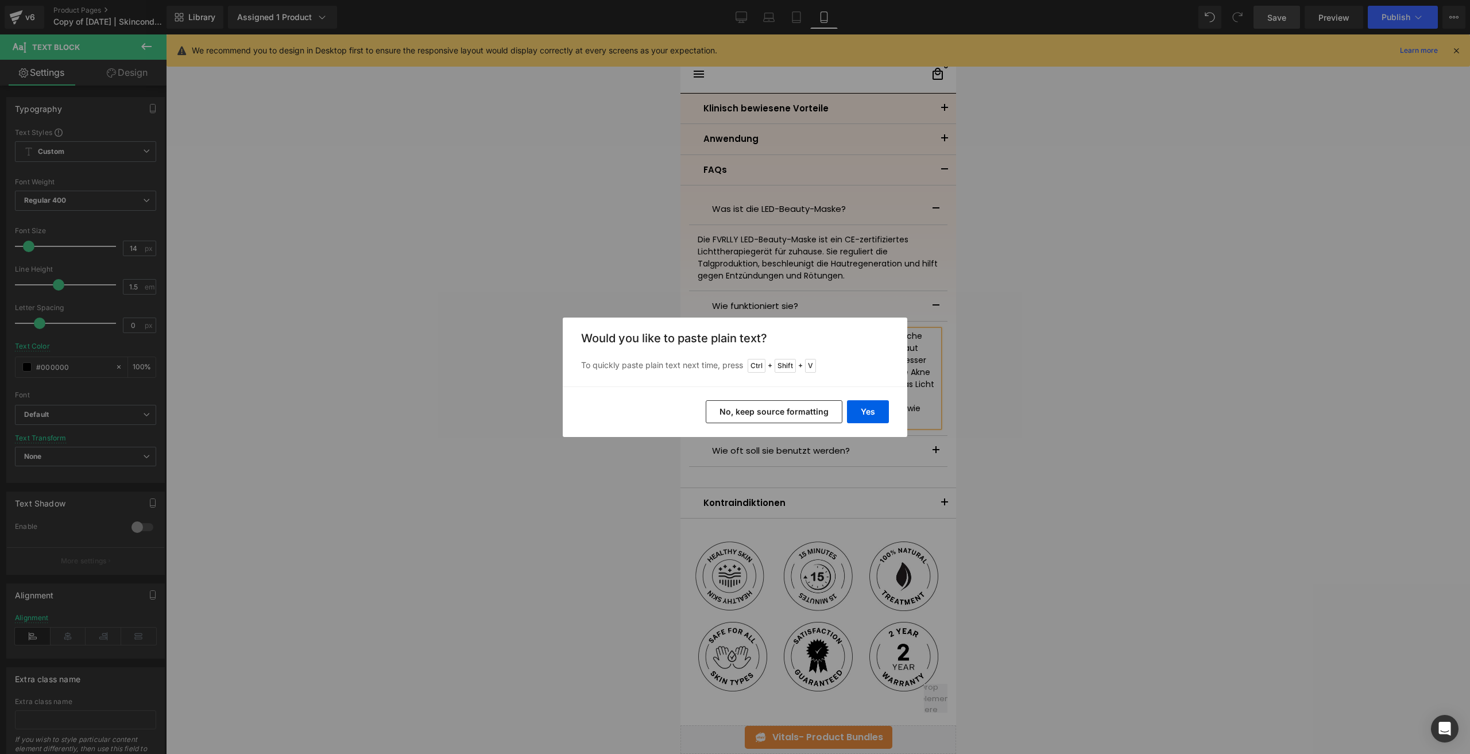
click at [787, 407] on button "No, keep source formatting" at bounding box center [774, 411] width 137 height 23
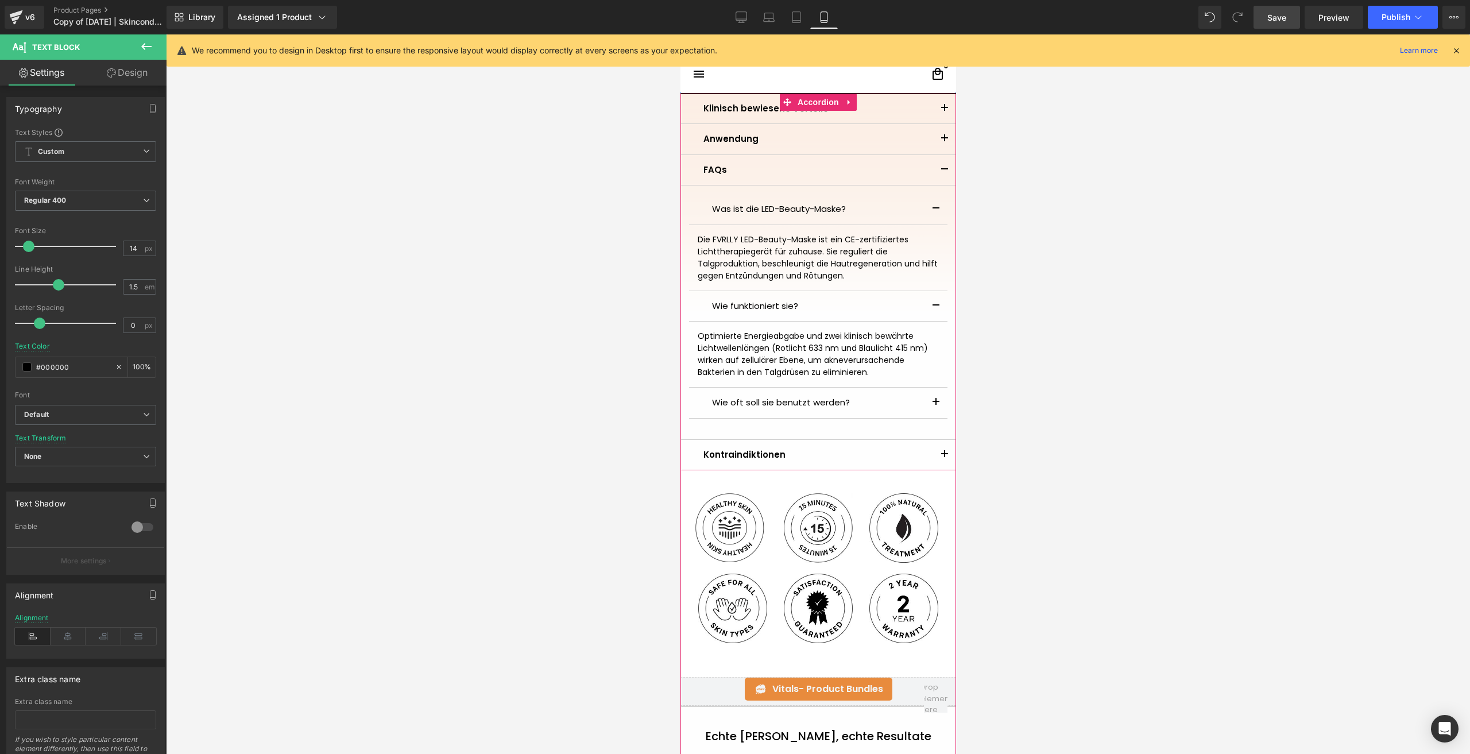
click at [931, 206] on button "button" at bounding box center [935, 209] width 23 height 30
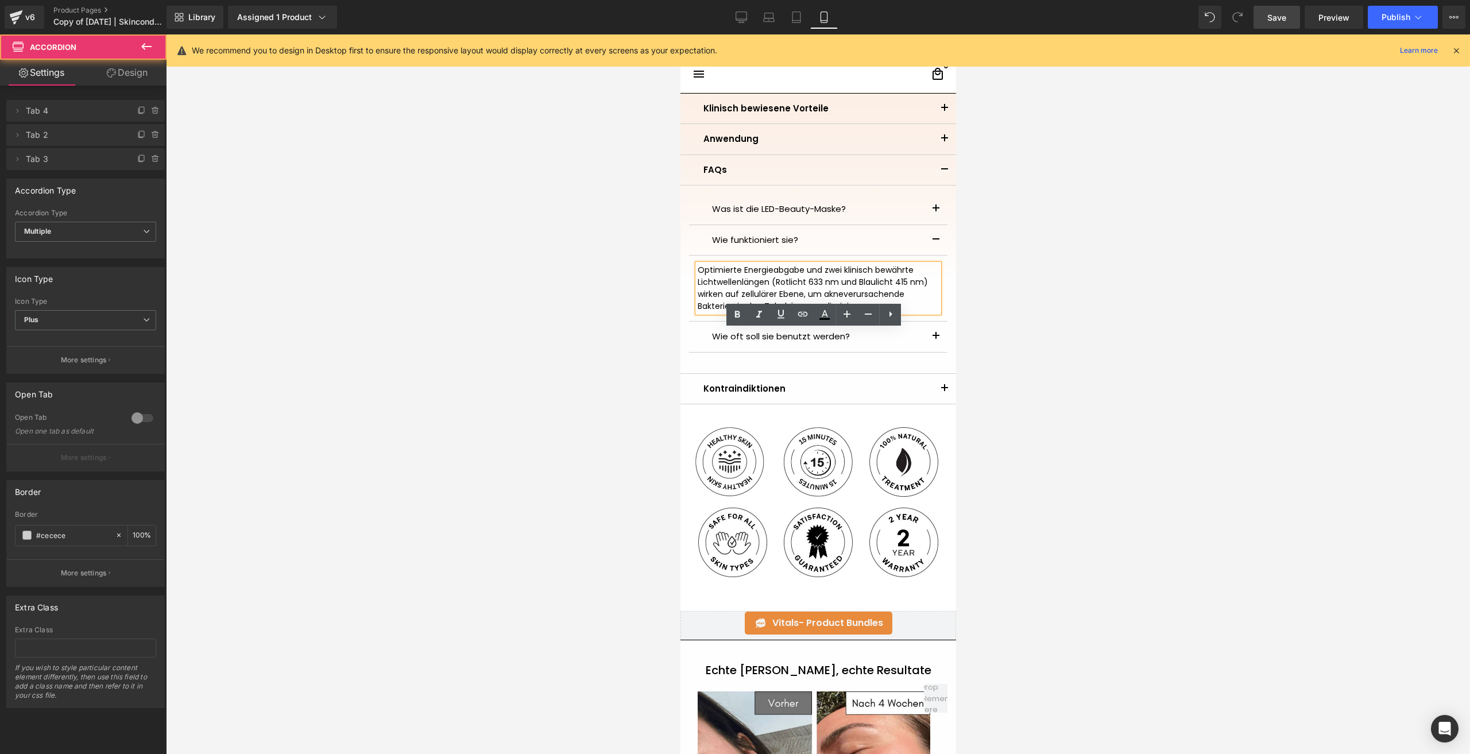
click at [928, 246] on button "button" at bounding box center [935, 240] width 23 height 30
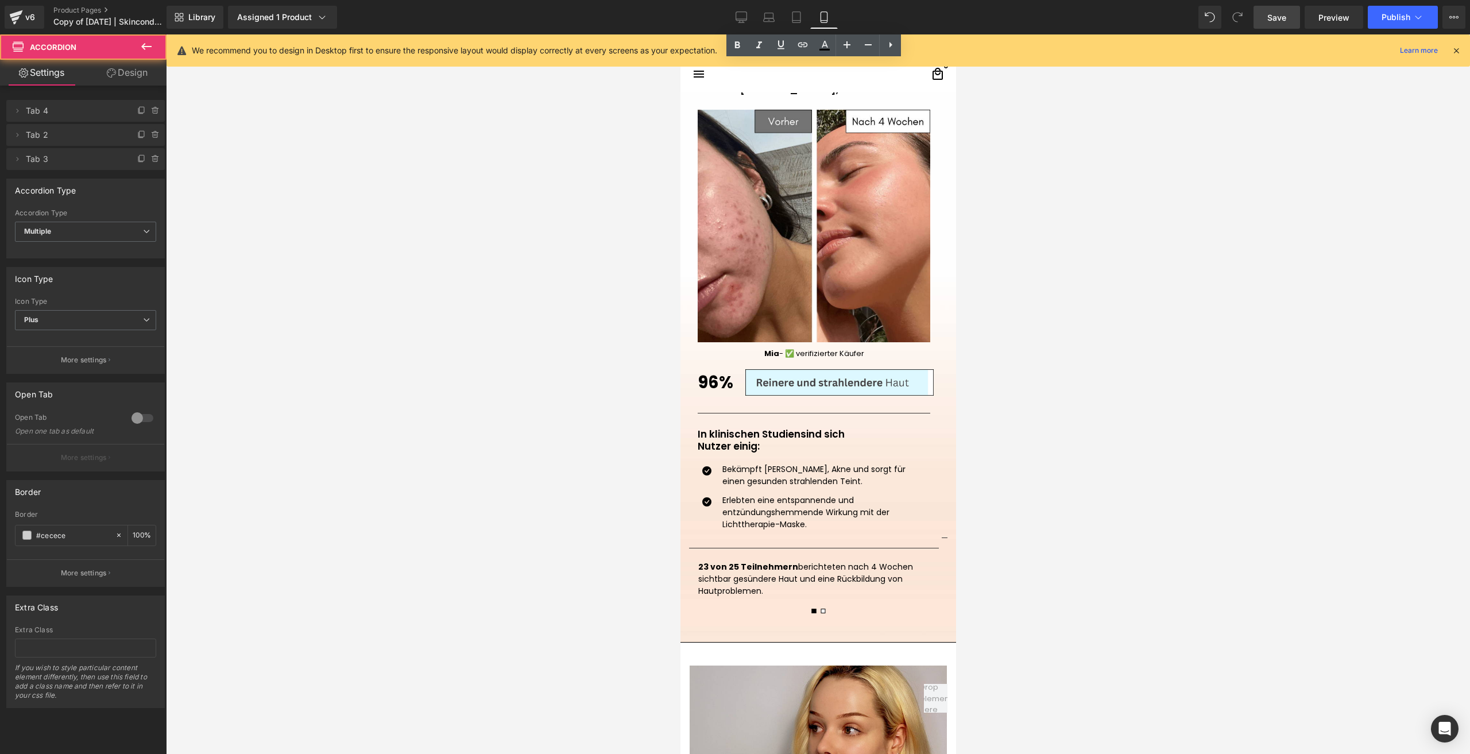
scroll to position [1184, 0]
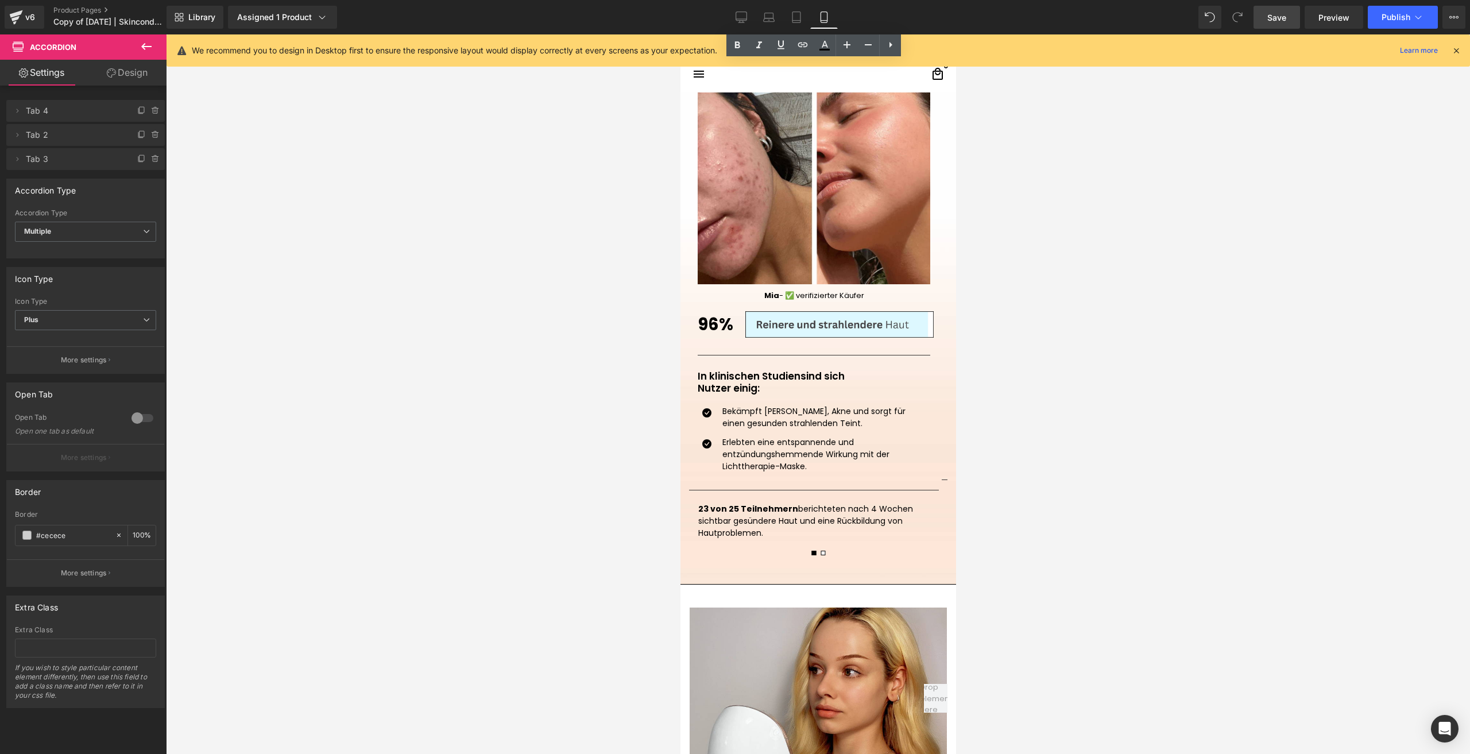
drag, startPoint x: 1267, startPoint y: 20, endPoint x: 176, endPoint y: 353, distance: 1141.0
click at [1267, 20] on link "Save" at bounding box center [1277, 17] width 47 height 23
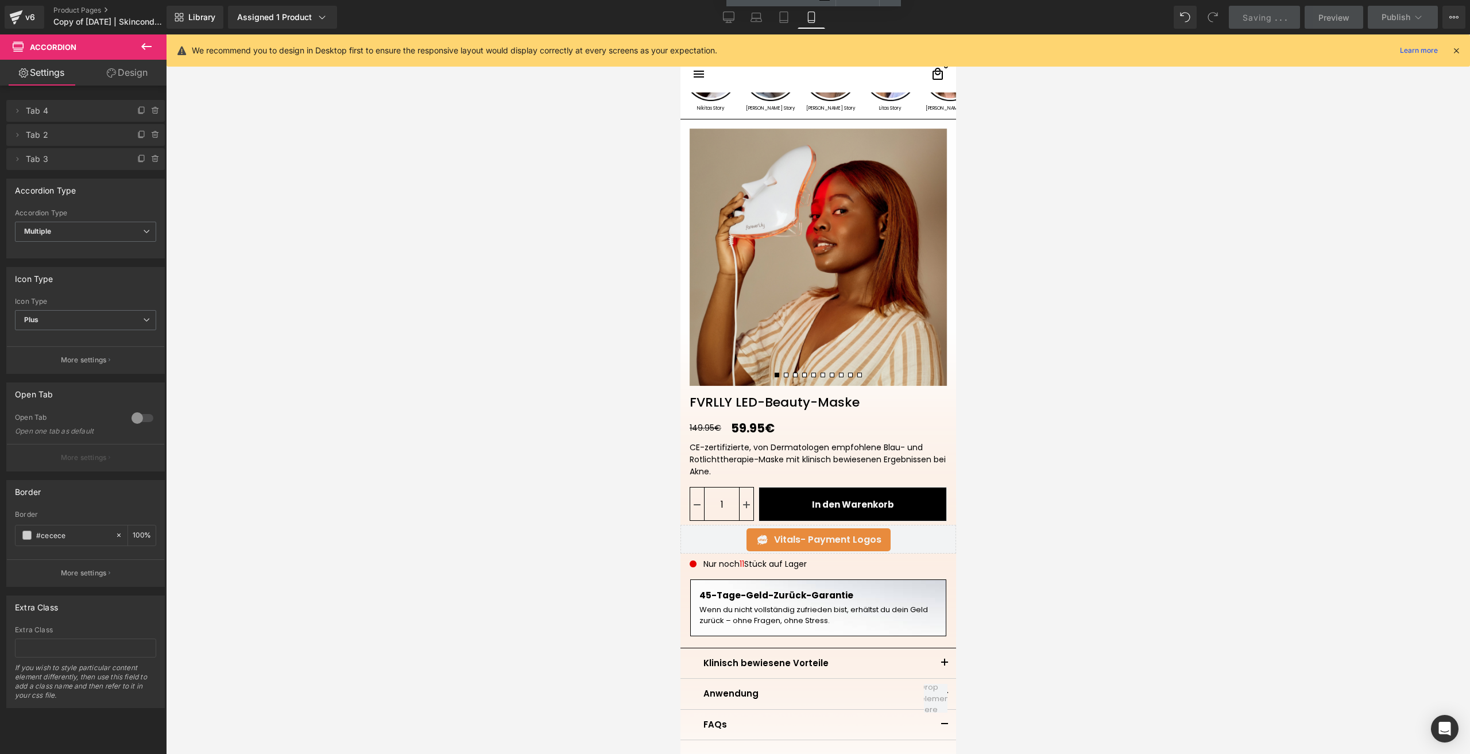
scroll to position [0, 0]
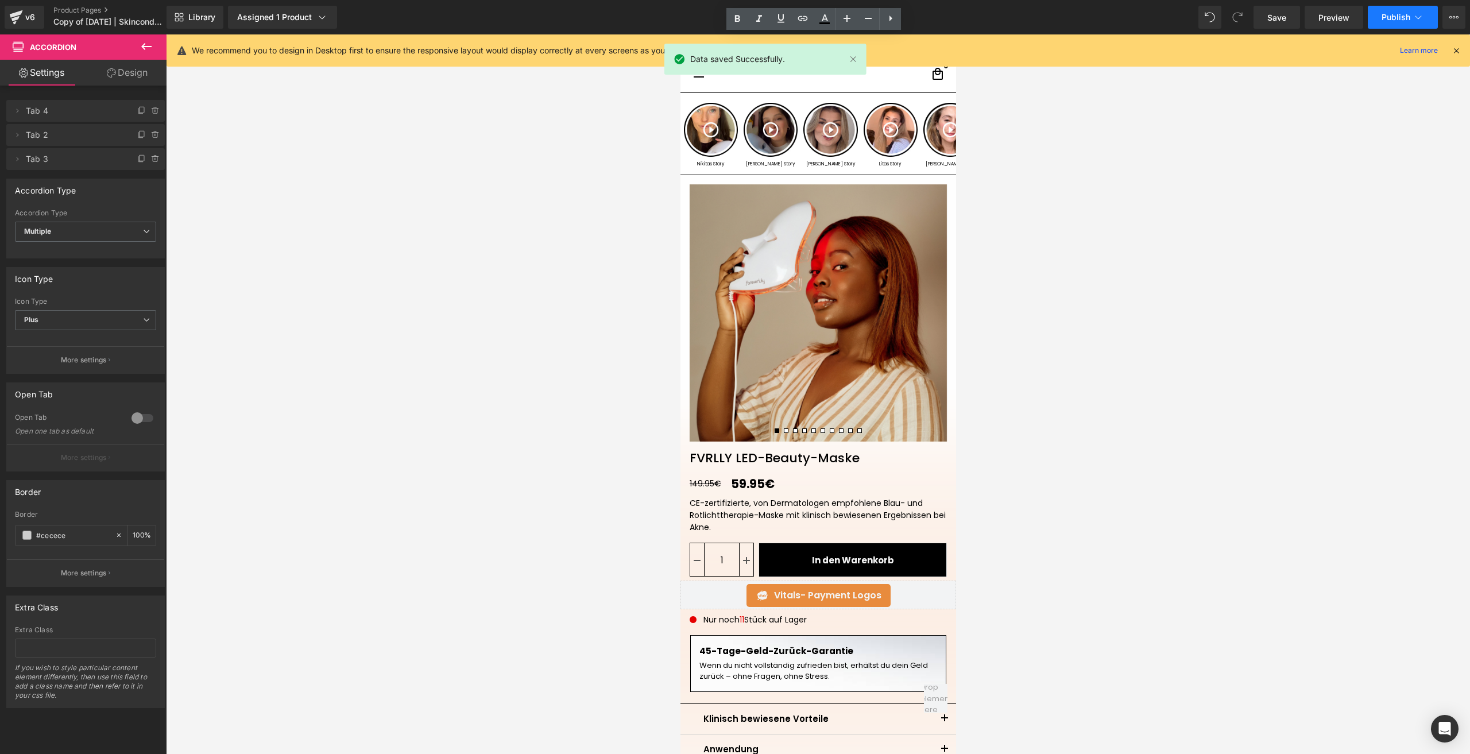
click at [1389, 17] on span "Publish" at bounding box center [1396, 17] width 29 height 9
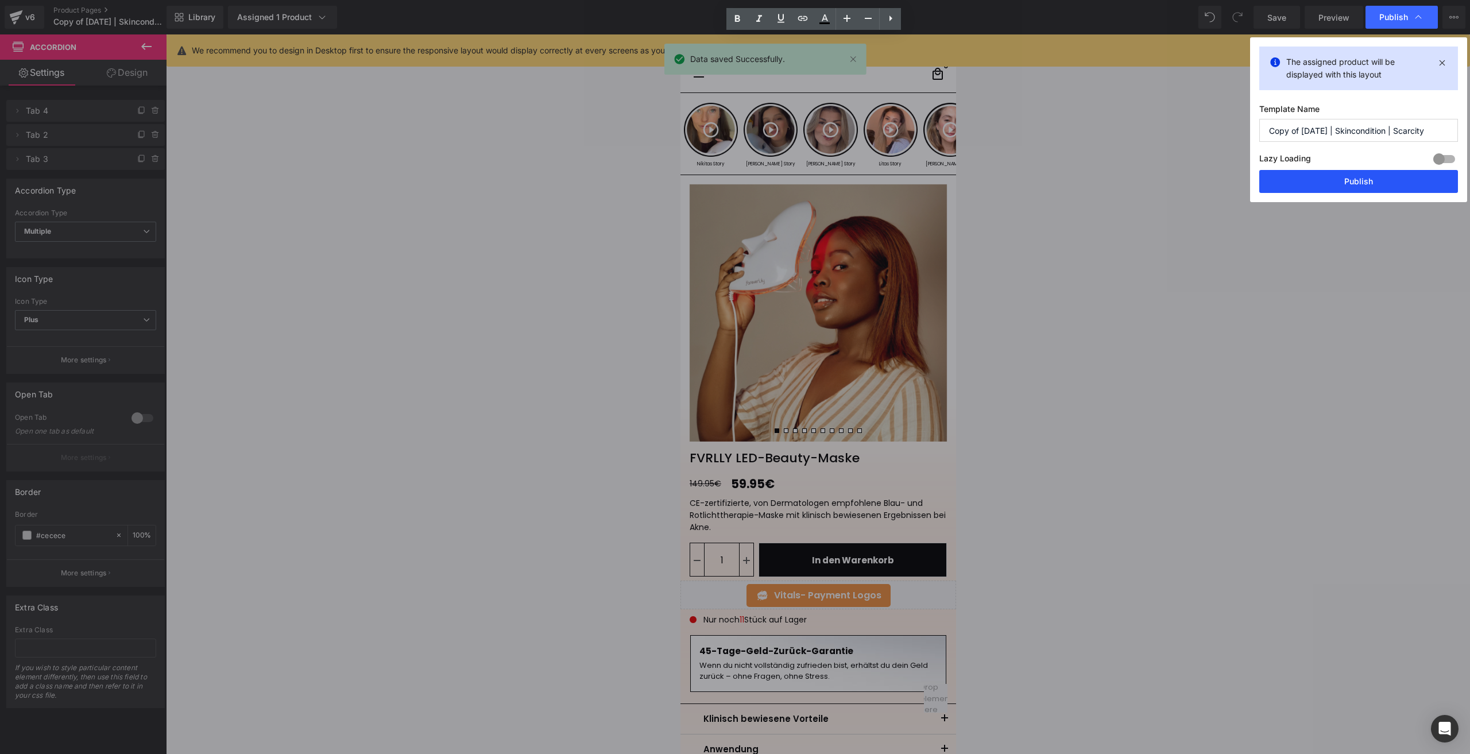
click at [1332, 186] on button "Publish" at bounding box center [1358, 181] width 199 height 23
